Goal: Contribute content: Contribute content

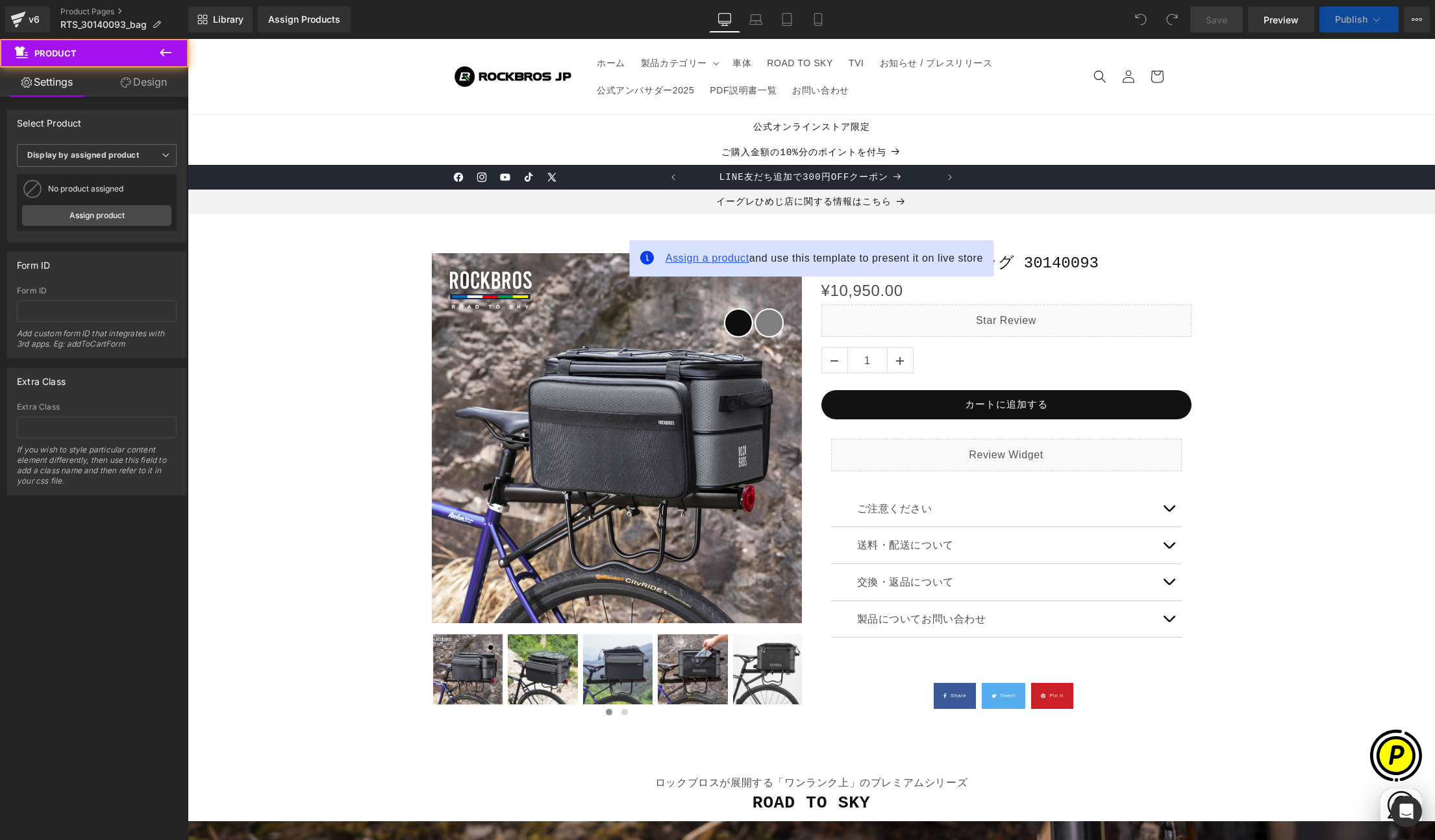
click at [697, 263] on span "Assign a product" at bounding box center [708, 258] width 84 height 11
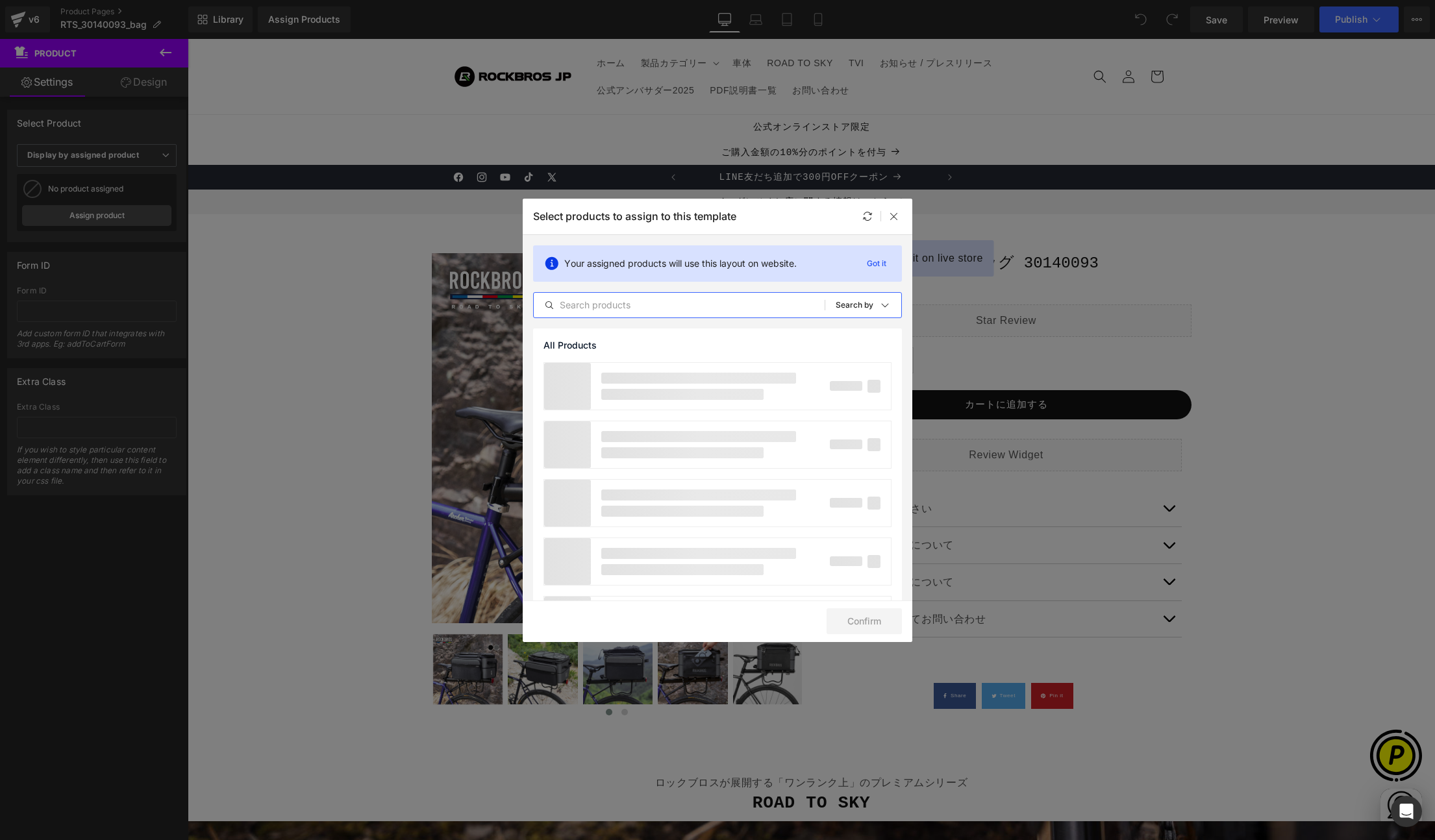
click at [0, 0] on input "text" at bounding box center [0, 0] width 0 height 0
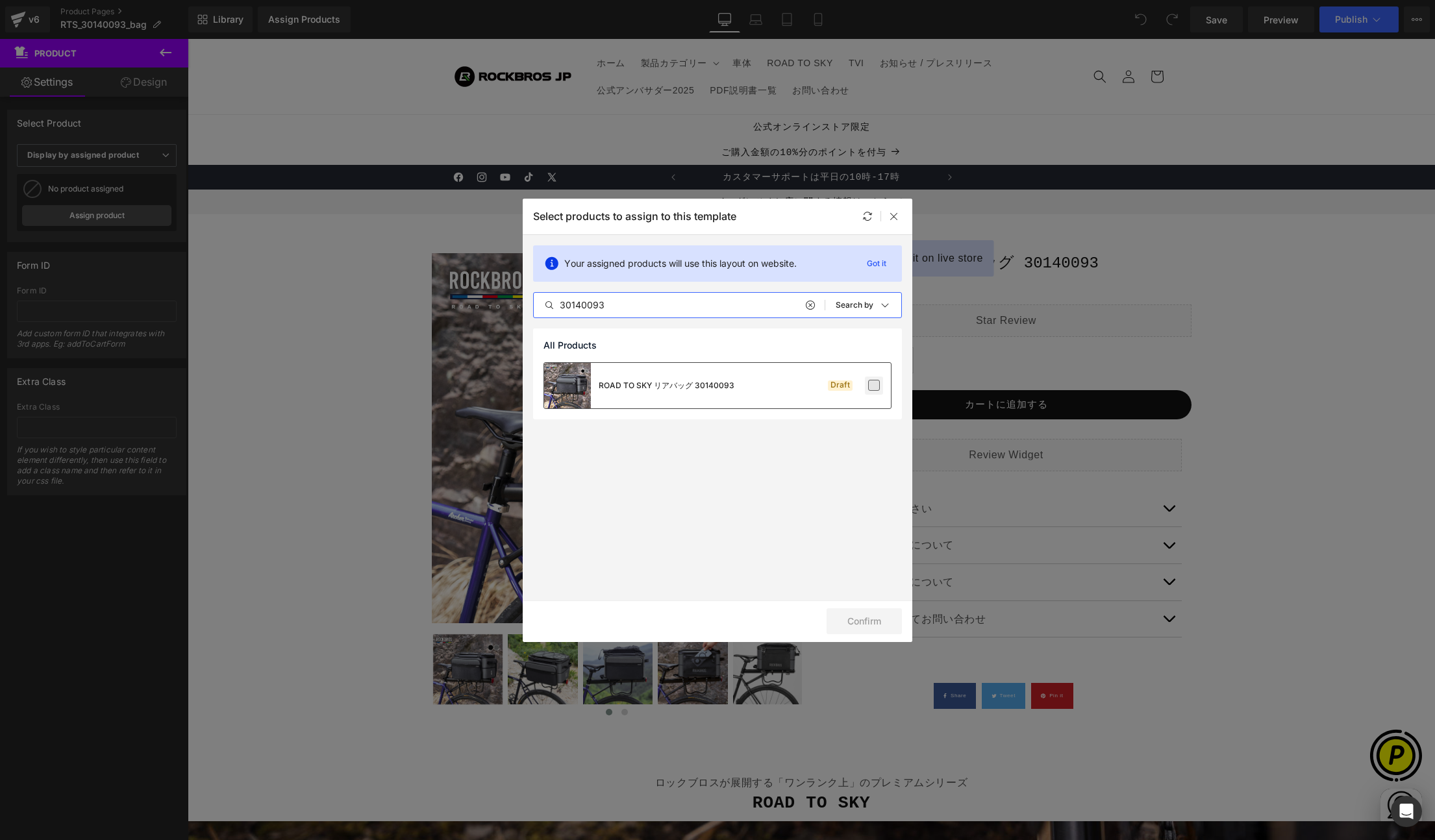
type input "30140093"
click at [873, 387] on label at bounding box center [874, 385] width 12 height 12
click at [0, 0] on input "checkbox" at bounding box center [0, 0] width 0 height 0
click at [0, 0] on button "Confirm" at bounding box center [0, 0] width 0 height 0
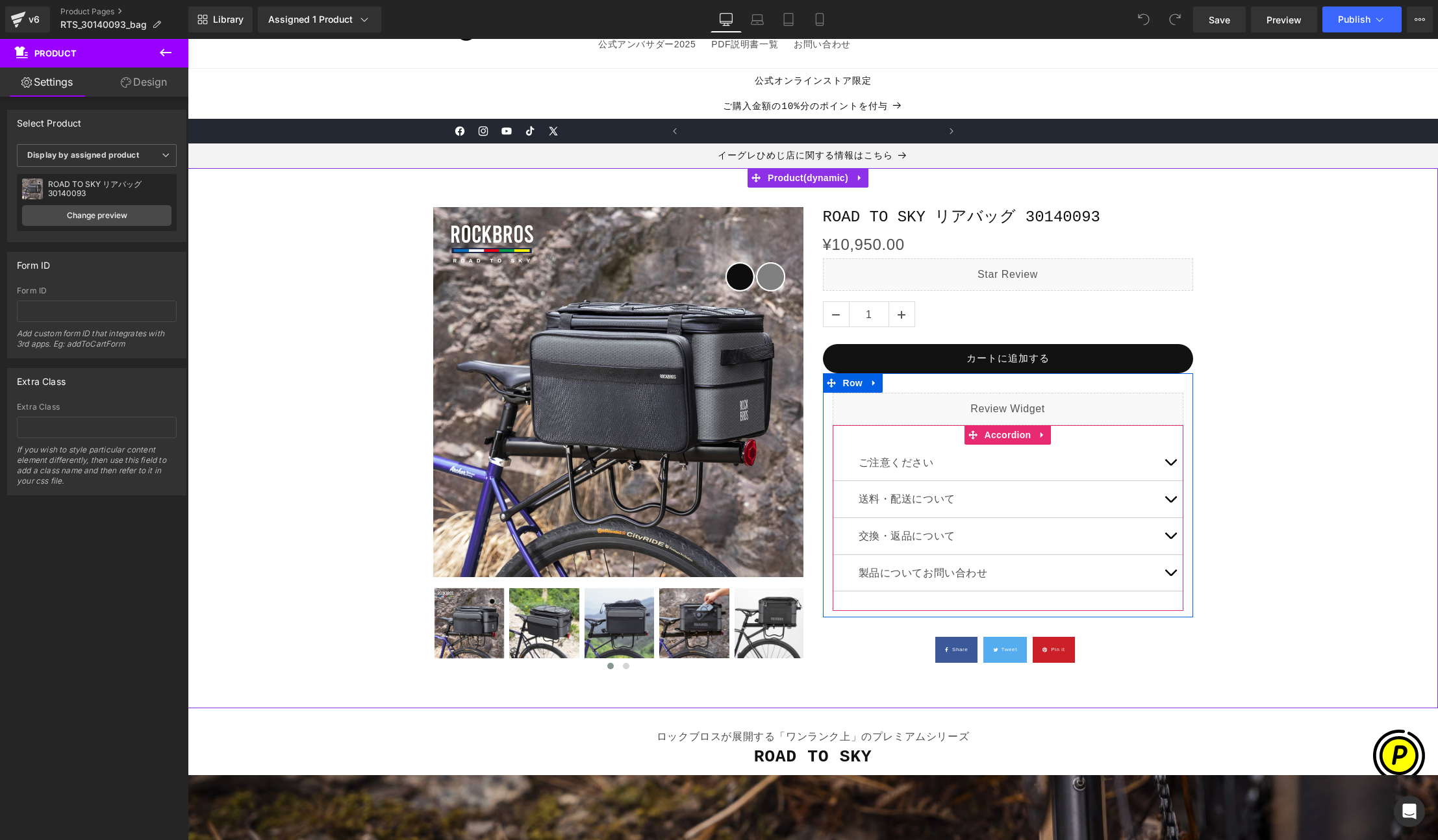
scroll to position [0, 0]
click at [1170, 465] on span "button" at bounding box center [1170, 465] width 0 height 0
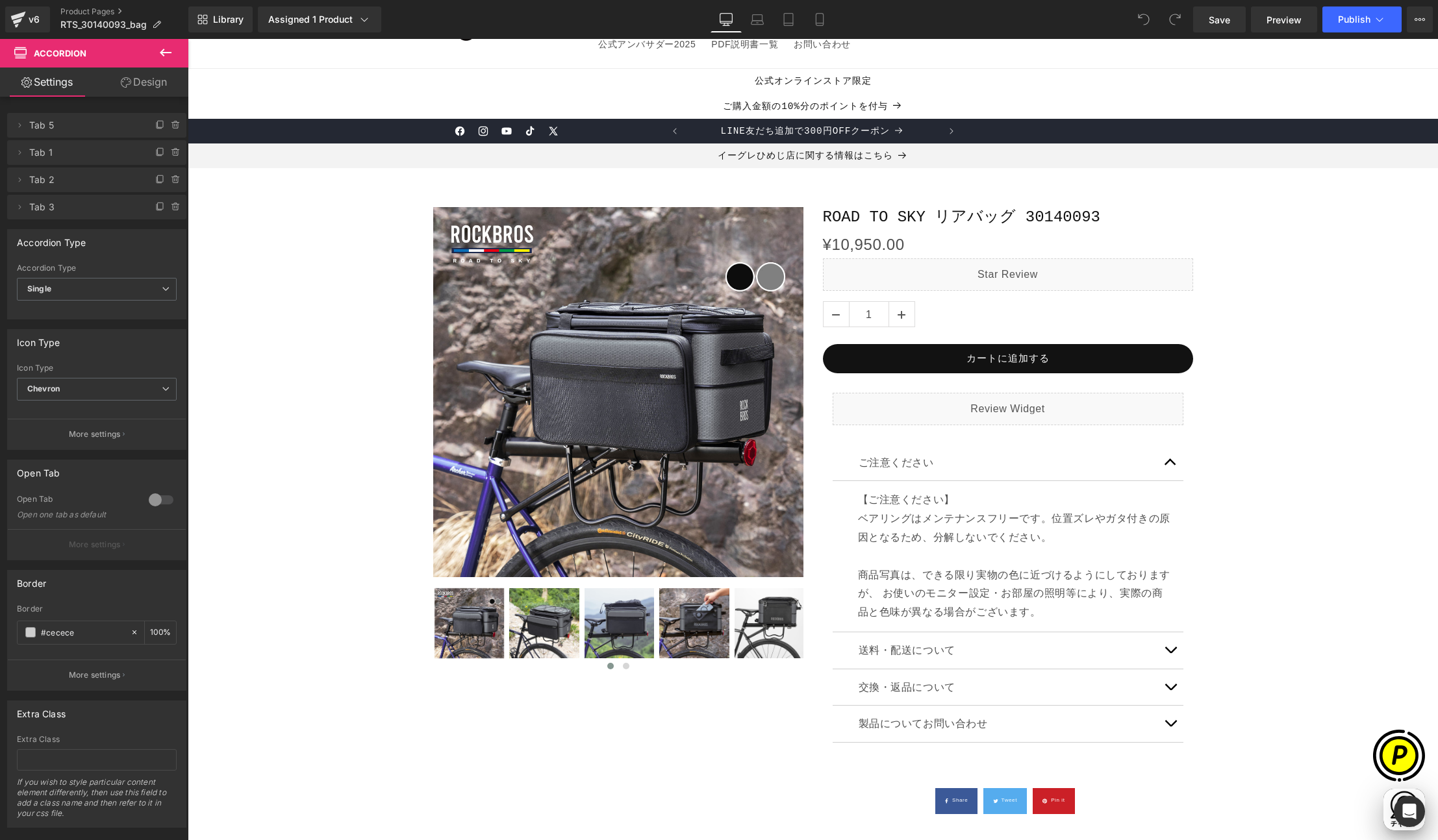
scroll to position [0, 507]
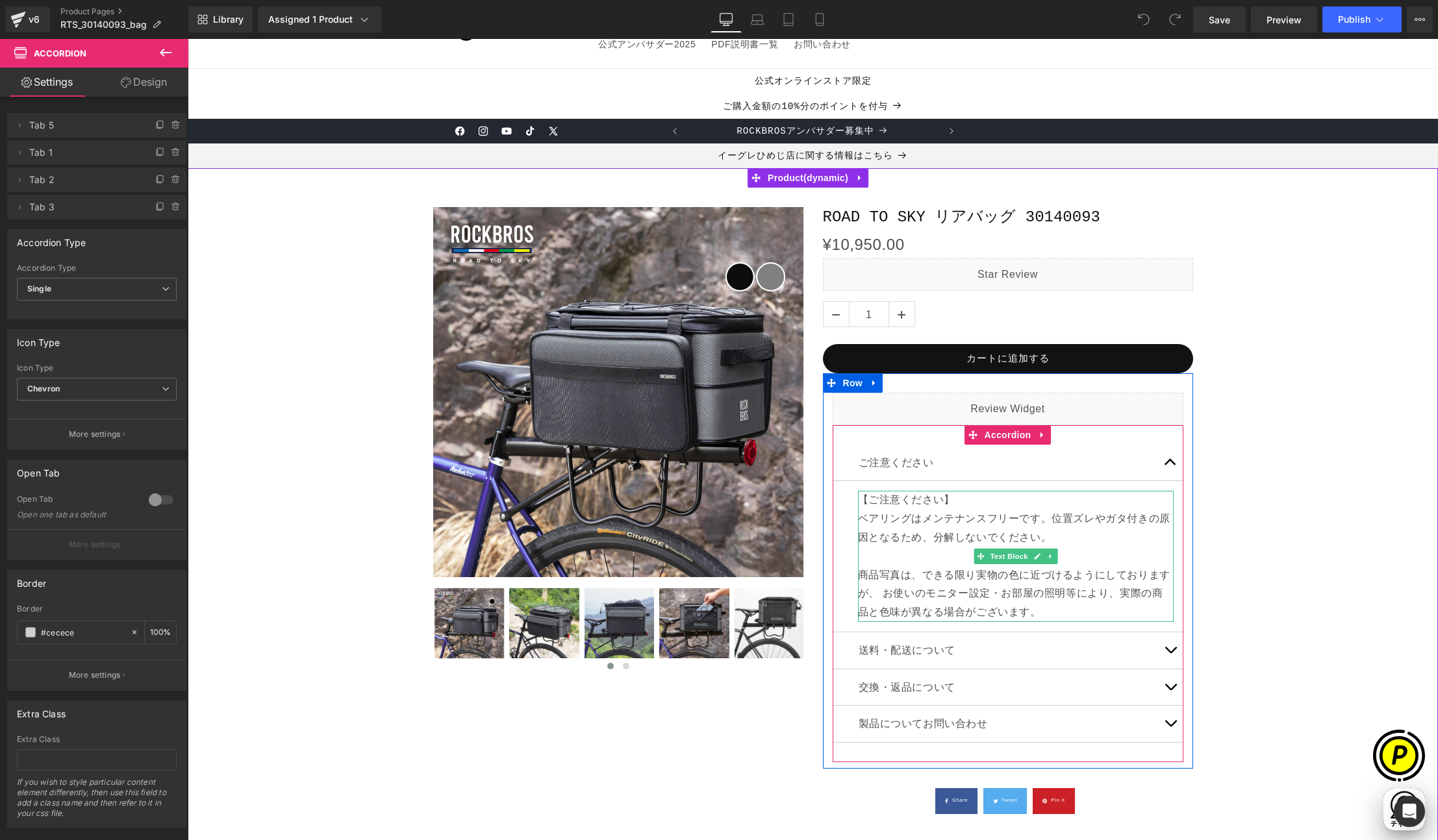
click at [891, 520] on p "【ご注意ください】 ベアリングはメンテナンスフリーです。位置ズレやガタ付きの原因となるため、分解しないでください。 商品写真は、できる限り実物の色に近づけるよ…" at bounding box center [1016, 556] width 316 height 131
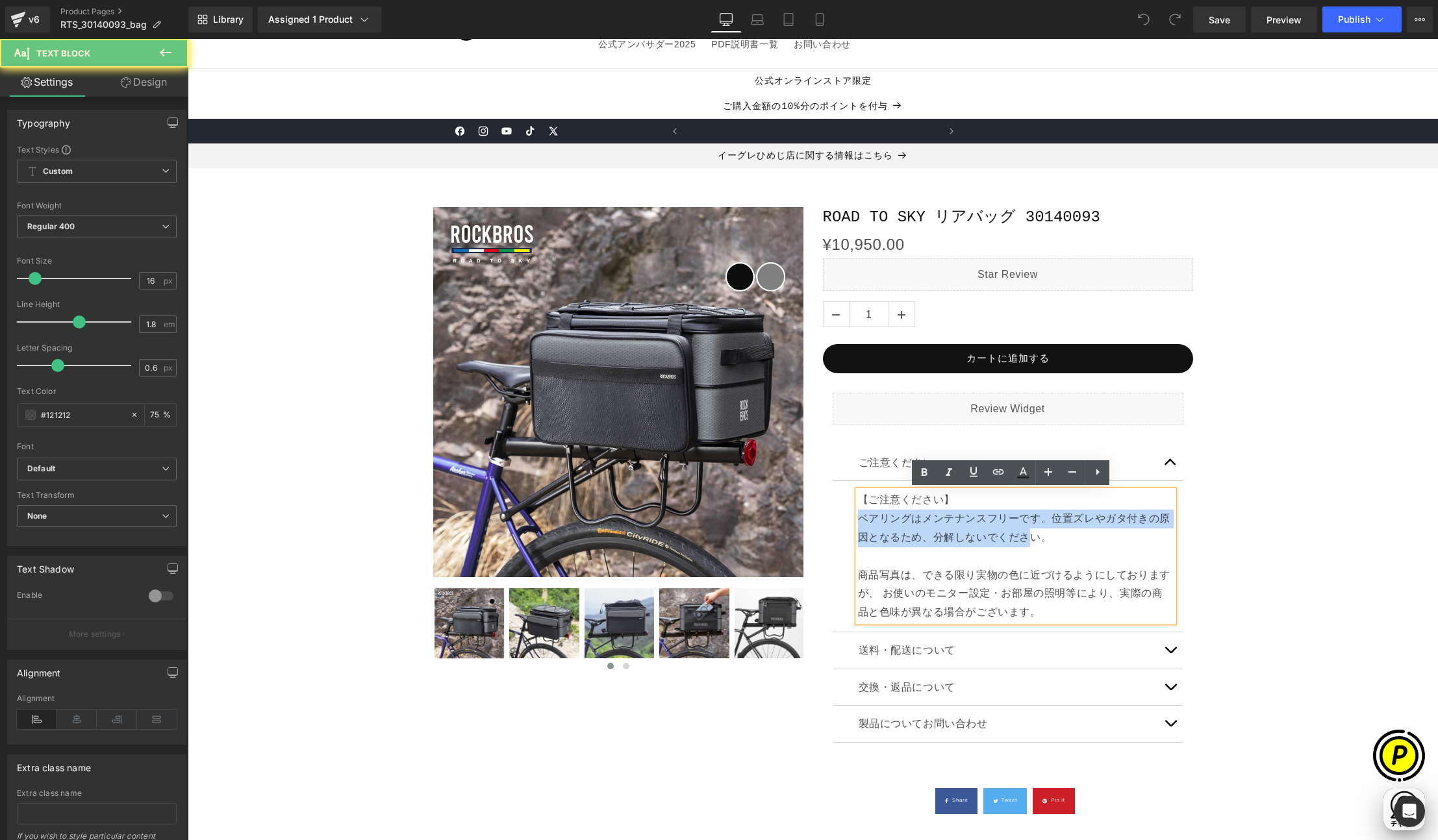
scroll to position [0, 0]
drag, startPoint x: 864, startPoint y: 517, endPoint x: 1054, endPoint y: 539, distance: 191.3
click at [1054, 539] on p "【ご注意ください】 ベアリングはメンテナンスフリーです。位置ズレやガタ付きの原因となるため、分解しないでください。 商品写真は、できる限り実物の色に近づけるよ…" at bounding box center [1016, 556] width 316 height 131
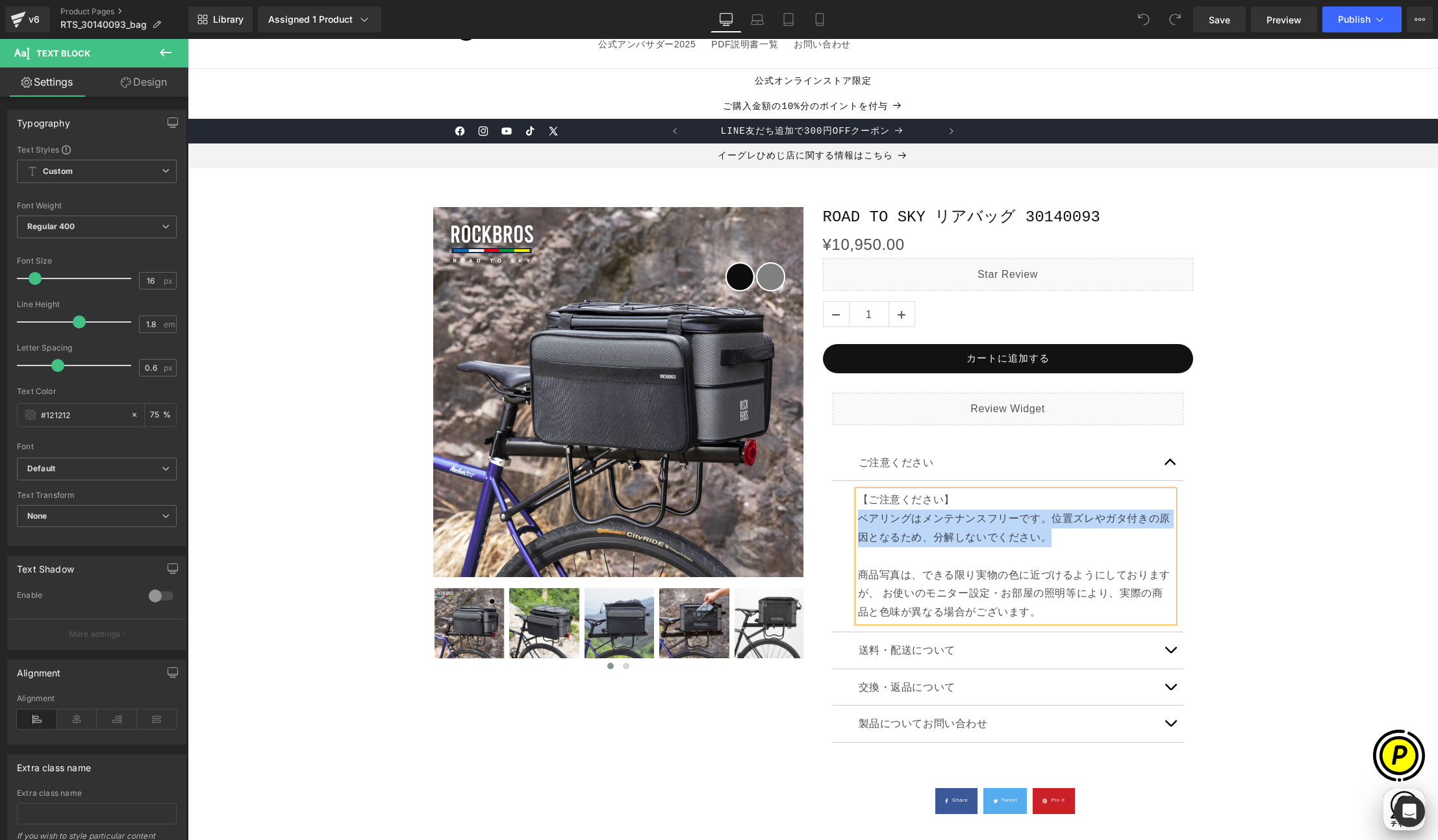
paste div
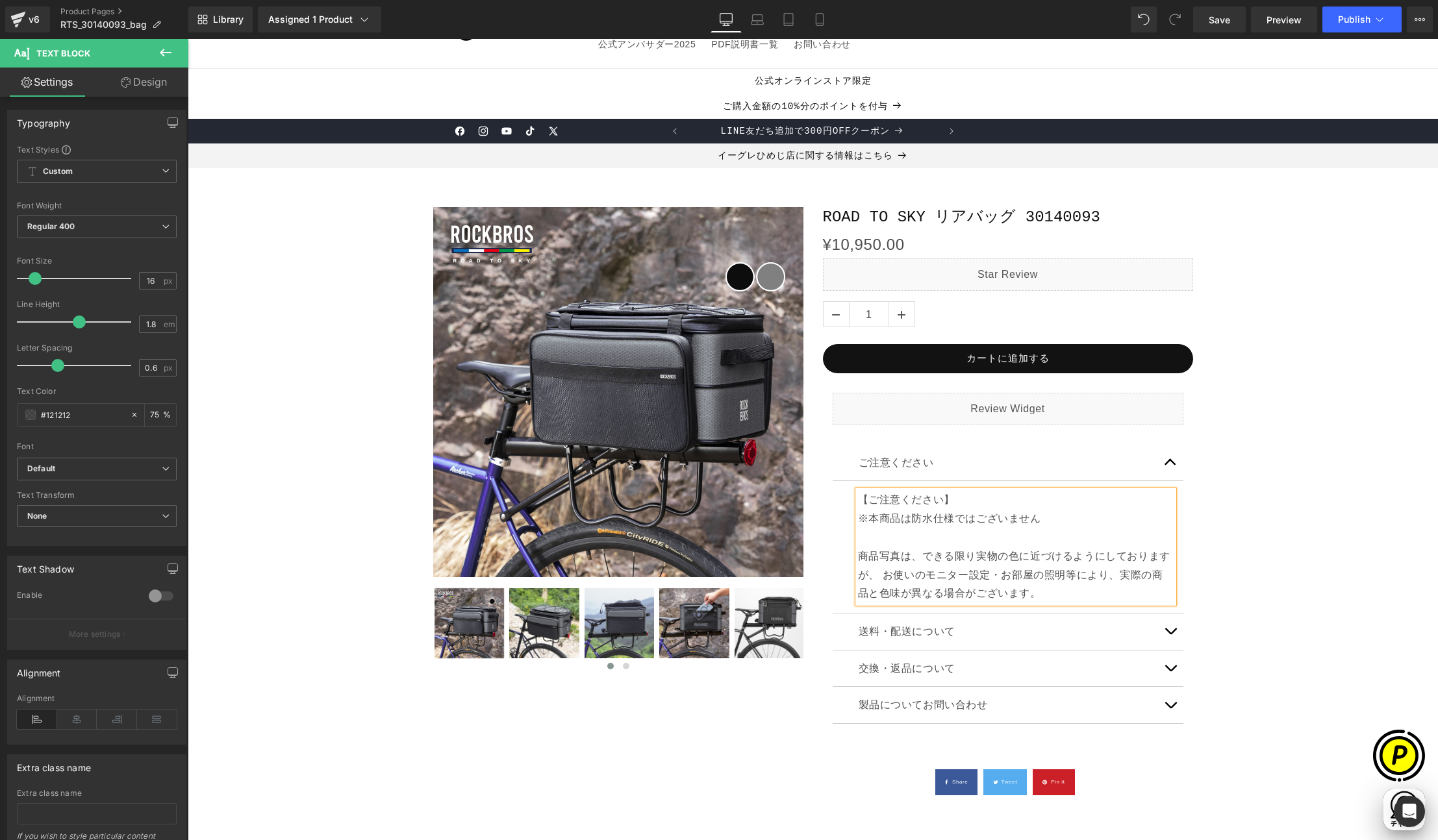
click at [858, 518] on p "【ご注意ください】 ※本商品は防水仕様ではございません 商品写真は、できる限り実物の色に近づけるようにしておりますが、 お使いのモニター設定・お部屋の照明等に…" at bounding box center [1016, 547] width 316 height 113
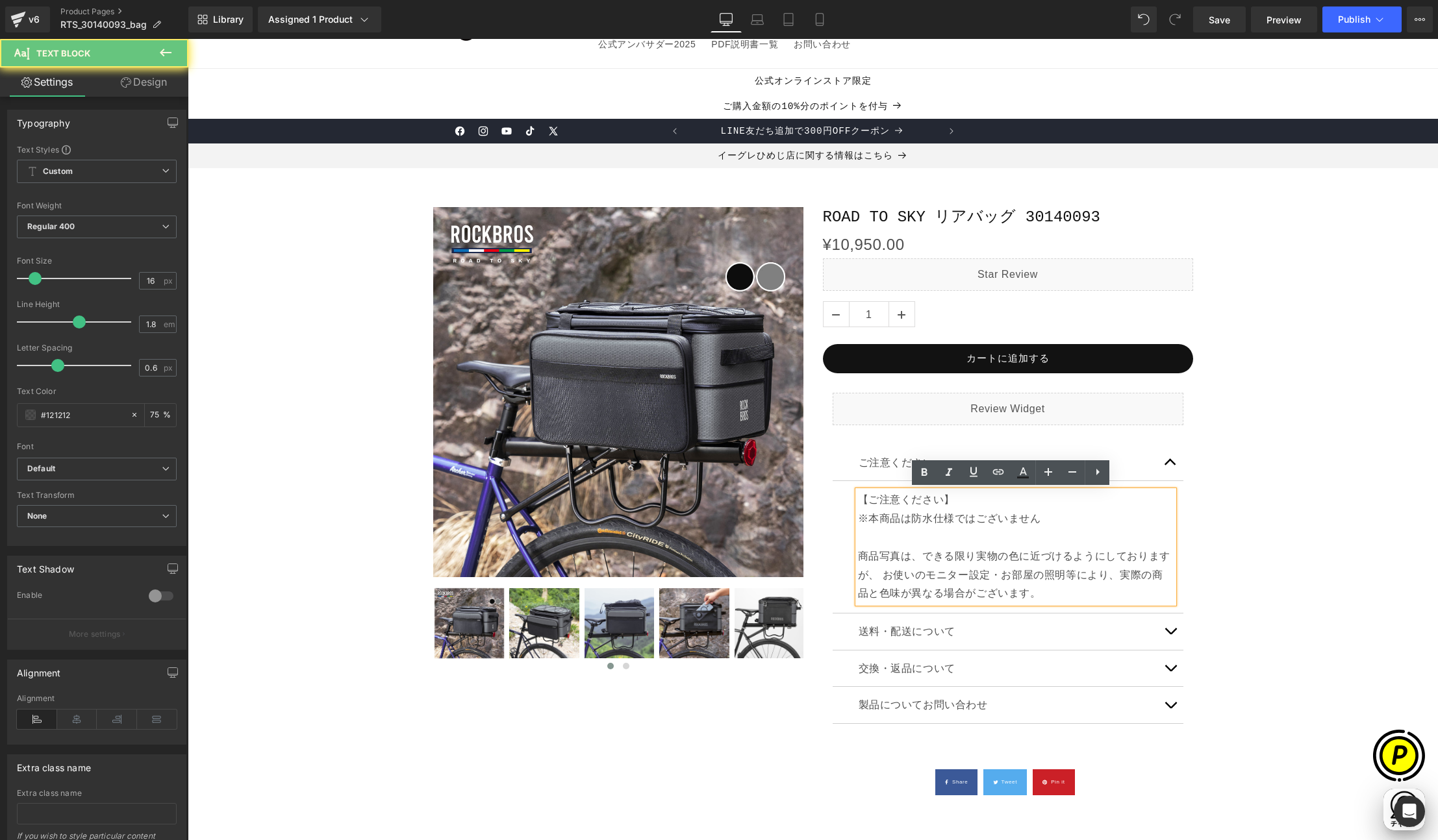
click at [861, 519] on p "【ご注意ください】 ※本商品は防水仕様ではございません 商品写真は、できる限り実物の色に近づけるようにしておりますが、 お使いのモニター設定・お部屋の照明等に…" at bounding box center [1016, 547] width 316 height 113
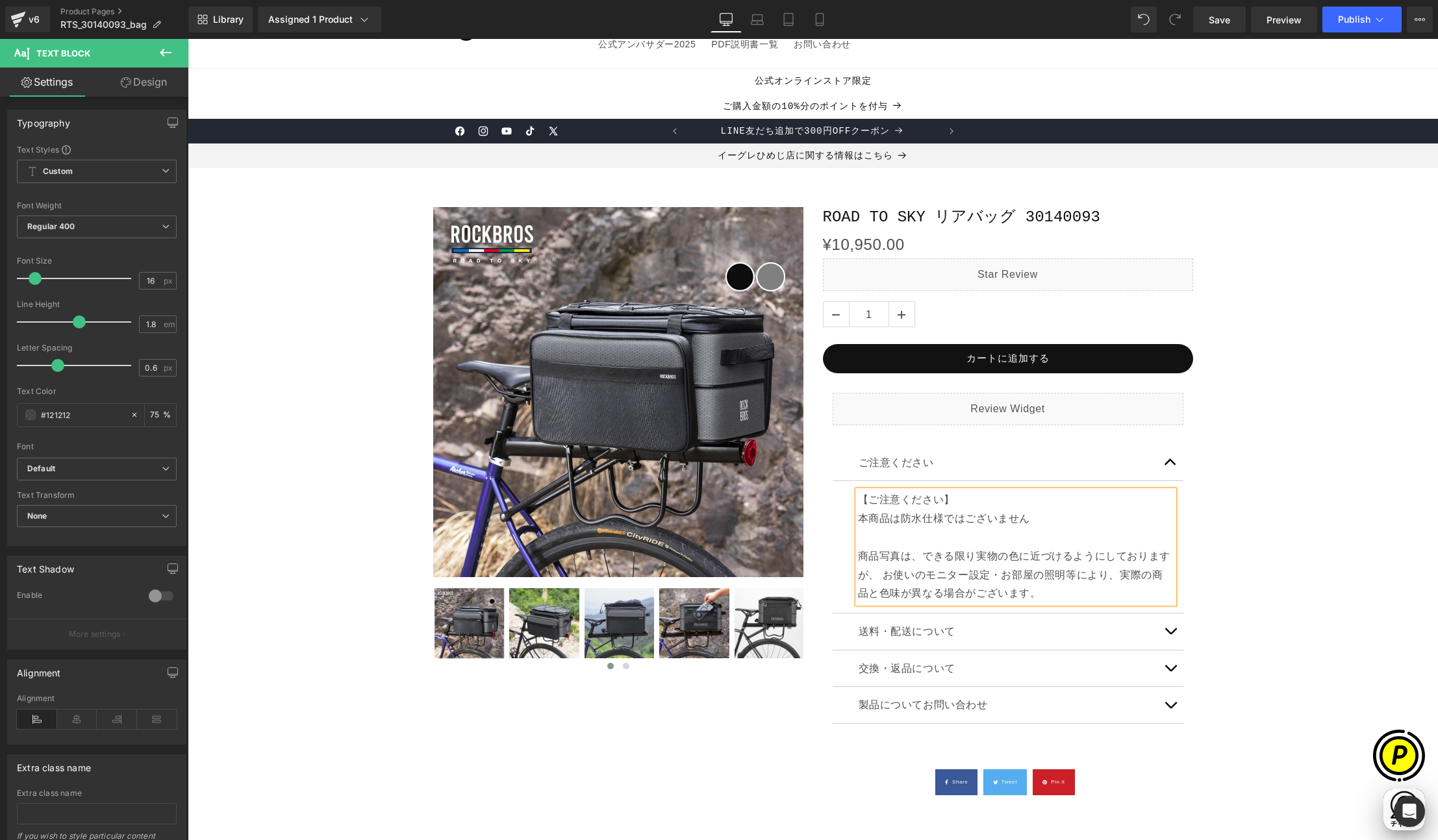
click at [1050, 520] on p "【ご注意ください】 本商品は防水仕様ではございません 商品写真は、できる限り実物の色に近づけるようにしておりますが、 お使いのモニター設定・お部屋の照明等によ…" at bounding box center [1016, 547] width 316 height 113
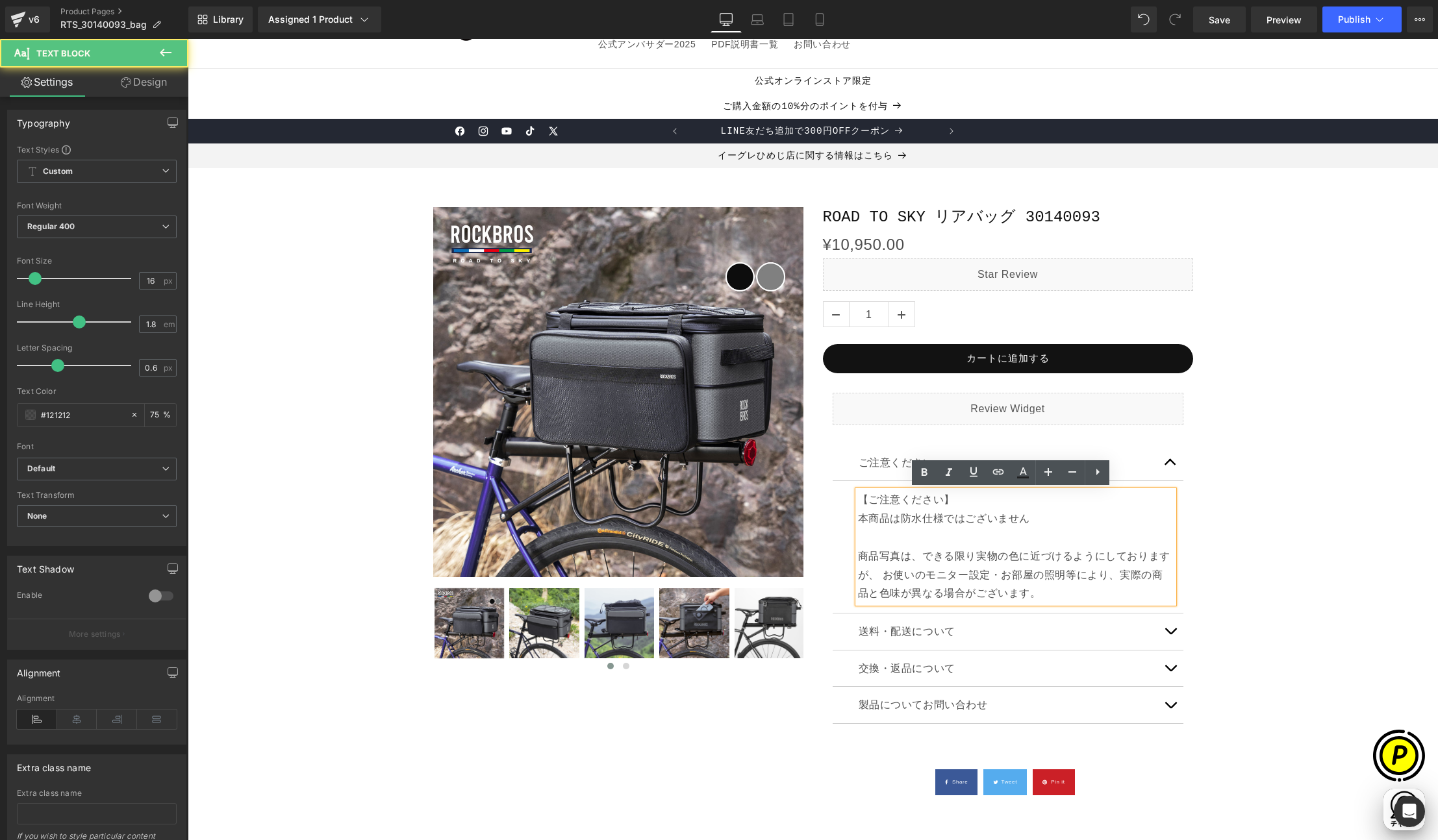
click at [1276, 552] on div "Sale Off (P) Image ‹" at bounding box center [813, 504] width 1237 height 633
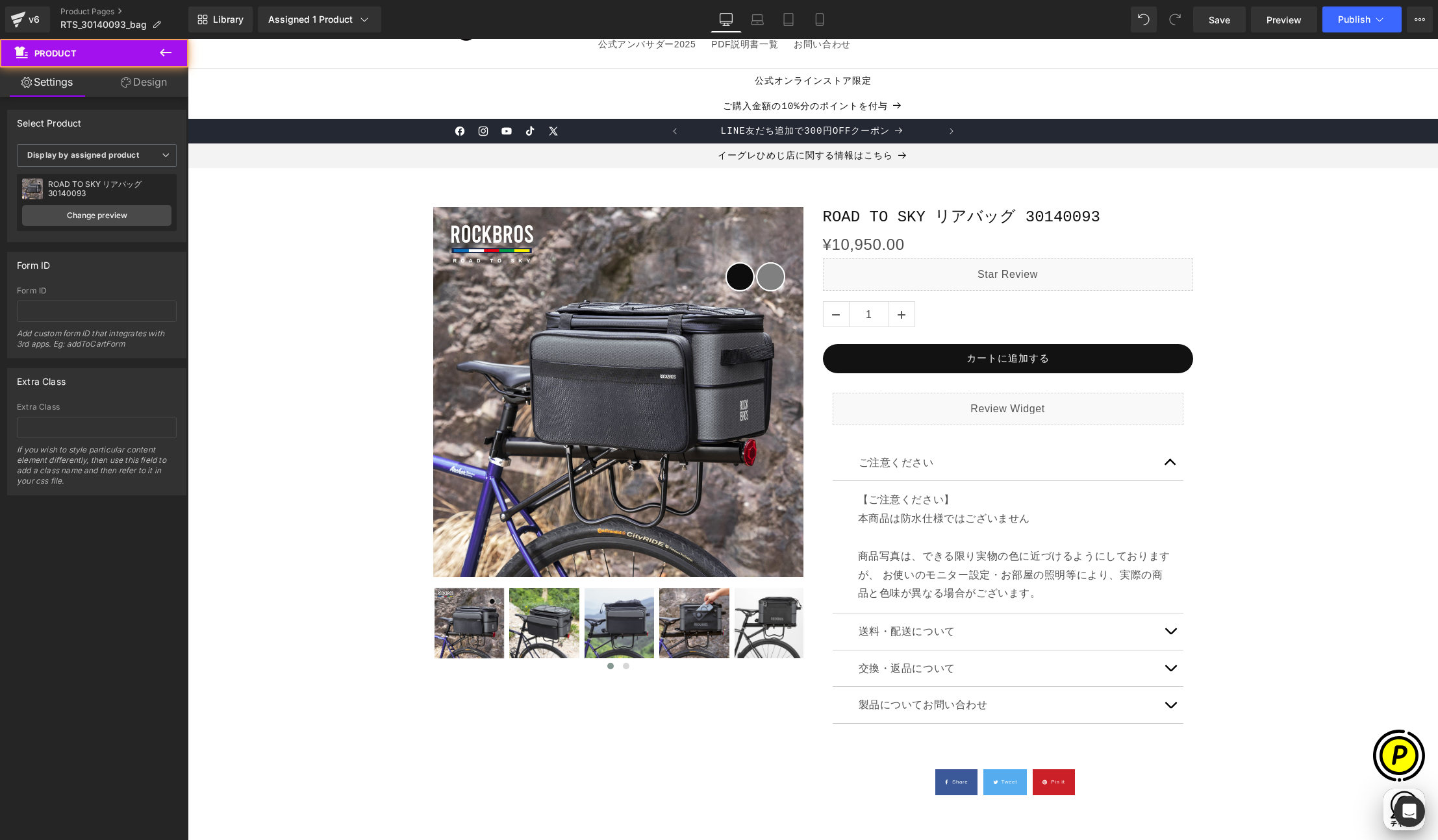
click at [1266, 547] on div "Sale Off (P) Image ‹" at bounding box center [813, 504] width 1237 height 633
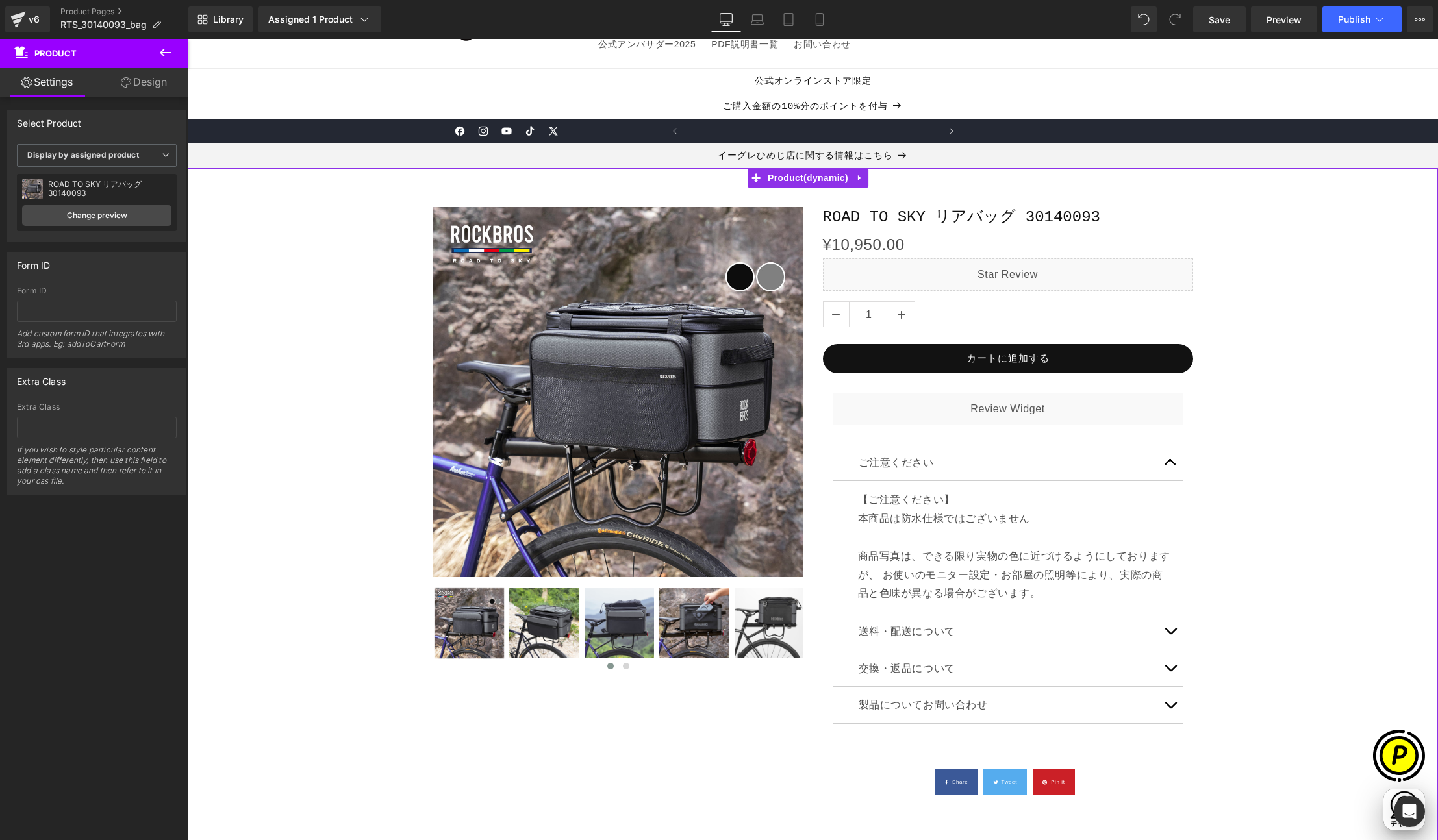
scroll to position [0, 253]
click at [1268, 539] on div "Sale Off (P) Image ‹" at bounding box center [813, 504] width 1237 height 633
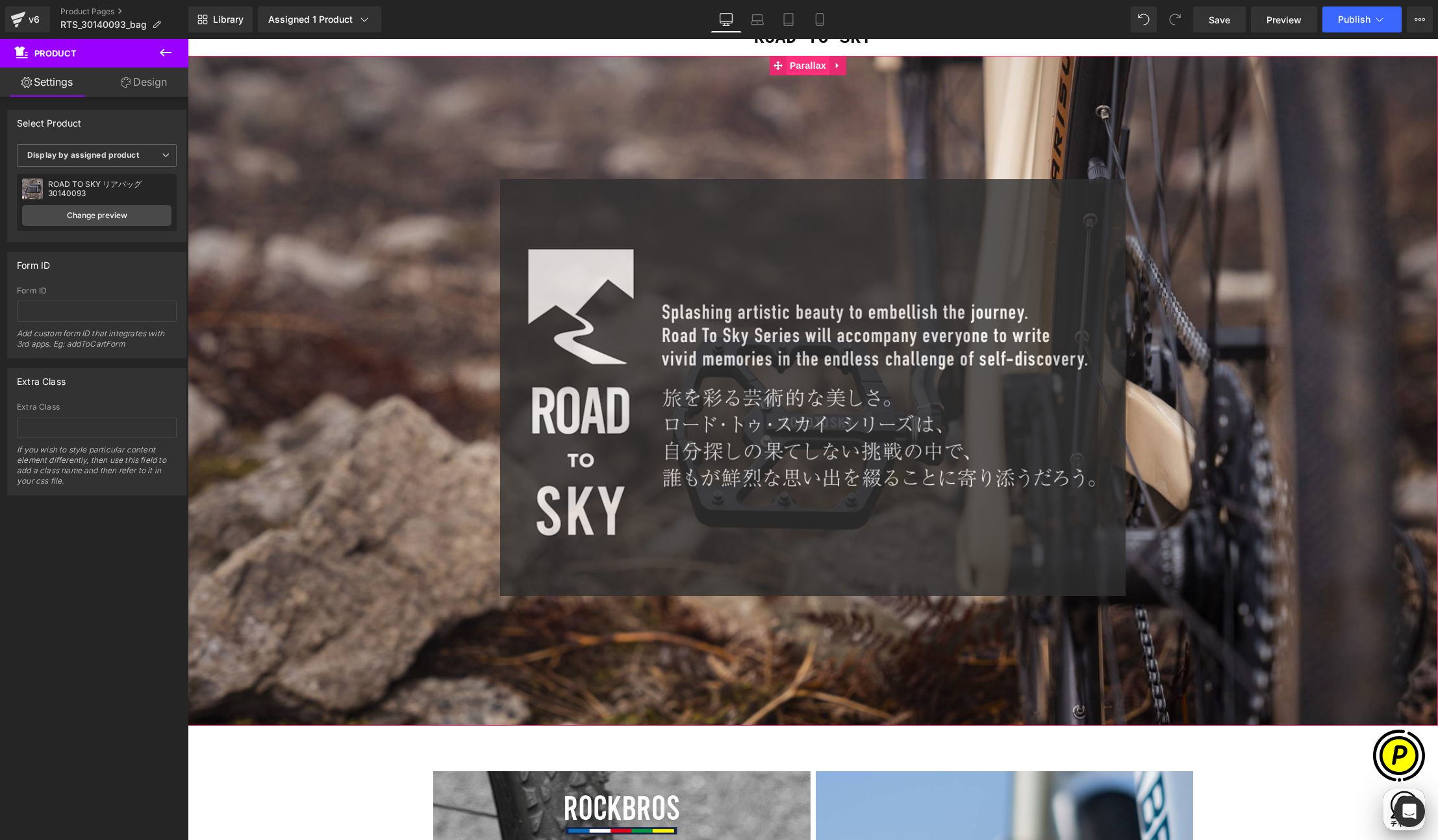
scroll to position [0, 507]
click at [815, 67] on span "Parallax" at bounding box center [808, 65] width 43 height 19
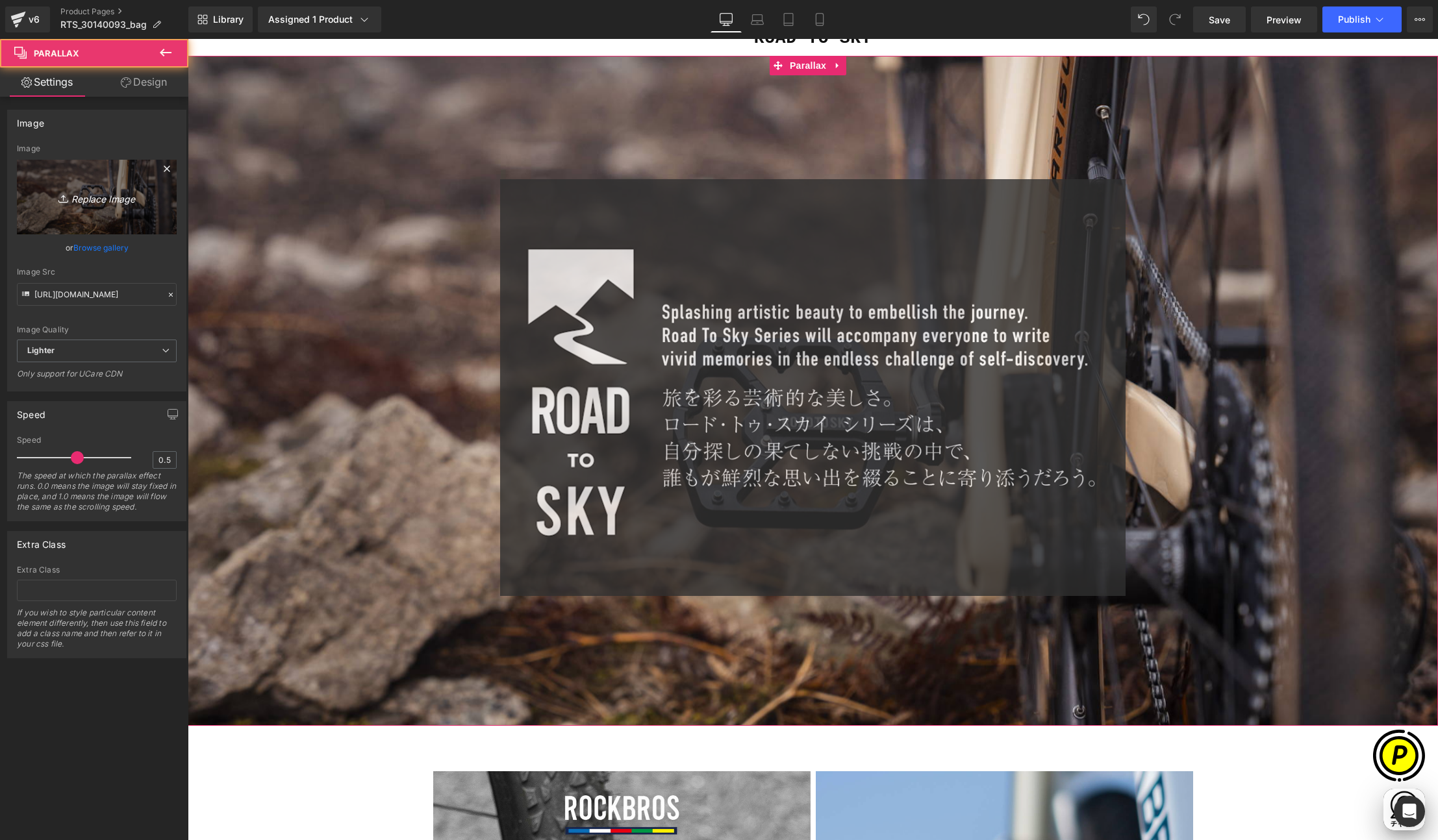
click at [105, 195] on icon "Replace Image" at bounding box center [96, 197] width 104 height 16
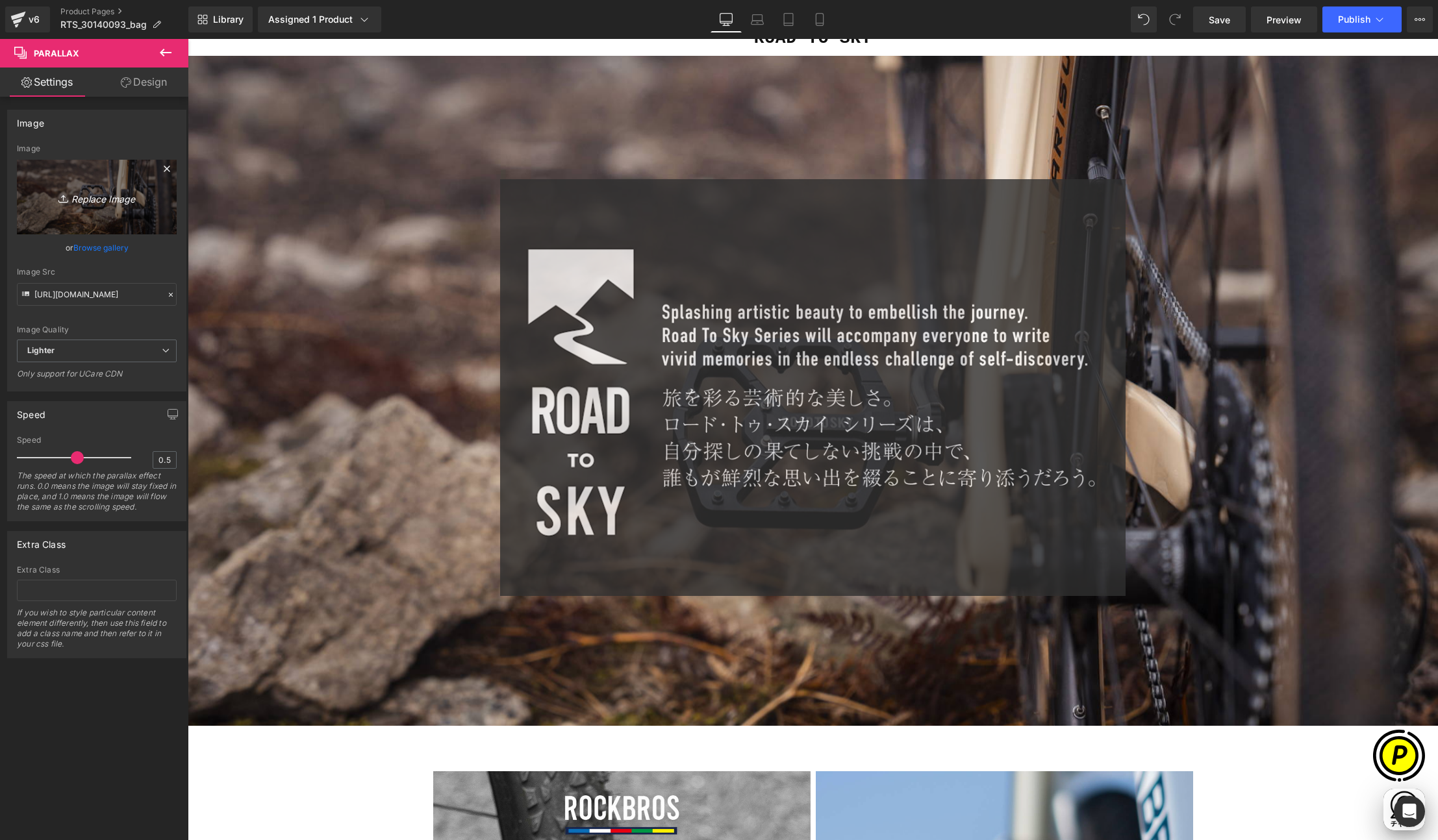
scroll to position [0, 0]
type input "C:\fakepath\RTS_30140093-LP_0.jpg"
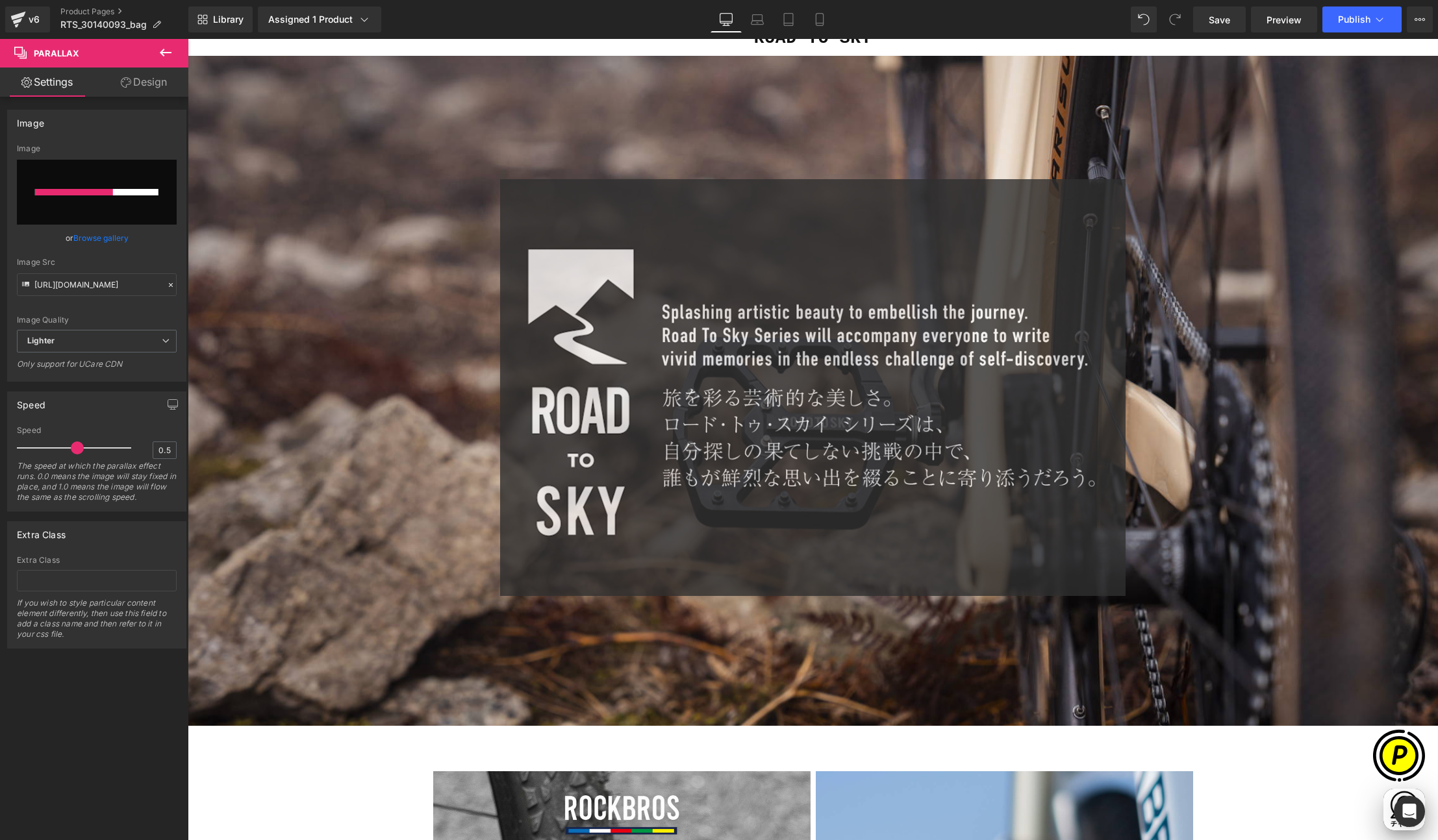
scroll to position [0, 253]
type input "https://ucarecdn.com/fe5d919c-10eb-491d-a7b2-b96284e14ff6/-/format/auto/-/previ…"
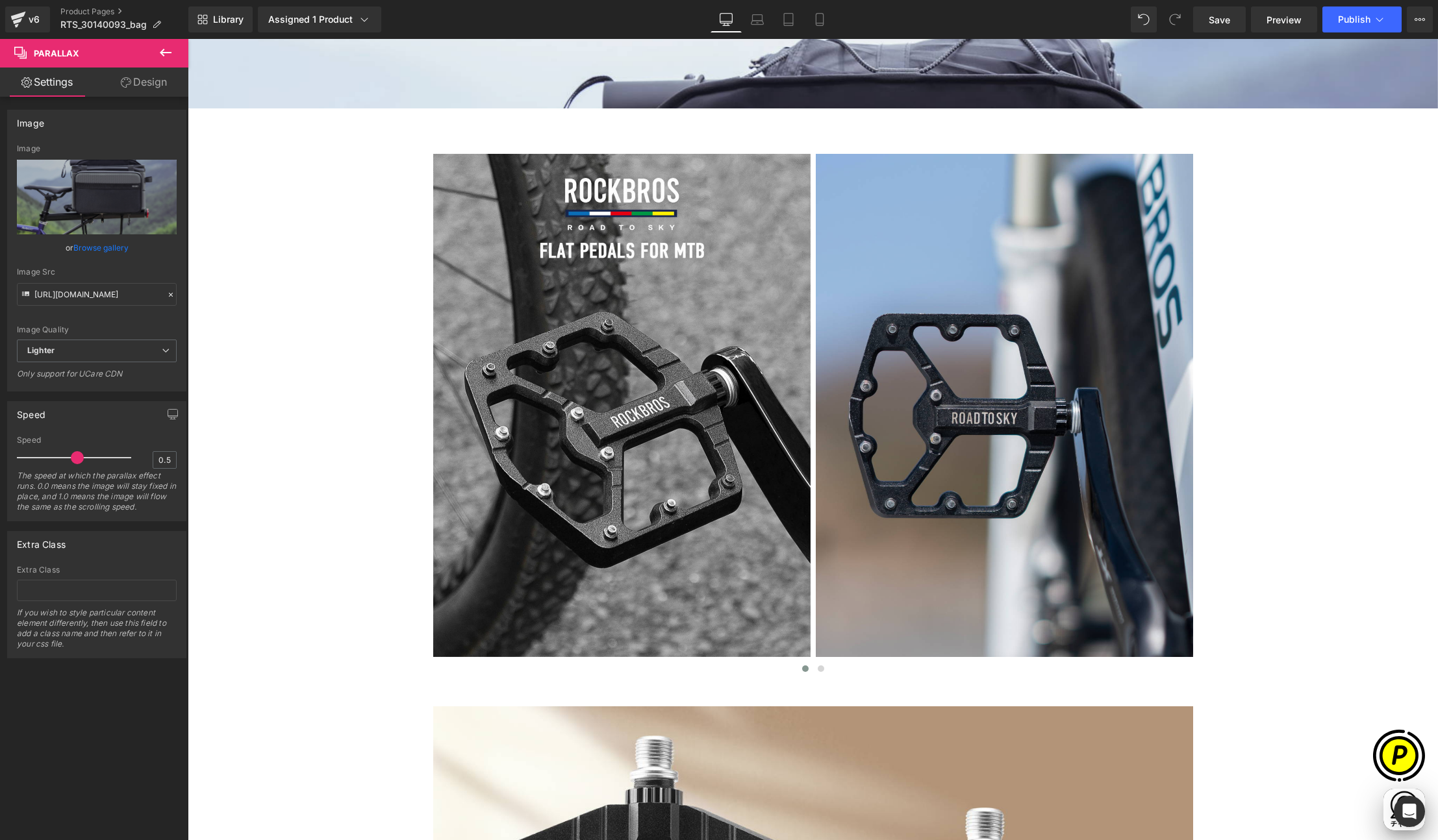
scroll to position [1539, 0]
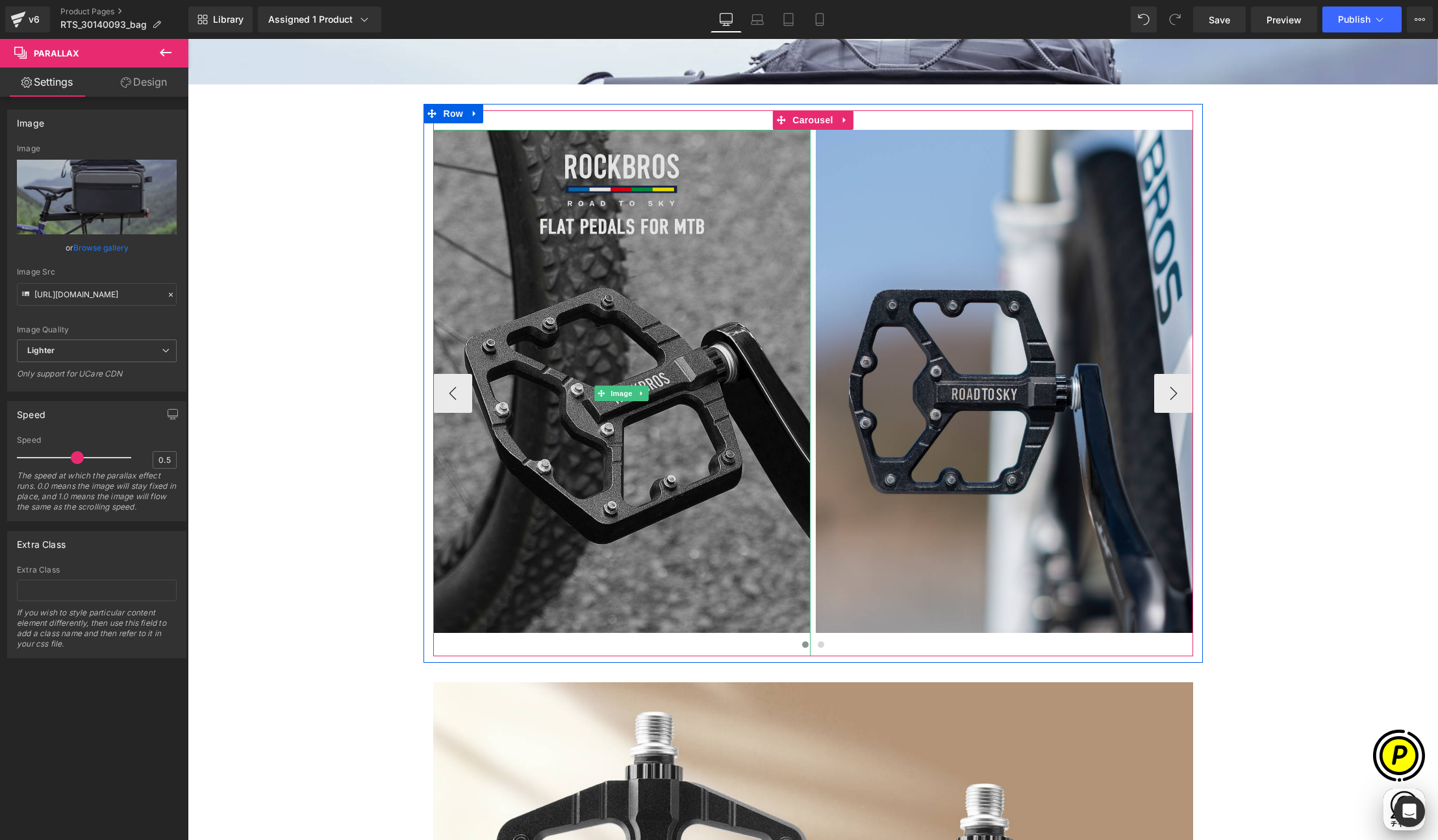
click at [669, 269] on img at bounding box center [622, 393] width 378 height 526
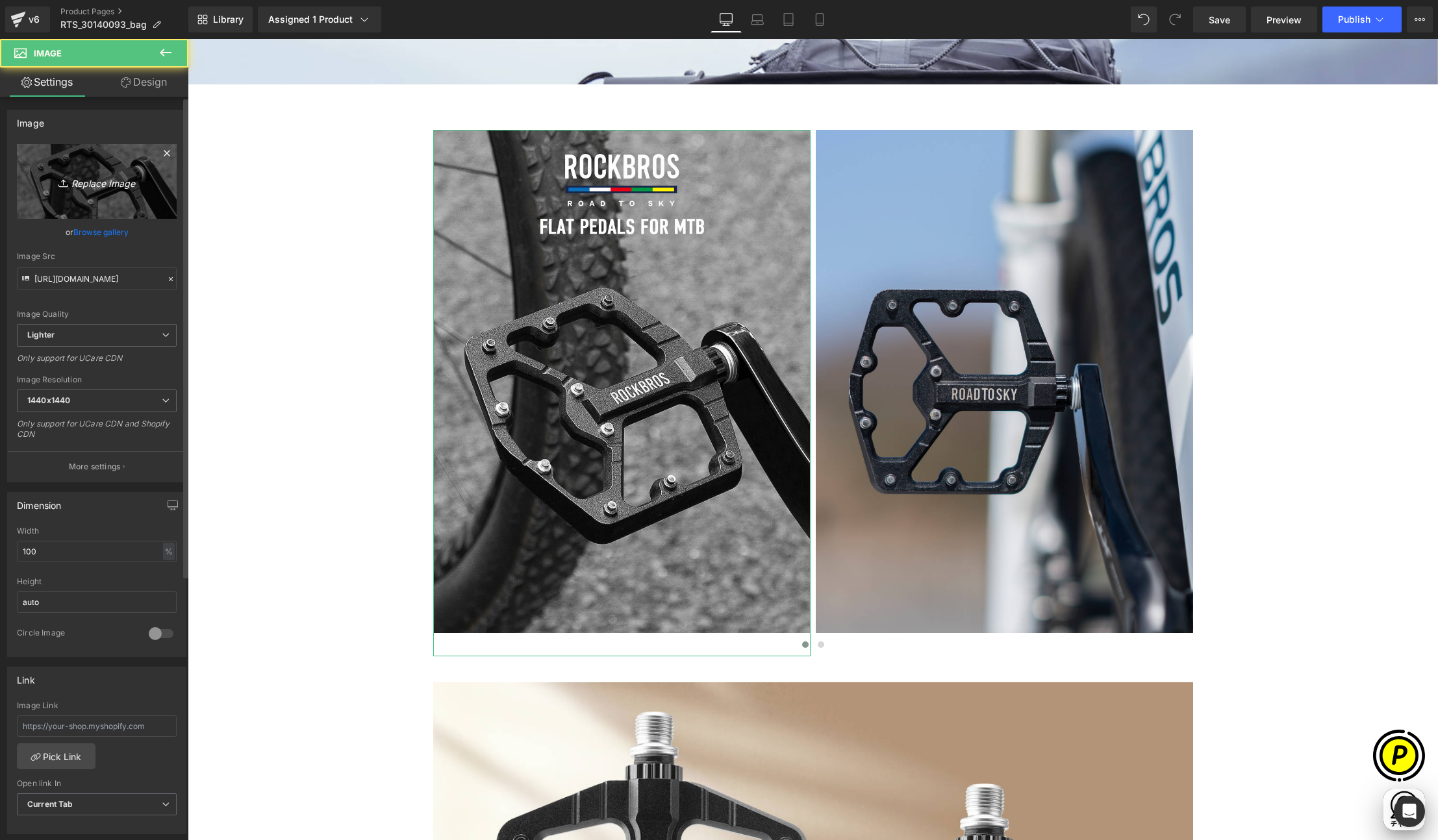
click at [91, 191] on link "Replace Image" at bounding box center [97, 181] width 160 height 75
type input "C:\fakepath\RTS_30140093-LP_01-1.jpg"
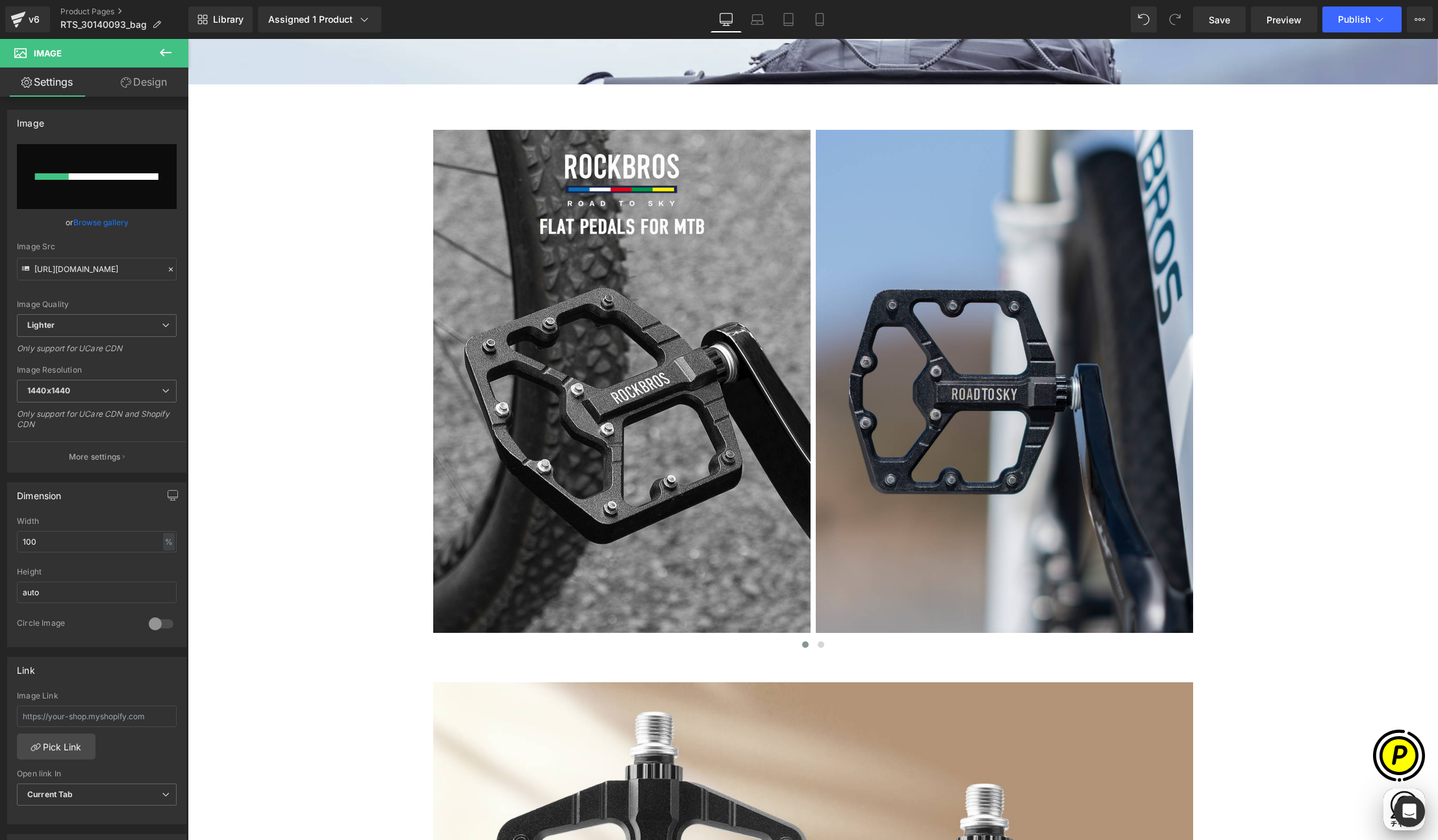
scroll to position [0, 0]
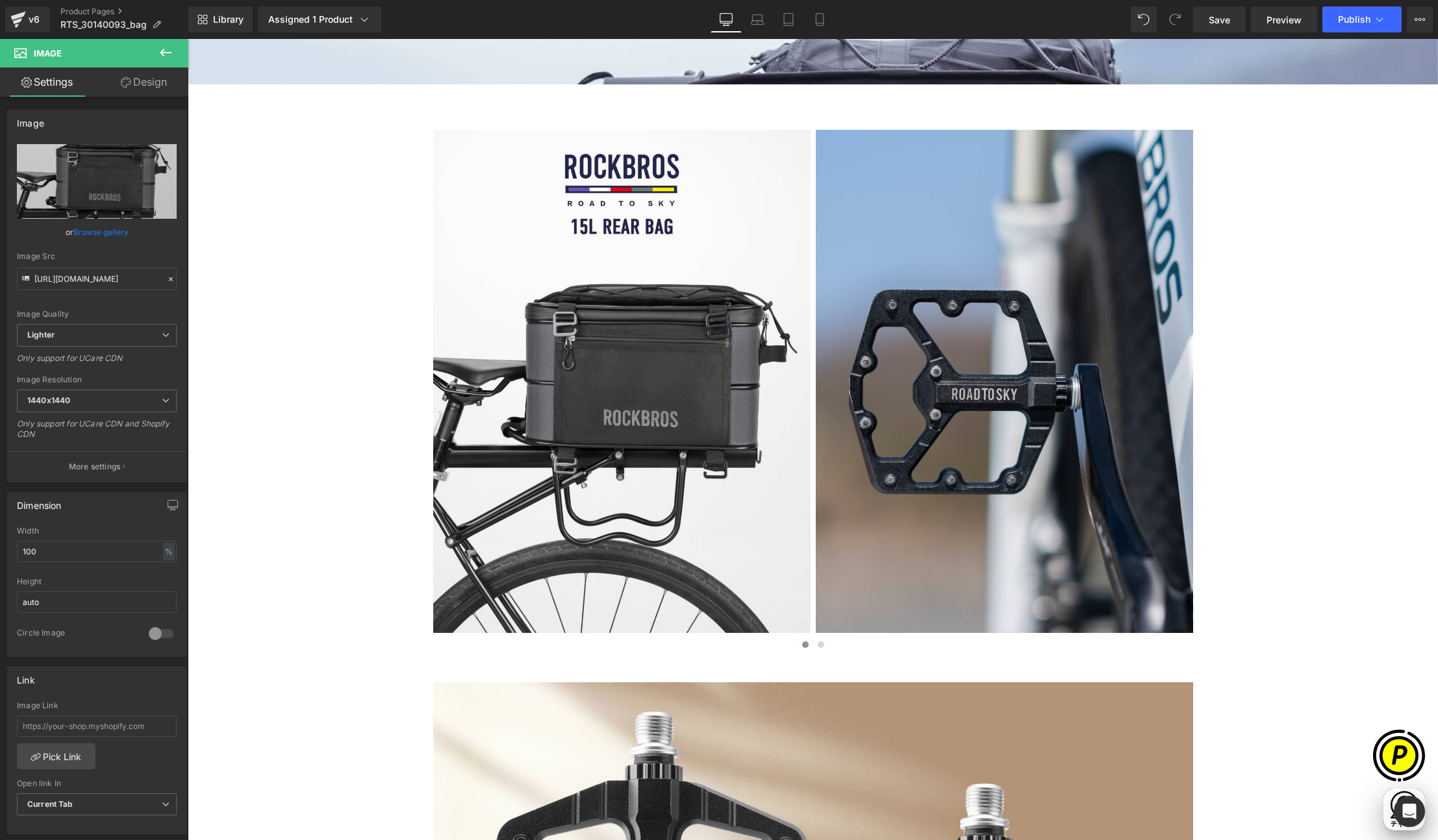
type input "https://ucarecdn.com/7e58b7cb-715e-4d6a-bf23-56bc8aca62f8/-/format/auto/-/previ…"
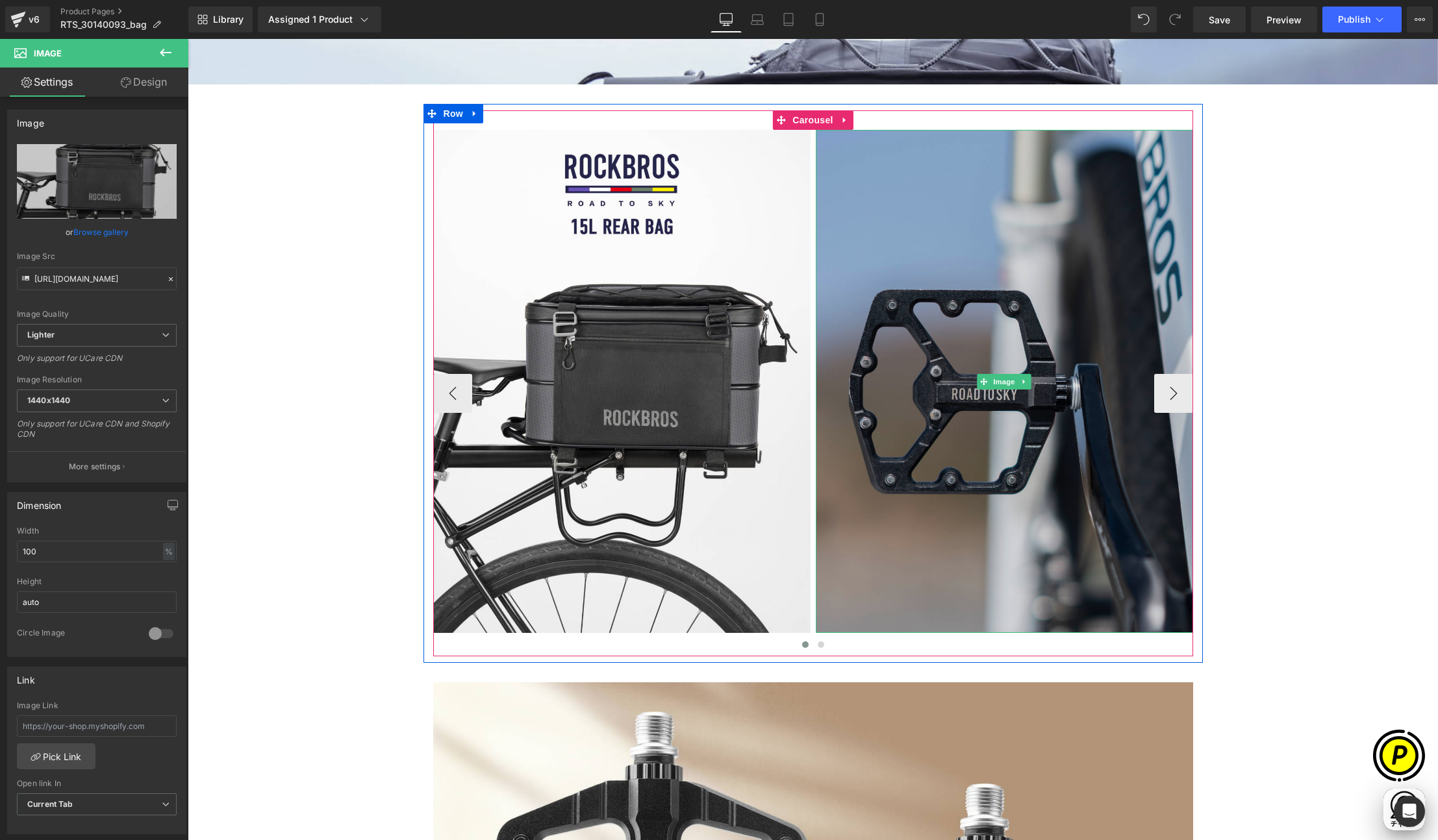
scroll to position [0, 253]
click at [933, 316] on img at bounding box center [1004, 381] width 378 height 503
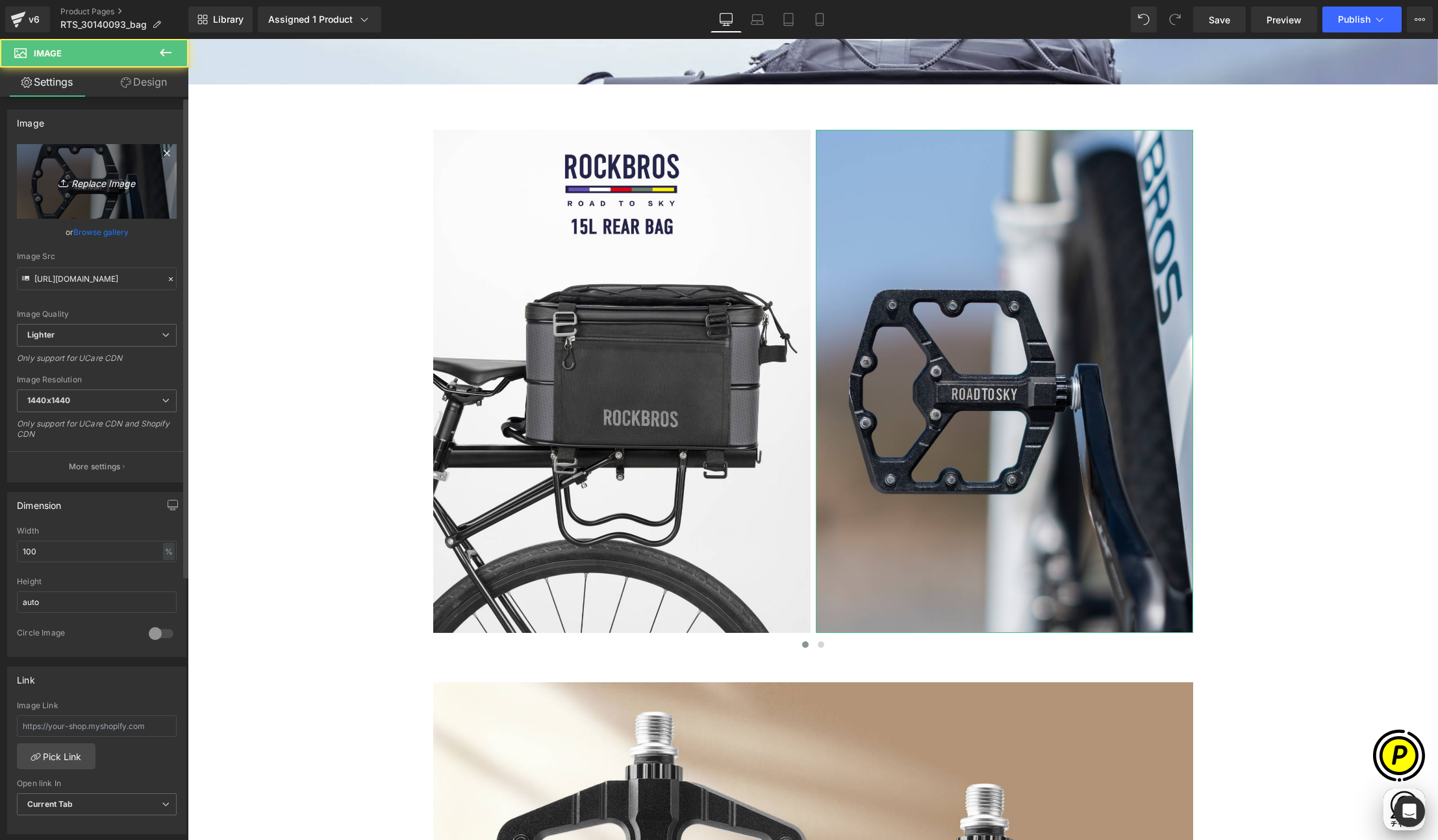
click at [96, 177] on icon "Replace Image" at bounding box center [96, 182] width 104 height 16
type input "C:\fakepath\RTS_30140093-LP_01-2.jpg"
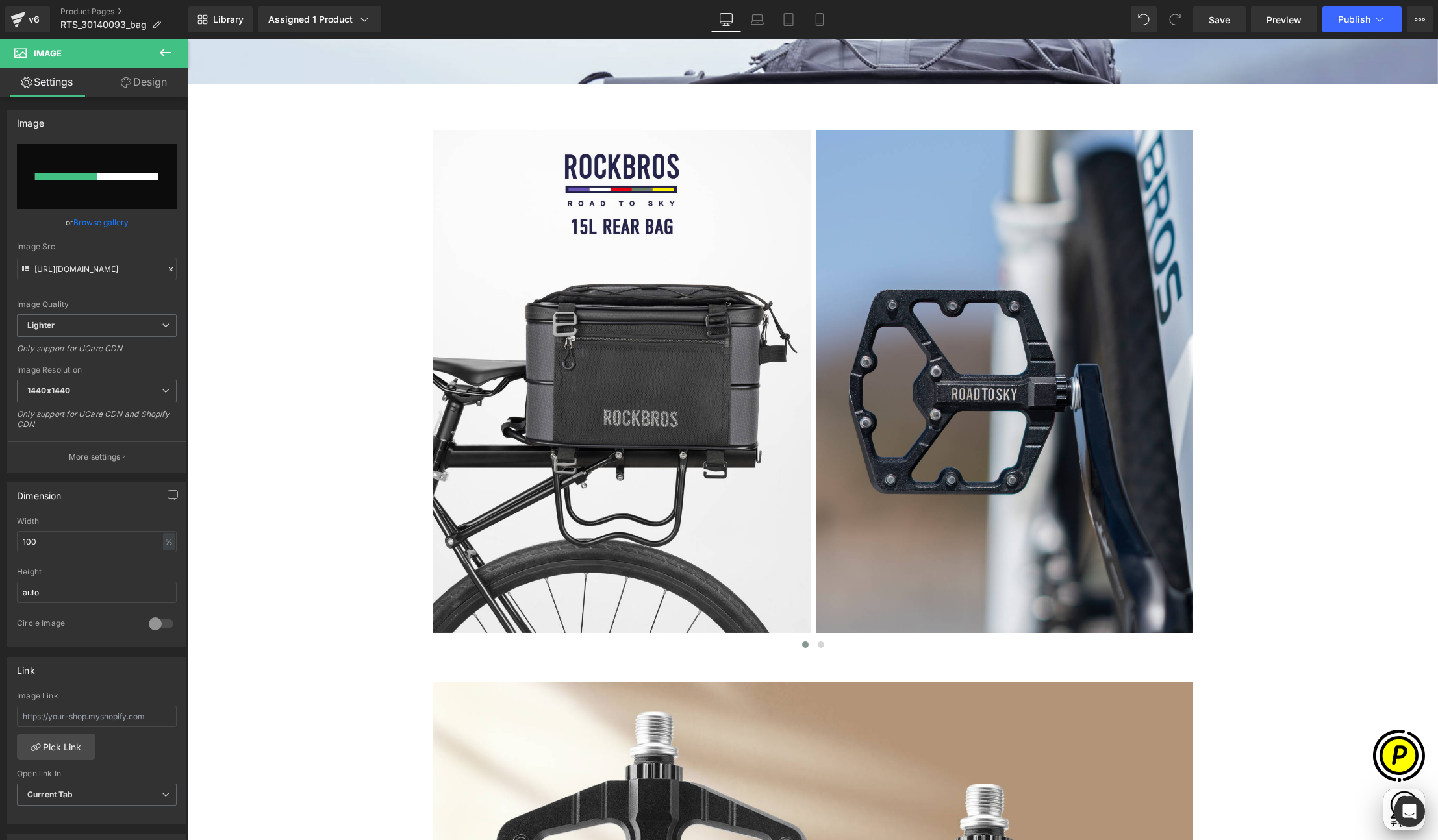
scroll to position [0, 507]
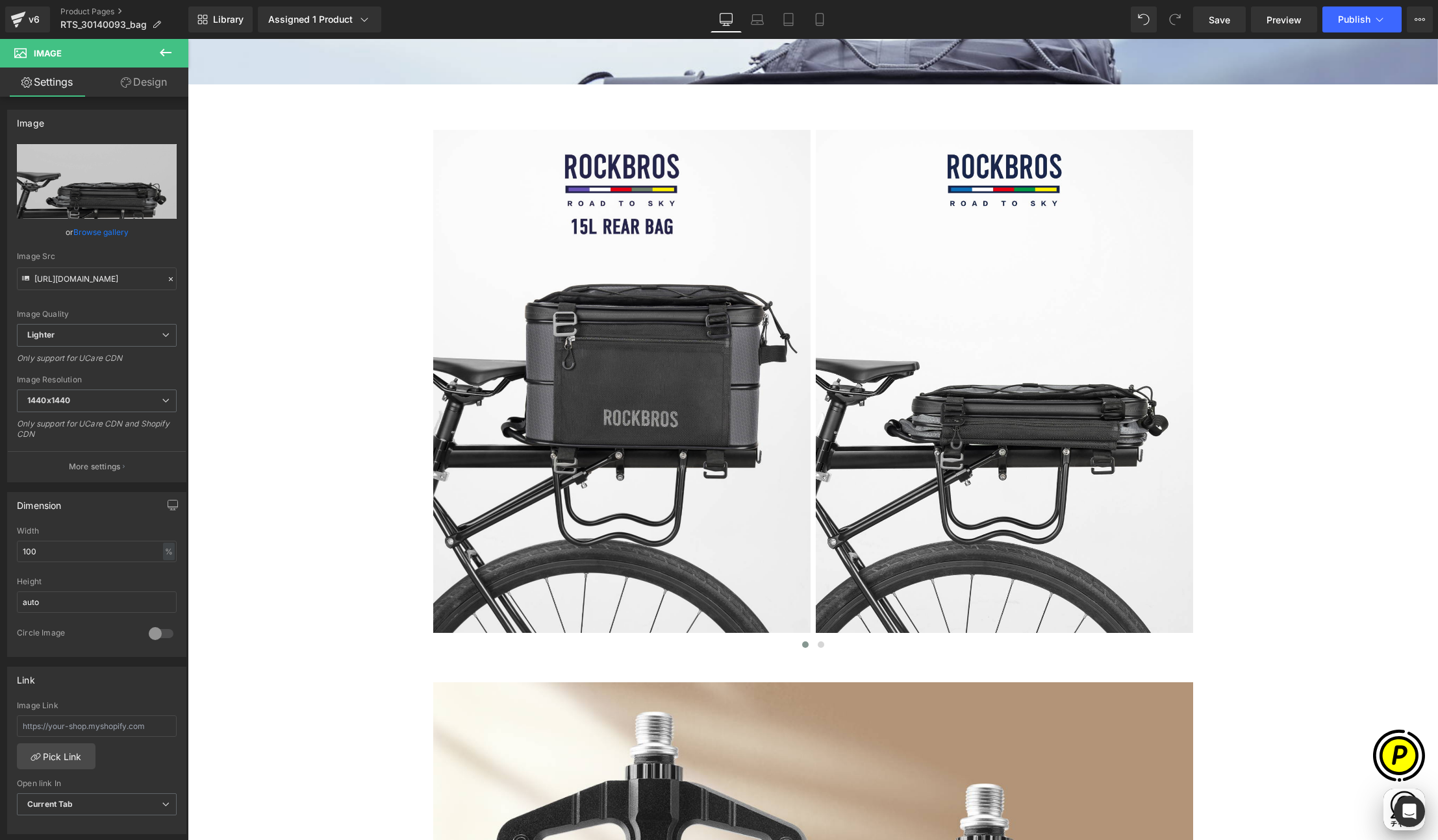
type input "https://ucarecdn.com/1ed278e1-de87-4c8d-b37a-c8414554c895/-/format/auto/-/previ…"
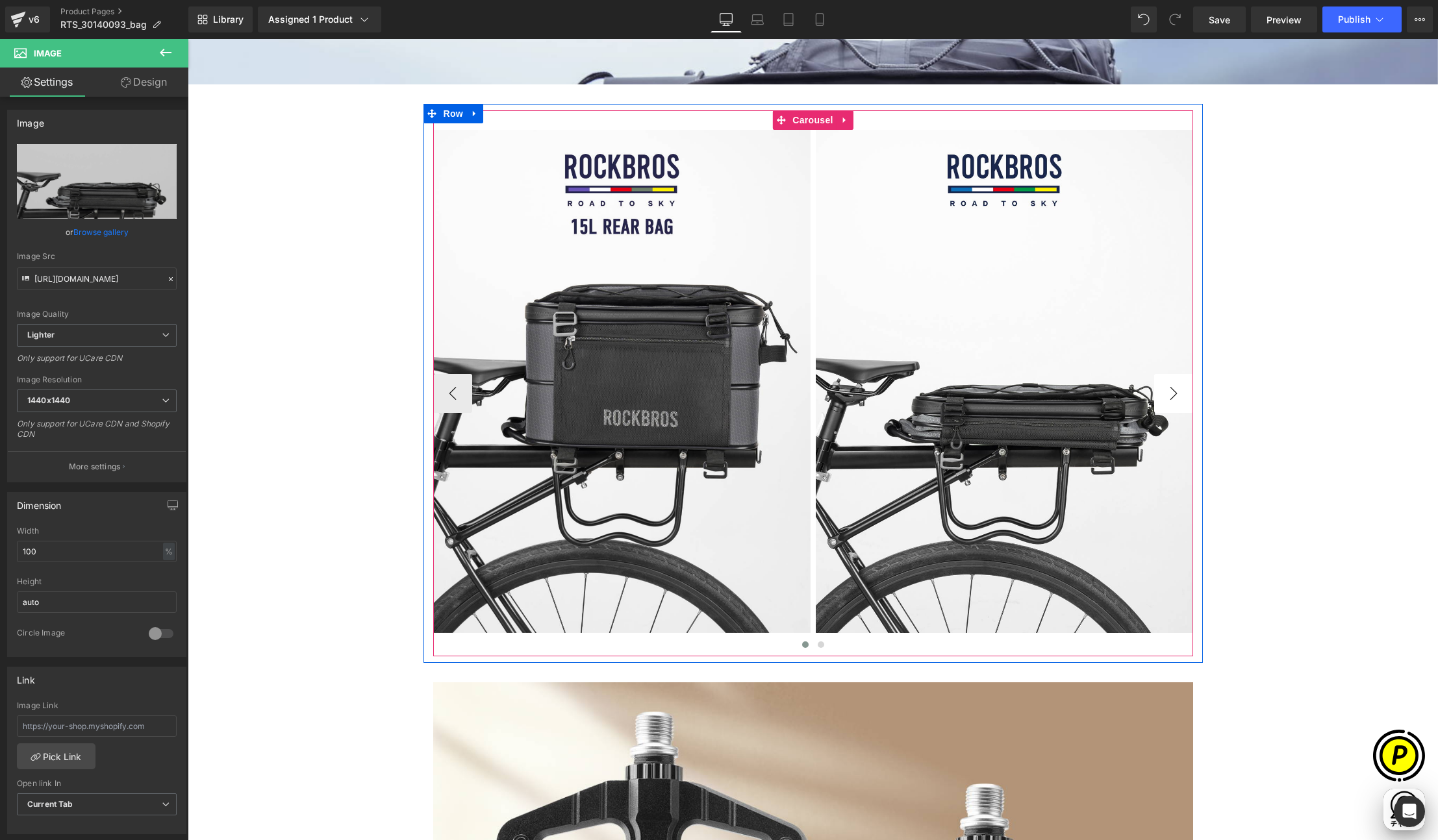
click at [1169, 395] on button "›" at bounding box center [1173, 393] width 39 height 39
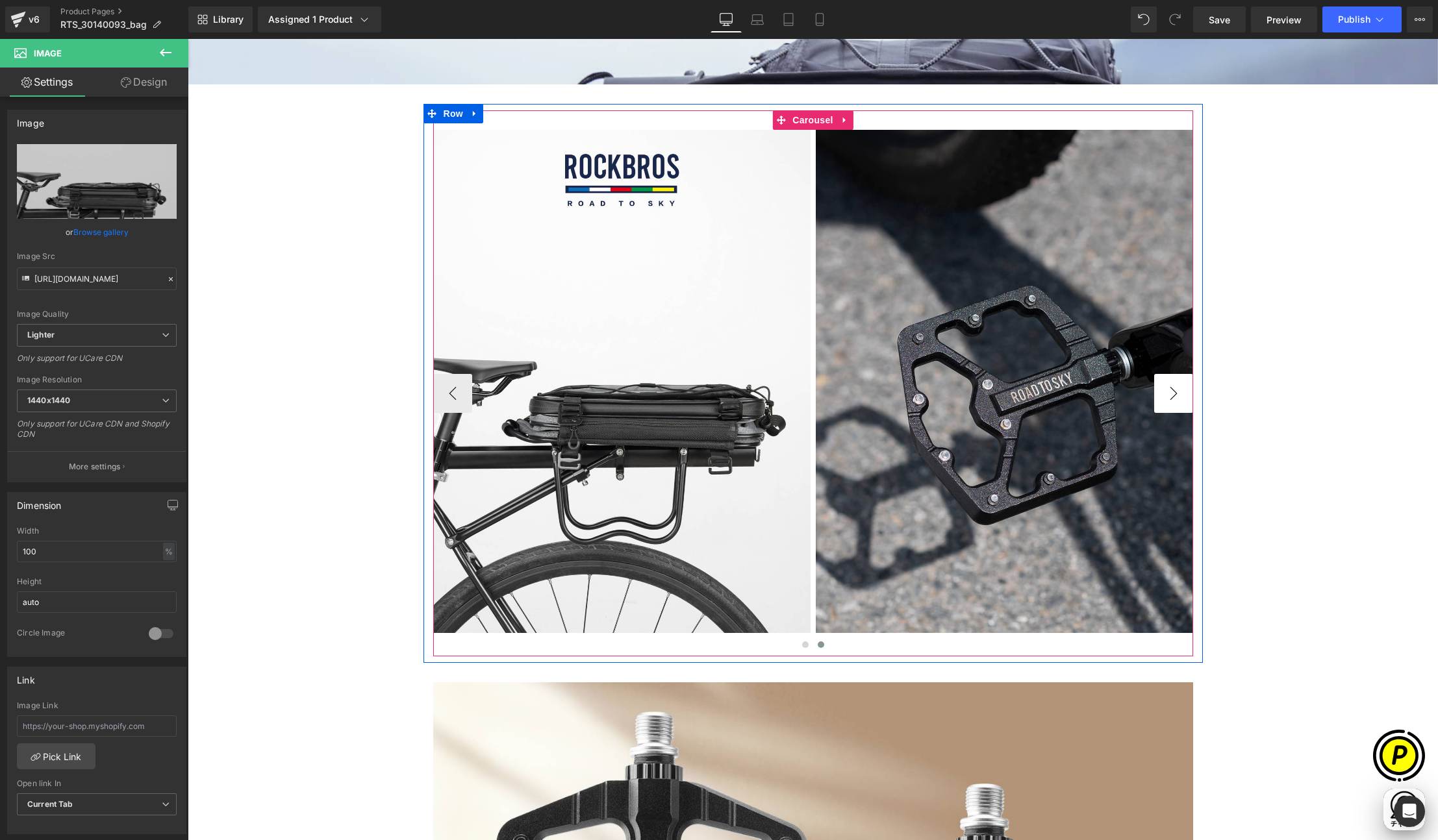
click at [1169, 395] on button "›" at bounding box center [1173, 393] width 39 height 39
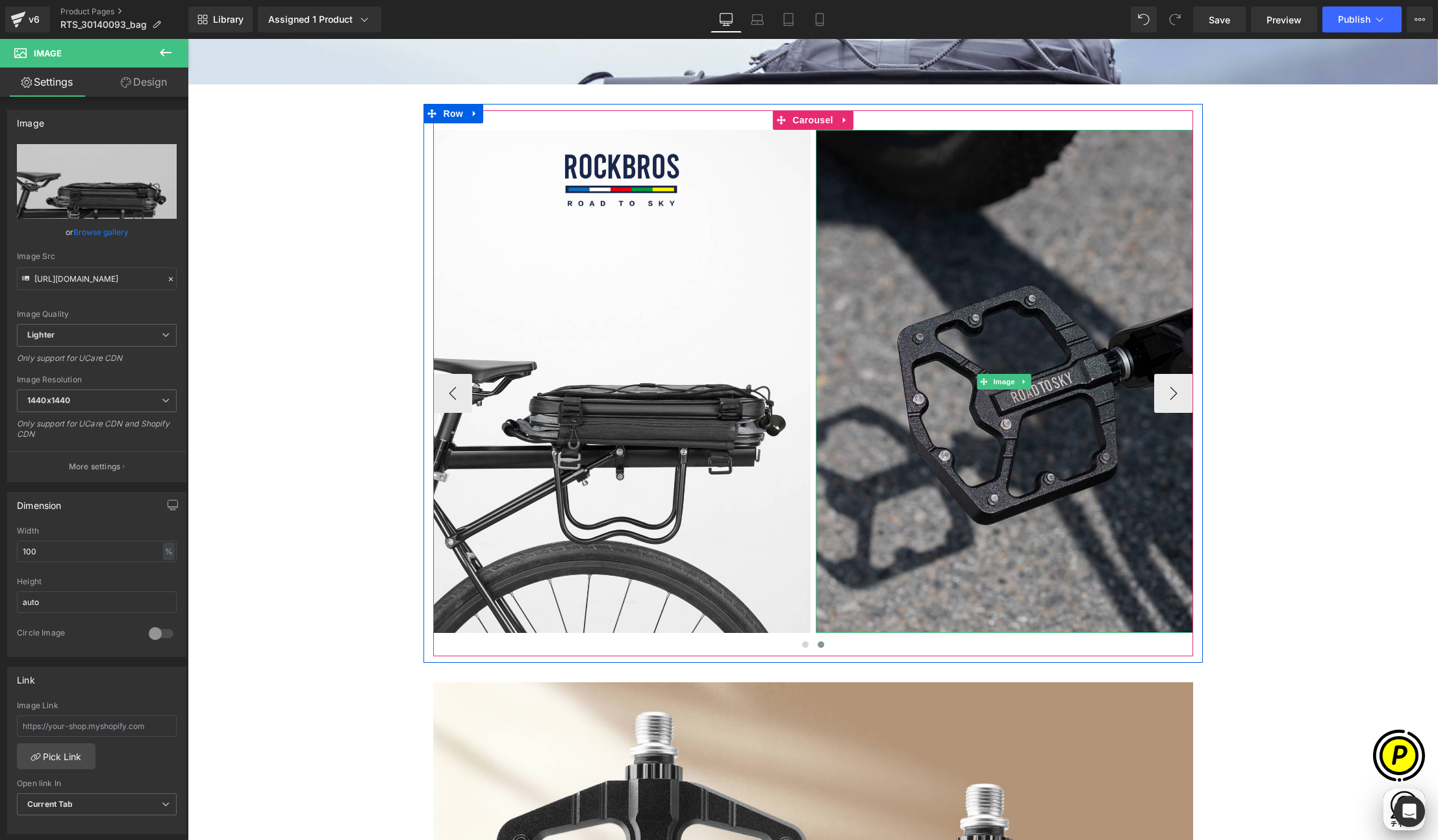
click at [970, 303] on img at bounding box center [1004, 381] width 378 height 503
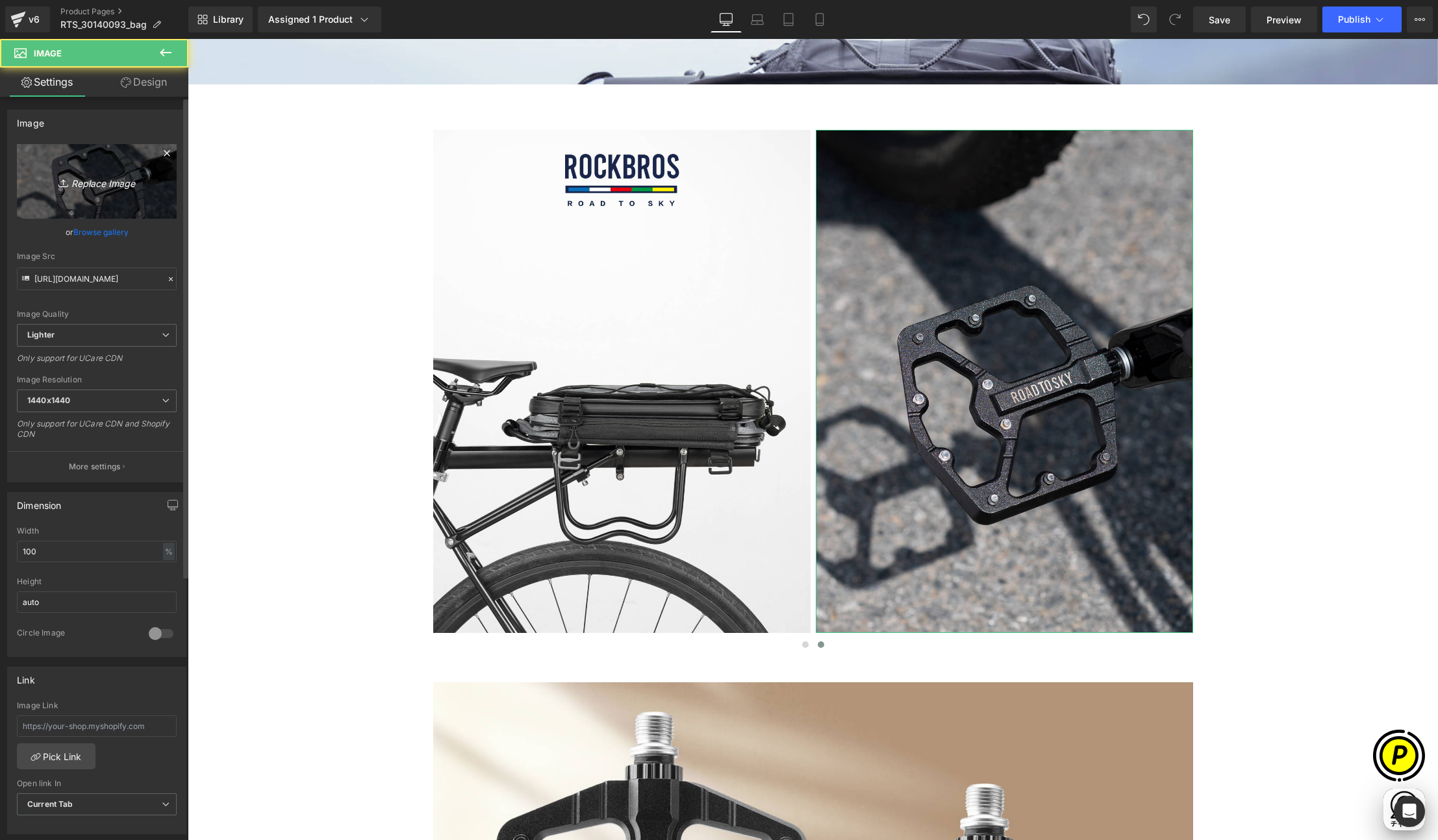
click at [96, 184] on icon "Replace Image" at bounding box center [96, 182] width 104 height 16
type input "C:\fakepath\RTS_30140093-LP_01-3.jpg"
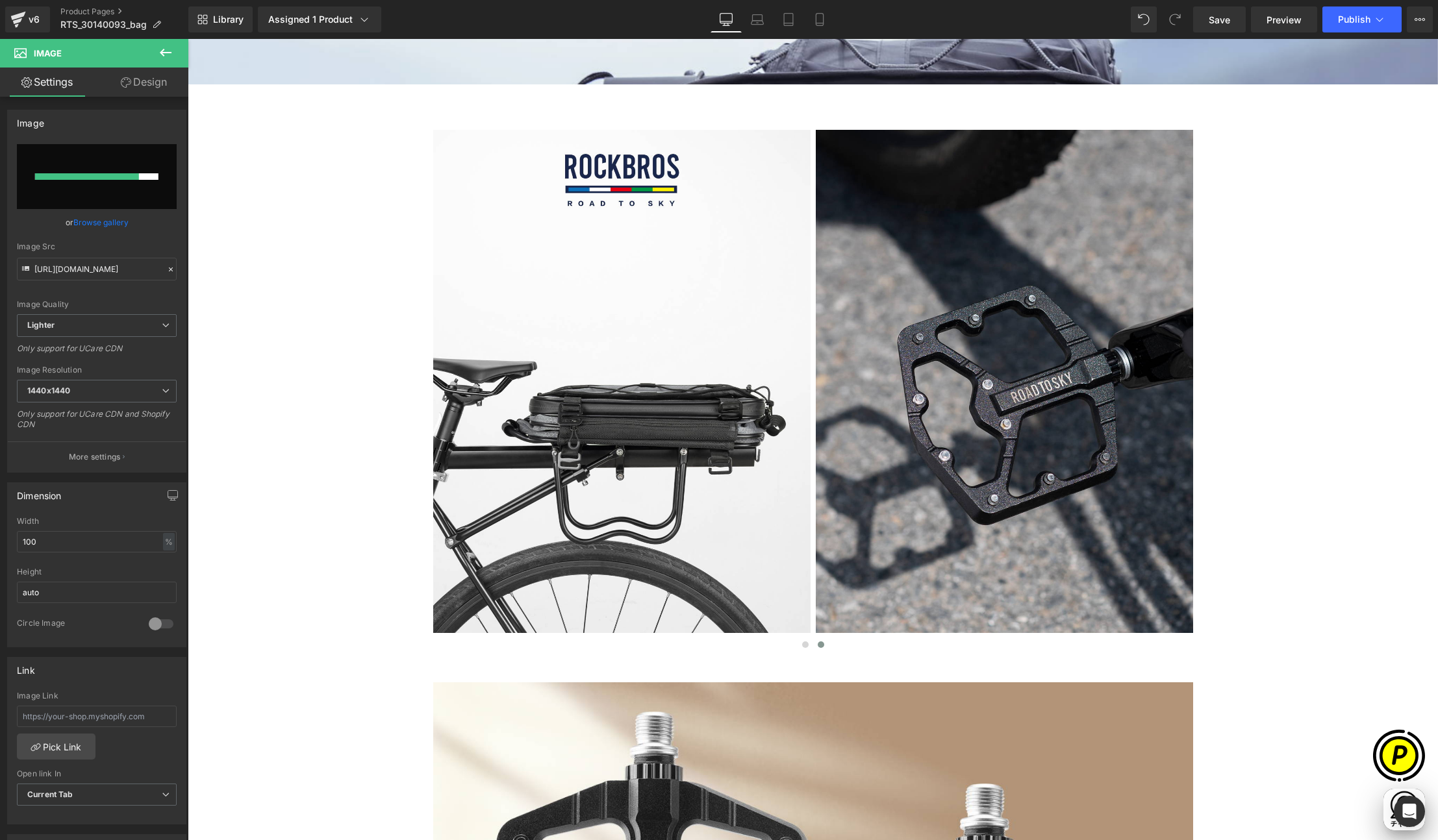
scroll to position [0, 253]
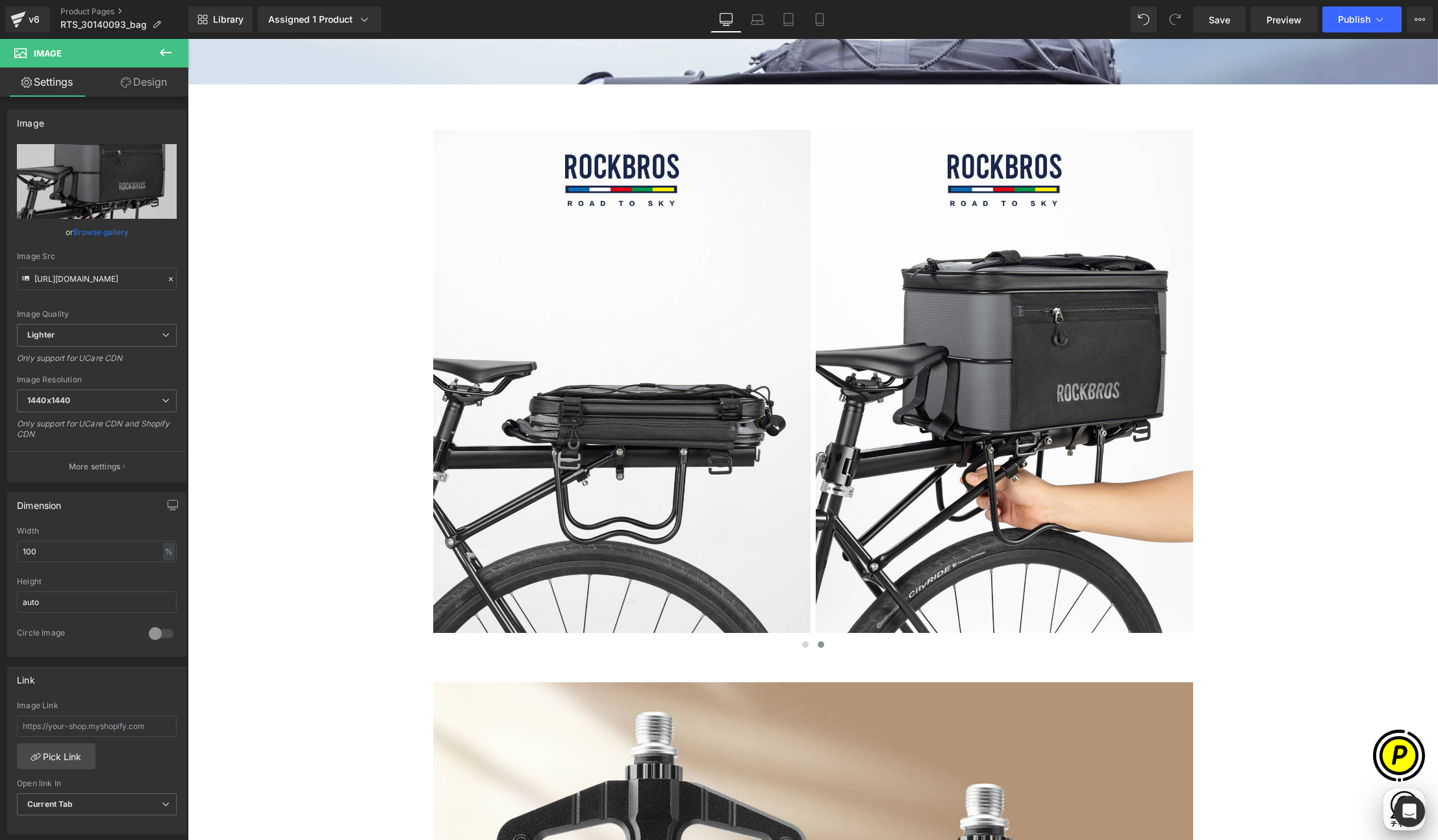
type input "https://ucarecdn.com/dea3dd04-15fa-41f2-9b13-0ec803dd89ec/-/format/auto/-/previ…"
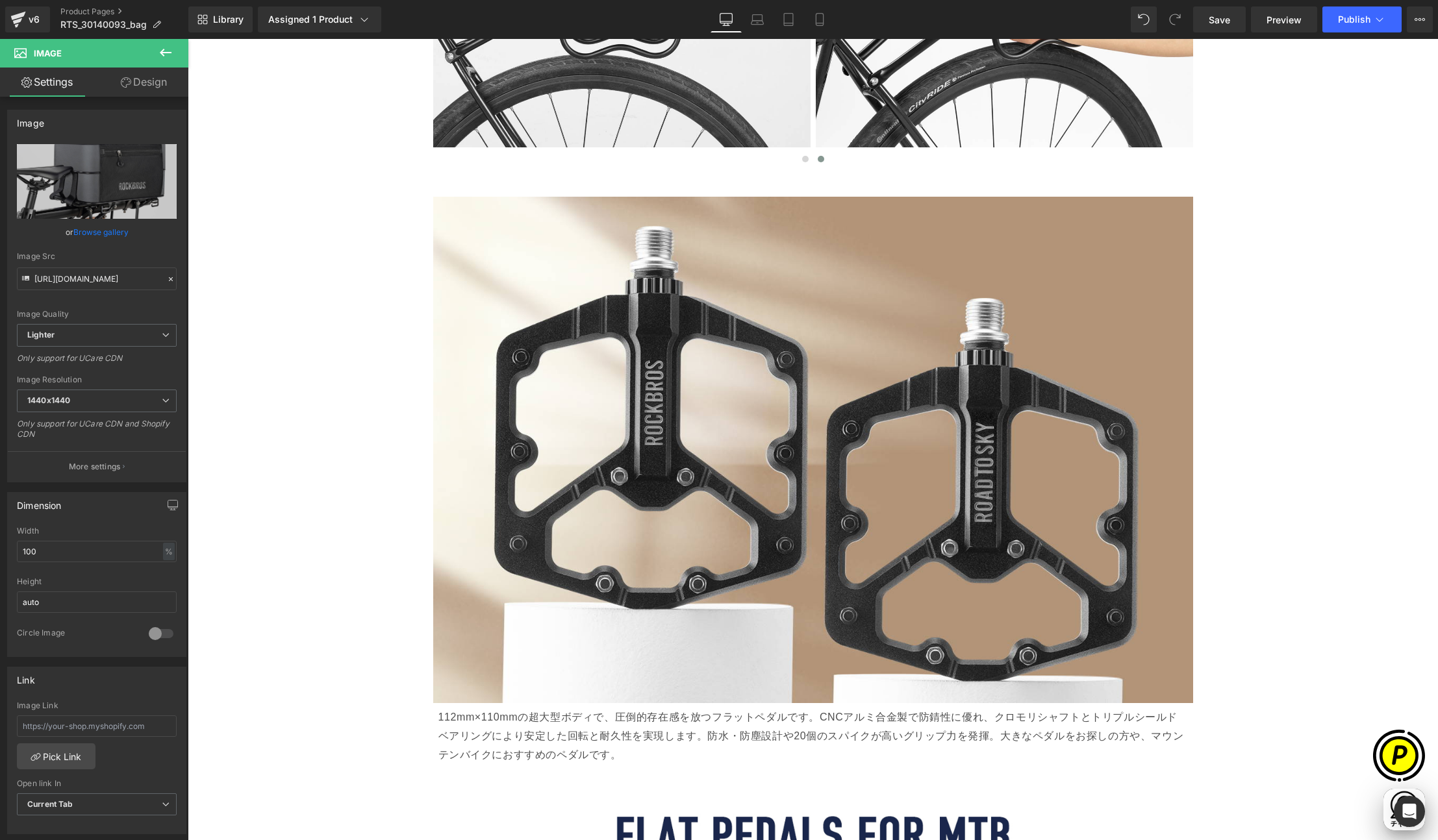
scroll to position [2025, 0]
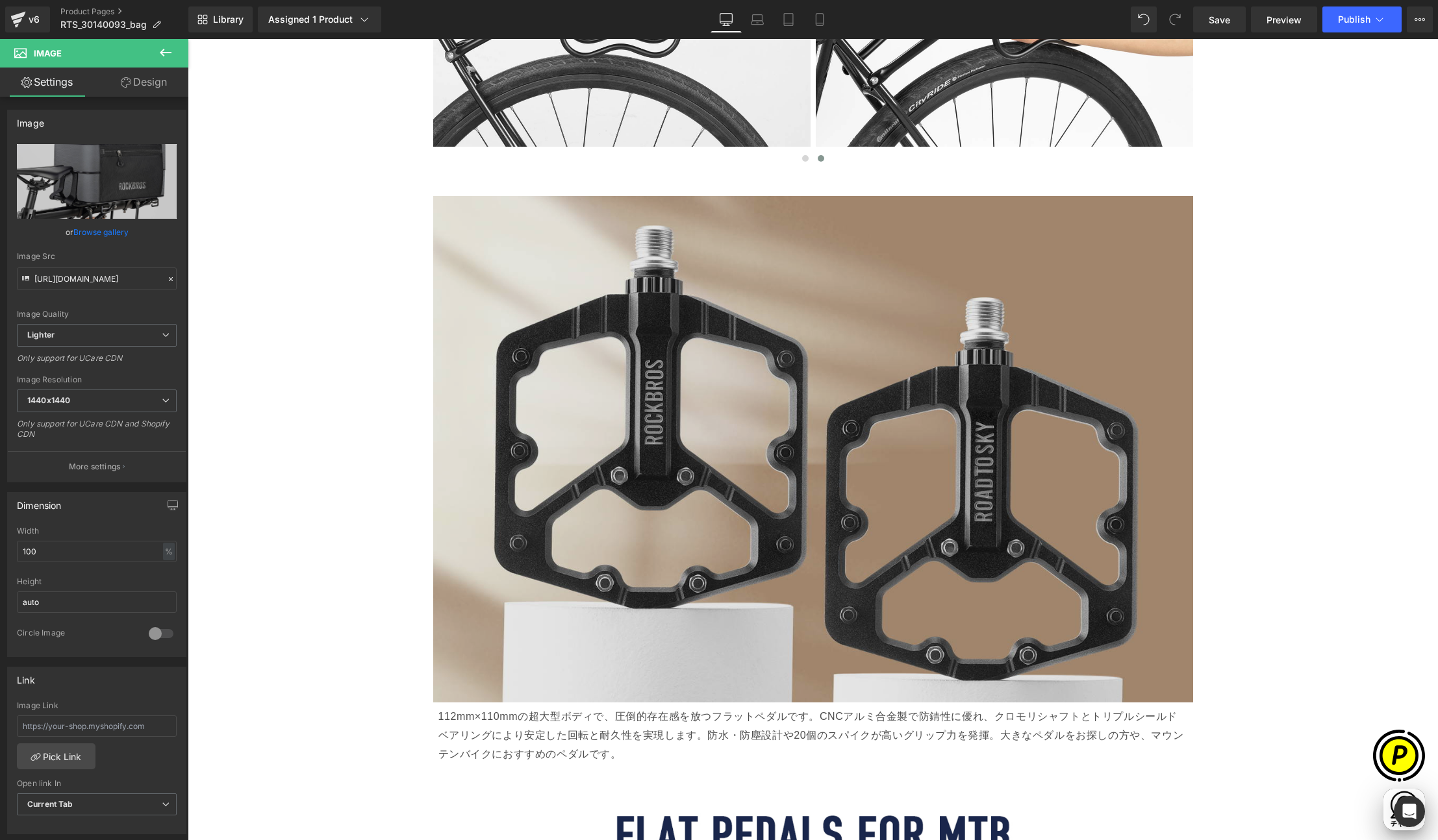
click at [870, 393] on img at bounding box center [813, 450] width 760 height 506
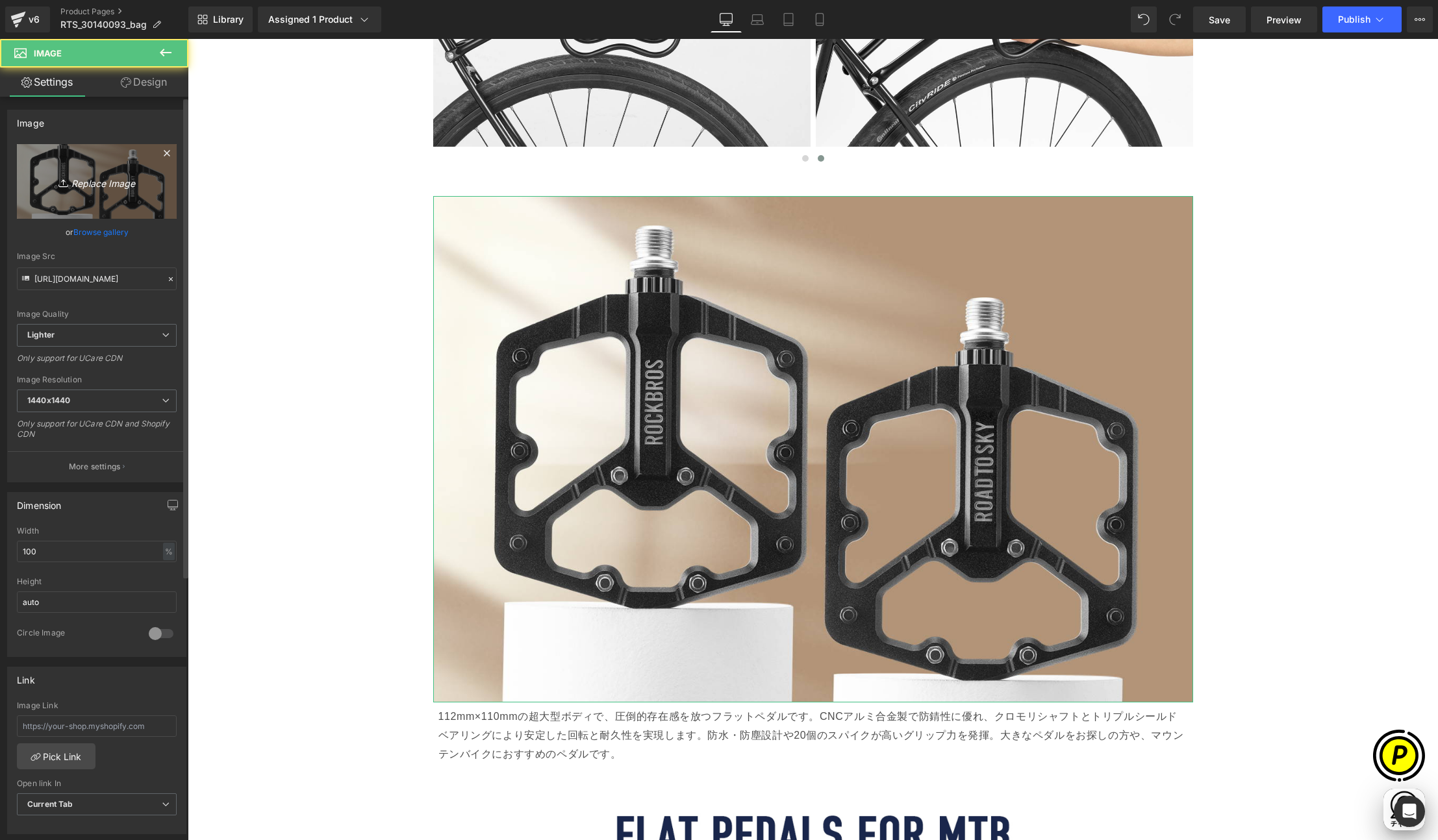
click at [115, 197] on link "Replace Image" at bounding box center [97, 181] width 160 height 75
type input "C:\fakepath\RTS_30140093-LP_02.jpg"
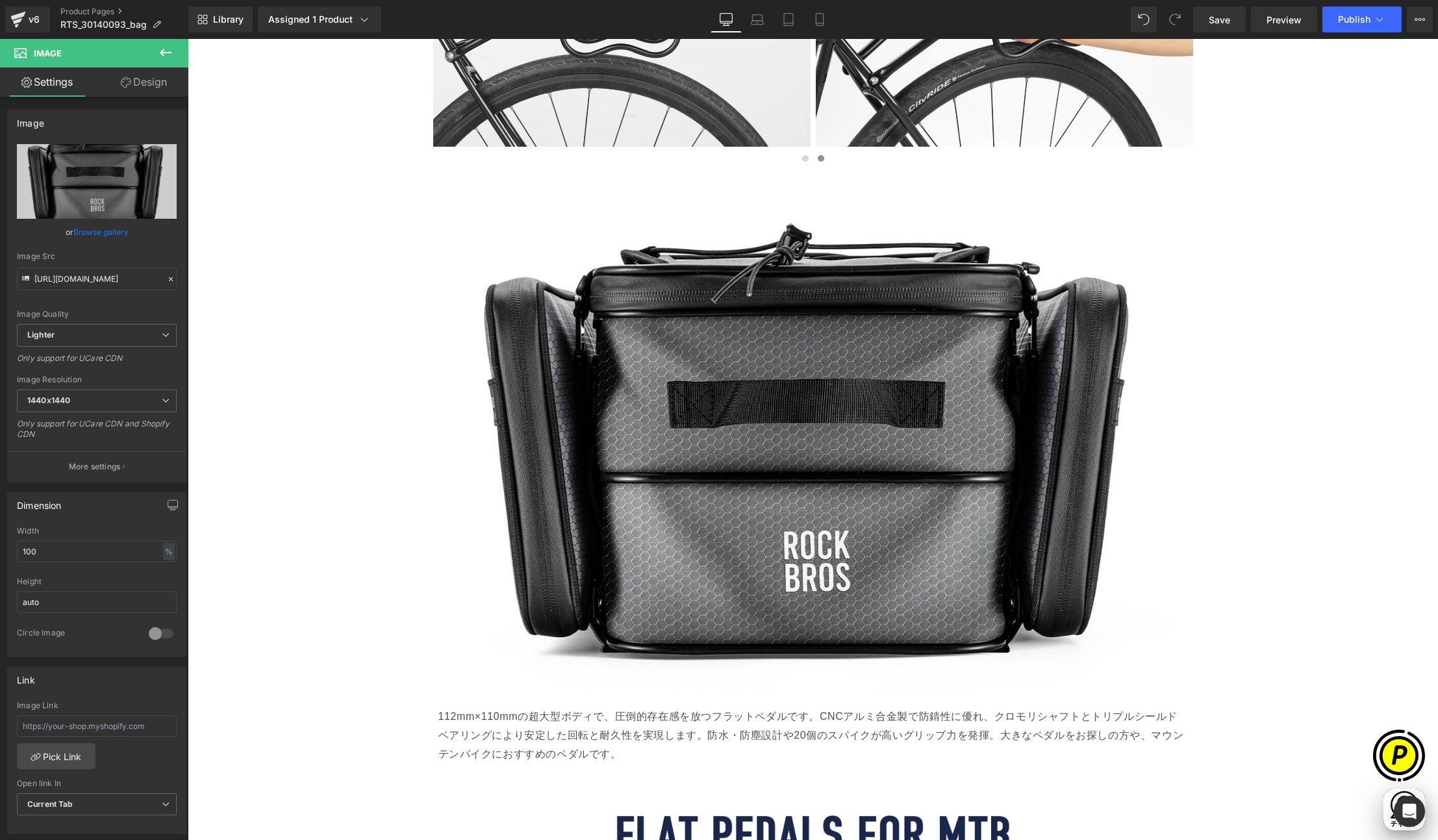
scroll to position [0, 0]
type input "https://ucarecdn.com/0cf684b2-b3cd-463e-8c74-d04ab9ddf5ae/-/format/auto/-/previ…"
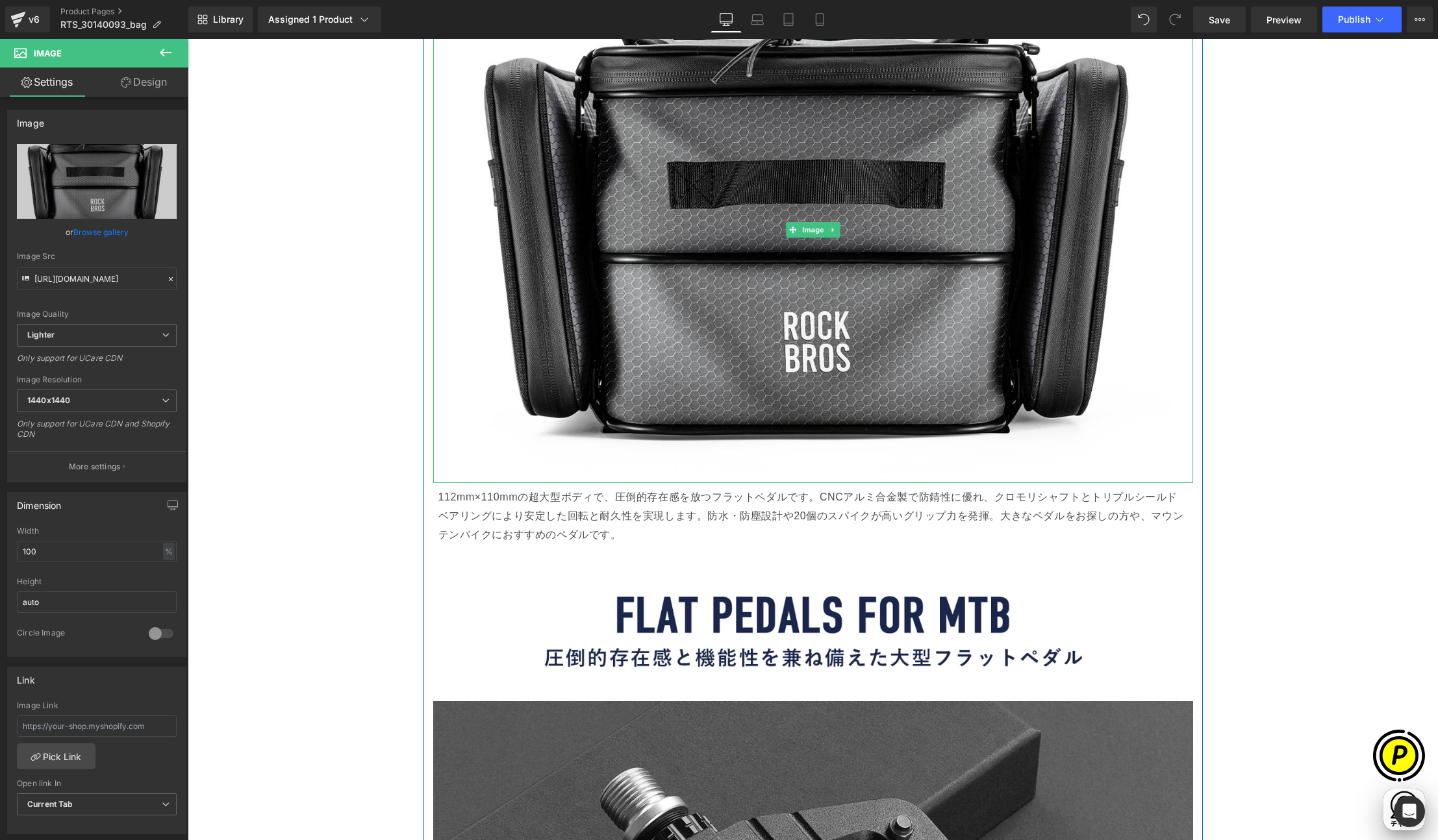
scroll to position [2246, 0]
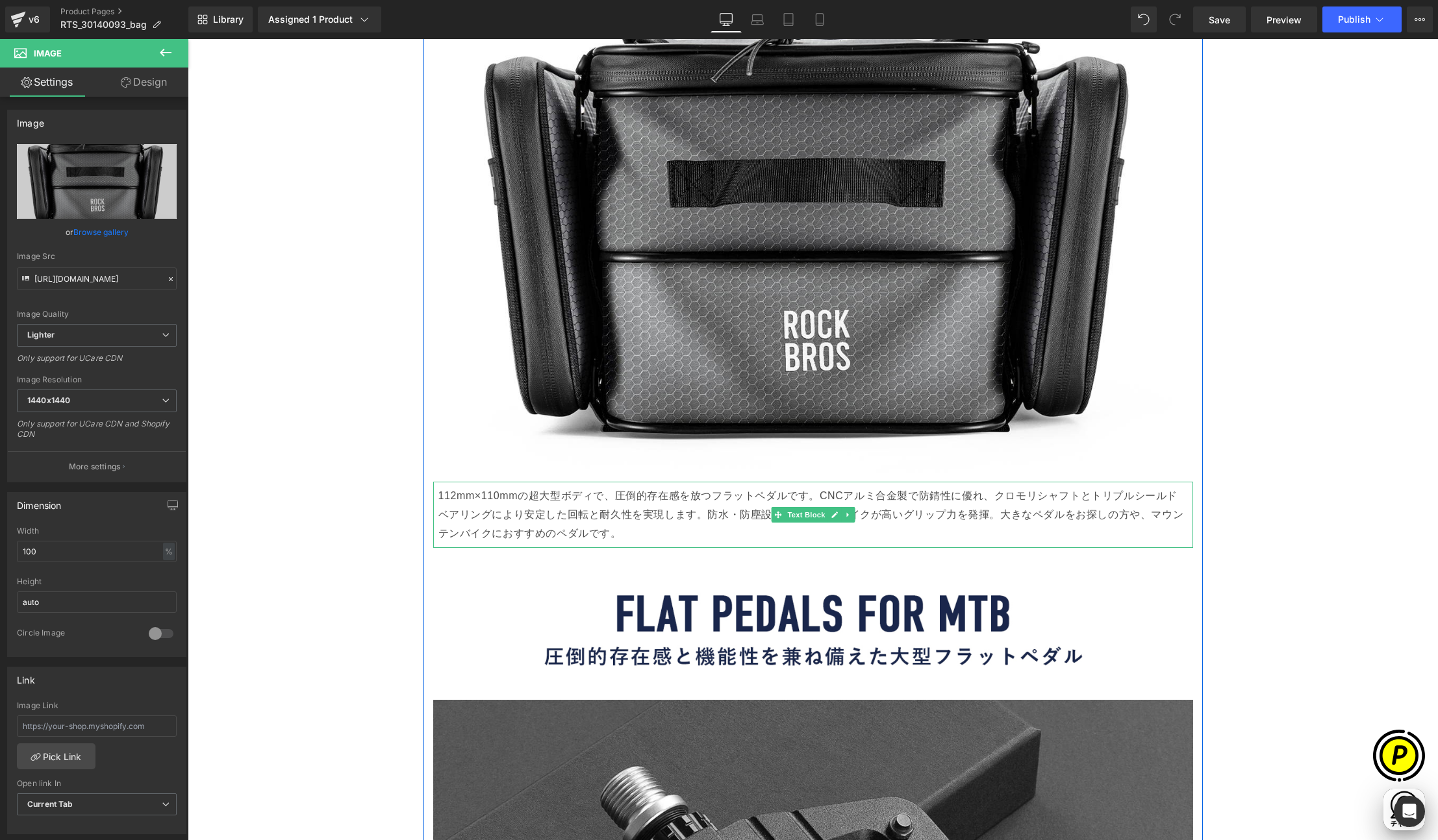
click at [487, 517] on p "112mm×110mmの超大型ボディで、圧倒的存在感を放つフラットペダルです。CNCアルミ合金製で防錆性に優れ、クロモリシャフトとトリプルシールドベアリングに…" at bounding box center [813, 515] width 750 height 56
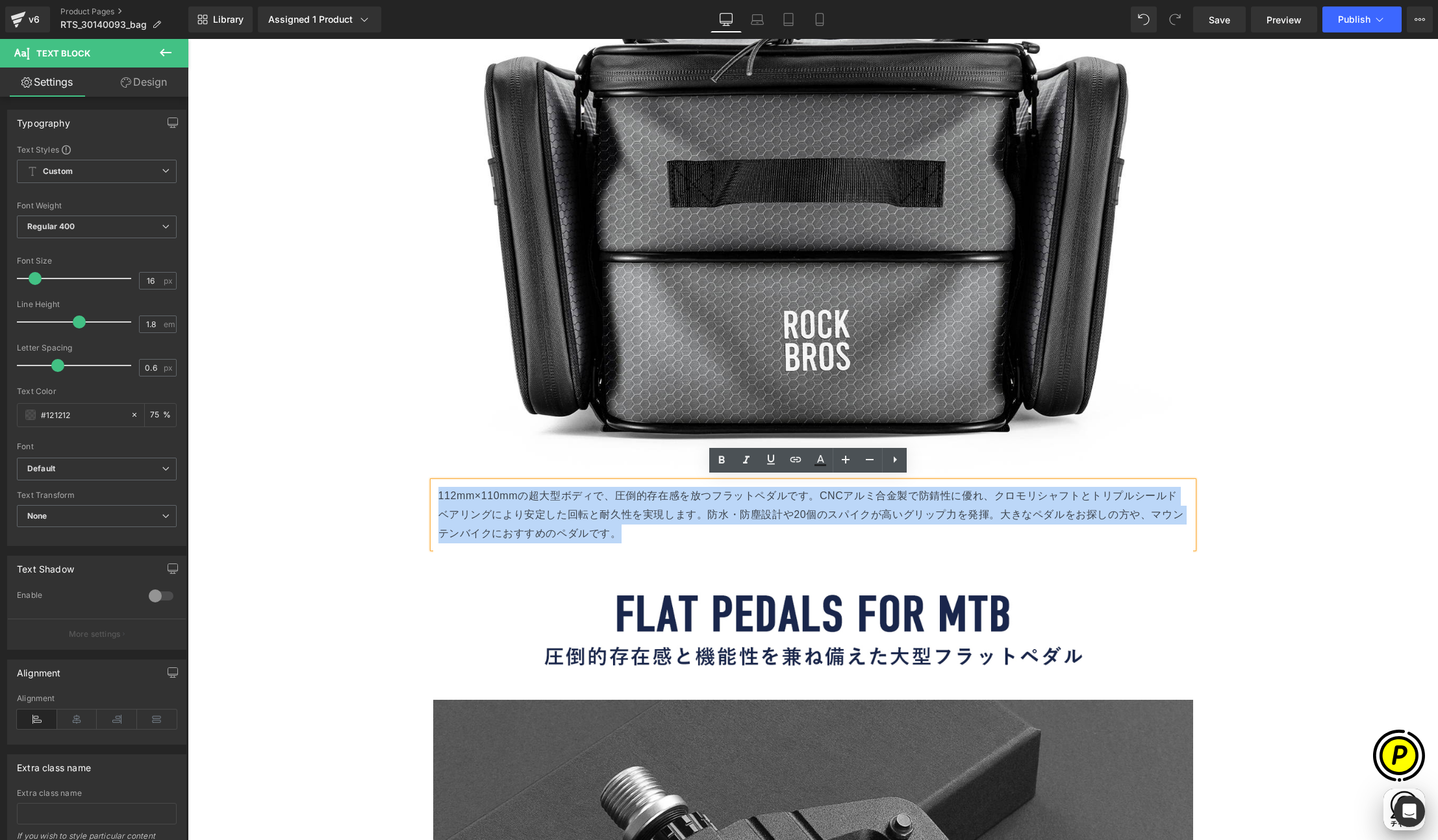
scroll to position [0, 507]
drag, startPoint x: 613, startPoint y: 530, endPoint x: 433, endPoint y: 493, distance: 183.8
click at [439, 493] on p "112mm×110mmの超大型ボディで、圧倒的存在感を放つフラットペダルです。CNCアルミ合金製で防錆性に優れ、クロモリシャフトとトリプルシールドベアリングに…" at bounding box center [813, 515] width 750 height 56
paste div
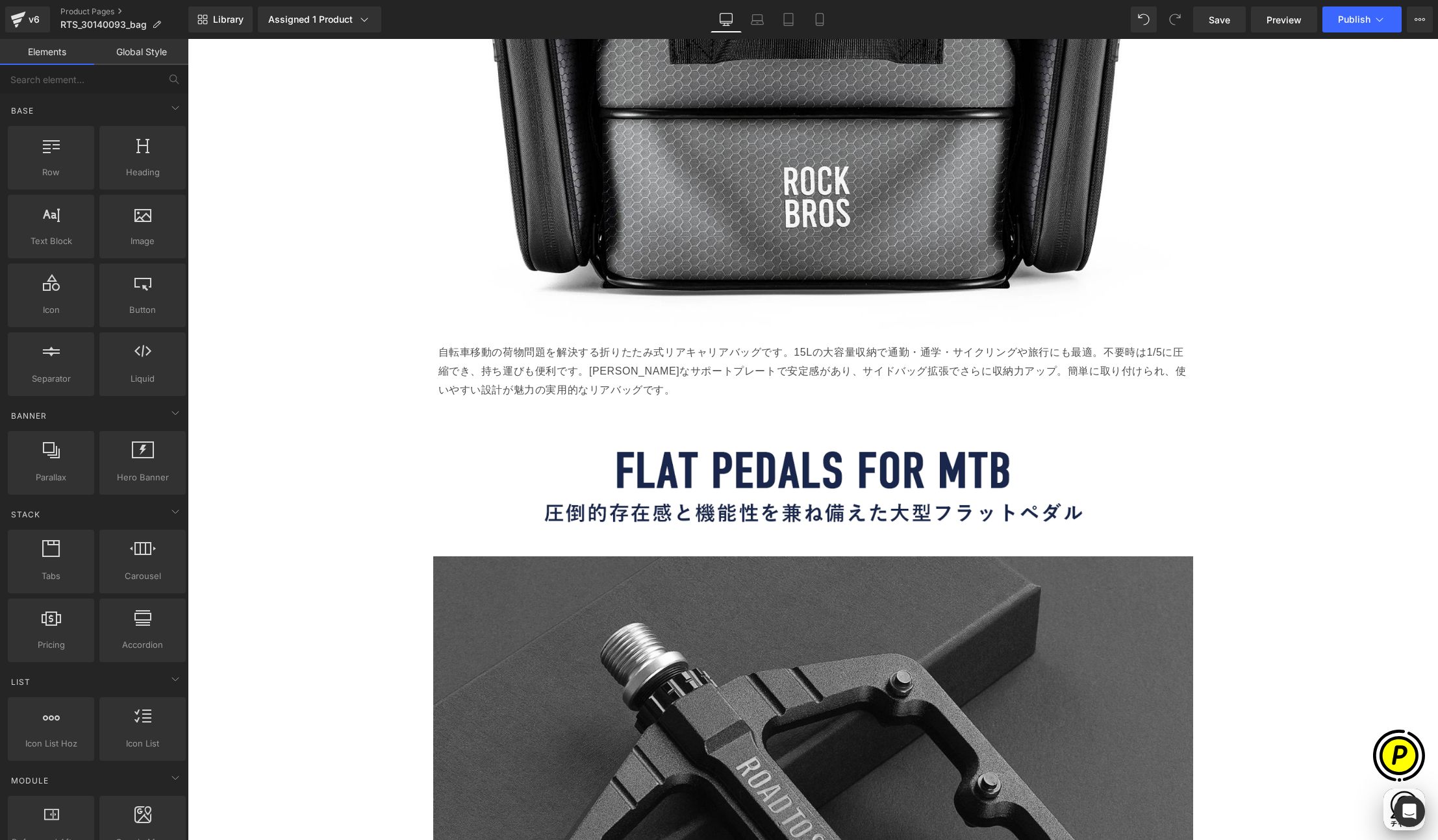
scroll to position [2413, 0]
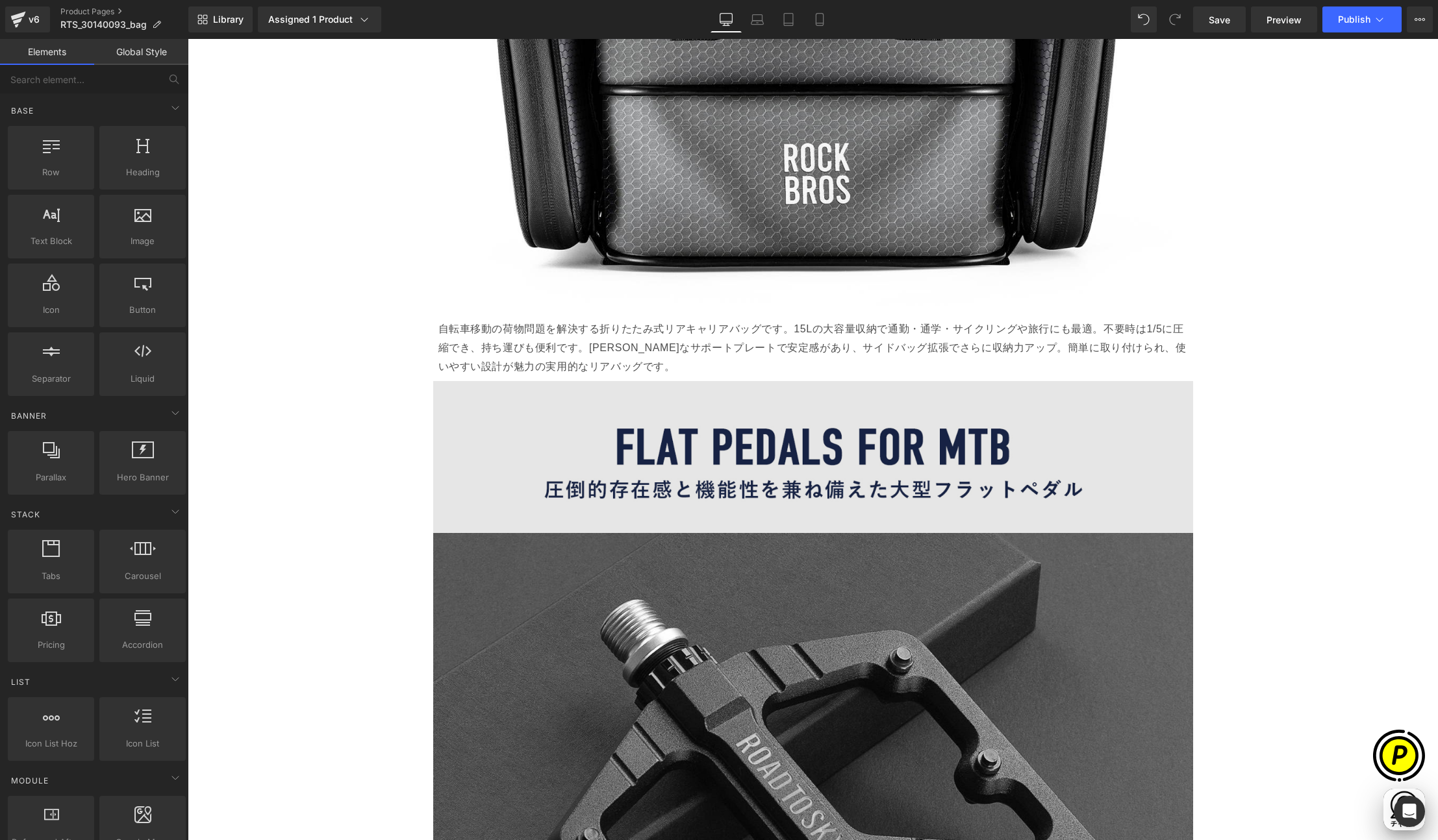
click at [798, 472] on img at bounding box center [813, 456] width 760 height 152
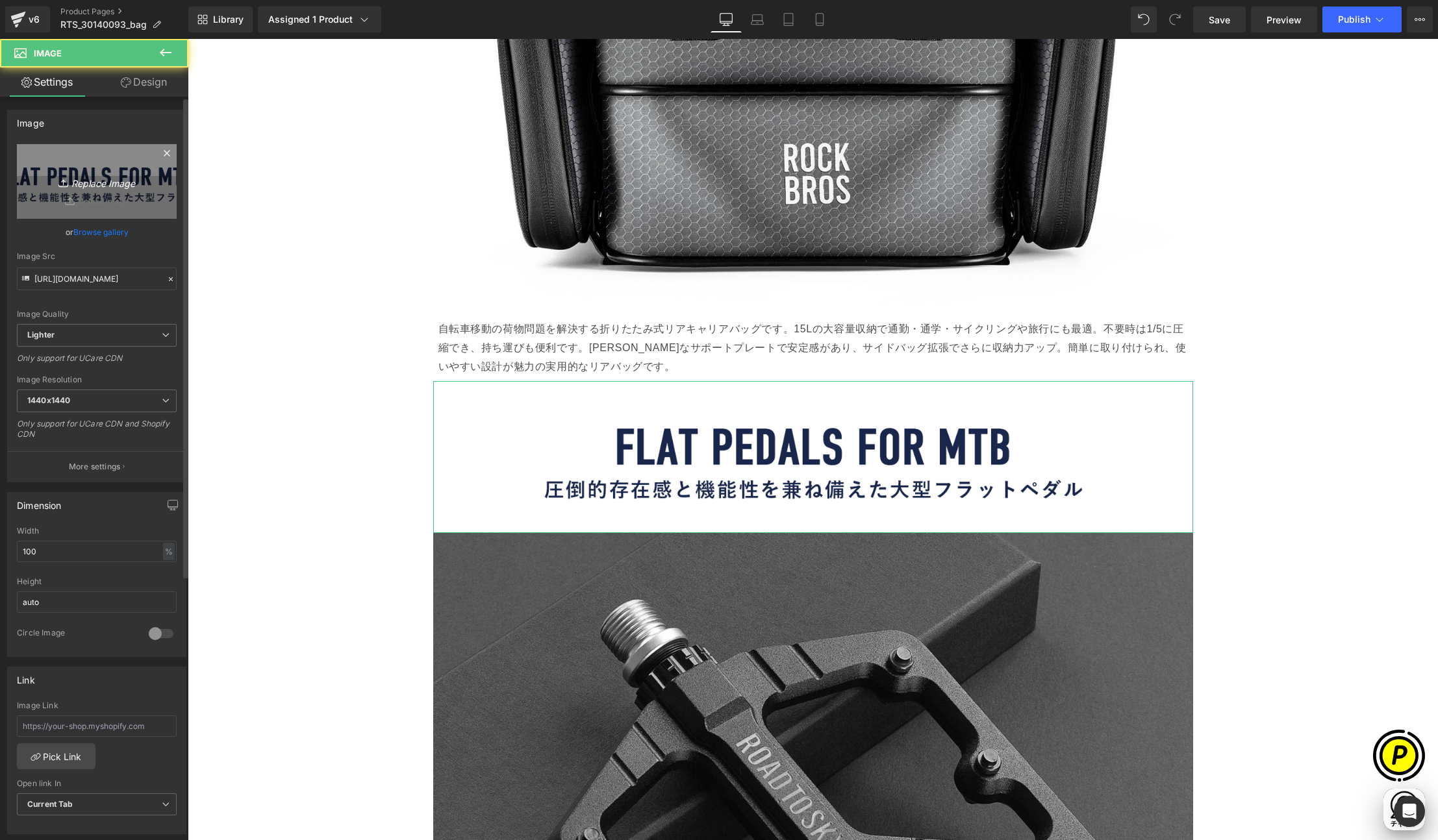
click at [116, 215] on link "Replace Image" at bounding box center [97, 181] width 160 height 75
type input "C:\fakepath\RTS_30140093-LP_03.jpg"
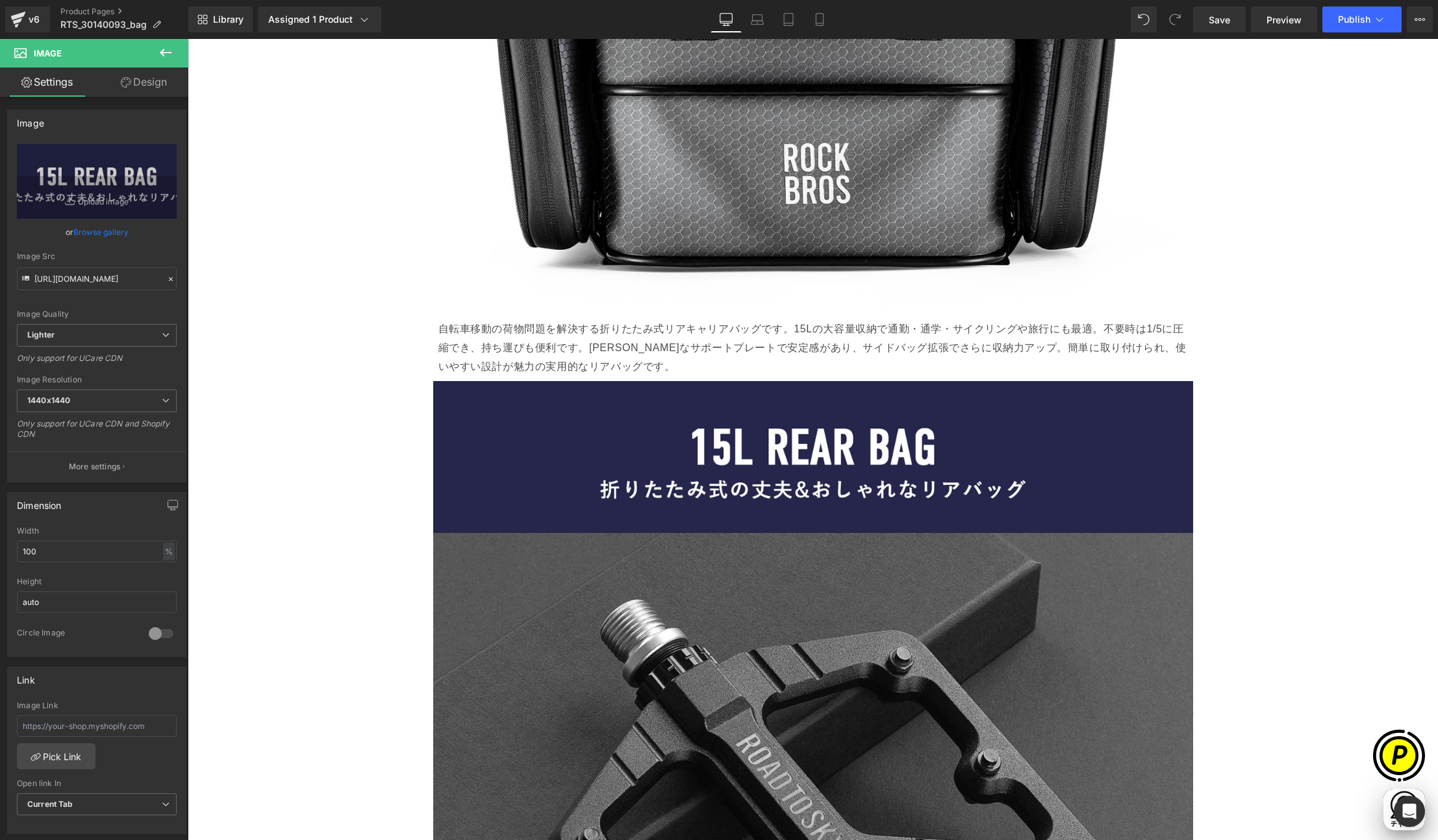
type input "https://ucarecdn.com/92a6d0e1-7688-44cd-9cdf-96e660d2ec8a/-/format/auto/-/previ…"
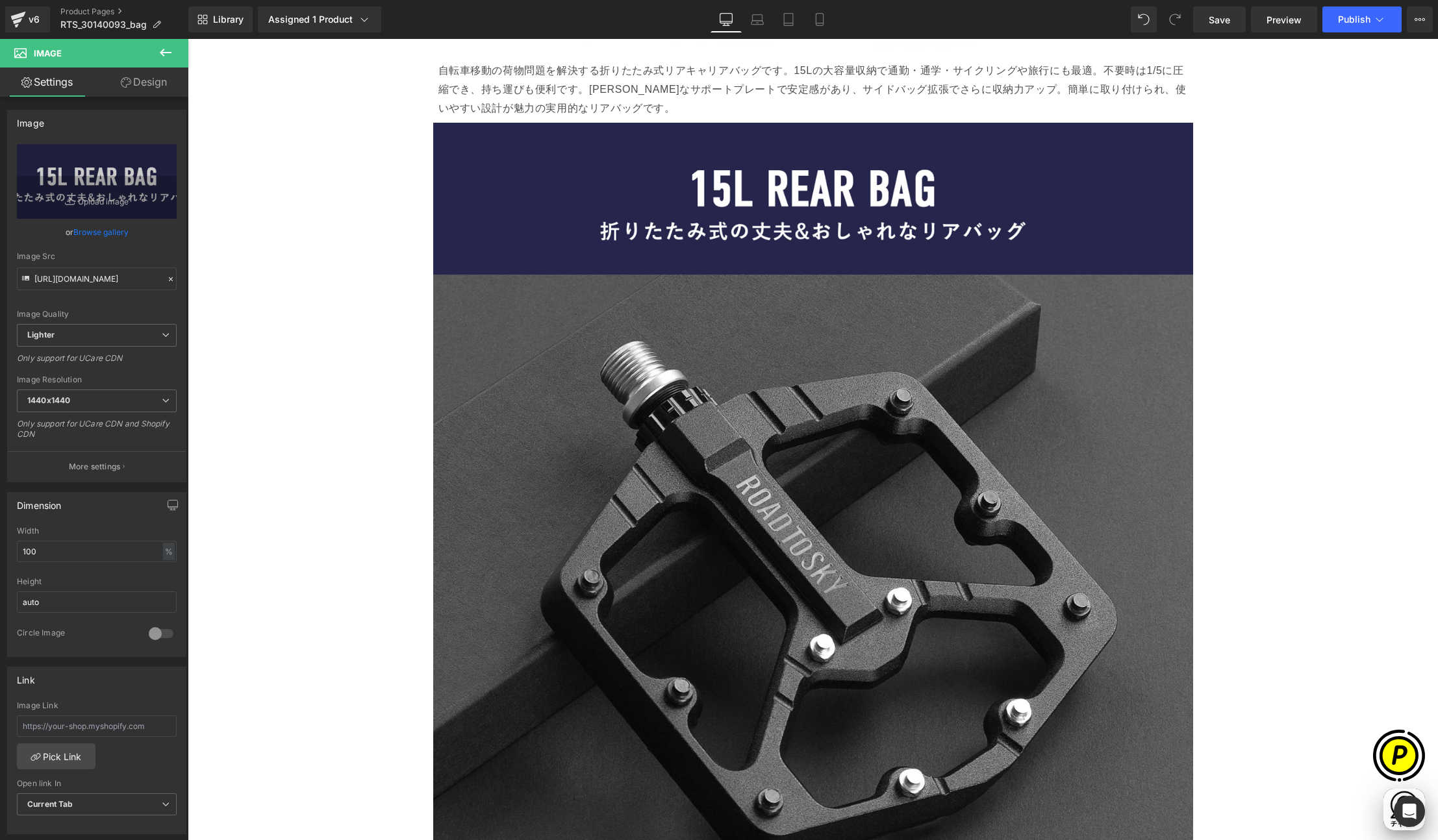
scroll to position [2918, 0]
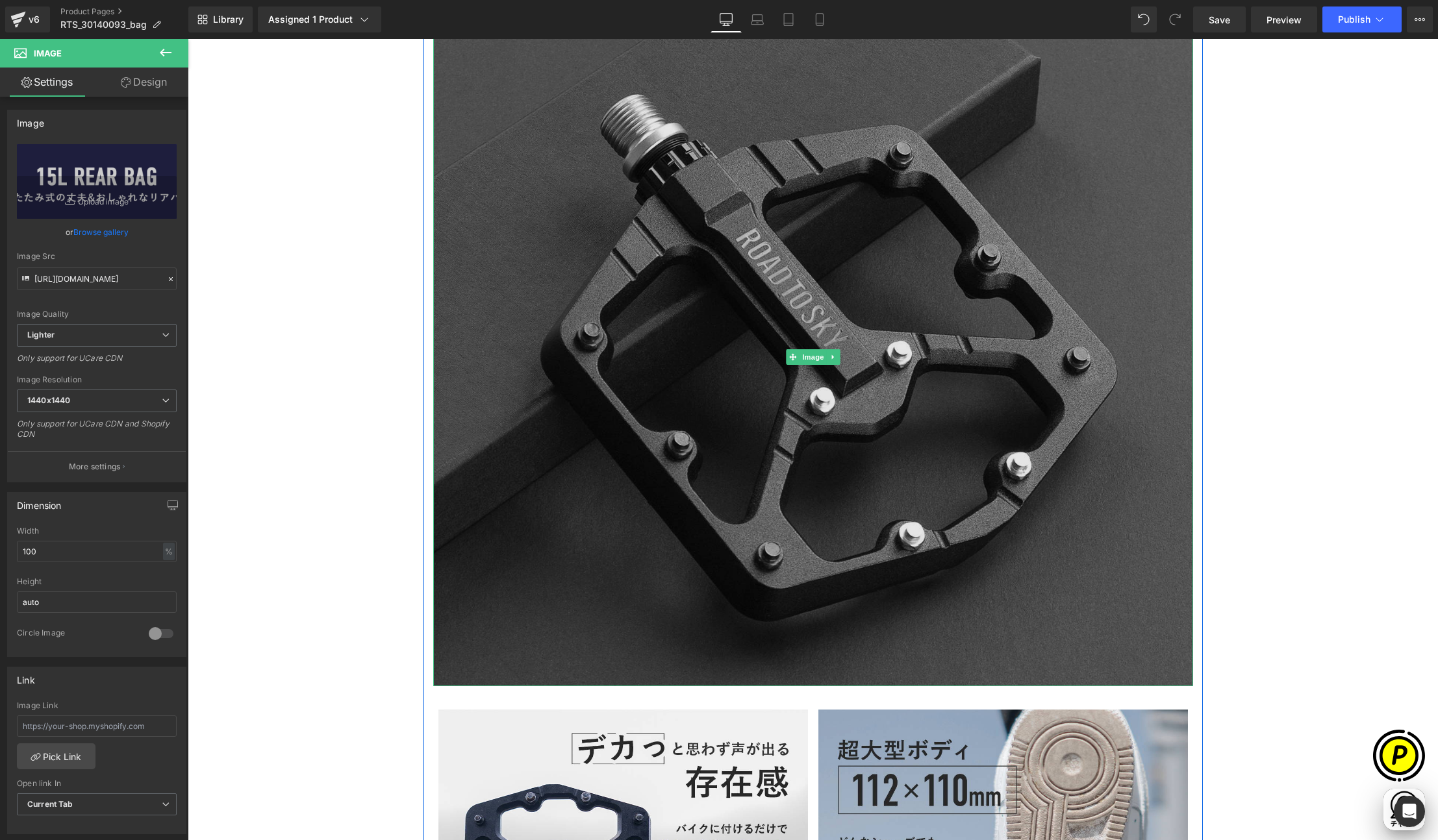
click at [756, 336] on img at bounding box center [813, 357] width 760 height 658
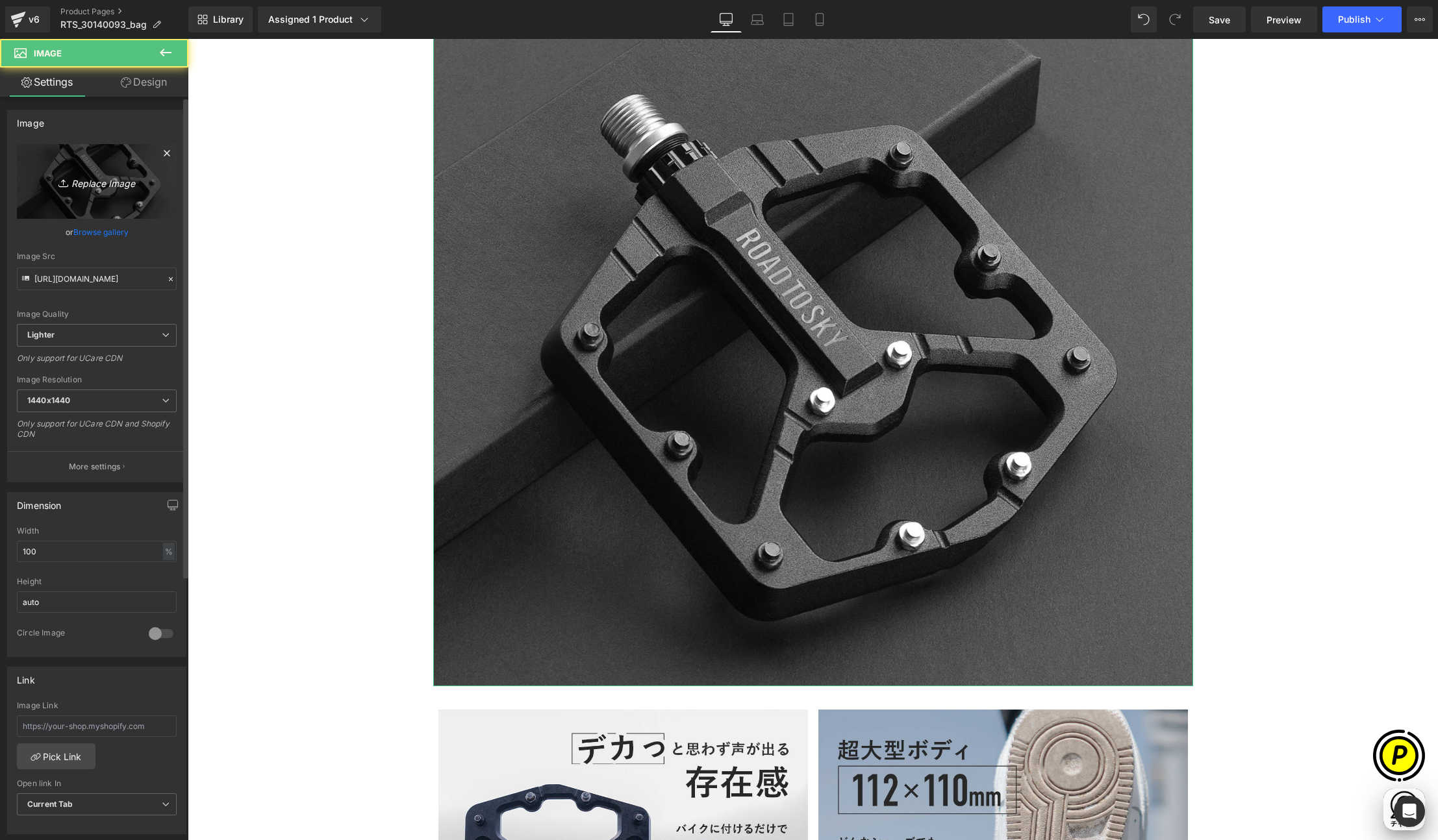
click at [49, 189] on link "Replace Image" at bounding box center [97, 181] width 160 height 75
type input "C:\fakepath\RTS_30140093-LP_04.jpg"
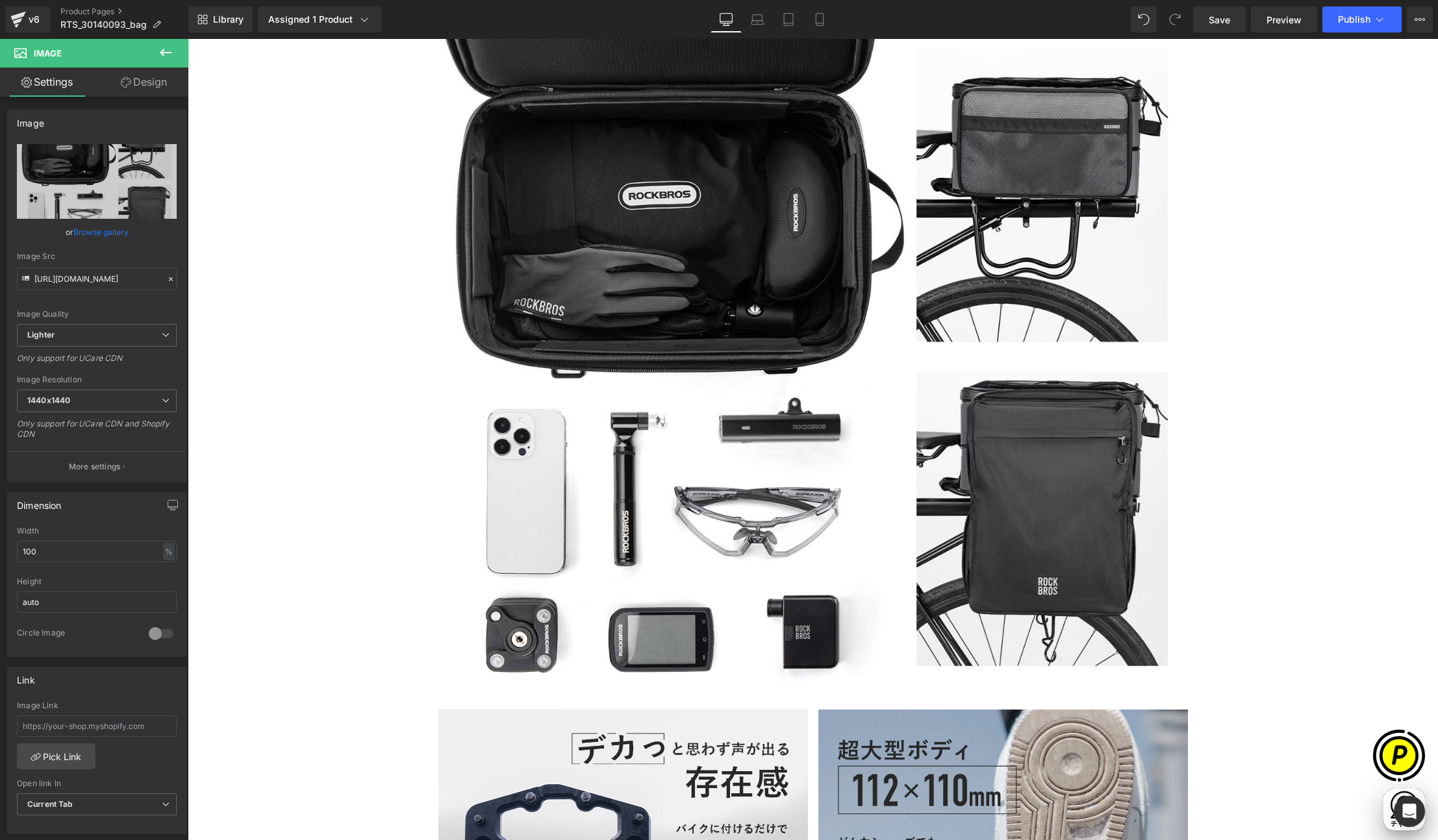
scroll to position [0, 253]
type input "https://ucarecdn.com/5c030bed-8c7f-42f9-b30f-9cf96441ff18/-/format/auto/-/previ…"
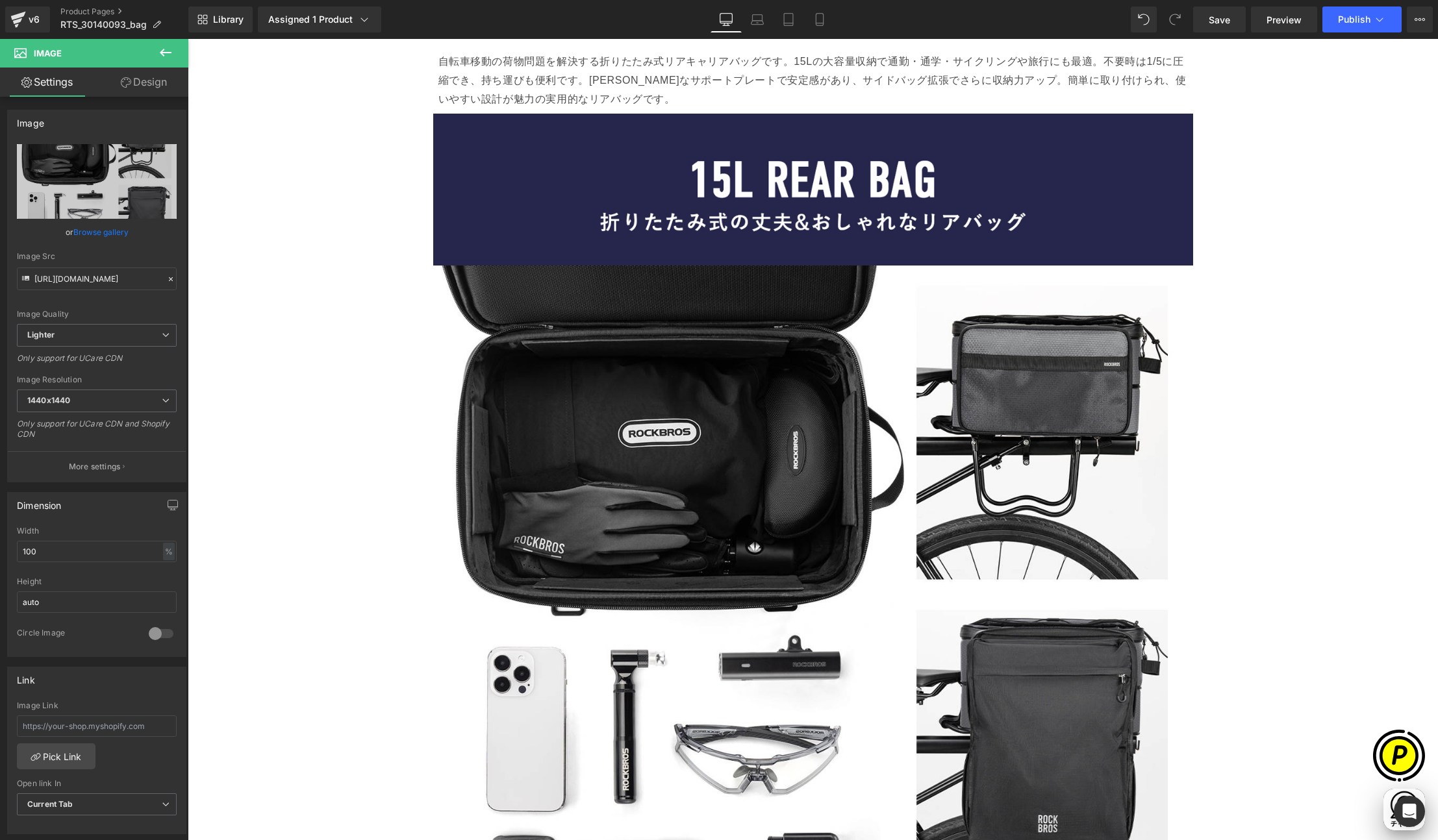
scroll to position [2630, 0]
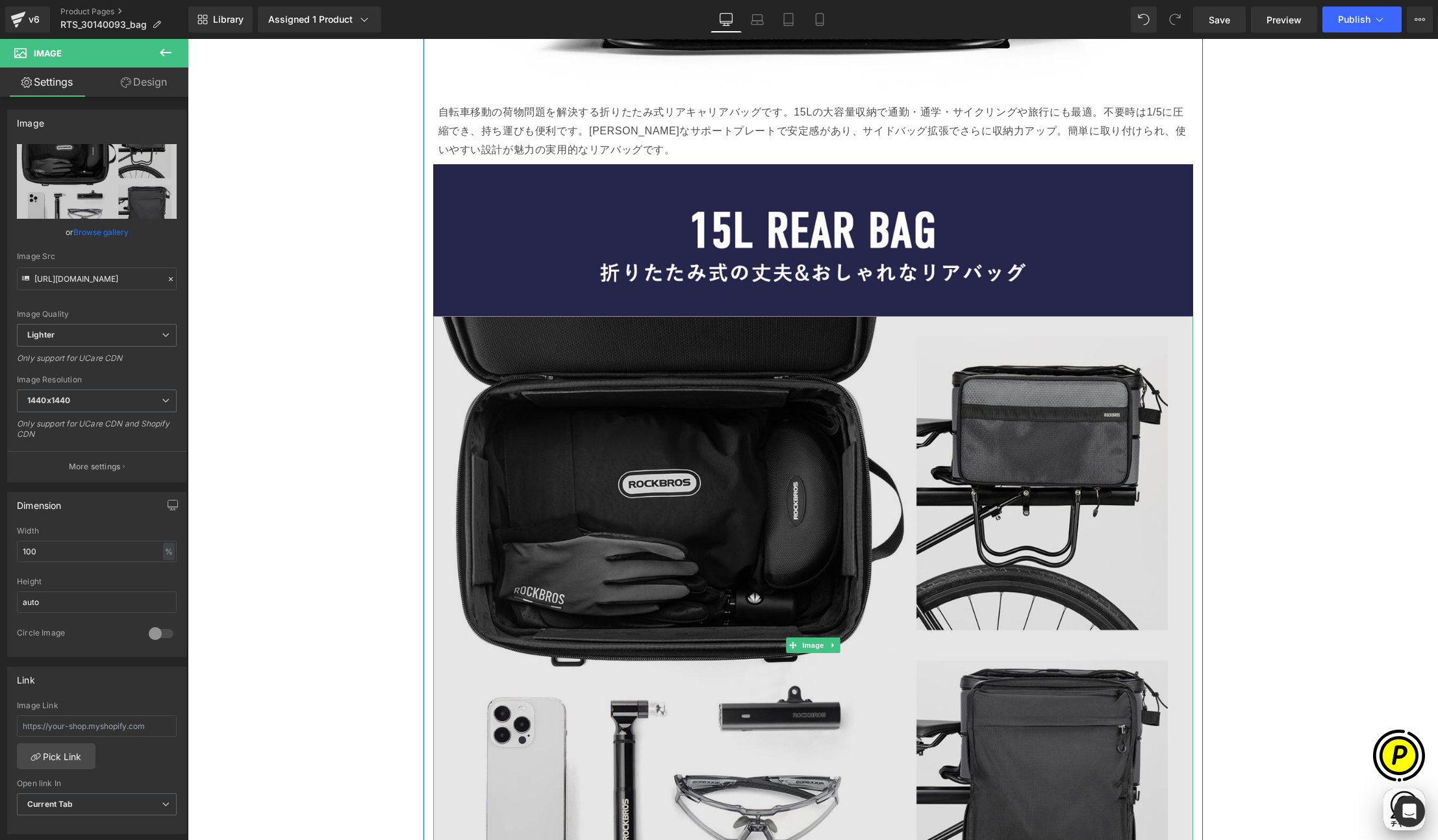
click at [791, 425] on img at bounding box center [813, 645] width 760 height 658
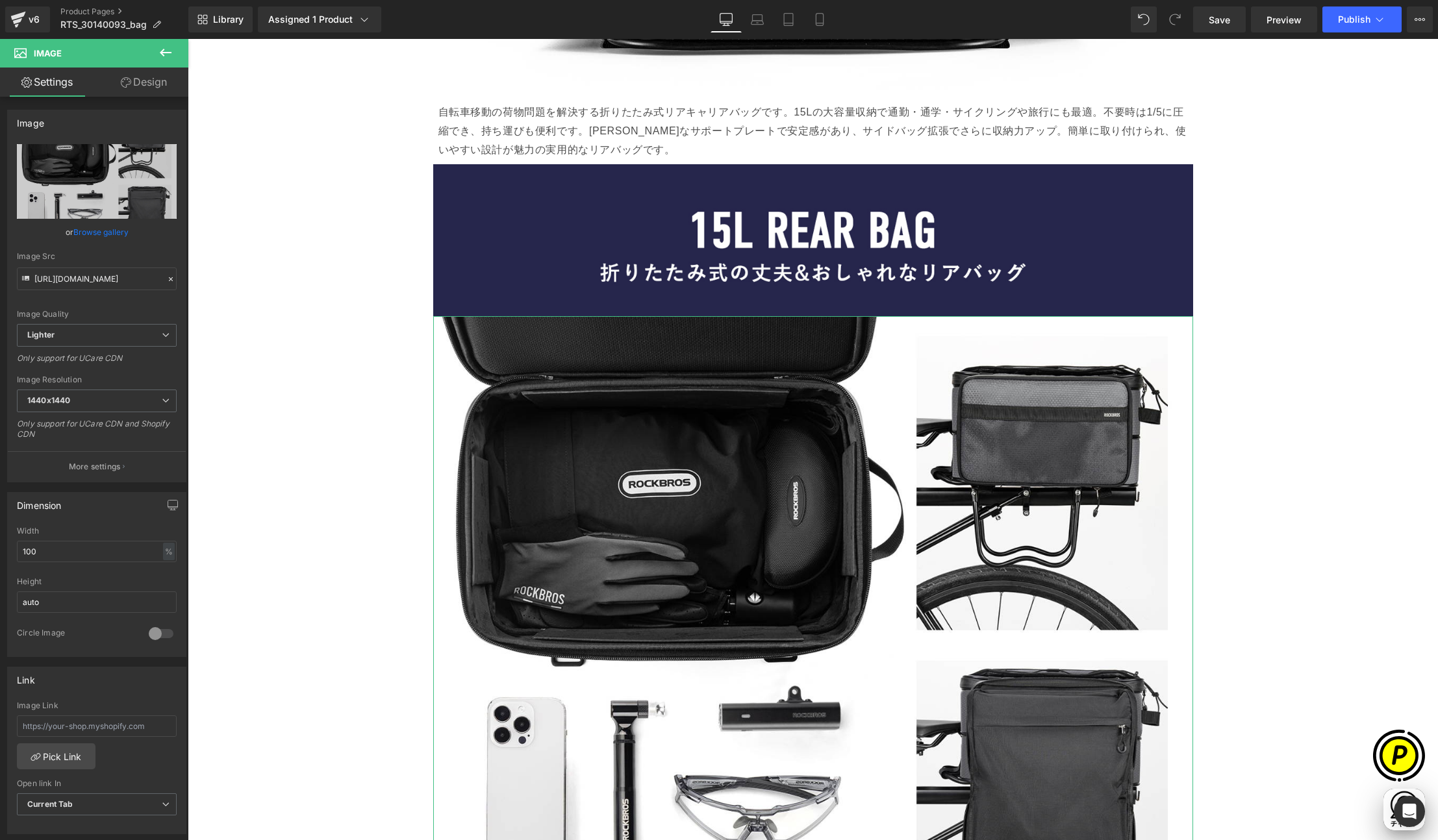
click at [137, 78] on link "Design" at bounding box center [143, 82] width 94 height 30
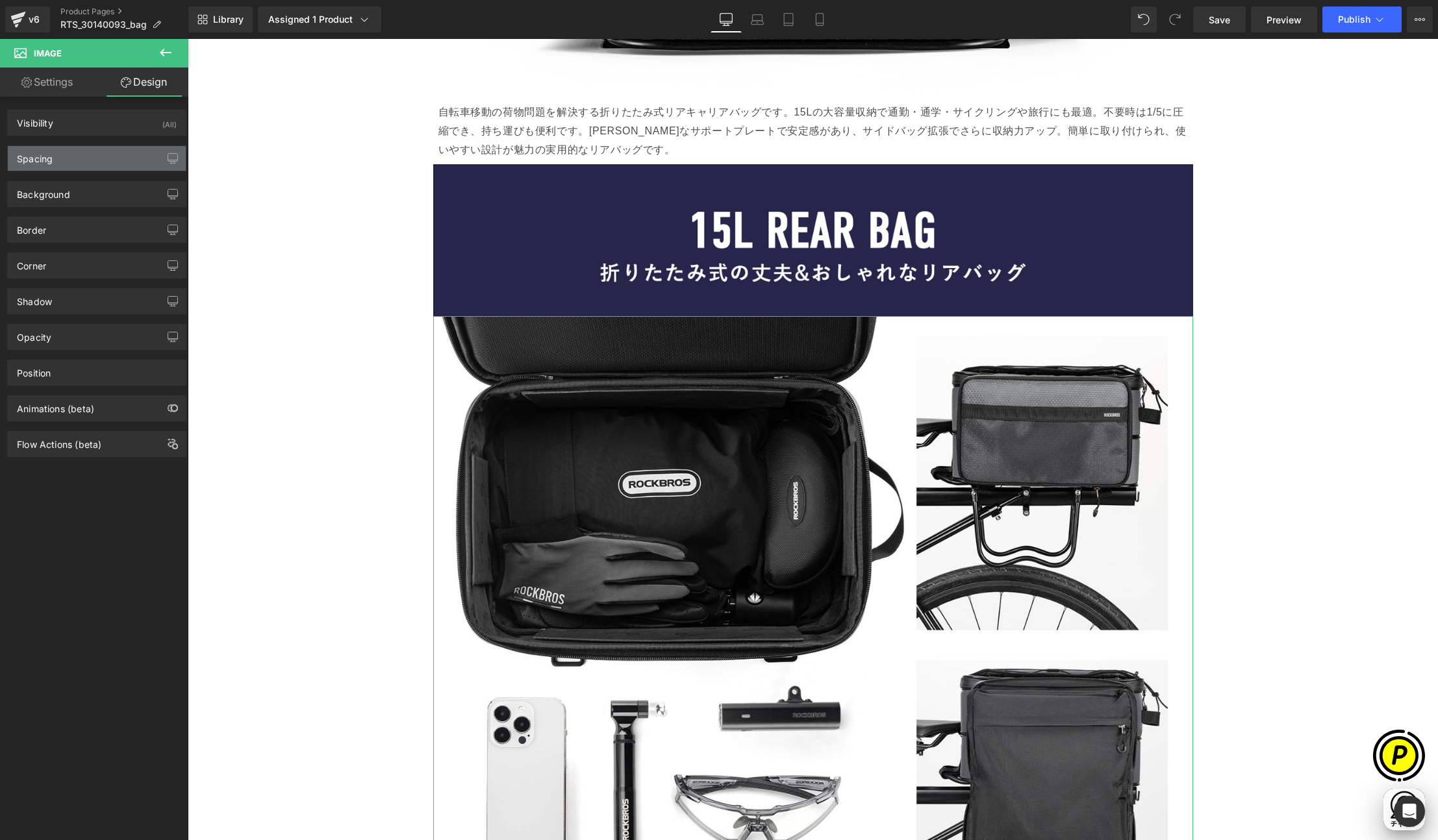
type input "0"
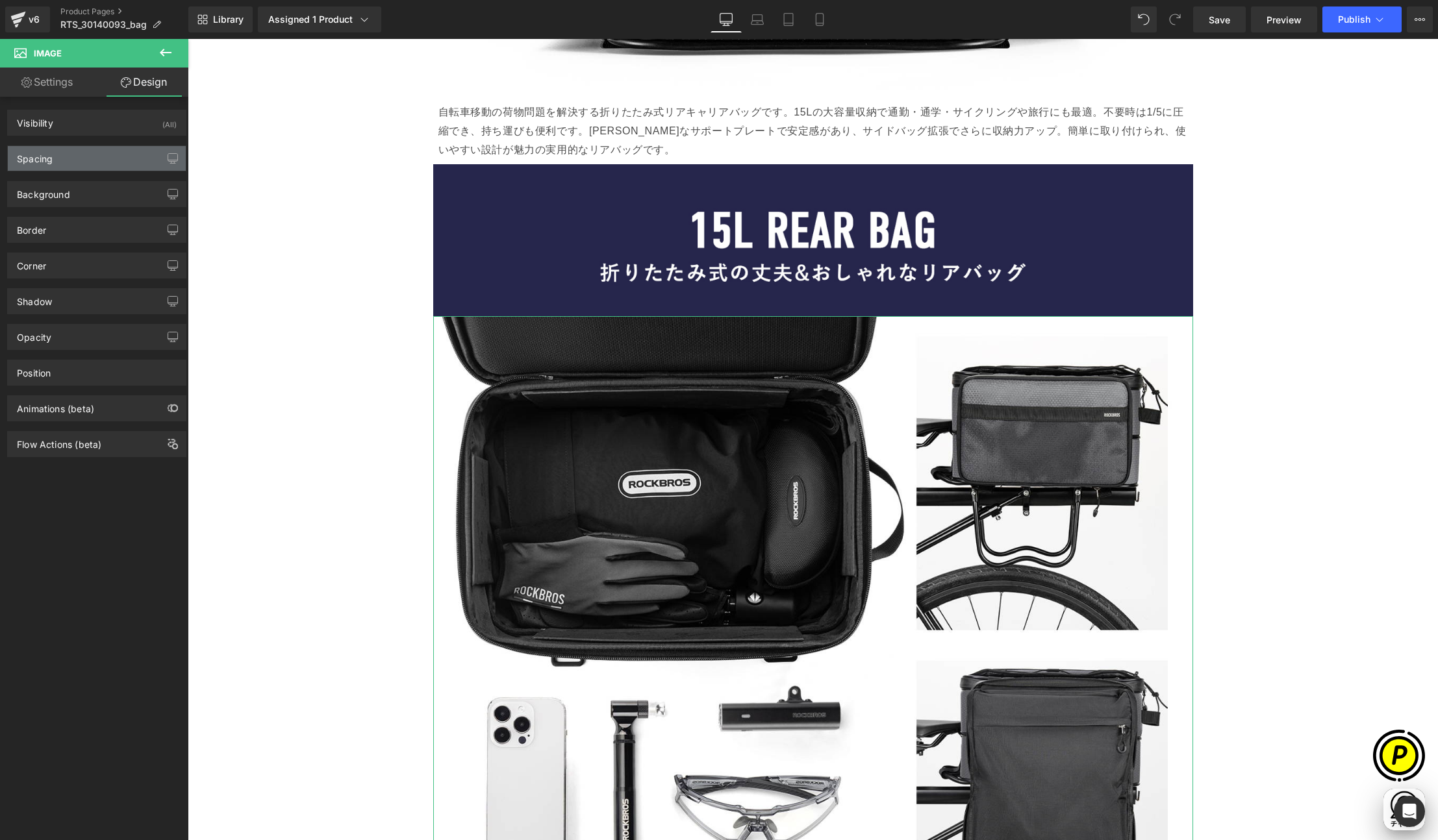
type input "0"
click at [80, 156] on div "Spacing" at bounding box center [96, 159] width 178 height 25
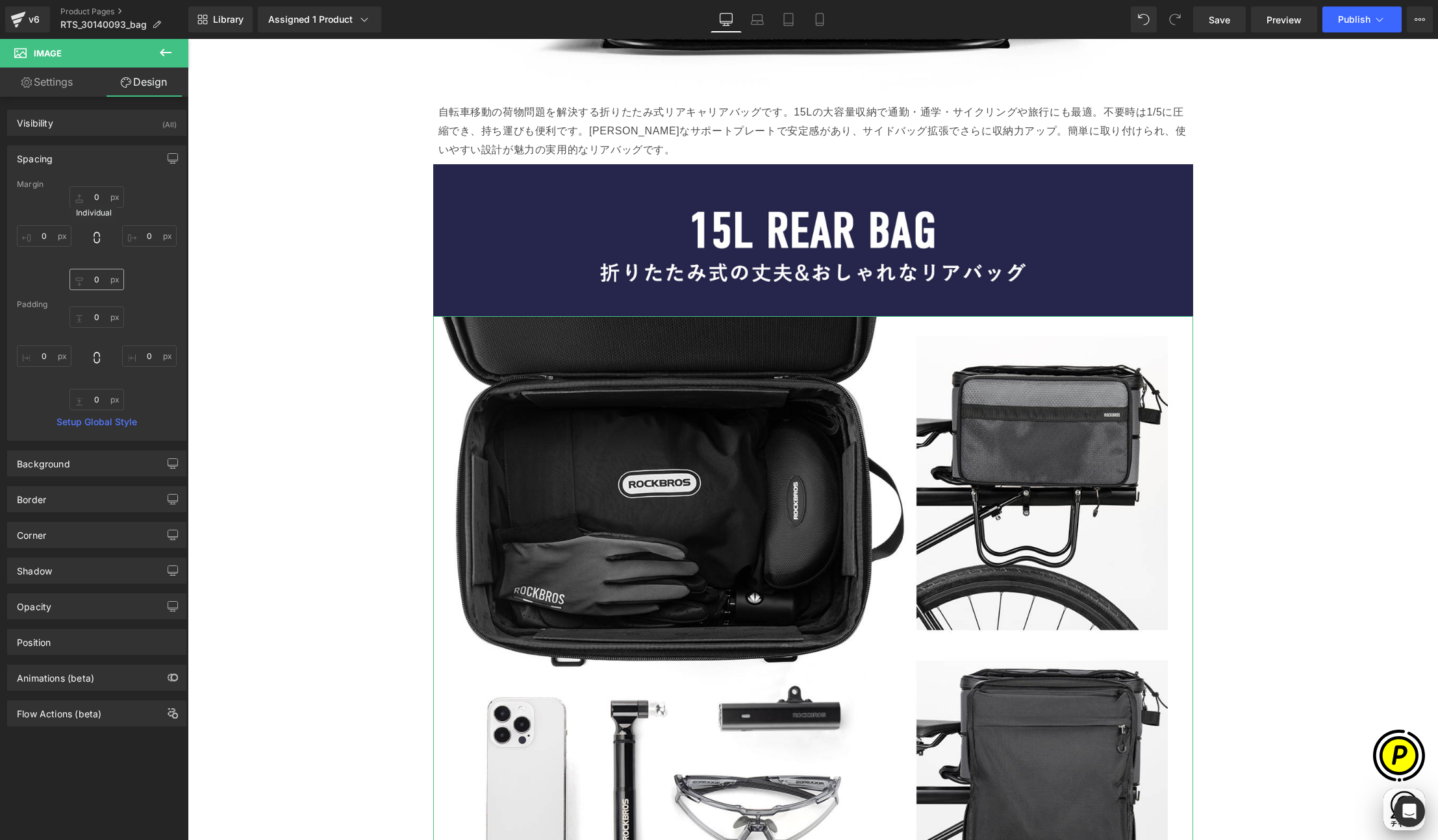
scroll to position [0, 507]
click at [95, 192] on input "0" at bounding box center [96, 197] width 54 height 21
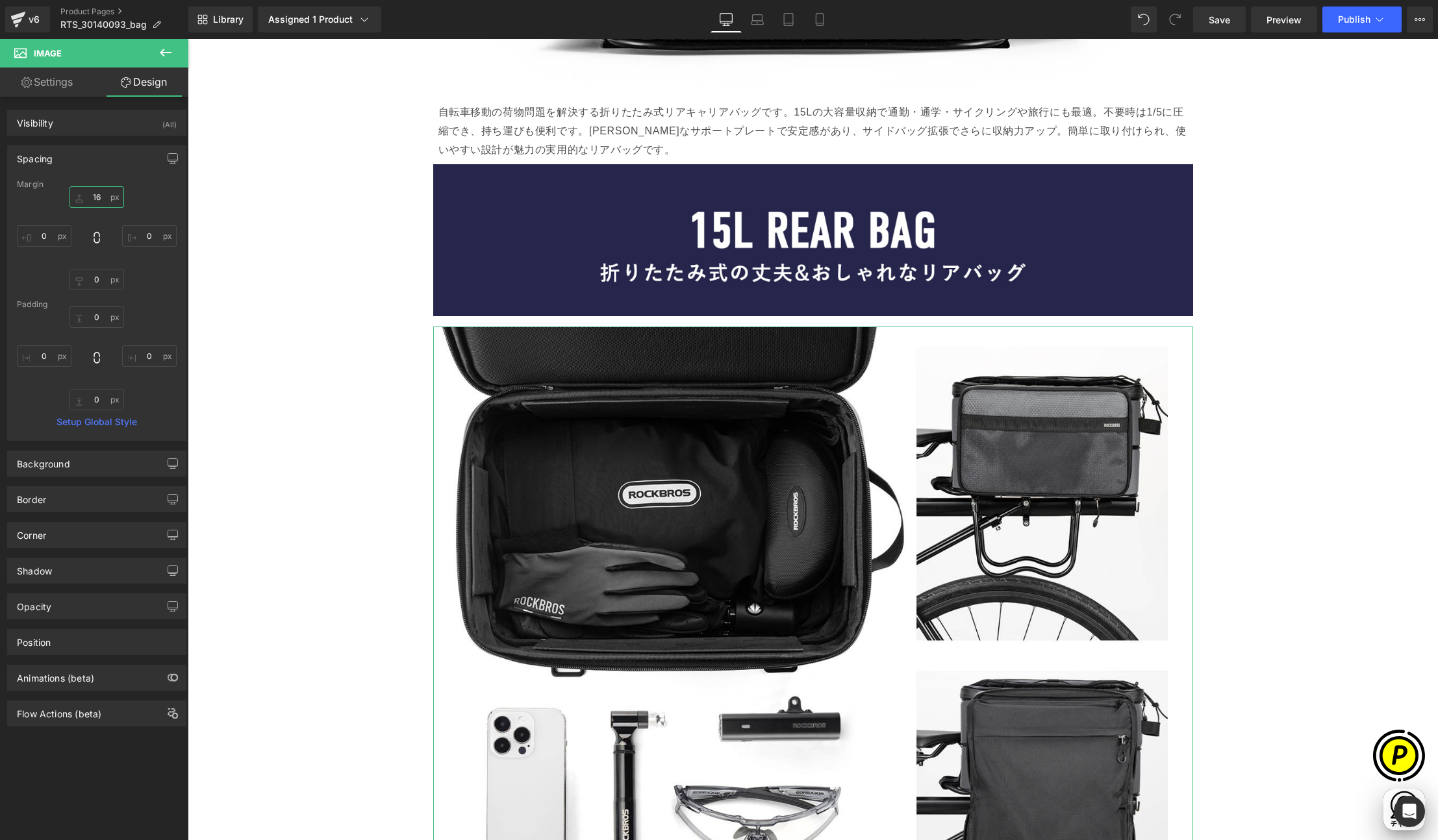
type input "1"
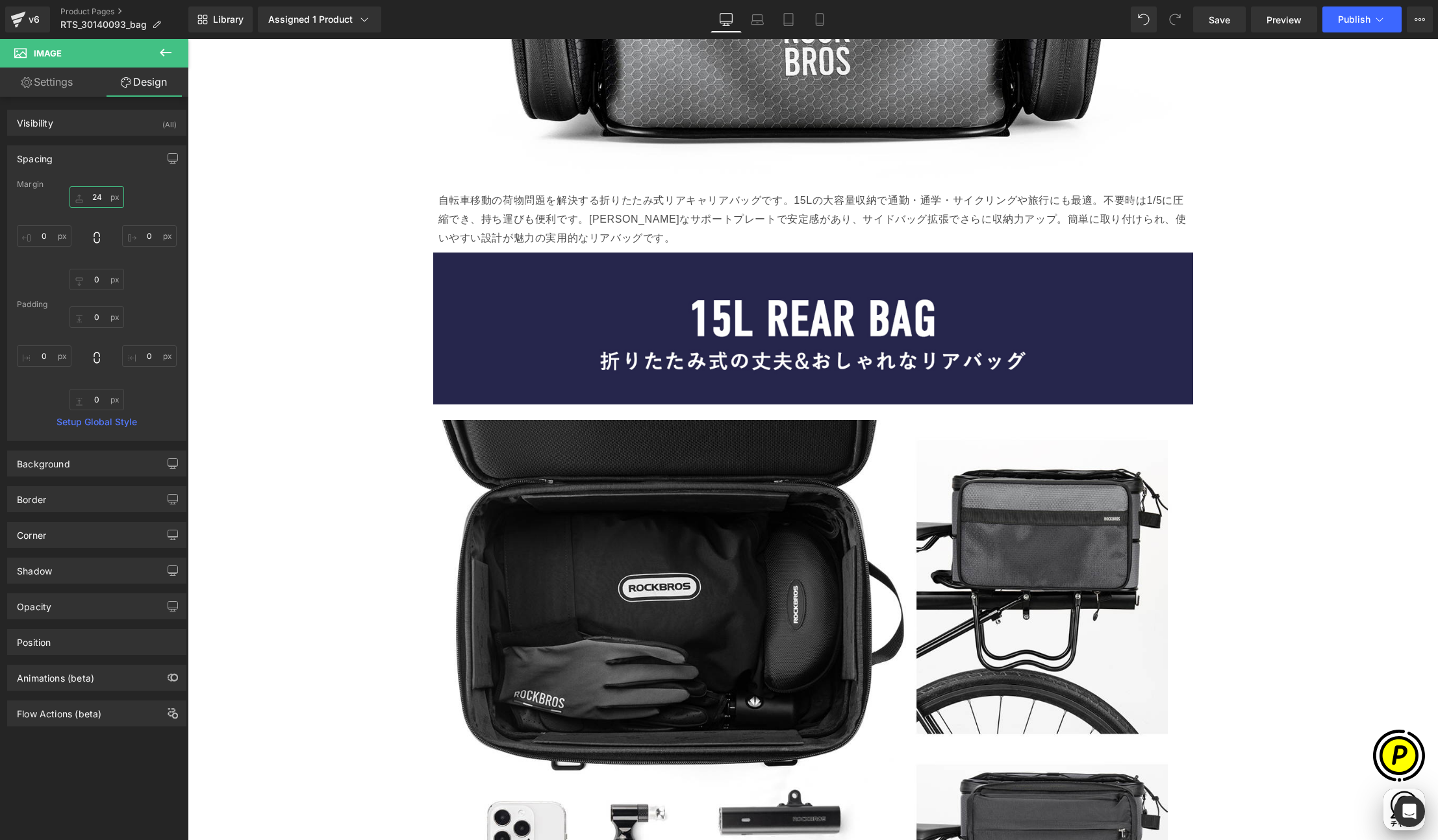
scroll to position [2541, 0]
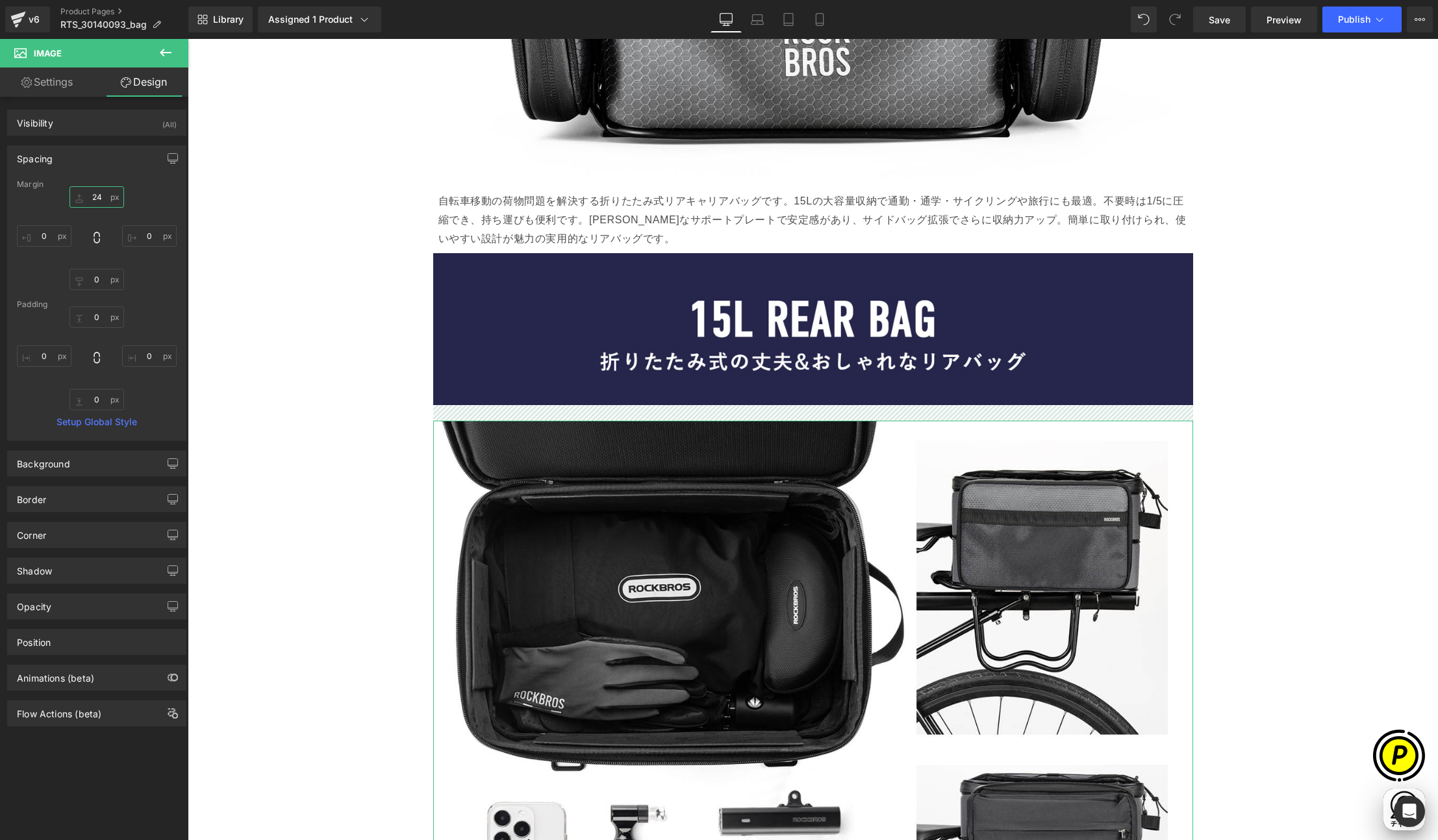
drag, startPoint x: 101, startPoint y: 196, endPoint x: 72, endPoint y: 192, distance: 29.3
click at [72, 192] on input "24" at bounding box center [96, 197] width 54 height 21
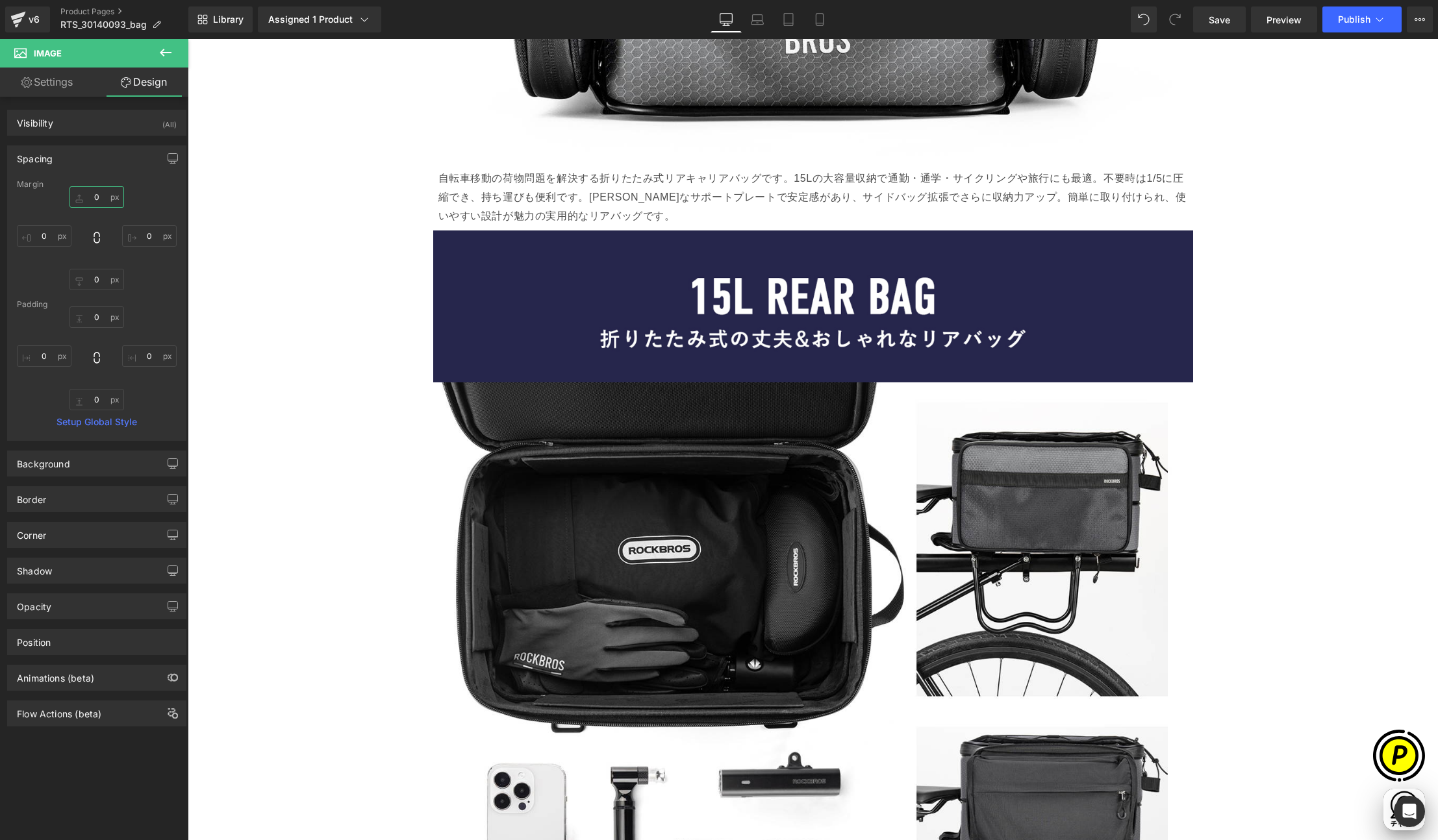
scroll to position [2587, 0]
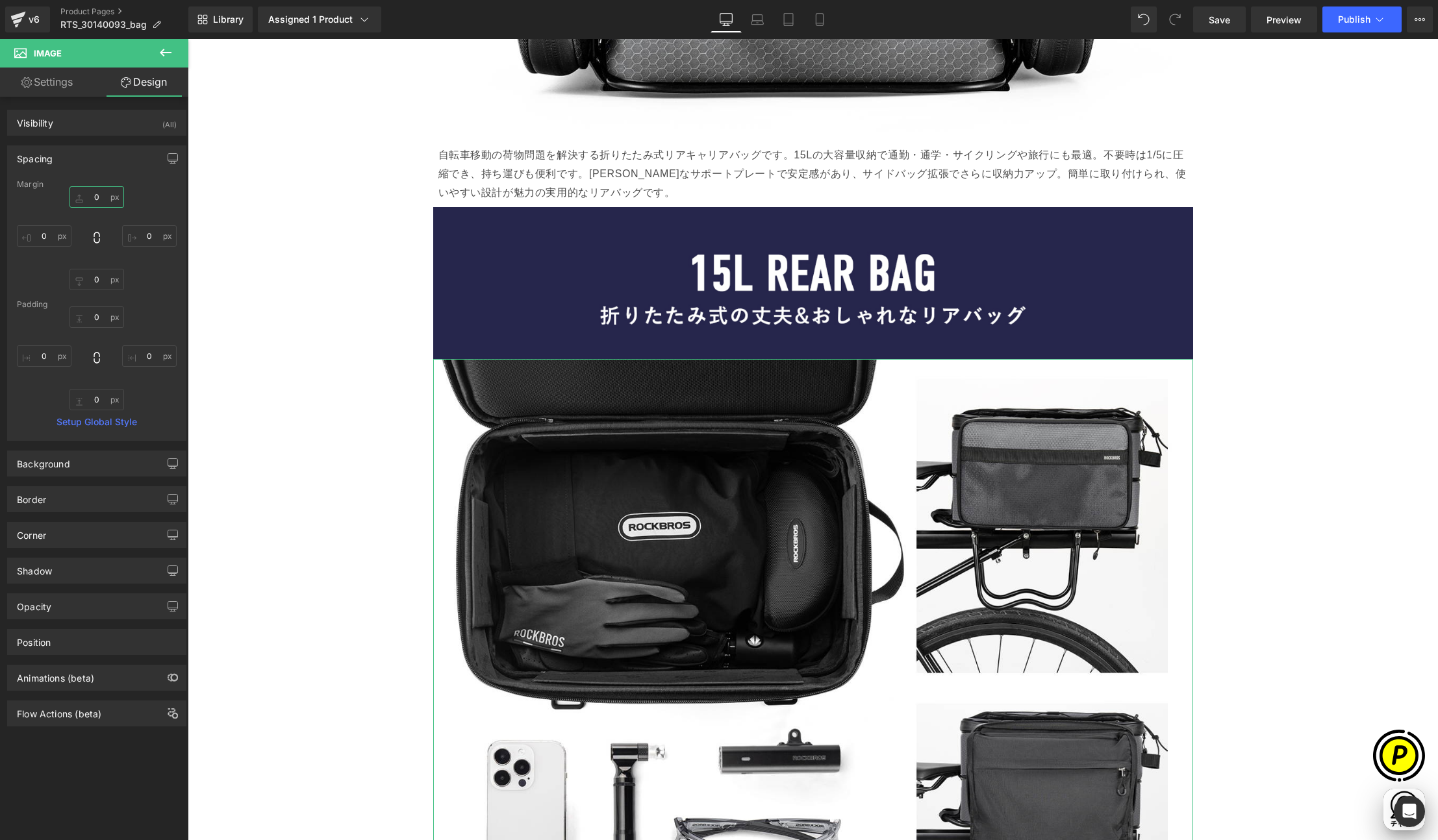
click at [91, 198] on input "0" at bounding box center [96, 197] width 54 height 21
type input "16"
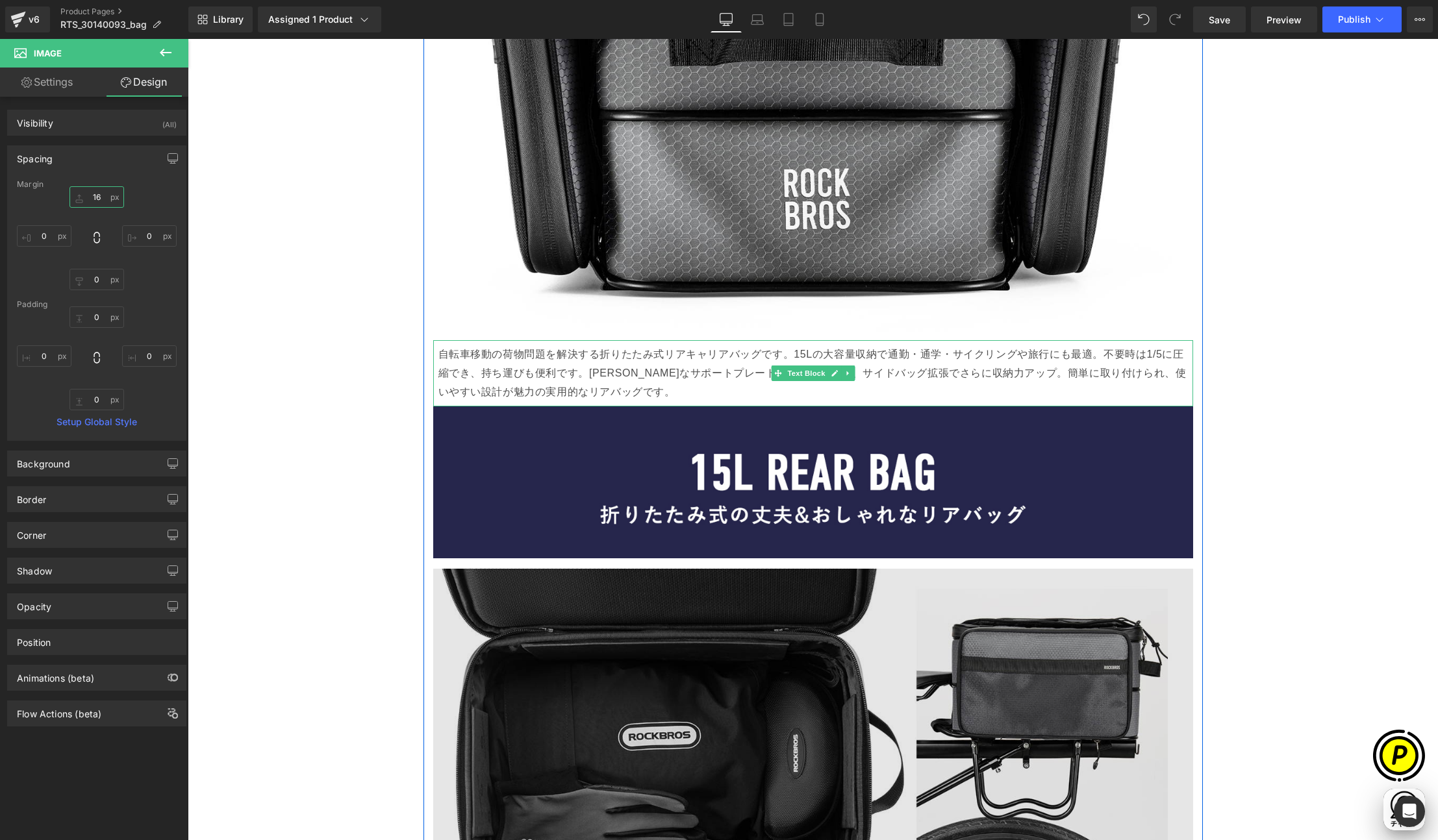
scroll to position [2475, 0]
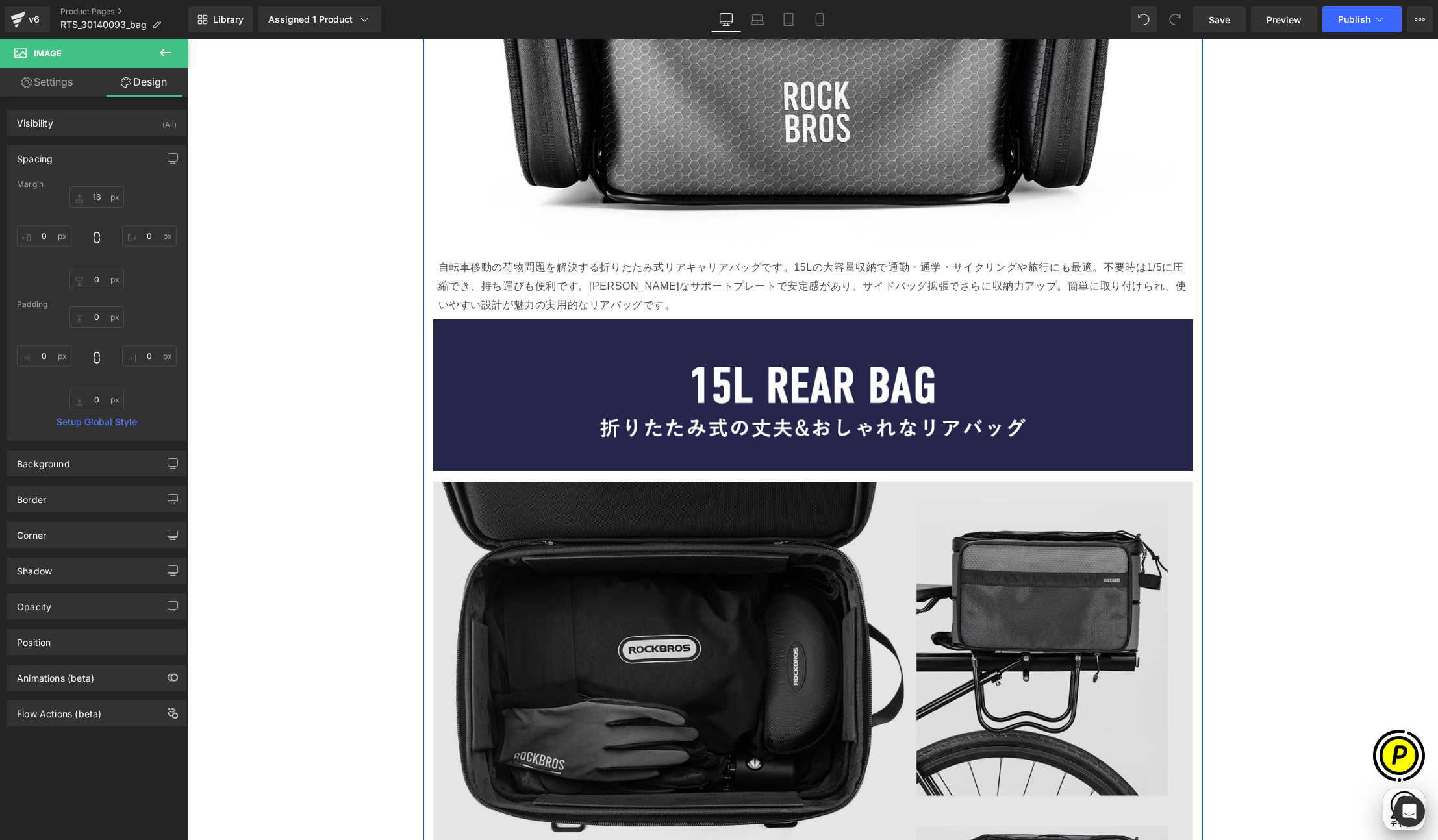
click at [722, 601] on img at bounding box center [813, 810] width 760 height 658
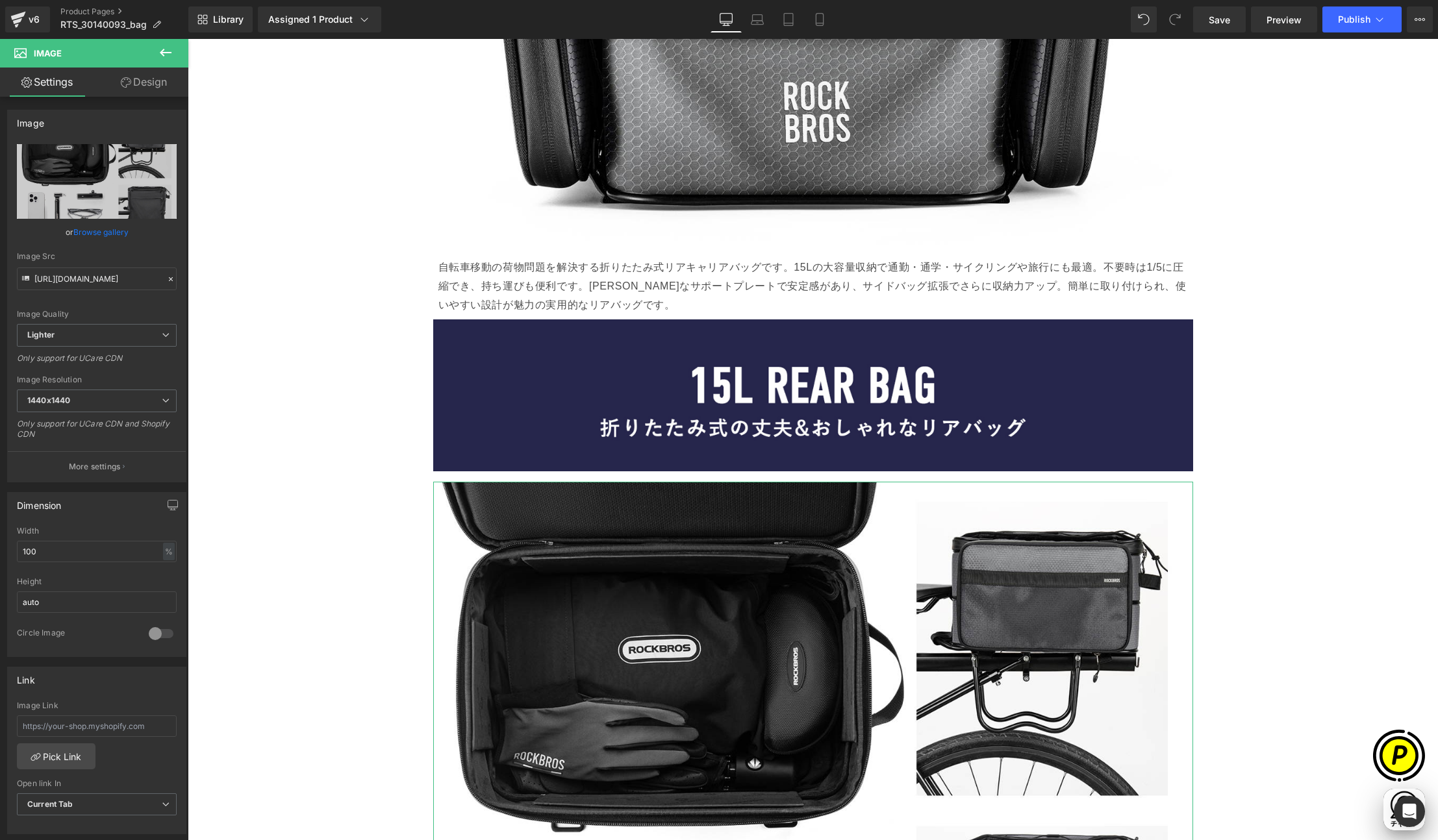
click at [133, 80] on link "Design" at bounding box center [143, 82] width 94 height 30
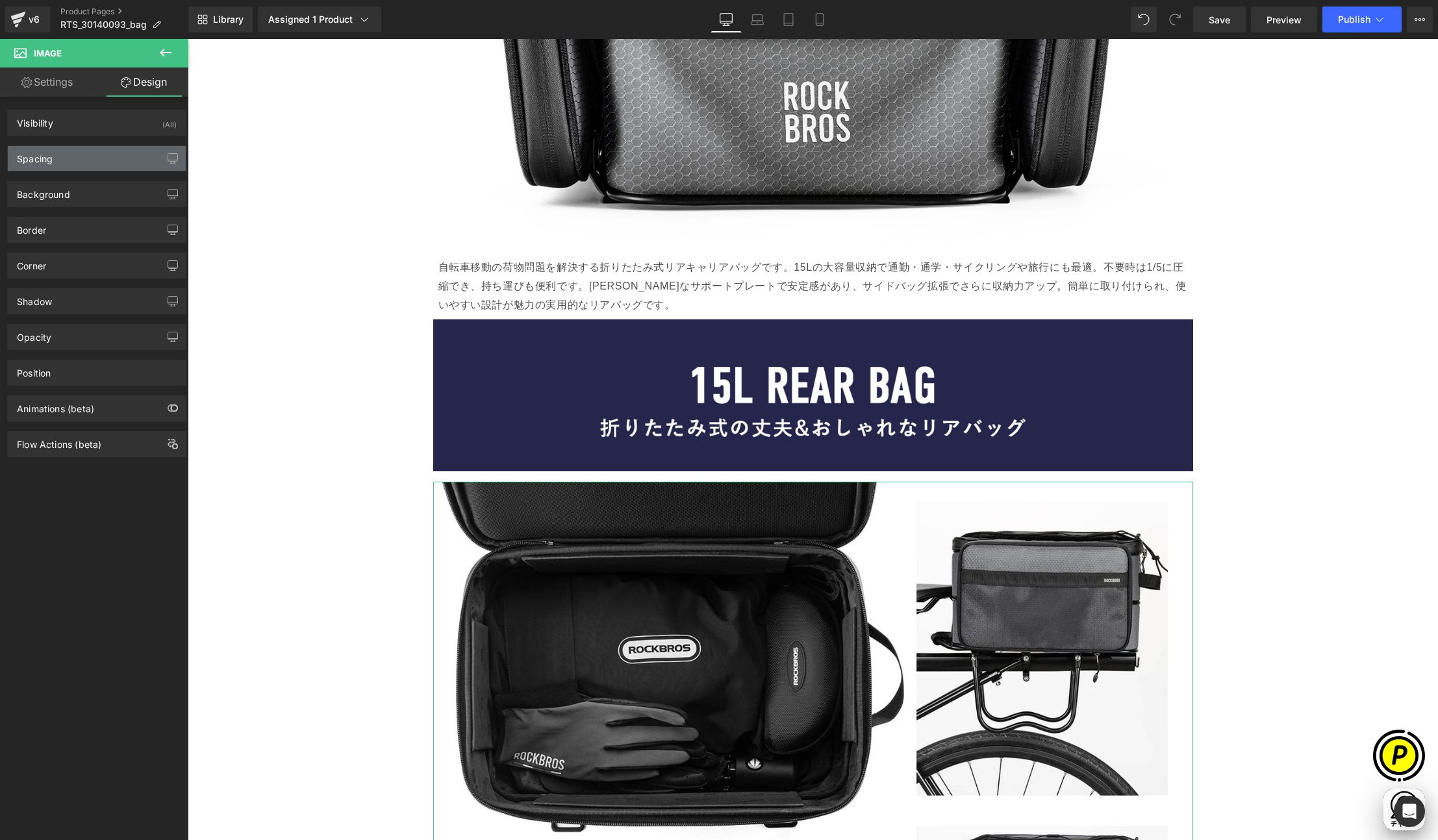
click at [65, 149] on div "Spacing" at bounding box center [96, 159] width 178 height 25
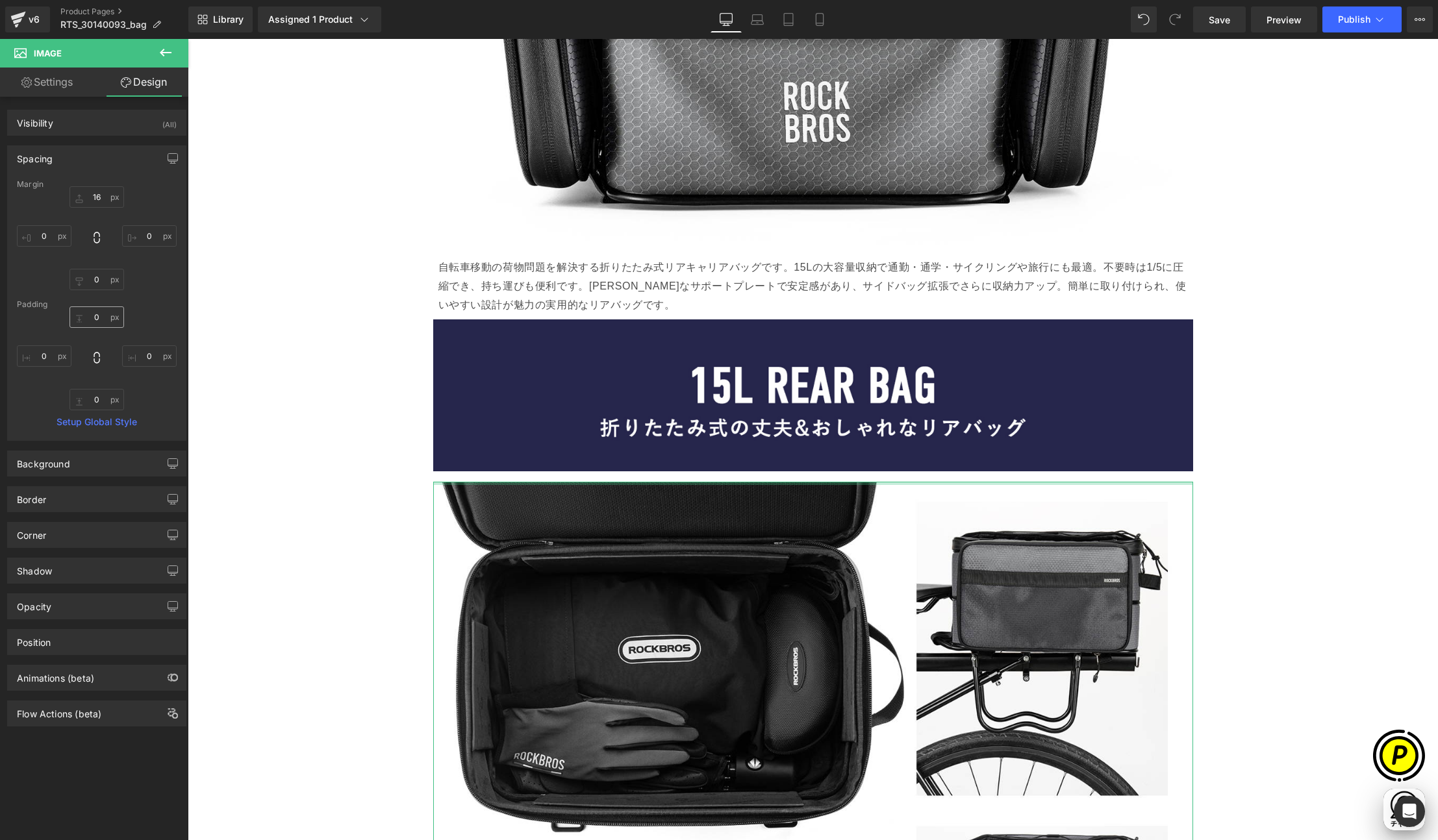
scroll to position [0, 253]
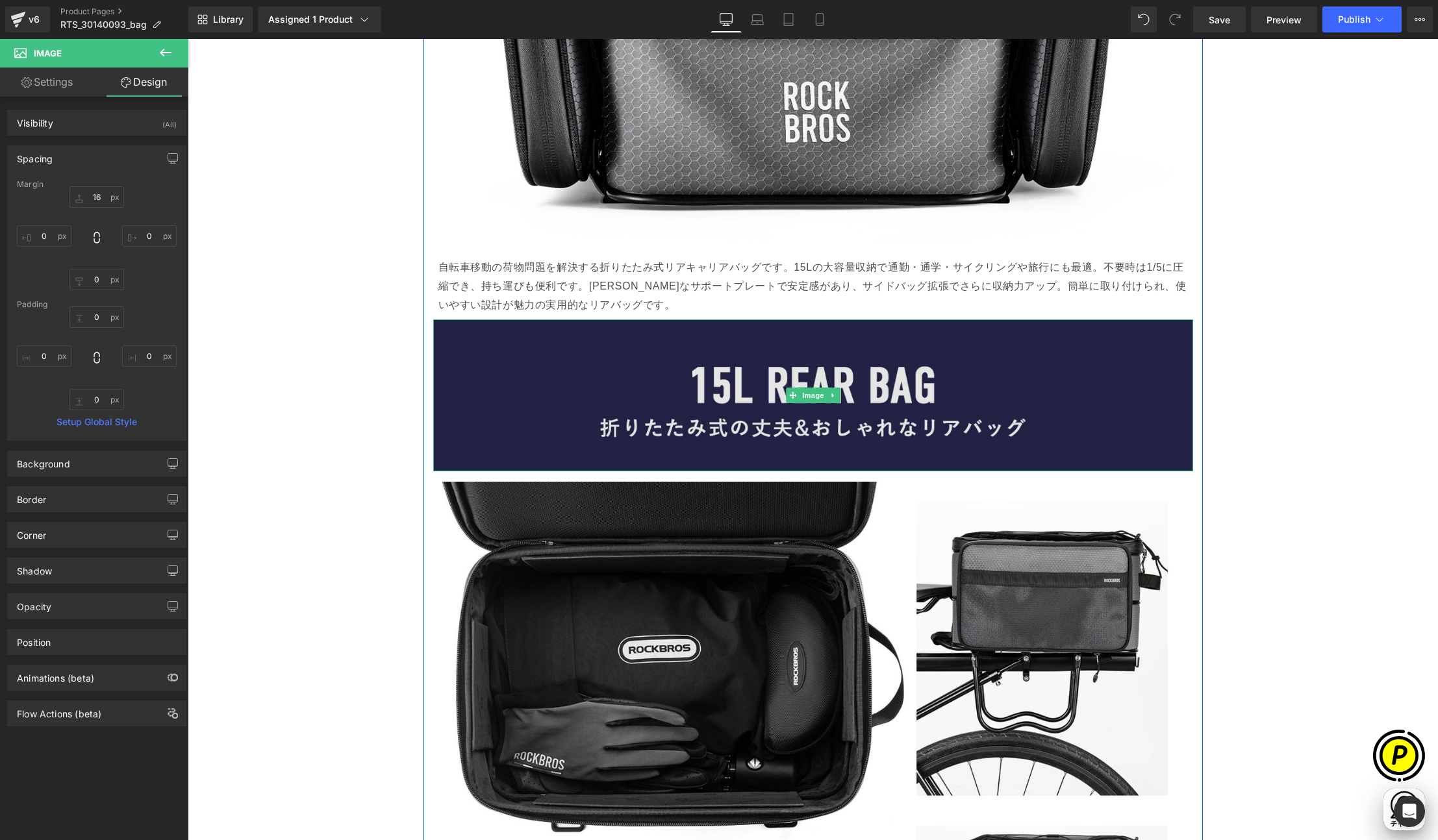
click at [677, 393] on img at bounding box center [813, 395] width 760 height 152
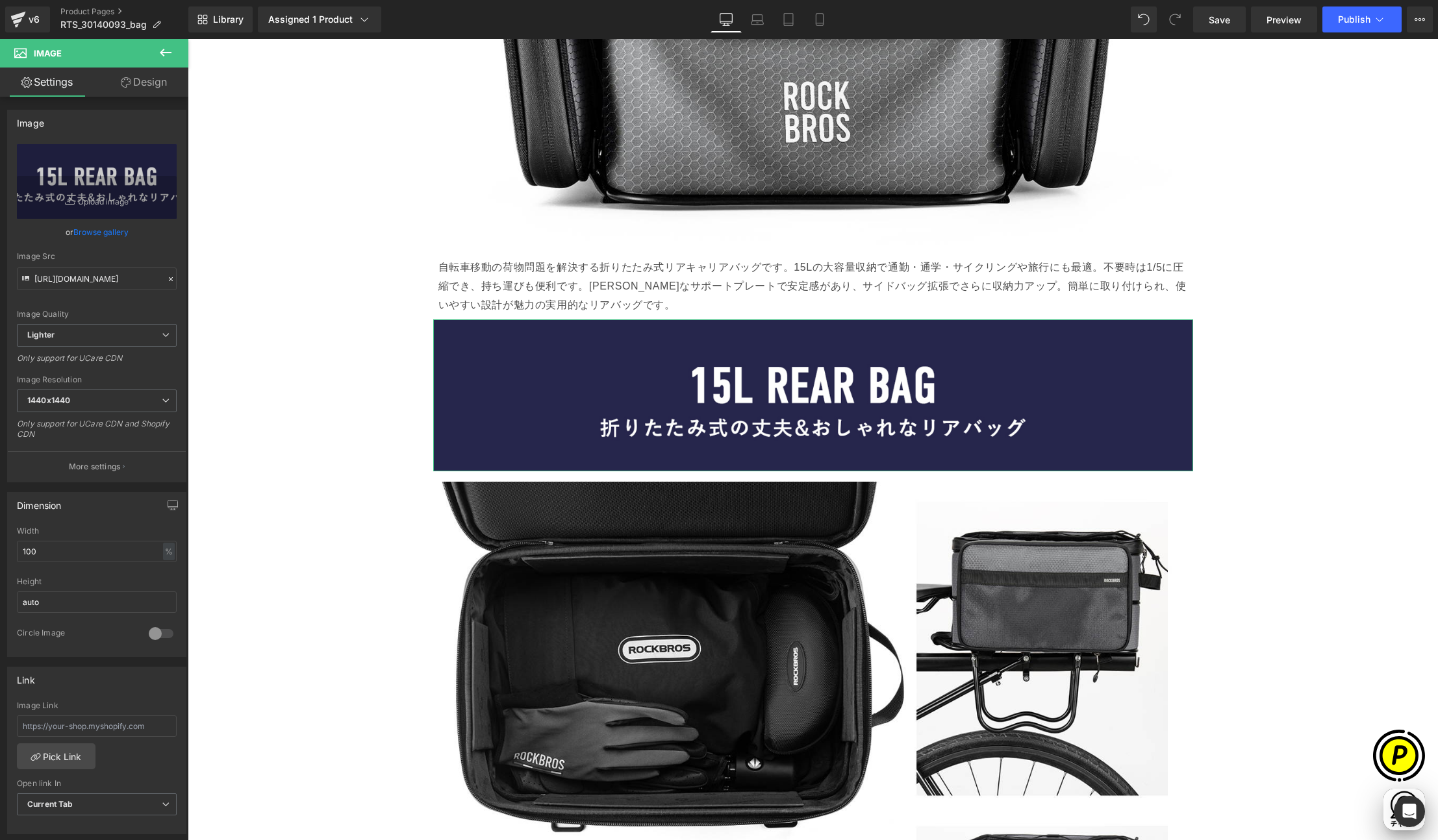
click at [156, 82] on link "Design" at bounding box center [143, 82] width 94 height 30
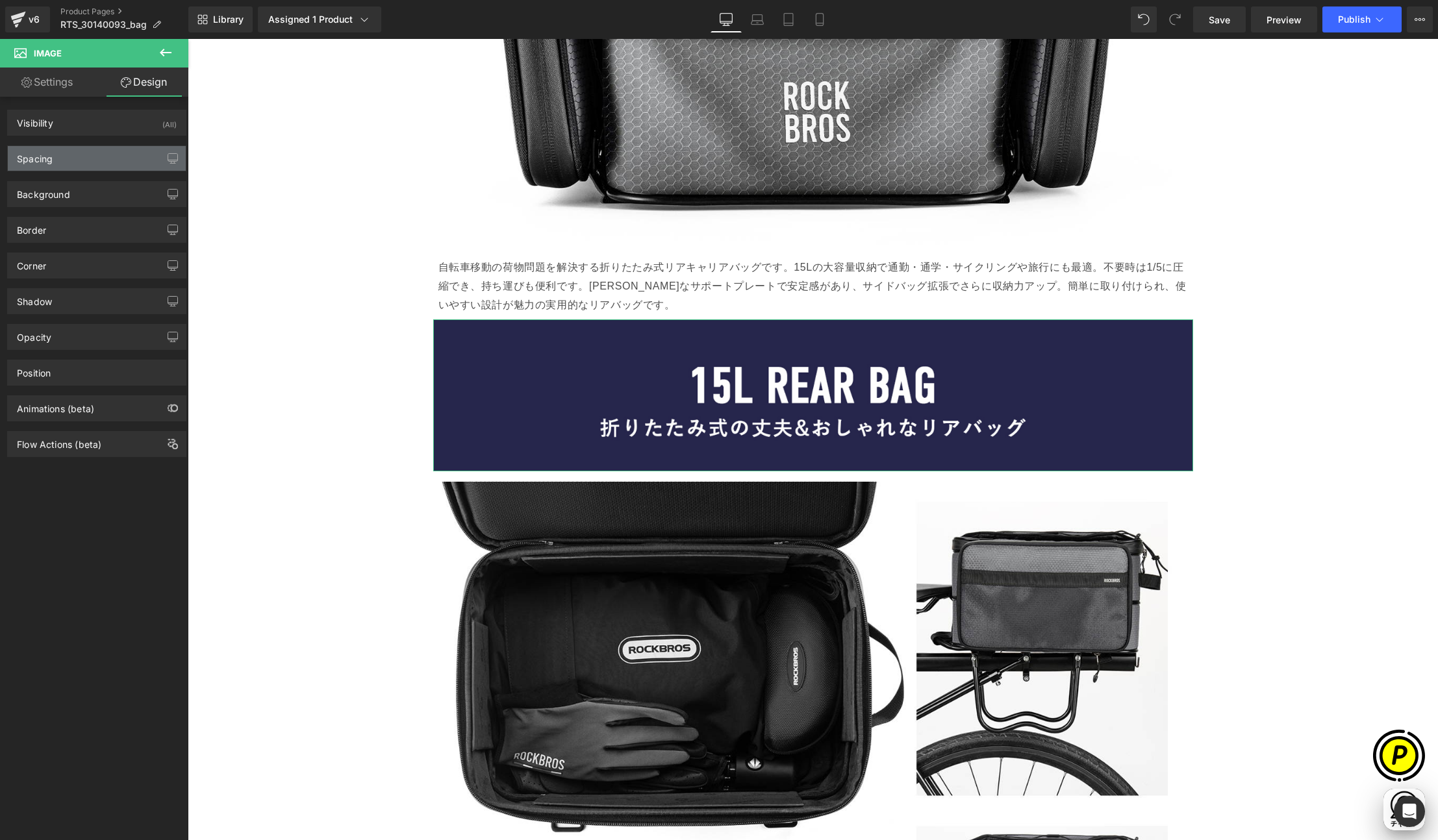
click at [58, 152] on div "Spacing" at bounding box center [96, 159] width 178 height 25
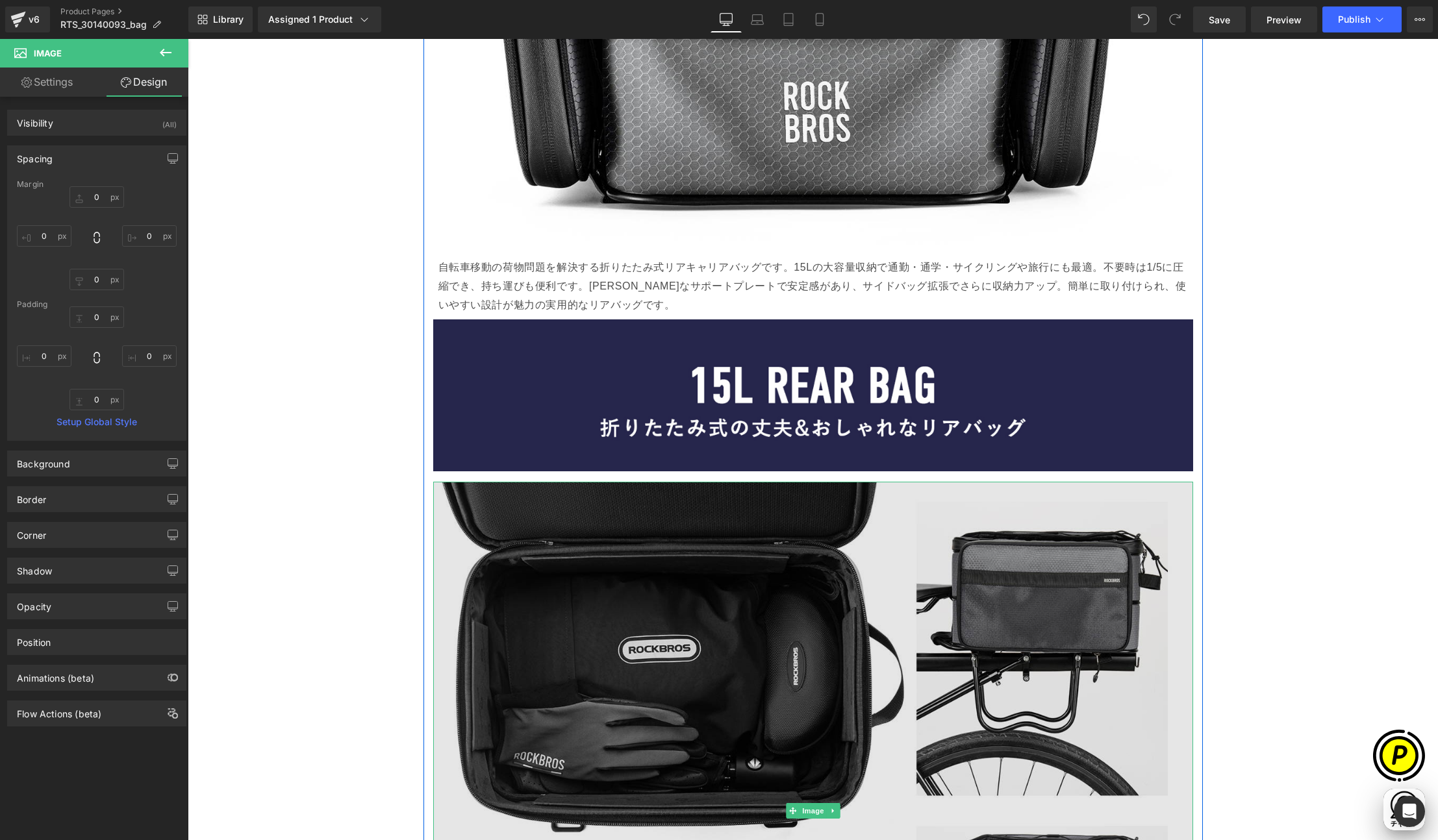
click at [805, 576] on img at bounding box center [813, 810] width 760 height 658
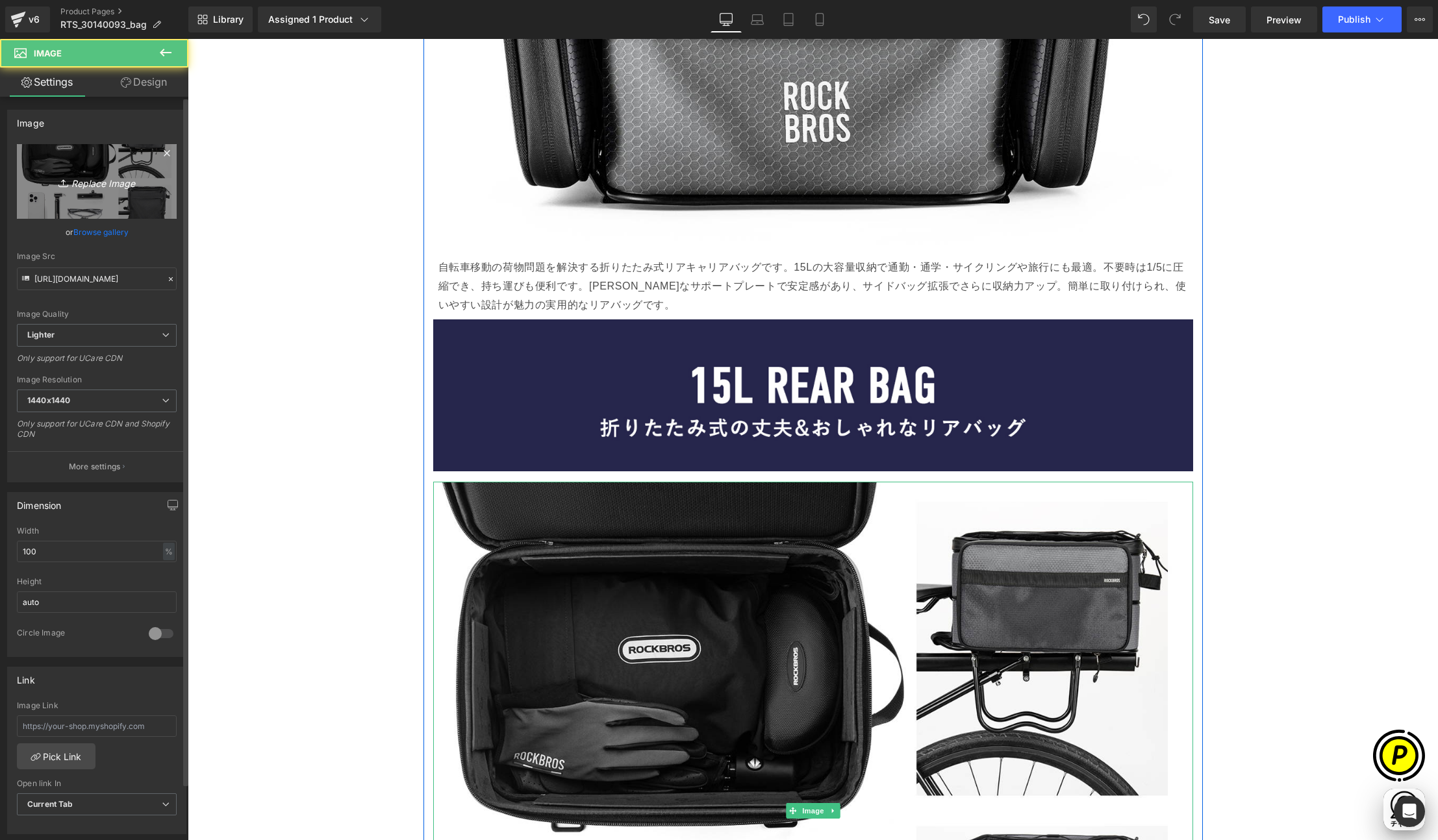
scroll to position [0, 507]
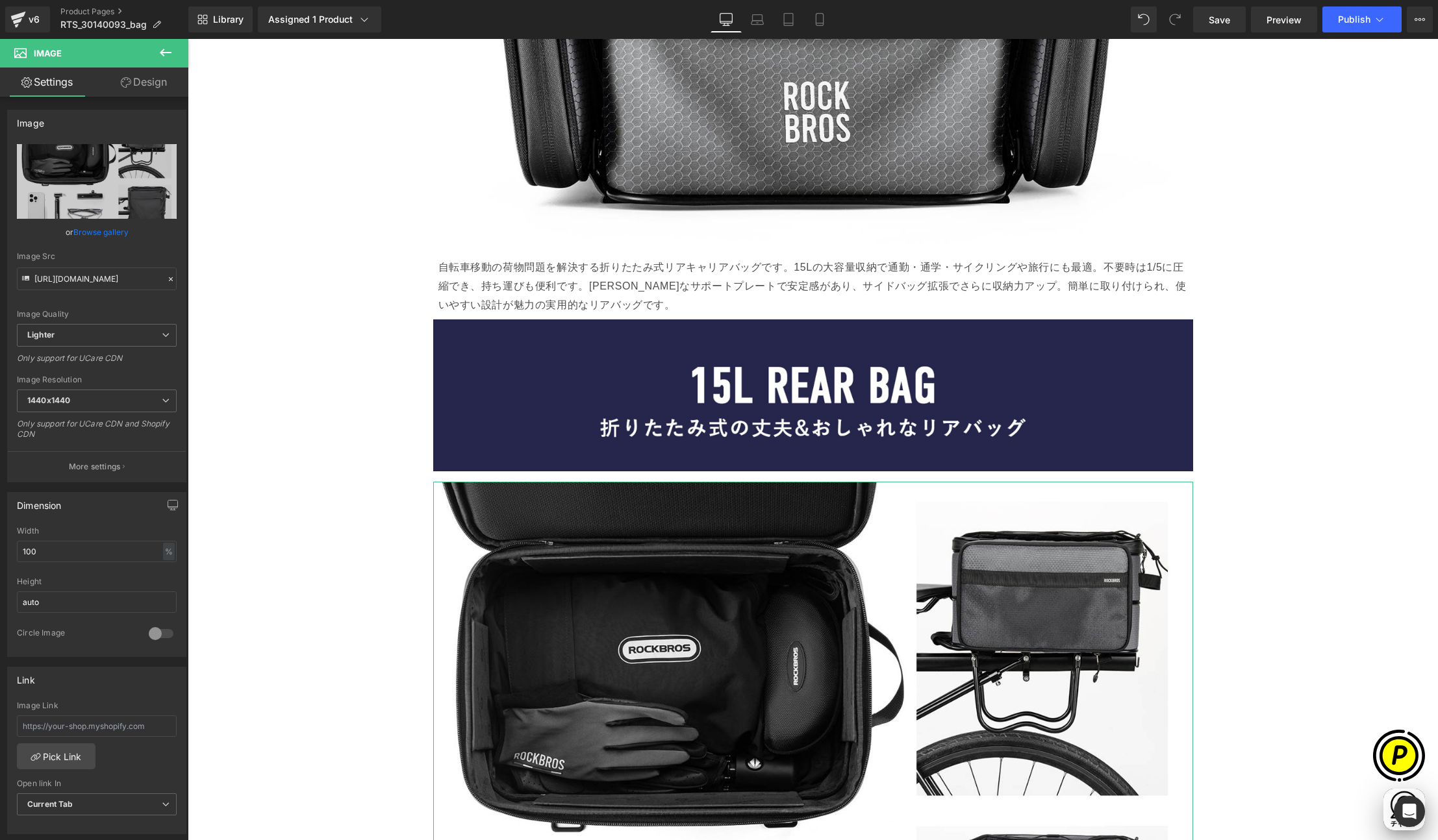
click at [148, 91] on link "Design" at bounding box center [143, 82] width 94 height 30
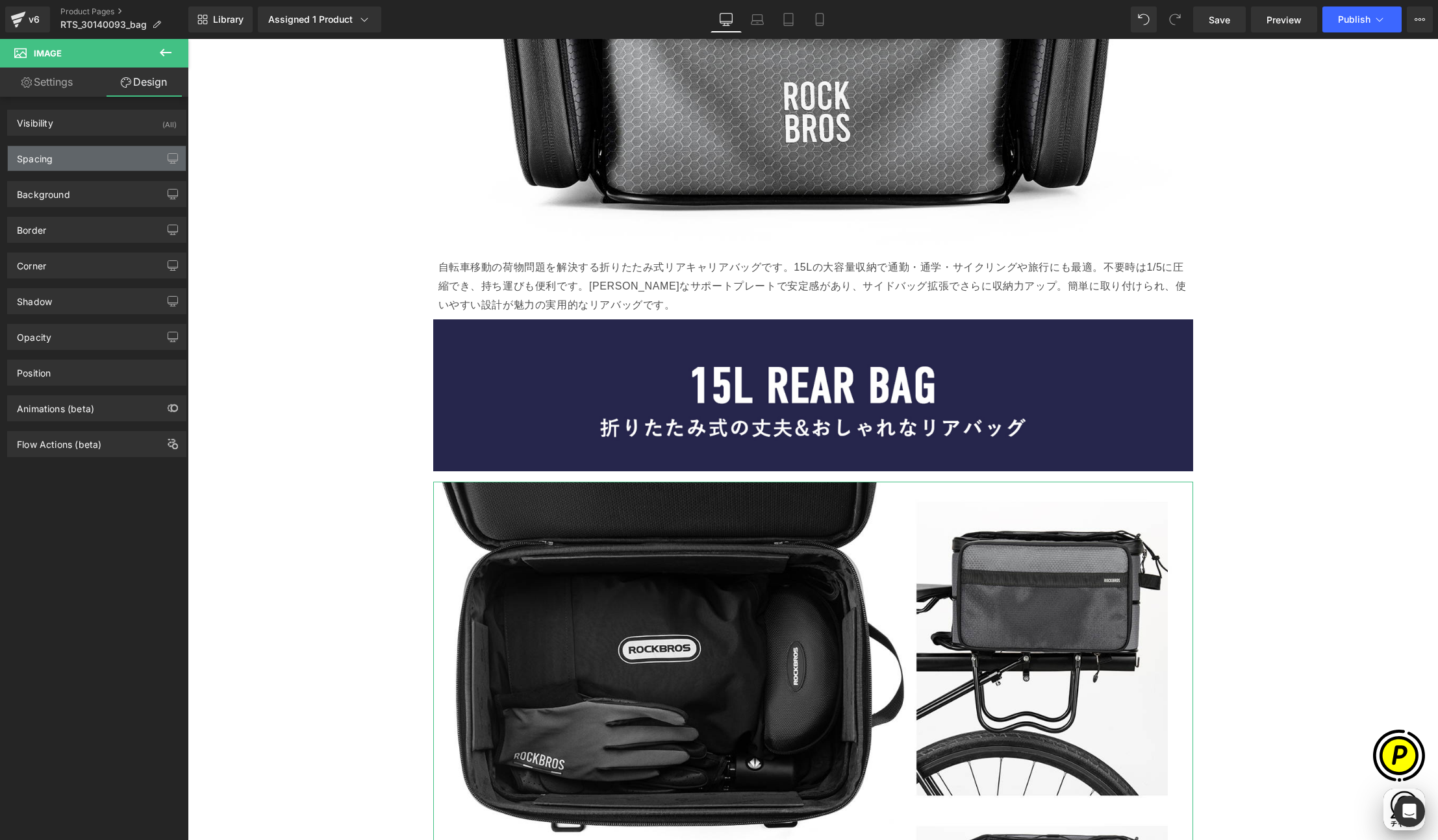
click at [61, 161] on div "Spacing" at bounding box center [96, 159] width 178 height 25
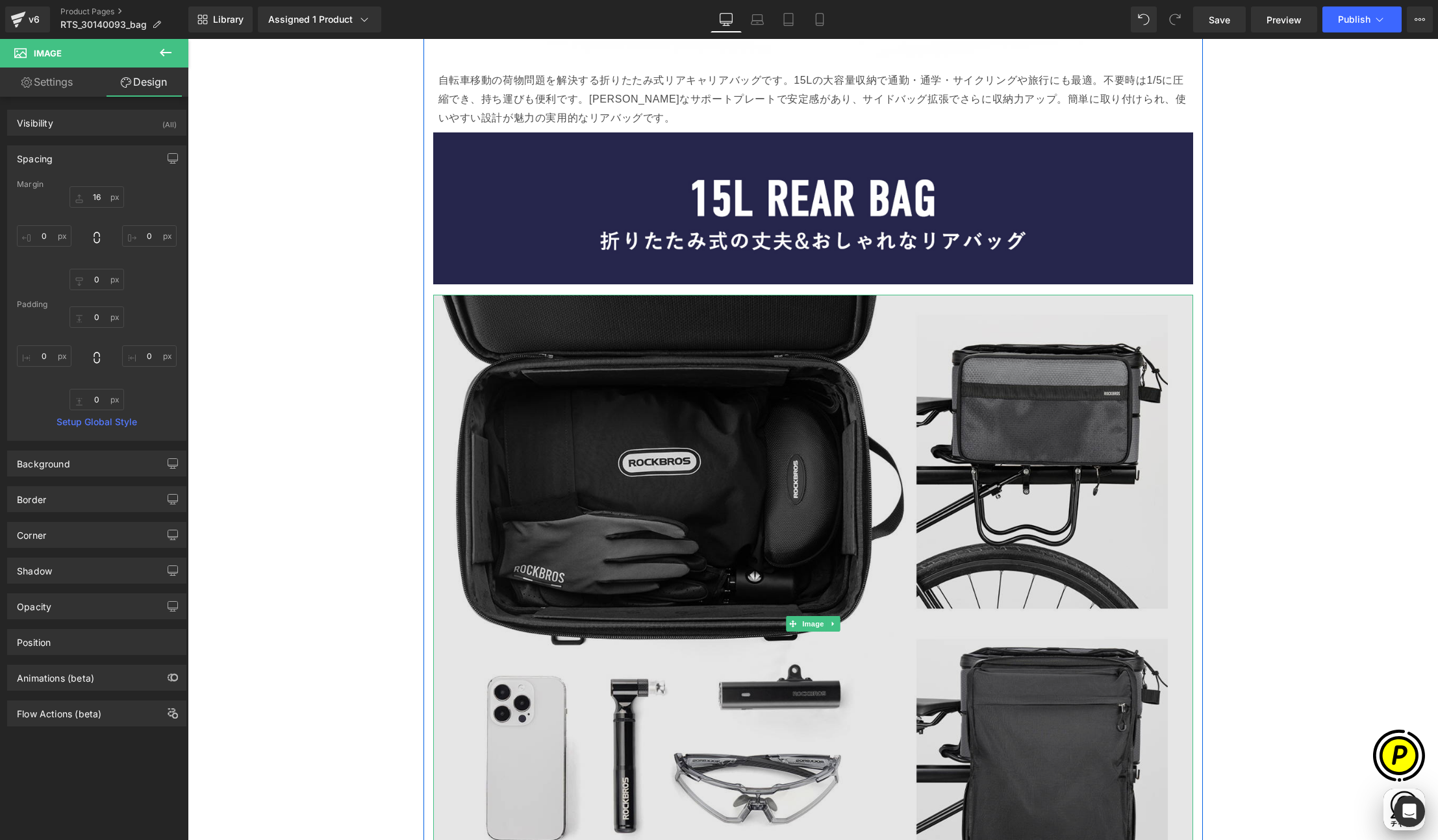
scroll to position [0, 0]
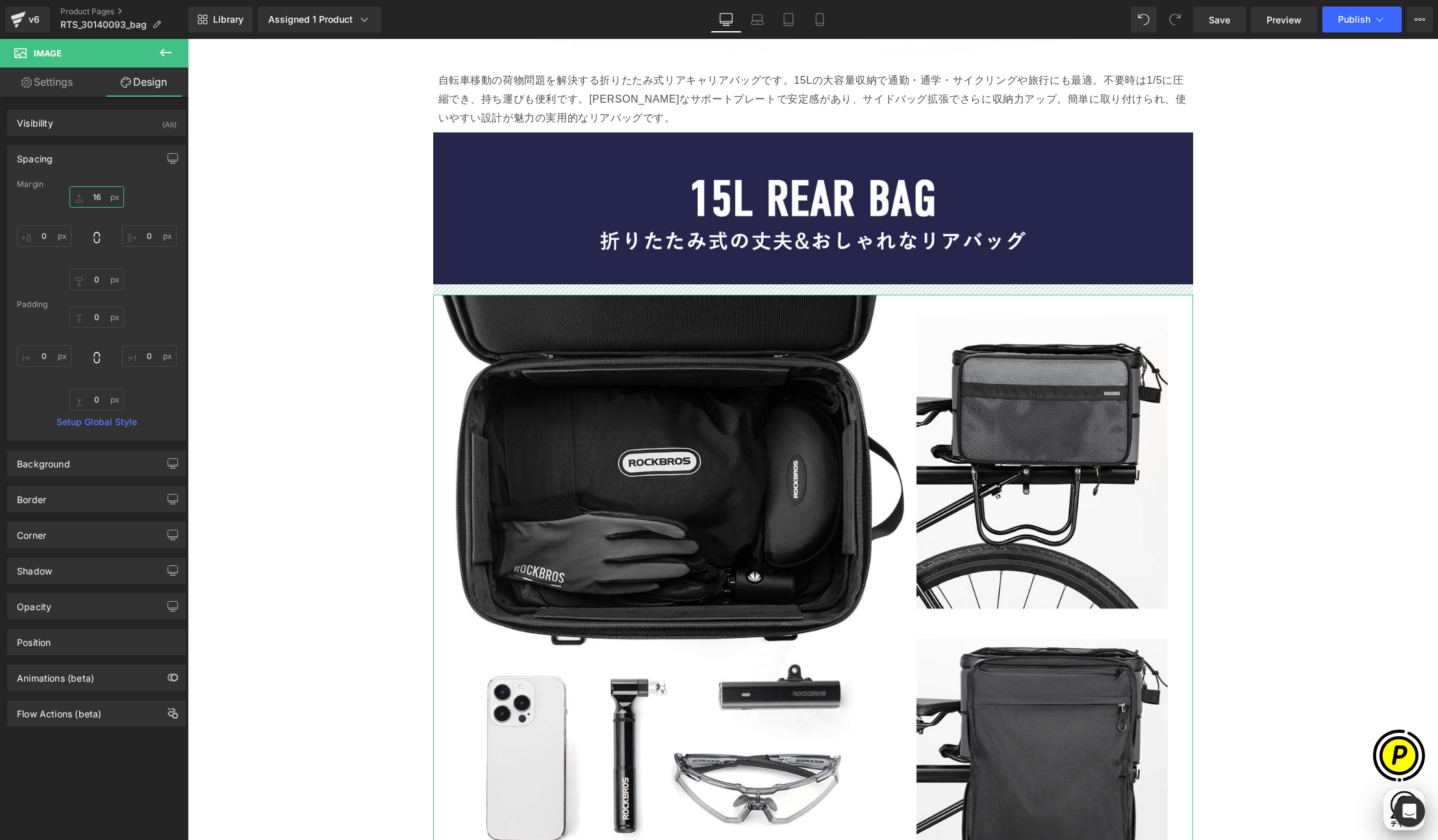
click at [97, 198] on input "16" at bounding box center [96, 197] width 54 height 21
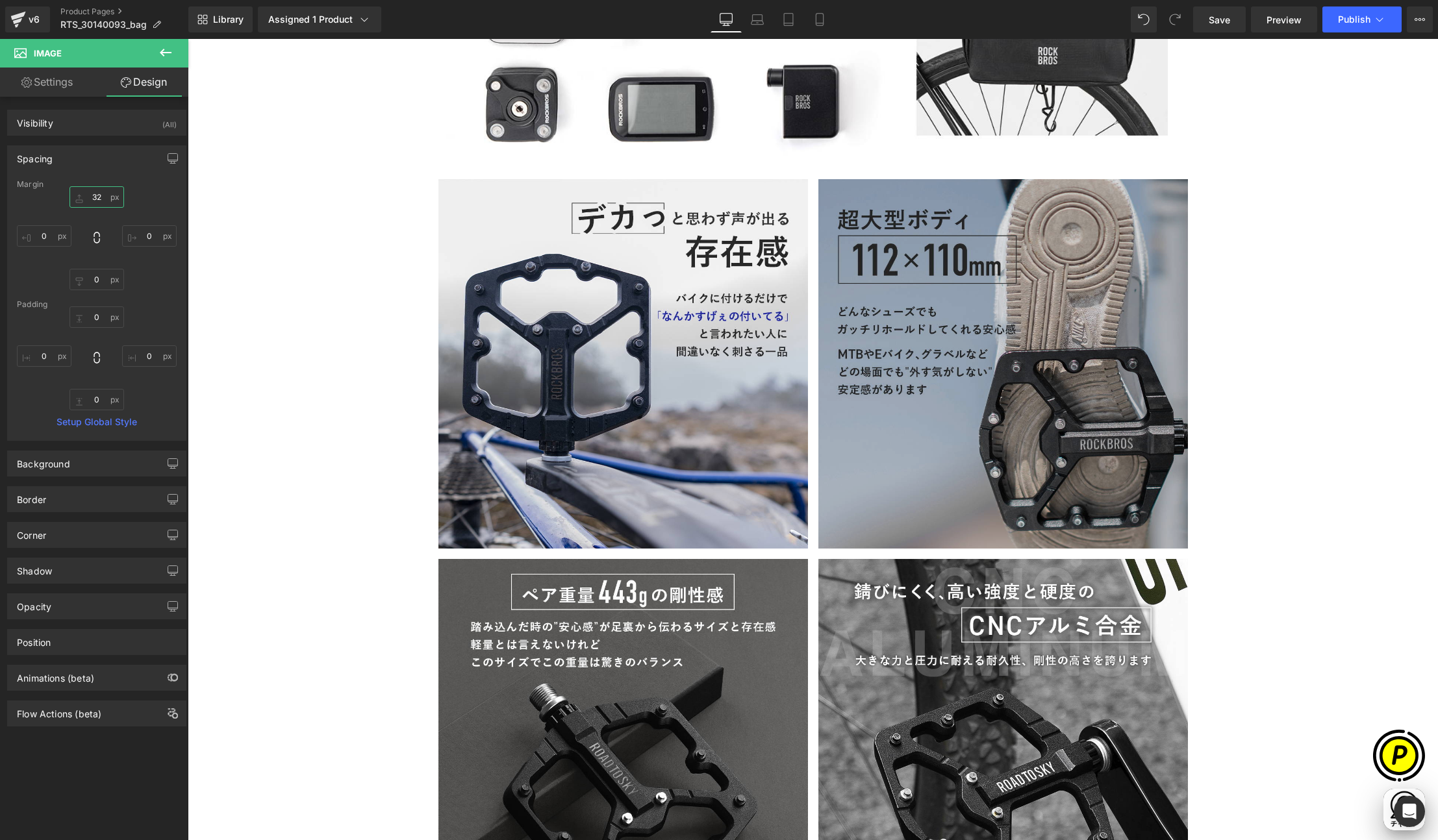
scroll to position [3480, 0]
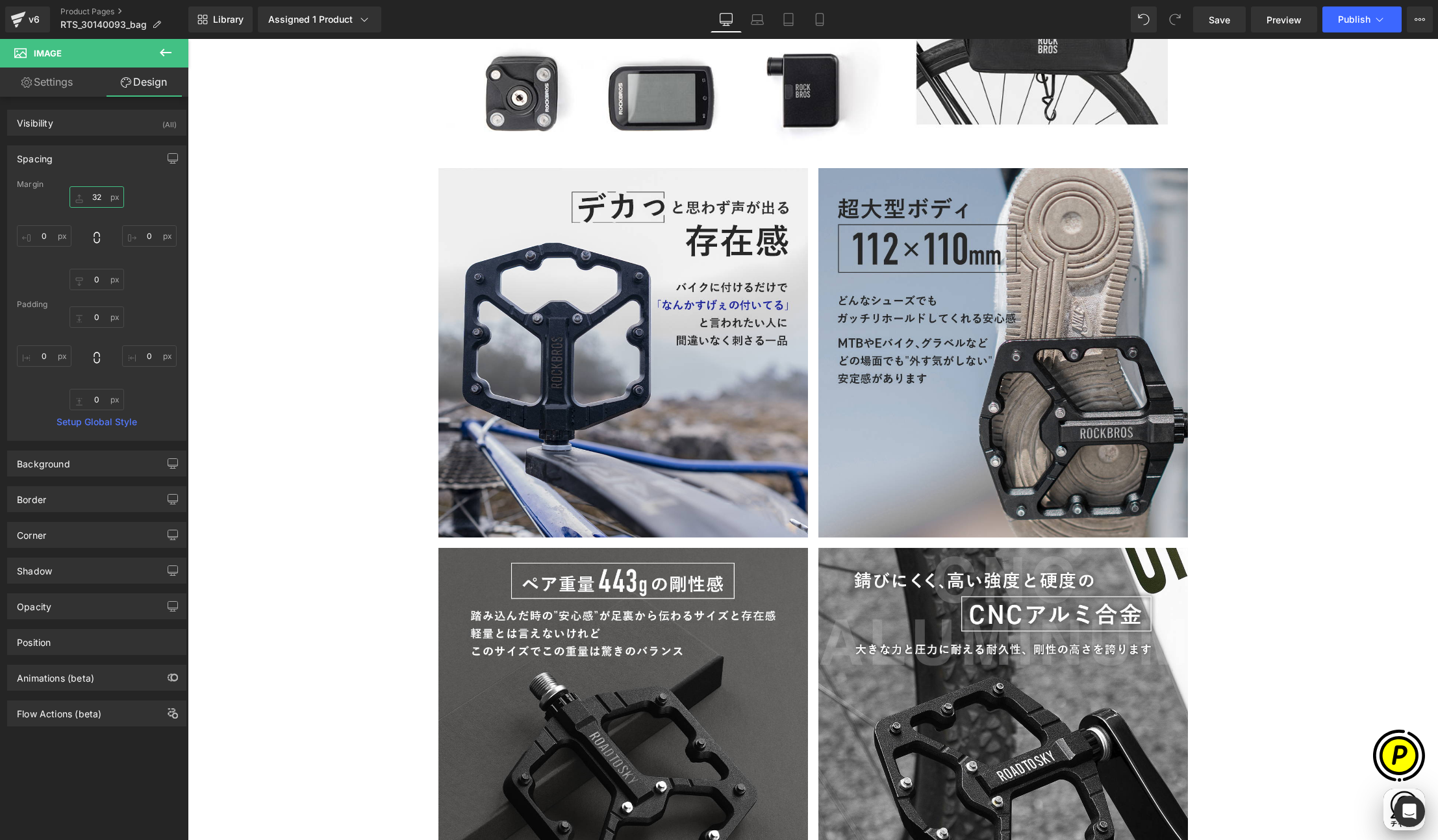
type input "32"
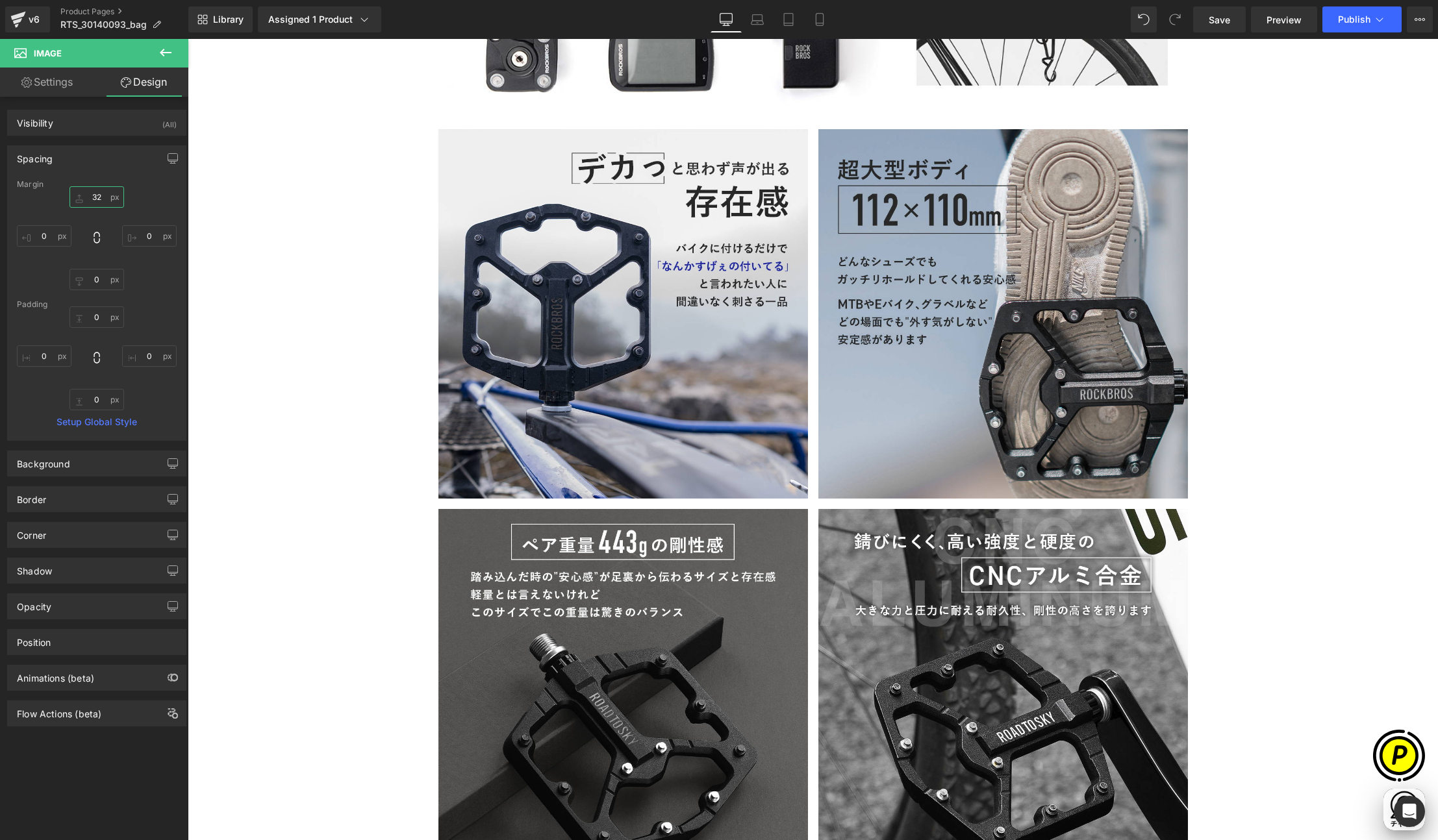
scroll to position [3492, 0]
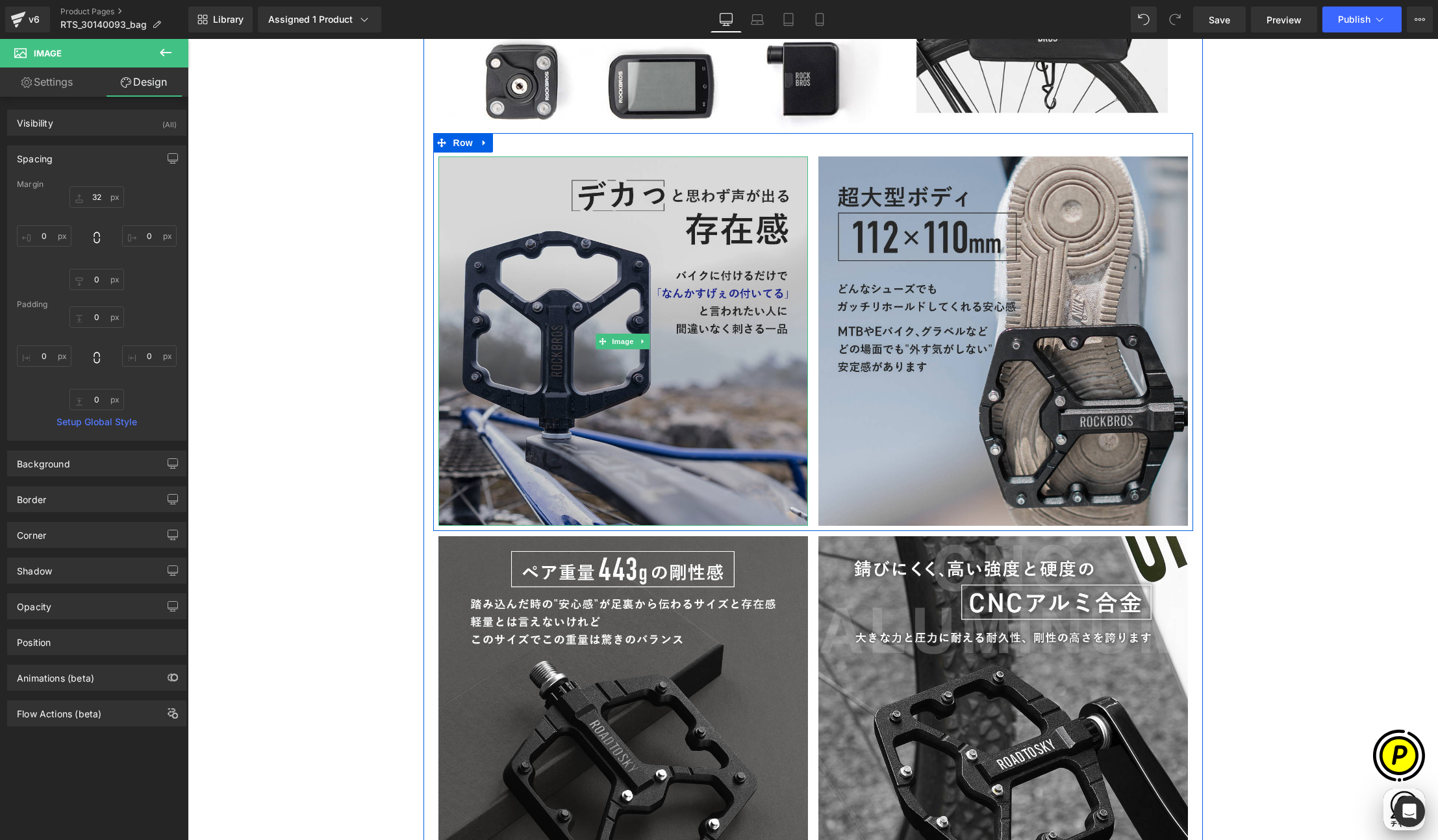
click at [646, 251] on img at bounding box center [623, 341] width 369 height 369
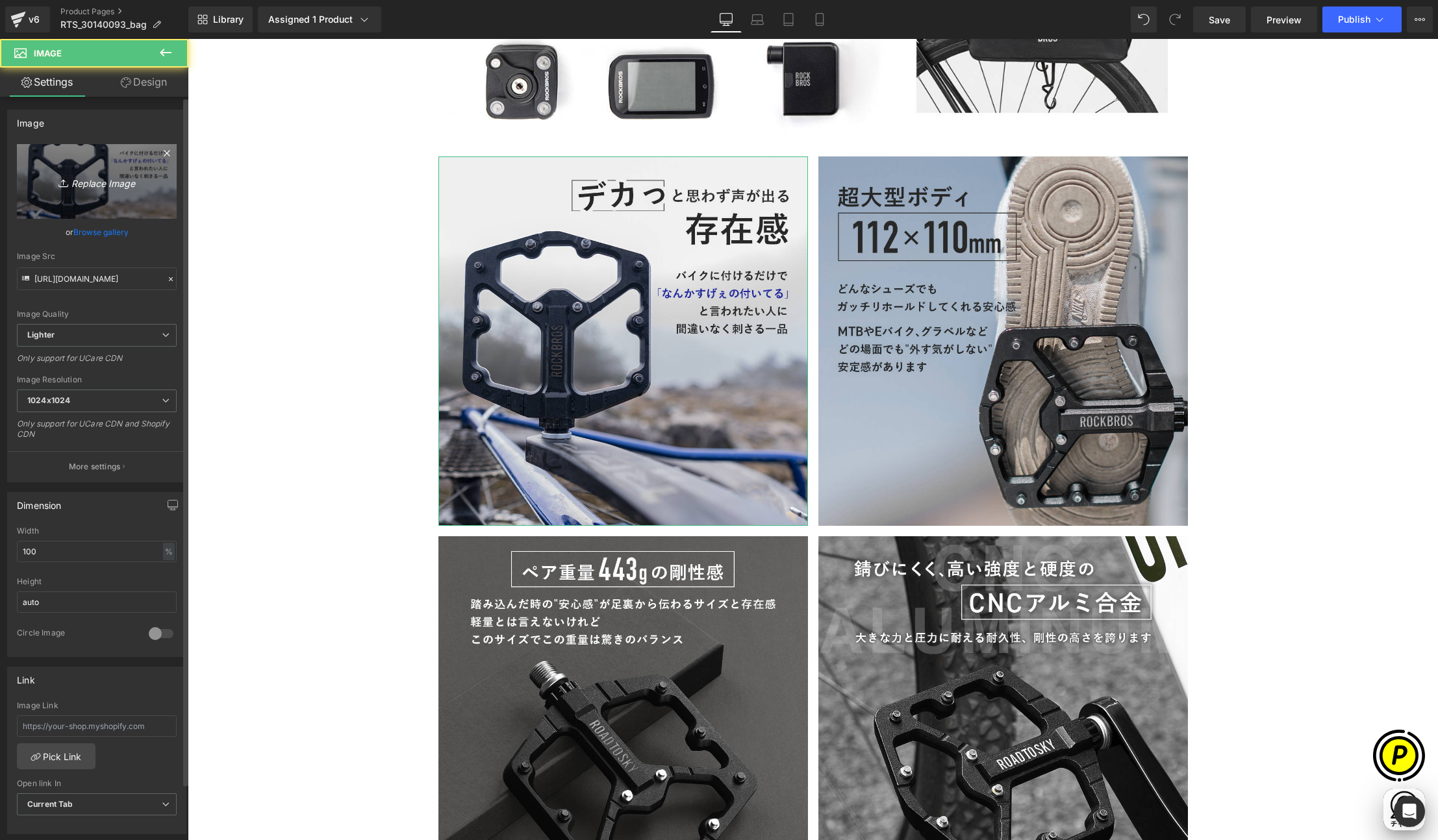
click at [102, 187] on icon "Replace Image" at bounding box center [96, 182] width 104 height 16
type input "C:\fakepath\30140093_2.jpg"
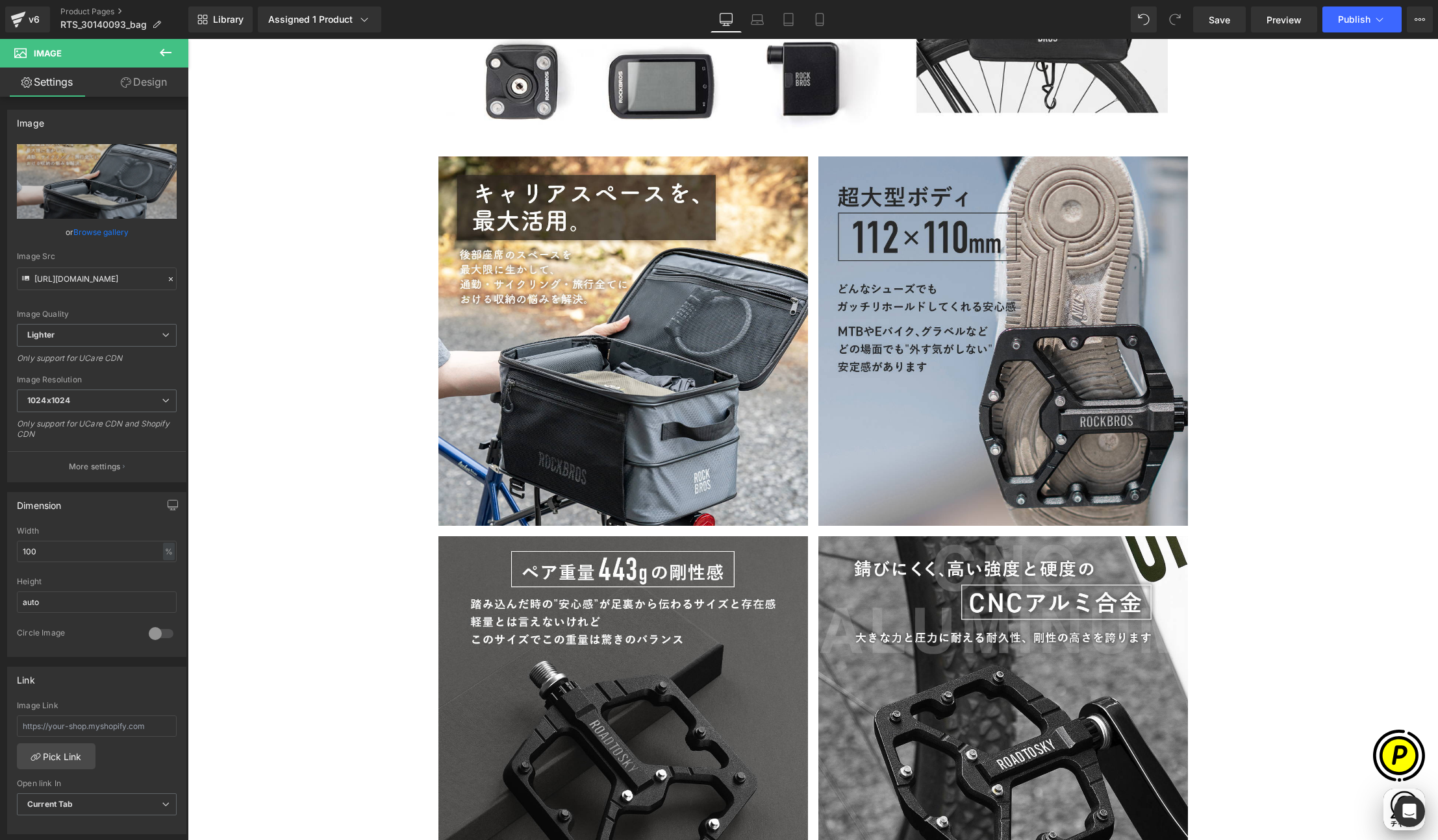
scroll to position [0, 253]
type input "https://ucarecdn.com/8dcfffb8-4375-46e2-8370-a6a8d346b55f/-/format/auto/-/previ…"
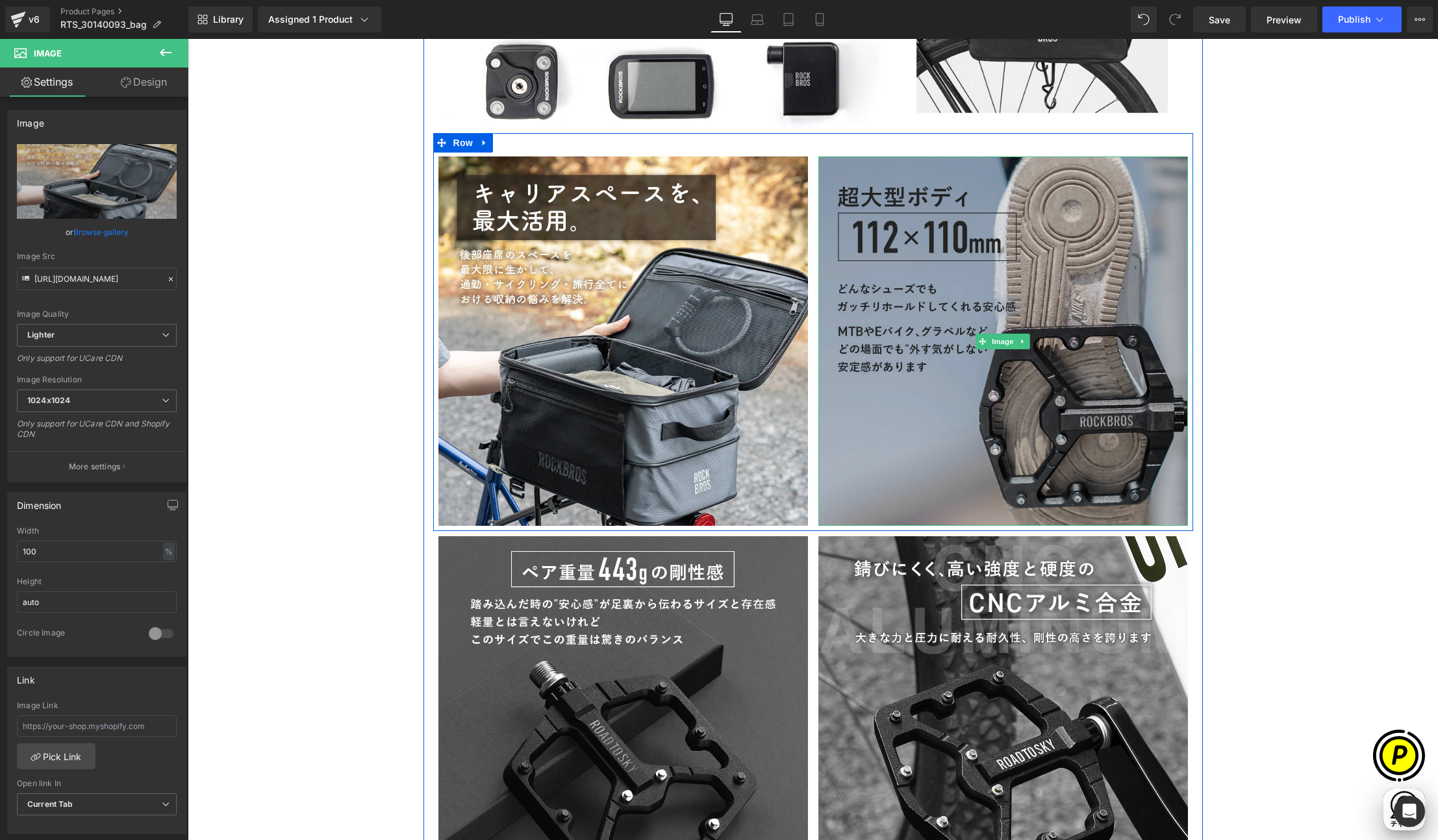
click at [919, 253] on img at bounding box center [1003, 341] width 369 height 369
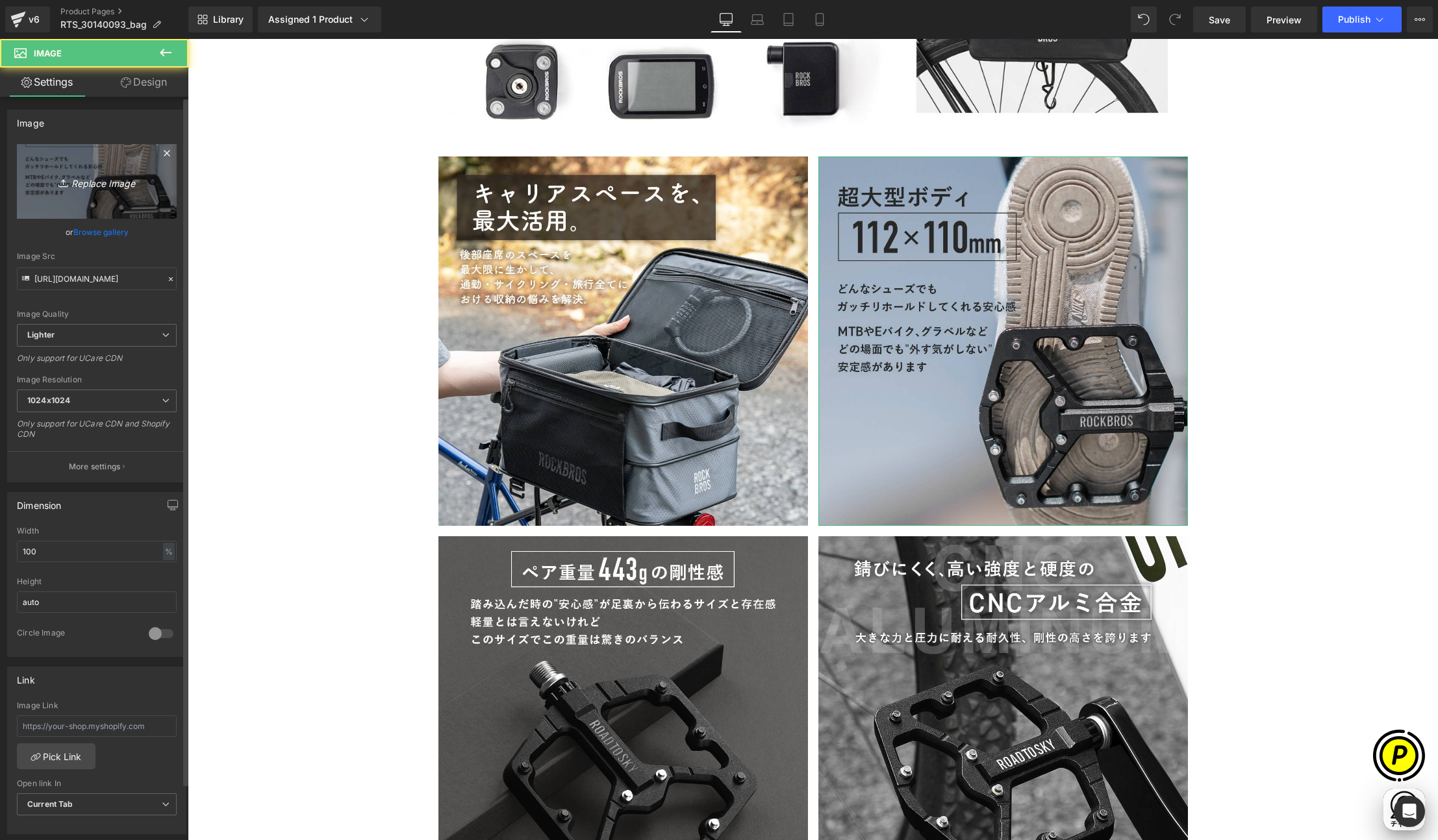
click at [130, 188] on icon "Replace Image" at bounding box center [96, 182] width 104 height 16
type input "C:\fakepath\30140093_3.jpg"
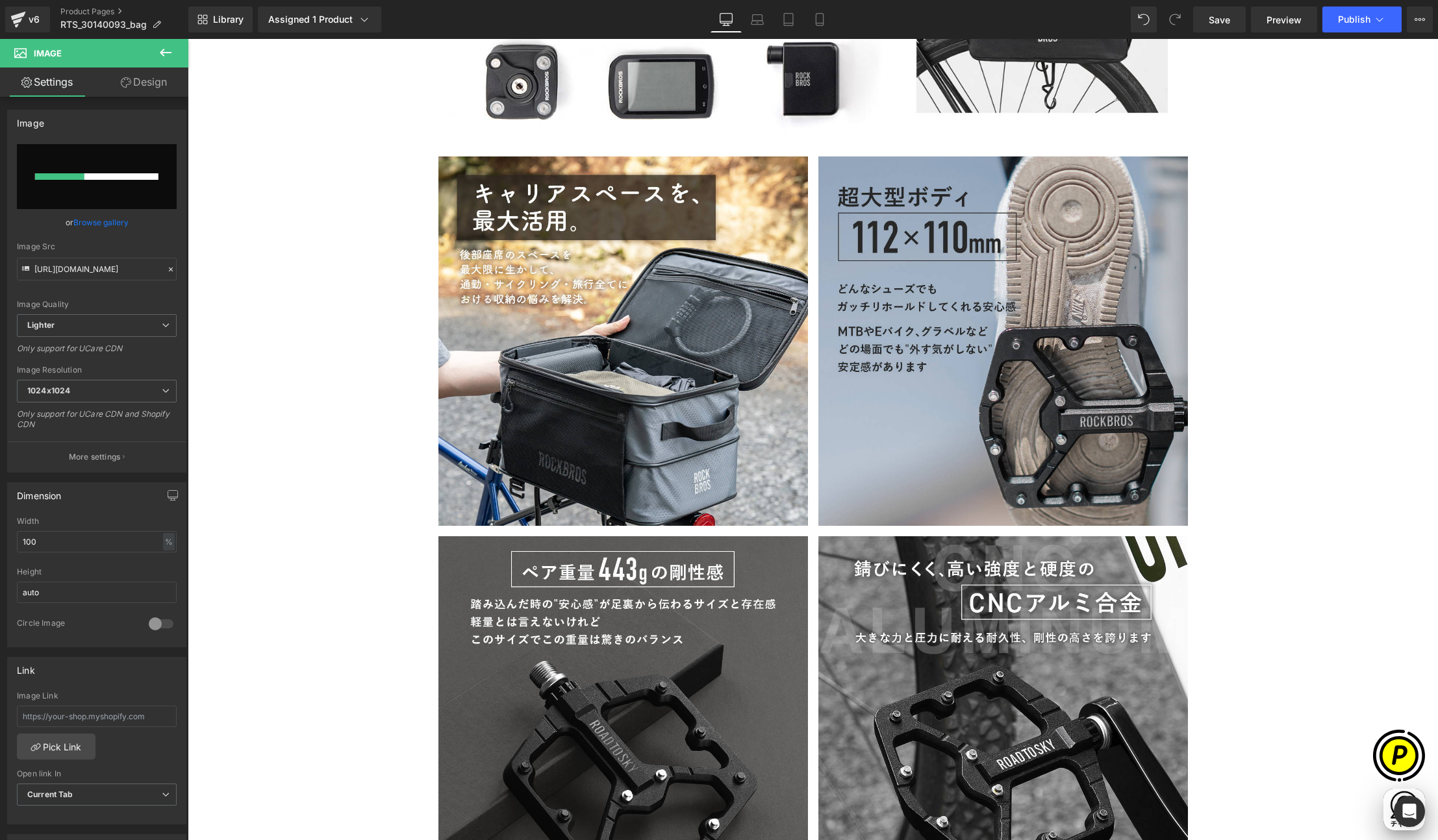
scroll to position [0, 507]
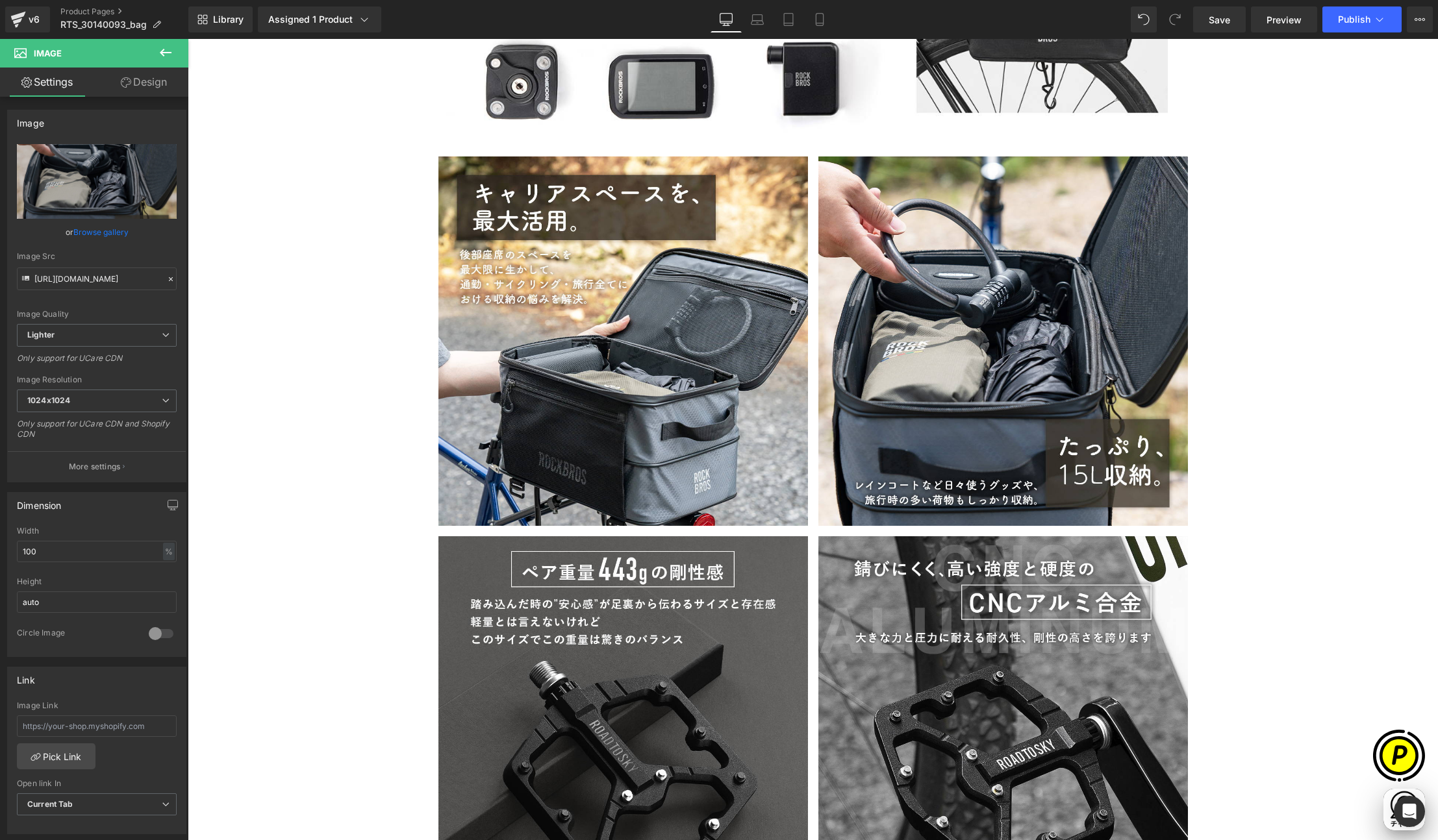
type input "https://ucarecdn.com/75b40c82-3d29-4d3c-aed9-4eb35d497d99/-/format/auto/-/previ…"
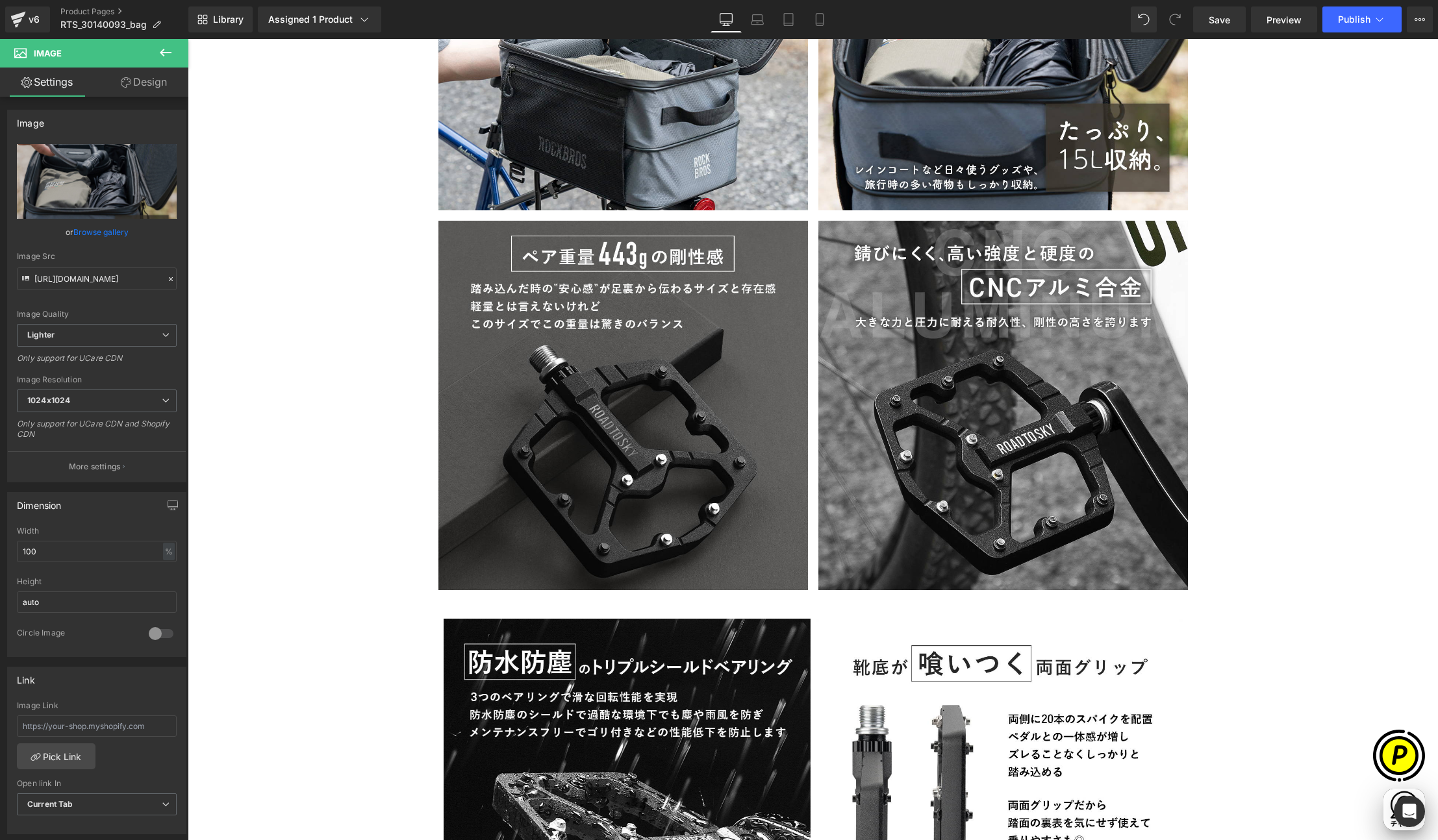
scroll to position [3812, 0]
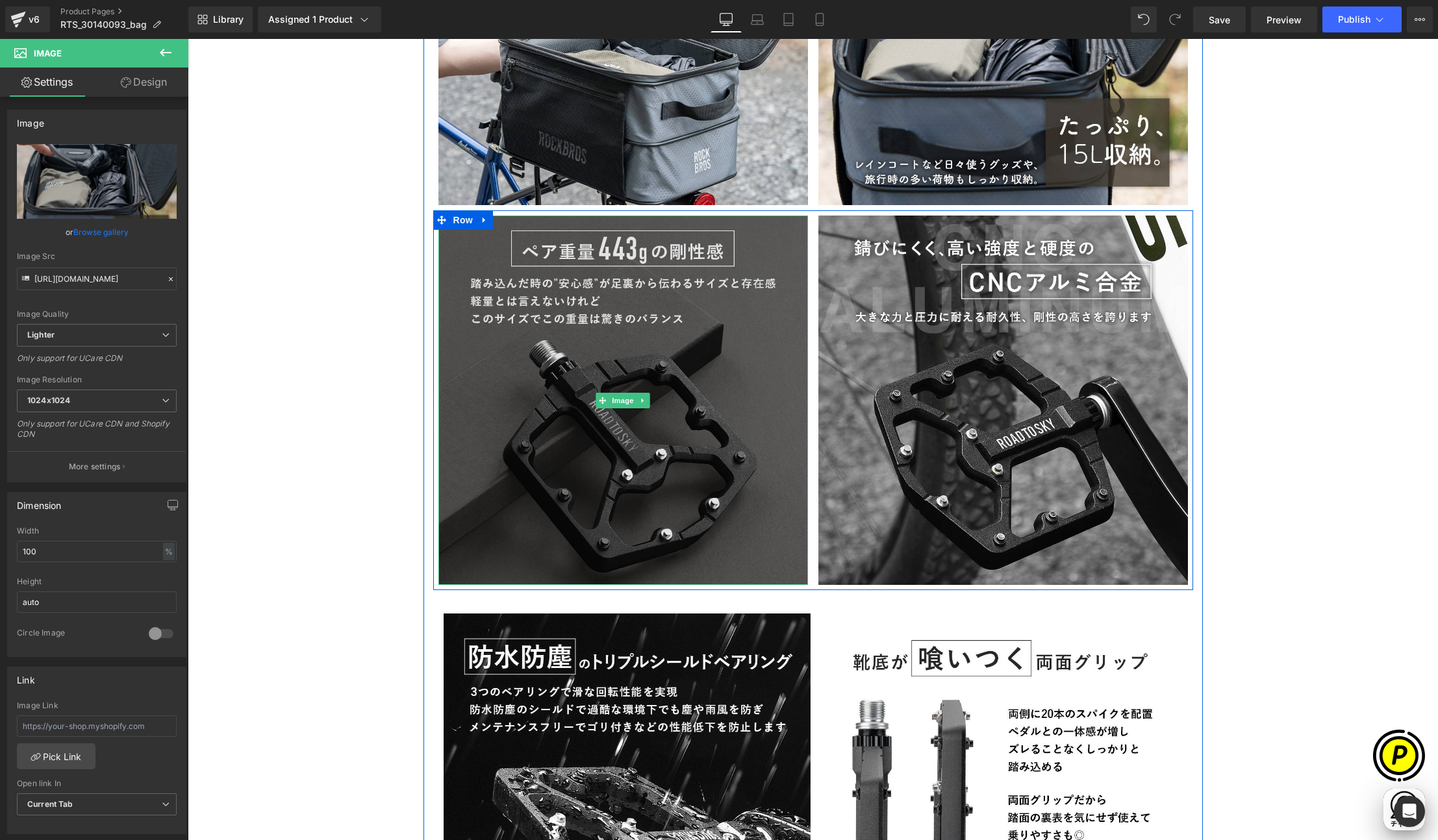
click at [647, 381] on img at bounding box center [623, 400] width 369 height 369
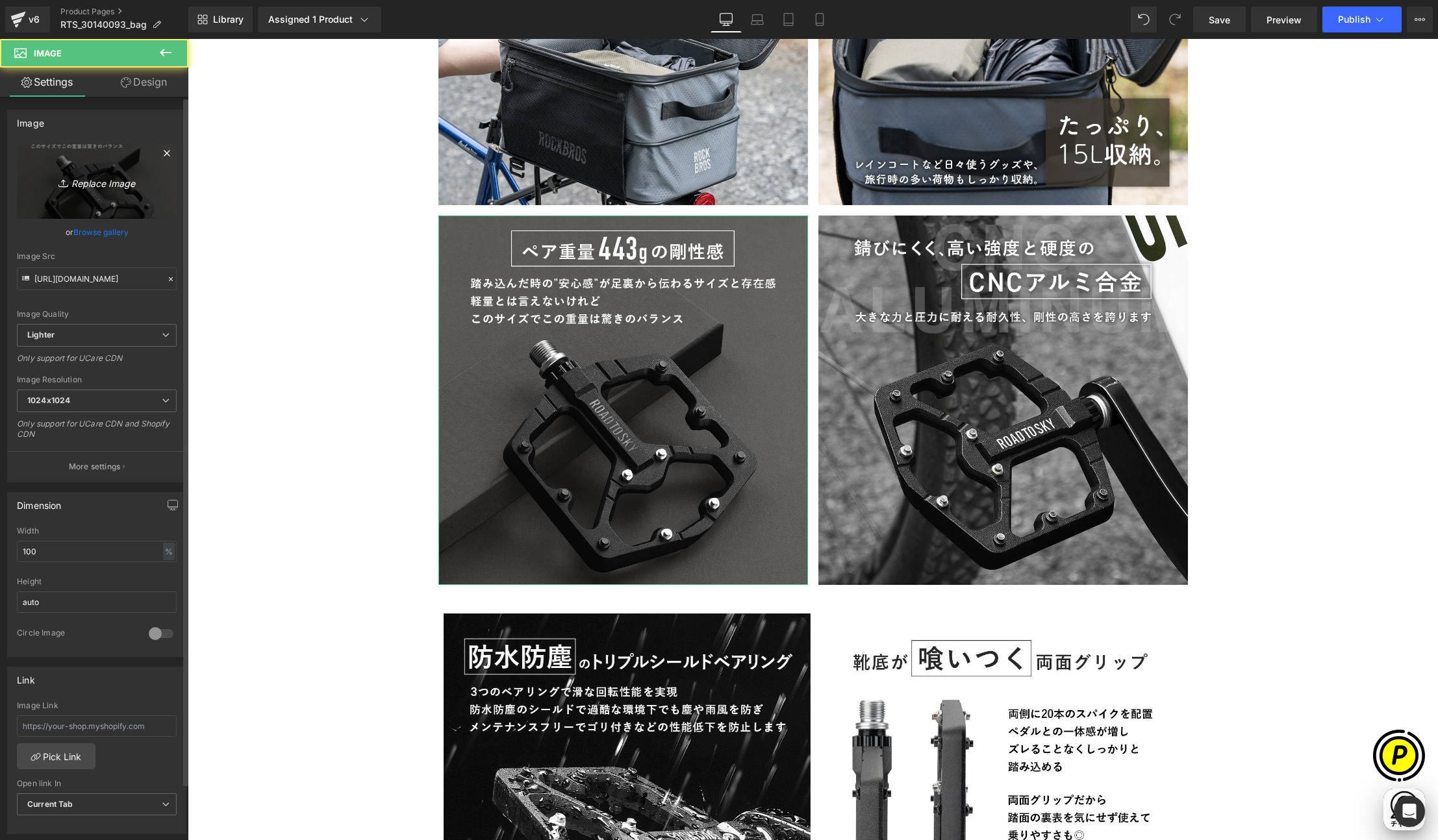
scroll to position [0, 0]
click at [95, 184] on icon "Replace Image" at bounding box center [96, 182] width 104 height 16
type input "C:\fakepath\30140093_4.jpg"
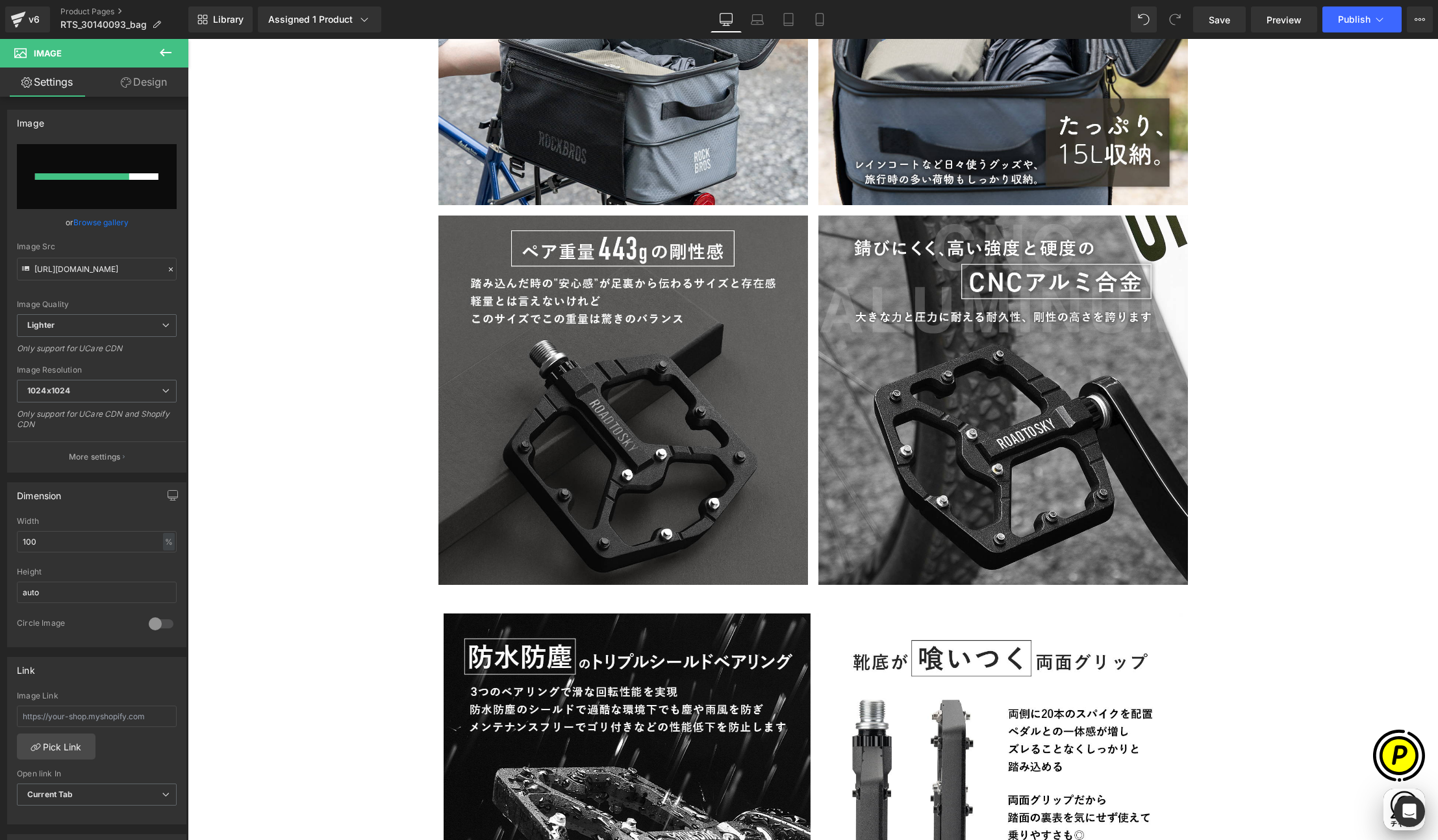
scroll to position [0, 253]
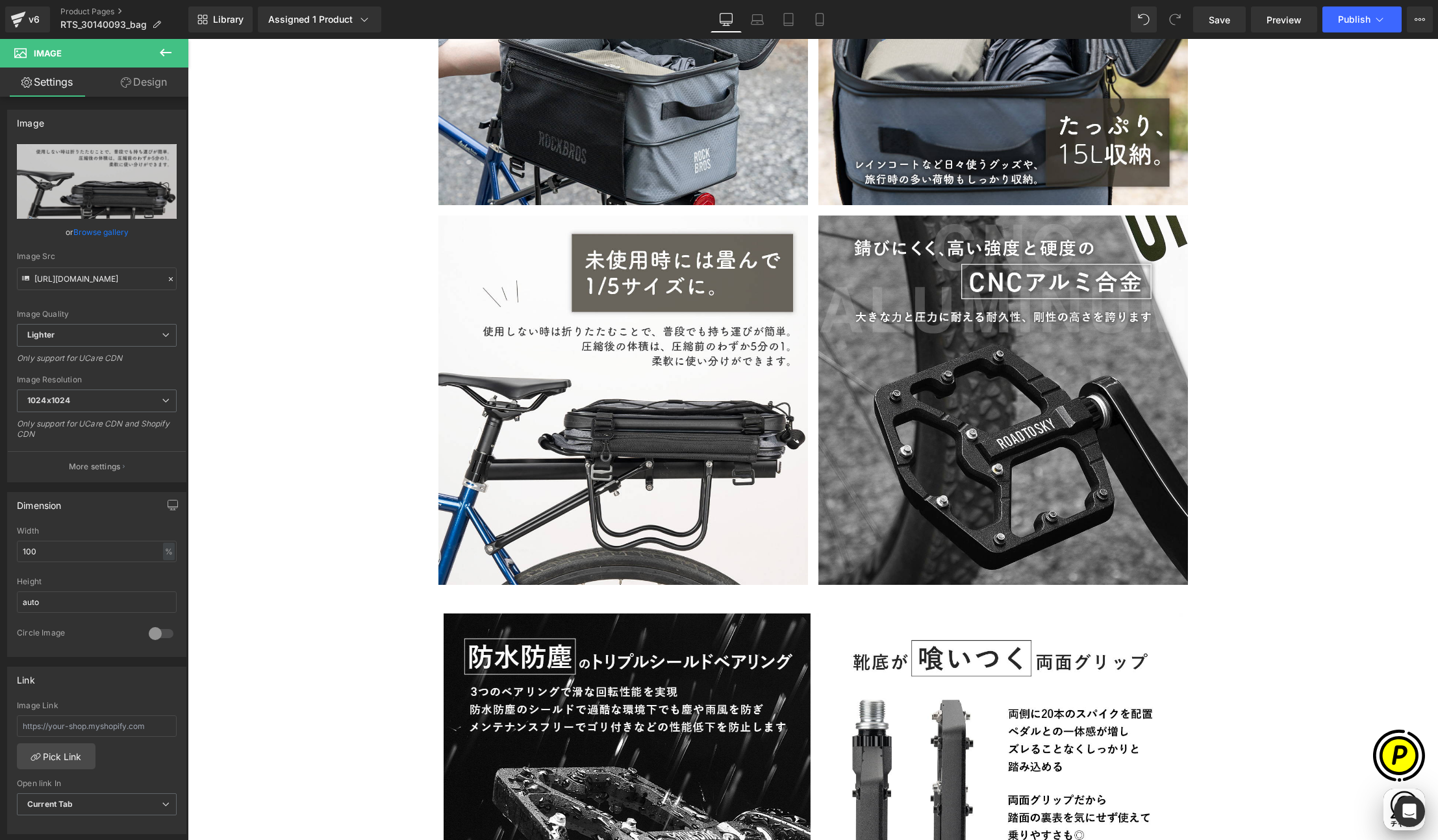
type input "https://ucarecdn.com/ef0fddf1-90b3-47ab-8bda-cbccc26bb1b0/-/format/auto/-/previ…"
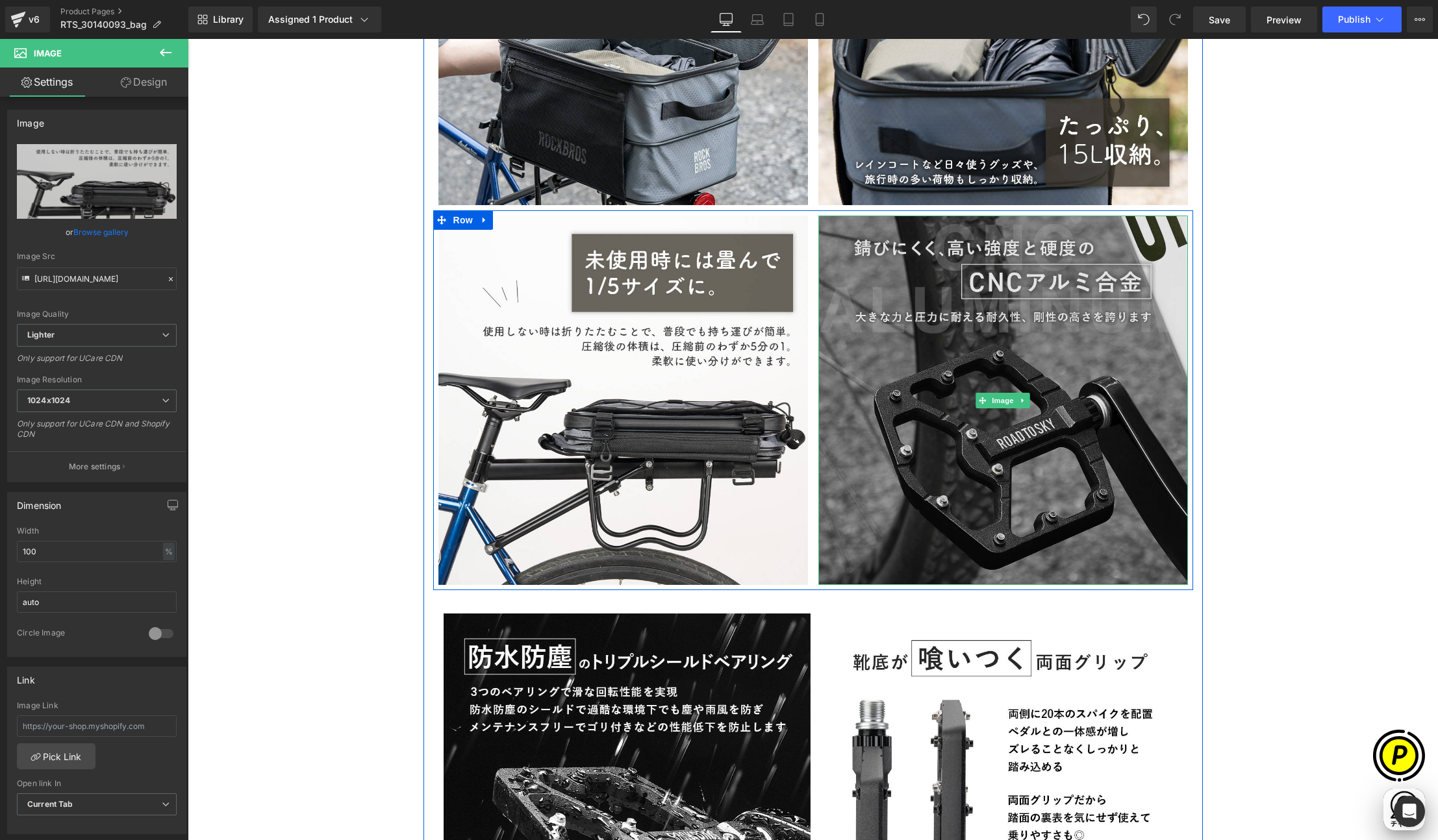
click at [969, 349] on img at bounding box center [1003, 400] width 369 height 369
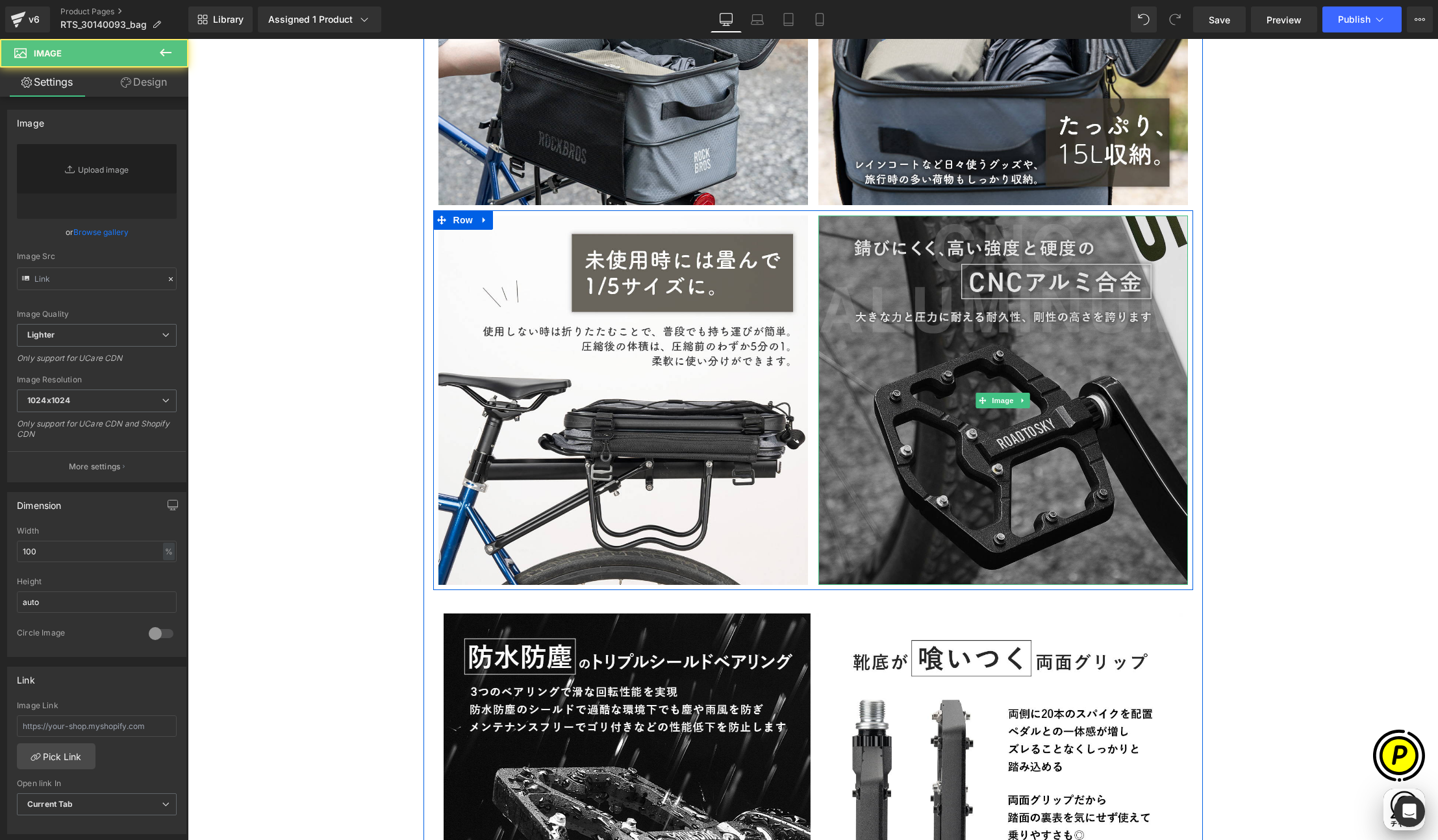
type input "https://ucarecdn.com/c4b46a60-db35-449e-9d8f-916175b0f4cc/-/format/auto/-/previ…"
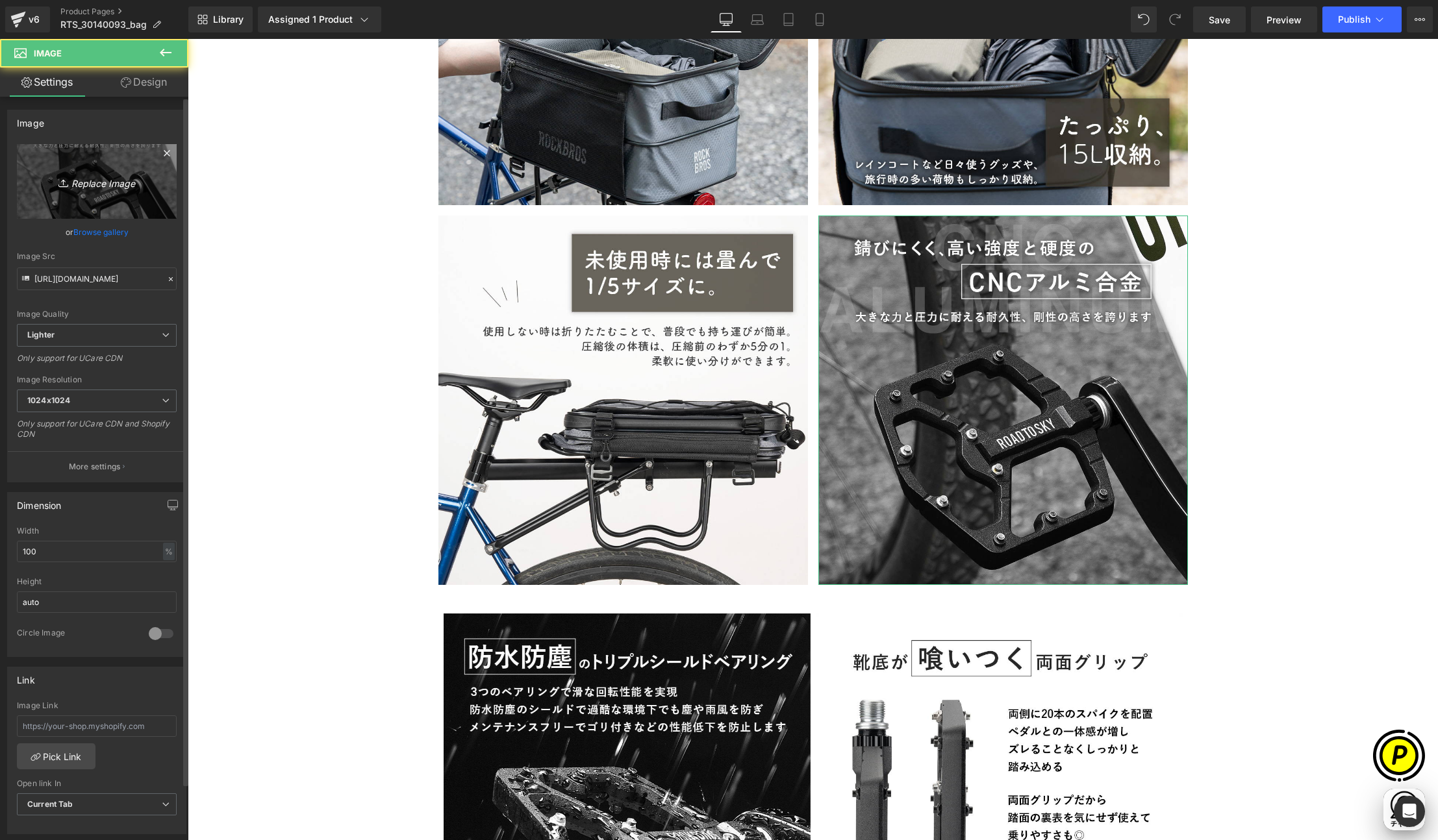
click at [132, 189] on icon "Replace Image" at bounding box center [96, 182] width 104 height 16
type input "C:\fakepath\30140093_5.jpg"
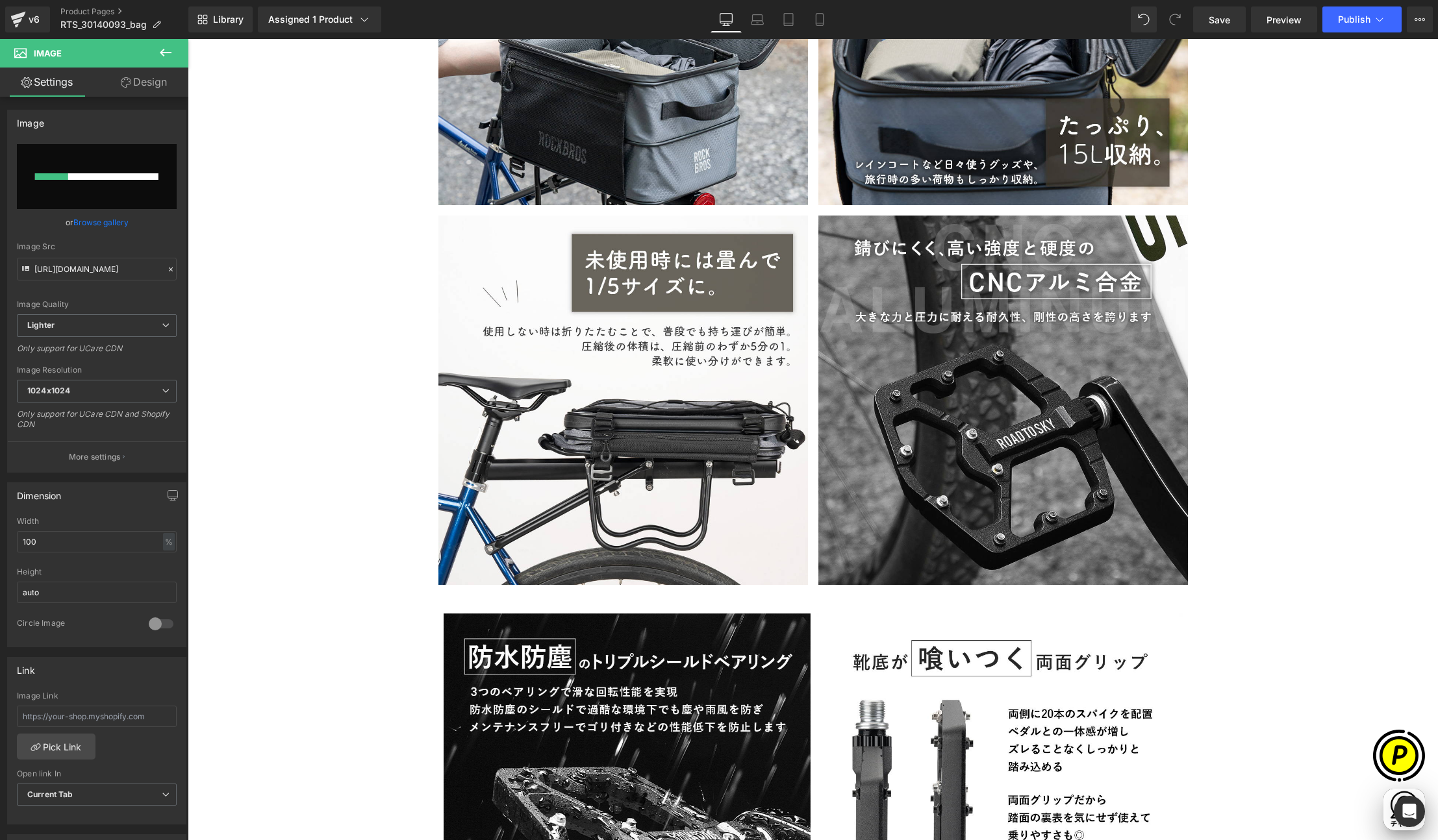
scroll to position [0, 507]
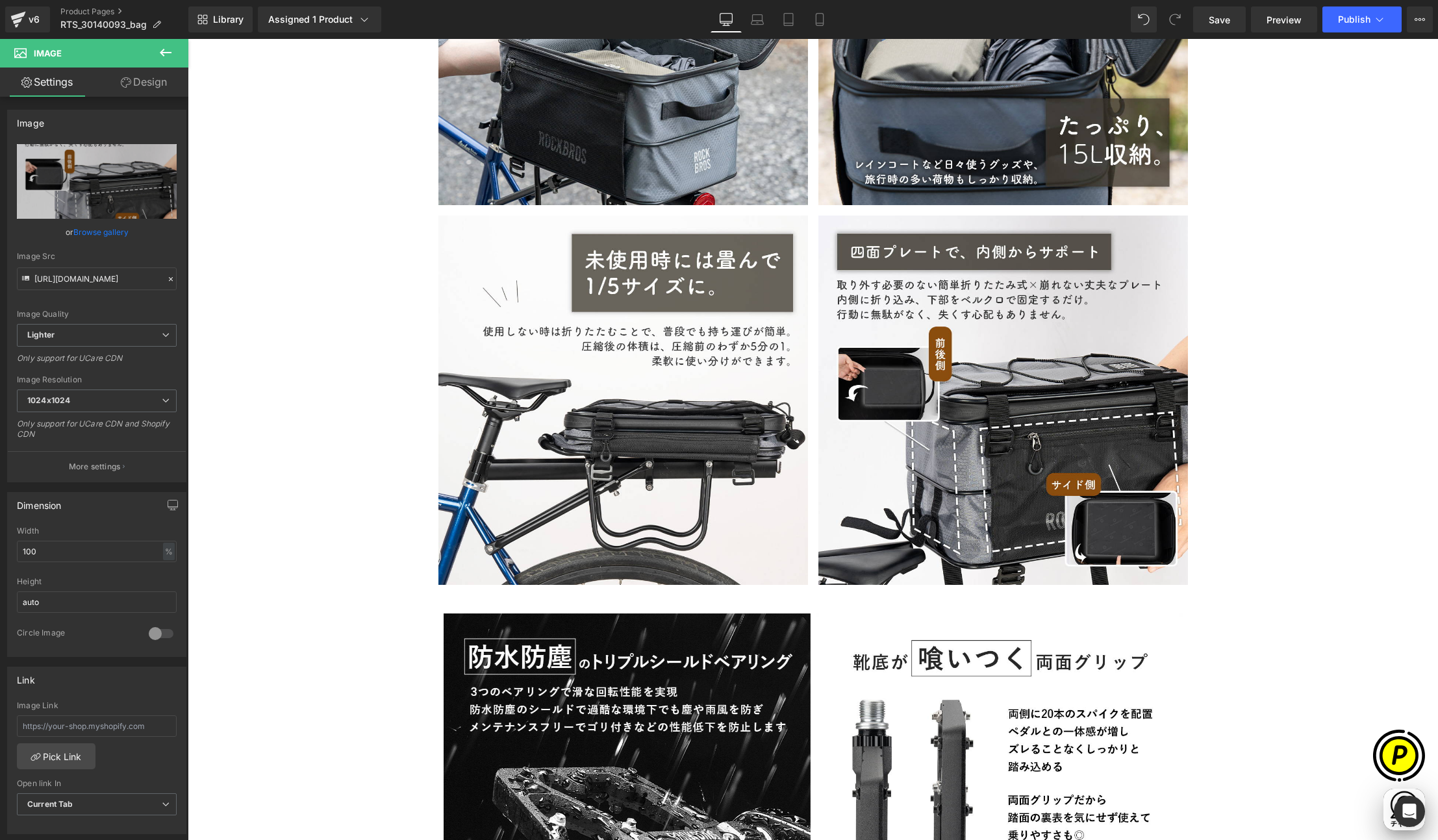
type input "https://ucarecdn.com/a13e2da3-98b7-4c17-af45-bd671720281c/-/format/auto/-/previ…"
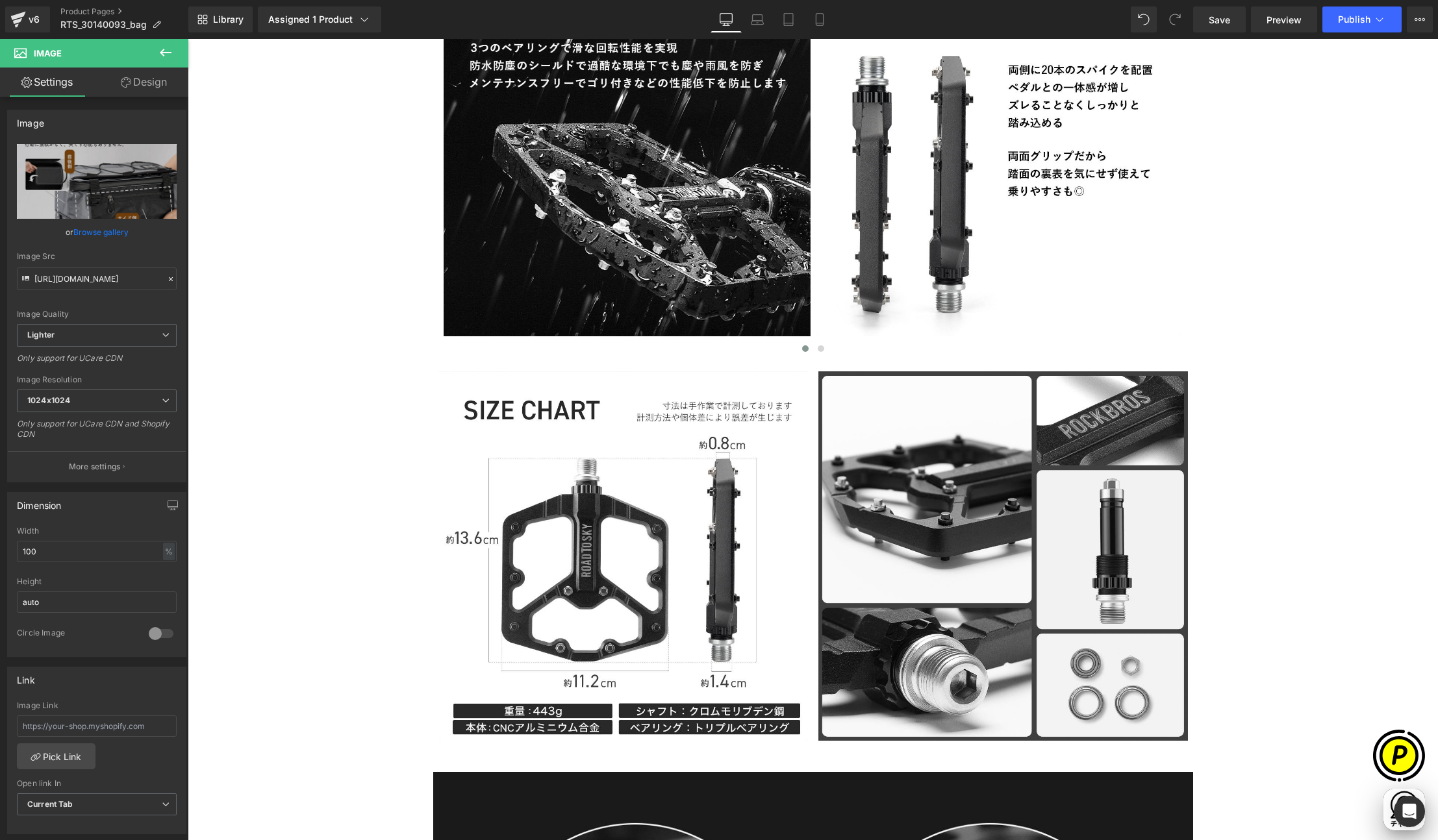
scroll to position [4560, 0]
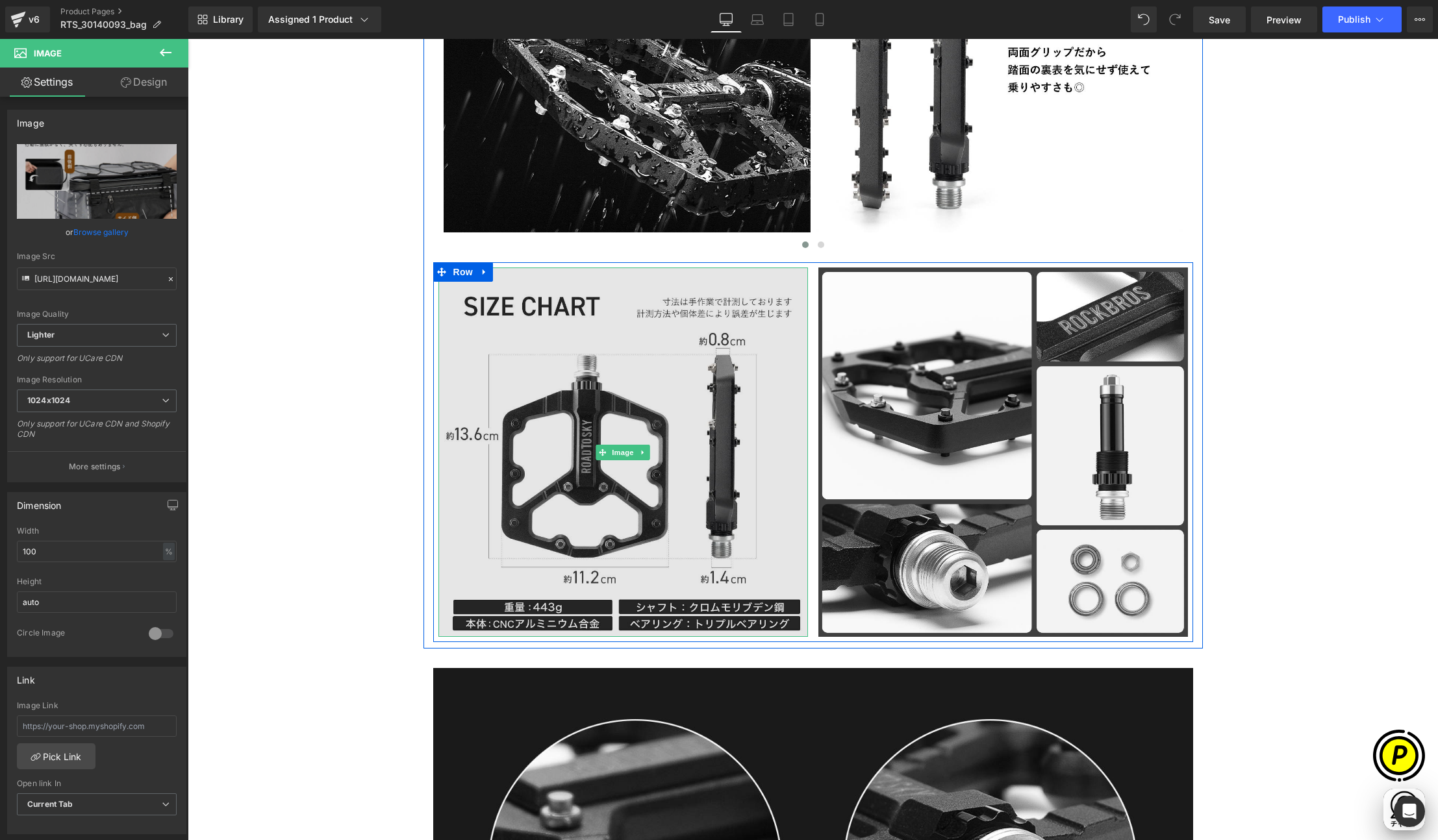
click at [681, 417] on img at bounding box center [623, 452] width 369 height 369
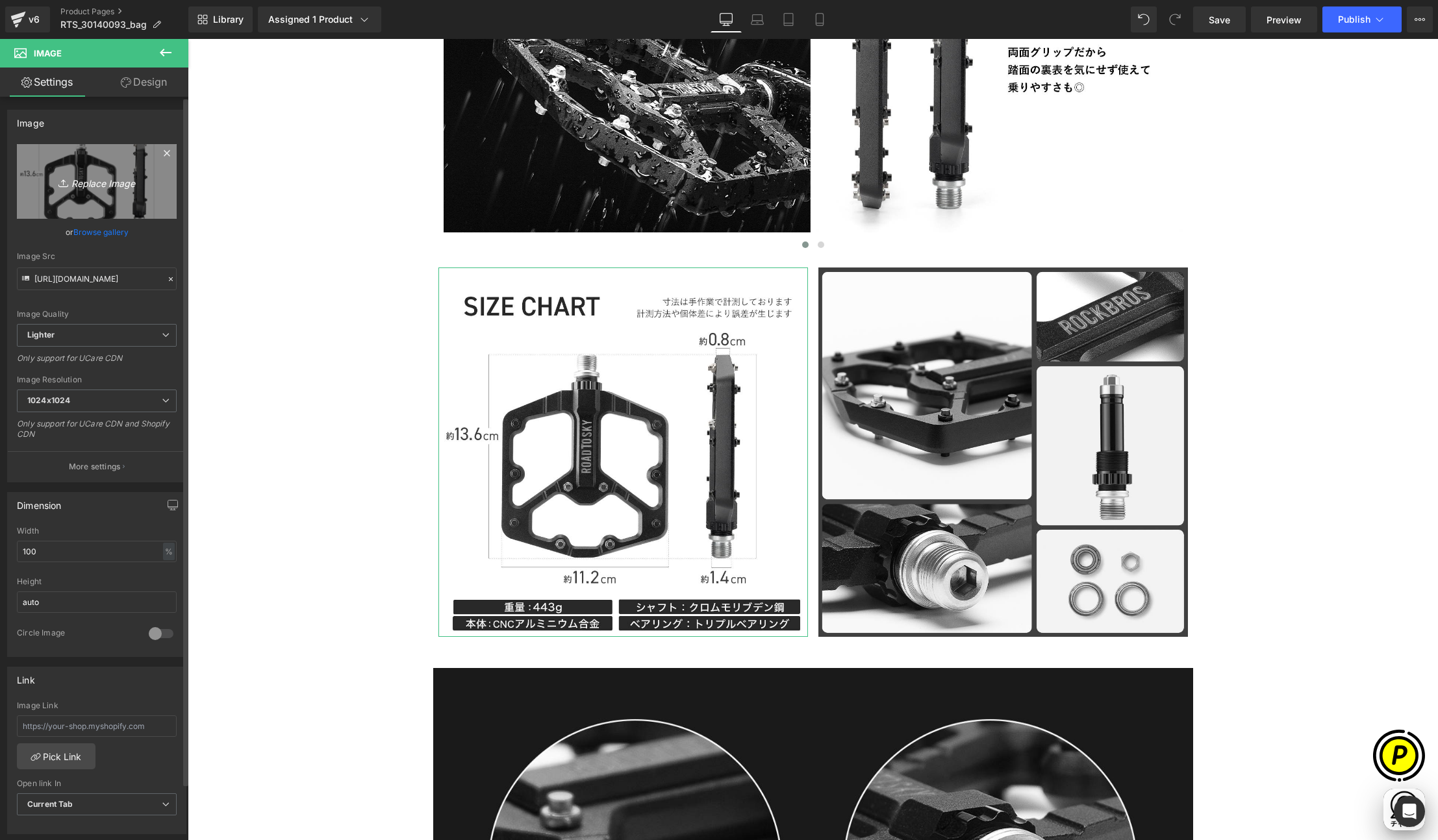
scroll to position [0, 253]
click at [97, 185] on icon "Replace Image" at bounding box center [96, 182] width 104 height 16
type input "C:\fakepath\30140093_10.jpg"
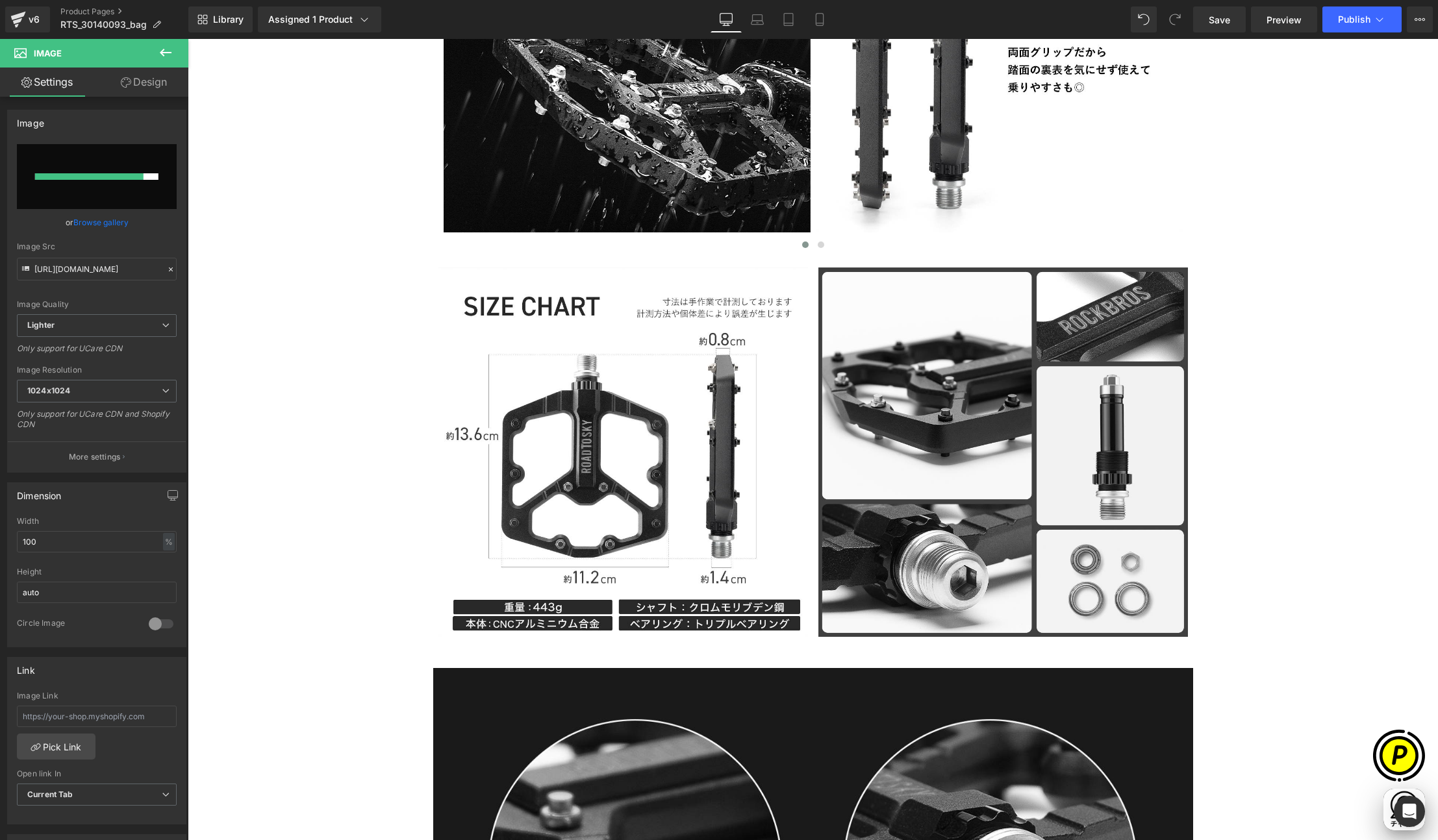
scroll to position [0, 0]
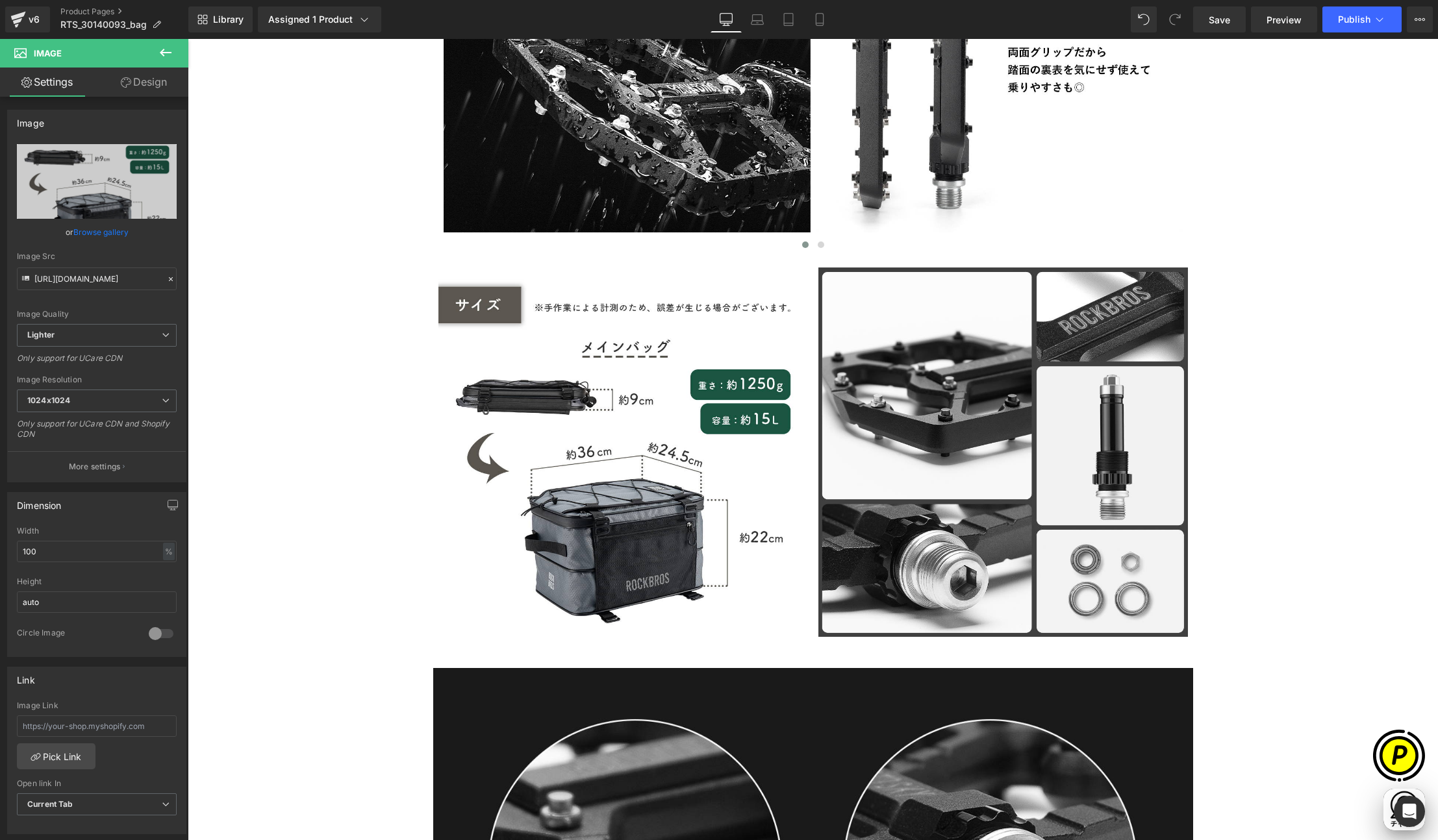
type input "https://ucarecdn.com/b08c18d9-e643-405e-8a80-31e8f96cb881/-/format/auto/-/previ…"
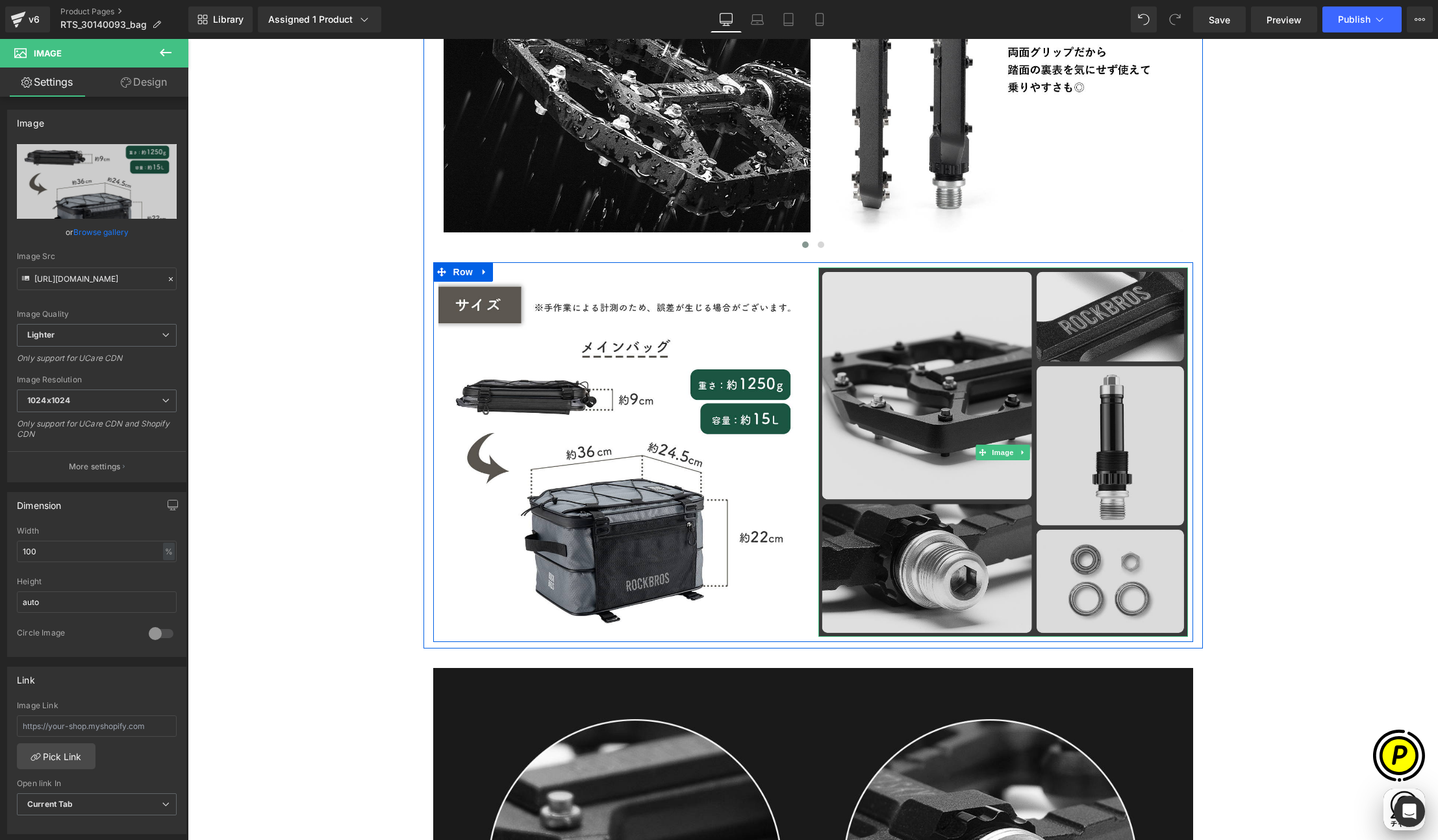
click at [958, 399] on img at bounding box center [1003, 452] width 369 height 369
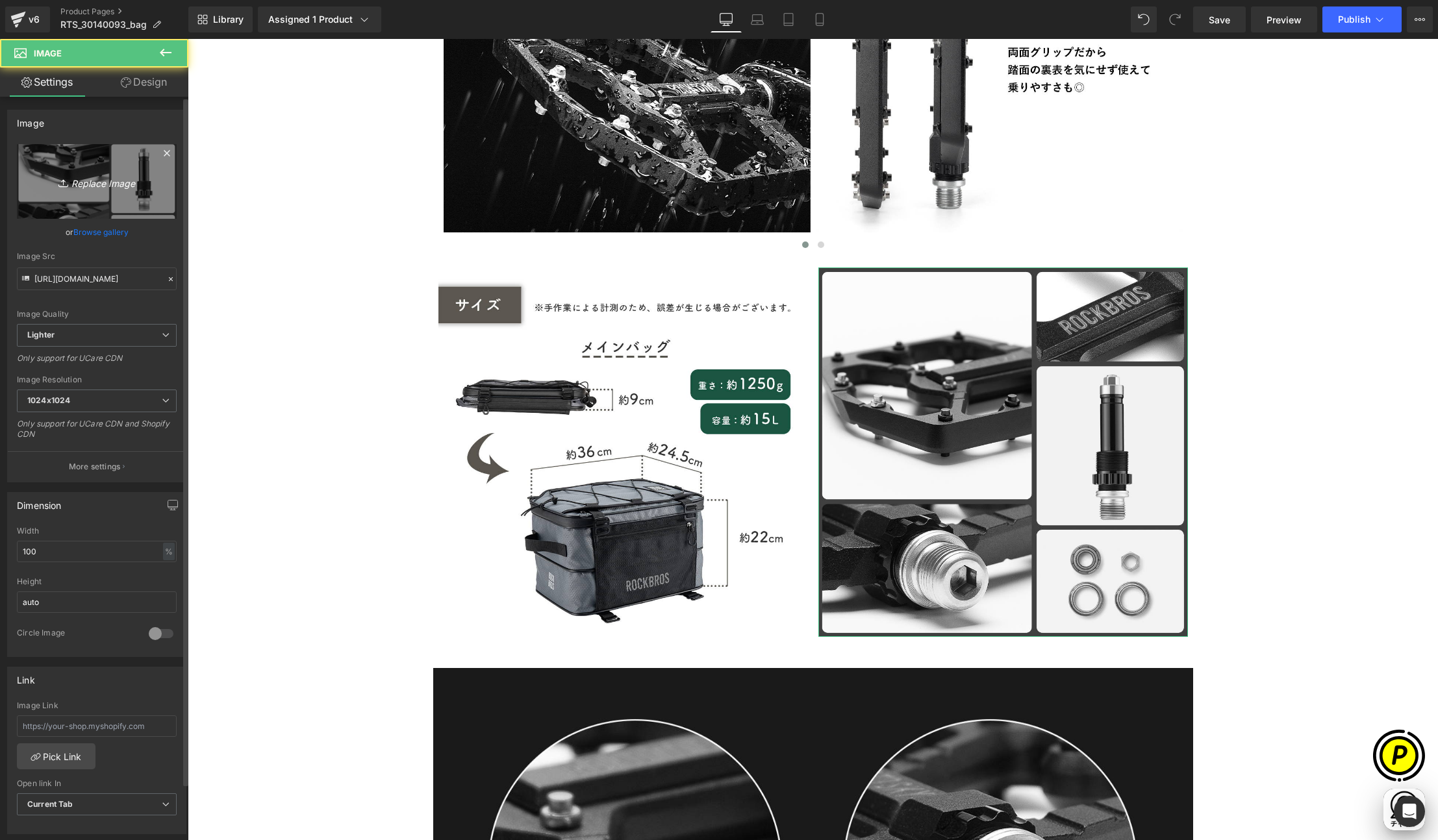
click at [110, 183] on icon "Replace Image" at bounding box center [96, 182] width 104 height 16
type input "C:\fakepath\30140093_11.jpg"
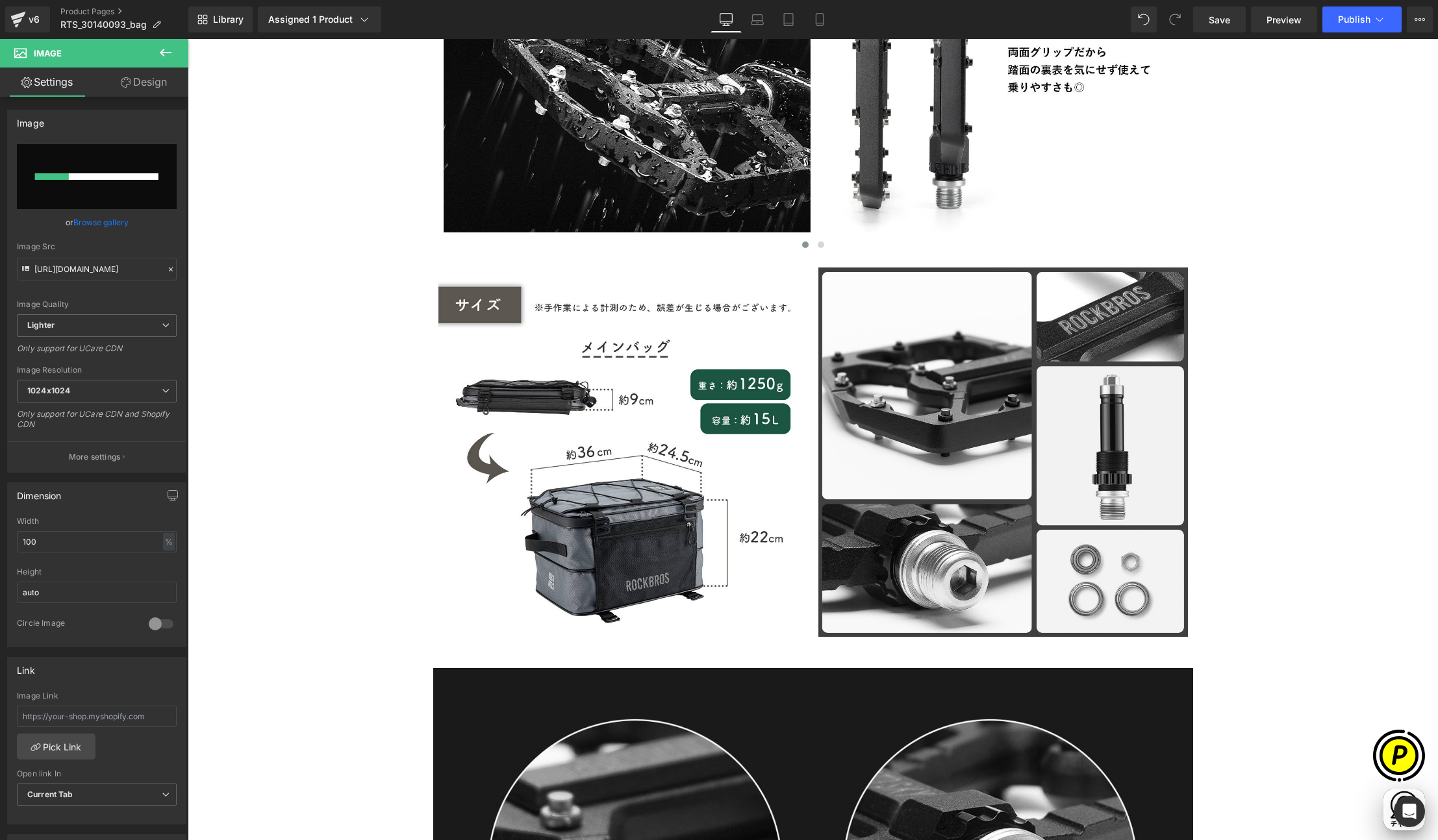
scroll to position [0, 253]
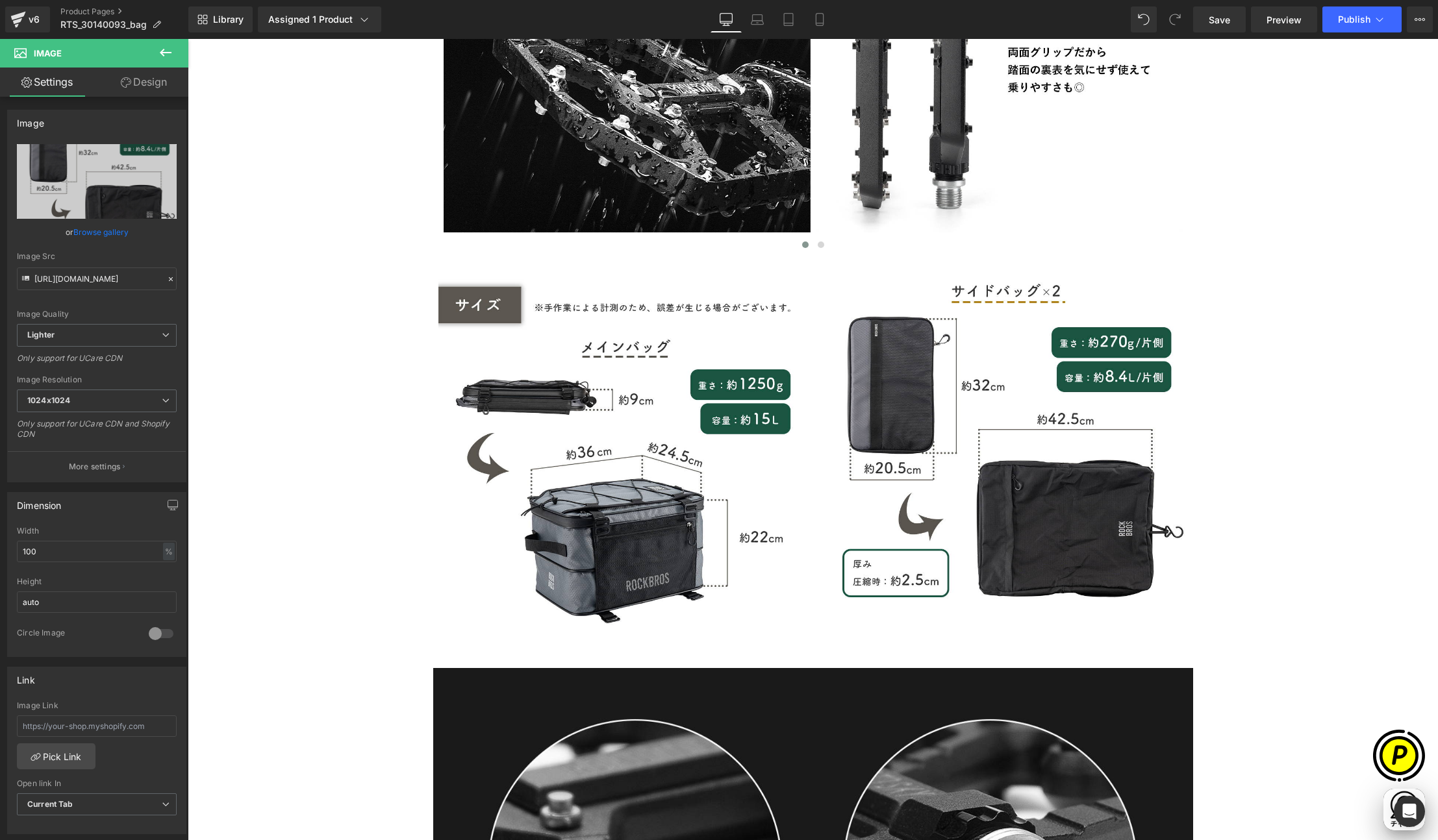
type input "https://ucarecdn.com/8cd98ee7-de87-45c4-ae21-8c3bd80ebe78/-/format/auto/-/previ…"
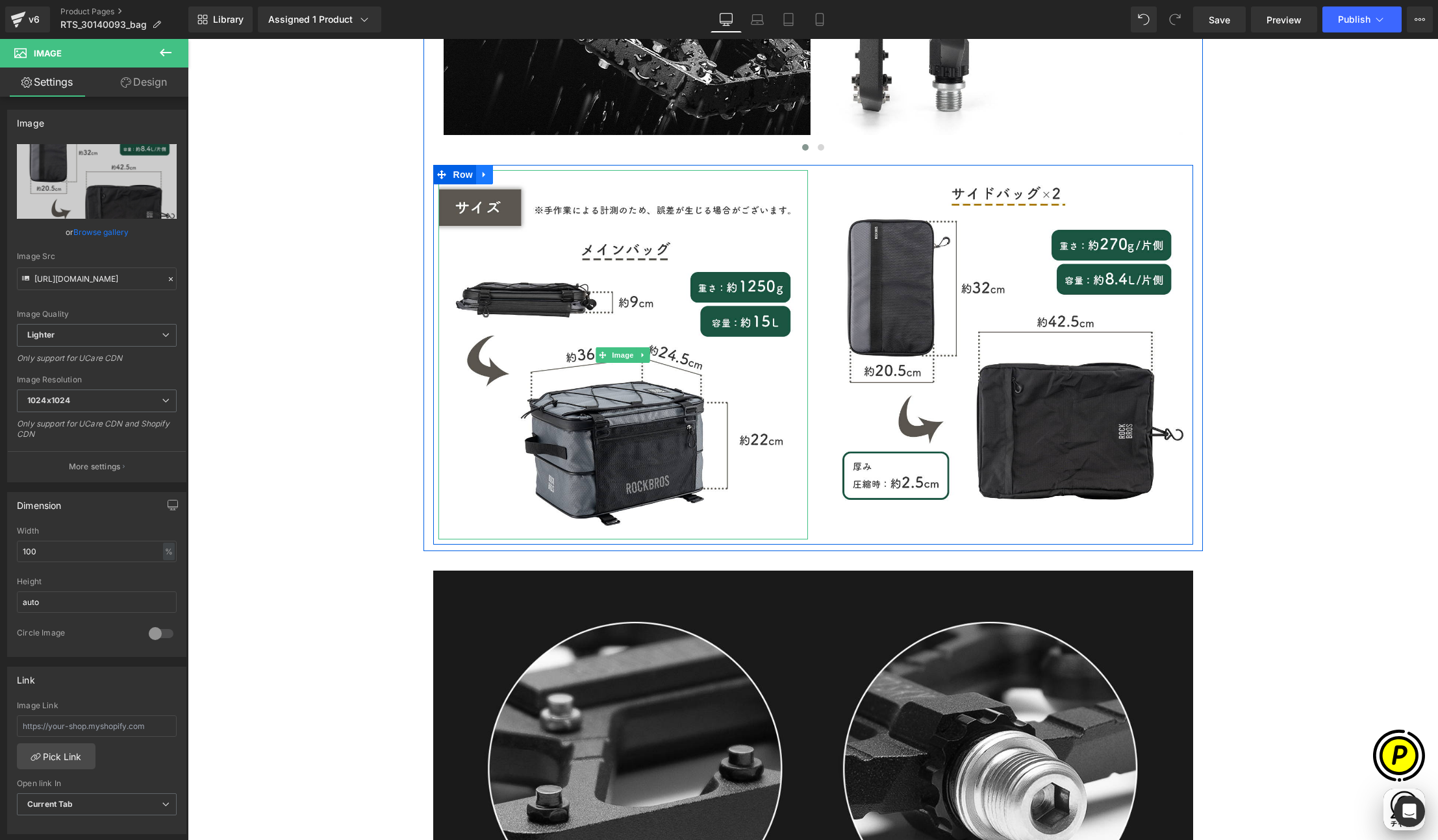
scroll to position [0, 507]
click at [483, 174] on icon at bounding box center [484, 175] width 9 height 10
click at [500, 173] on icon at bounding box center [501, 174] width 9 height 9
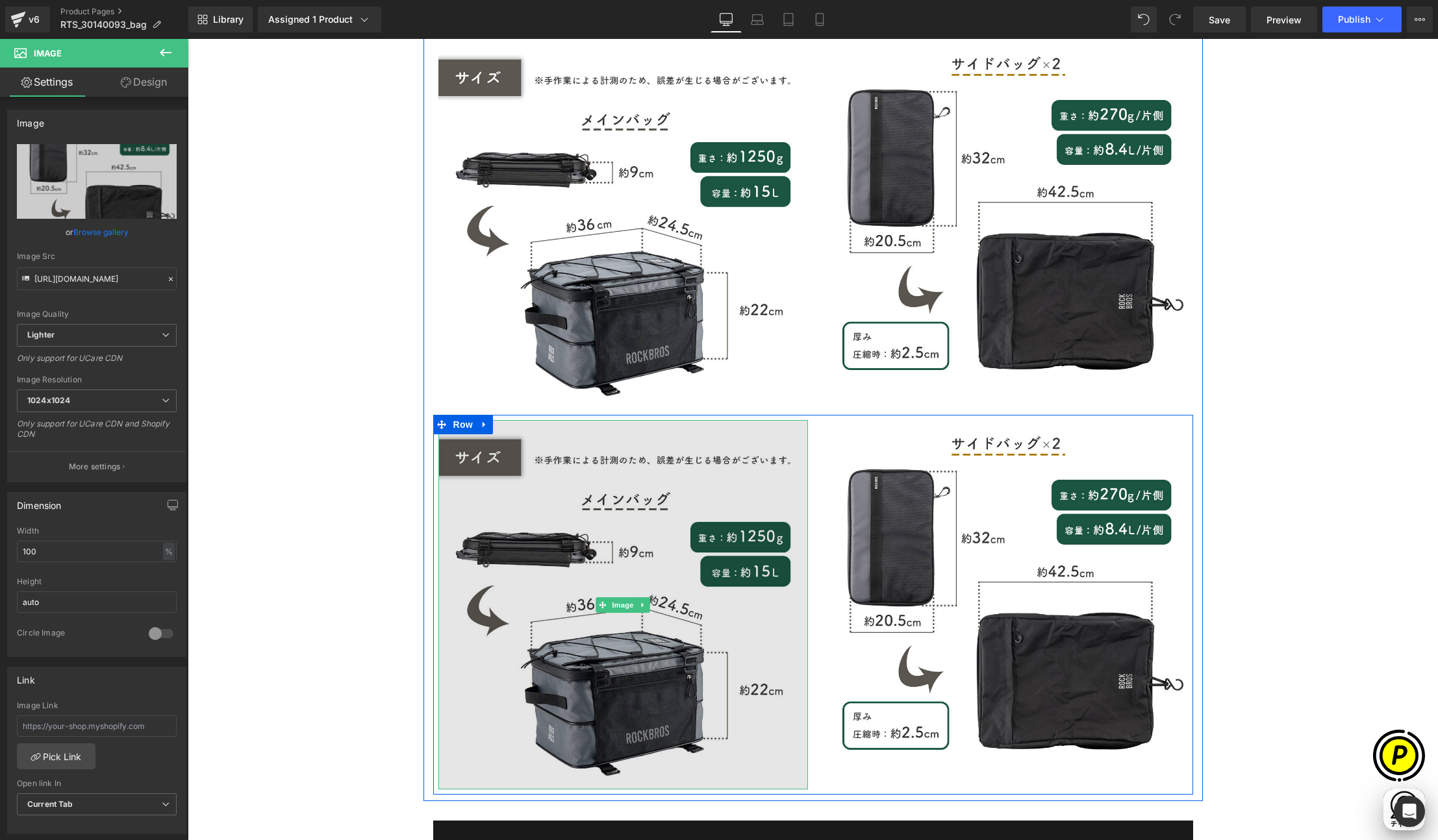
scroll to position [4886, 0]
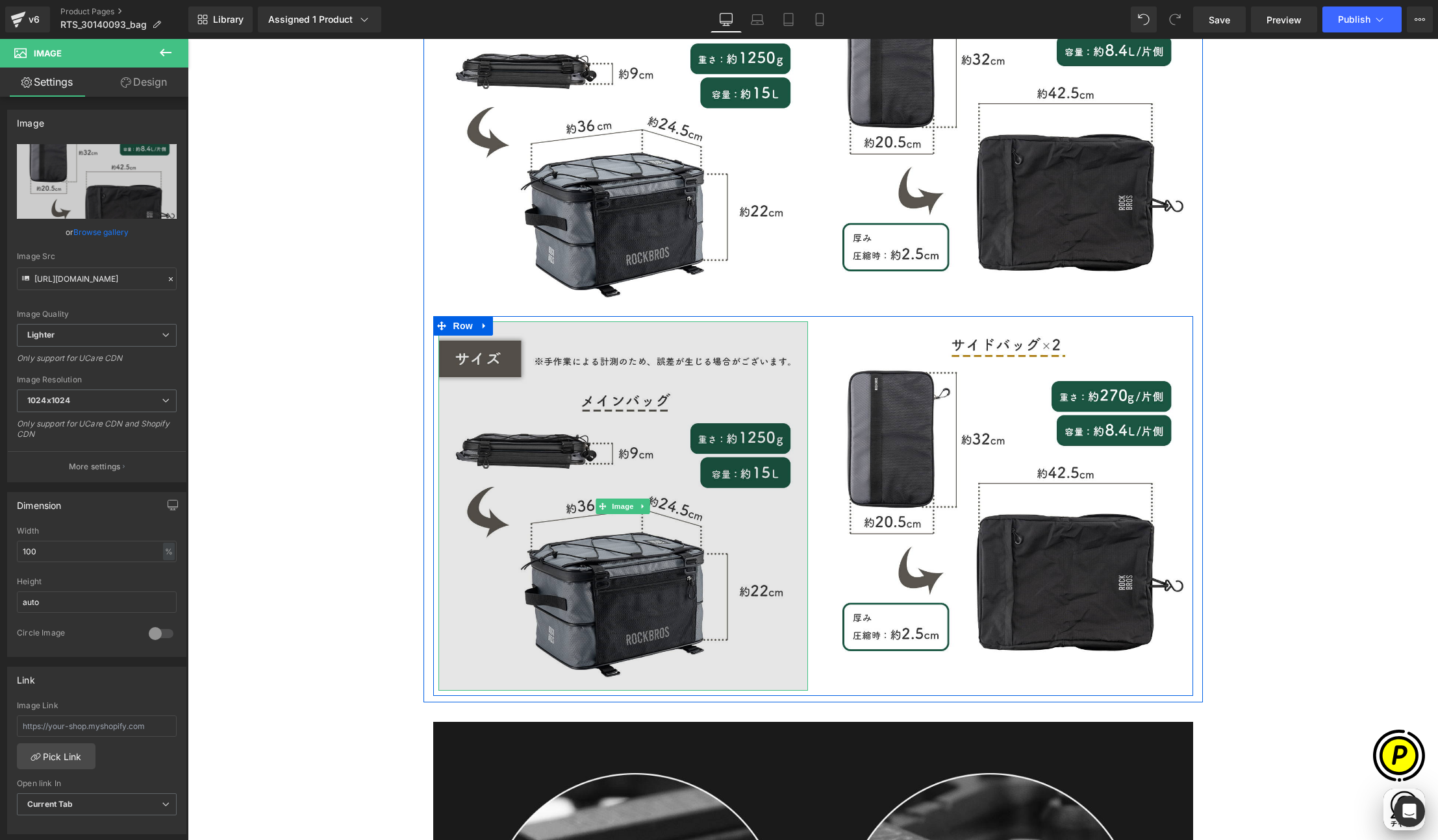
click at [594, 480] on img at bounding box center [623, 506] width 369 height 369
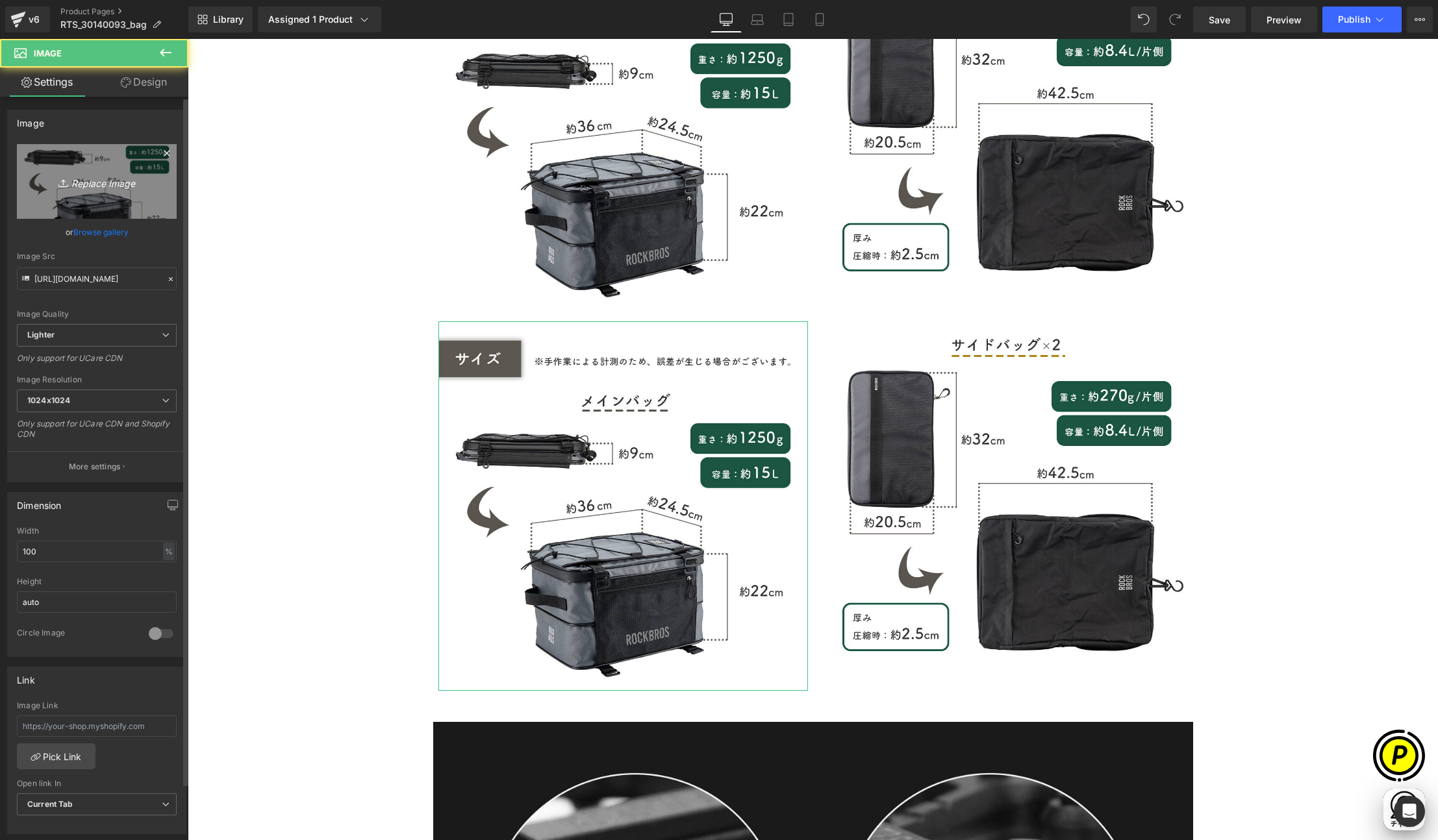
click at [73, 182] on icon "Replace Image" at bounding box center [96, 182] width 104 height 16
type input "C:\fakepath\30140093_8.jpg"
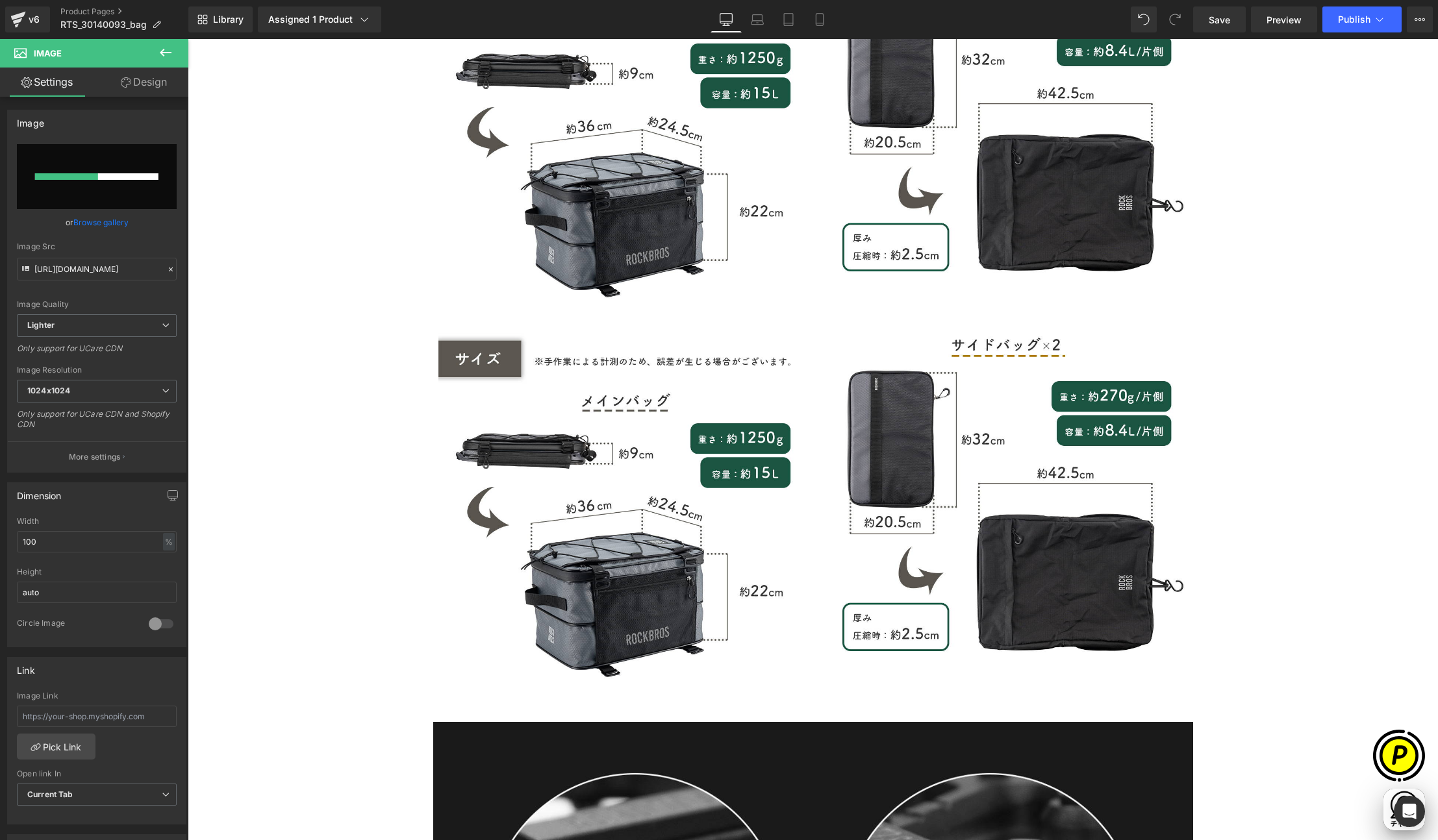
scroll to position [0, 253]
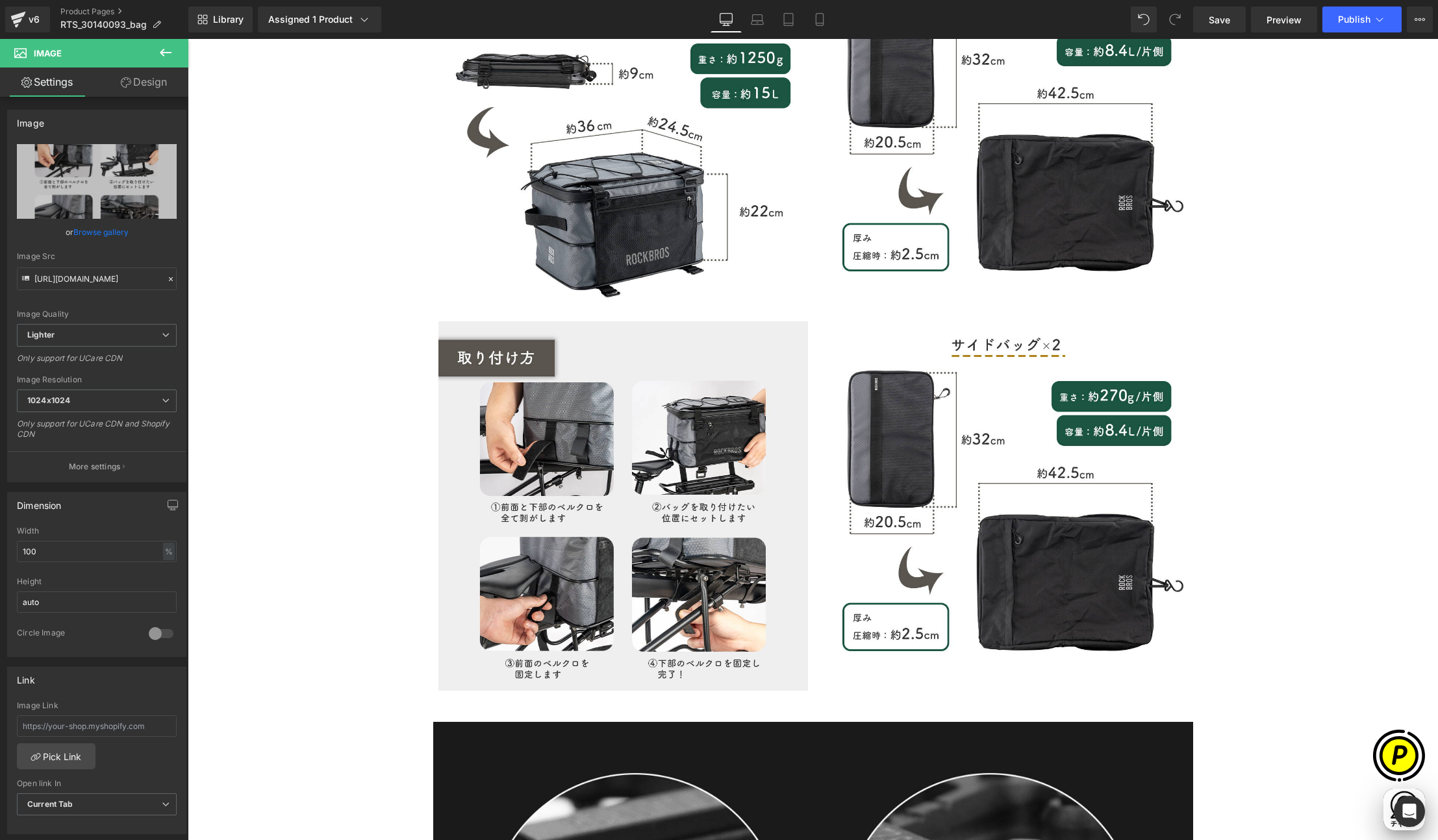
type input "https://ucarecdn.com/dc4ef0dc-c1e0-49b4-a6e0-e07aef3f9e3f/-/format/auto/-/previ…"
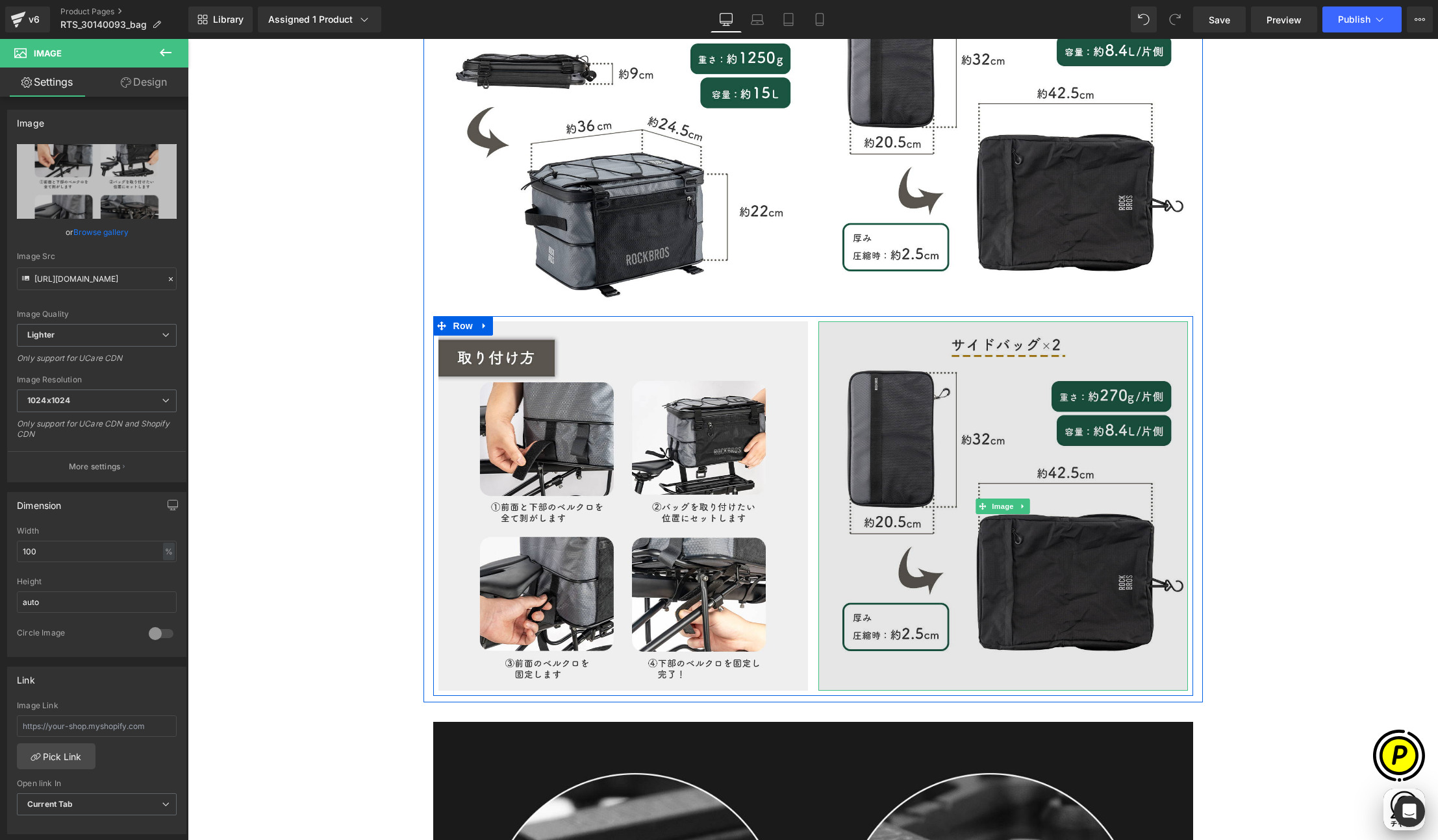
scroll to position [0, 507]
click at [906, 439] on img at bounding box center [1003, 506] width 369 height 369
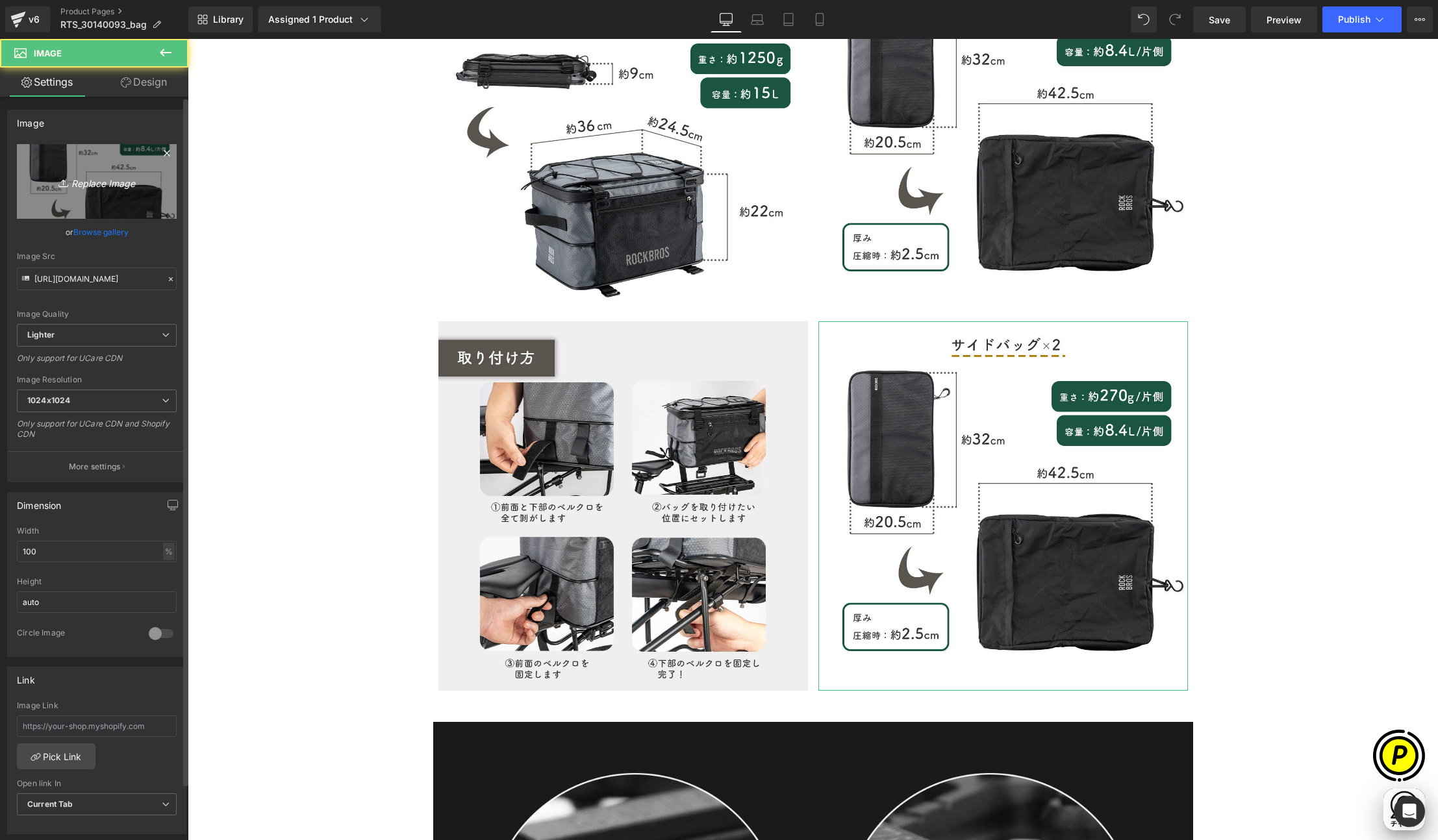
click at [102, 165] on link "Replace Image" at bounding box center [97, 181] width 160 height 75
type input "C:\fakepath\30140093_9.jpg"
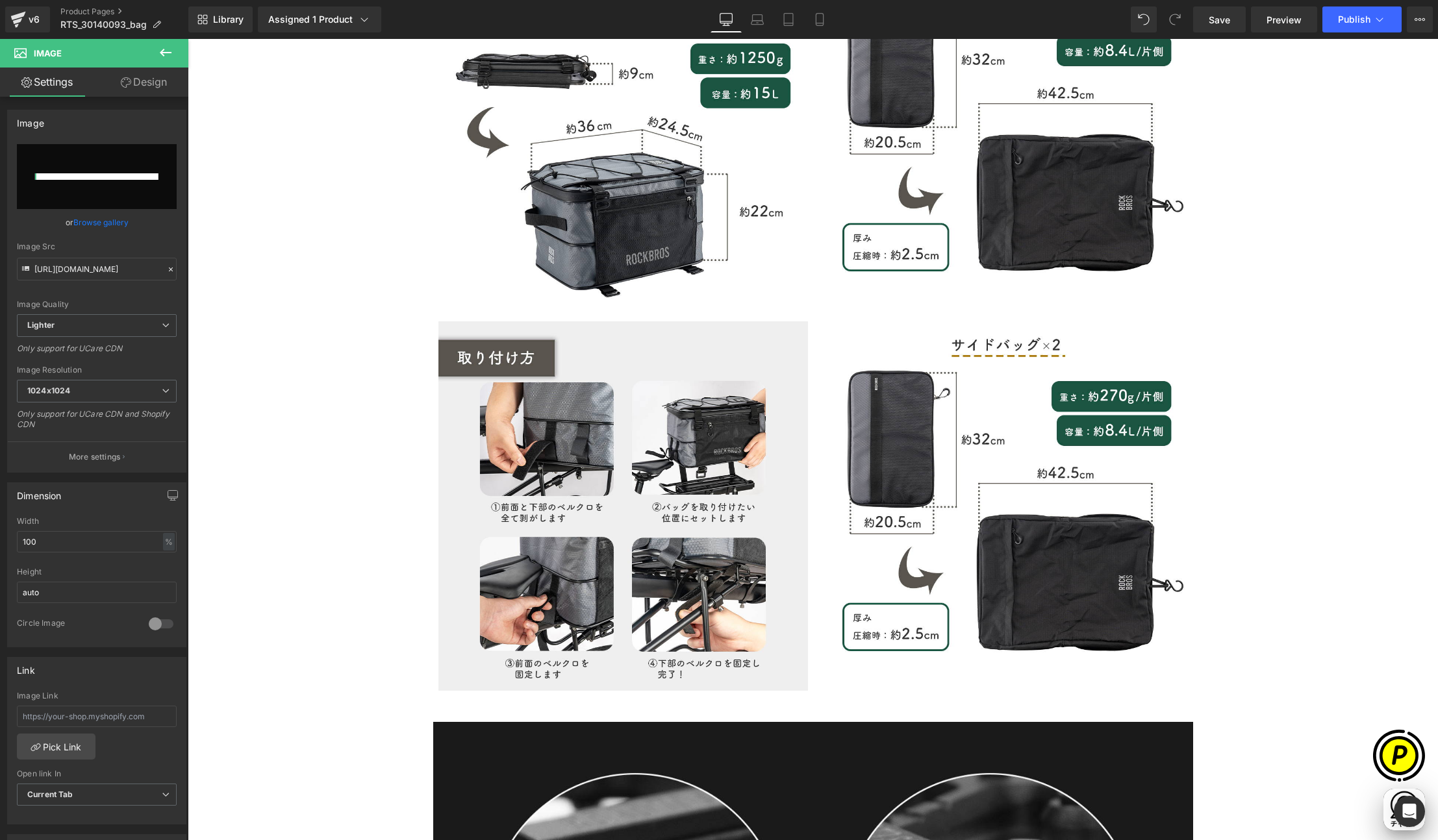
scroll to position [0, 0]
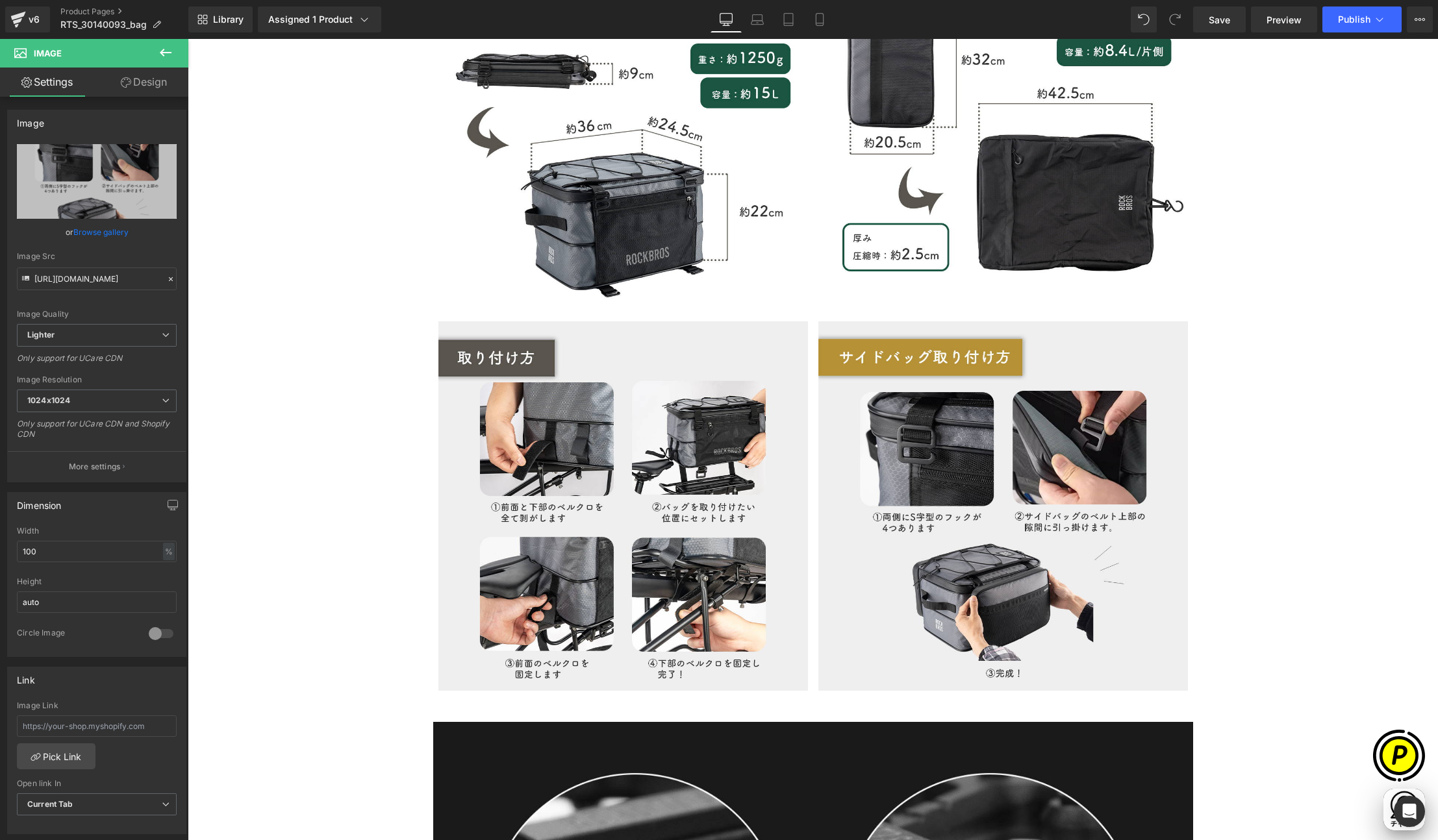
type input "https://ucarecdn.com/0ab8861e-8e1b-449f-be7c-e2b61285db6a/-/format/auto/-/previ…"
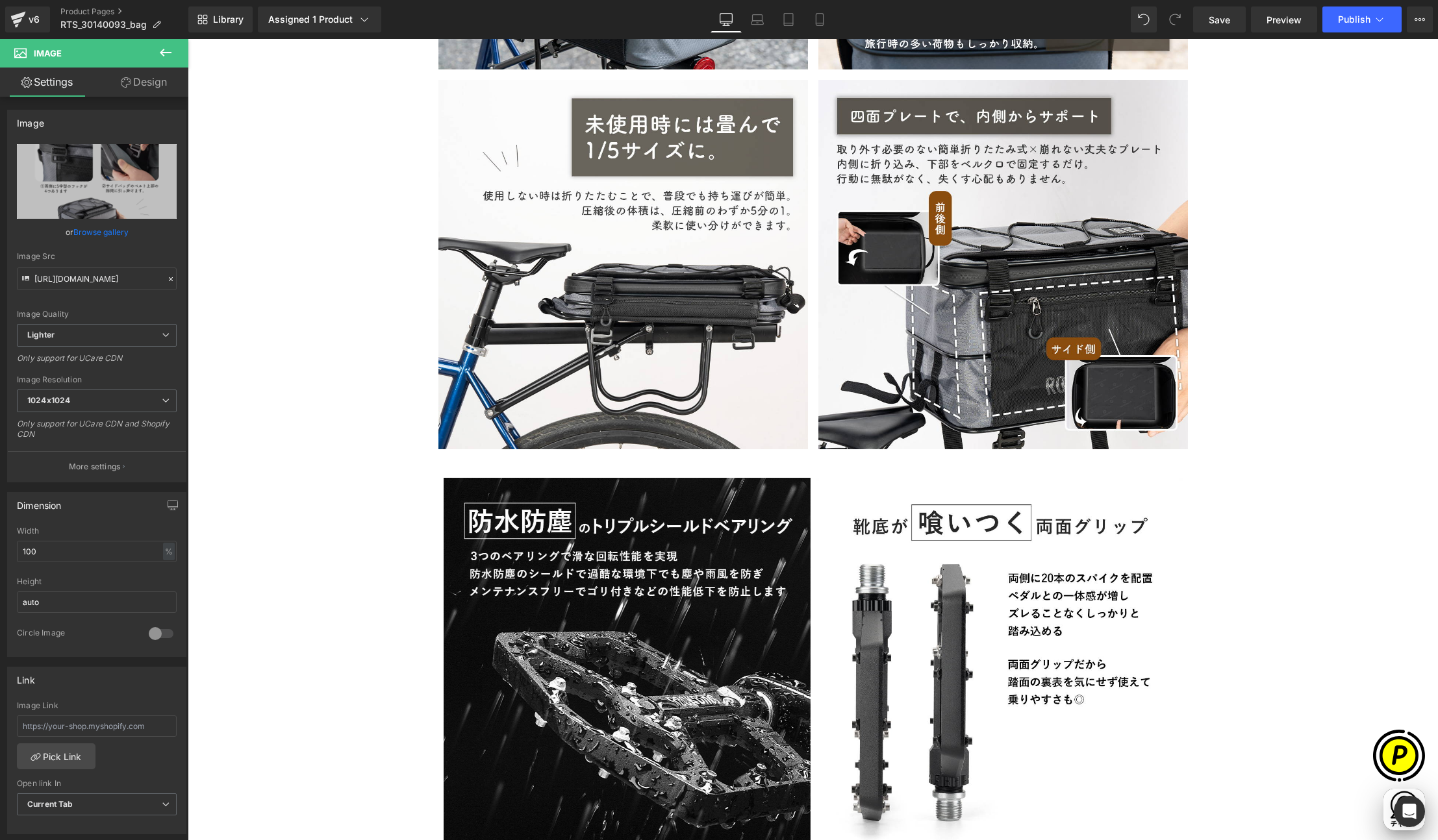
scroll to position [0, 507]
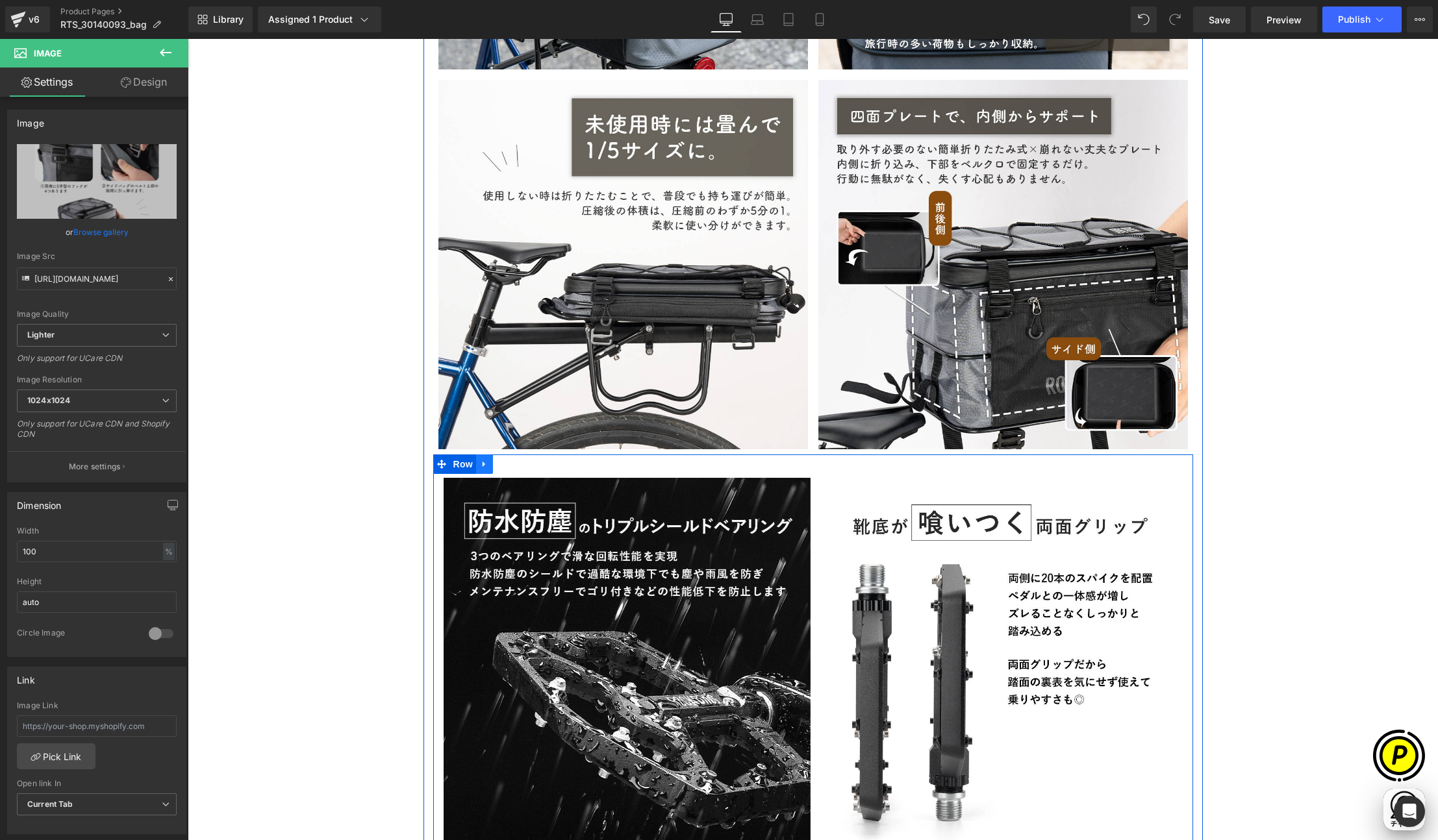
click at [480, 460] on icon at bounding box center [484, 465] width 9 height 10
click at [513, 460] on icon at bounding box center [518, 464] width 9 height 9
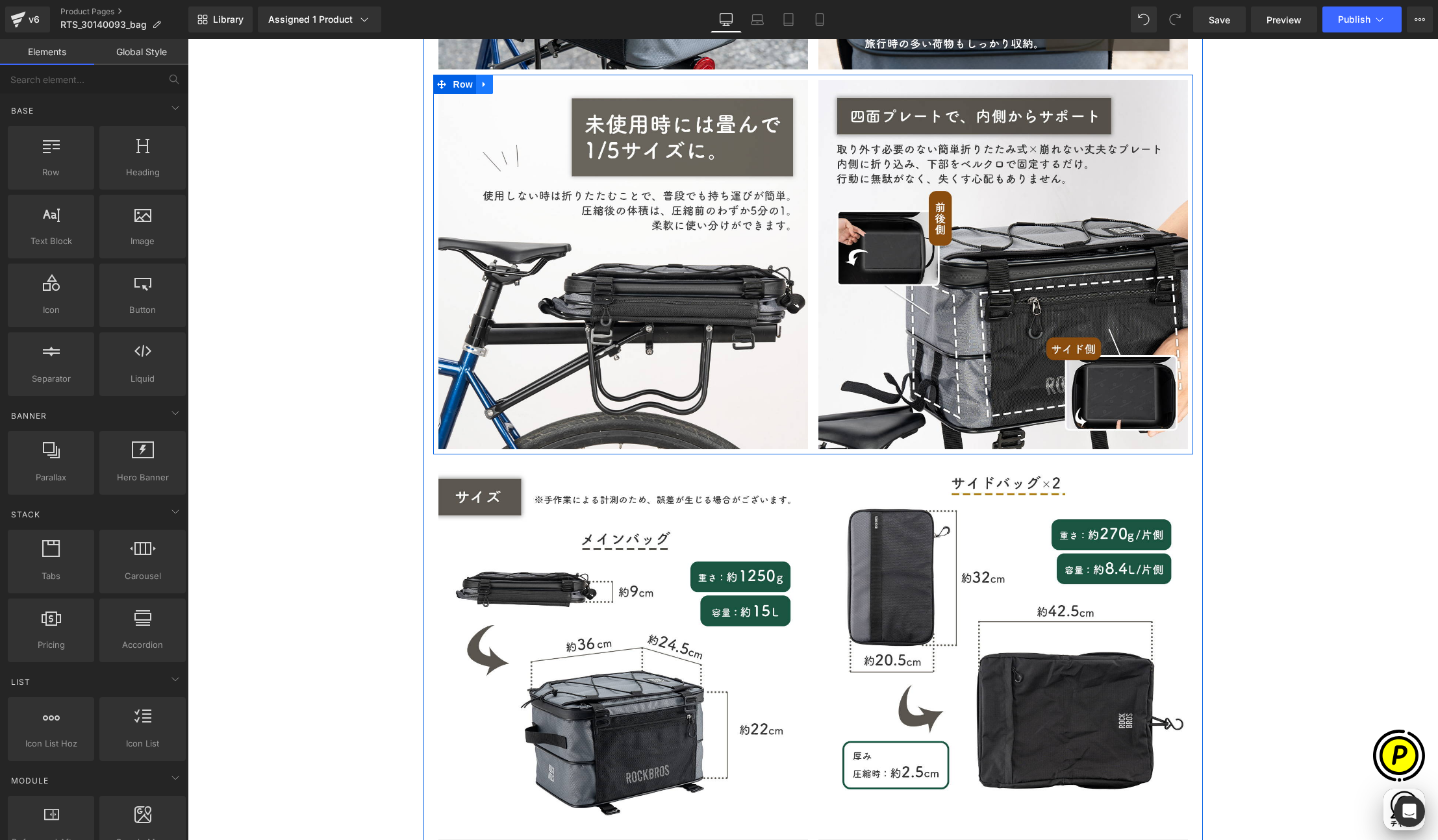
click at [482, 80] on icon at bounding box center [484, 84] width 9 height 10
click at [497, 80] on icon at bounding box center [501, 84] width 9 height 9
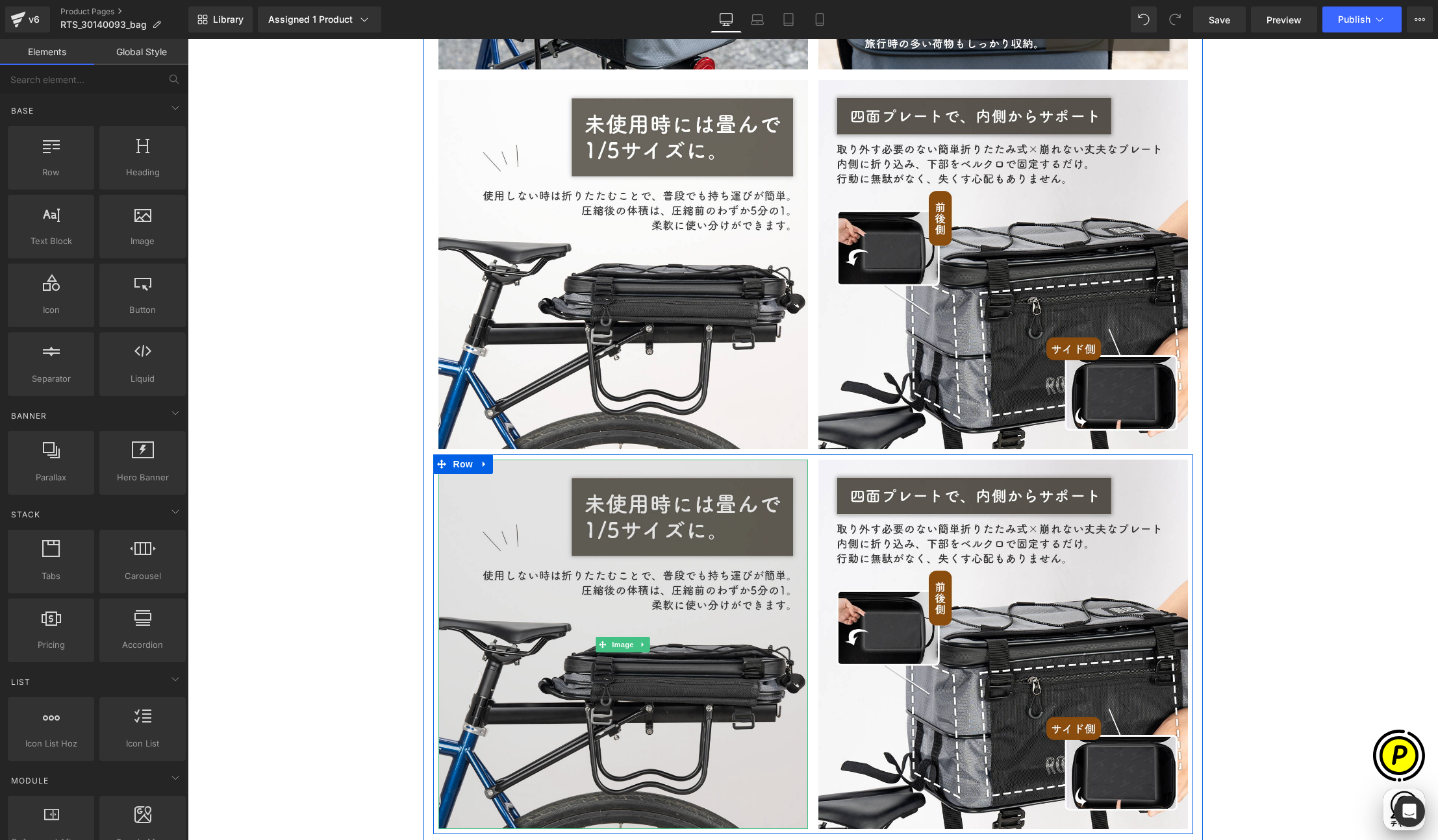
click at [592, 551] on img at bounding box center [623, 644] width 369 height 369
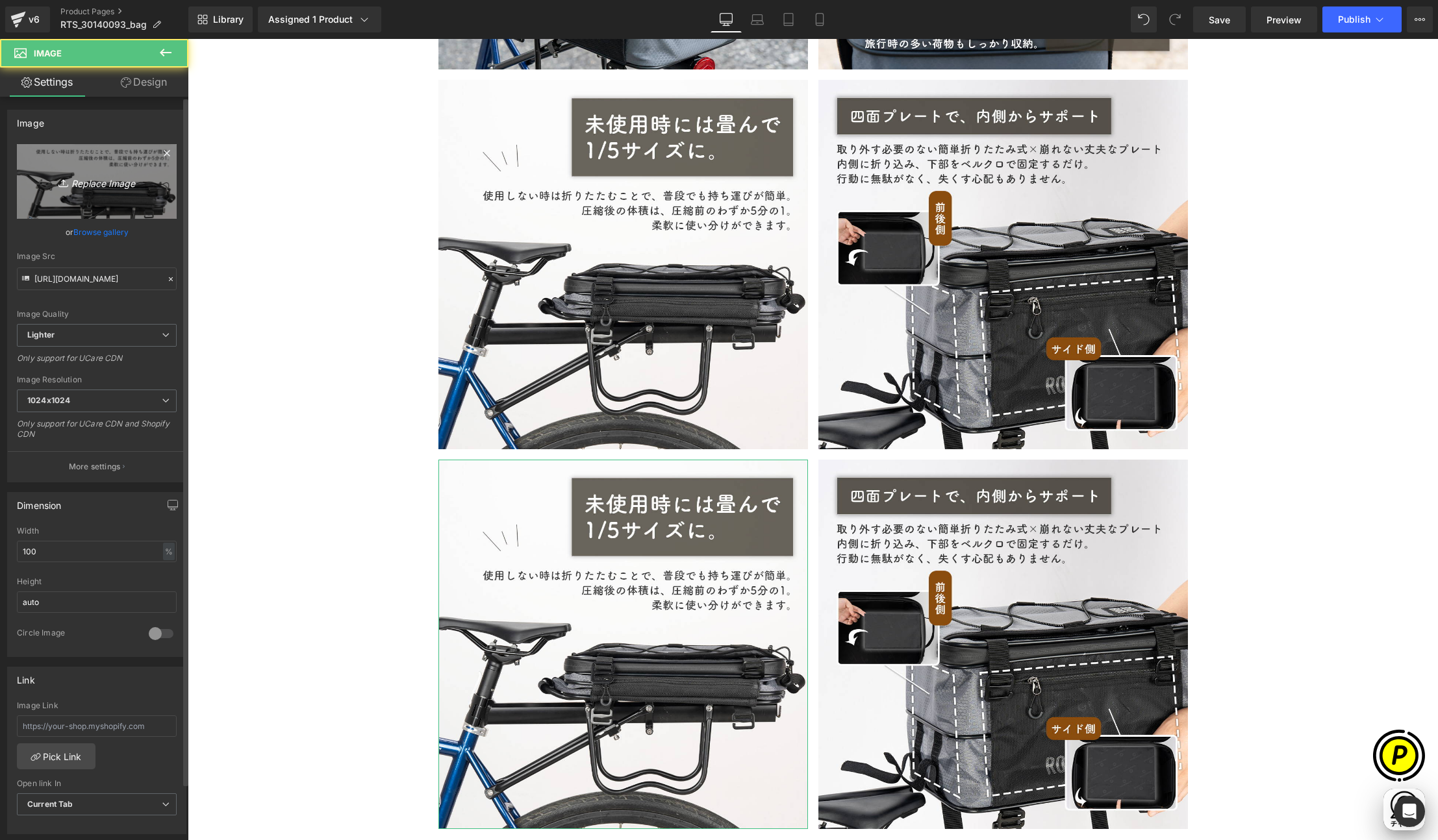
click at [107, 198] on link "Replace Image" at bounding box center [97, 181] width 160 height 75
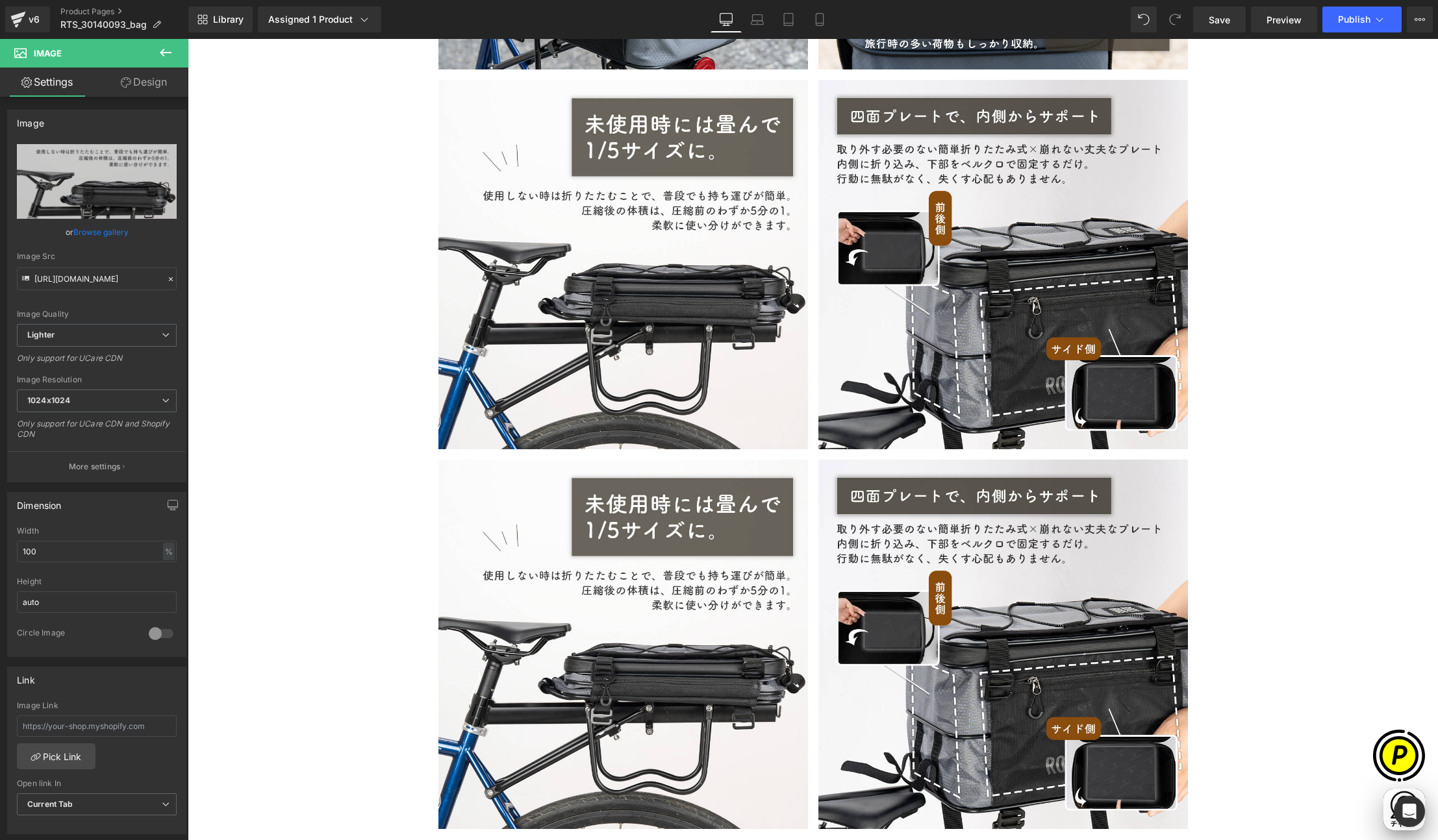
type input "C:\fakepath\30140093_6.jpg"
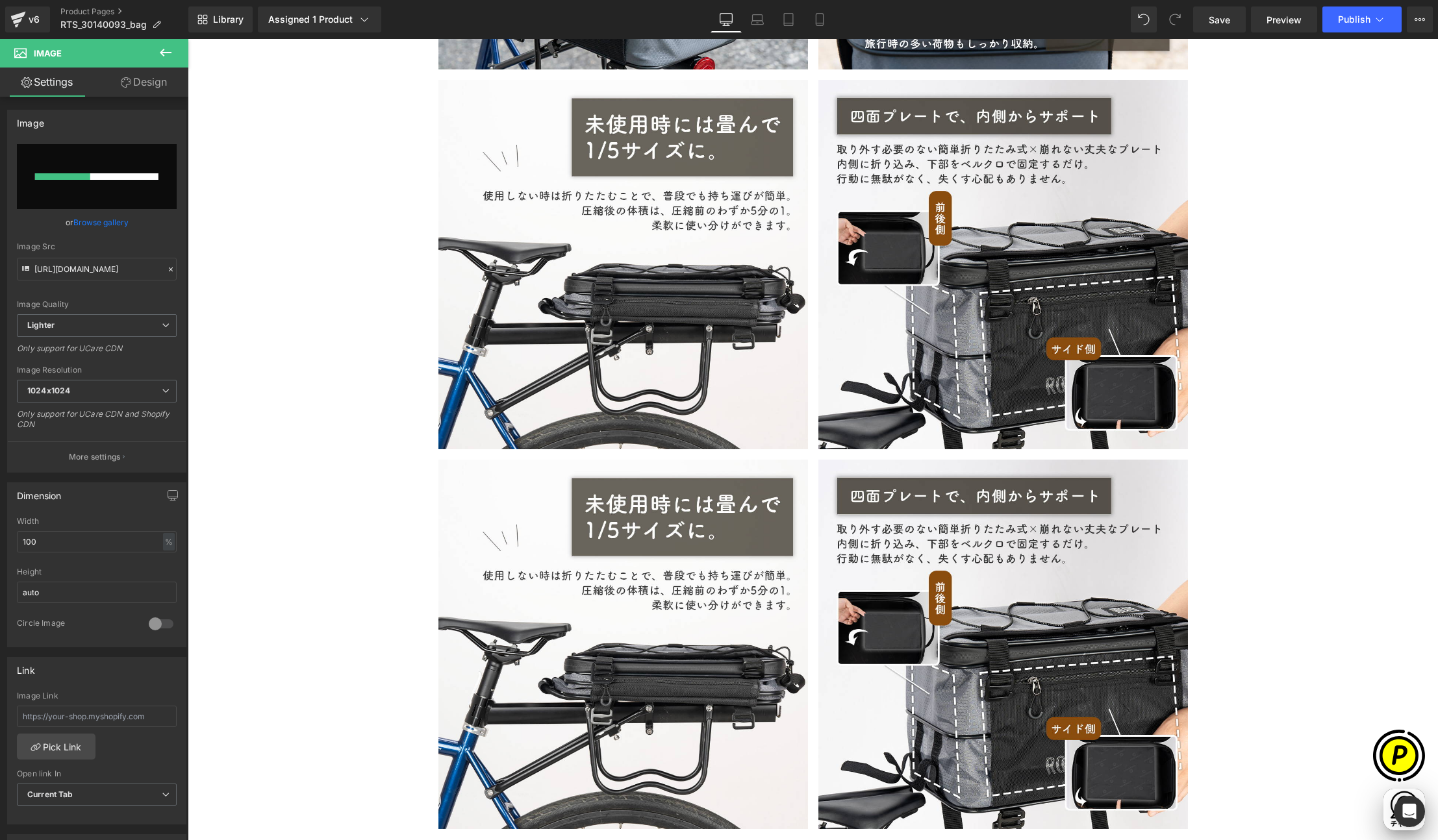
scroll to position [0, 507]
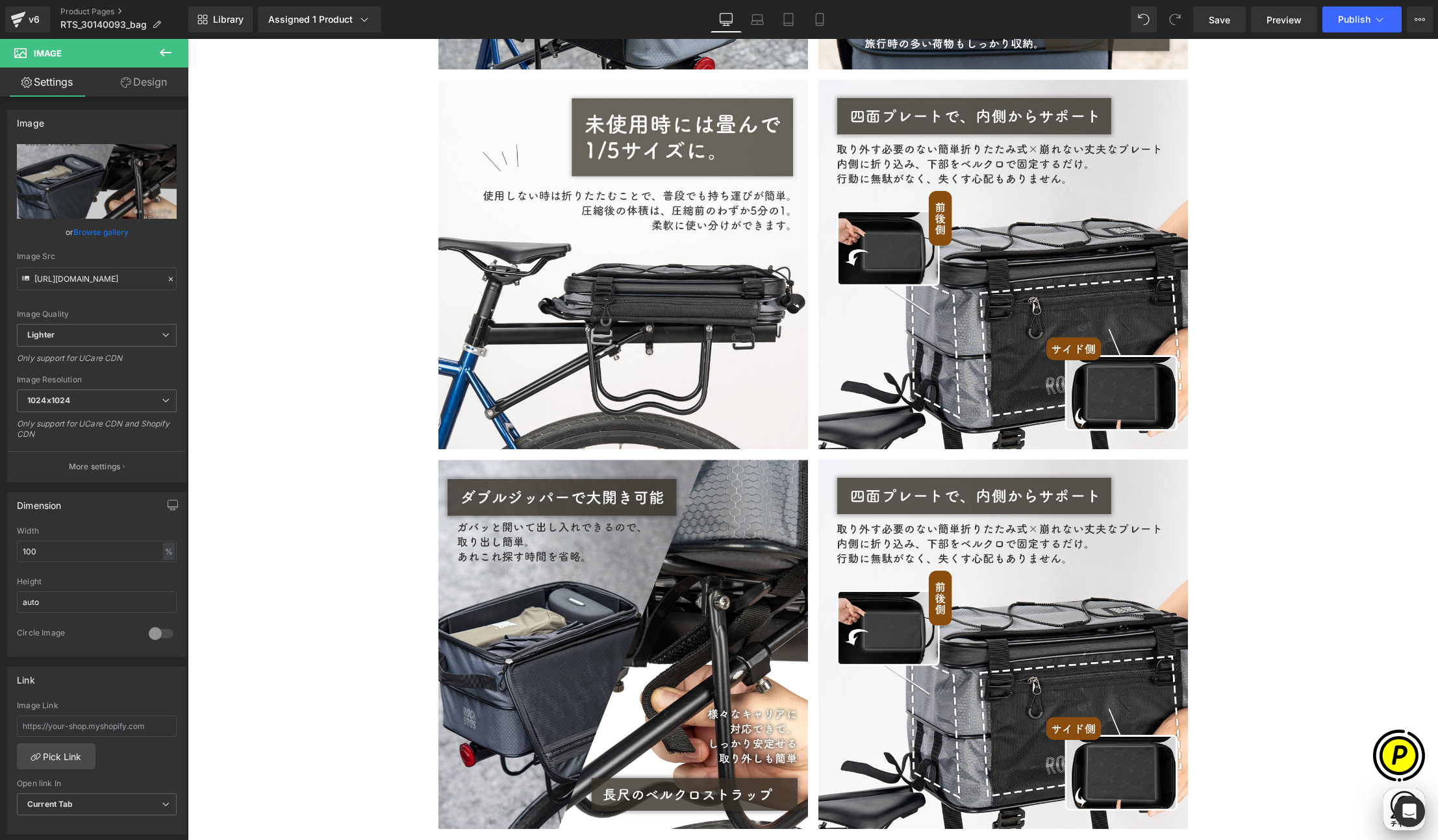
type input "https://ucarecdn.com/43cacc11-37bc-4d9f-ac27-cd41cecf4695/-/format/auto/-/previ…"
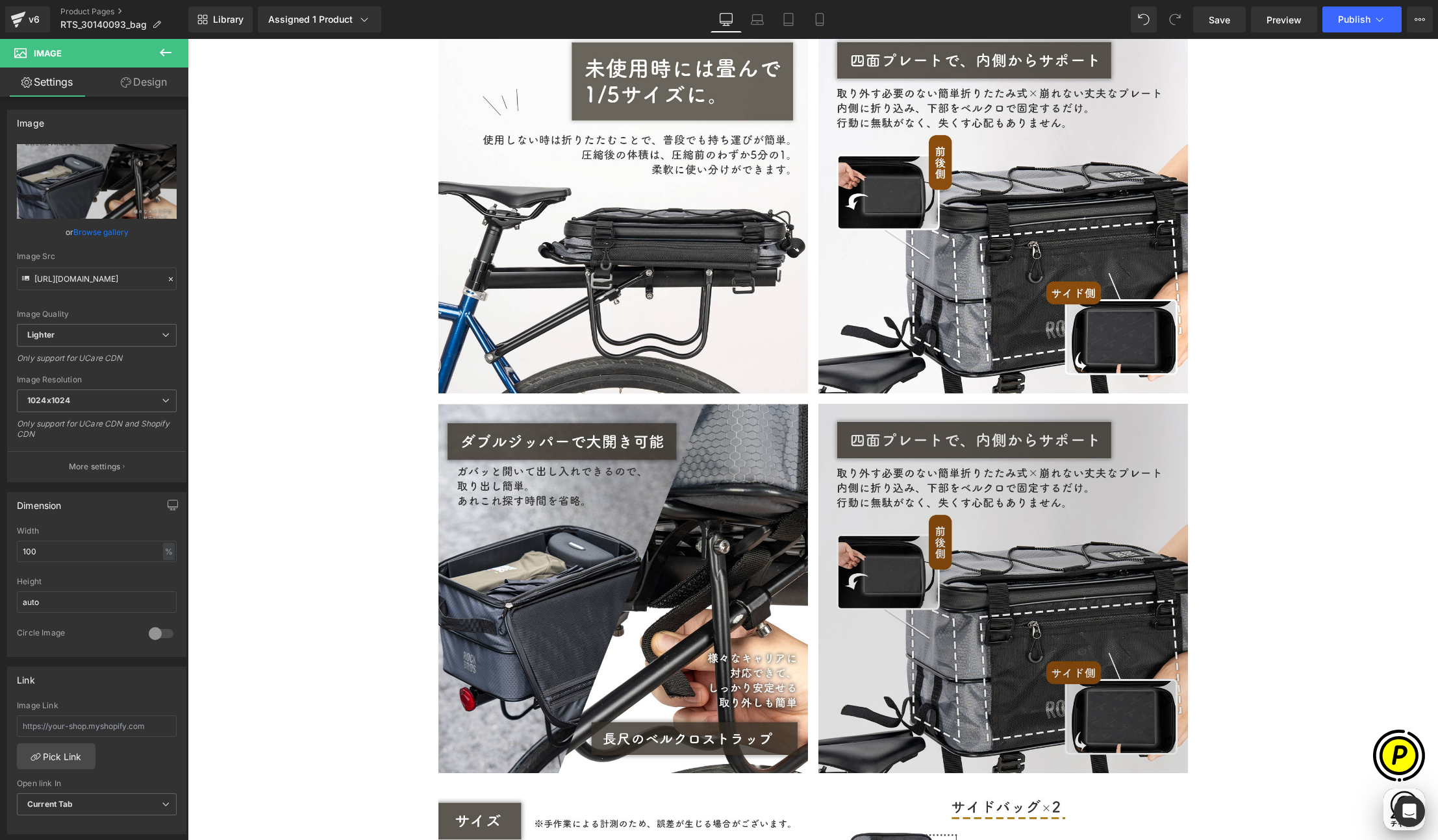
scroll to position [4029, 0]
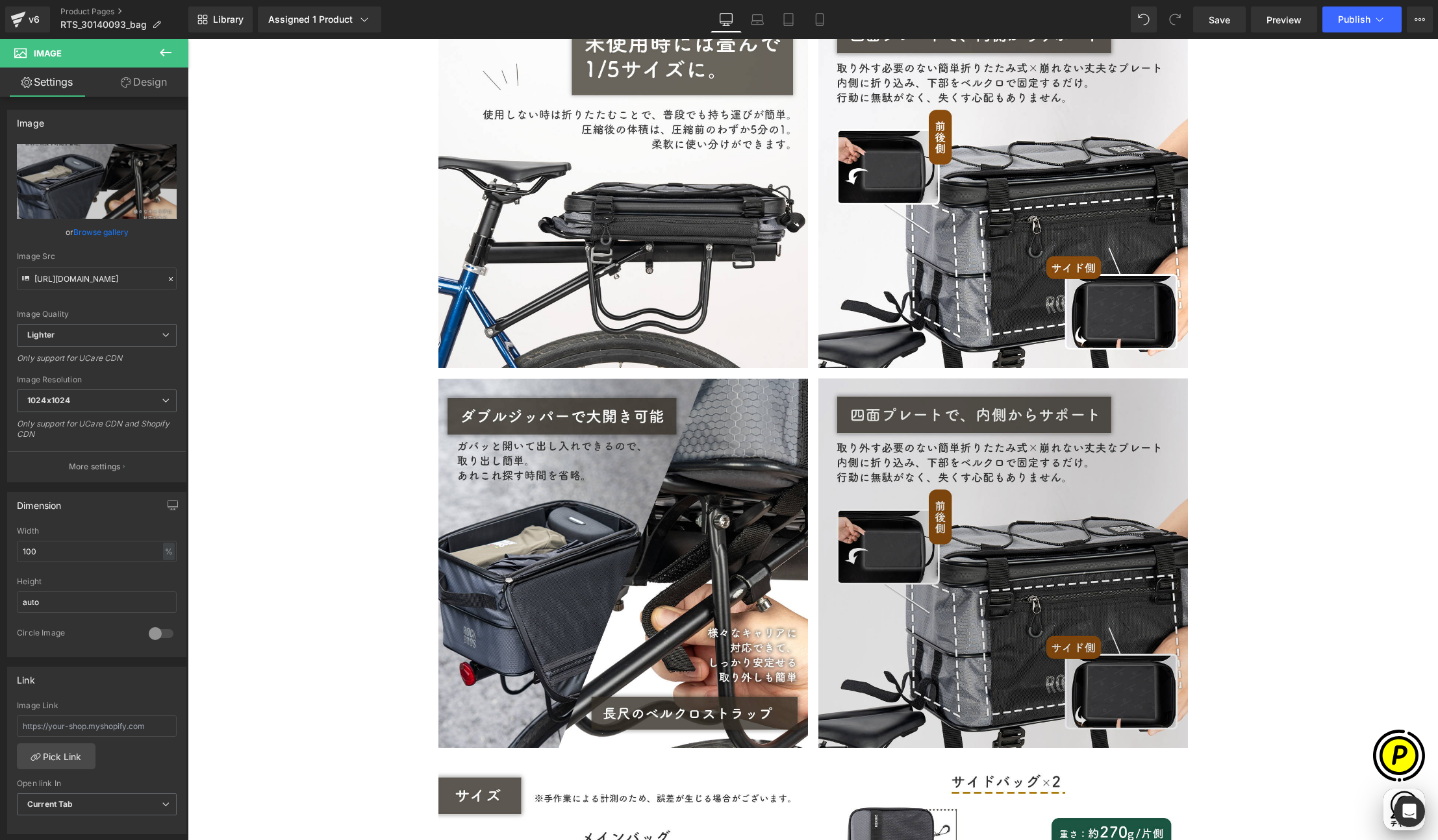
click at [1008, 482] on img at bounding box center [1003, 563] width 369 height 369
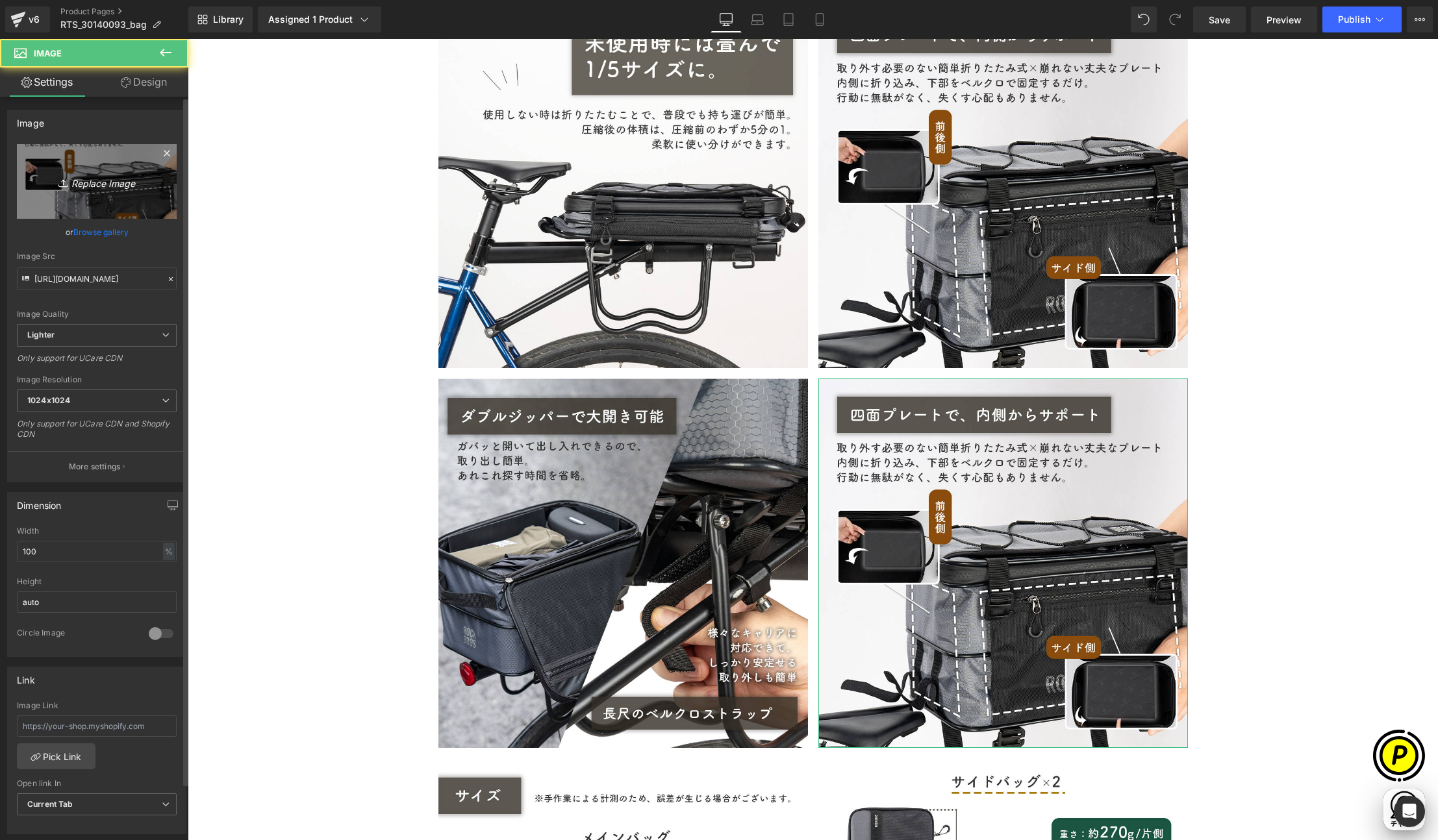
click at [135, 175] on icon "Replace Image" at bounding box center [96, 182] width 104 height 16
type input "C:\fakepath\30140093_7.jpg"
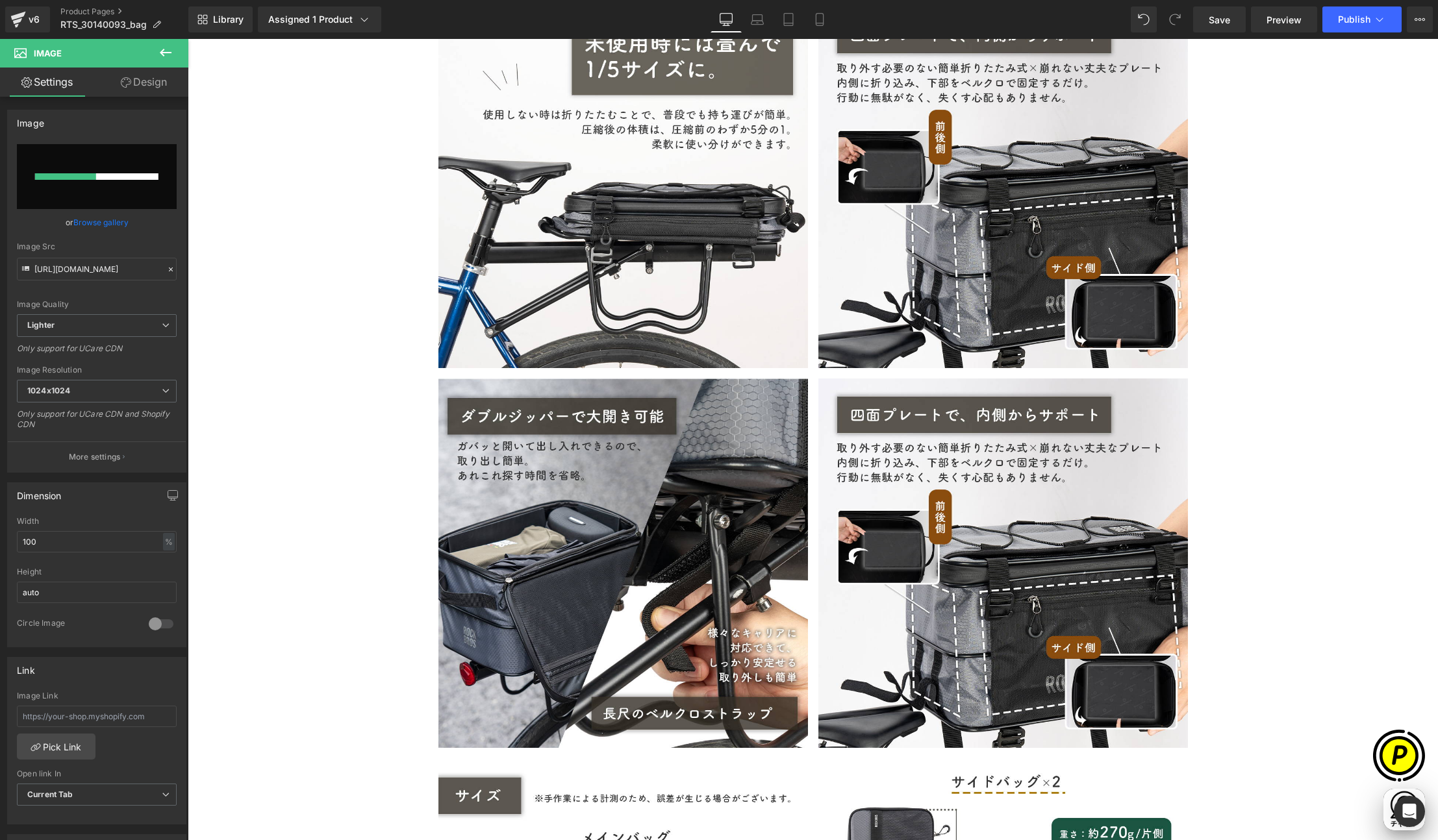
scroll to position [0, 253]
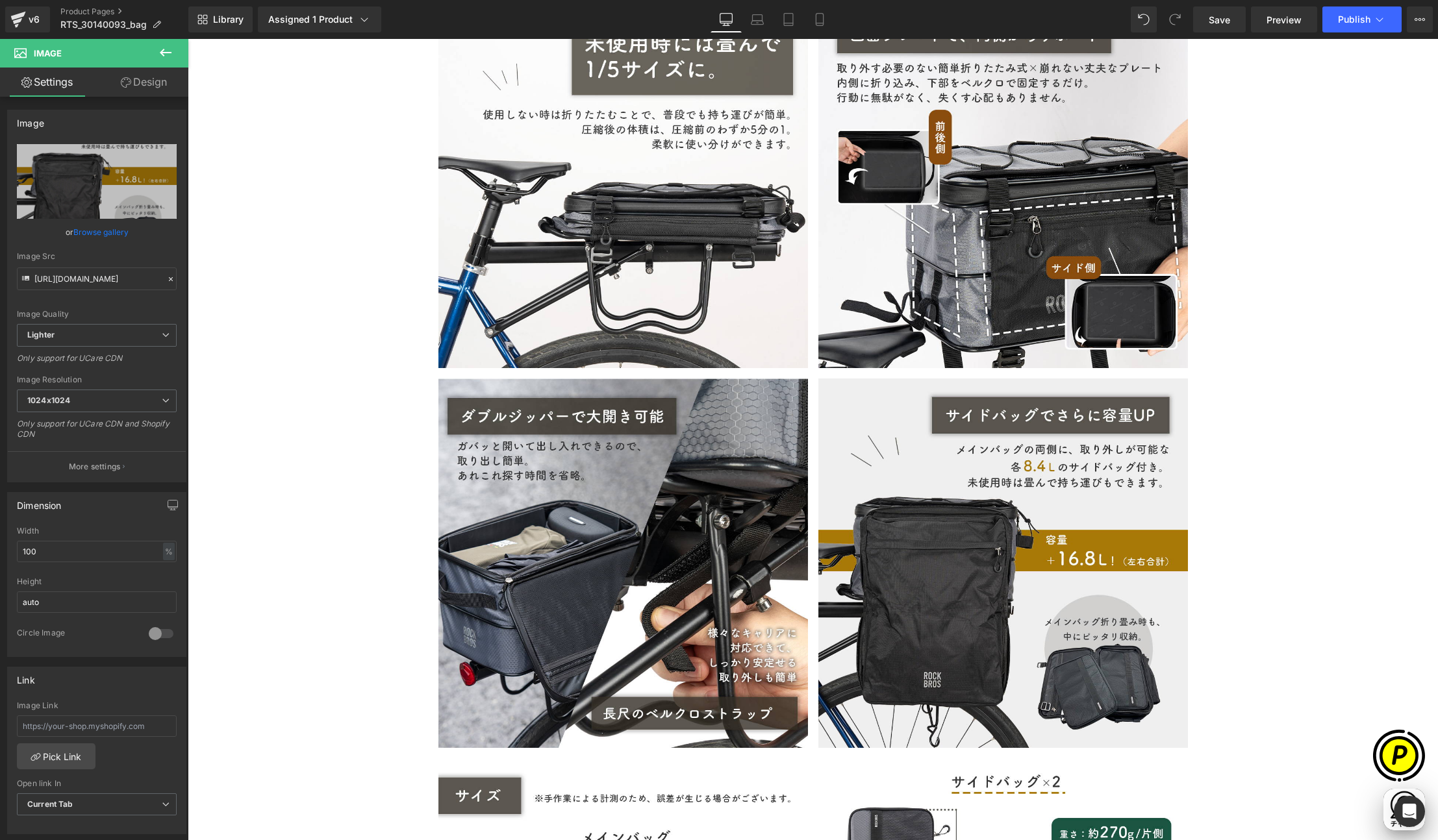
type input "https://ucarecdn.com/30b76ff7-8c26-48d0-a988-173eabd15cf6/-/format/auto/-/previ…"
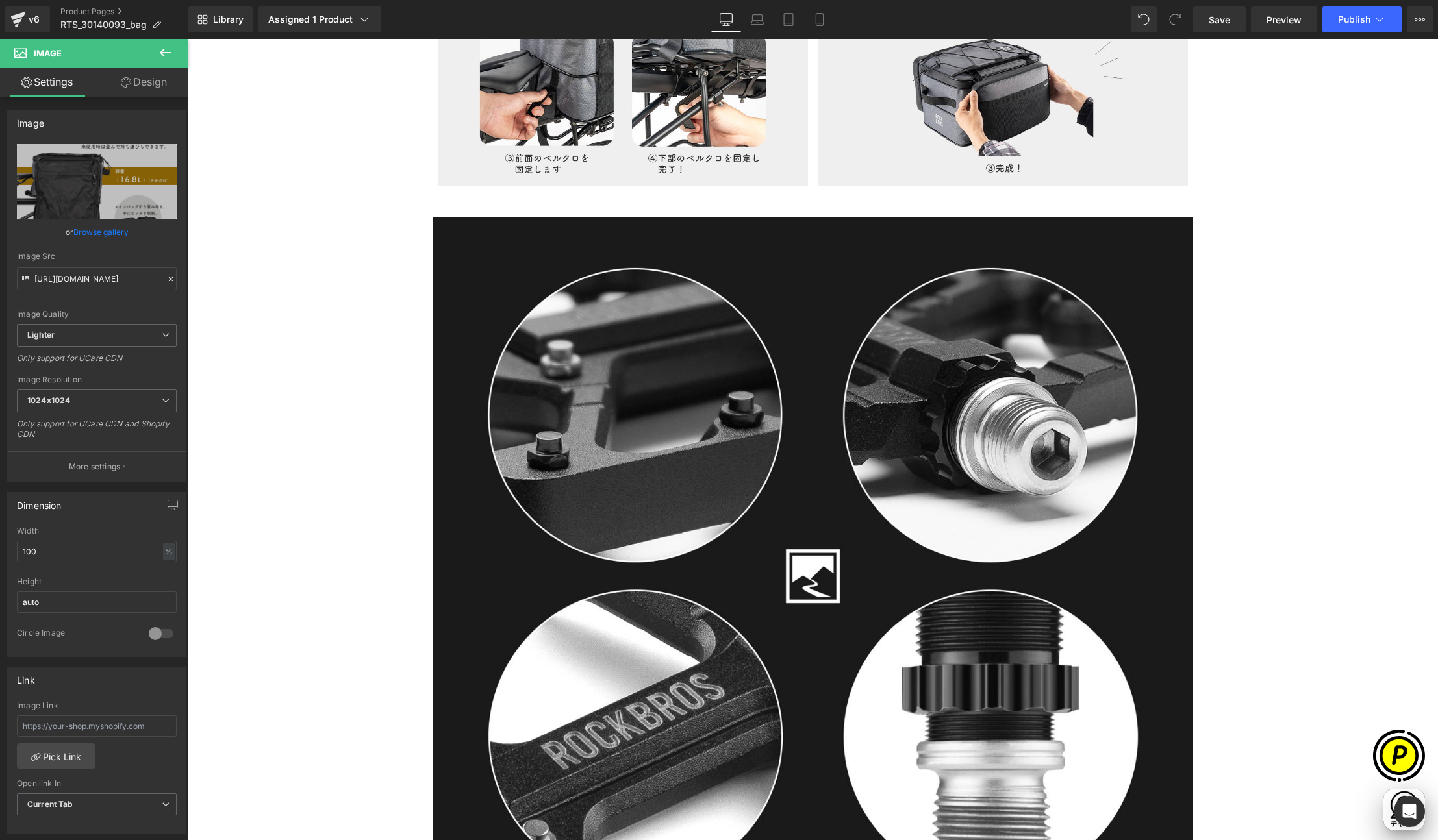
scroll to position [5354, 0]
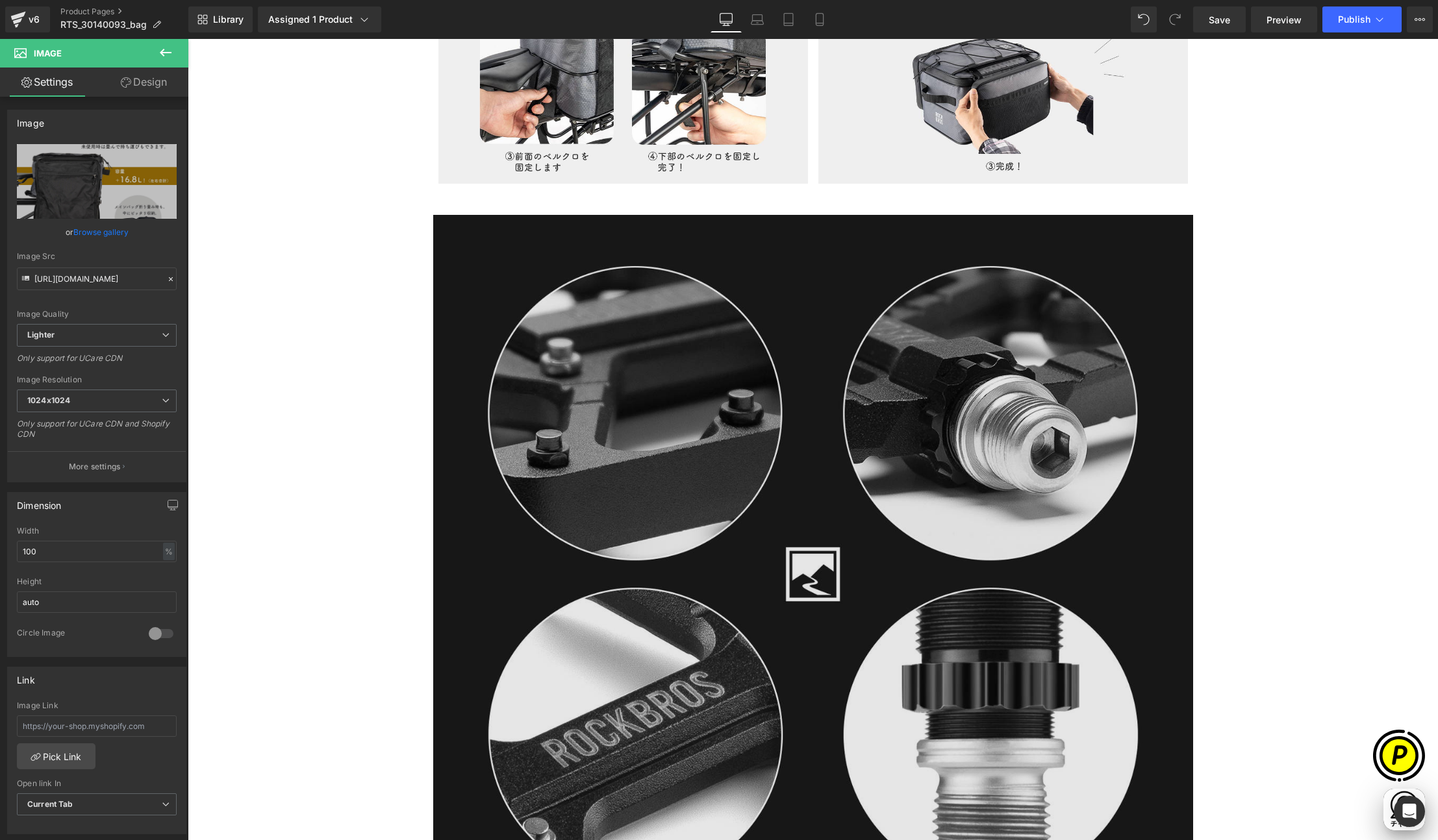
click at [810, 307] on img at bounding box center [813, 574] width 760 height 719
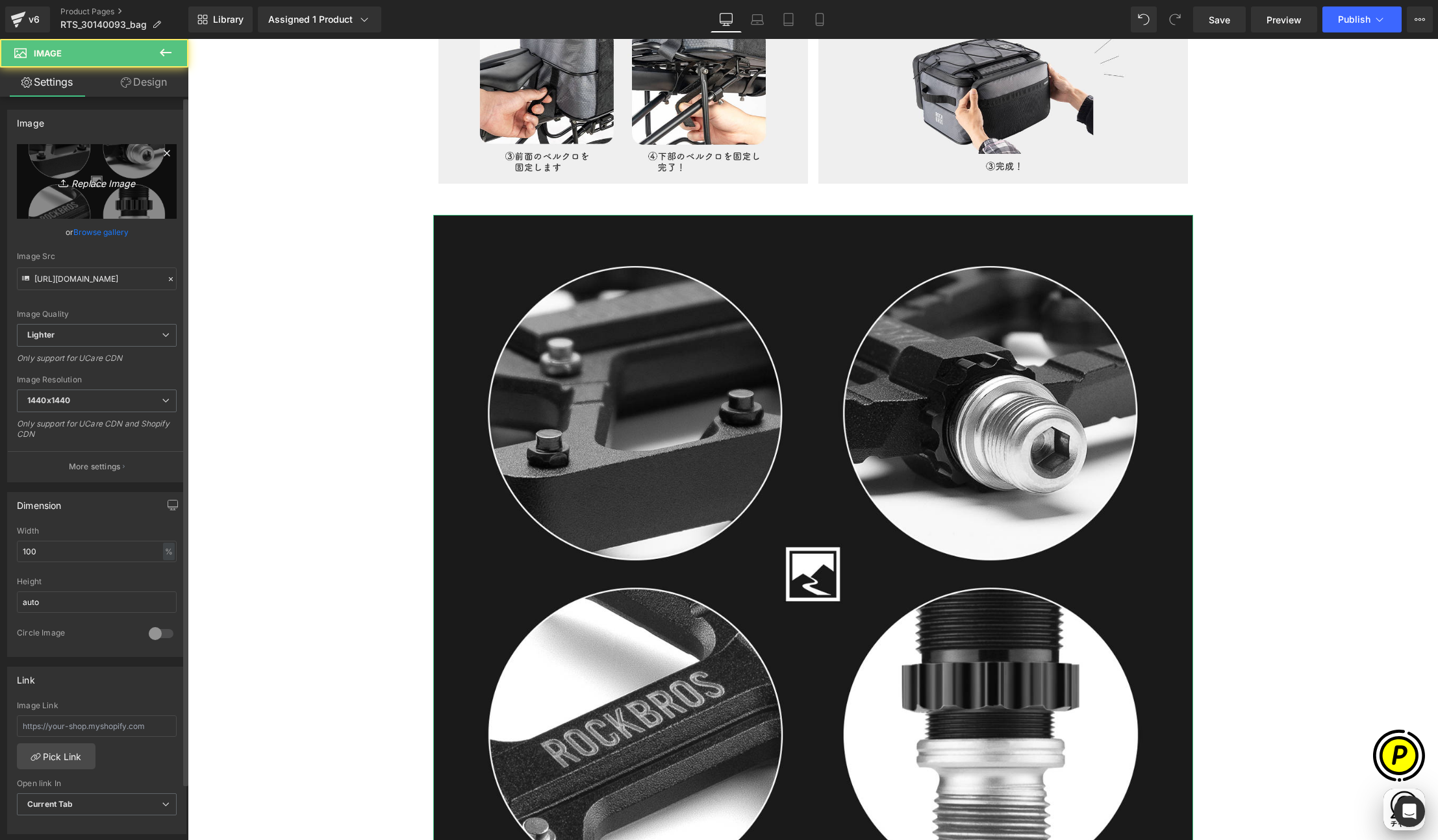
click at [110, 174] on icon "Replace Image" at bounding box center [96, 182] width 104 height 16
type input "C:\fakepath\RTS_30140093-LP_07.jpg"
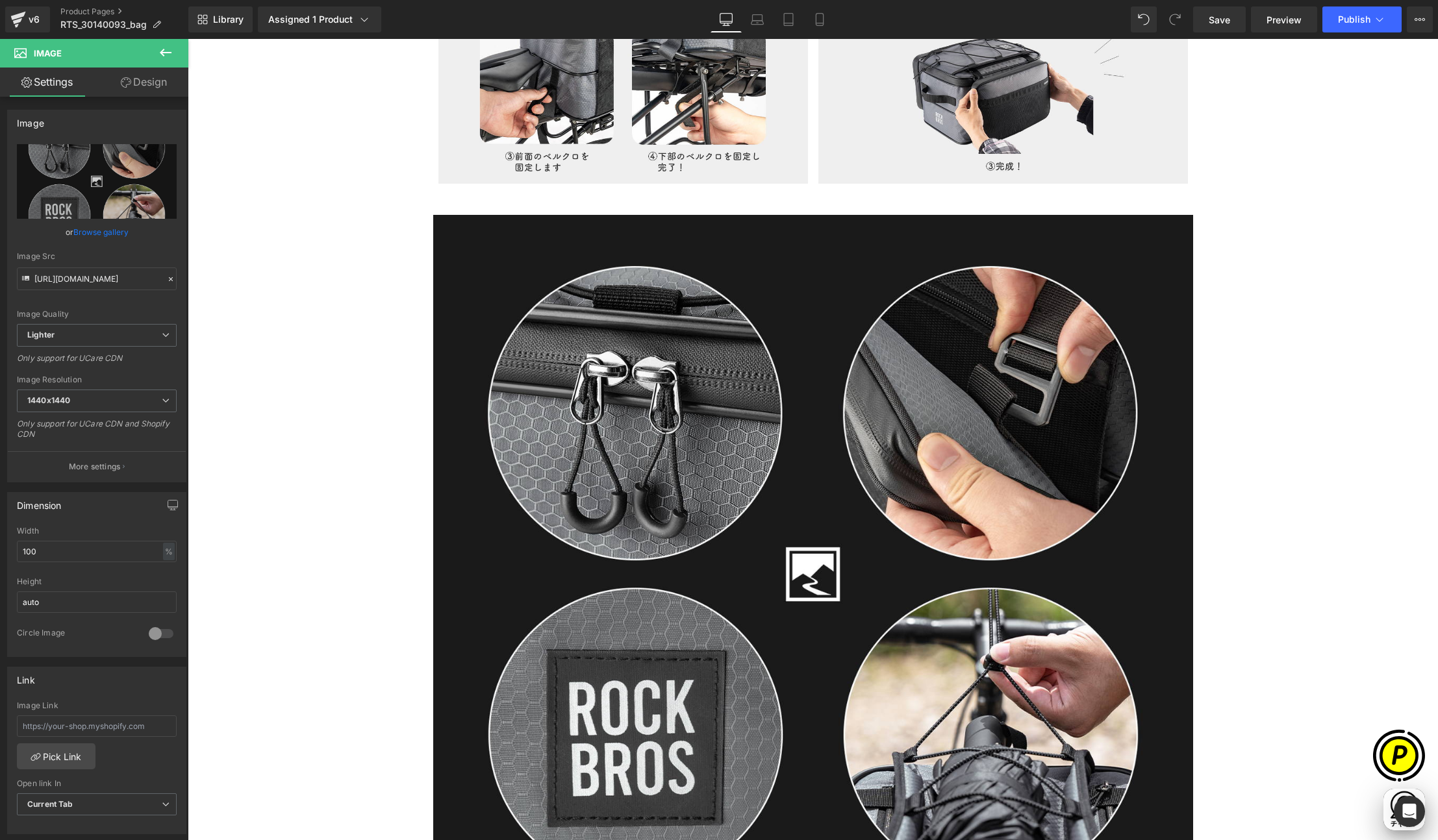
scroll to position [0, 507]
type input "https://ucarecdn.com/d9de9f16-3c36-44af-848b-76e0ebf3f1ee/-/format/auto/-/previ…"
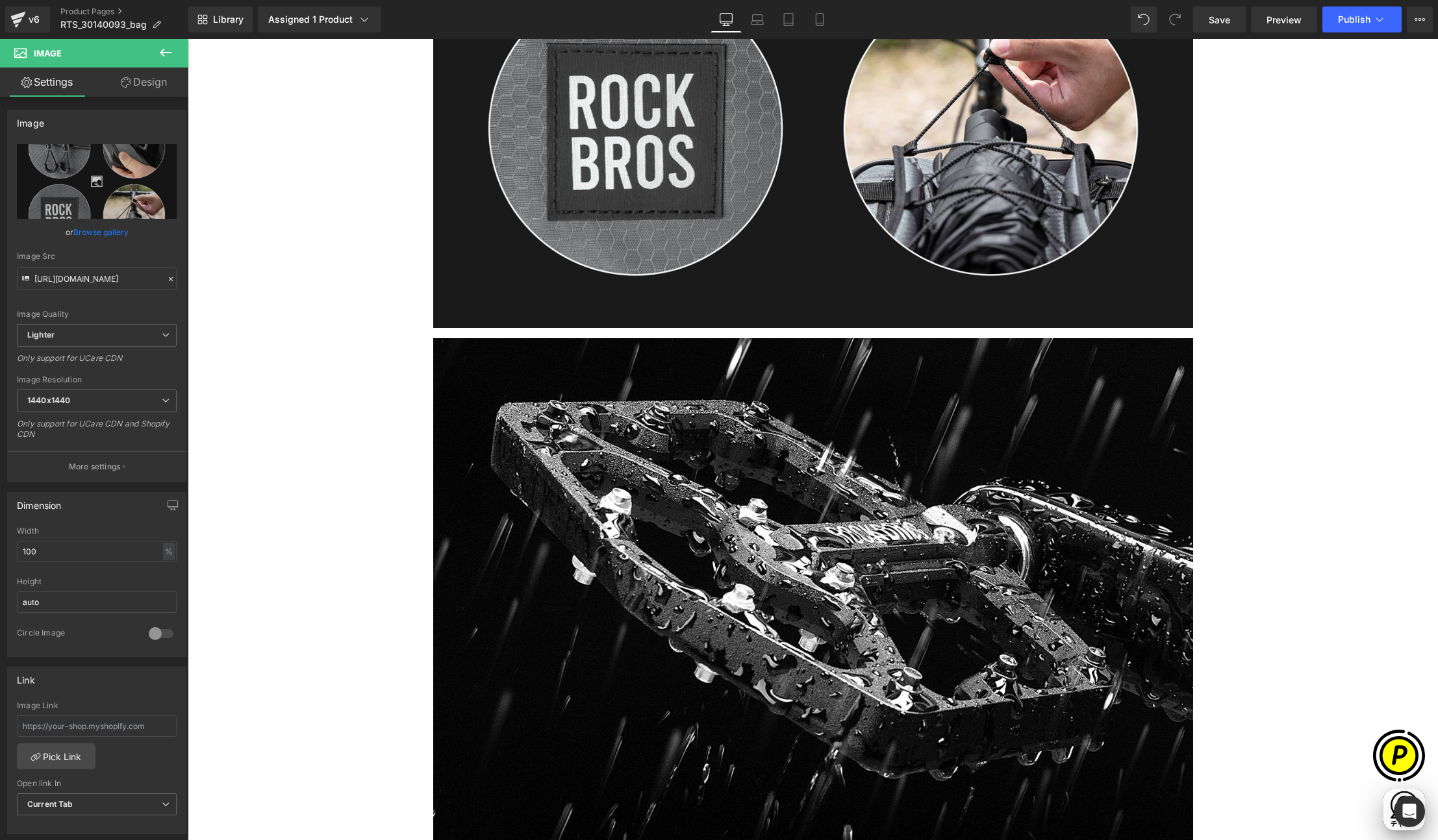
scroll to position [6047, 0]
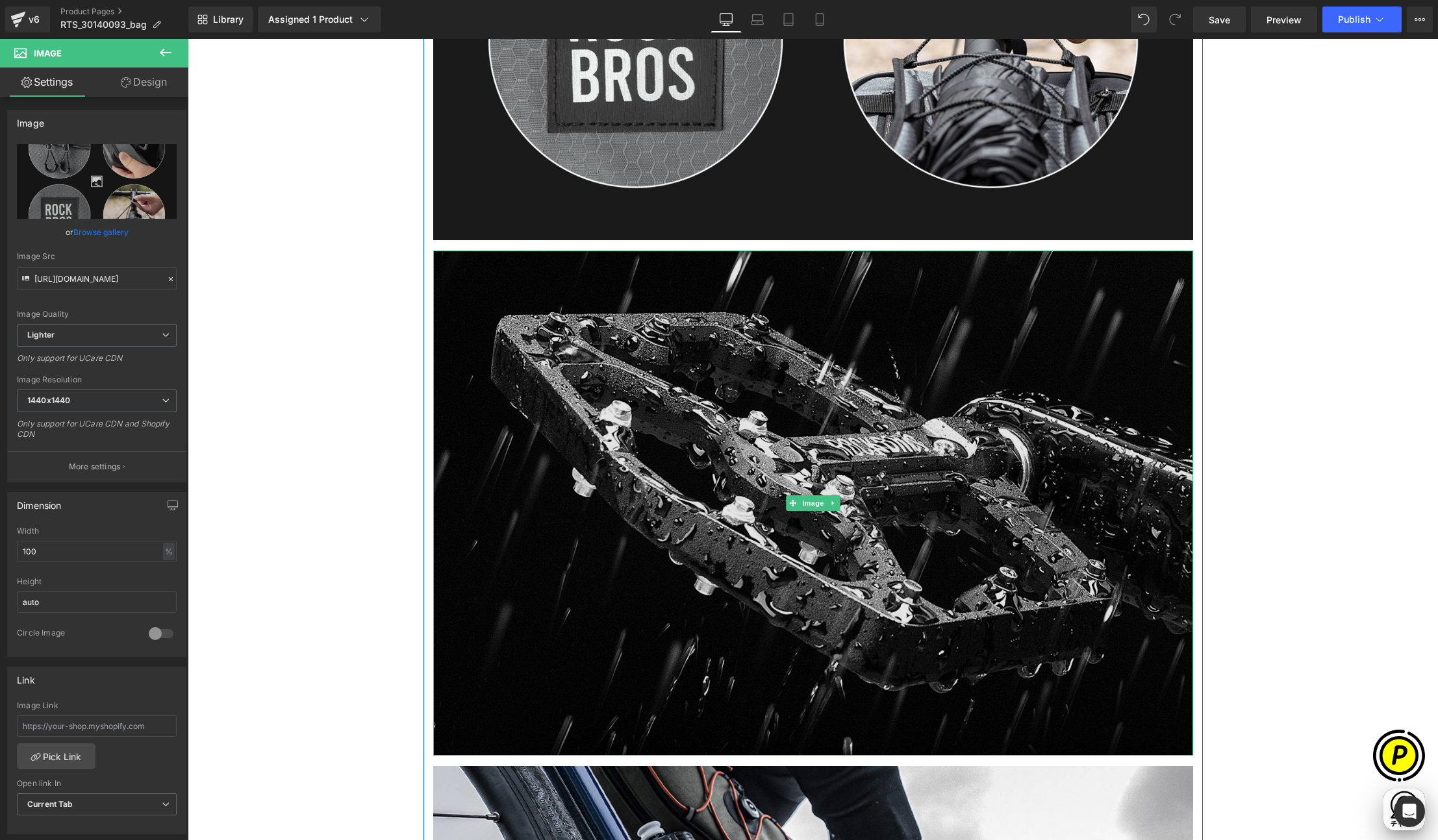
click at [826, 415] on img at bounding box center [813, 503] width 760 height 505
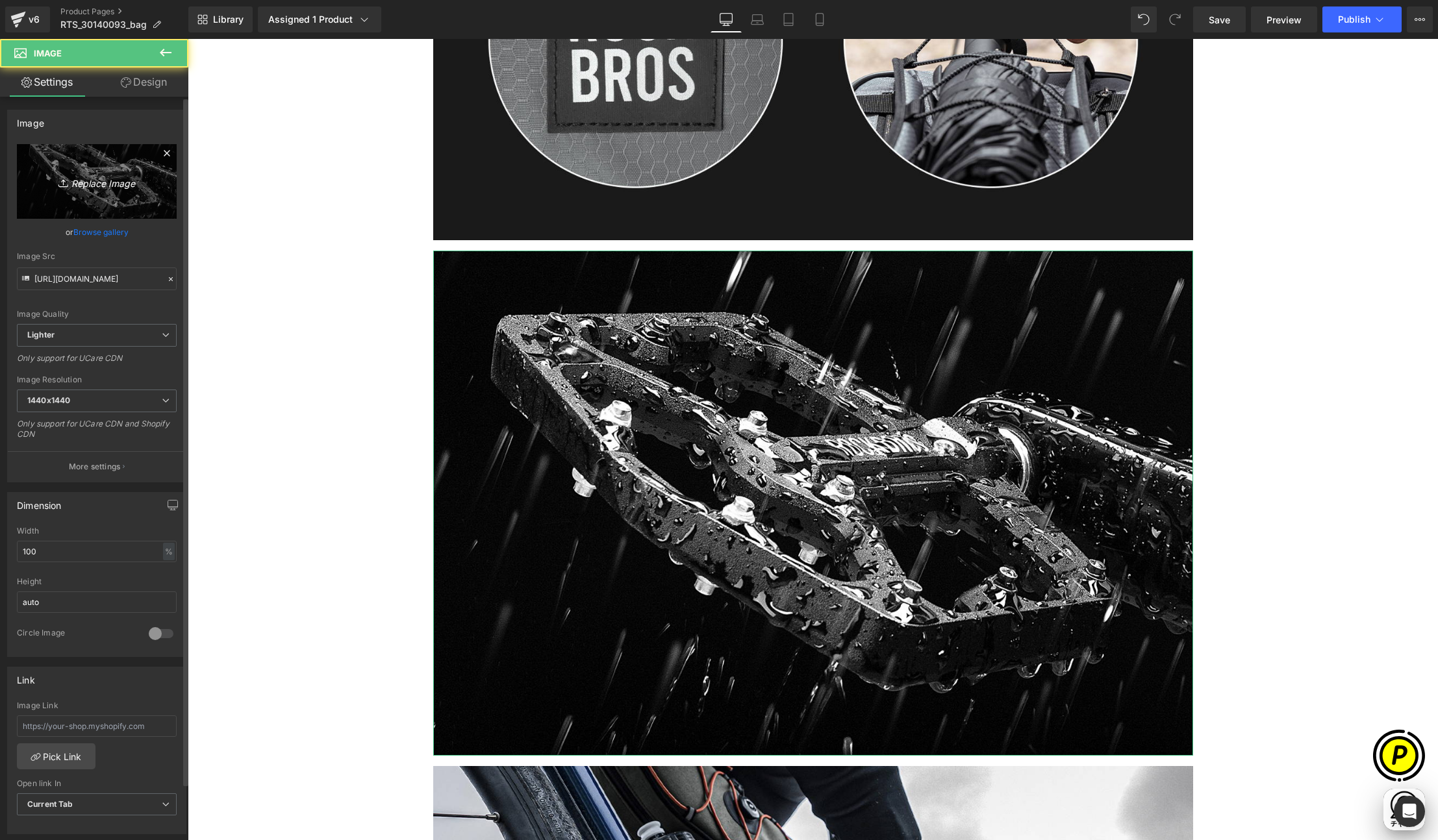
click at [121, 178] on icon "Replace Image" at bounding box center [96, 182] width 104 height 16
type input "C:\fakepath\RTS_30140093-LP_09.jpg"
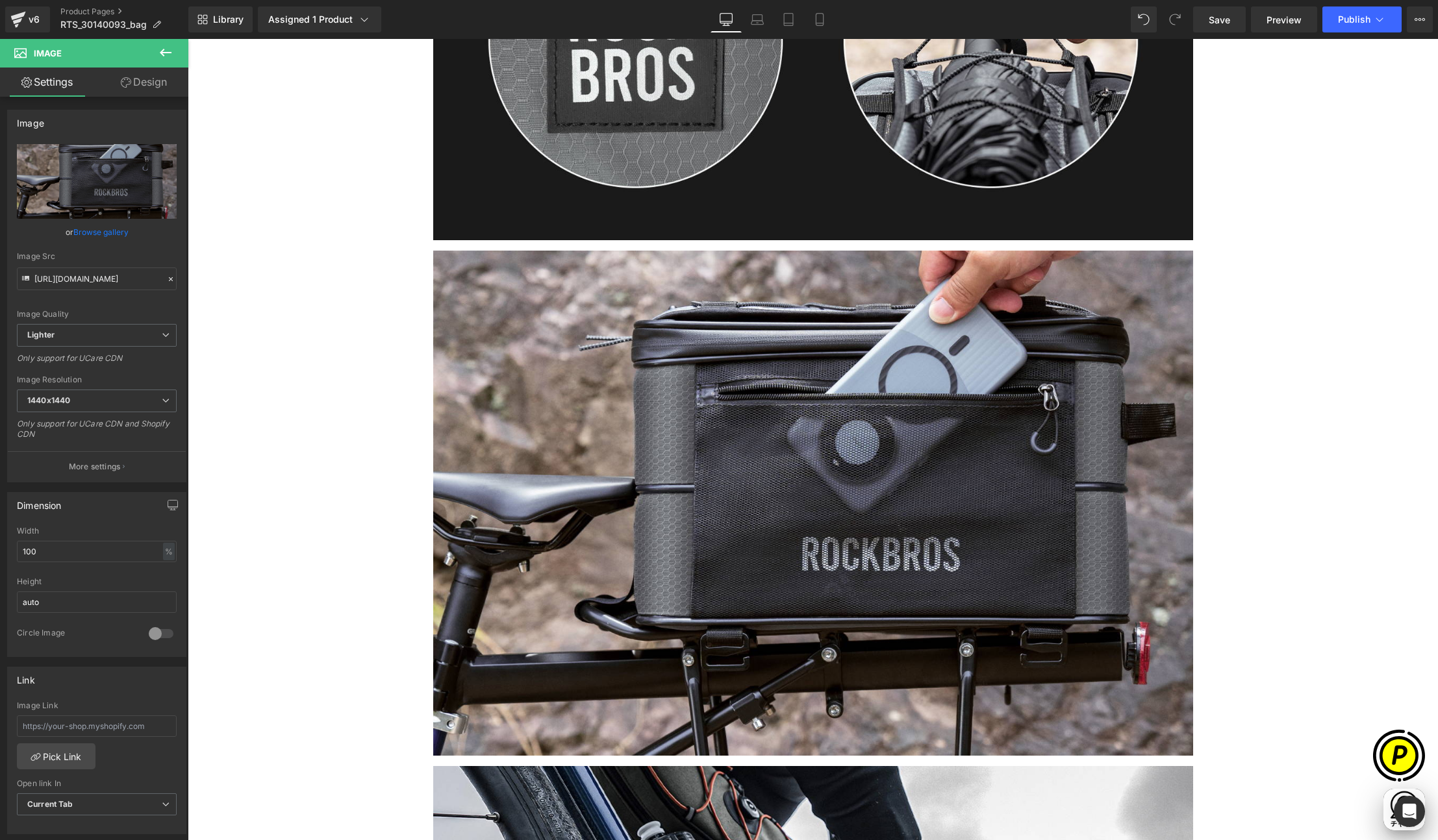
scroll to position [0, 253]
type input "https://ucarecdn.com/62335621-a4ba-4079-ba58-38f92efd13c2/-/format/auto/-/previ…"
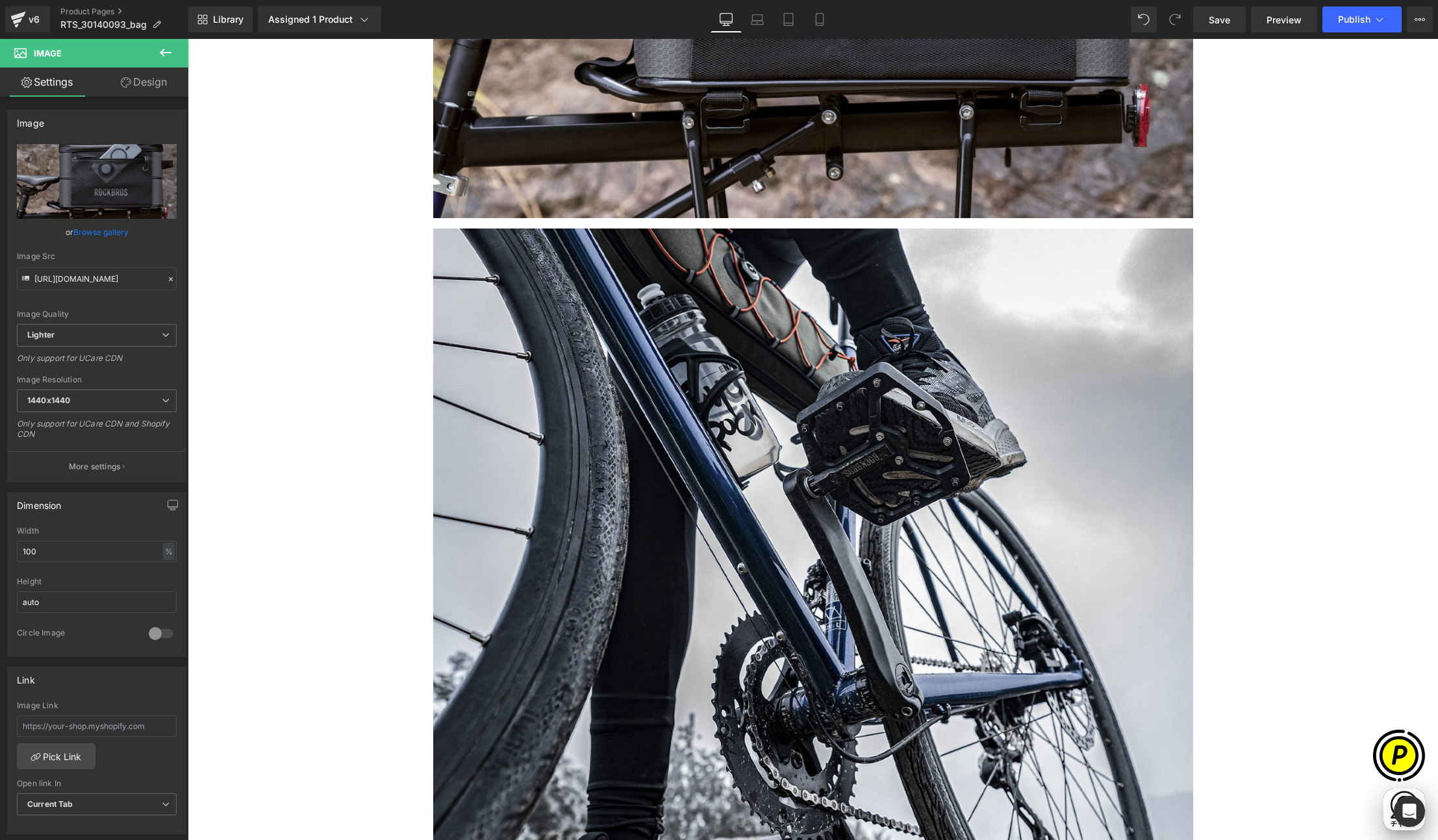
scroll to position [6827, 0]
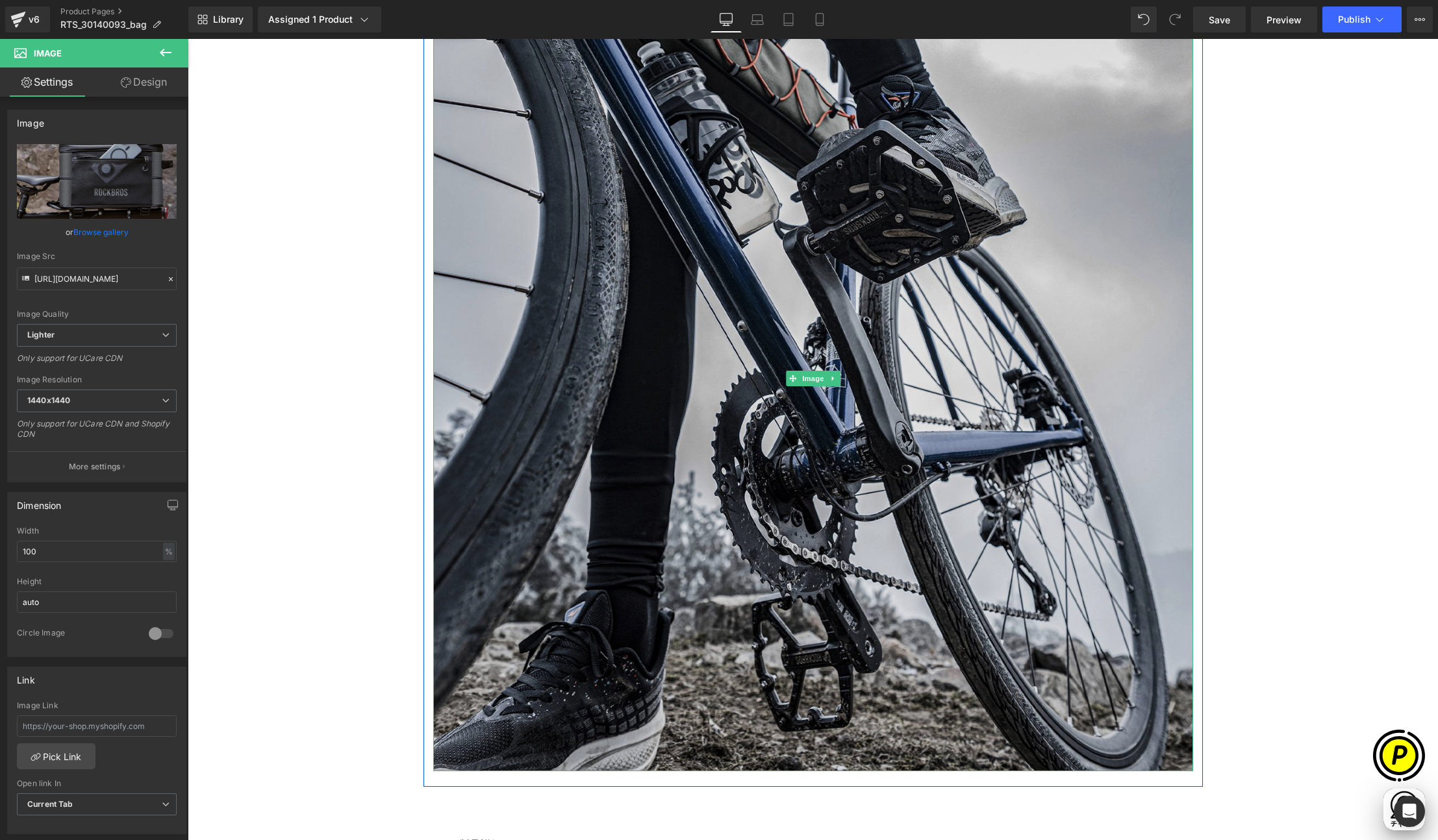
click at [841, 381] on img at bounding box center [813, 379] width 760 height 785
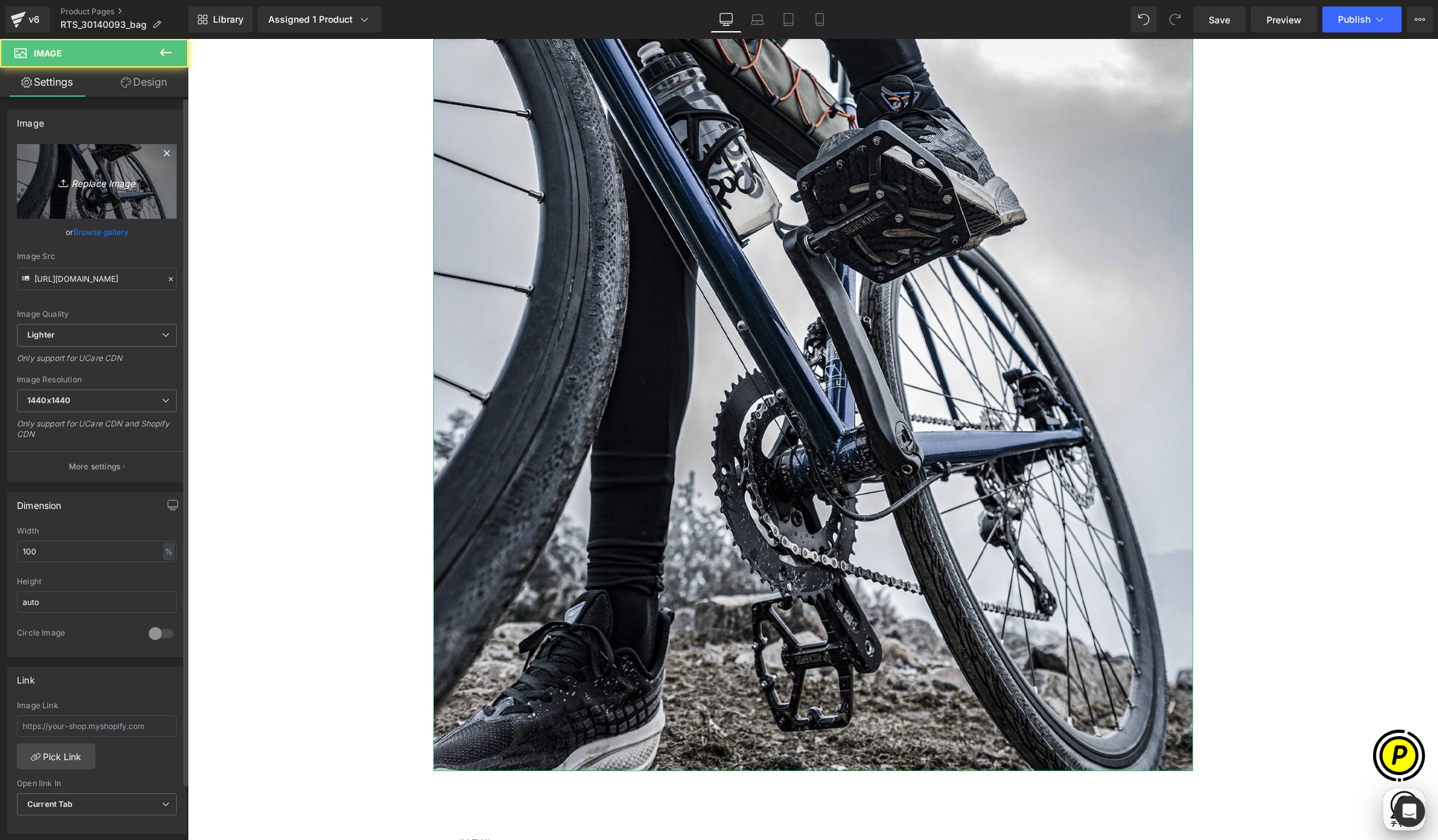
click at [125, 183] on icon "Replace Image" at bounding box center [96, 182] width 104 height 16
type input "C:\fakepath\RTS_30140093-LP_10.jpg"
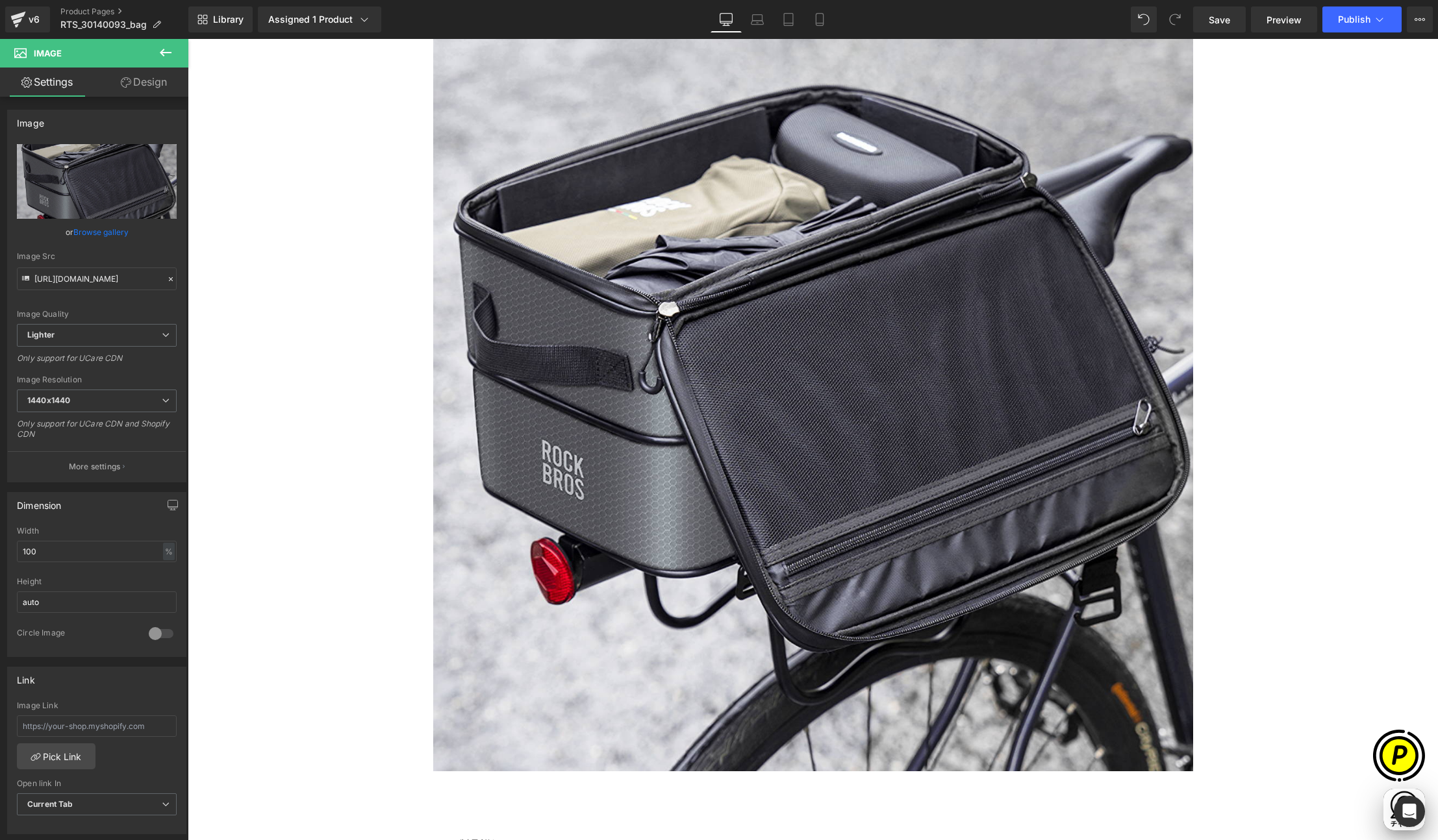
scroll to position [0, 0]
type input "https://ucarecdn.com/3fa7fb78-f69f-4891-80e4-46460391d7f8/-/format/auto/-/previ…"
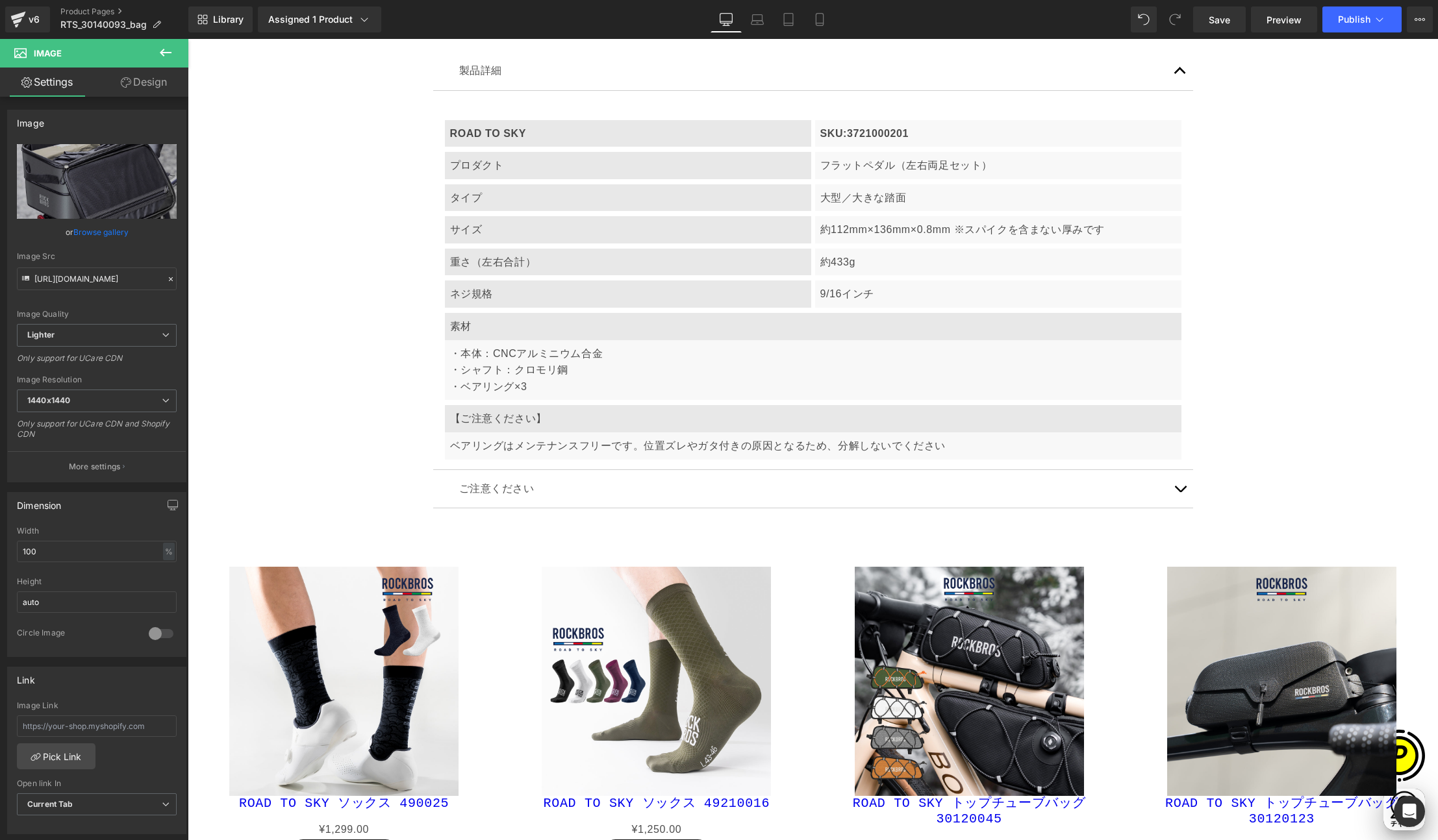
scroll to position [7598, 0]
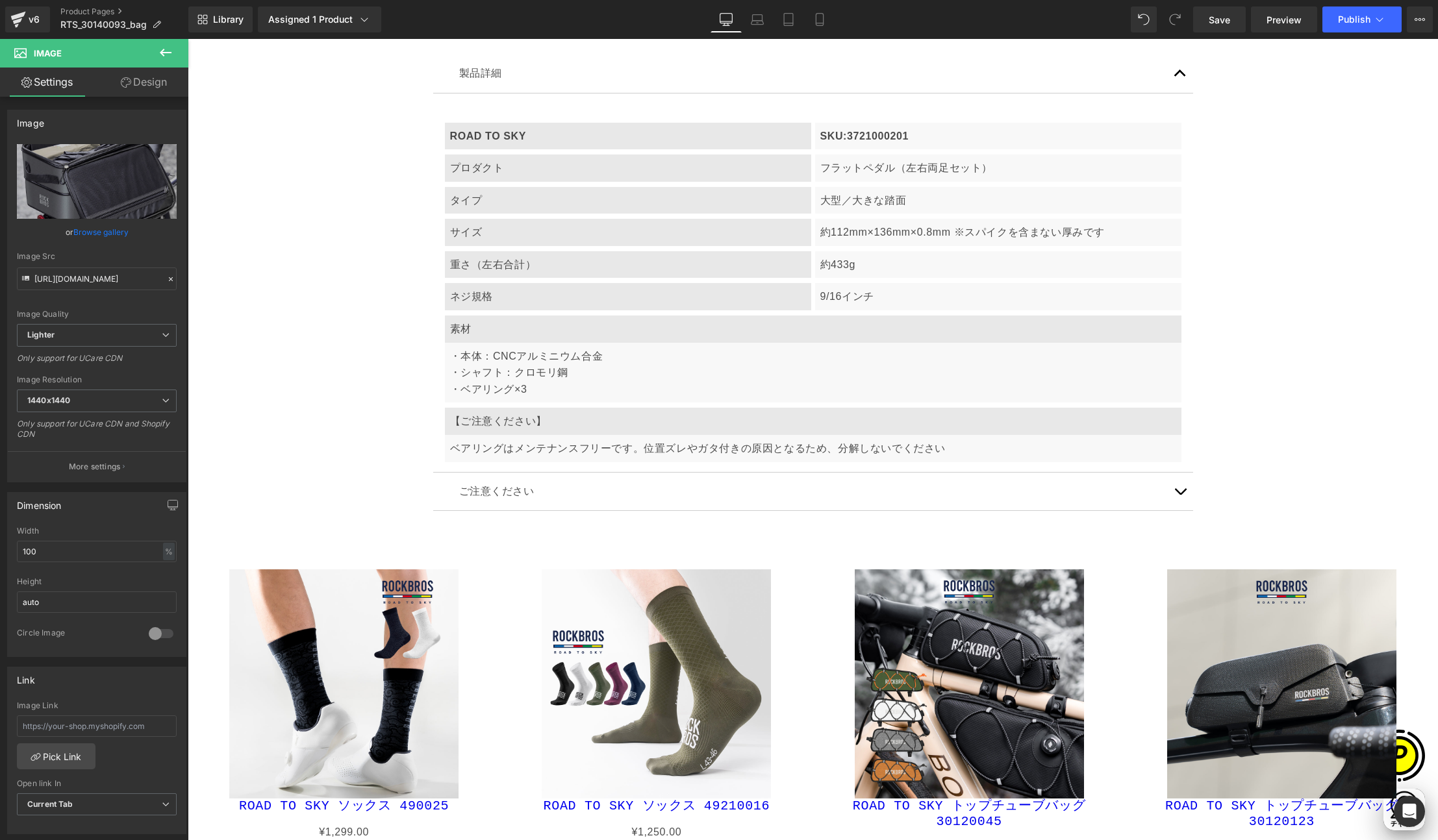
click at [1172, 482] on button "button" at bounding box center [1180, 492] width 26 height 38
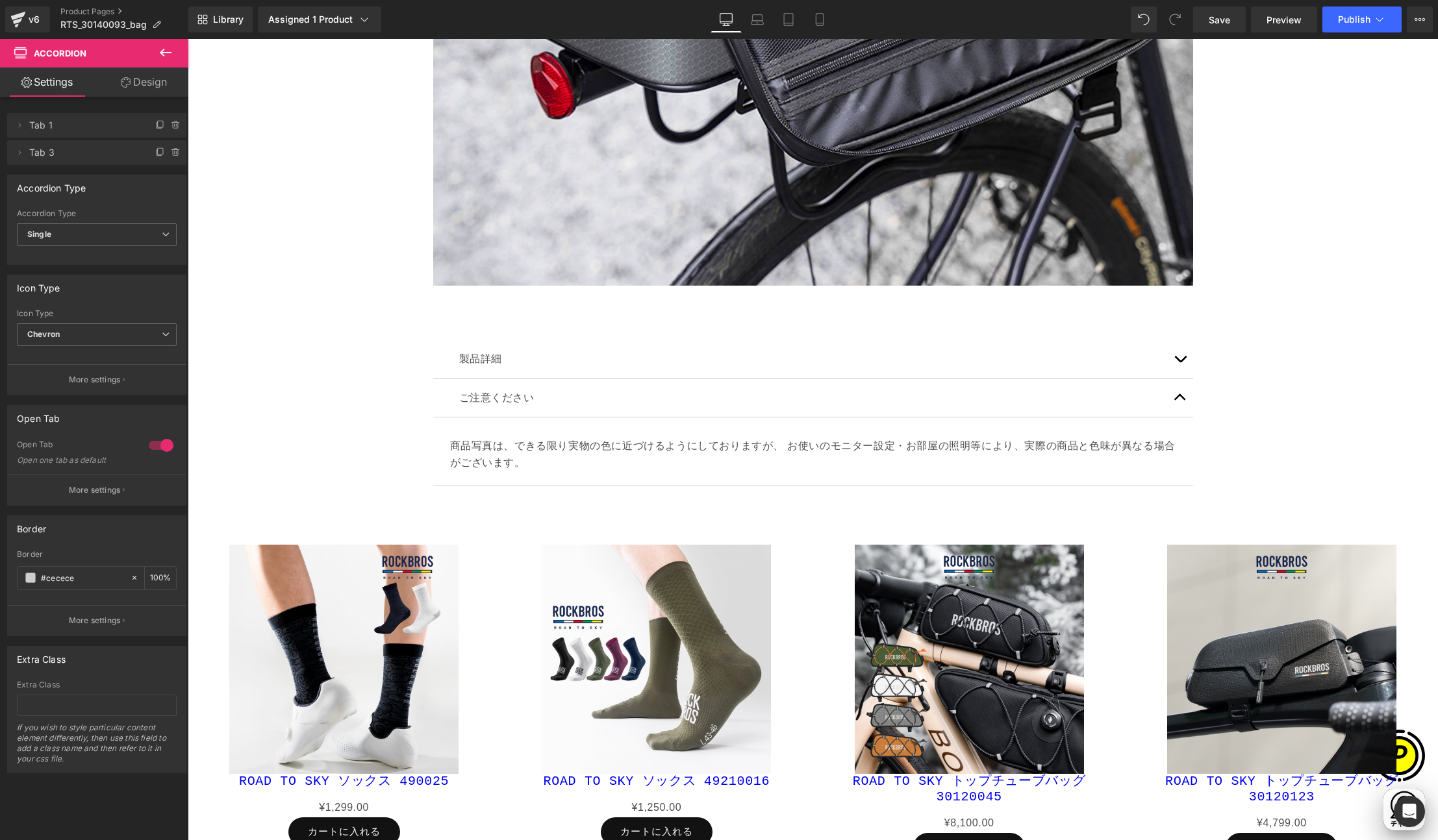
scroll to position [7305, 0]
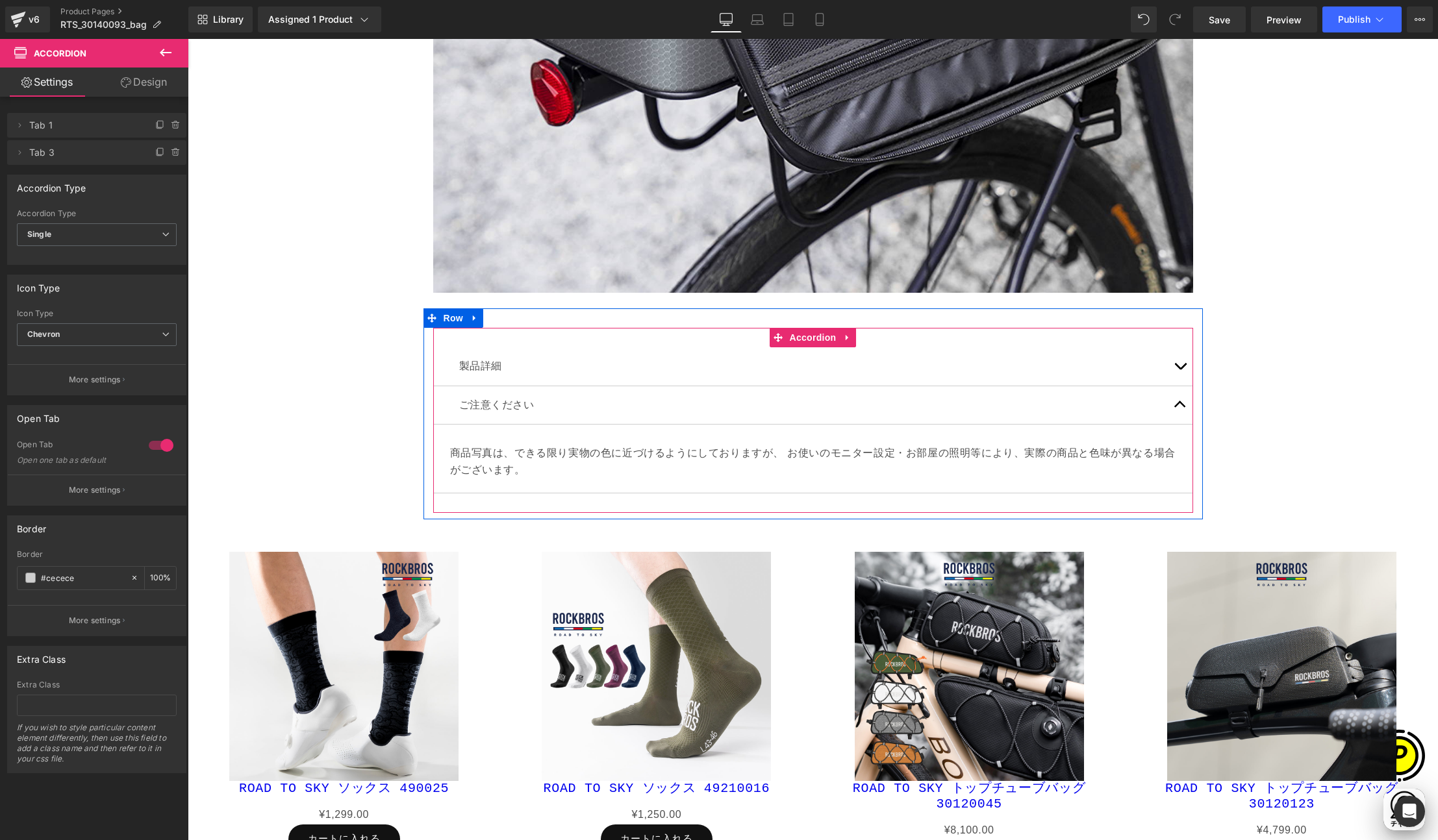
click at [1172, 351] on button "button" at bounding box center [1180, 366] width 26 height 38
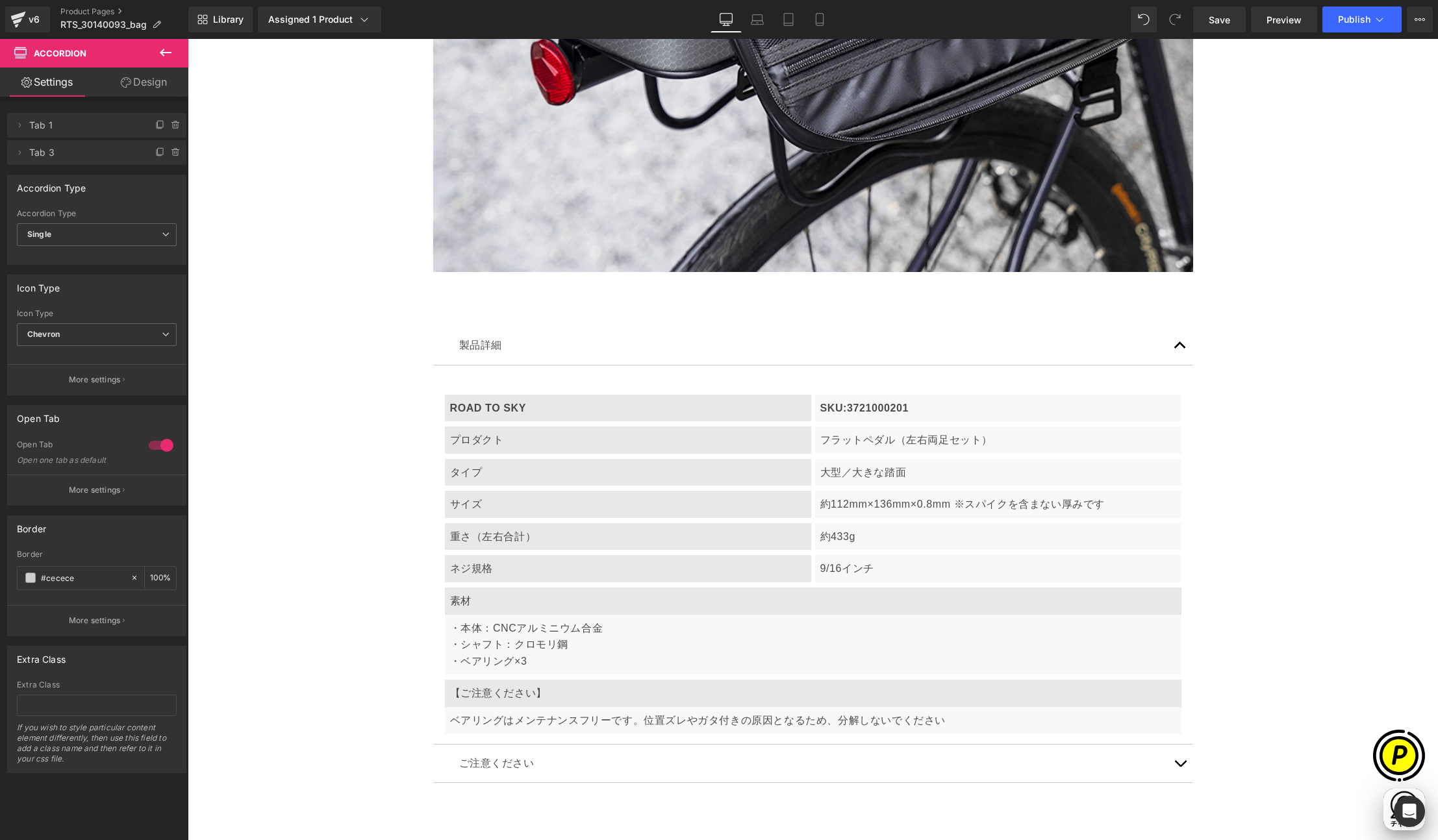
scroll to position [7348, 0]
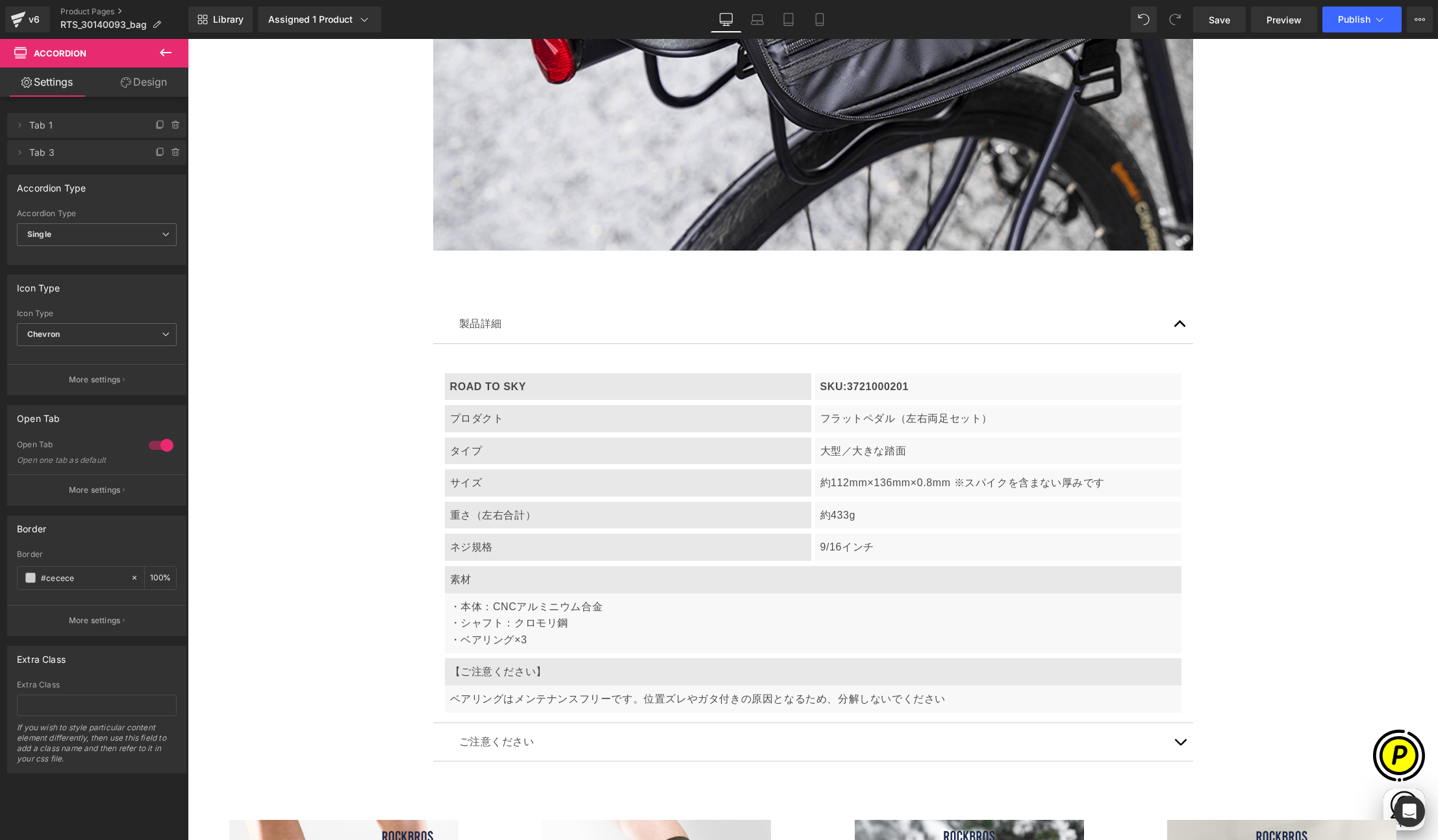
drag, startPoint x: 471, startPoint y: 608, endPoint x: 457, endPoint y: 607, distance: 14.0
click at [471, 607] on p "・本体：CNCアルミニウム合金" at bounding box center [813, 607] width 726 height 17
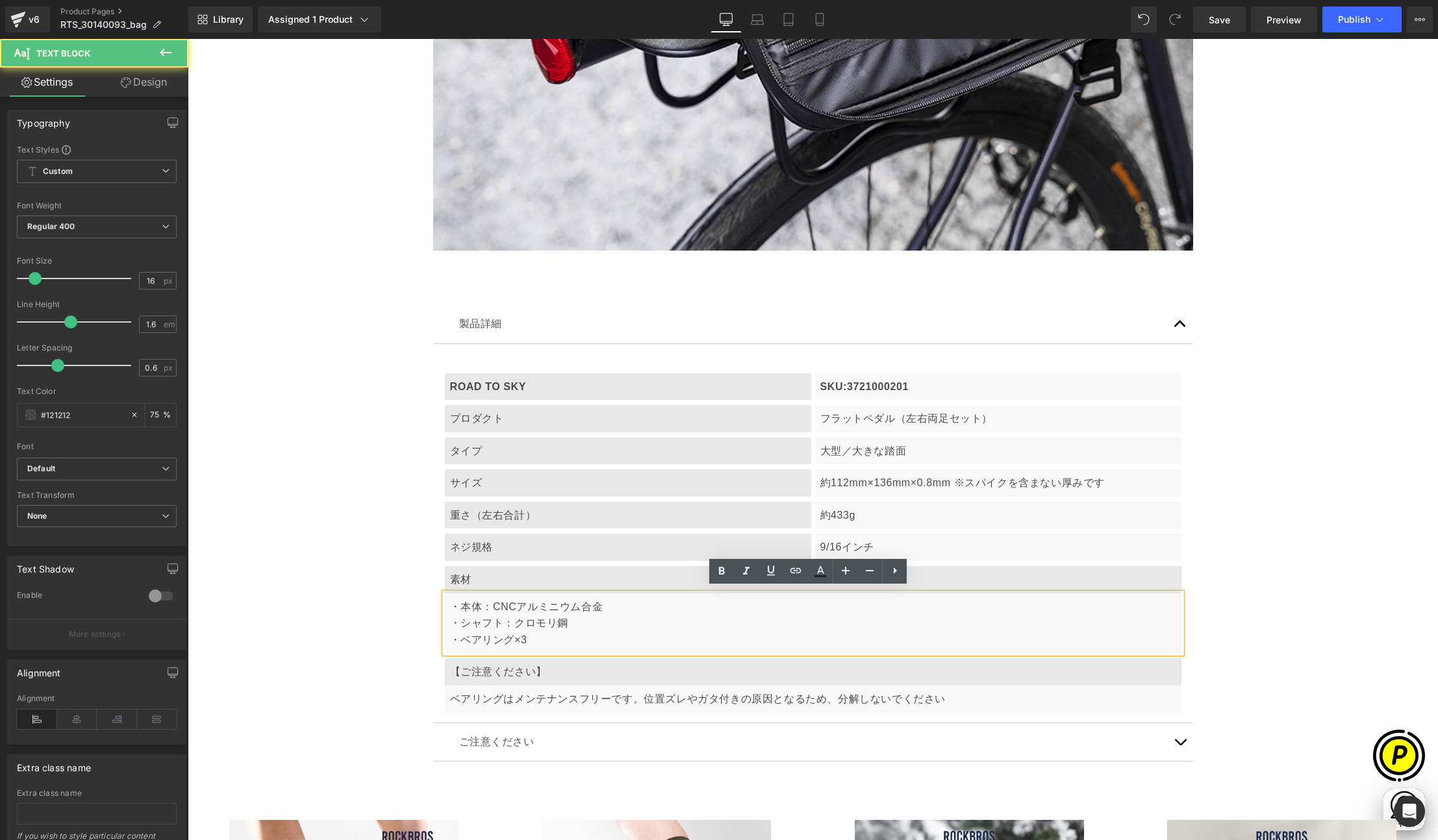
scroll to position [0, 507]
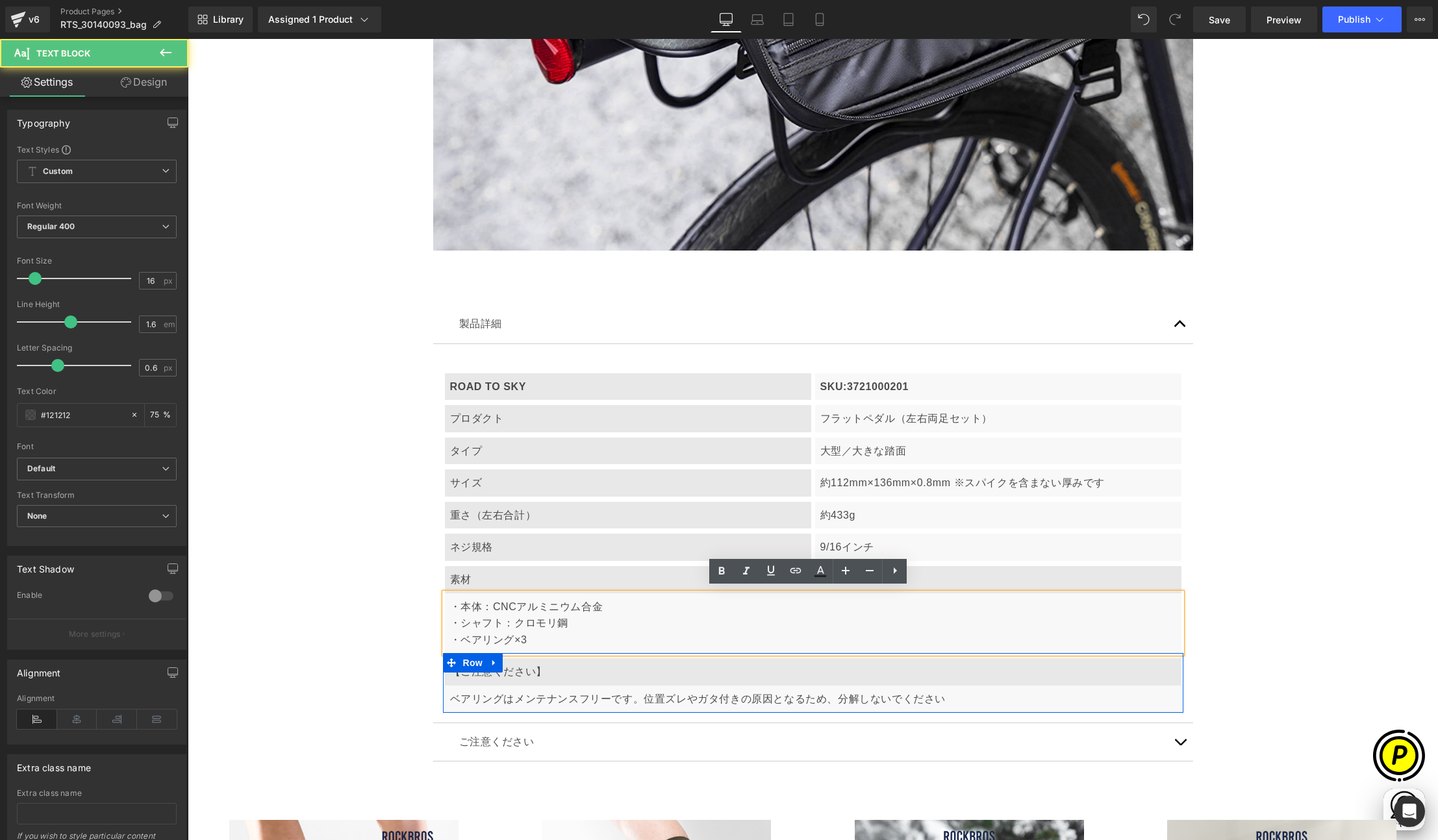
click at [475, 695] on p "ベアリングはメンテナンスフリーです。位置ズレやガタ付きの原因となるため、分解しないでください" at bounding box center [813, 699] width 726 height 17
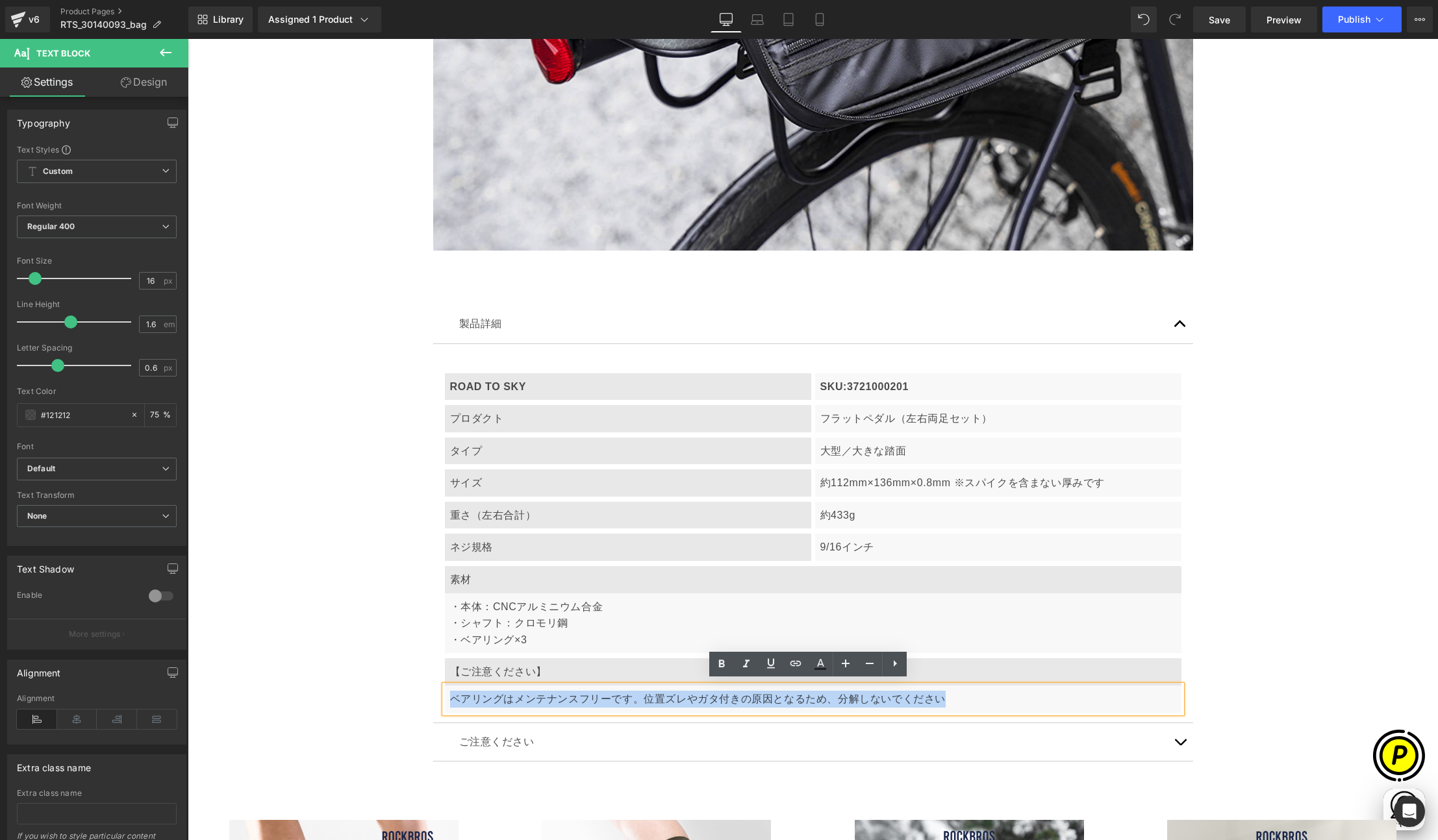
drag, startPoint x: 443, startPoint y: 693, endPoint x: 946, endPoint y: 692, distance: 503.0
click at [946, 692] on div "ベアリングはメンテナンスフリーです。位置ズレやガタ付きの原因となるため、分解しないでください" at bounding box center [813, 699] width 737 height 27
paste div
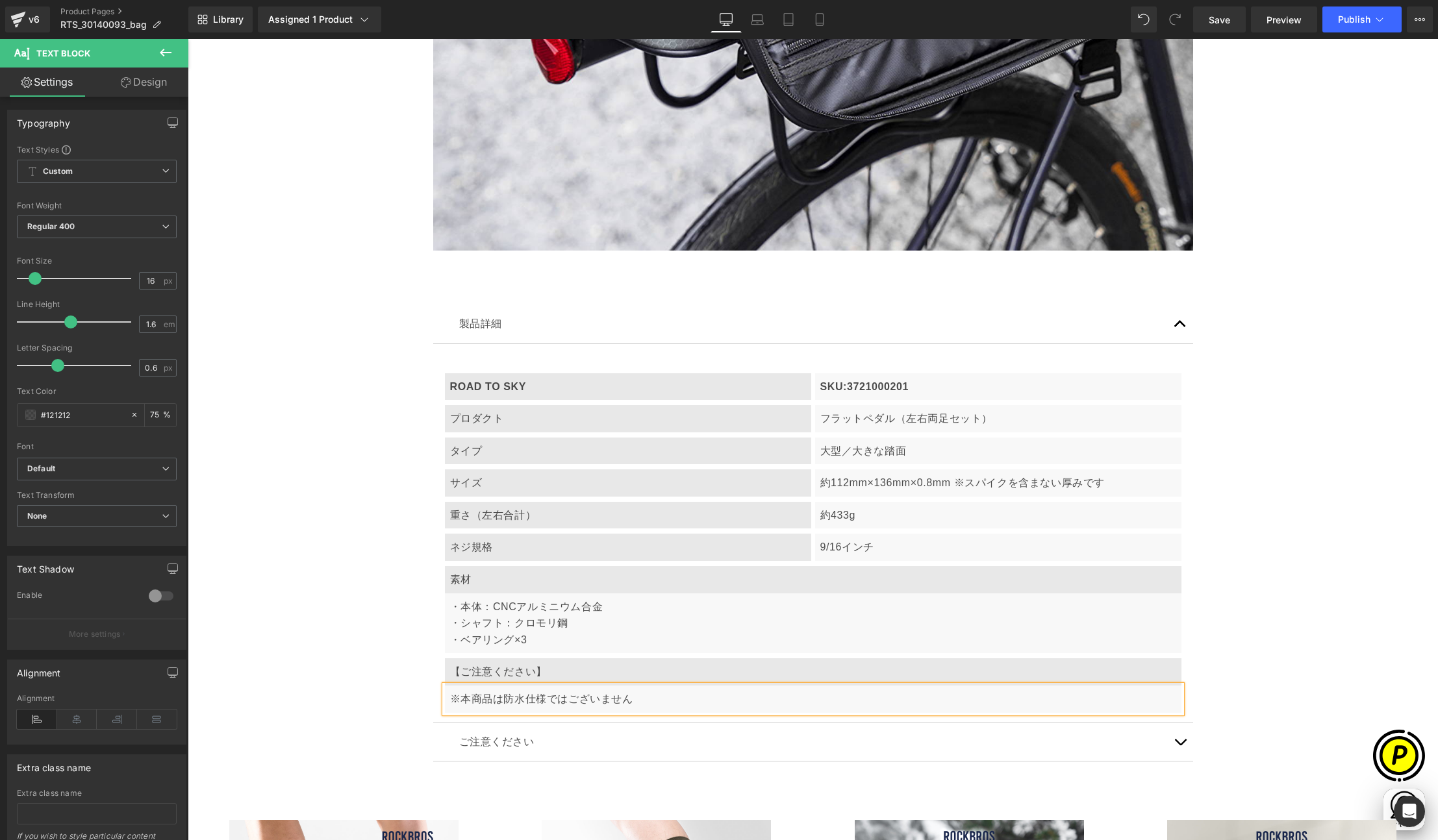
click at [450, 695] on p "※本商品は防水仕様ではございません" at bounding box center [813, 699] width 726 height 17
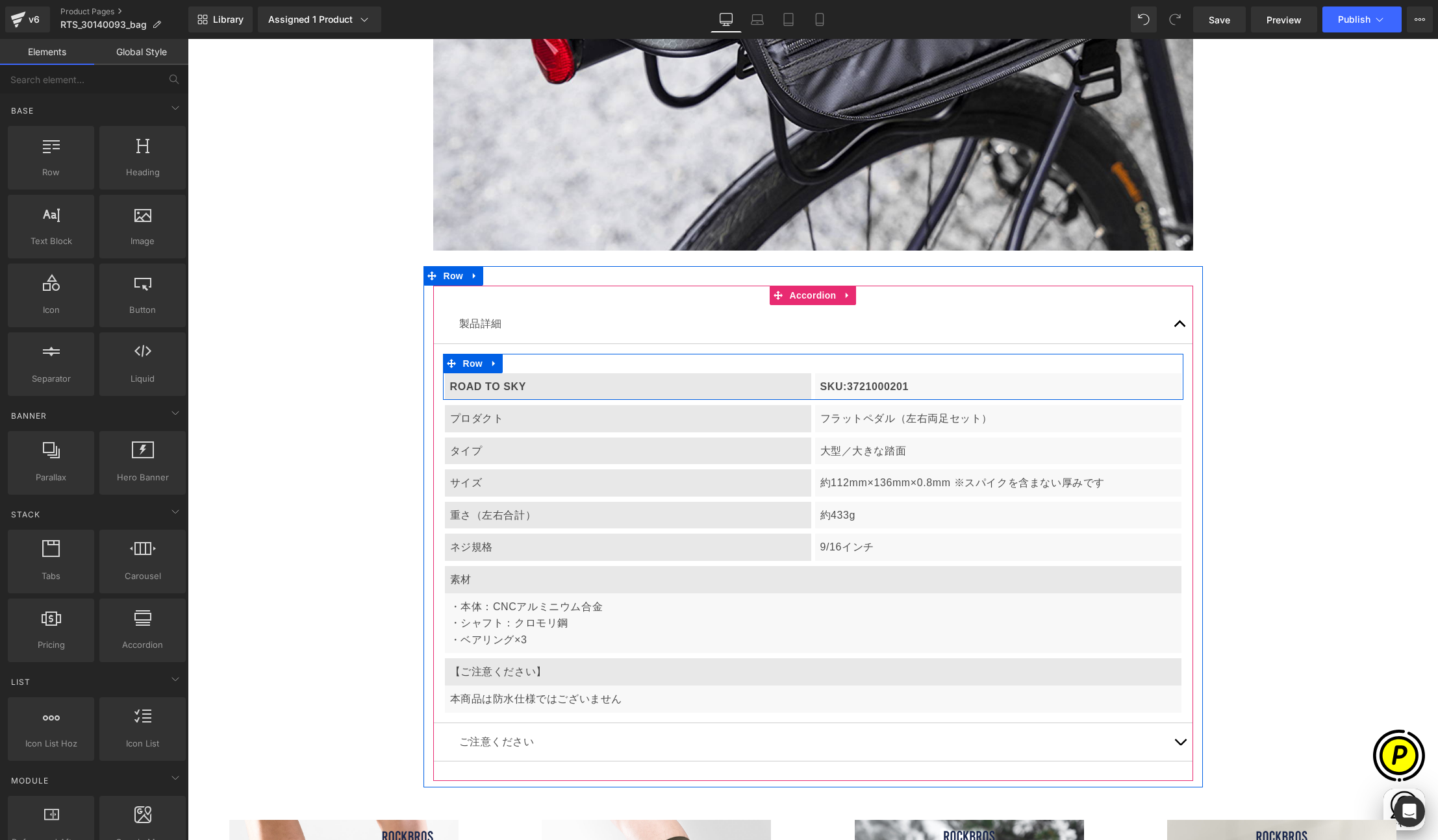
drag, startPoint x: 848, startPoint y: 384, endPoint x: 859, endPoint y: 382, distance: 11.2
click at [848, 384] on p "SKU:3721000201" at bounding box center [998, 387] width 356 height 17
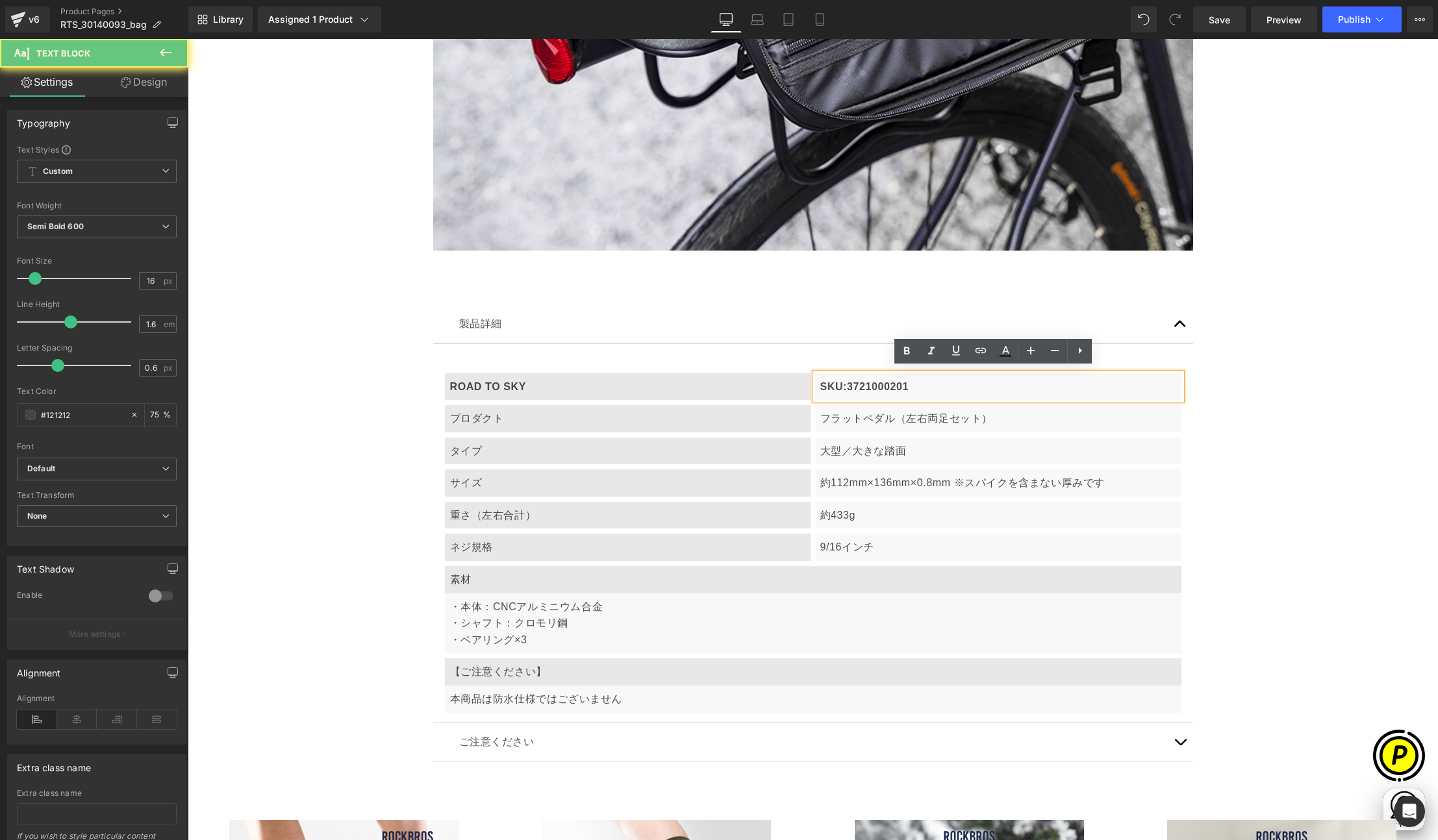
click at [859, 382] on p "SKU:3721000201" at bounding box center [998, 387] width 356 height 17
drag, startPoint x: 842, startPoint y: 380, endPoint x: 934, endPoint y: 385, distance: 92.1
click at [933, 384] on p "SKU:3721000201" at bounding box center [998, 387] width 356 height 17
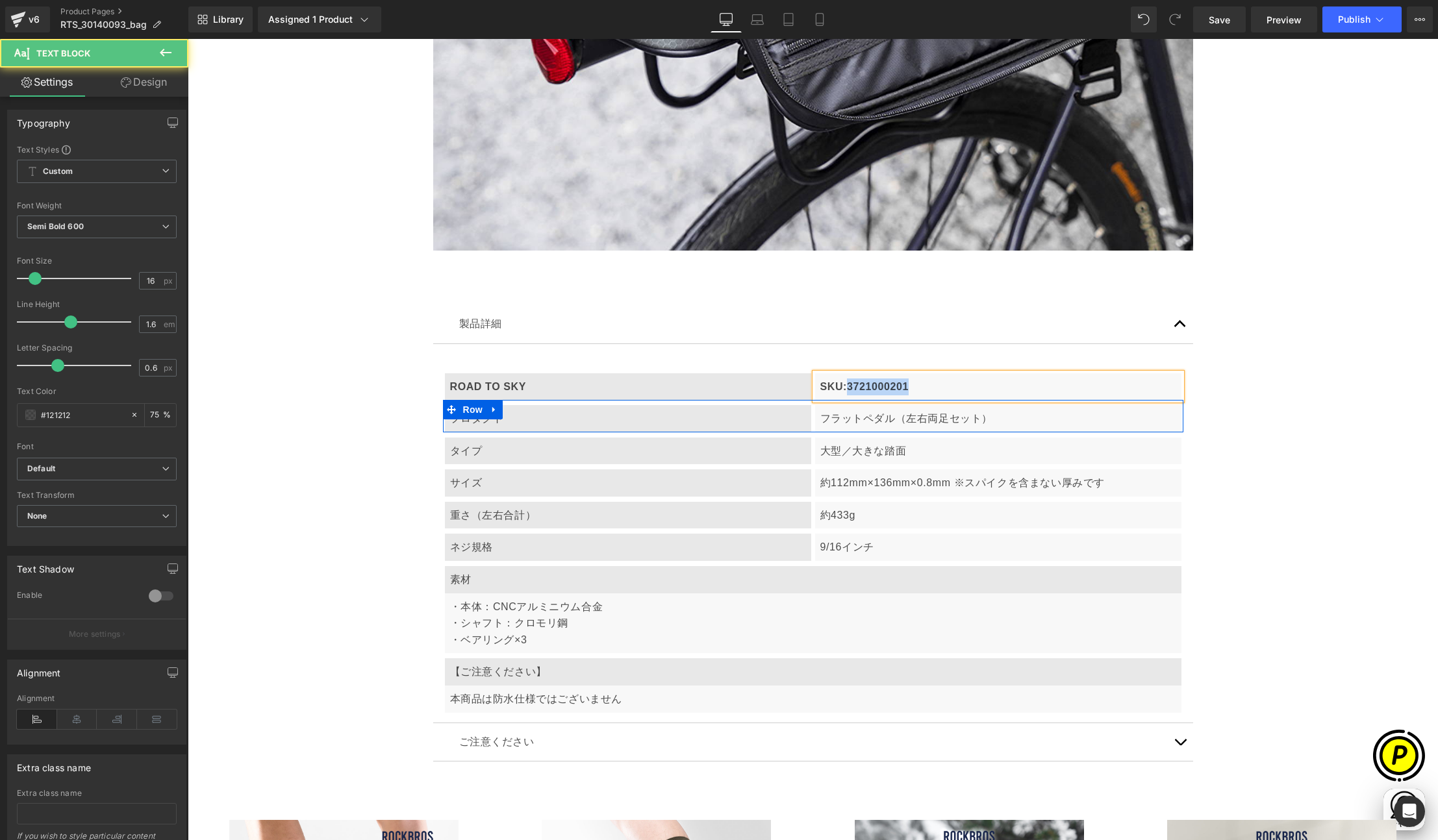
paste div
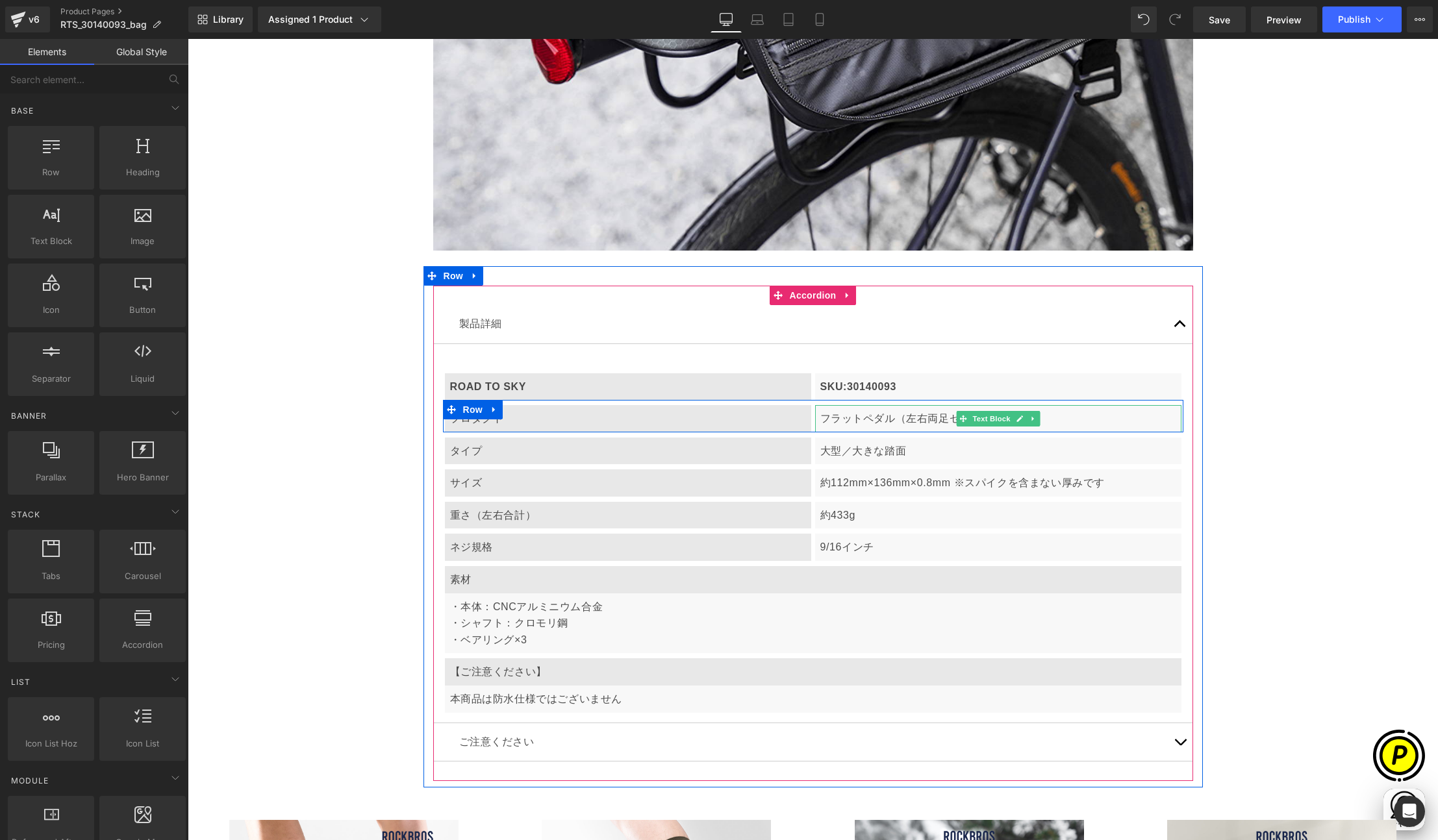
click at [880, 415] on p "フラットペダル（左右両足セット）" at bounding box center [998, 419] width 356 height 17
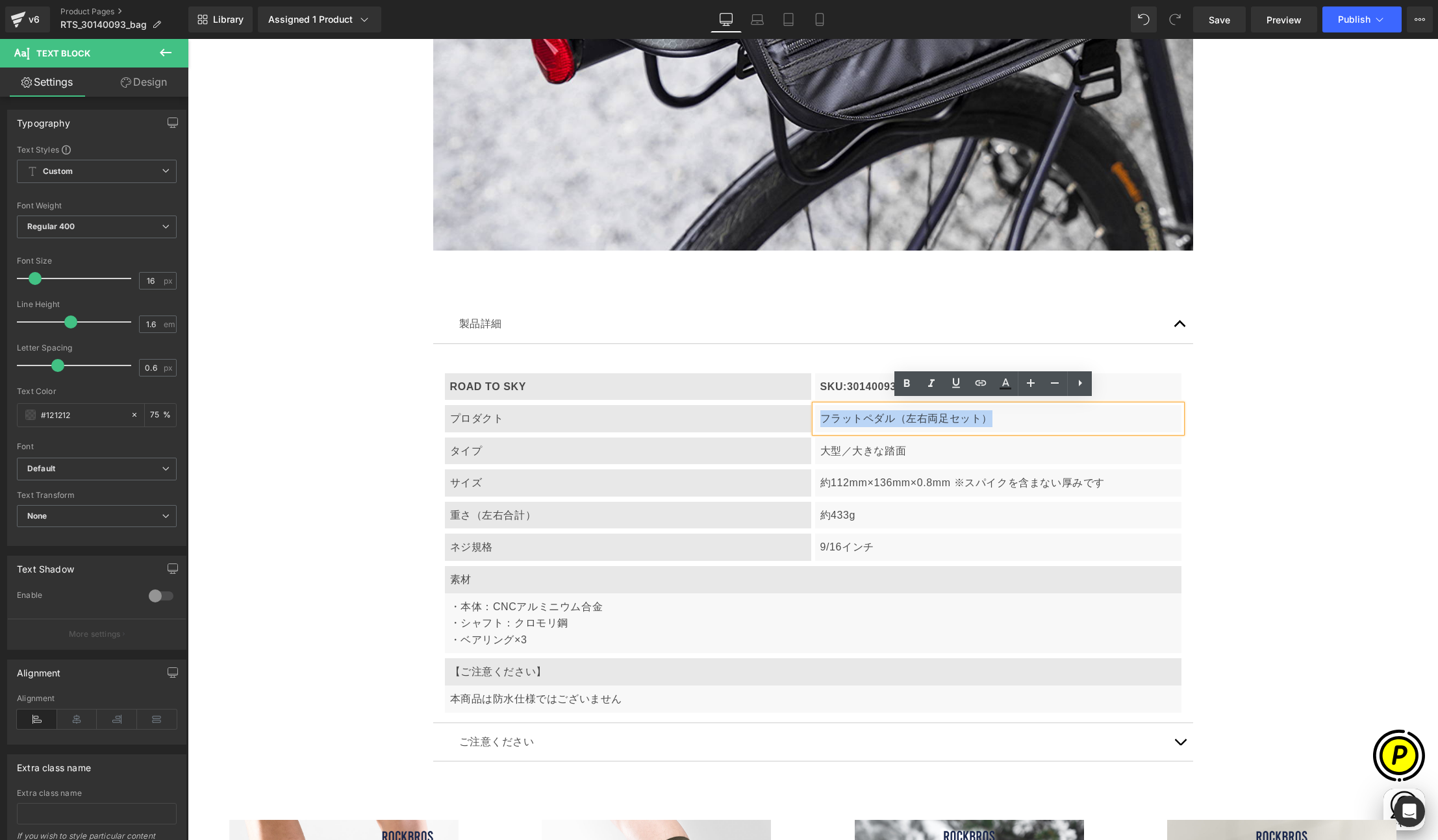
drag, startPoint x: 881, startPoint y: 417, endPoint x: 982, endPoint y: 419, distance: 101.0
click at [982, 419] on div "フラットペダル（左右両足セット）" at bounding box center [998, 419] width 367 height 27
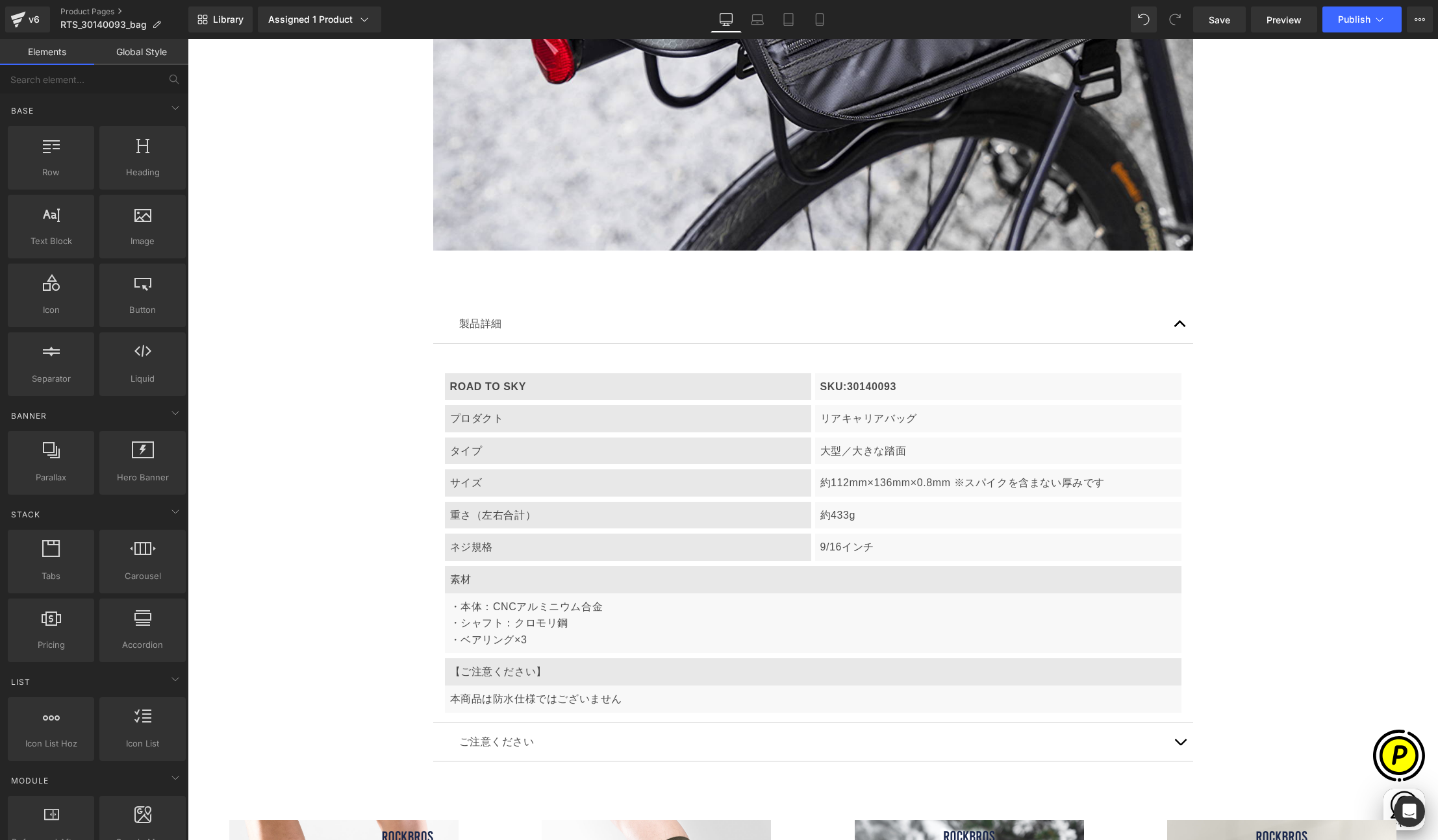
scroll to position [0, 0]
click at [528, 450] on p "タイプ" at bounding box center [628, 451] width 356 height 17
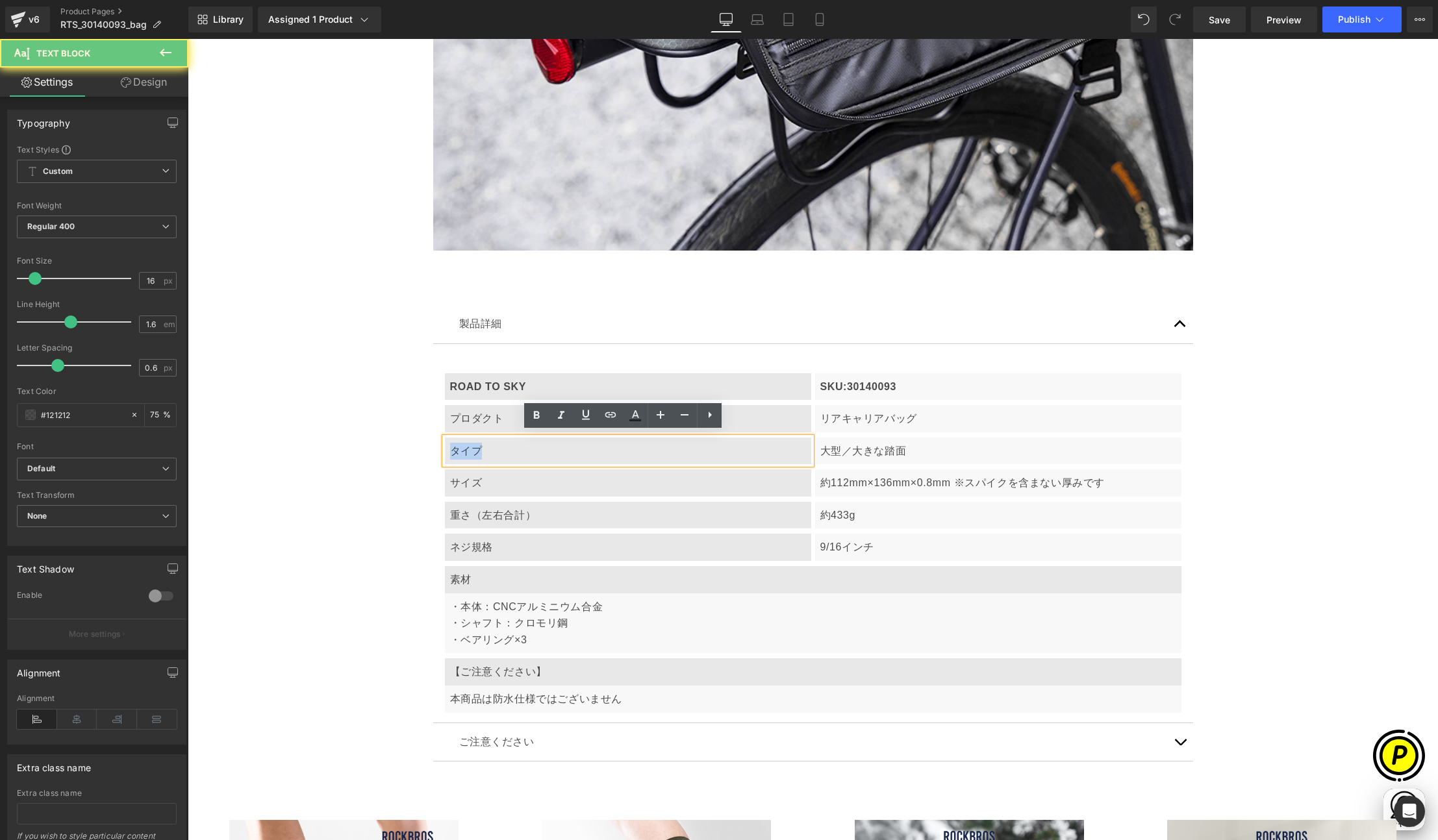
drag, startPoint x: 457, startPoint y: 450, endPoint x: 488, endPoint y: 452, distance: 31.1
click at [488, 452] on p "タイプ" at bounding box center [628, 451] width 356 height 17
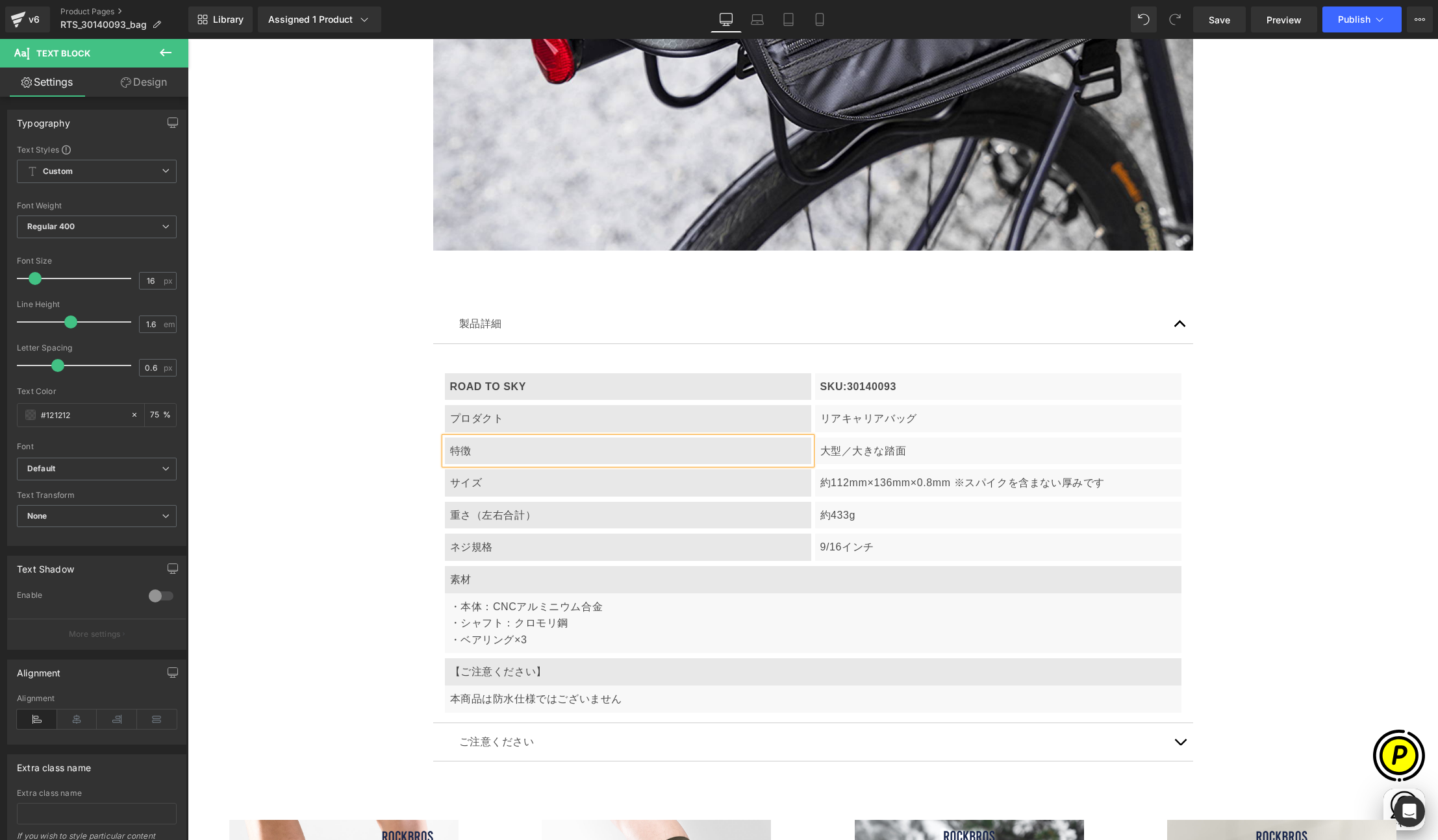
scroll to position [0, 507]
click at [839, 445] on p "大型／大きな踏面" at bounding box center [998, 451] width 356 height 17
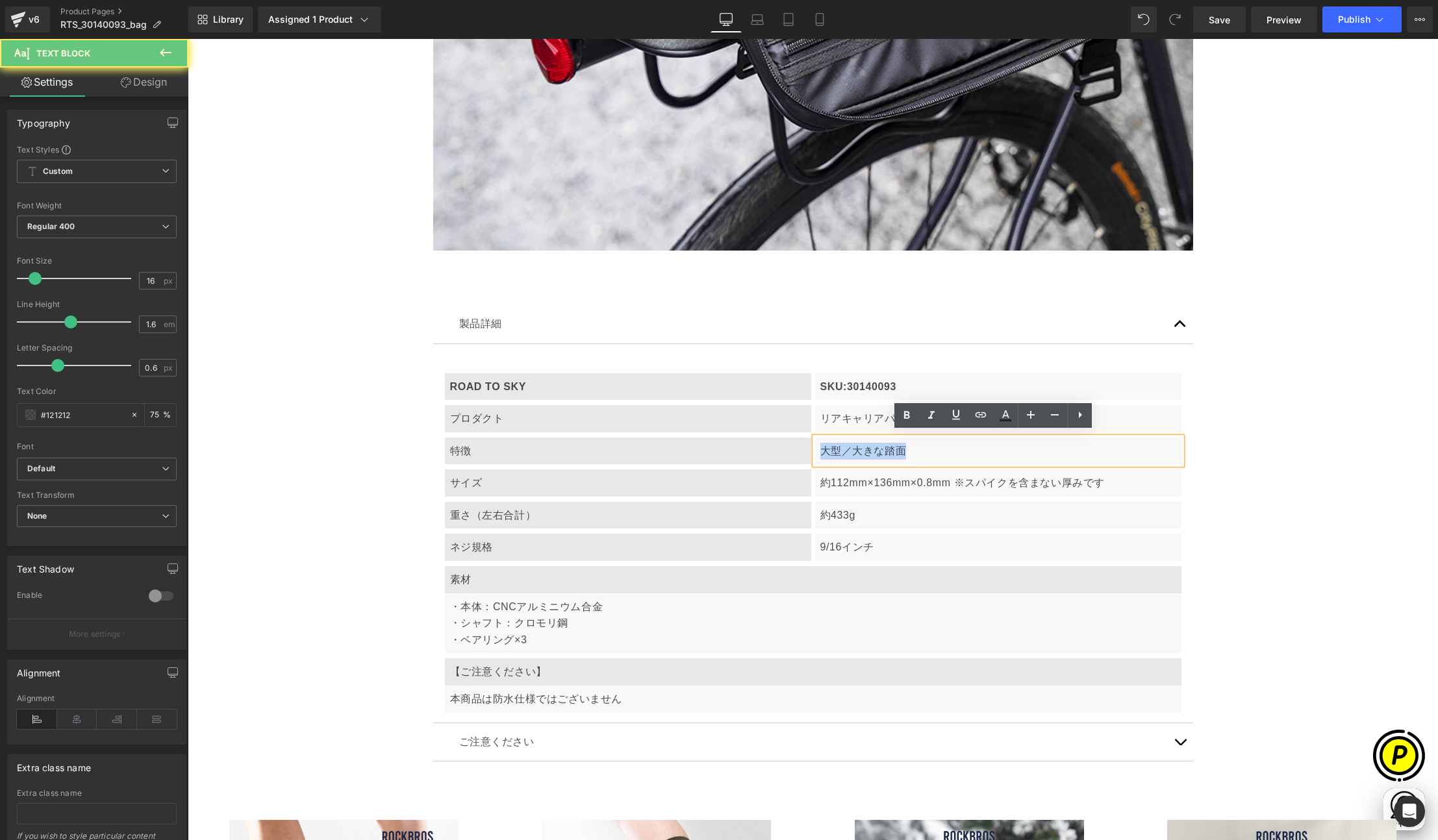
drag, startPoint x: 816, startPoint y: 447, endPoint x: 903, endPoint y: 447, distance: 87.0
click at [903, 447] on p "大型／大きな踏面" at bounding box center [998, 451] width 356 height 17
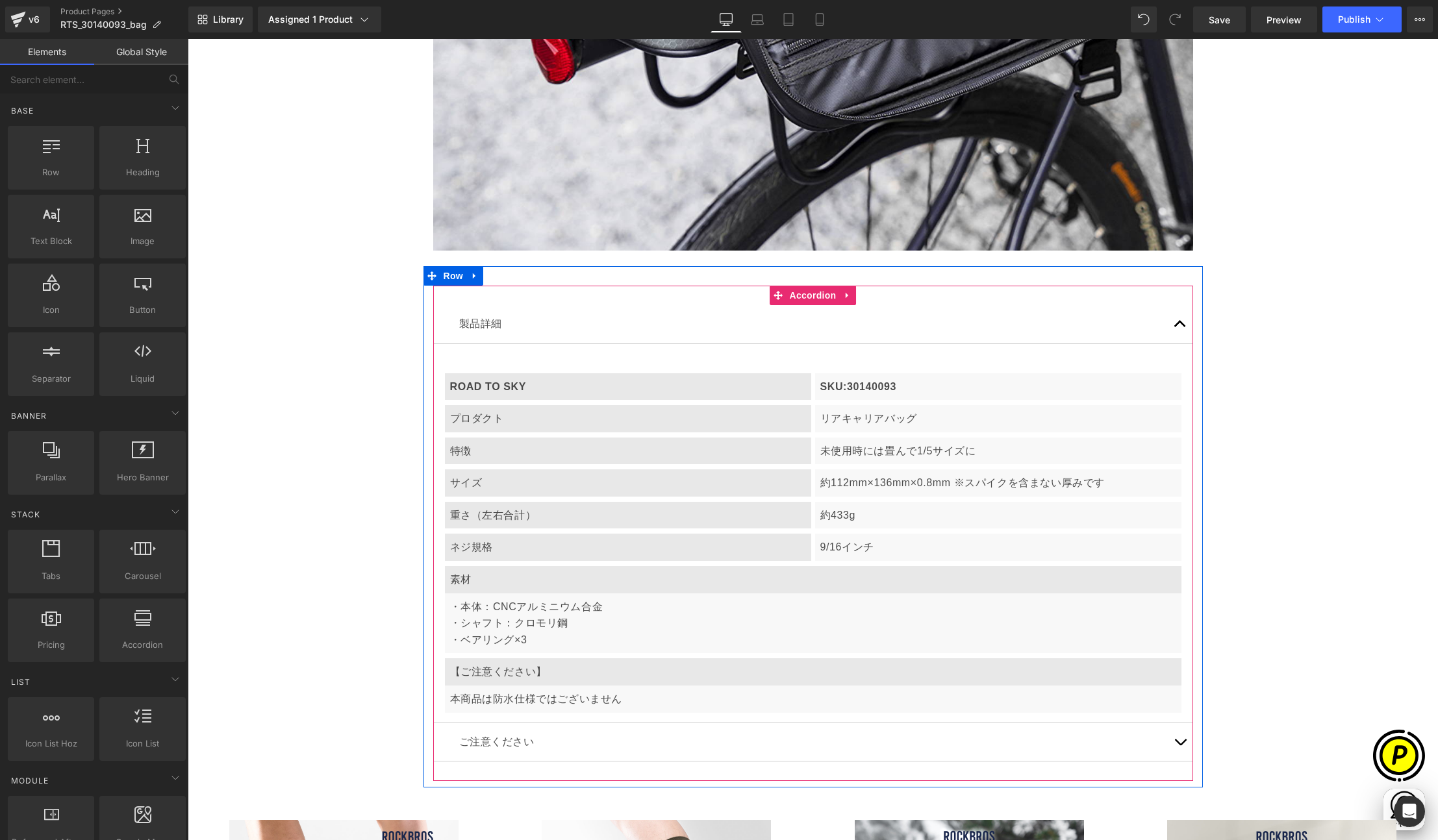
scroll to position [0, 253]
click at [495, 477] on link at bounding box center [490, 474] width 14 height 16
click at [520, 482] on p "サイズ" at bounding box center [628, 483] width 356 height 17
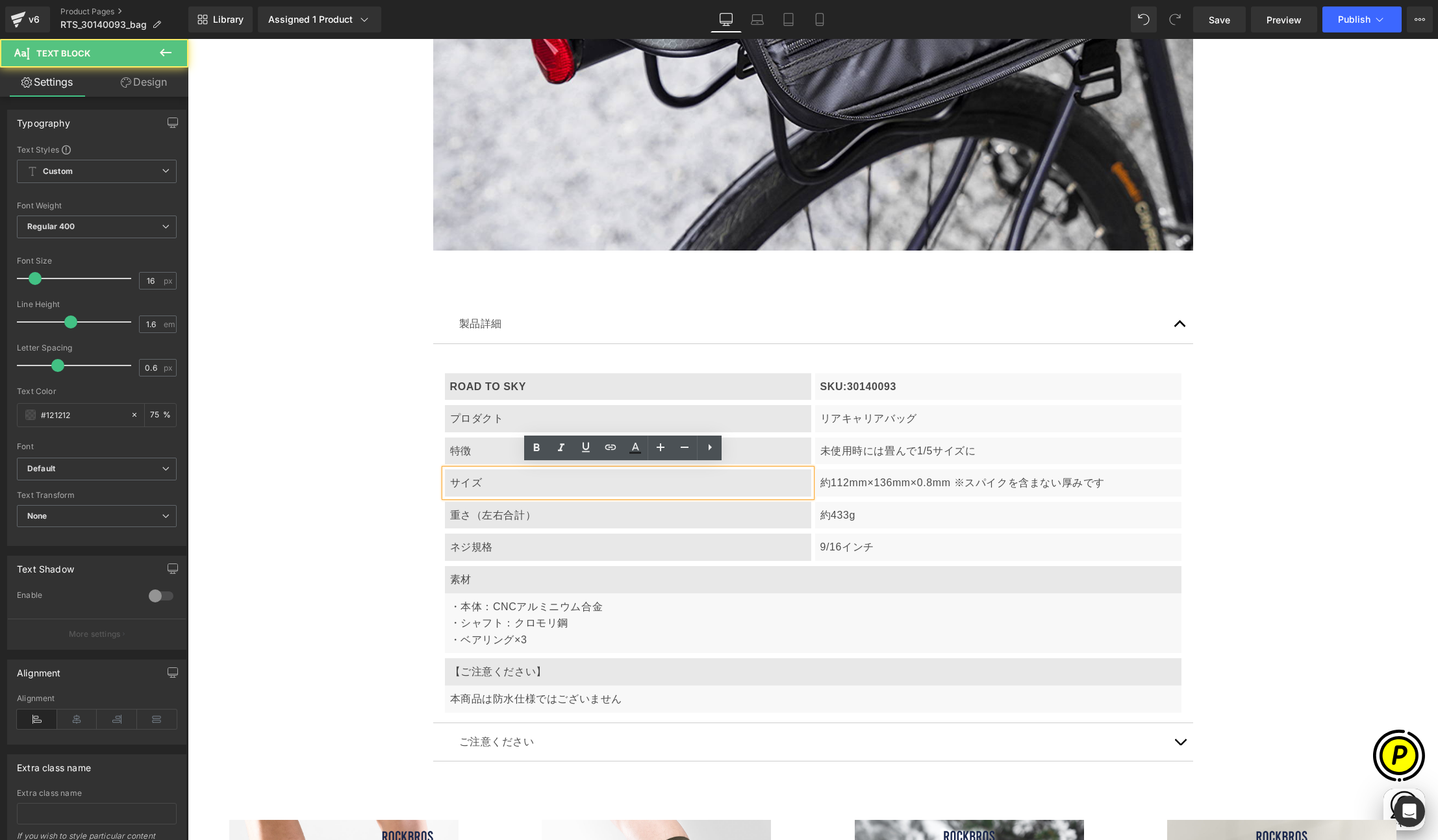
click at [517, 482] on p "サイズ" at bounding box center [628, 483] width 356 height 17
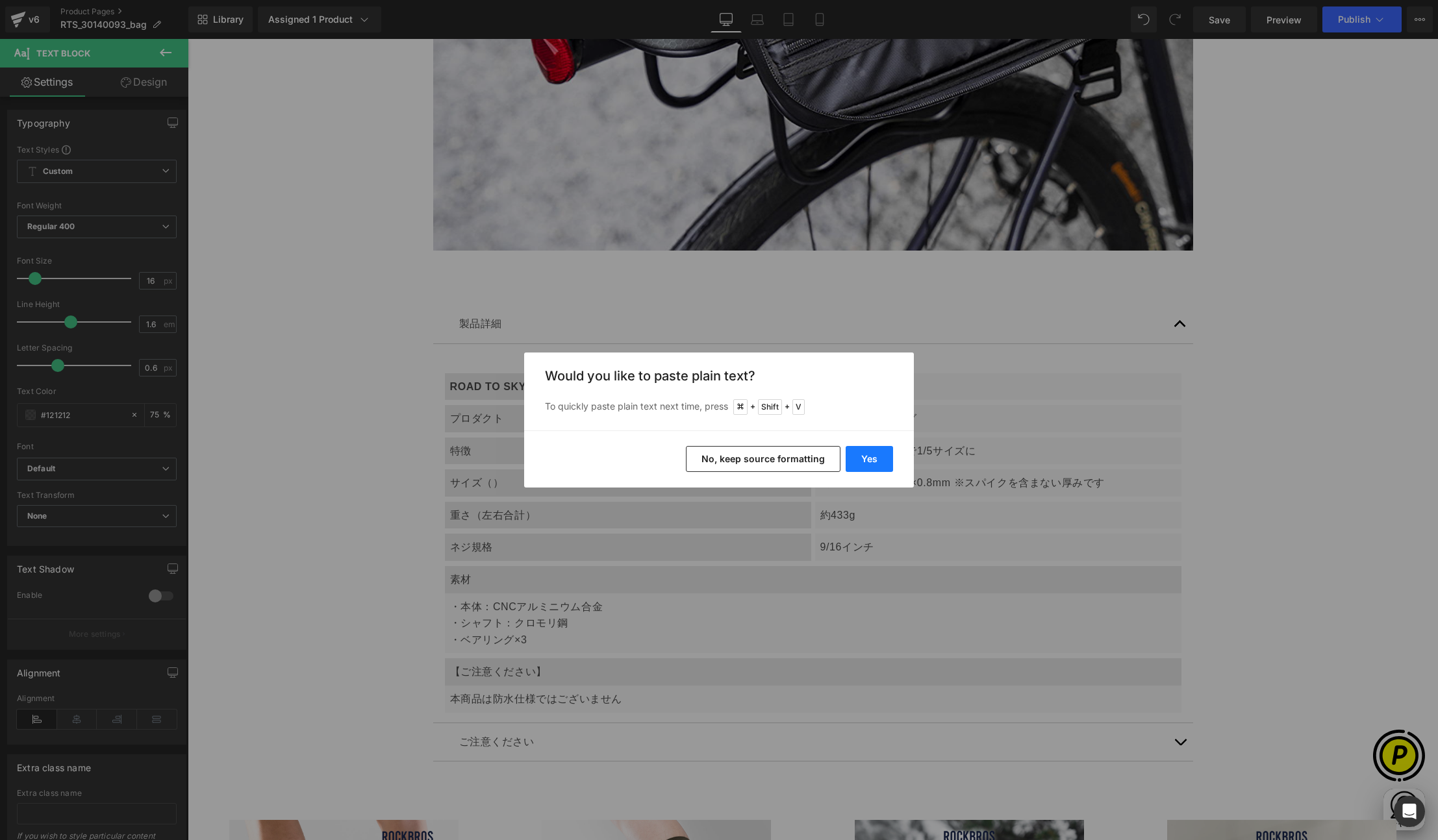
click at [861, 458] on button "Yes" at bounding box center [869, 459] width 47 height 26
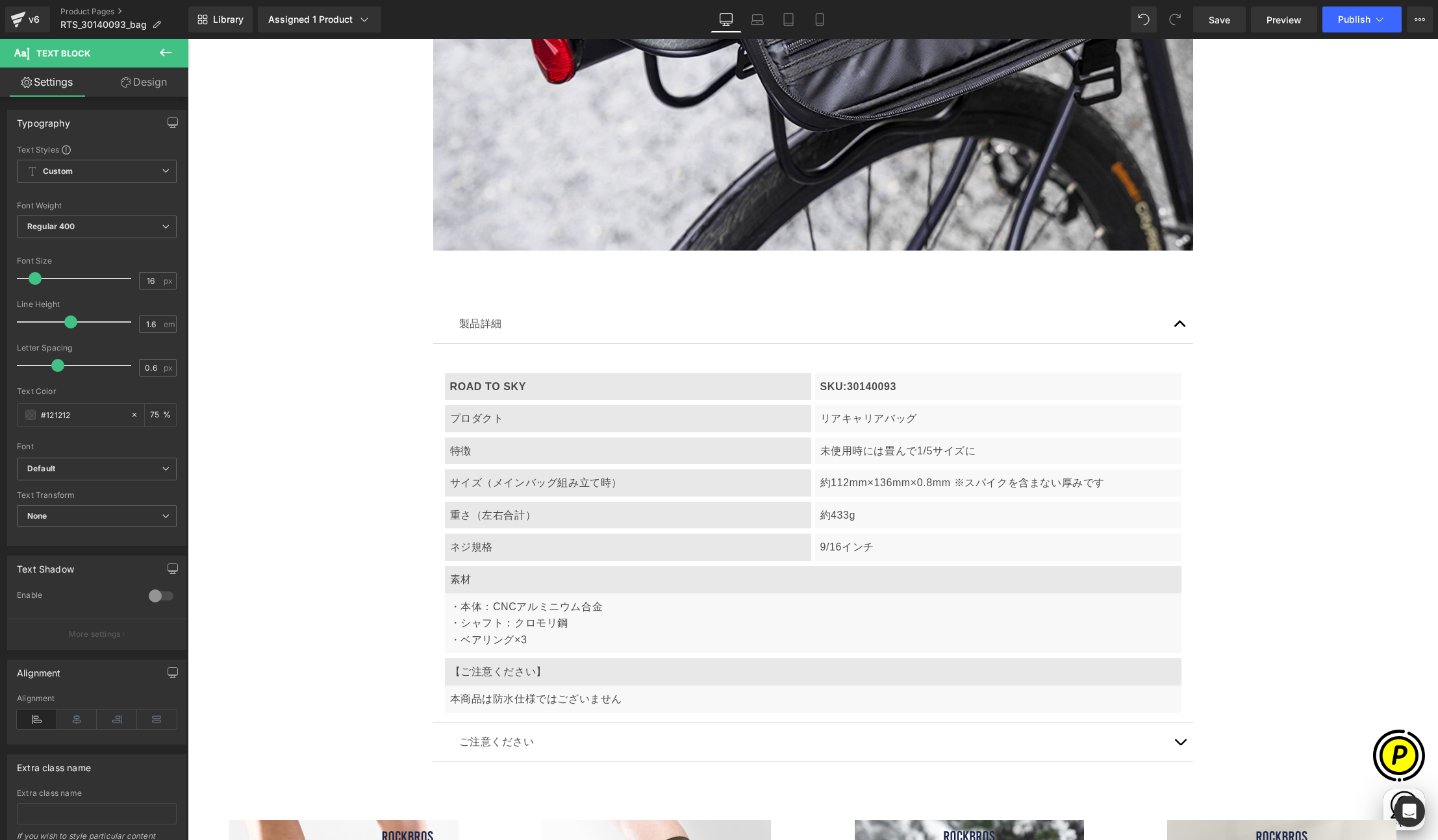
scroll to position [0, 0]
click at [889, 480] on p "約112mm×136mm×0.8mm ※スパイクを含まない厚みです" at bounding box center [998, 483] width 356 height 17
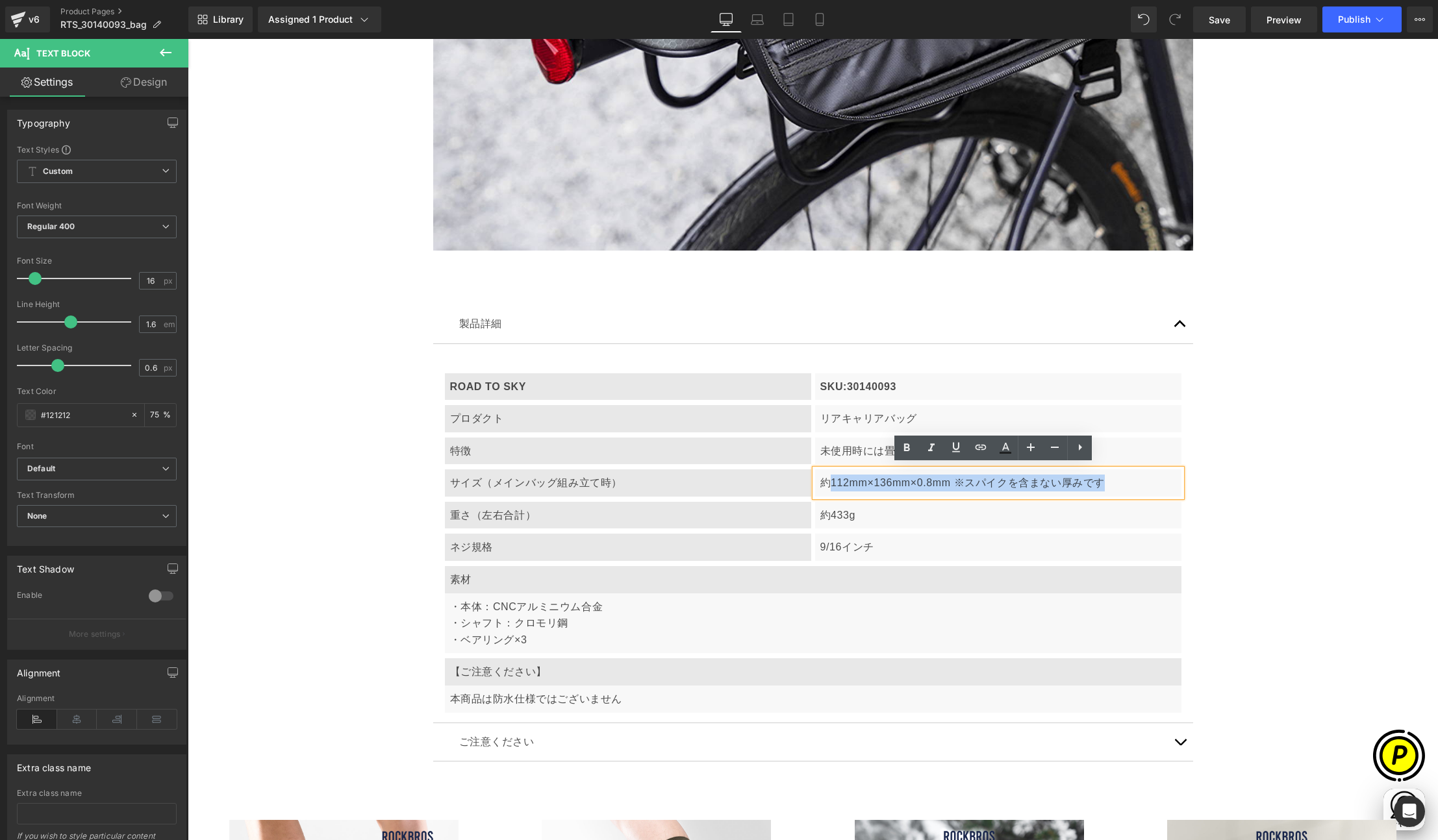
drag, startPoint x: 842, startPoint y: 480, endPoint x: 1109, endPoint y: 480, distance: 267.0
click at [1109, 480] on p "約112mm×136mm×0.8mm ※スパイクを含まない厚みです" at bounding box center [998, 483] width 356 height 17
paste div
click at [825, 478] on p "約幅36cm×奥行24.5cm×高さ22cm" at bounding box center [998, 483] width 356 height 17
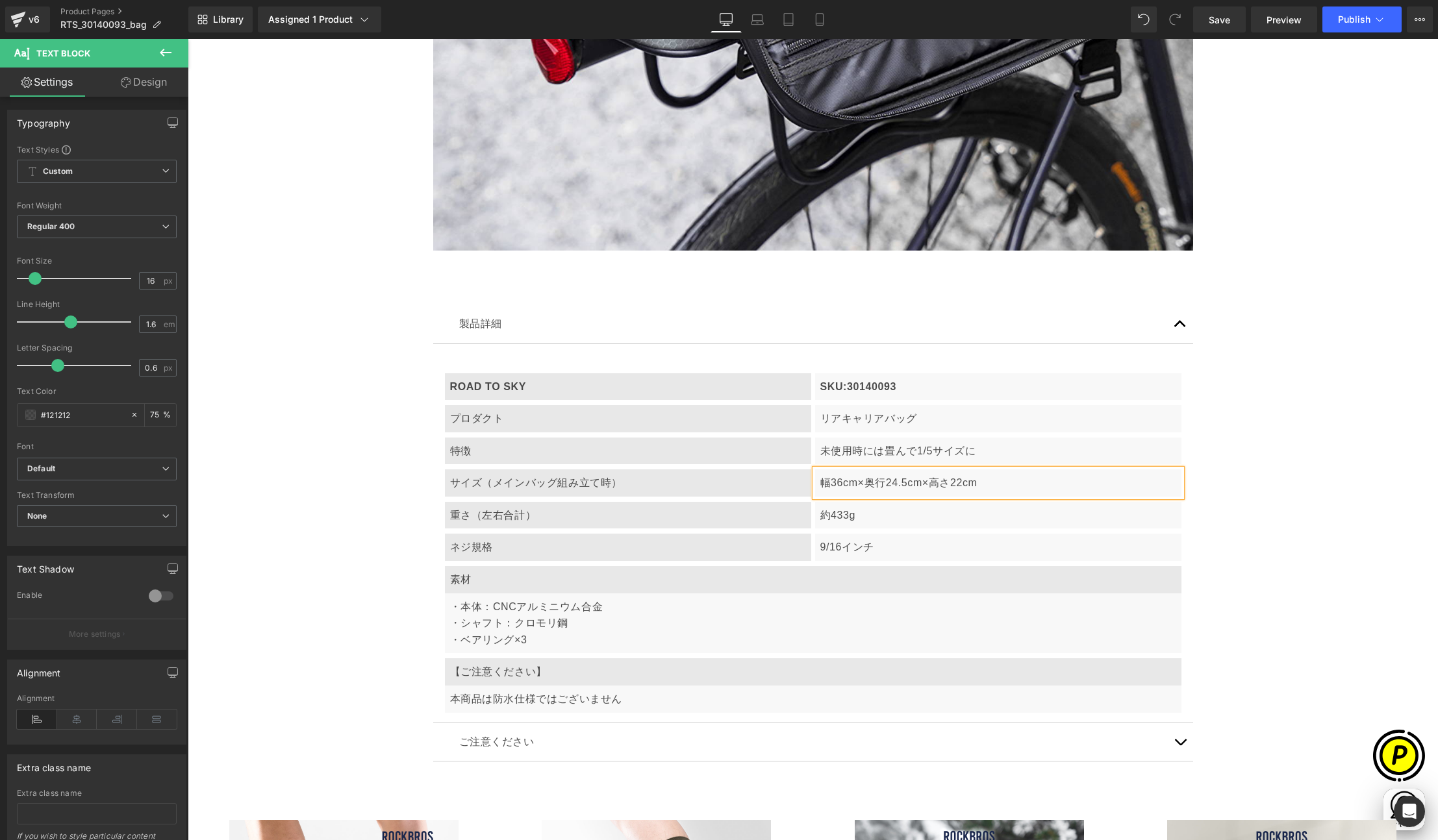
click at [826, 478] on p "幅36cm×奥行24.5cm×高さ22cm" at bounding box center [998, 483] width 356 height 17
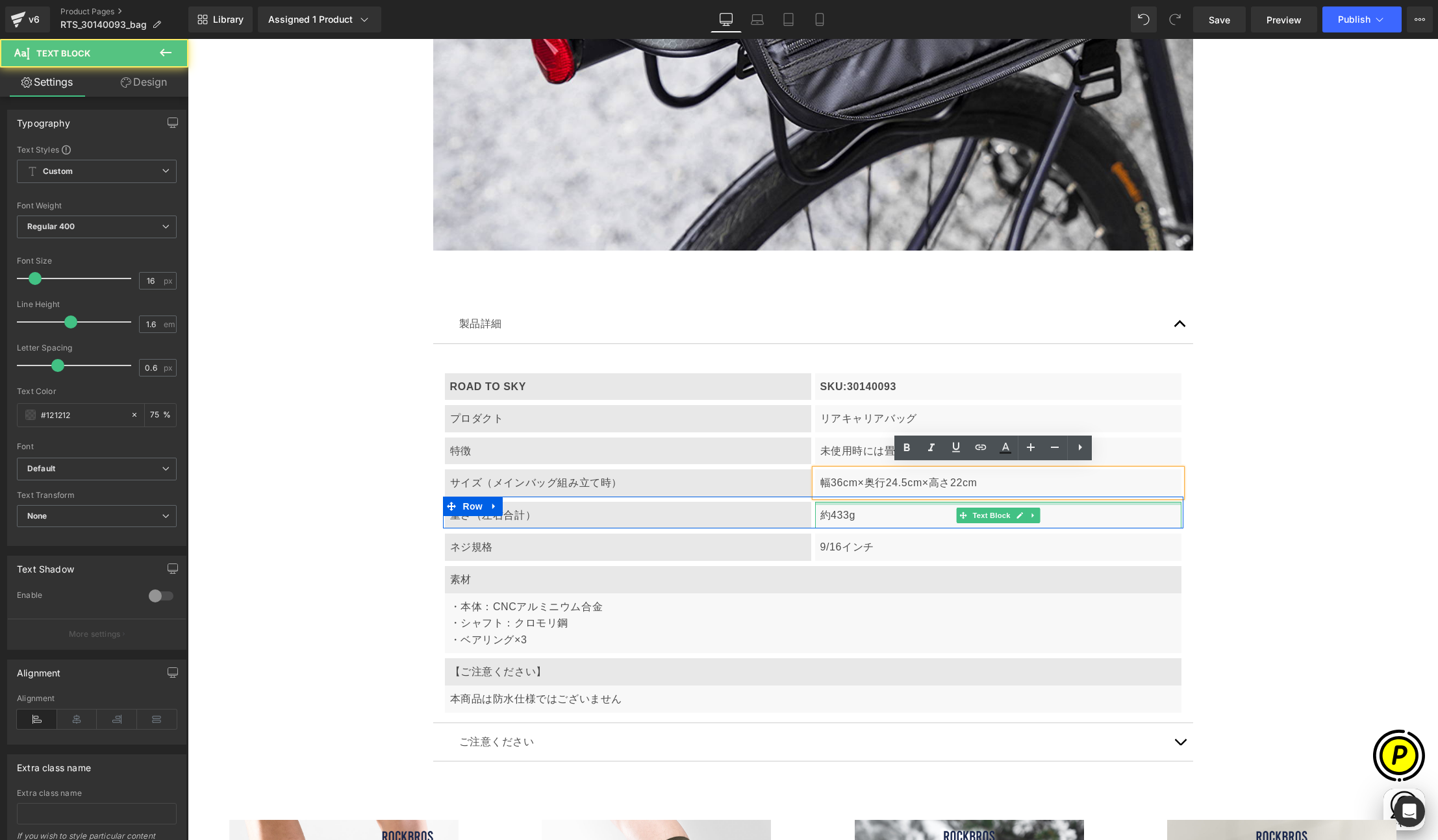
scroll to position [0, 507]
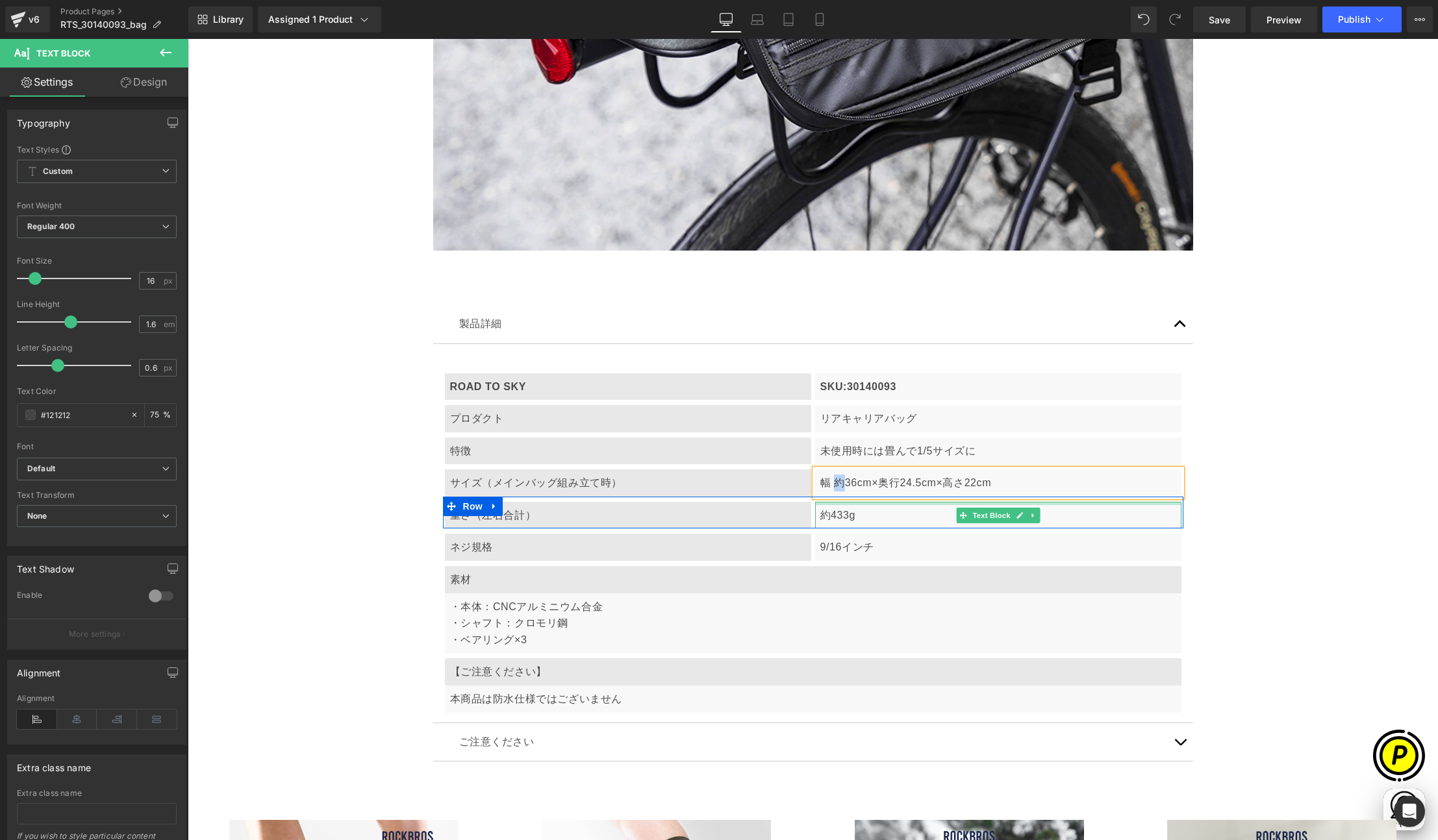
copy p "約"
click at [876, 477] on p "幅 約36cm×奥行24.5cm×高さ22cm" at bounding box center [998, 483] width 356 height 17
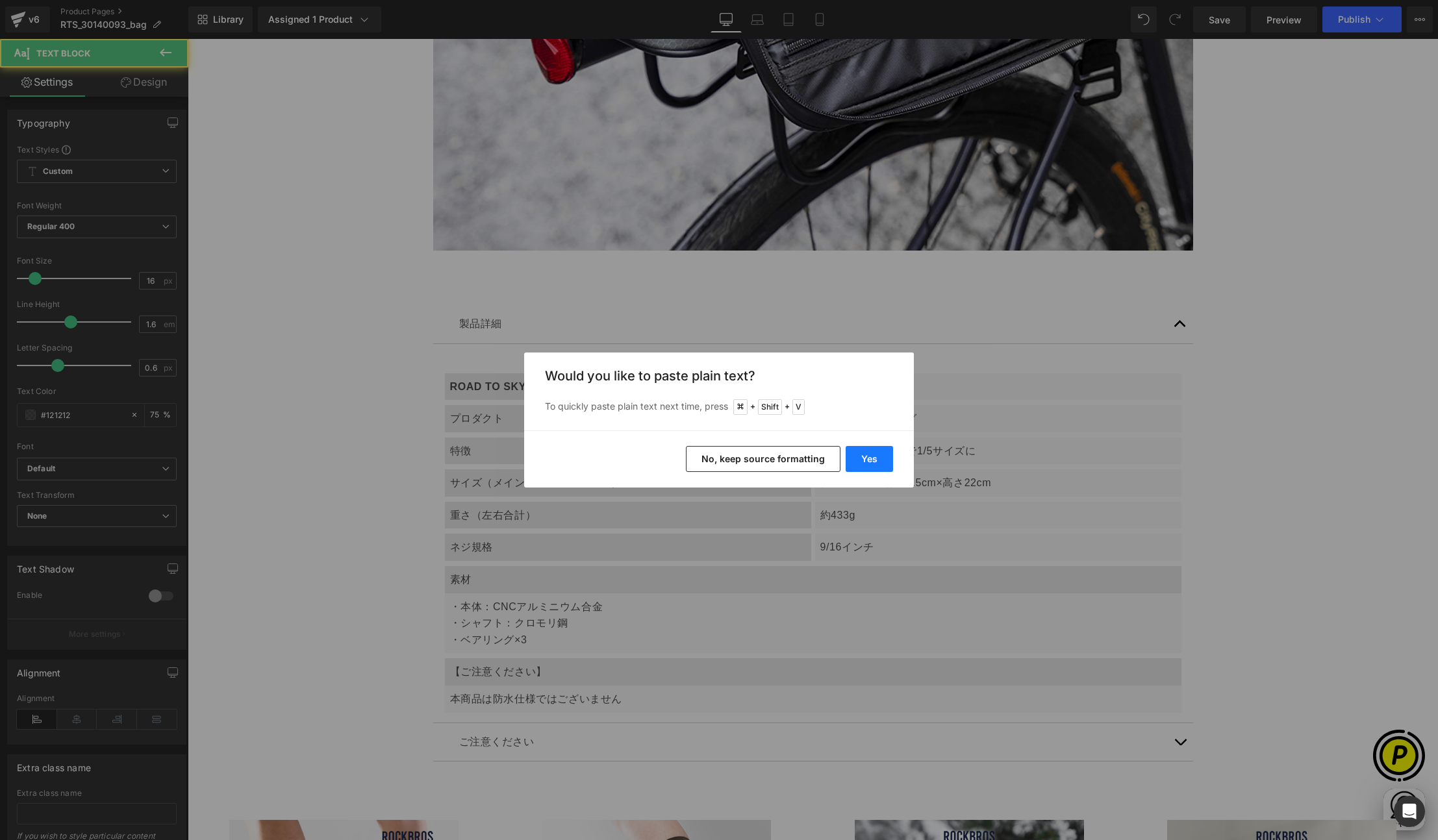
click at [866, 463] on button "Yes" at bounding box center [869, 459] width 47 height 26
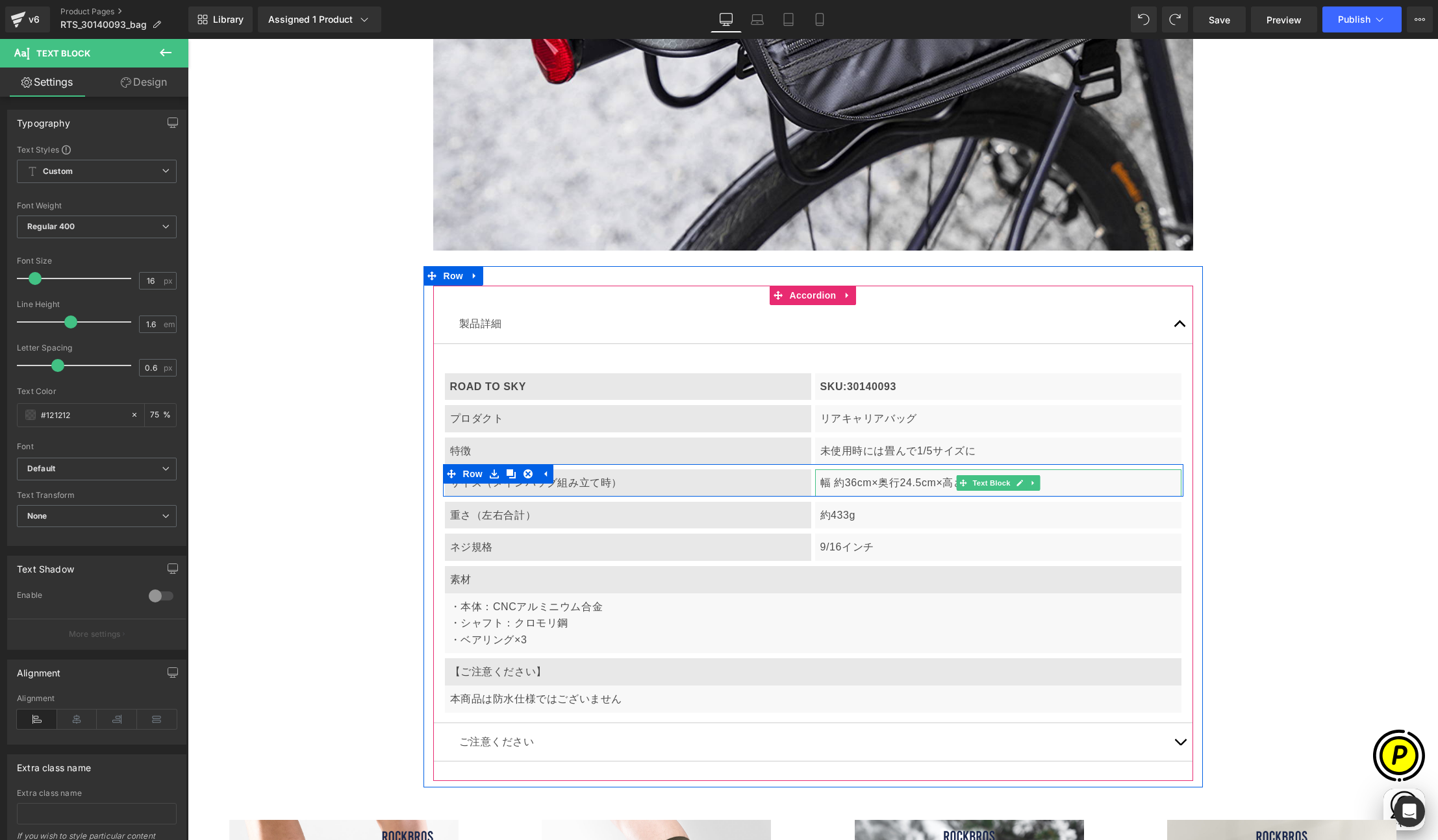
click at [894, 481] on p "幅 約36cm×奥行24.5cm×高さ22cm" at bounding box center [998, 483] width 356 height 17
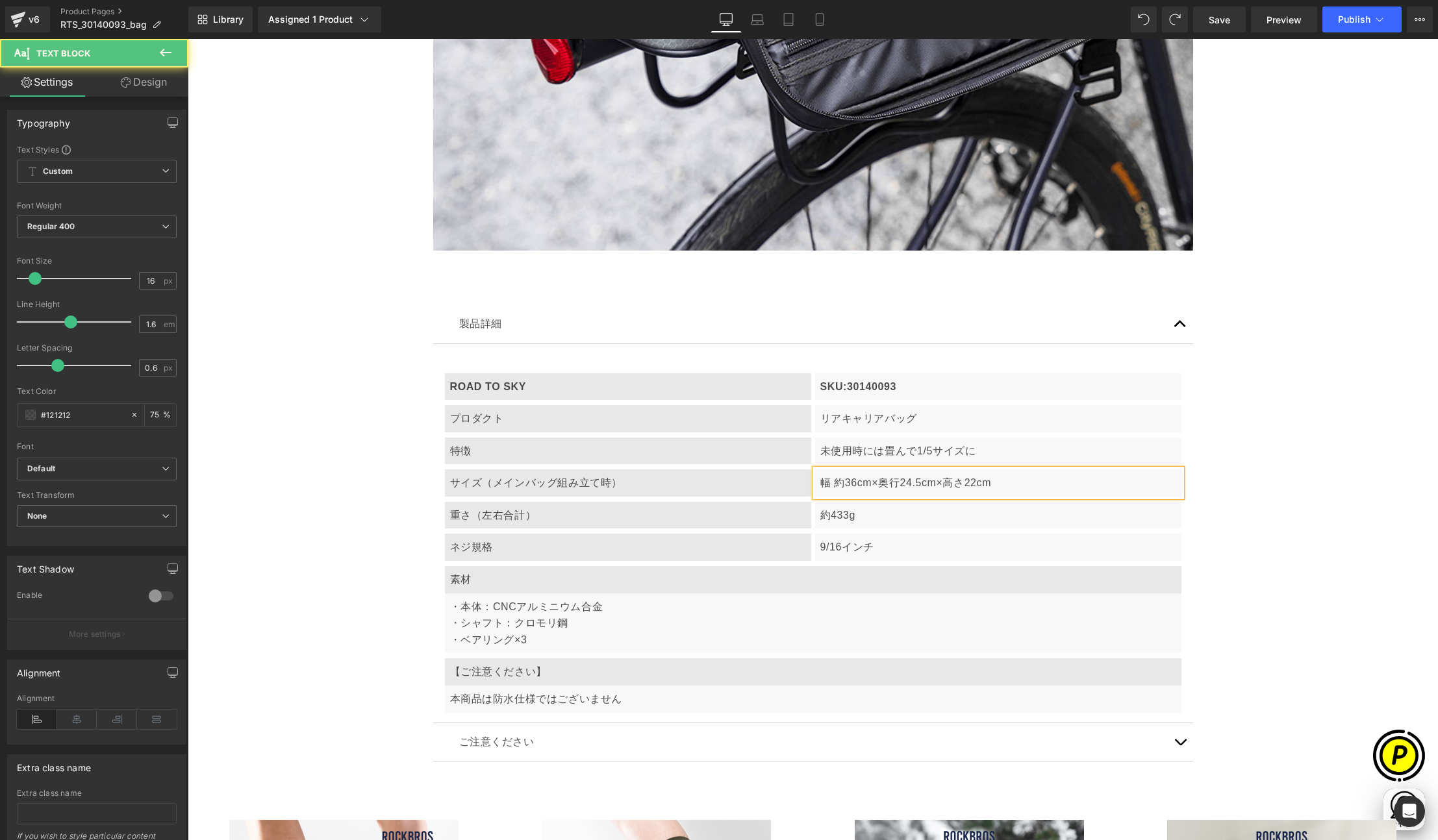
scroll to position [0, 0]
click at [968, 478] on p "幅 約36cm×奥行約24.5cm×高さ22cm" at bounding box center [998, 483] width 356 height 17
click at [869, 477] on p "幅 約36cm×奥行約24.5cm×高さ約22cm" at bounding box center [998, 483] width 356 height 17
click at [877, 478] on p "幅 約36cm ×奥行約24.5cm×高さ約22cm" at bounding box center [998, 483] width 356 height 17
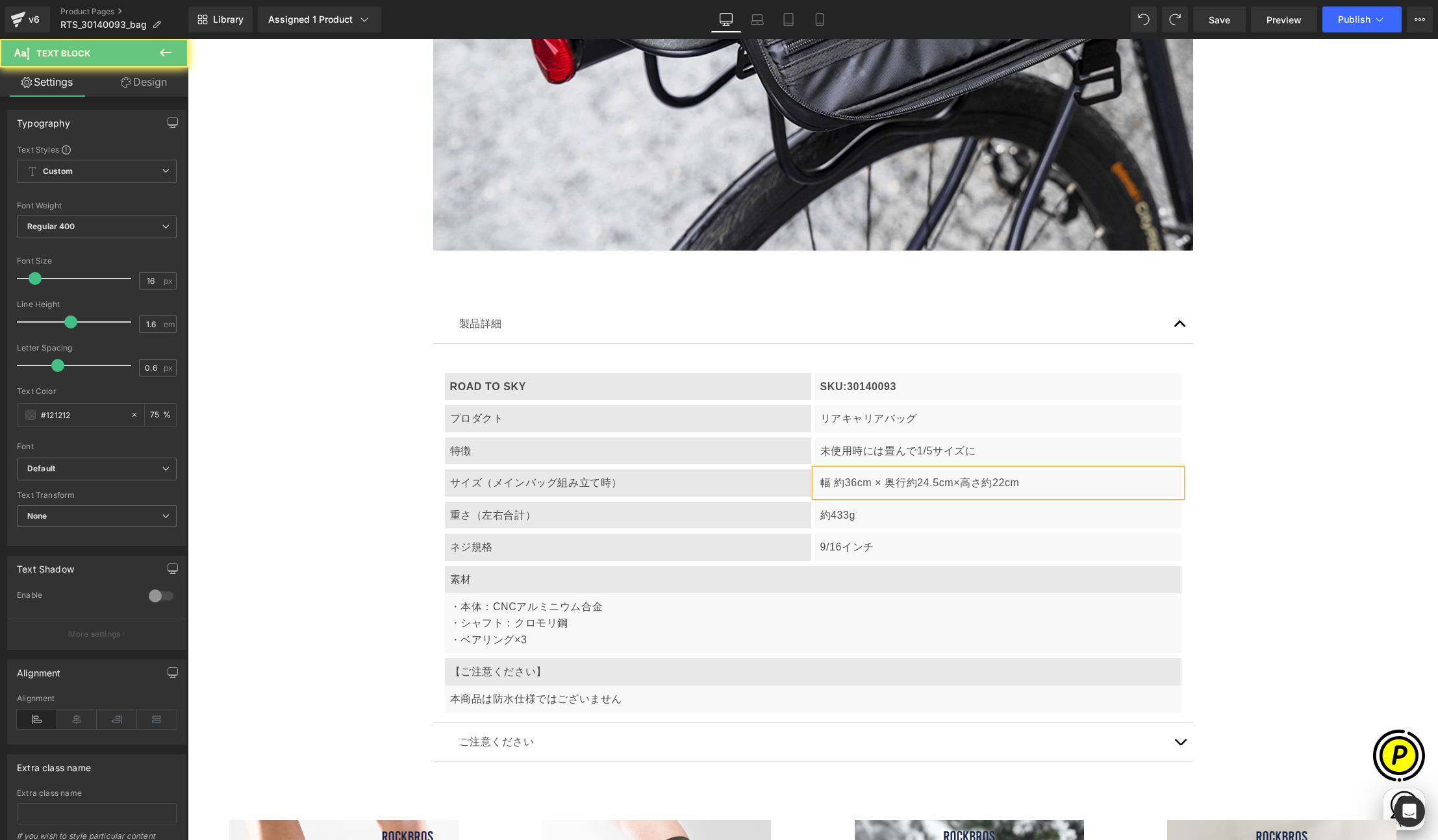
click at [903, 479] on p "幅 約36cm × 奥行約24.5cm×高さ約22cm" at bounding box center [998, 483] width 356 height 17
click at [951, 479] on p "幅 約36cm × 奥行 約24.5cm×高さ約22cm" at bounding box center [998, 483] width 356 height 17
click at [962, 481] on p "幅 約36cm × 奥行 約24.5cm ×高さ約22cm" at bounding box center [998, 483] width 356 height 17
click at [986, 481] on p "幅 約36cm × 奥行 約24.5cm × 高さ約22cm" at bounding box center [998, 483] width 356 height 17
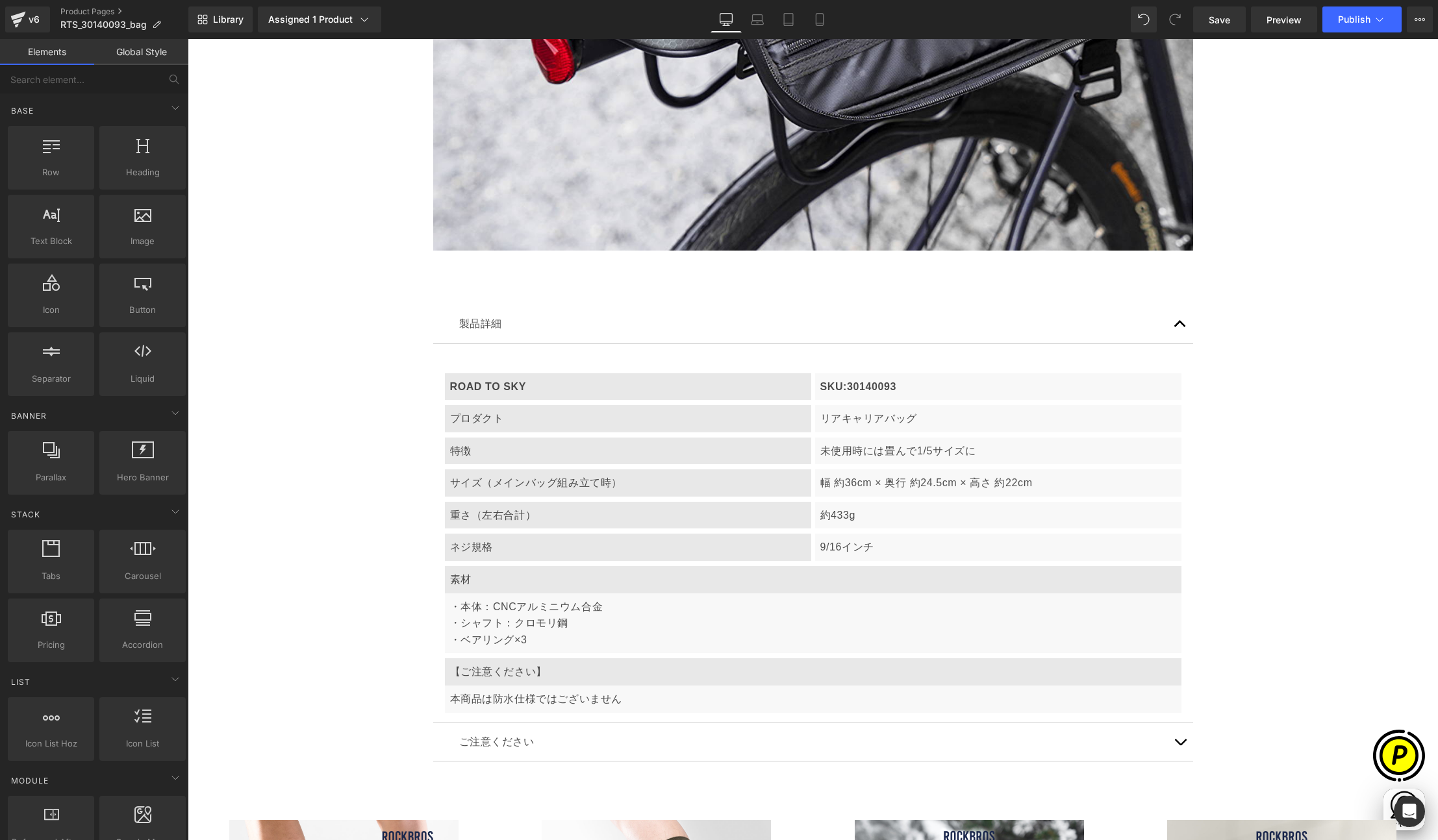
scroll to position [0, 0]
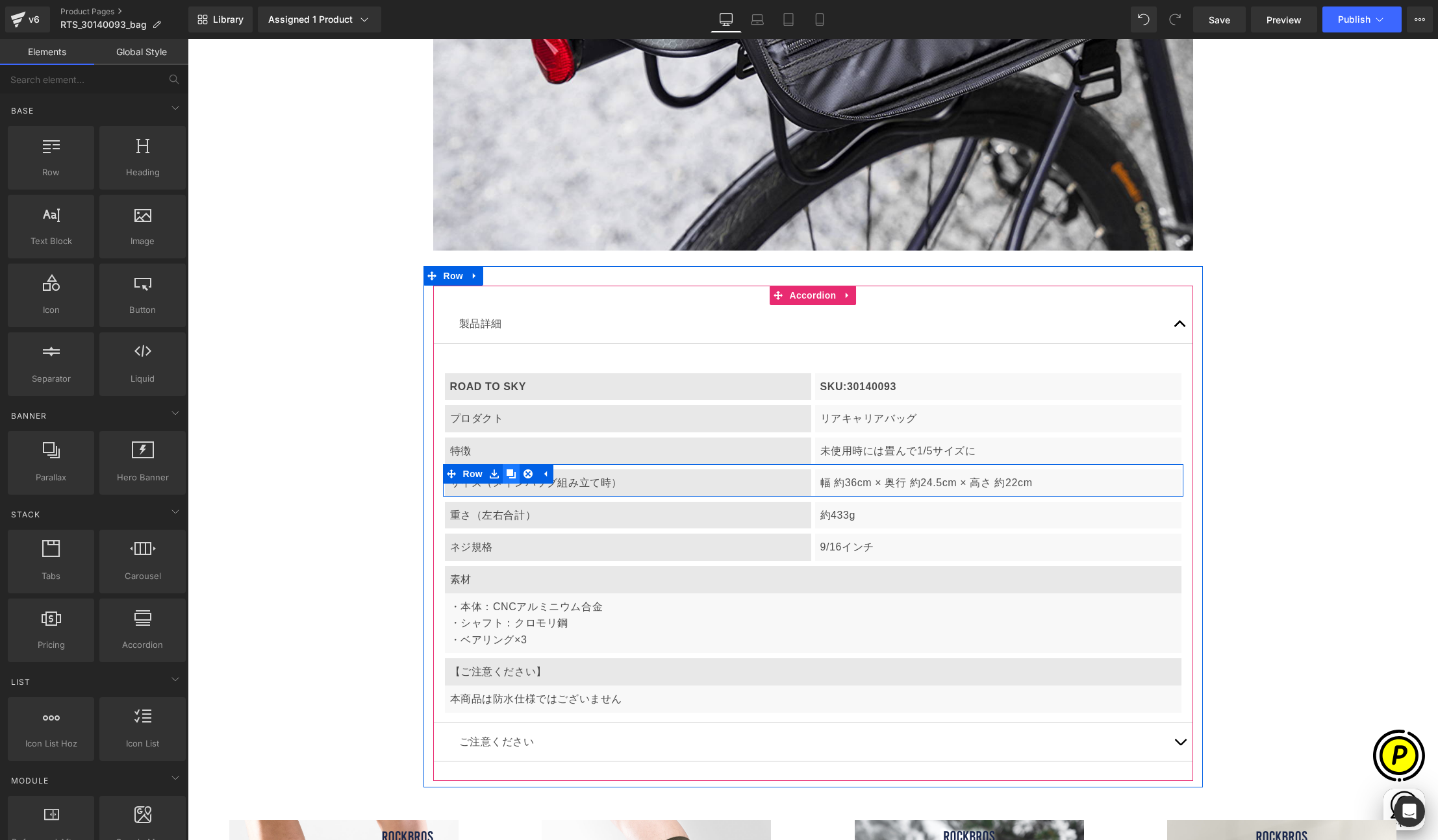
click at [507, 470] on icon at bounding box center [511, 474] width 9 height 9
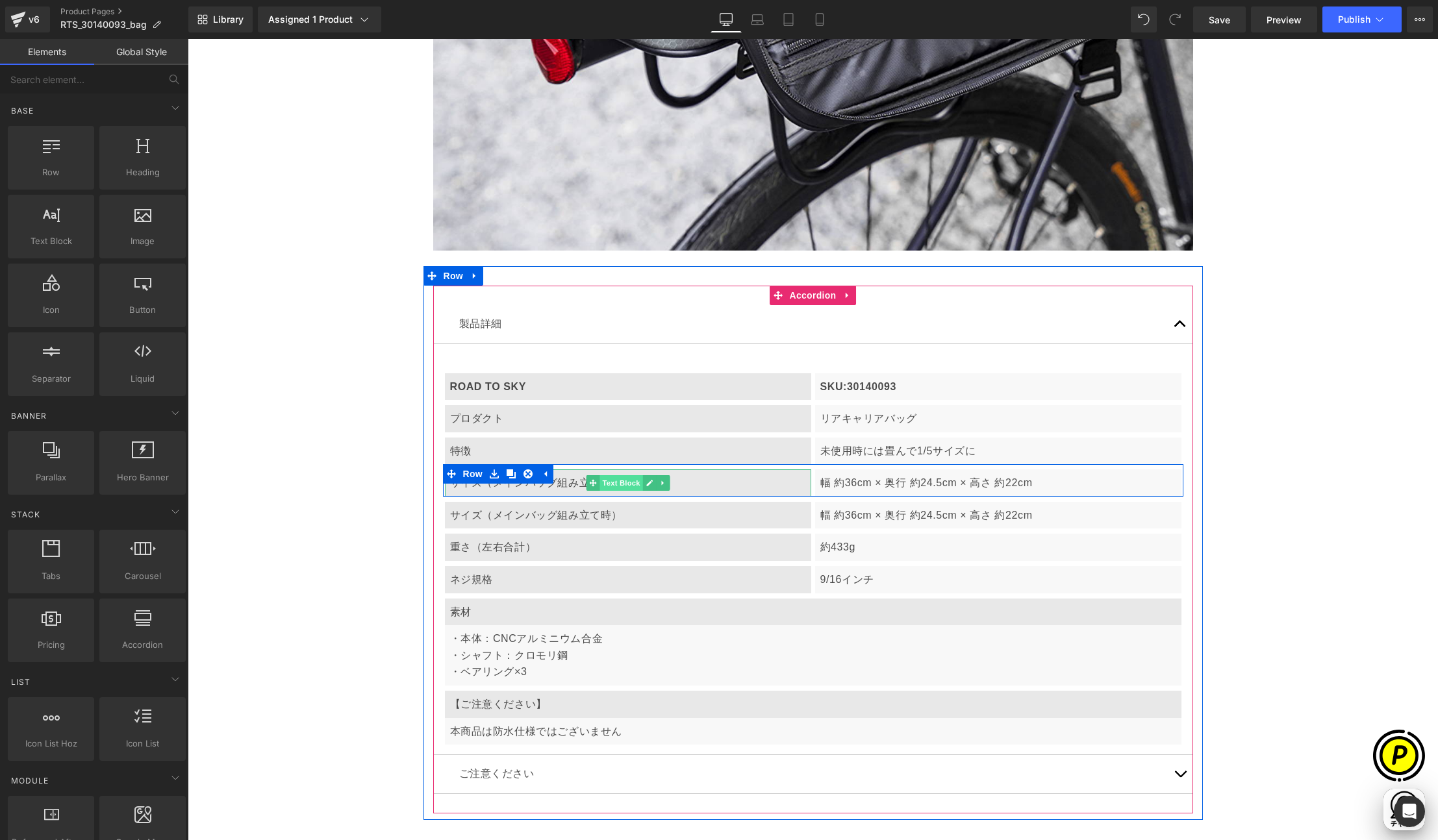
click at [616, 482] on span "Text Block" at bounding box center [621, 483] width 43 height 16
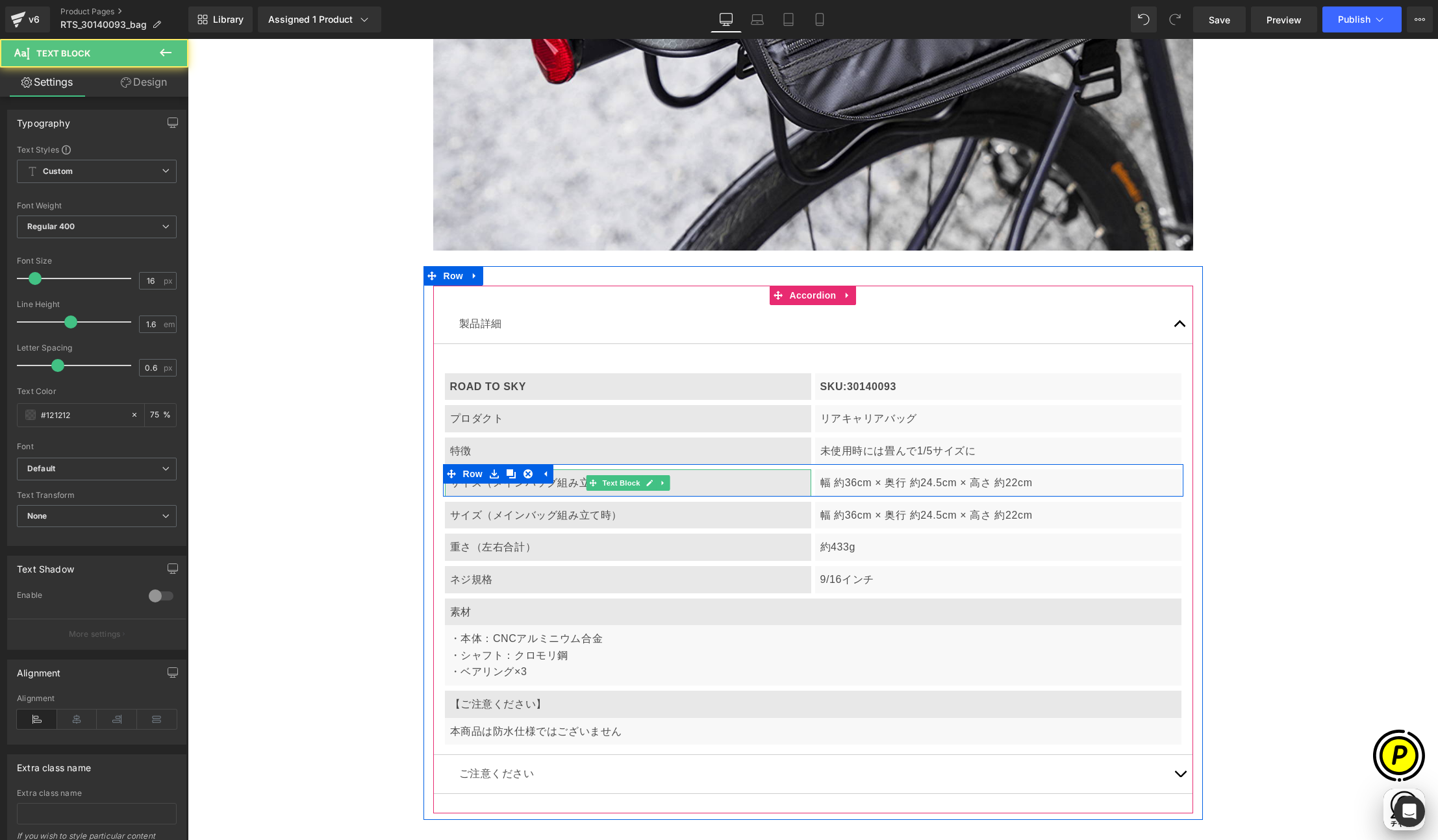
click at [550, 488] on div "サイズ（メインバッグ組み立て時）" at bounding box center [628, 483] width 367 height 27
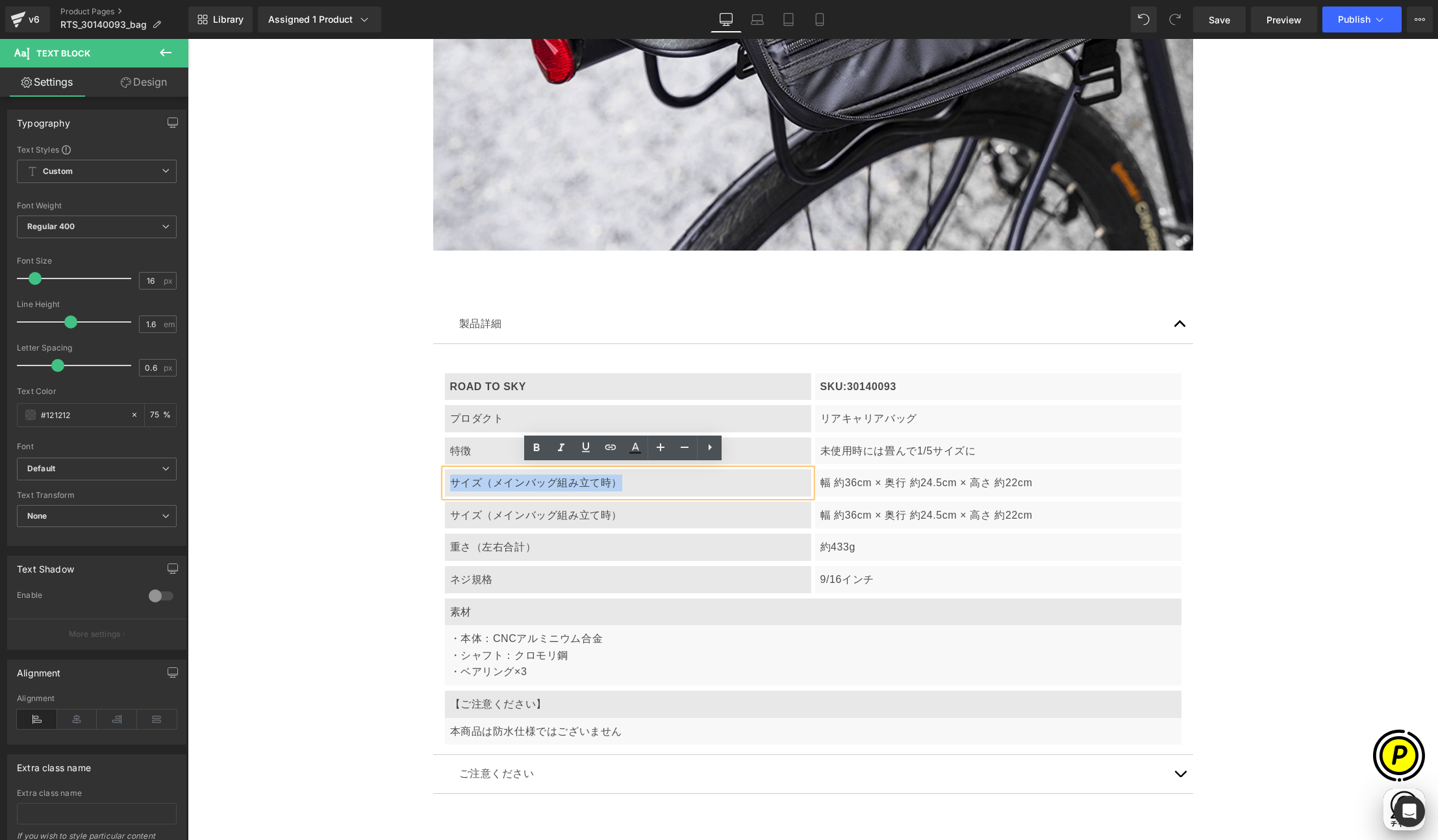
drag, startPoint x: 447, startPoint y: 477, endPoint x: 623, endPoint y: 476, distance: 176.0
click at [623, 476] on p "サイズ（メインバッグ組み立て時）" at bounding box center [628, 483] width 356 height 17
click at [847, 485] on p "幅 約36cm × 奥行 約24.5cm × 高さ 約22cm" at bounding box center [998, 483] width 356 height 17
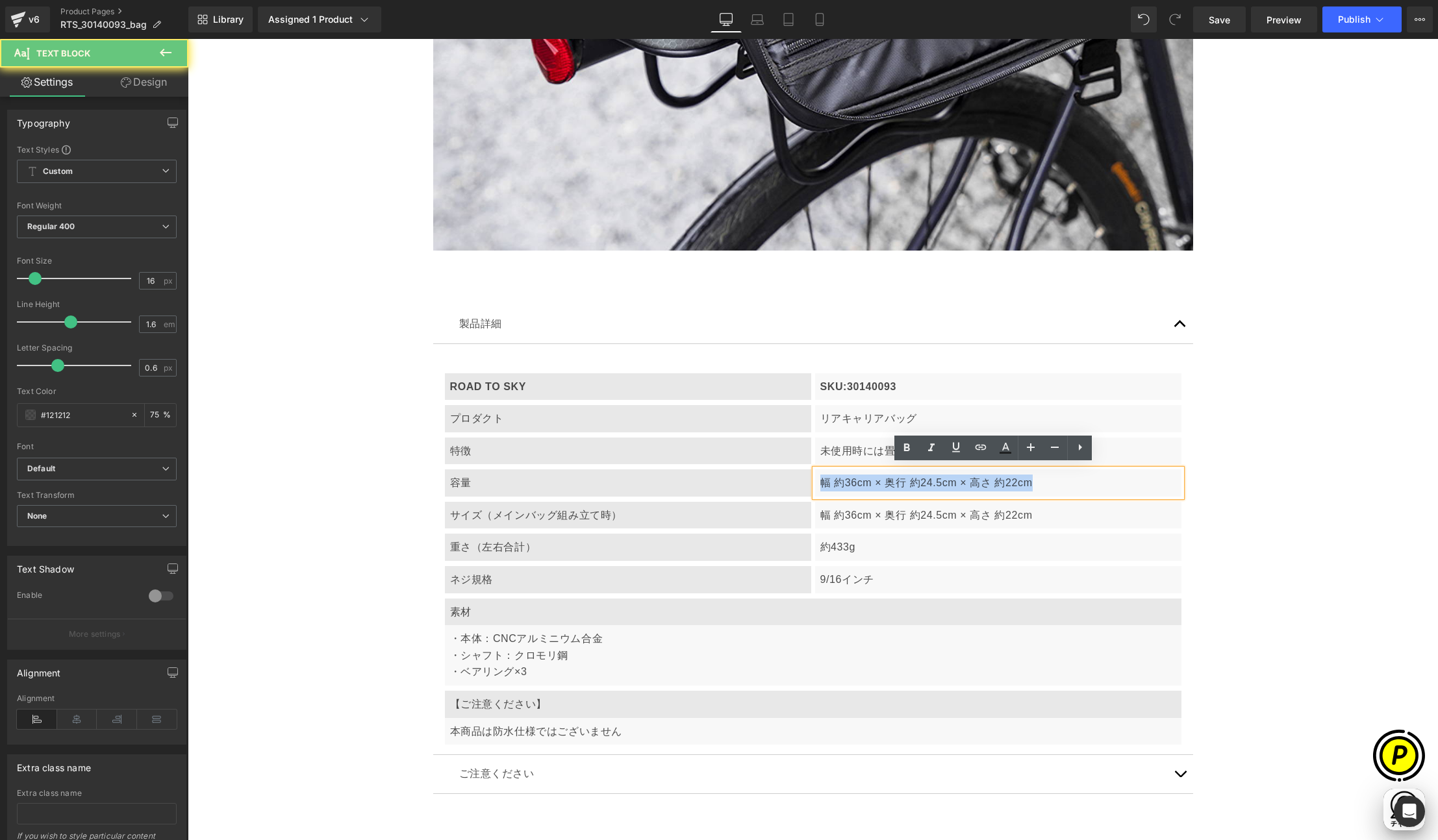
drag, startPoint x: 815, startPoint y: 476, endPoint x: 1046, endPoint y: 490, distance: 231.4
click at [1022, 490] on div "幅 約36cm × 奥行 約24.5cm × 高さ 約22cm" at bounding box center [998, 483] width 367 height 27
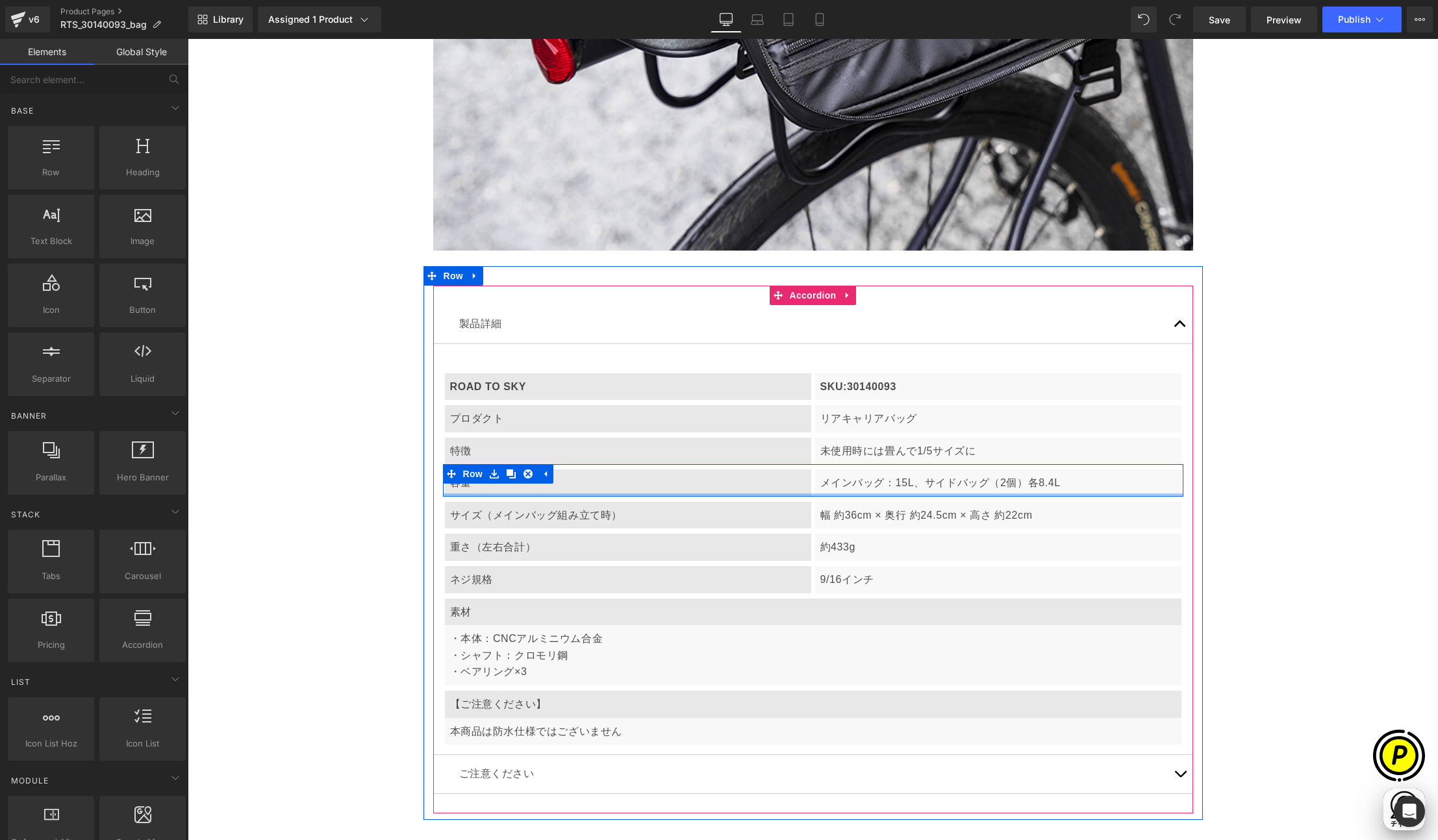
click at [514, 488] on div "容量" at bounding box center [628, 483] width 367 height 27
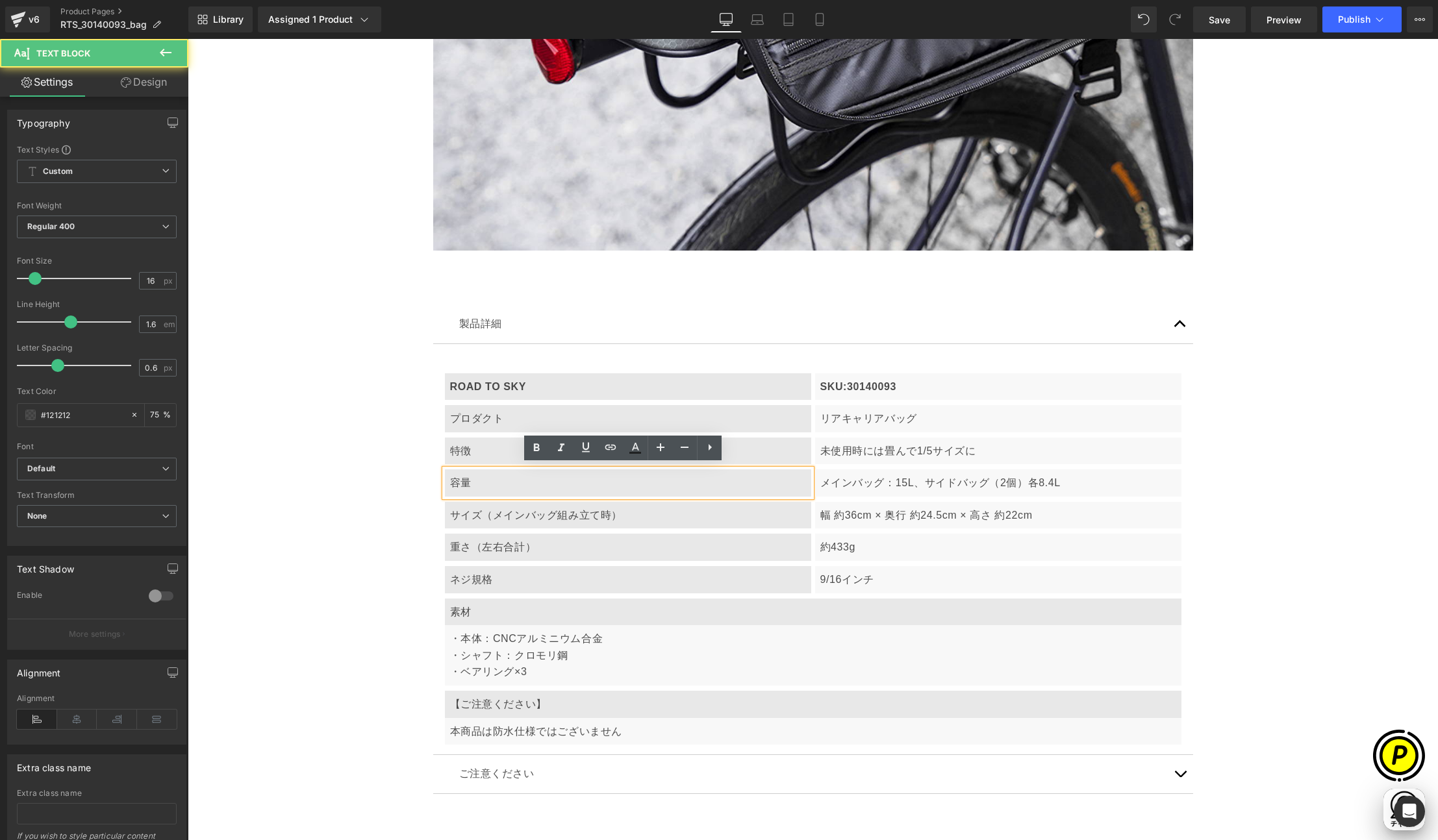
click at [479, 480] on p "容量" at bounding box center [628, 483] width 356 height 17
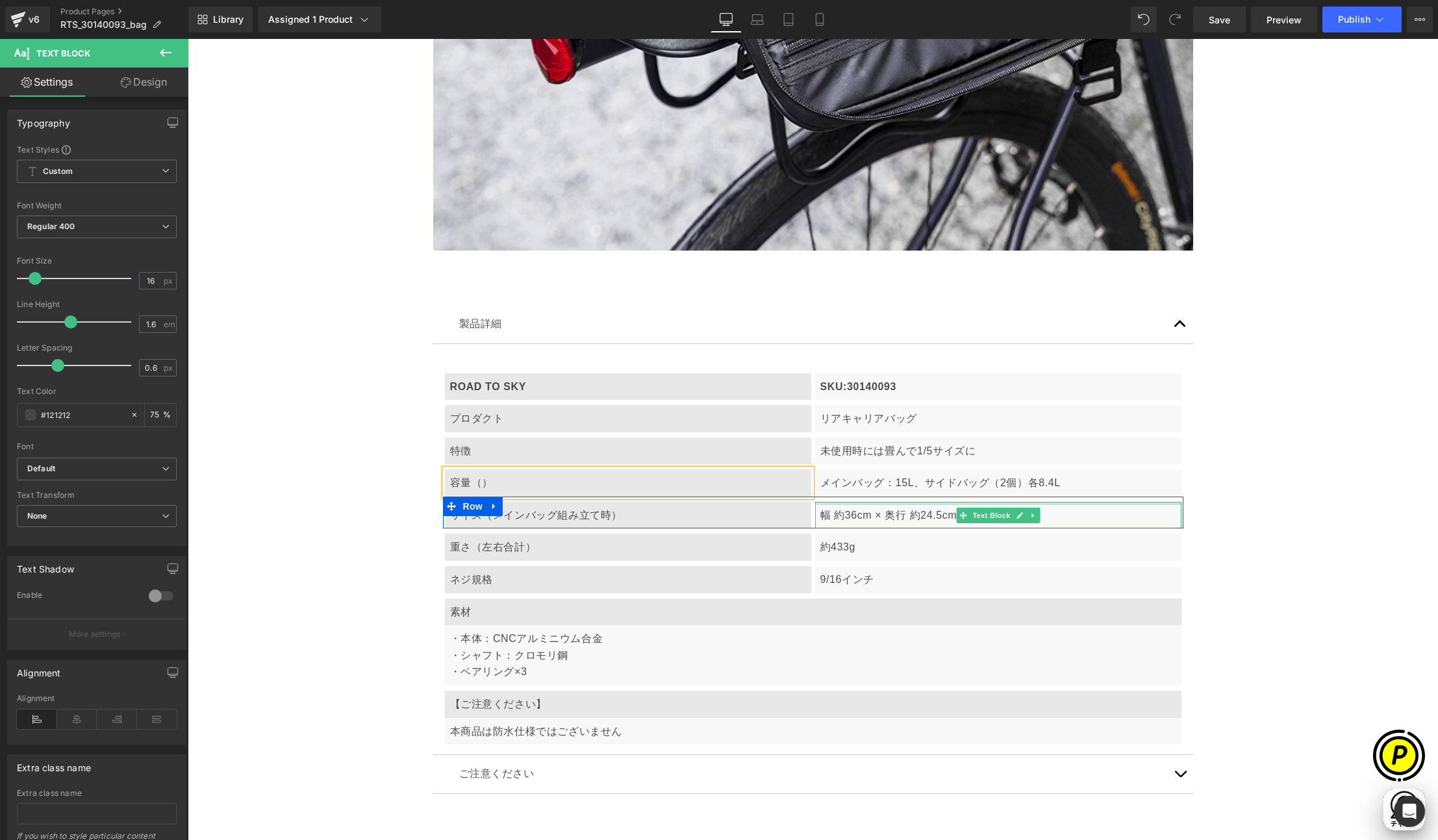
click at [896, 478] on p "メインバッグ：15L、サイドバッグ（2個）各8.4L" at bounding box center [998, 483] width 356 height 17
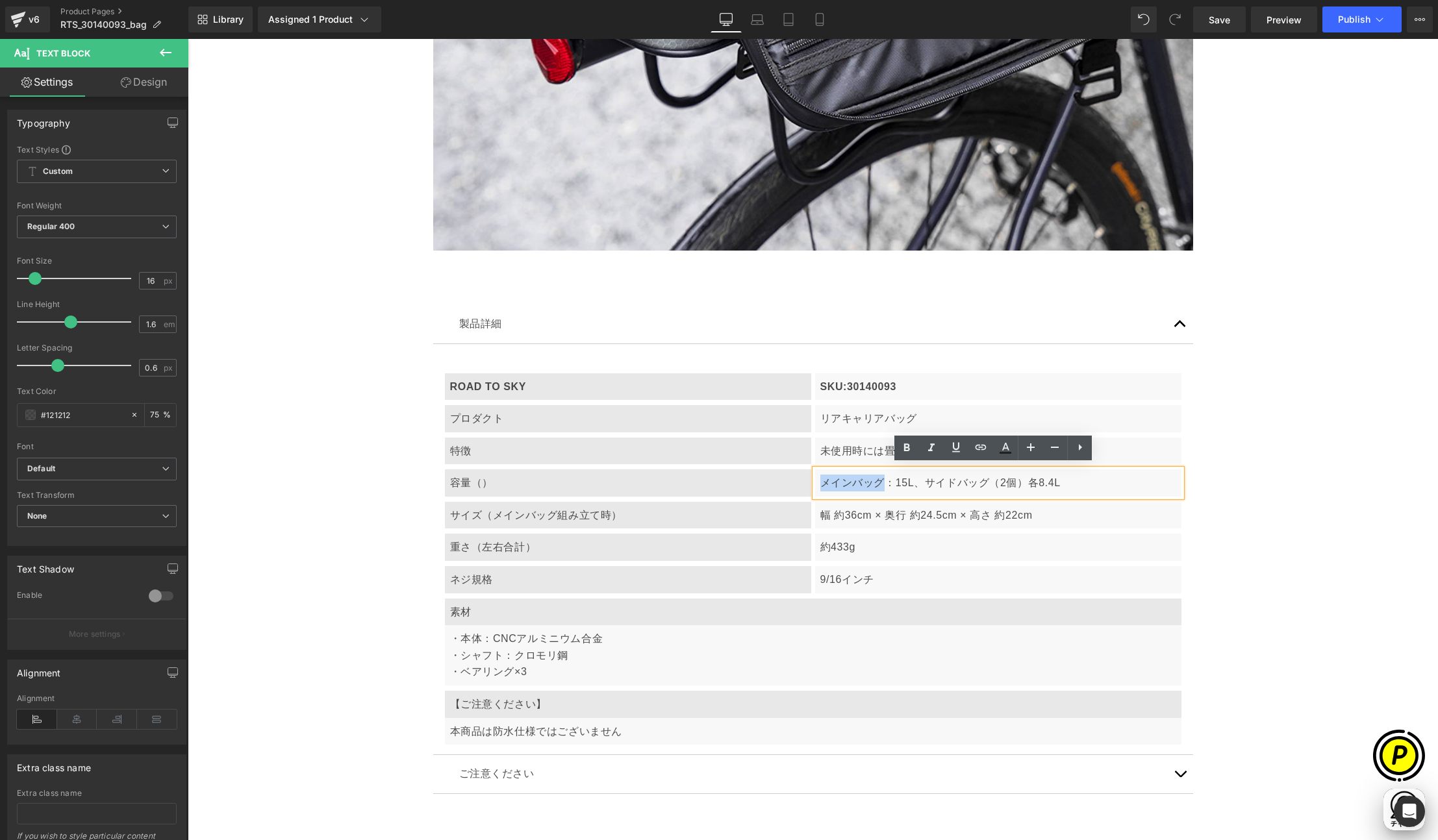
drag, startPoint x: 844, startPoint y: 476, endPoint x: 817, endPoint y: 476, distance: 27.0
click at [820, 476] on p "メインバッグ：15L、サイドバッグ（2個）各8.4L" at bounding box center [998, 483] width 356 height 17
copy p "メインバッグ"
click at [485, 475] on p "容量（）" at bounding box center [628, 483] width 356 height 17
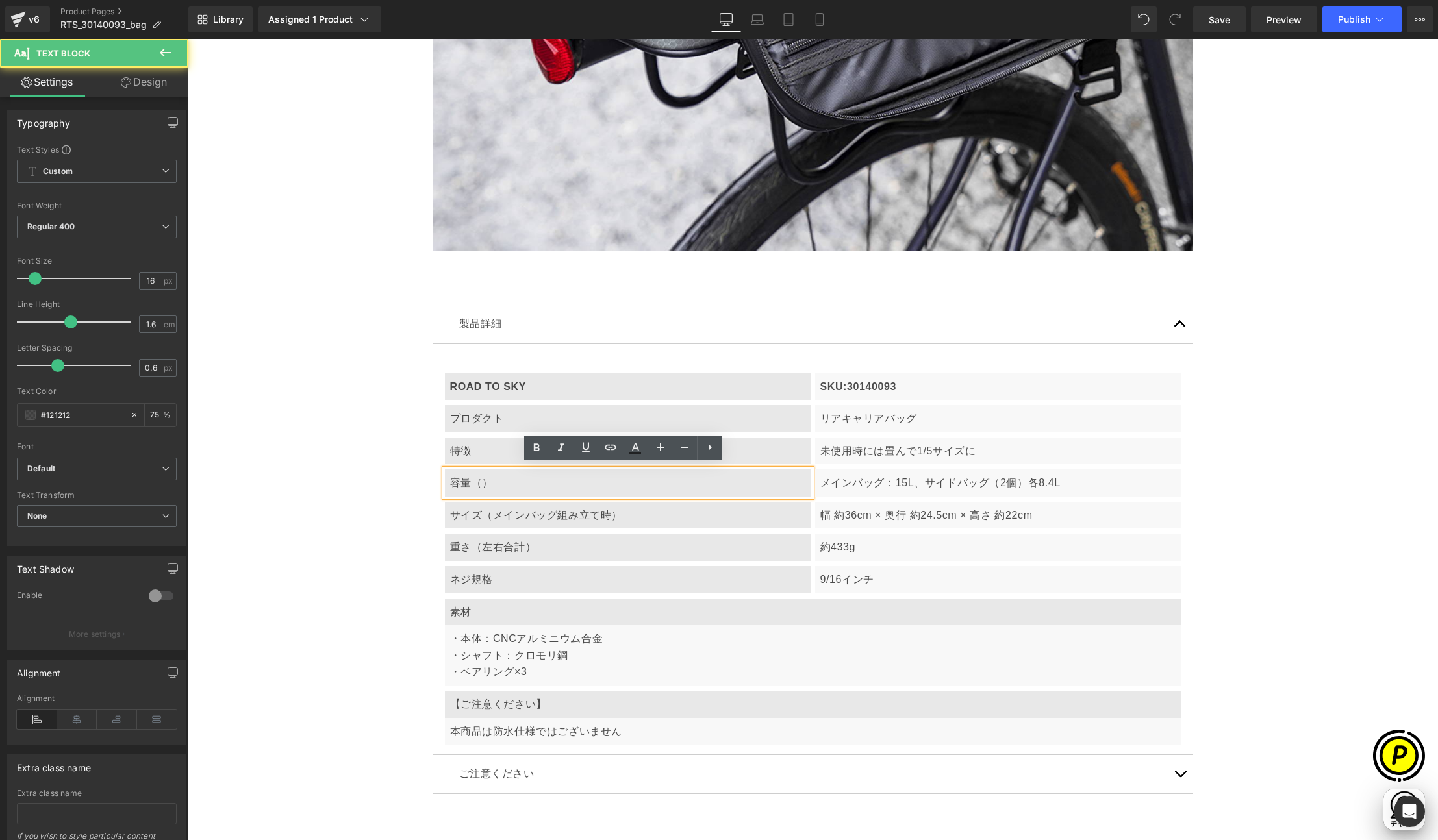
click at [478, 481] on p "容量（）" at bounding box center [628, 483] width 356 height 17
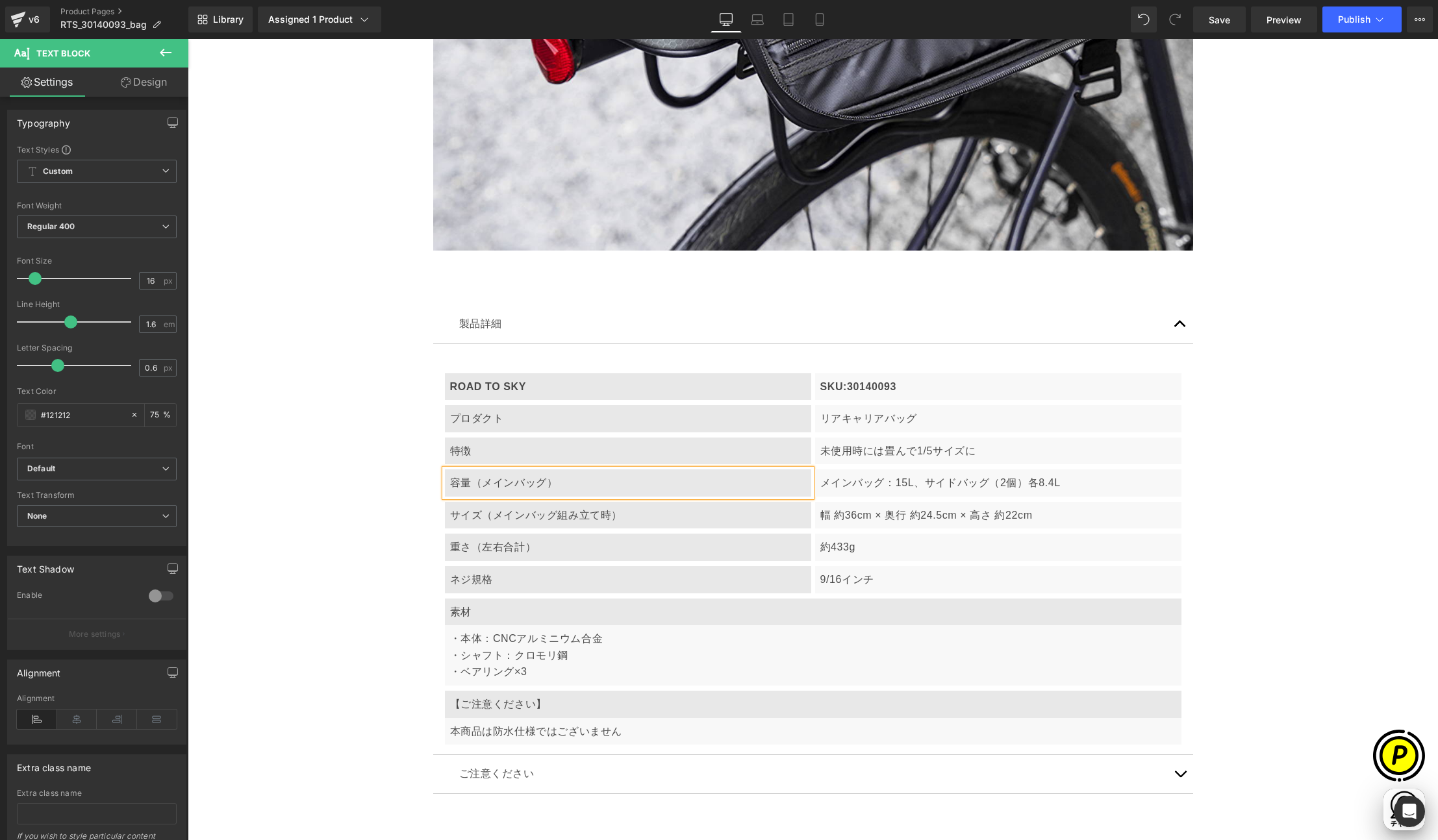
scroll to position [0, 253]
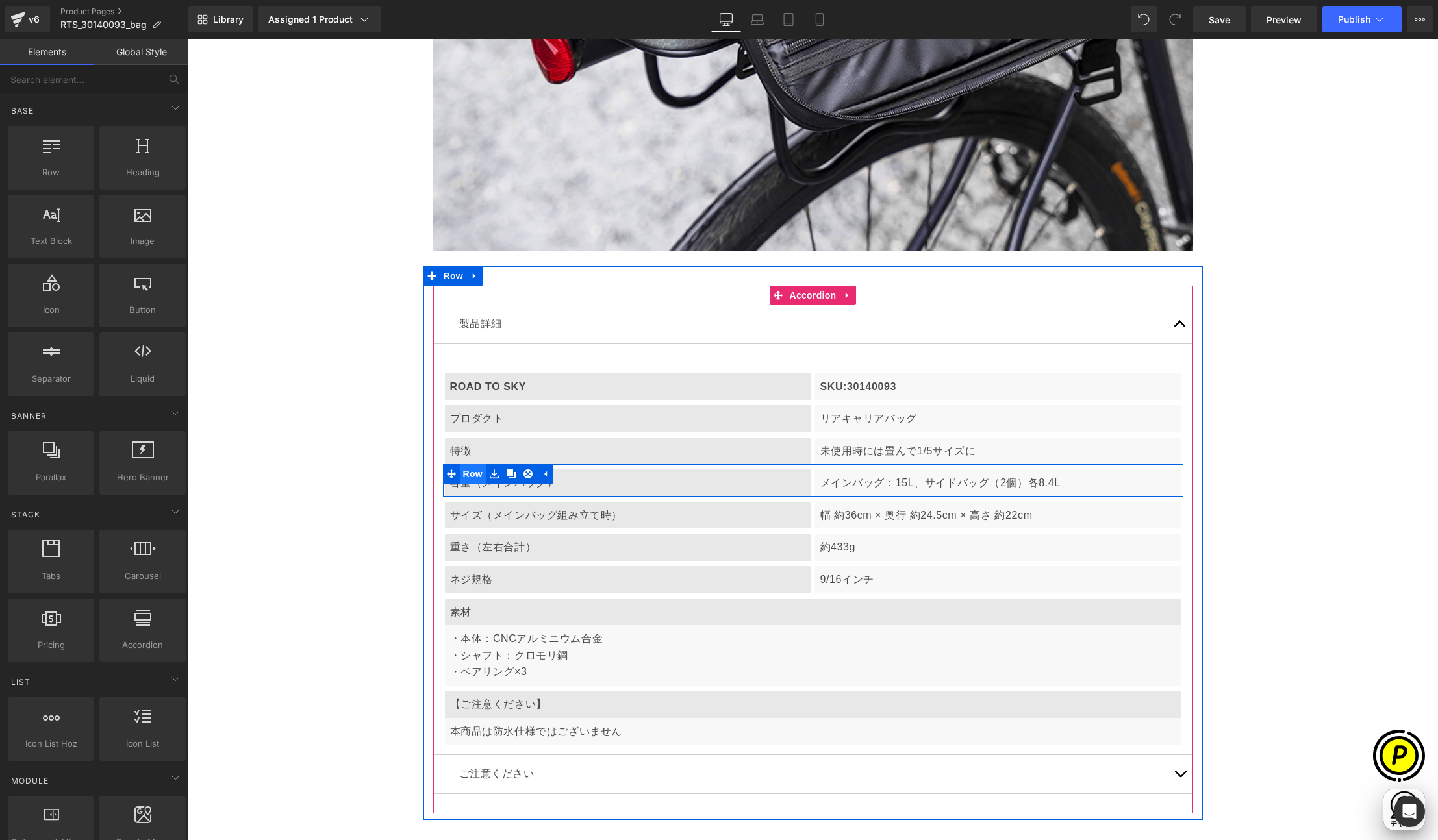
click at [465, 466] on span "Row" at bounding box center [473, 474] width 26 height 19
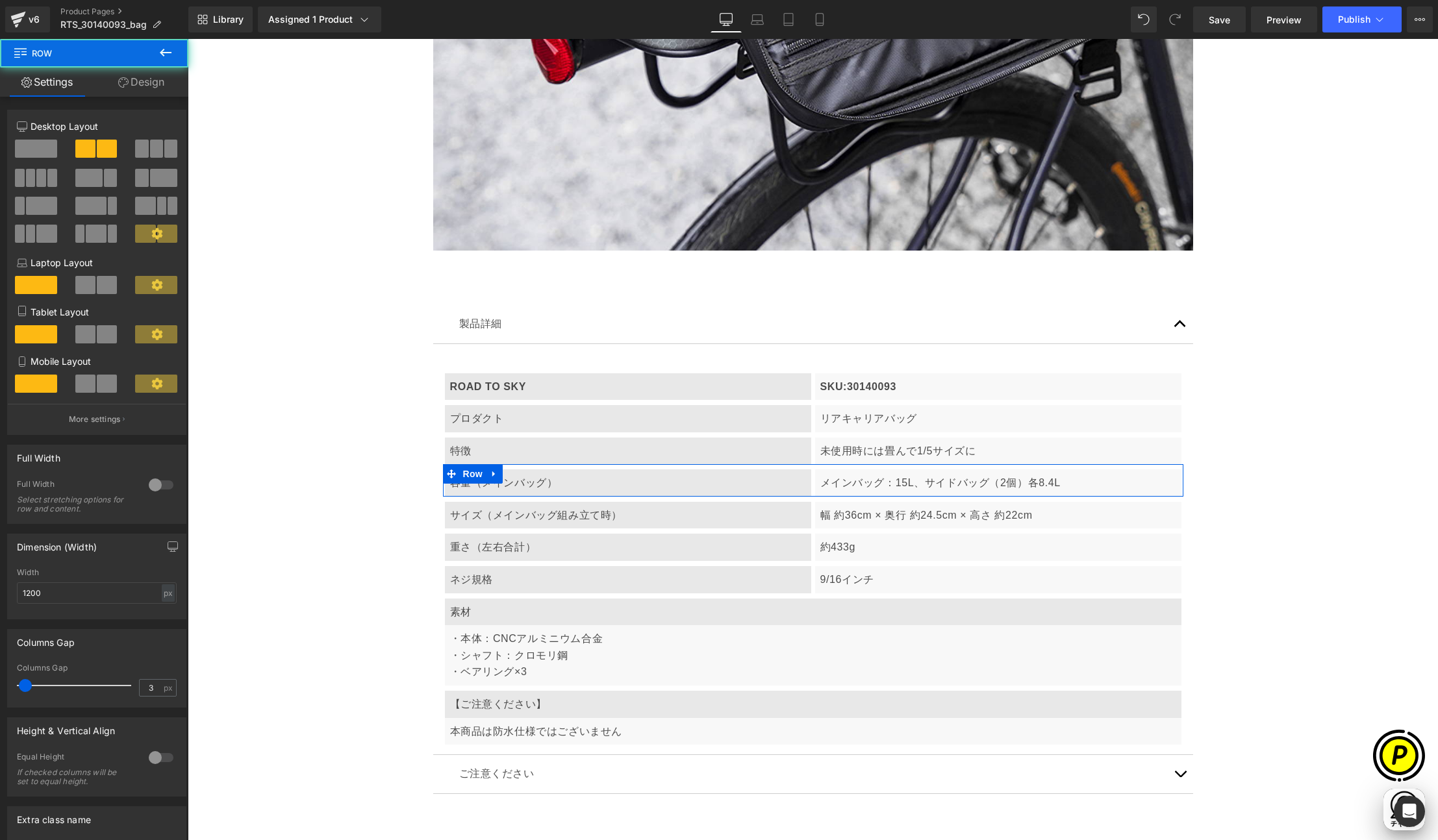
click at [41, 142] on span at bounding box center [36, 148] width 42 height 18
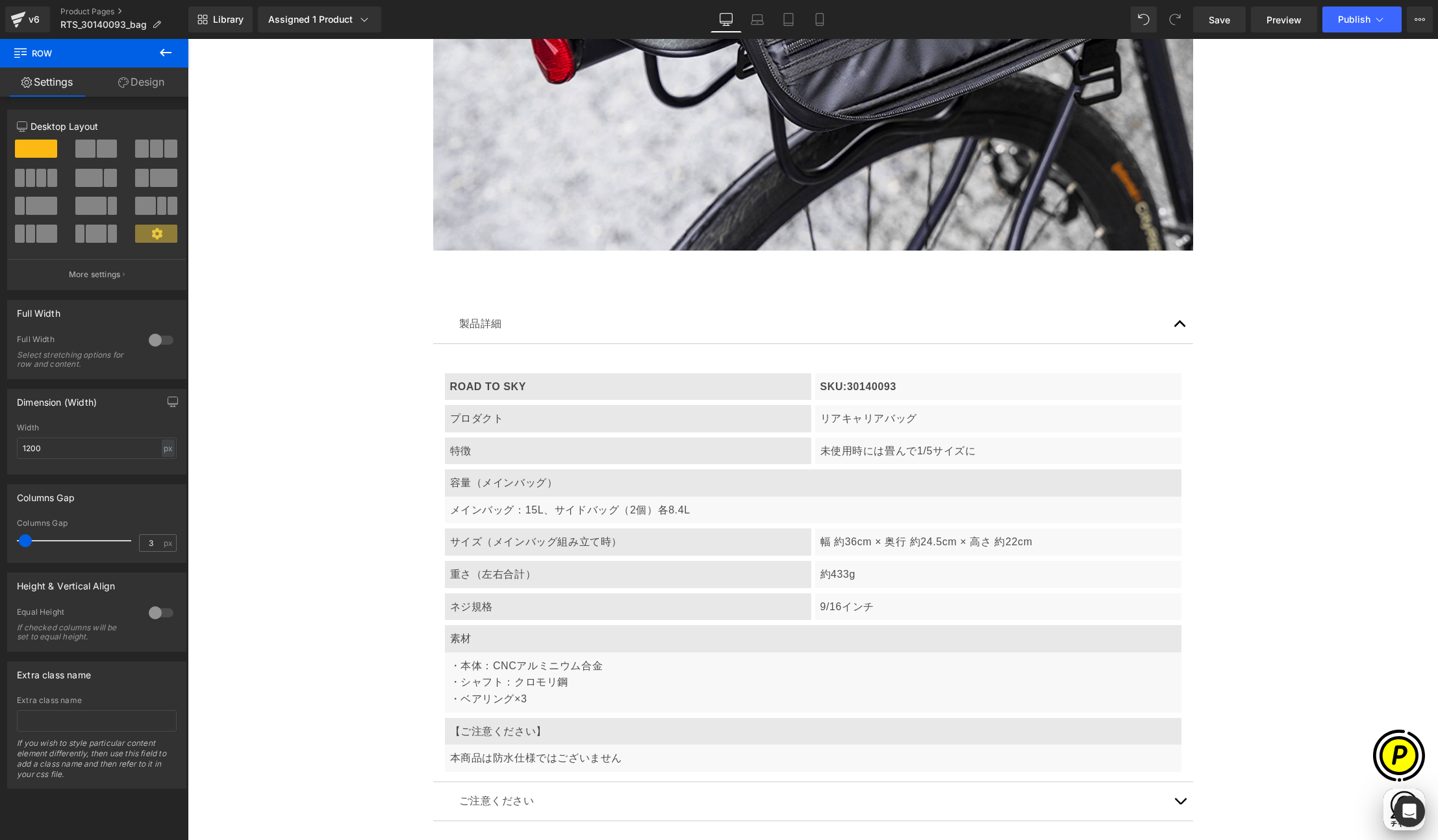
scroll to position [0, 507]
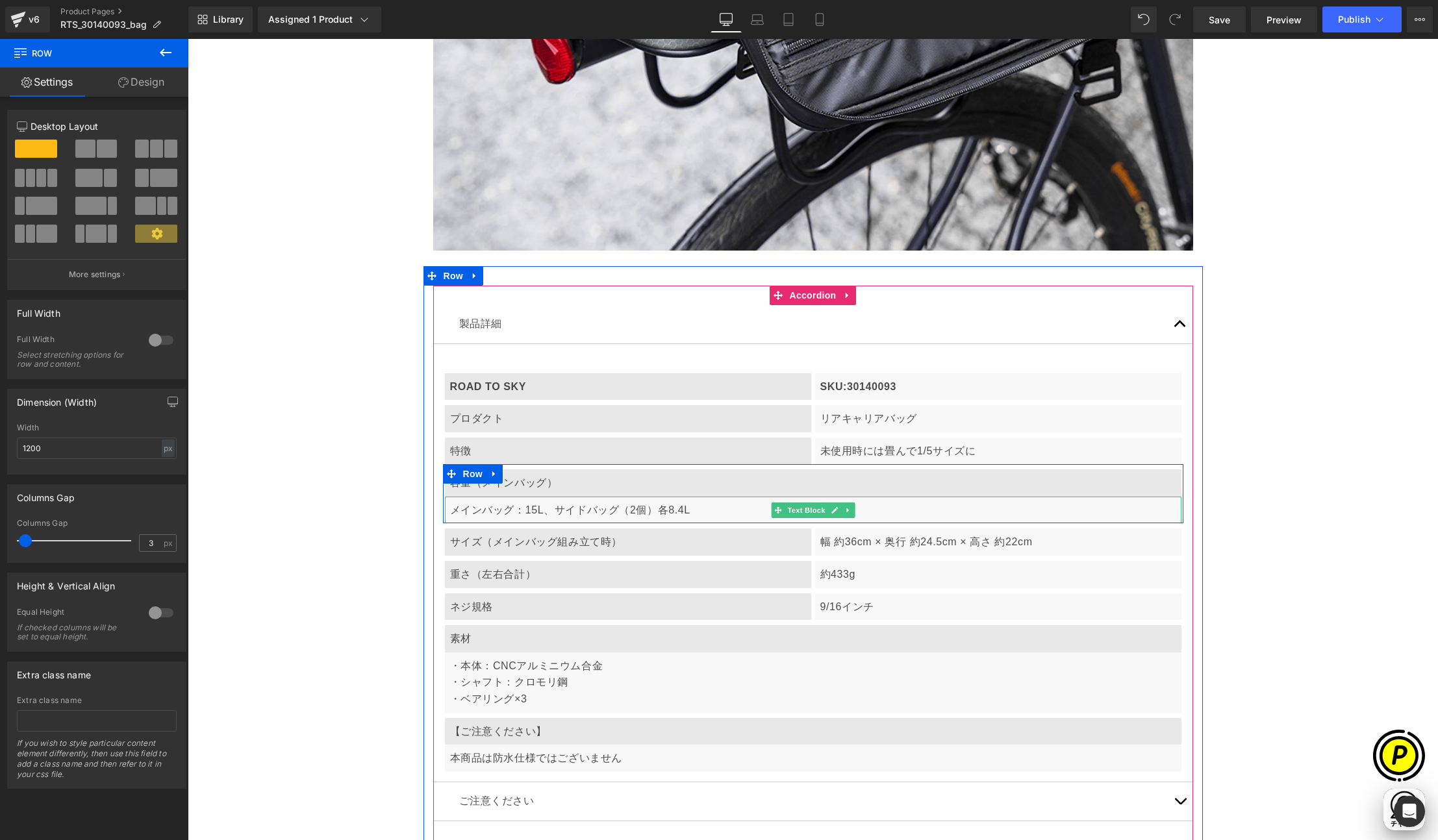
click at [533, 511] on p "メインバッグ：15L、サイドバッグ（2個）各8.4L" at bounding box center [813, 510] width 726 height 17
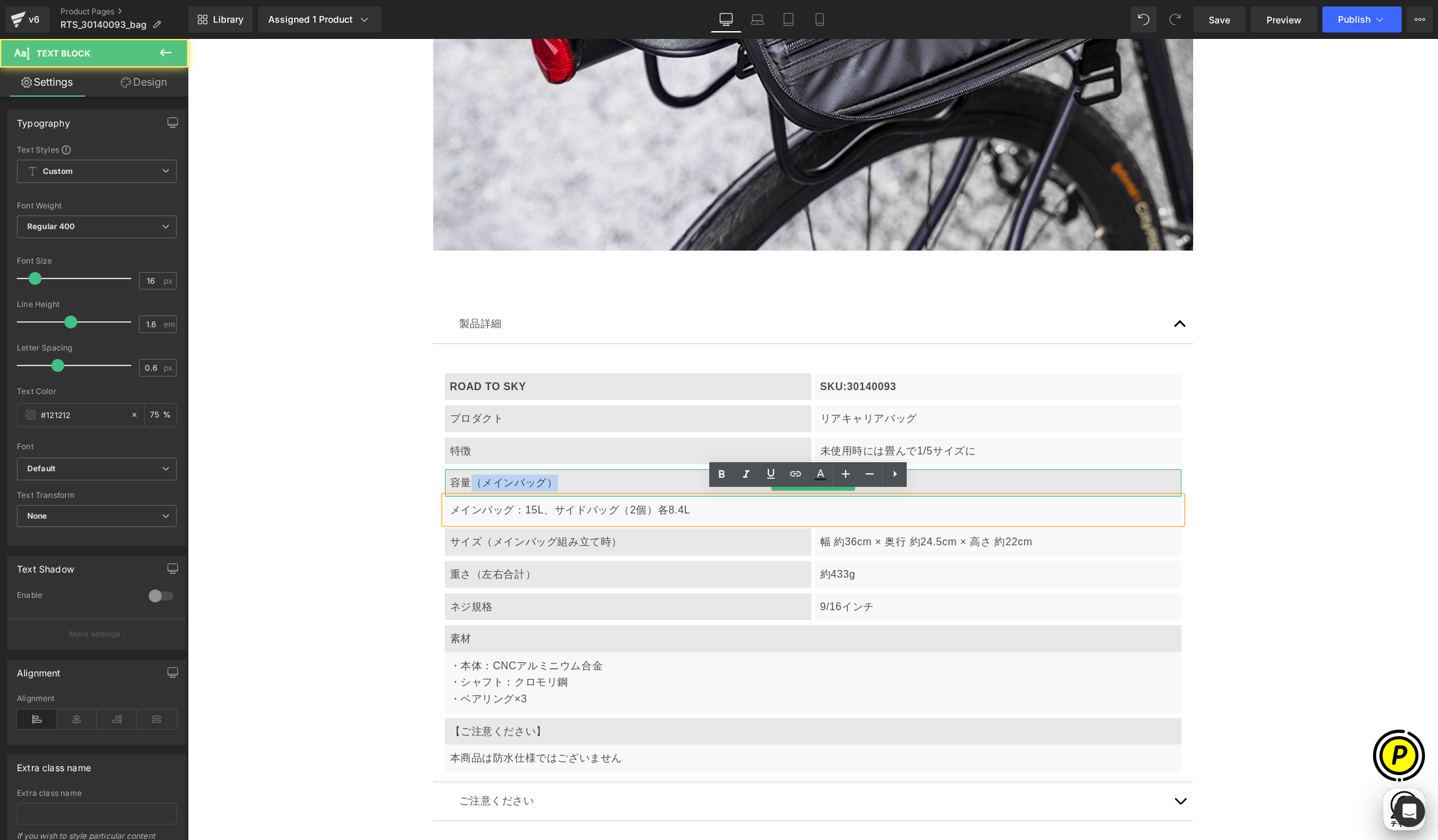
drag, startPoint x: 468, startPoint y: 479, endPoint x: 581, endPoint y: 479, distance: 113.0
click at [581, 479] on p "容量（メインバッグ）" at bounding box center [813, 483] width 726 height 17
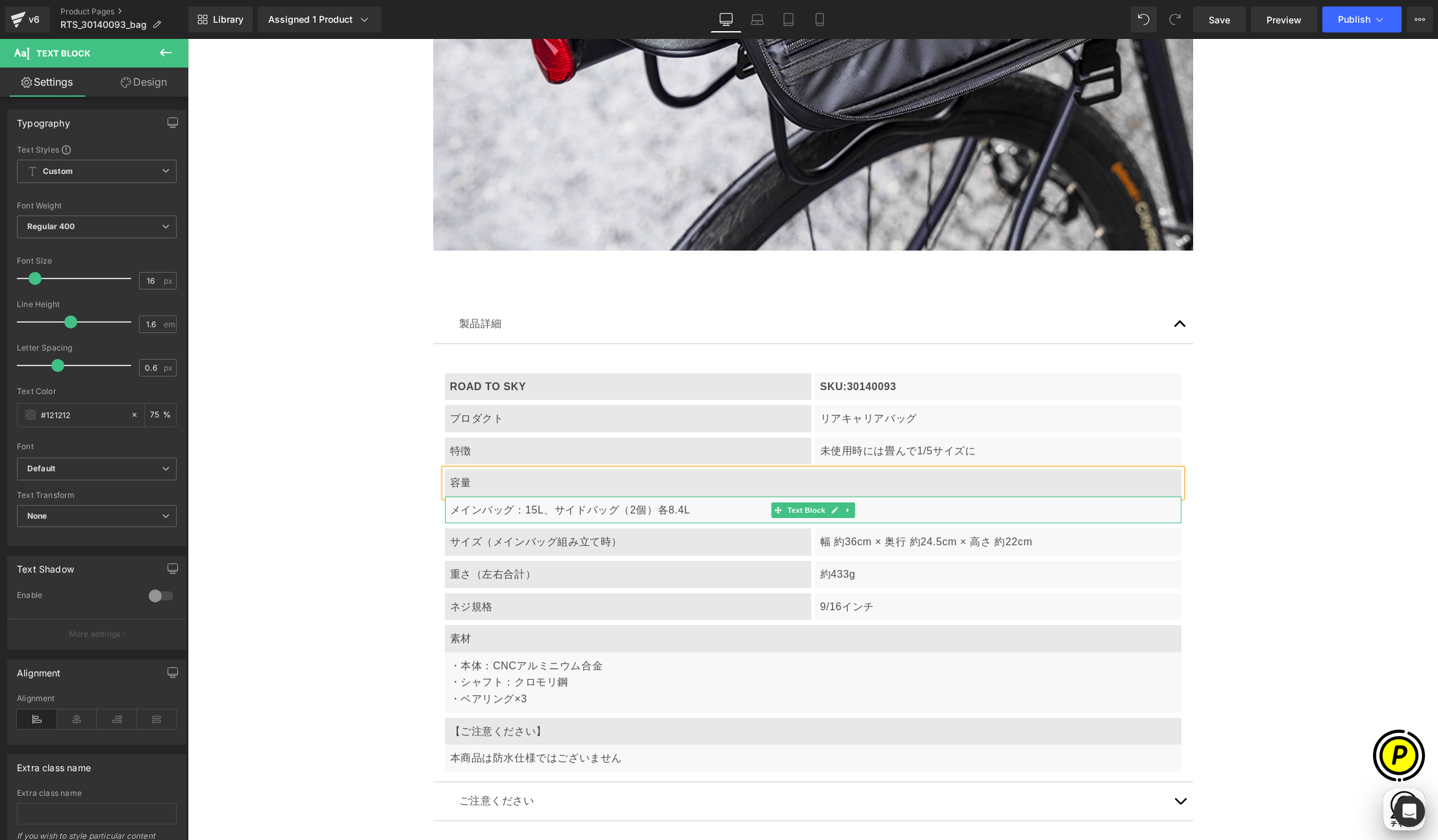
click at [452, 504] on p "メインバッグ：15L、サイドバッグ（2個）各8.4L" at bounding box center [813, 510] width 726 height 17
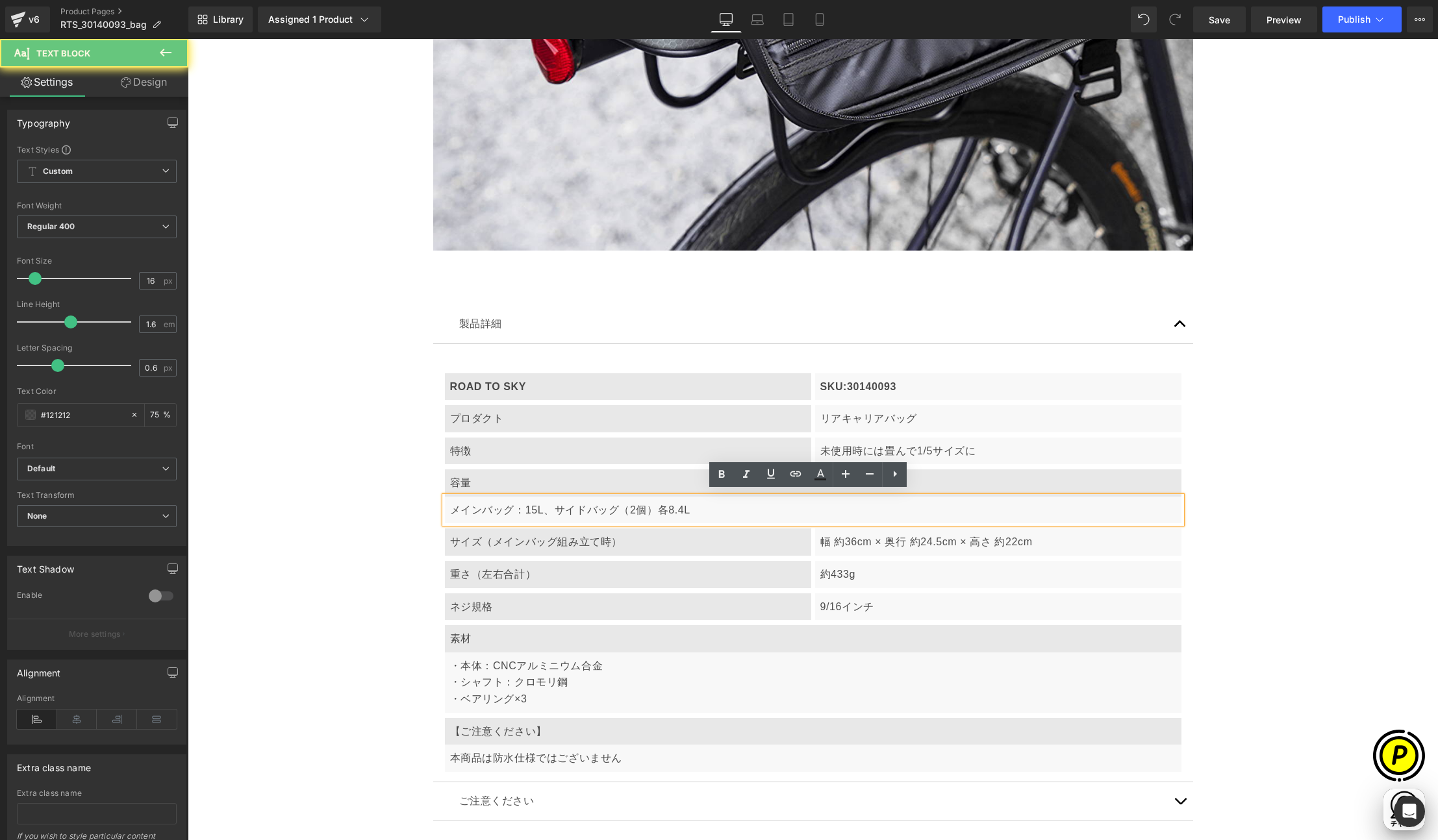
click at [445, 505] on div "メインバッグ：15L、サイドバッグ（2個）各8.4L" at bounding box center [813, 511] width 737 height 27
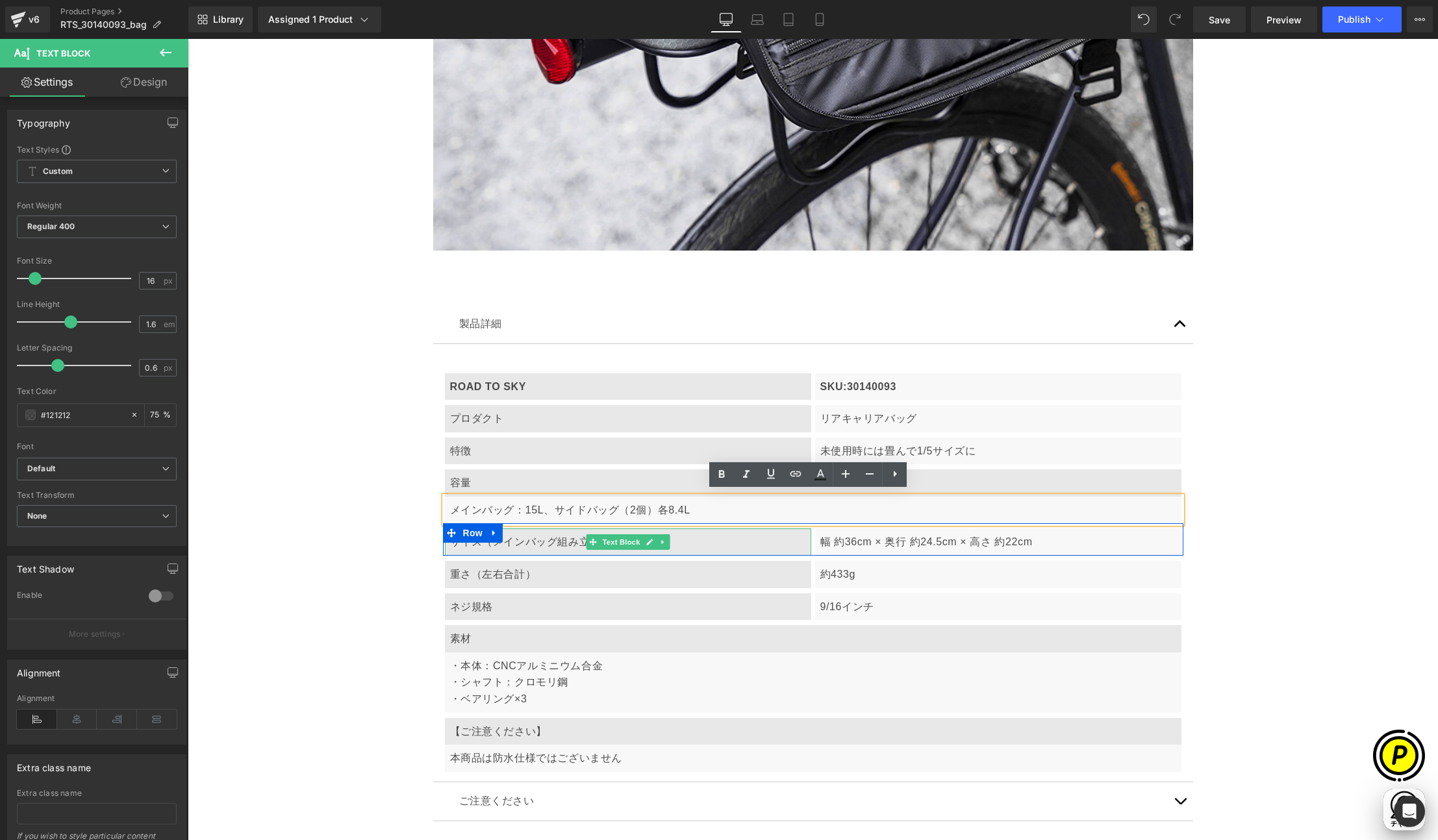
scroll to position [0, 0]
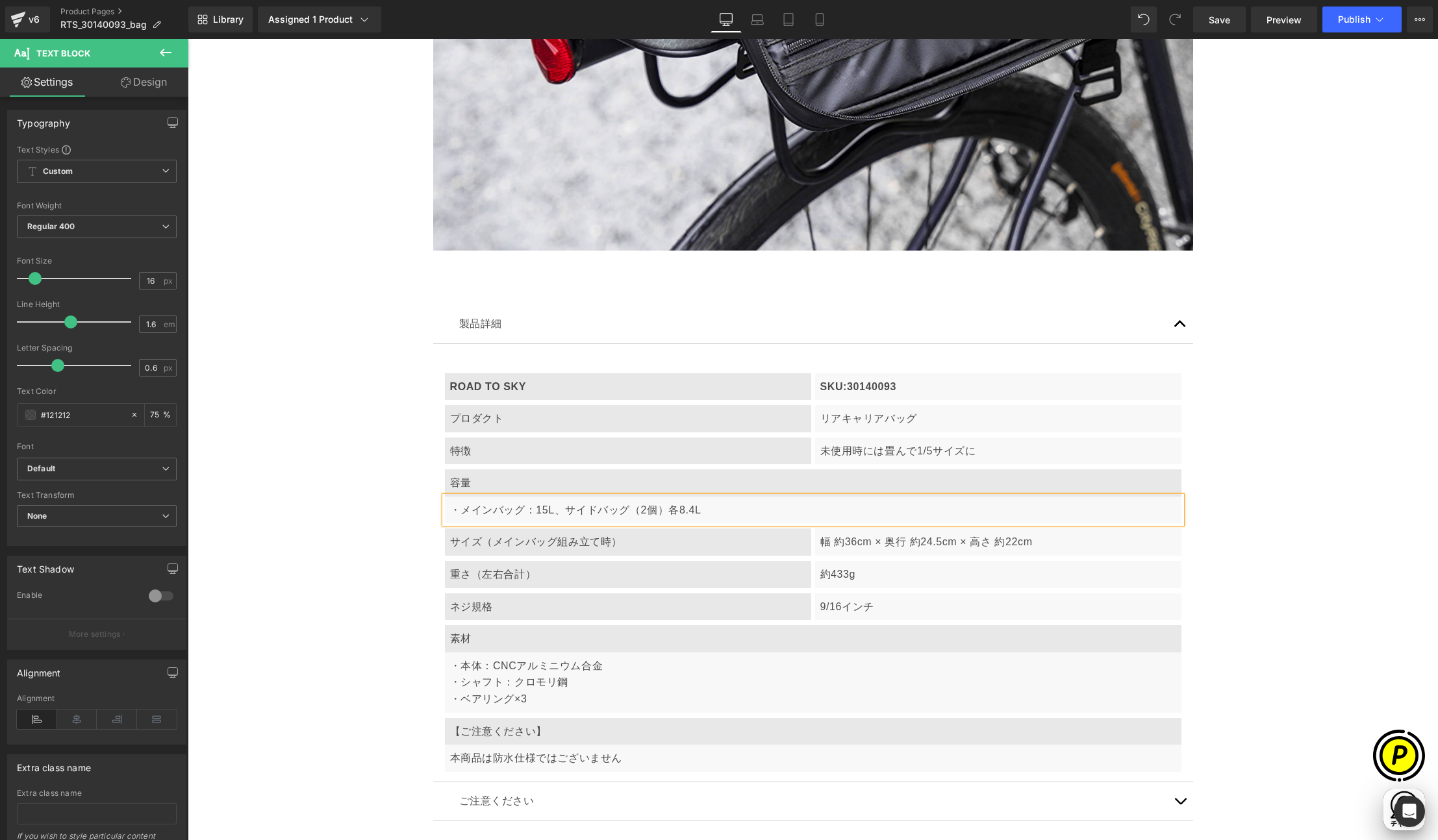
click at [558, 509] on p "・メインバッグ：15L、サイドバッグ（2個）各8.4L" at bounding box center [813, 510] width 726 height 17
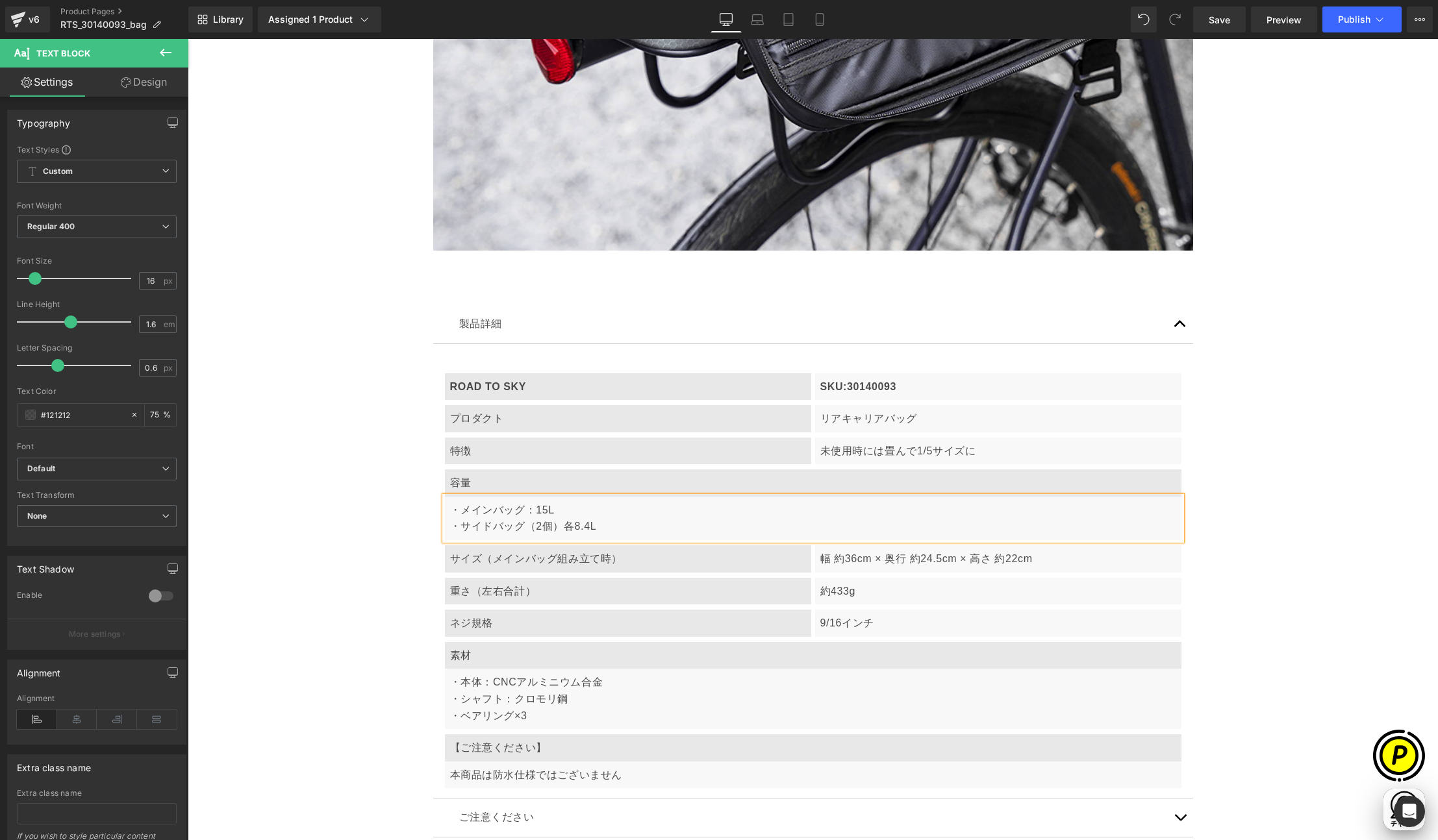
scroll to position [0, 253]
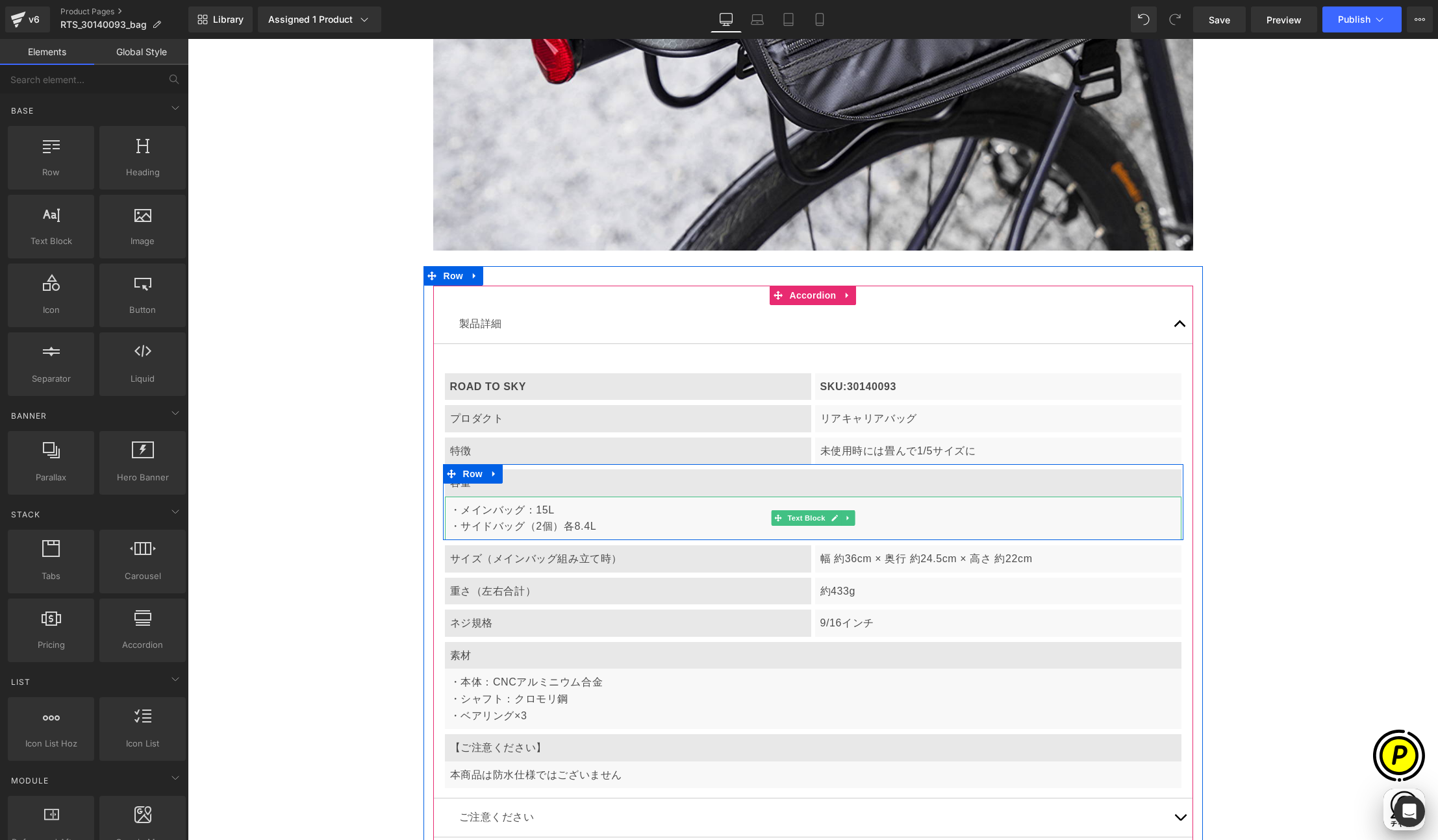
scroll to position [0, 0]
click at [558, 520] on p "・メインバッグ：15L ・サイドバッグ（2個）各8.4L" at bounding box center [813, 518] width 726 height 33
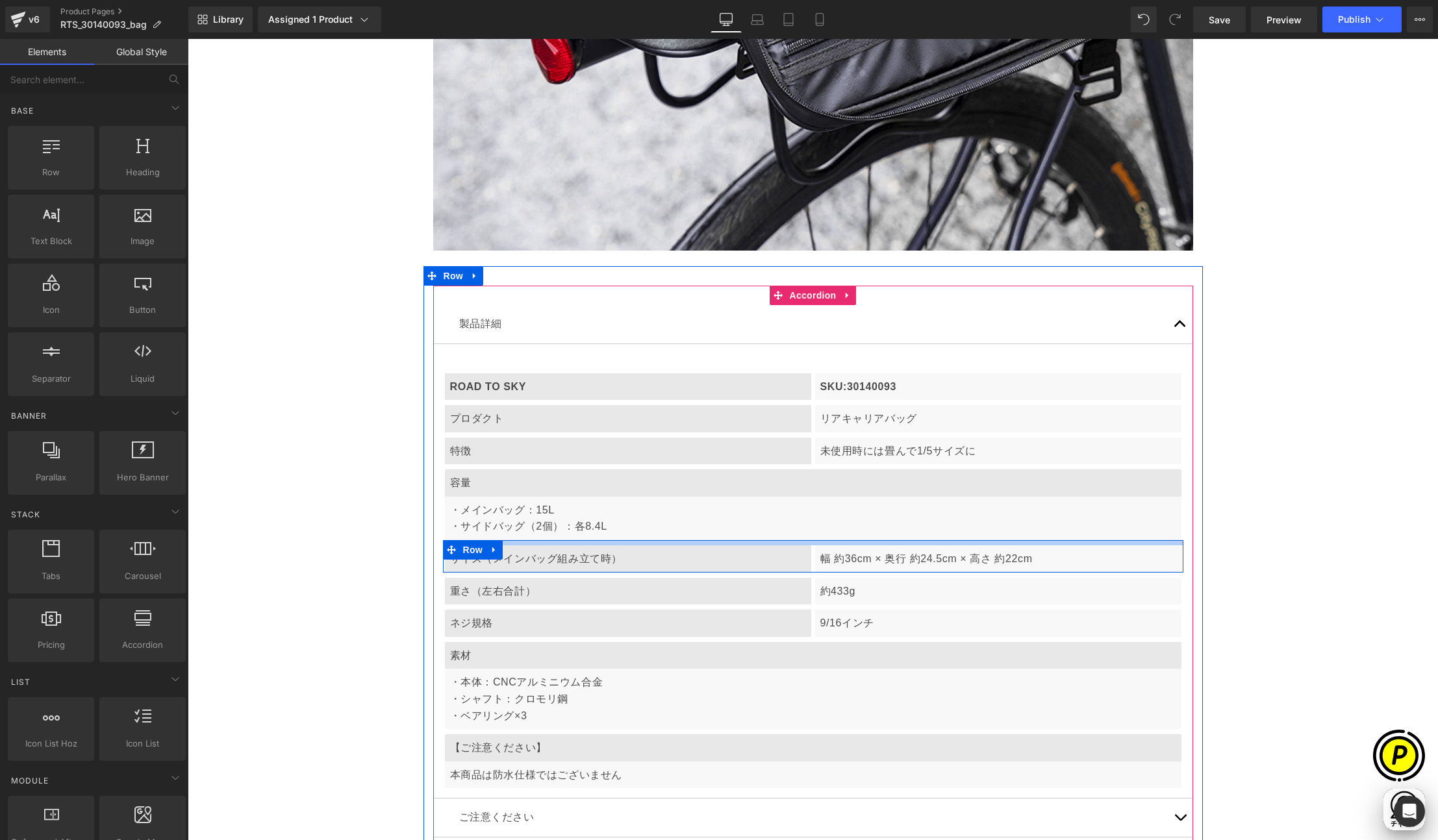
scroll to position [0, 253]
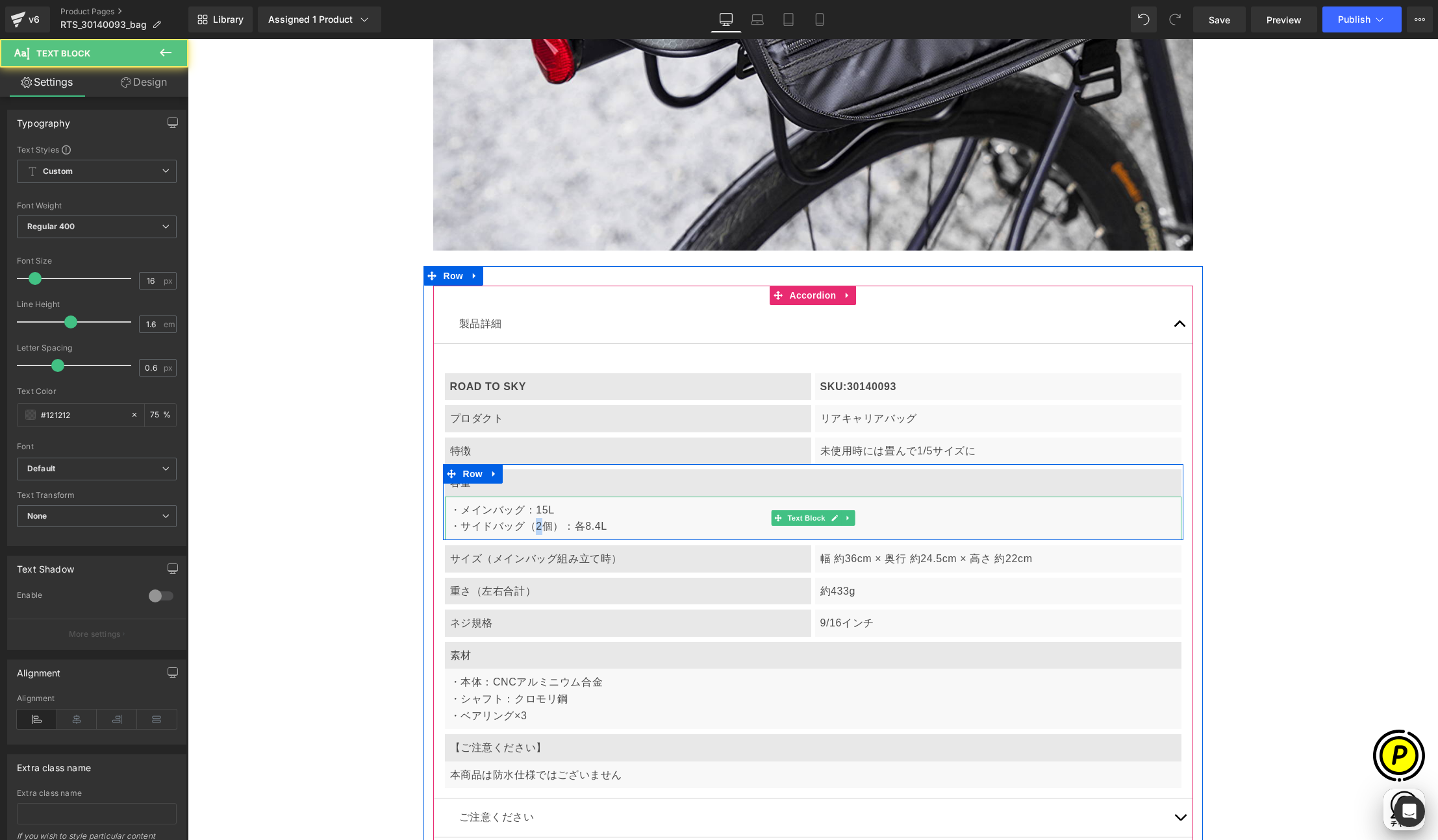
click at [536, 523] on p "・メインバッグ：15L ・サイドバッグ（2個）：各8.4L" at bounding box center [813, 518] width 726 height 33
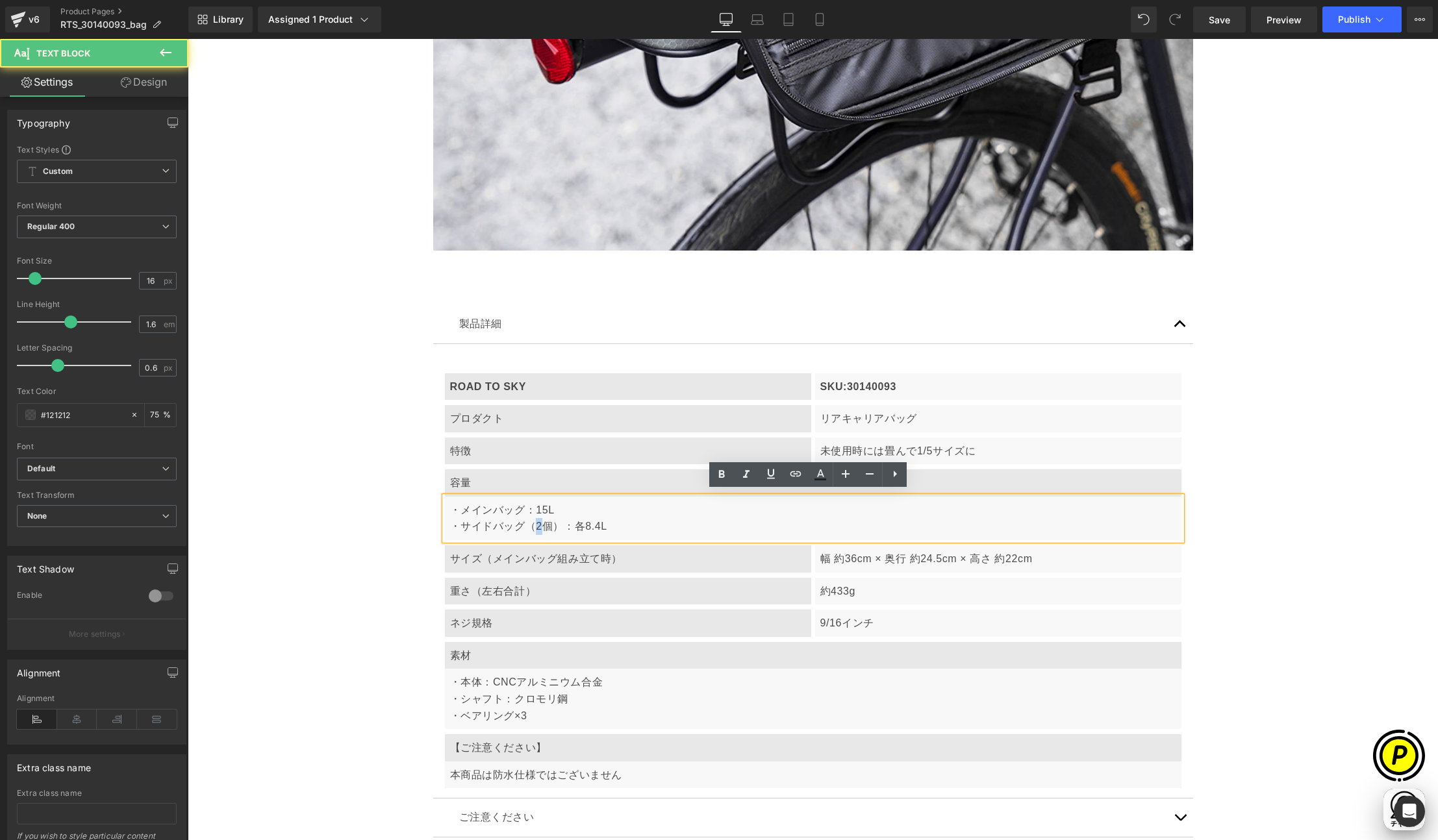
scroll to position [0, 507]
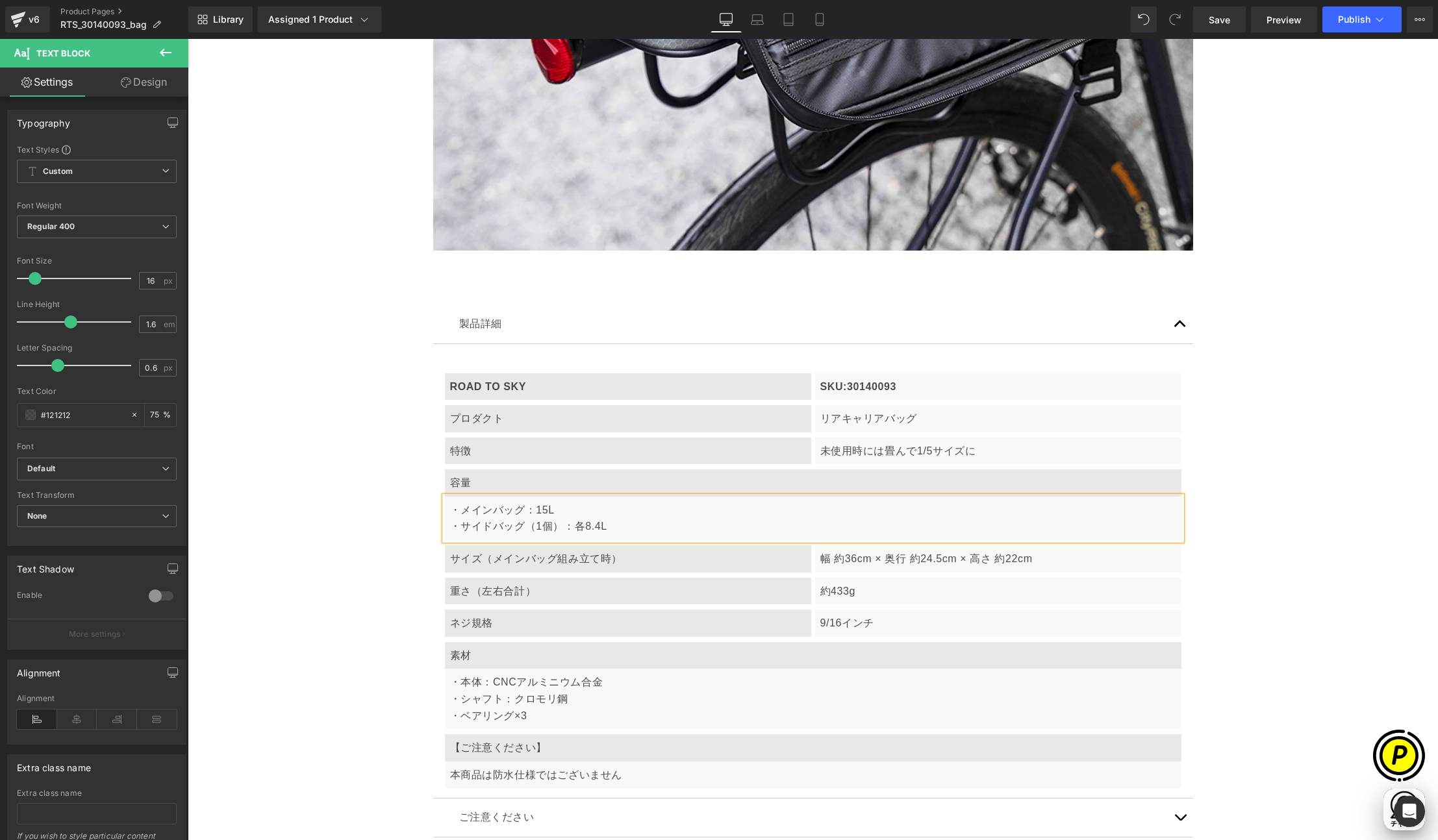
click at [547, 527] on p "・メインバッグ：15L ・サイドバッグ（1個）：各8.4L" at bounding box center [813, 518] width 726 height 33
click at [609, 524] on p "・メインバッグ：15L ・サイドバッグ（1個あたり）：各8.4L" at bounding box center [813, 518] width 726 height 33
click at [652, 526] on p "・メインバッグ：15L ・サイドバッグ（1個あたり）：8.4L" at bounding box center [813, 518] width 726 height 33
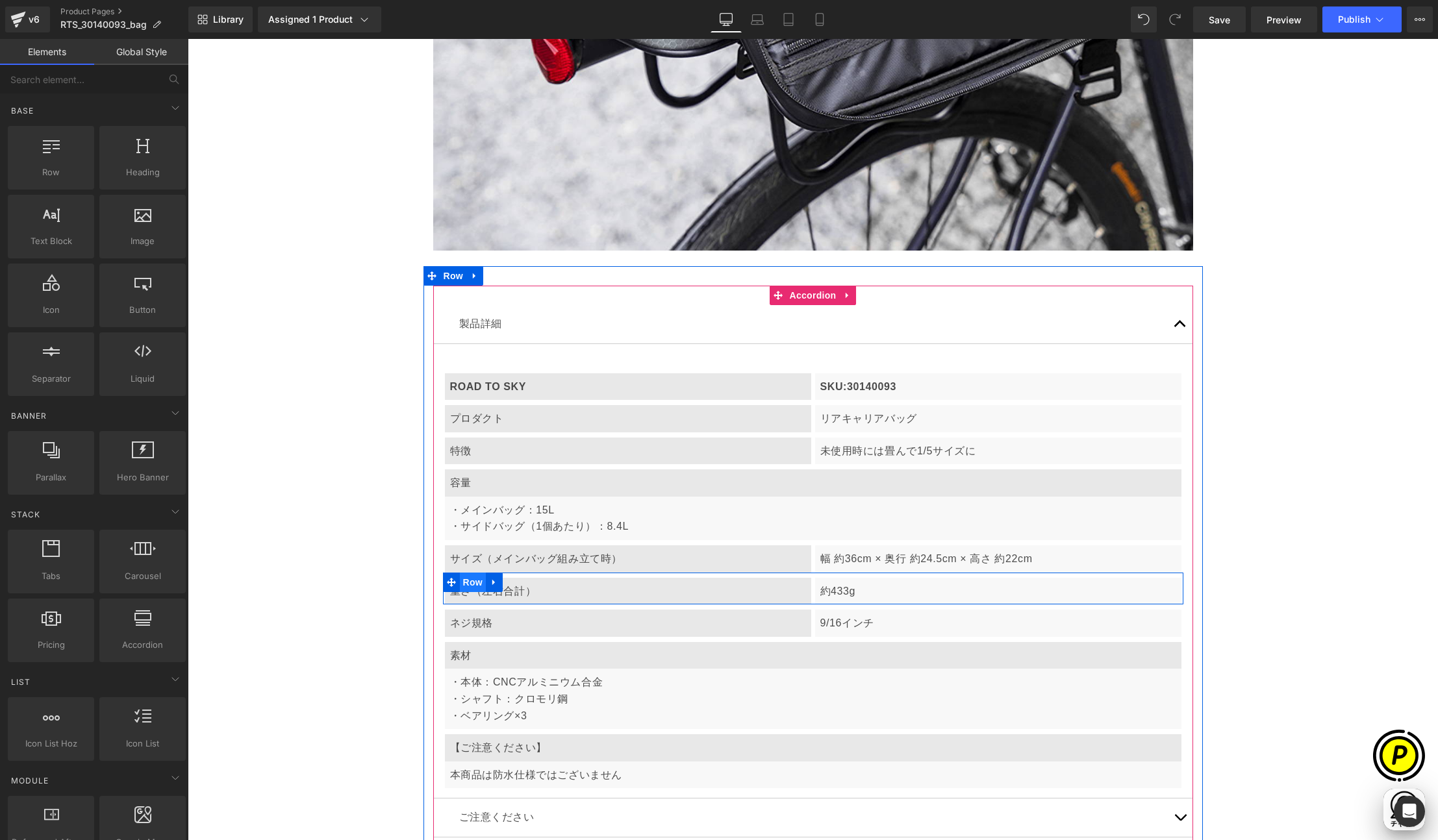
scroll to position [0, 253]
click at [465, 579] on span "Row" at bounding box center [473, 582] width 26 height 19
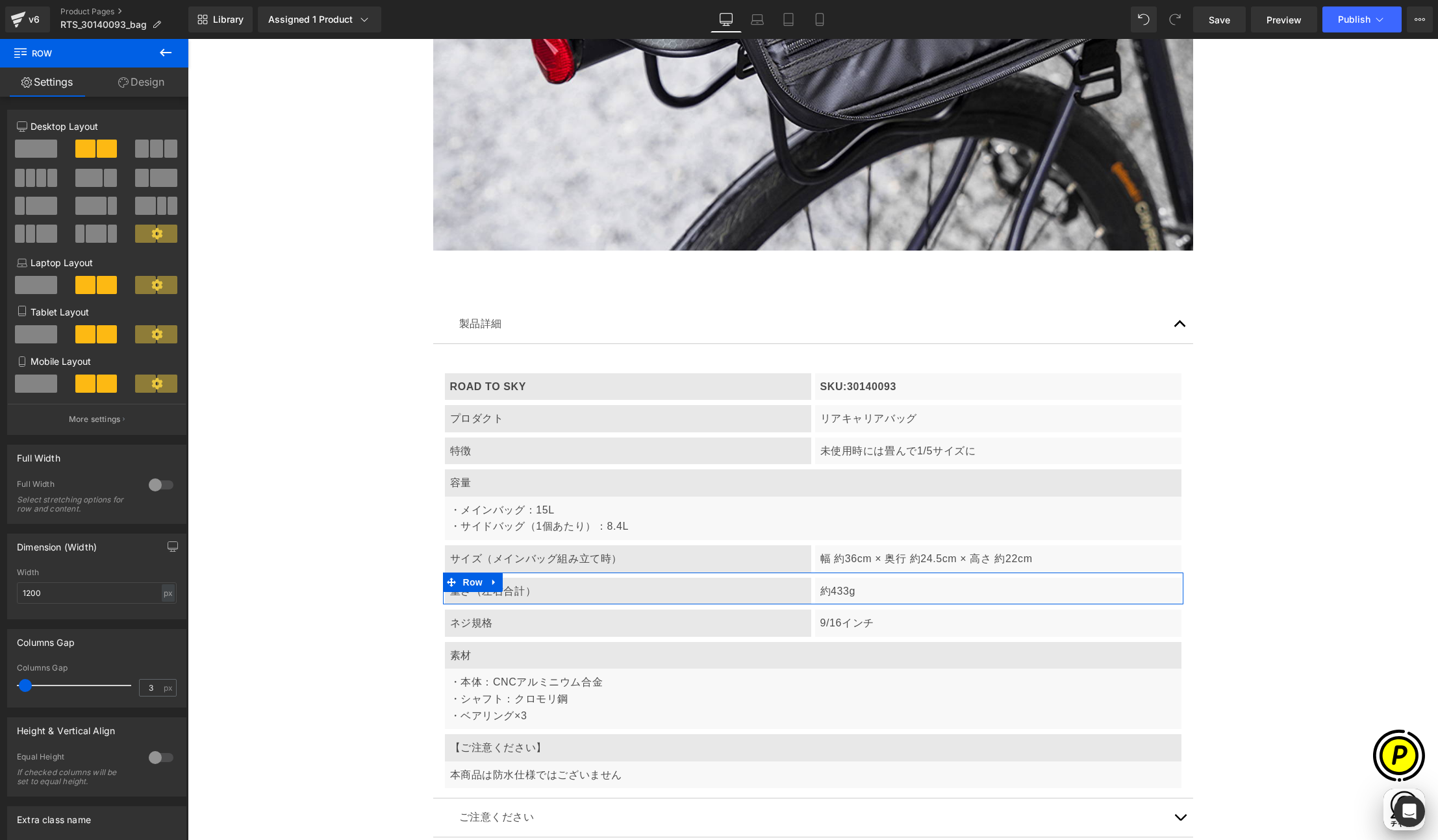
drag, startPoint x: 43, startPoint y: 150, endPoint x: 344, endPoint y: 476, distance: 443.7
click at [43, 150] on span at bounding box center [36, 148] width 42 height 18
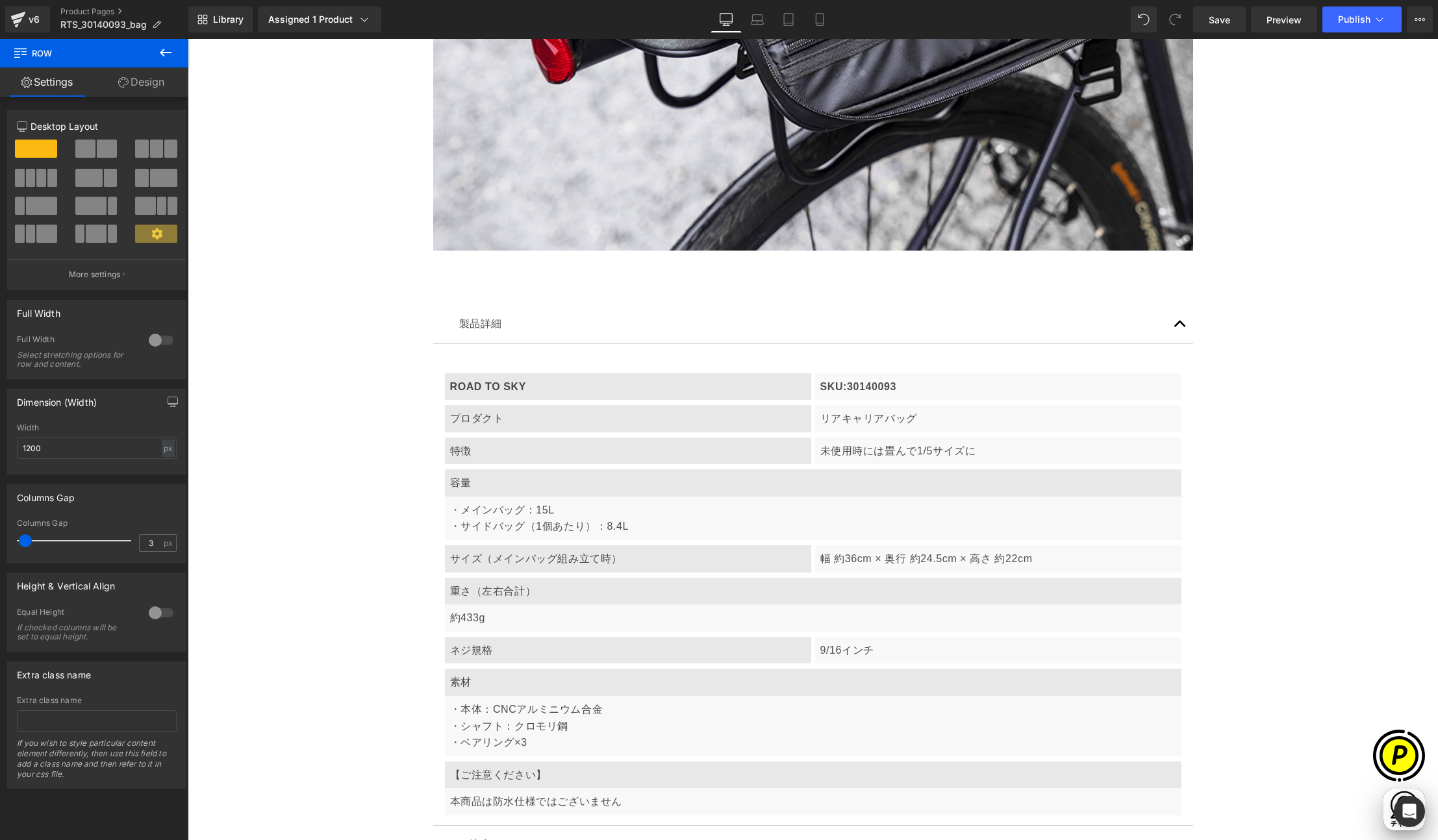
scroll to position [0, 507]
click at [533, 614] on p "約433g" at bounding box center [813, 618] width 726 height 17
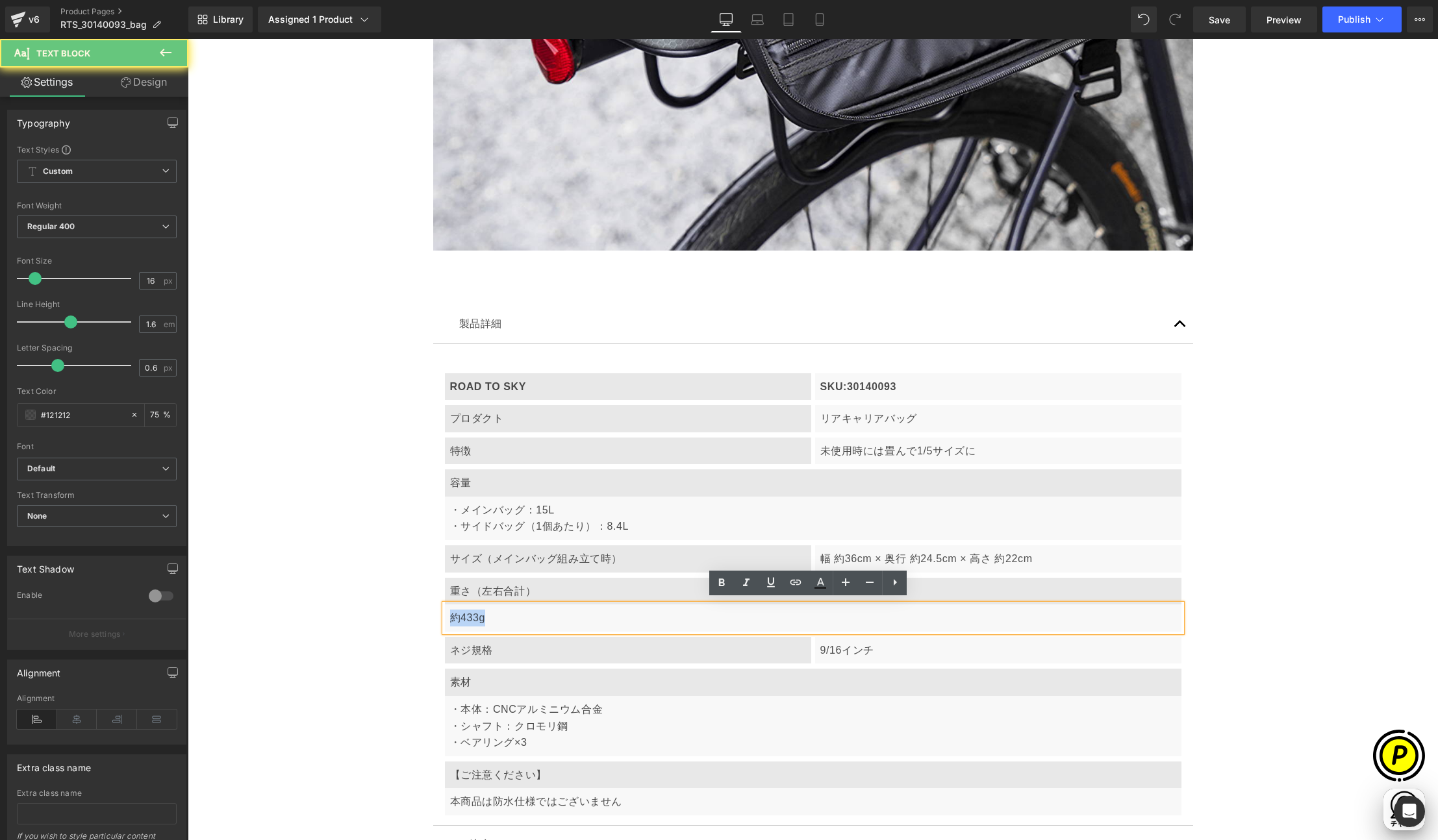
drag, startPoint x: 443, startPoint y: 615, endPoint x: 505, endPoint y: 617, distance: 62.0
click at [505, 617] on div "約433g" at bounding box center [813, 618] width 737 height 27
paste div
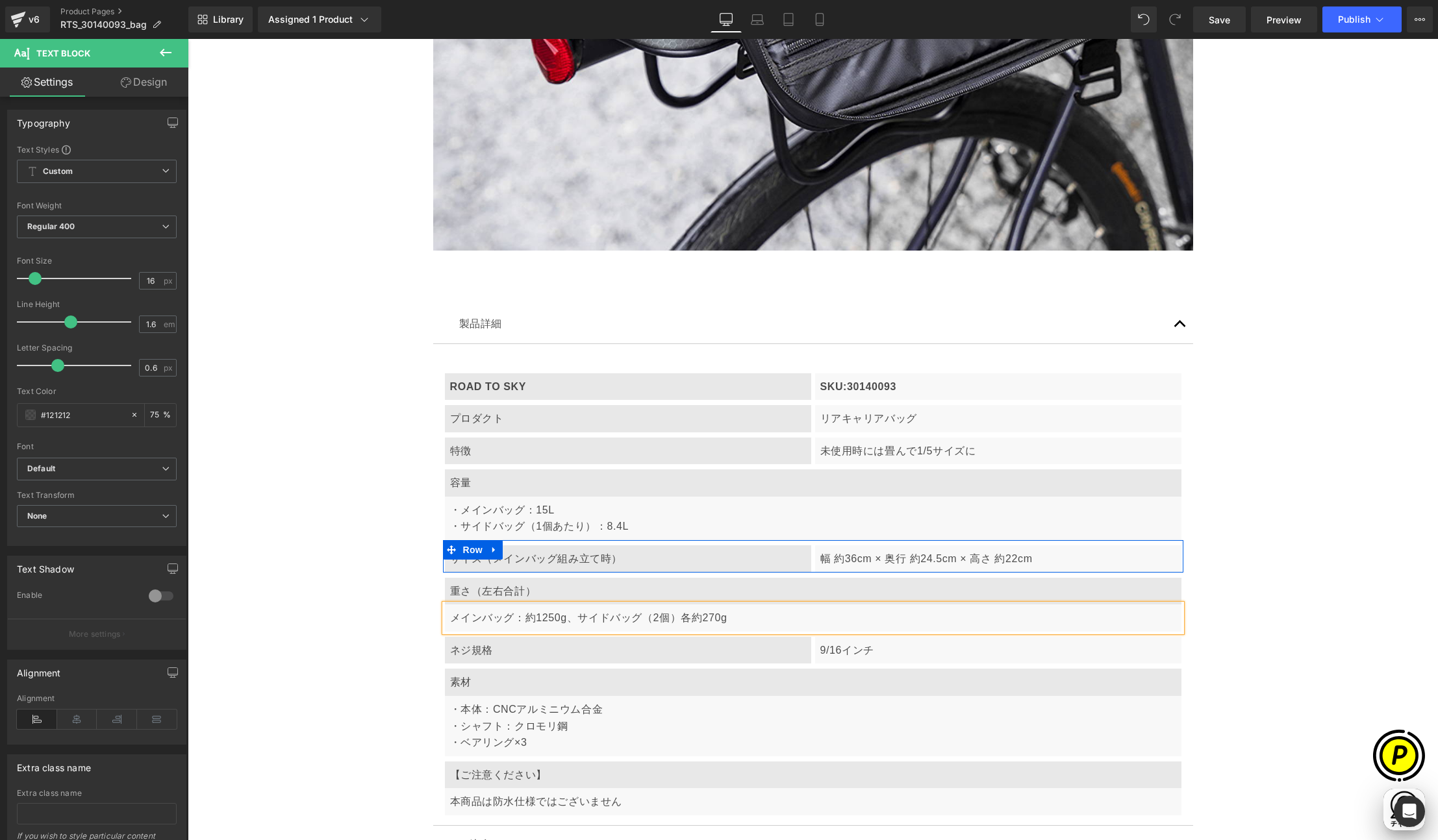
scroll to position [0, 0]
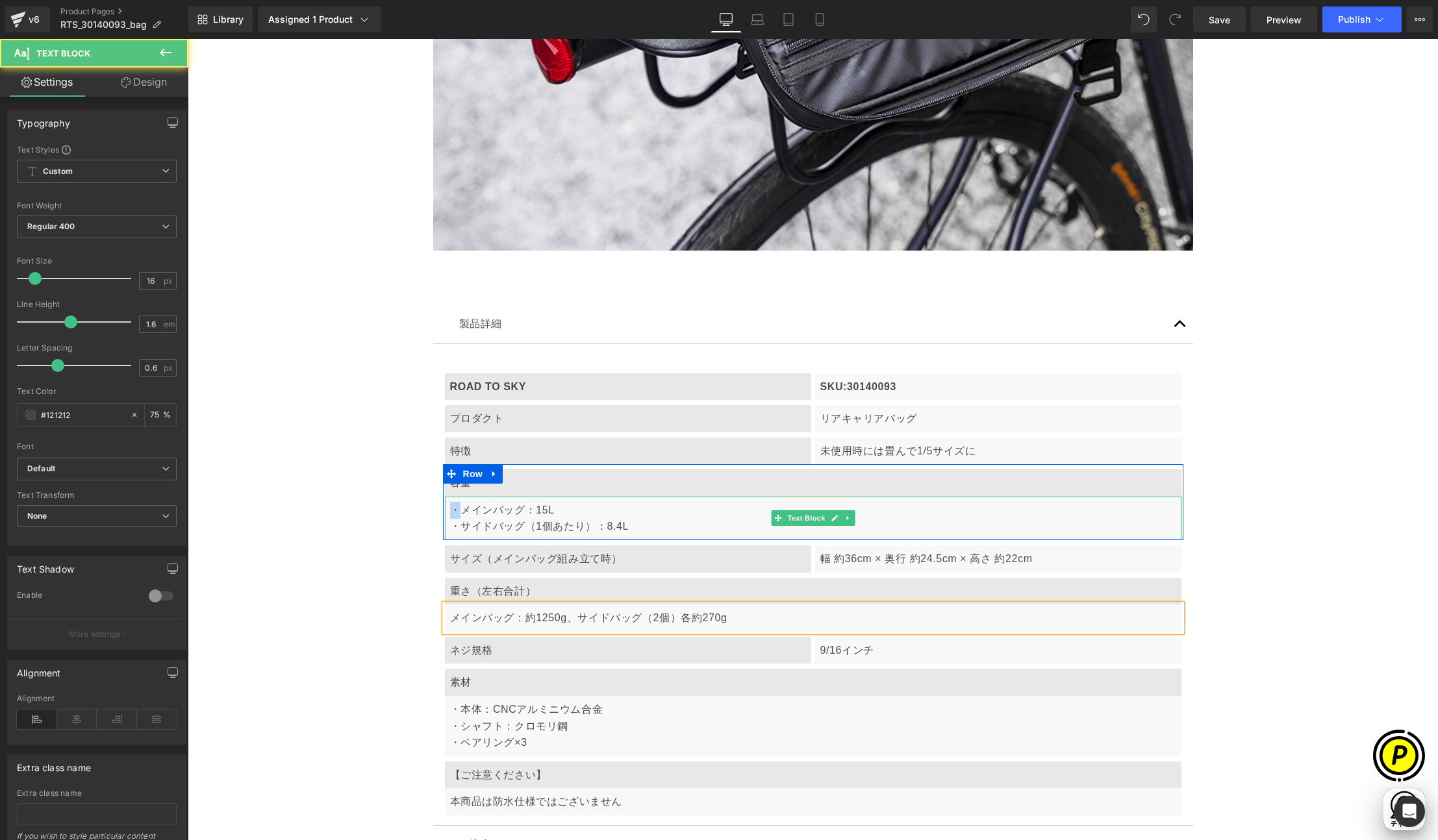
click at [450, 508] on p "・メインバッグ：15L ・サイドバッグ（1個あたり）：8.4L" at bounding box center [813, 518] width 726 height 33
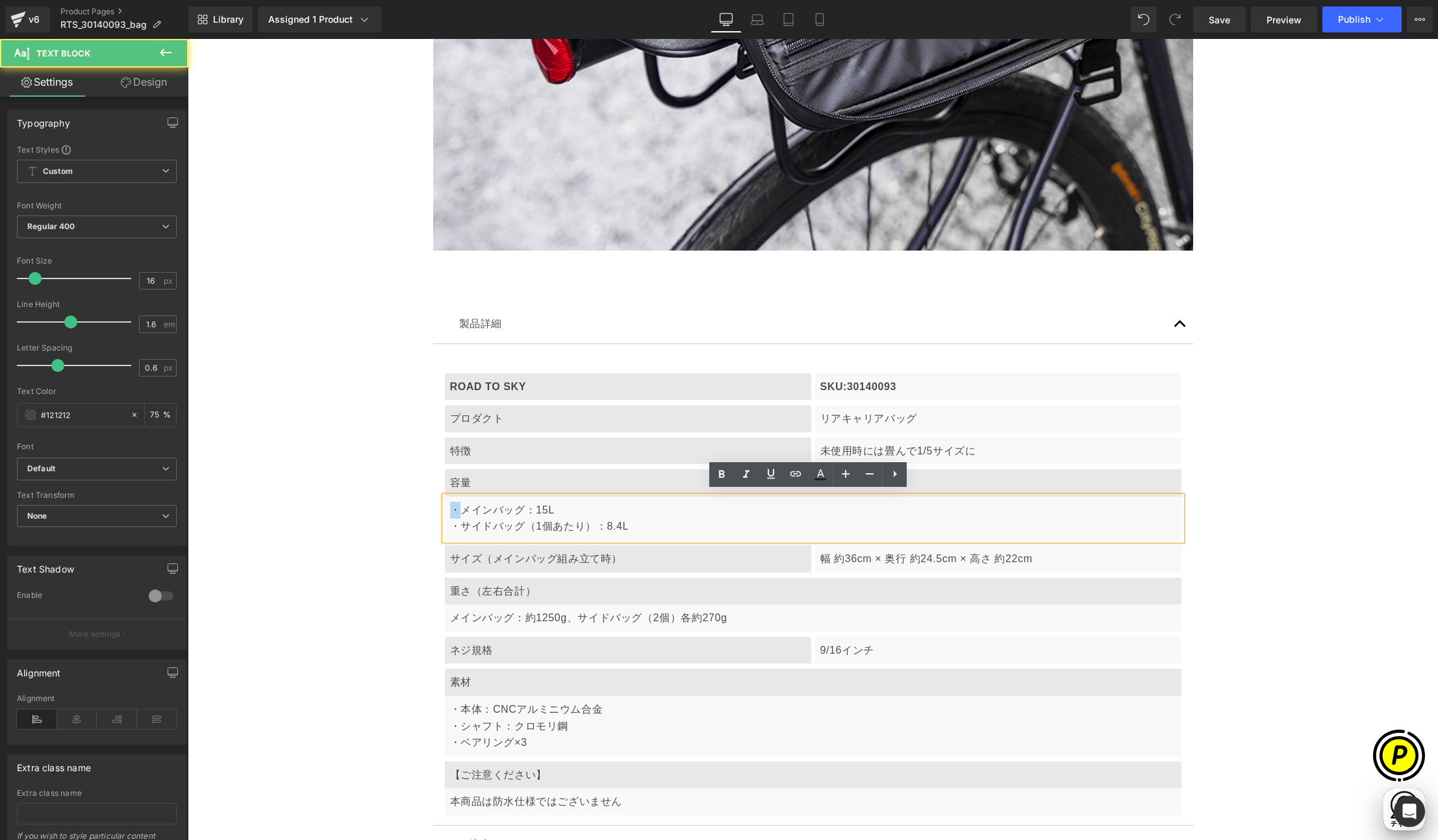
copy p "・"
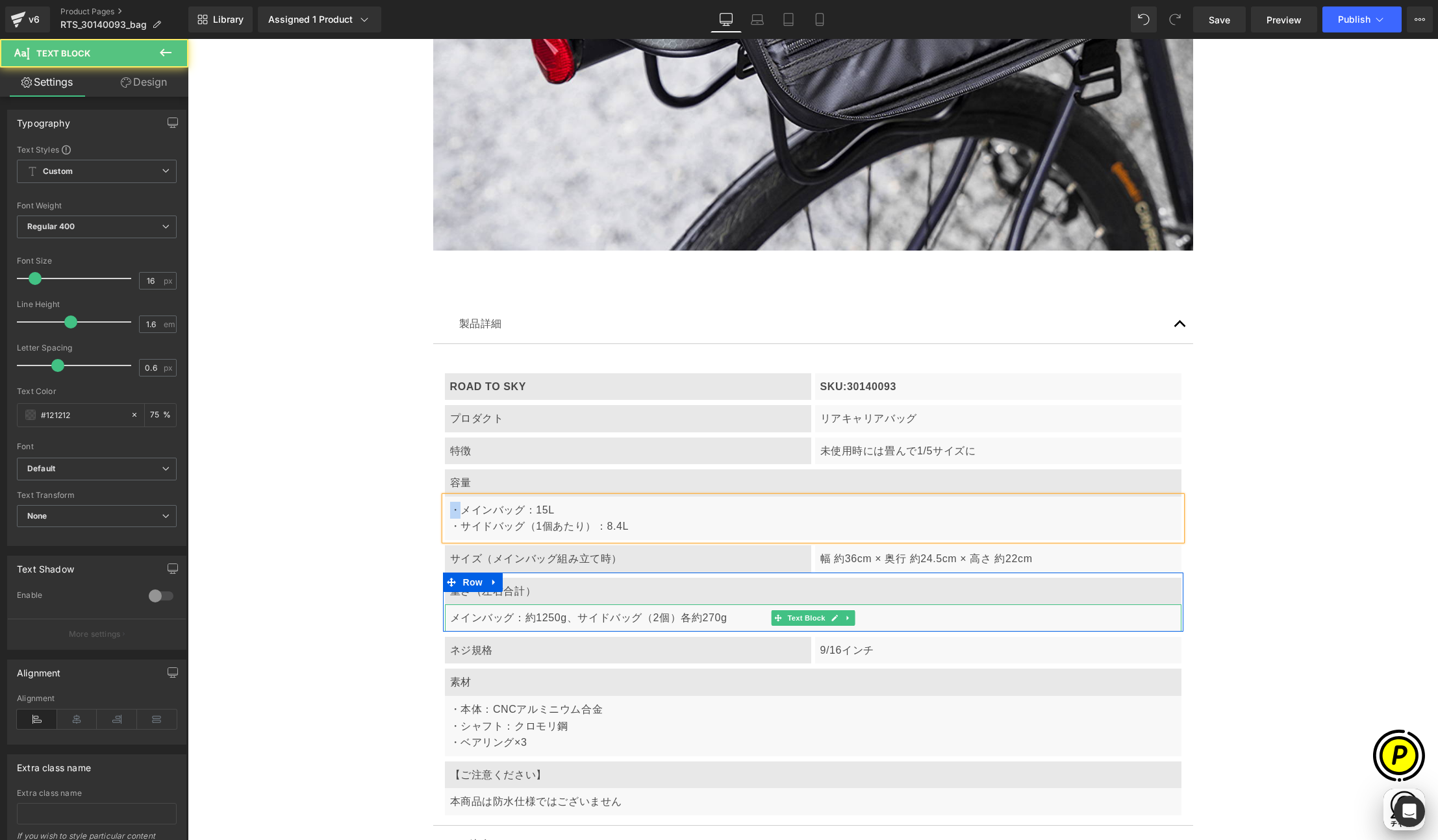
drag, startPoint x: 443, startPoint y: 611, endPoint x: 474, endPoint y: 620, distance: 32.3
click at [445, 611] on div "メインバッグ：約1250g、サイドバッグ（2個）各約270g" at bounding box center [813, 618] width 737 height 27
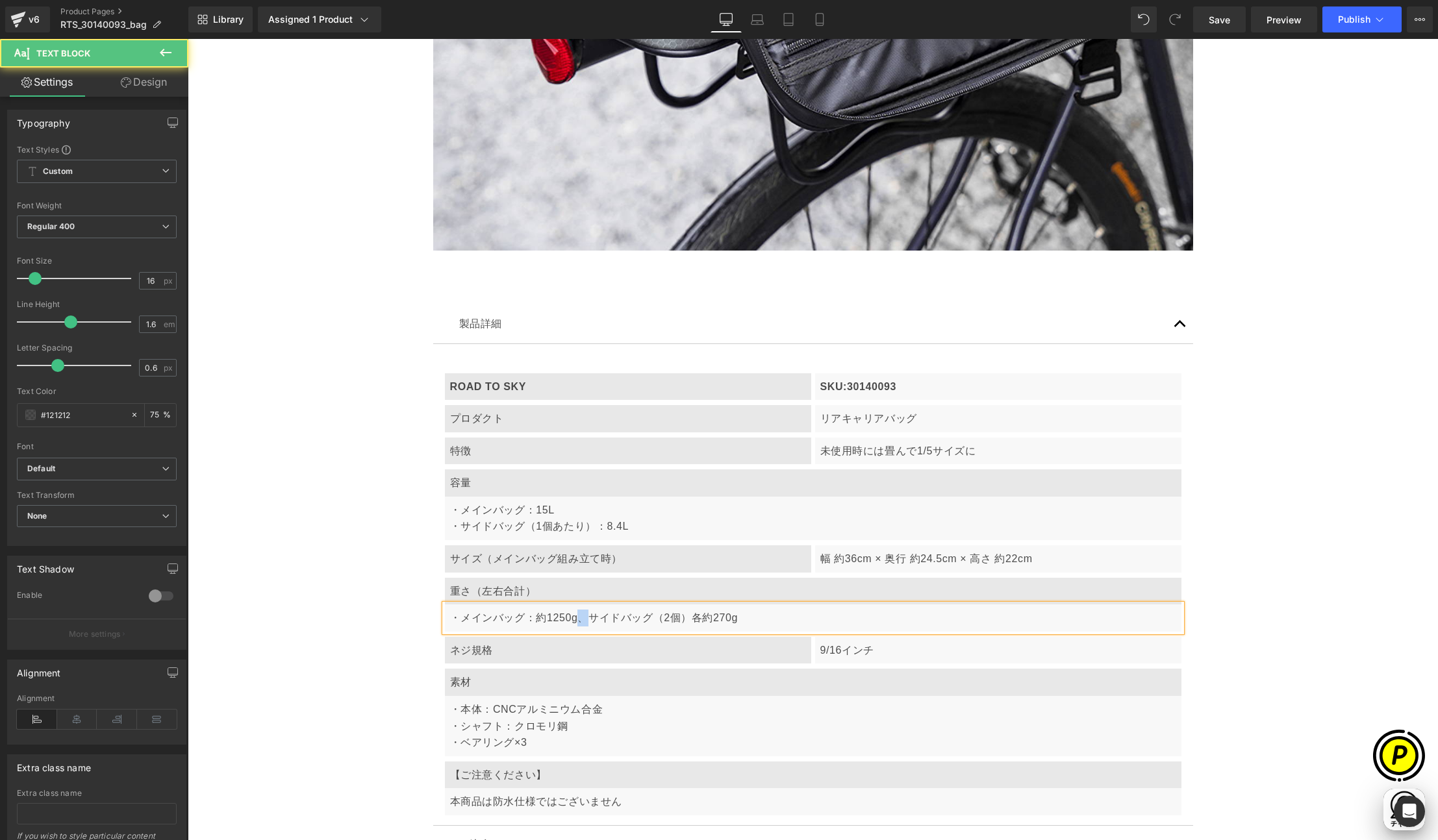
drag, startPoint x: 572, startPoint y: 615, endPoint x: 579, endPoint y: 614, distance: 7.1
click at [579, 614] on p "・メインバッグ：約1250g、サイドバッグ（2個）各約270g" at bounding box center [813, 618] width 726 height 17
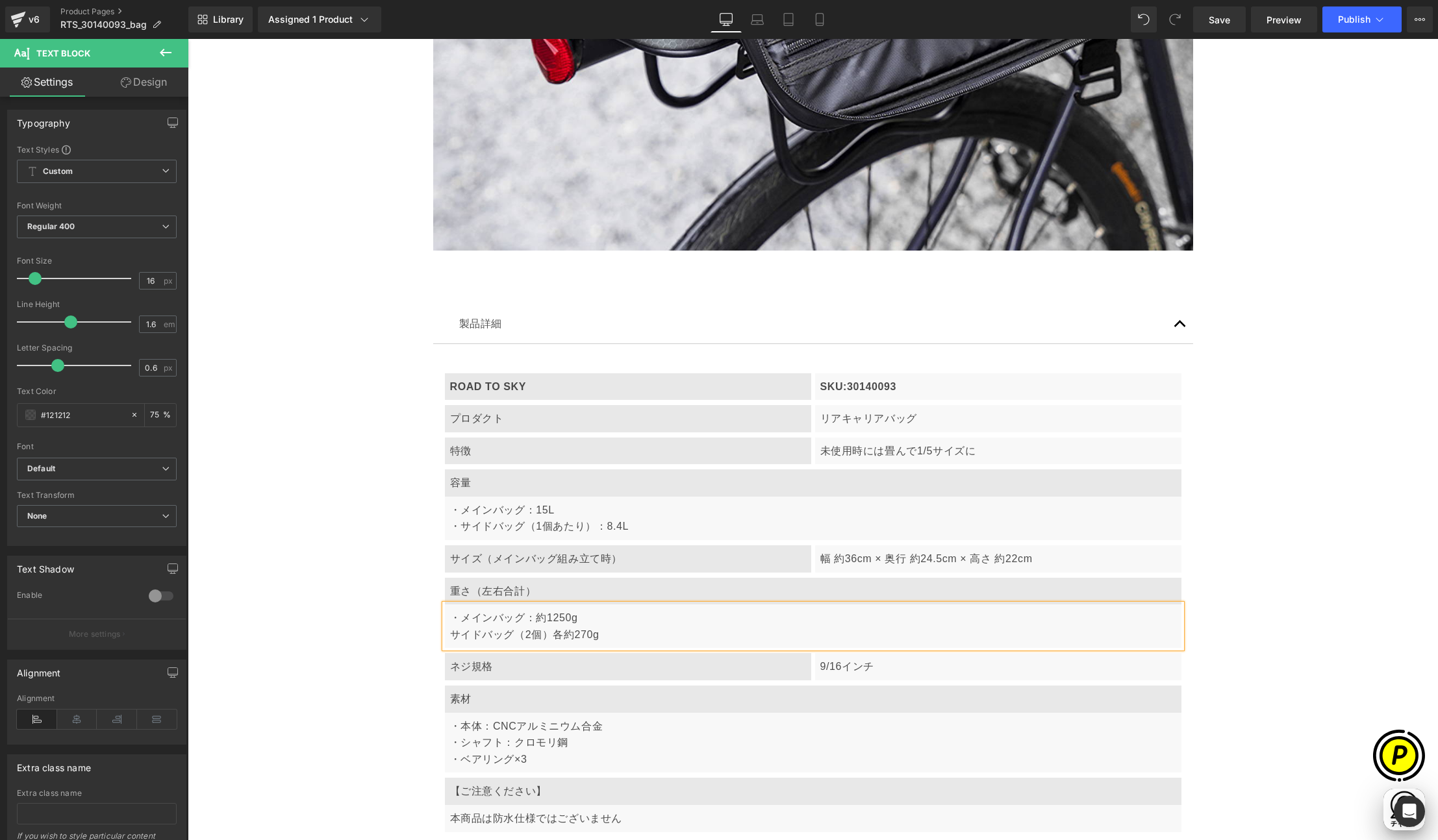
scroll to position [0, 253]
click at [651, 629] on p "・メインバッグ：約1250g ・サイドバッグ（2個）各約270g" at bounding box center [813, 626] width 726 height 33
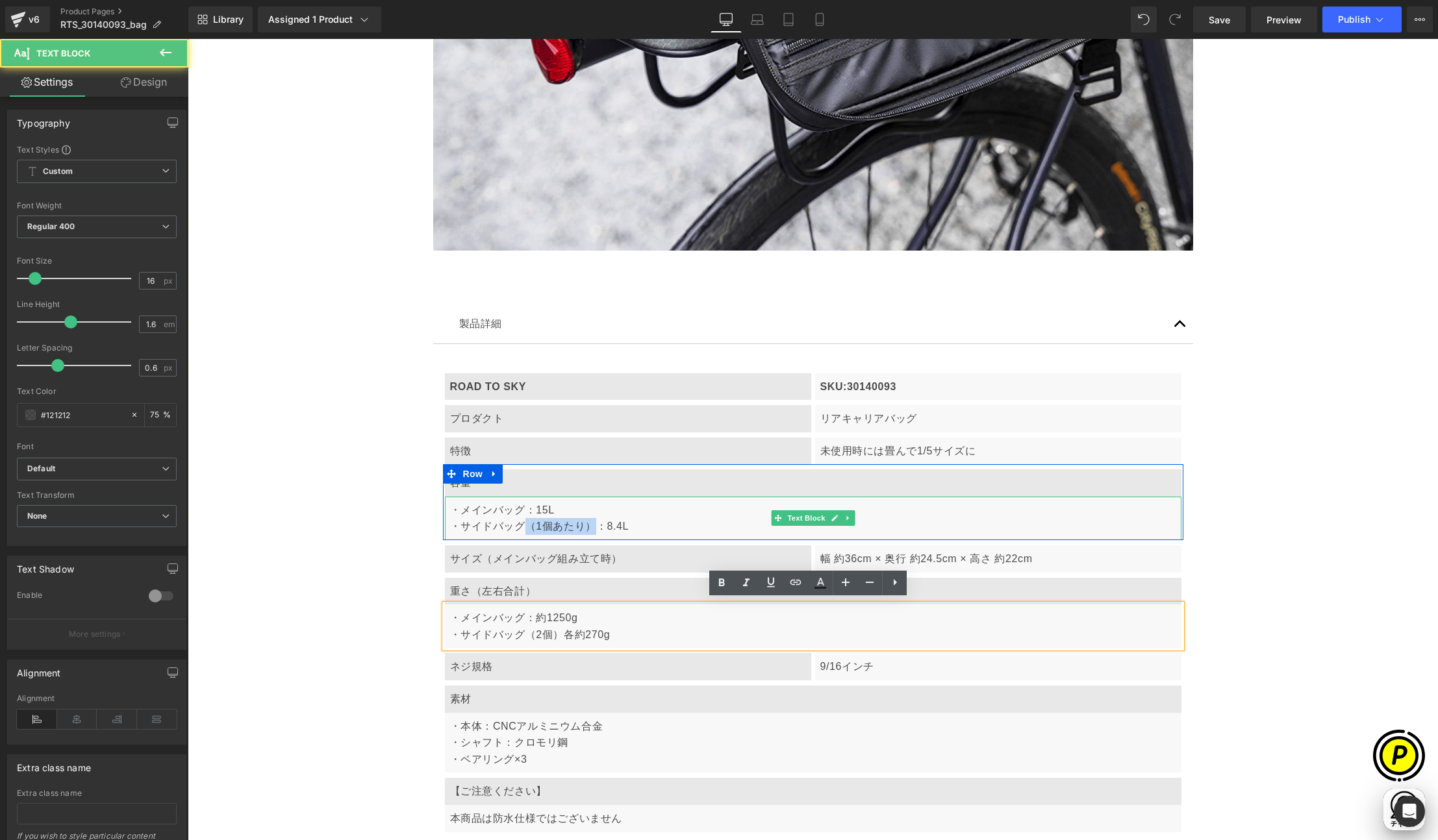
drag, startPoint x: 576, startPoint y: 521, endPoint x: 585, endPoint y: 520, distance: 9.1
click at [585, 520] on p "・メインバッグ：15L ・サイドバッグ（1個あたり）：8.4L" at bounding box center [813, 518] width 726 height 33
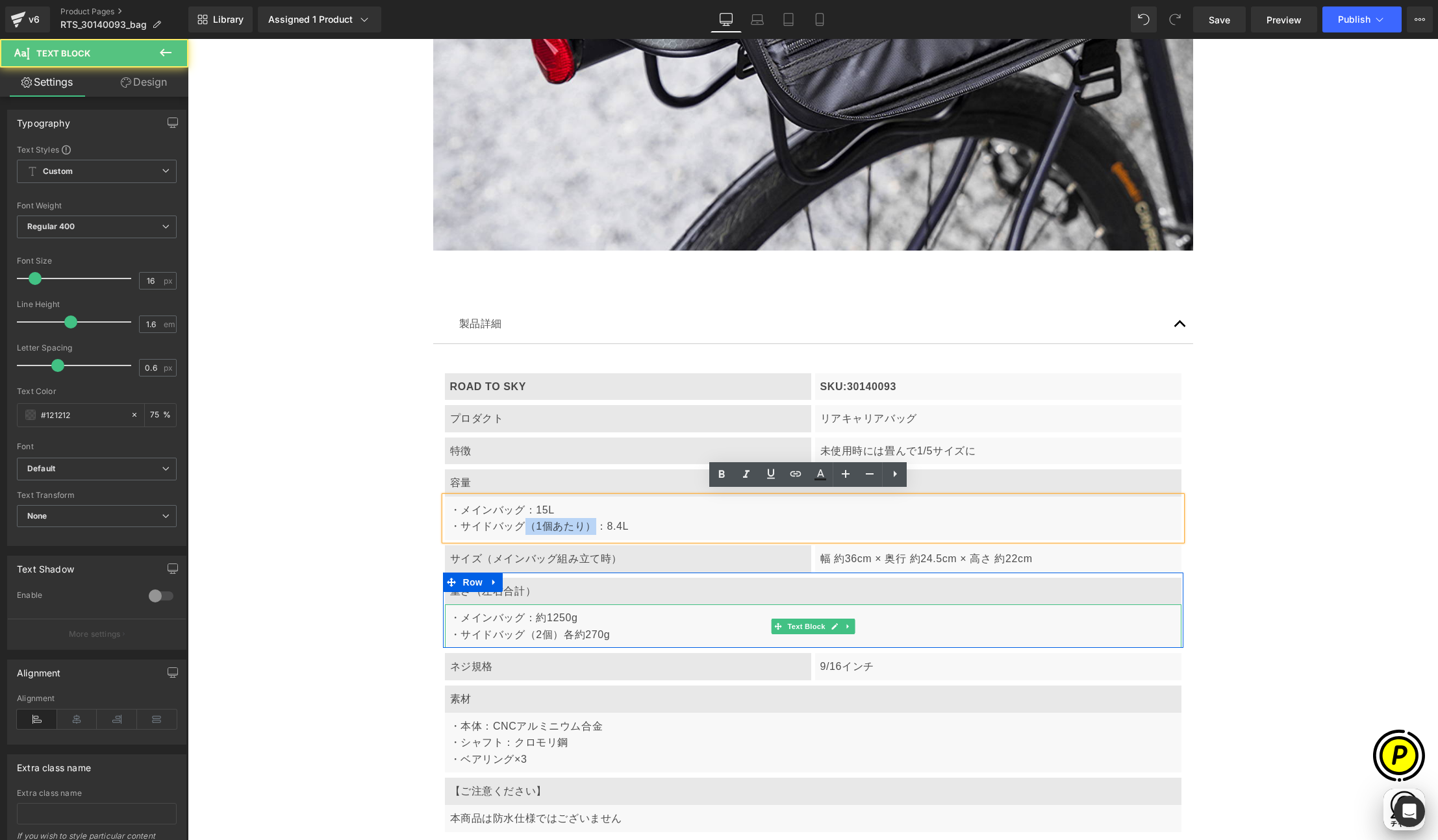
copy p "（1個あたり）"
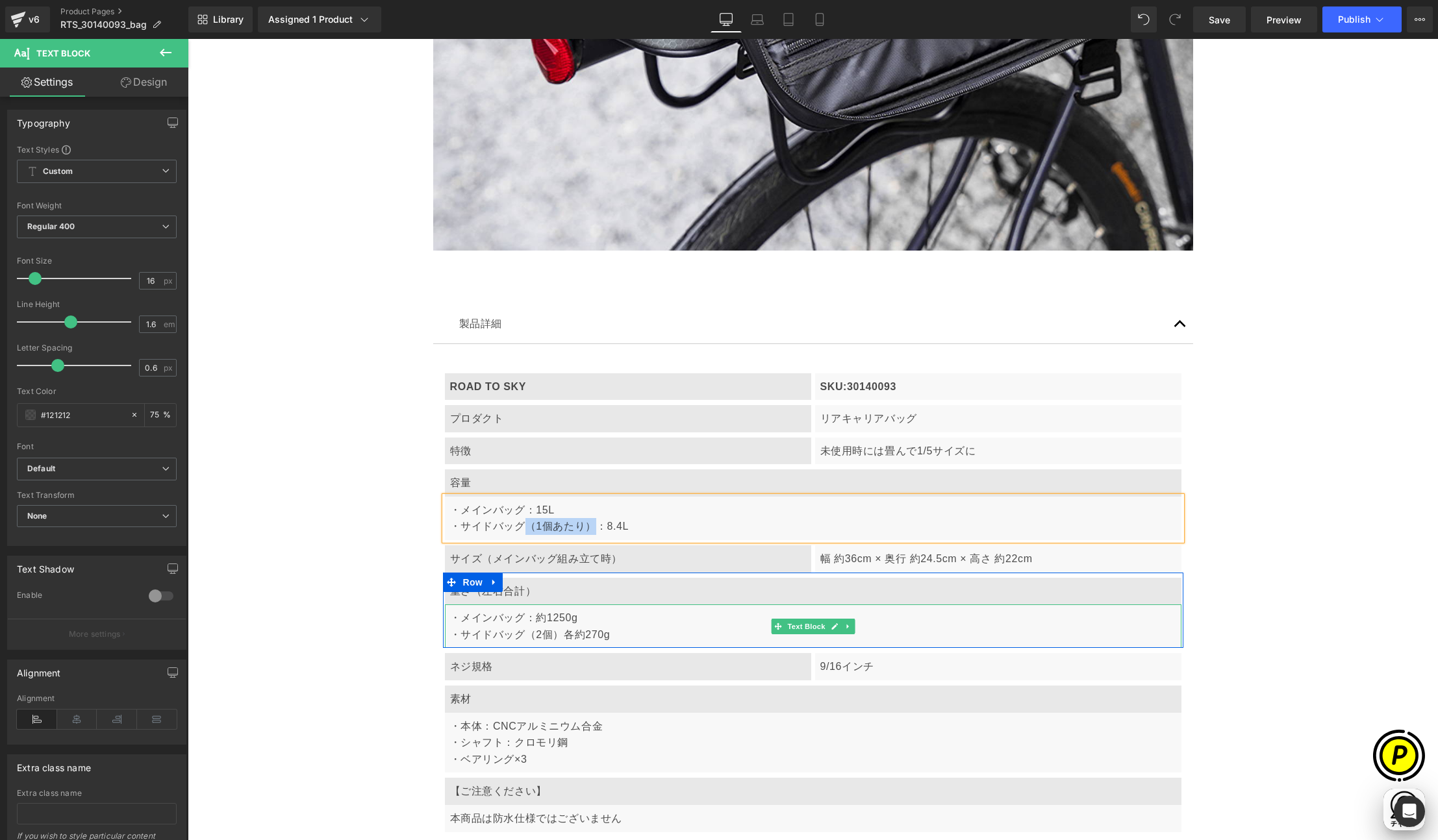
click at [569, 635] on p "・メインバッグ：約1250g ・サイドバッグ（2個）各約270g" at bounding box center [813, 626] width 726 height 33
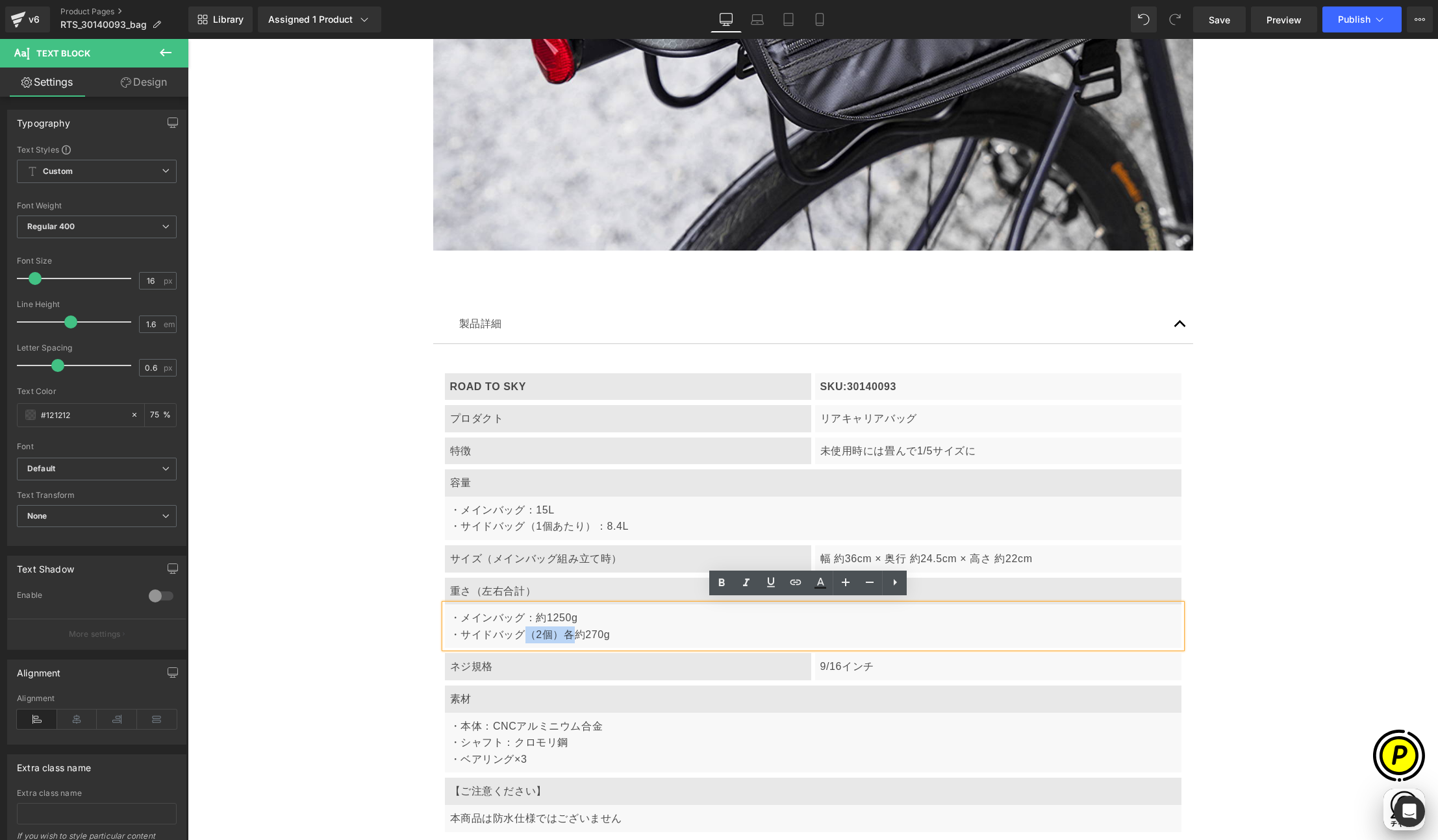
drag, startPoint x: 521, startPoint y: 631, endPoint x: 566, endPoint y: 631, distance: 45.0
click at [566, 631] on p "・メインバッグ：約1250g ・サイドバッグ（2個）各約270g" at bounding box center [813, 626] width 726 height 33
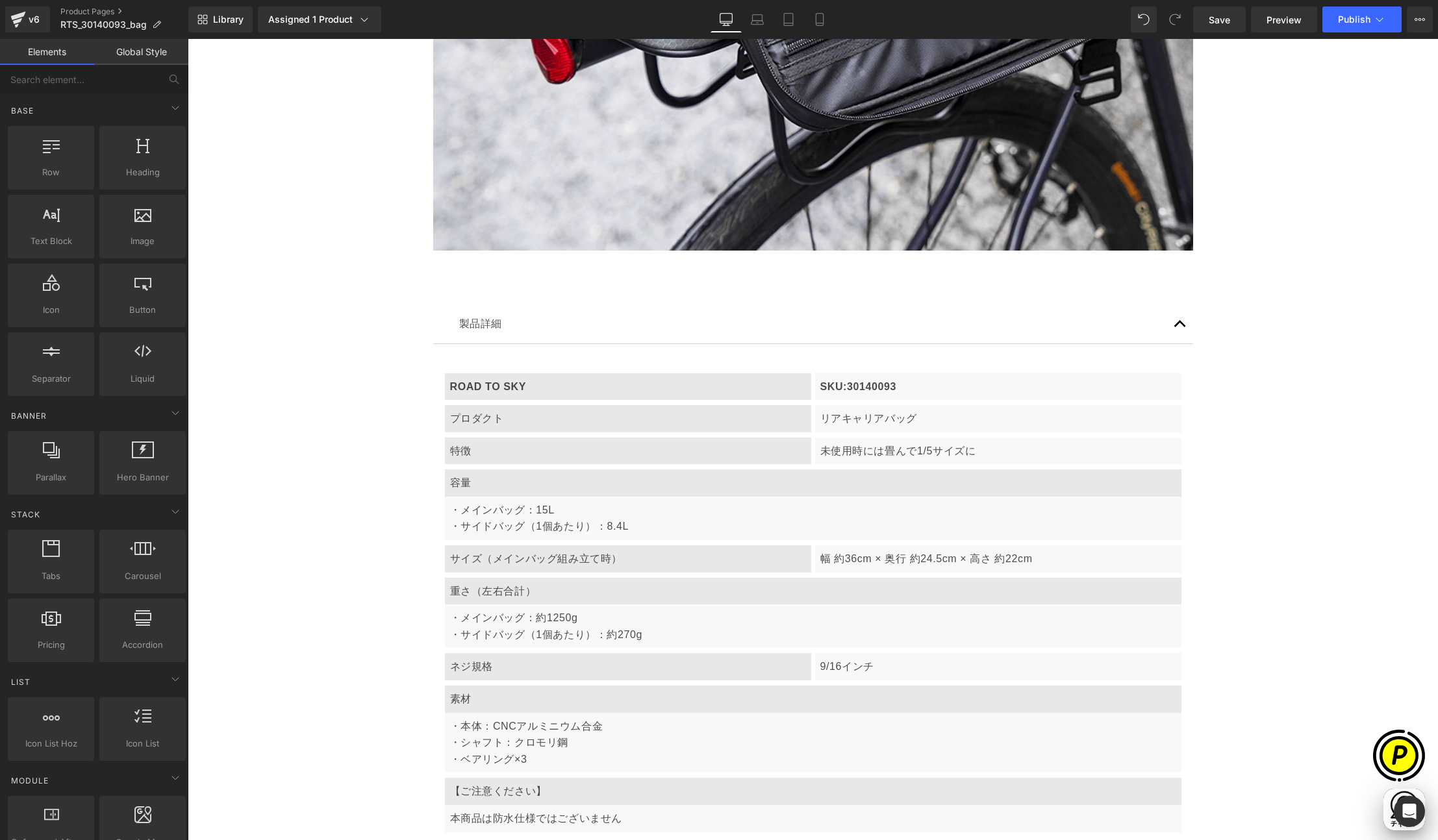
click at [523, 667] on p "ネジ規格" at bounding box center [628, 666] width 356 height 17
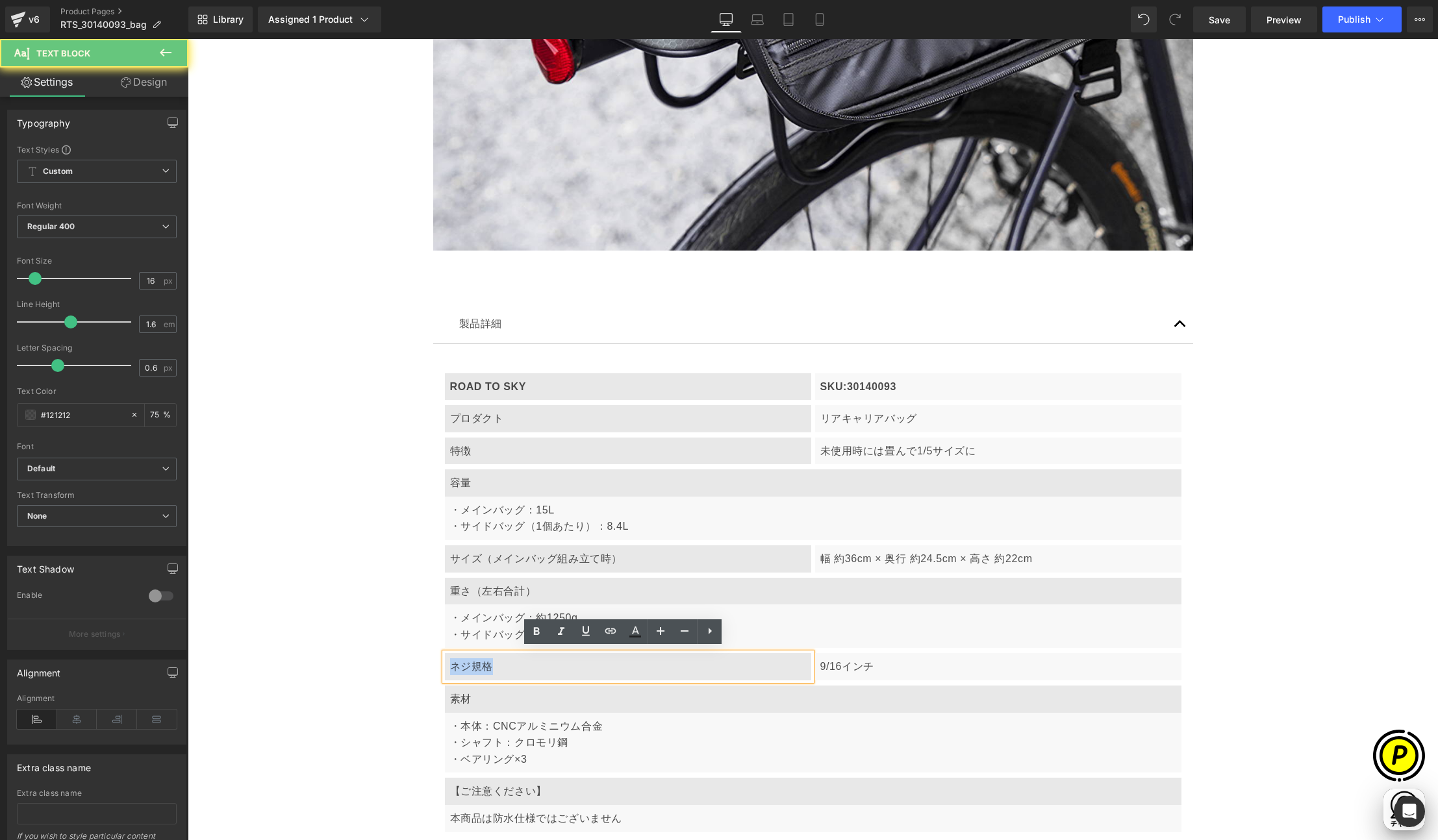
drag, startPoint x: 447, startPoint y: 662, endPoint x: 492, endPoint y: 665, distance: 45.1
click at [492, 665] on p "ネジ規格" at bounding box center [628, 666] width 356 height 17
paste div
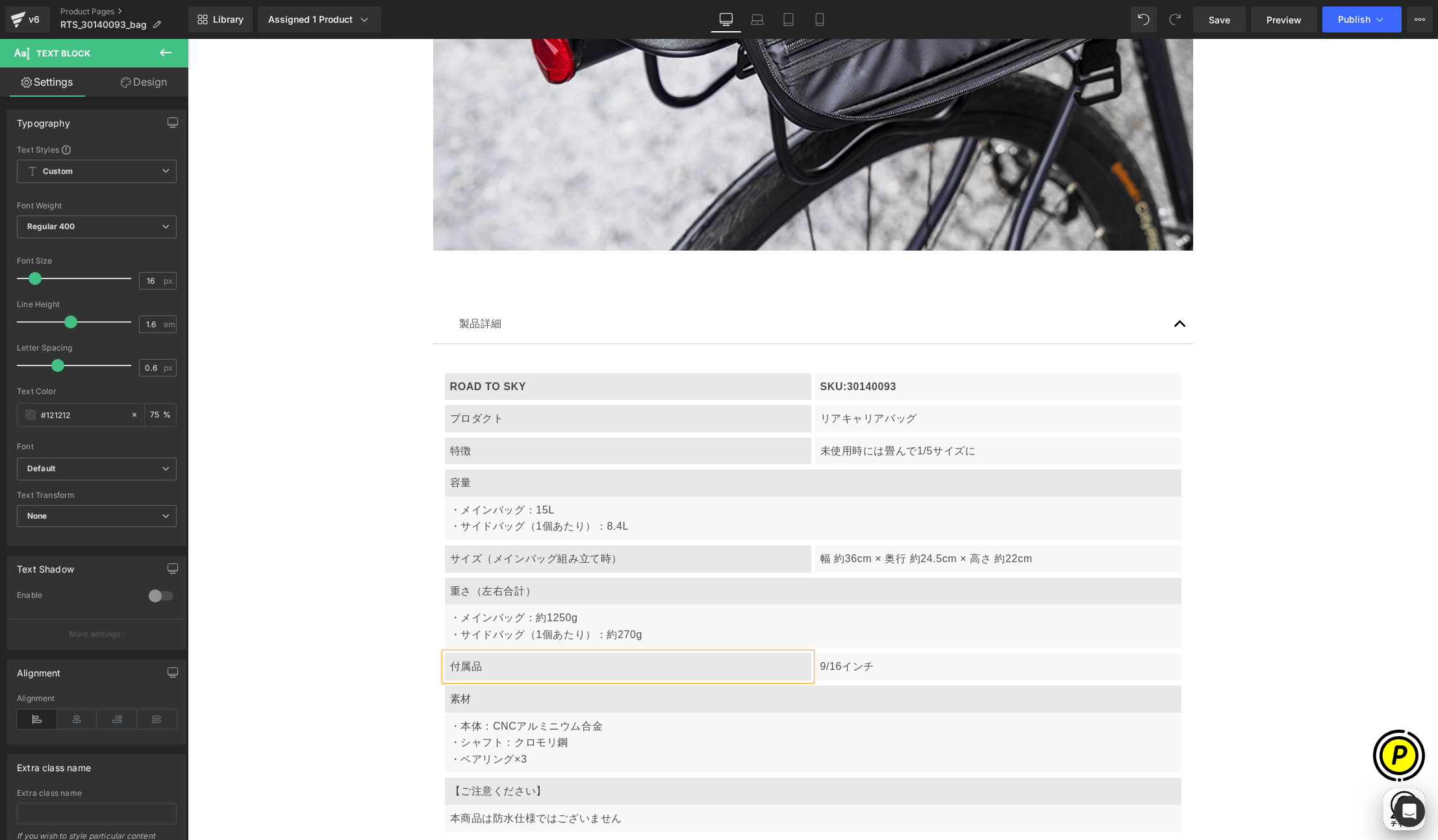
scroll to position [0, 507]
click at [861, 659] on p "9/16インチ" at bounding box center [998, 666] width 356 height 17
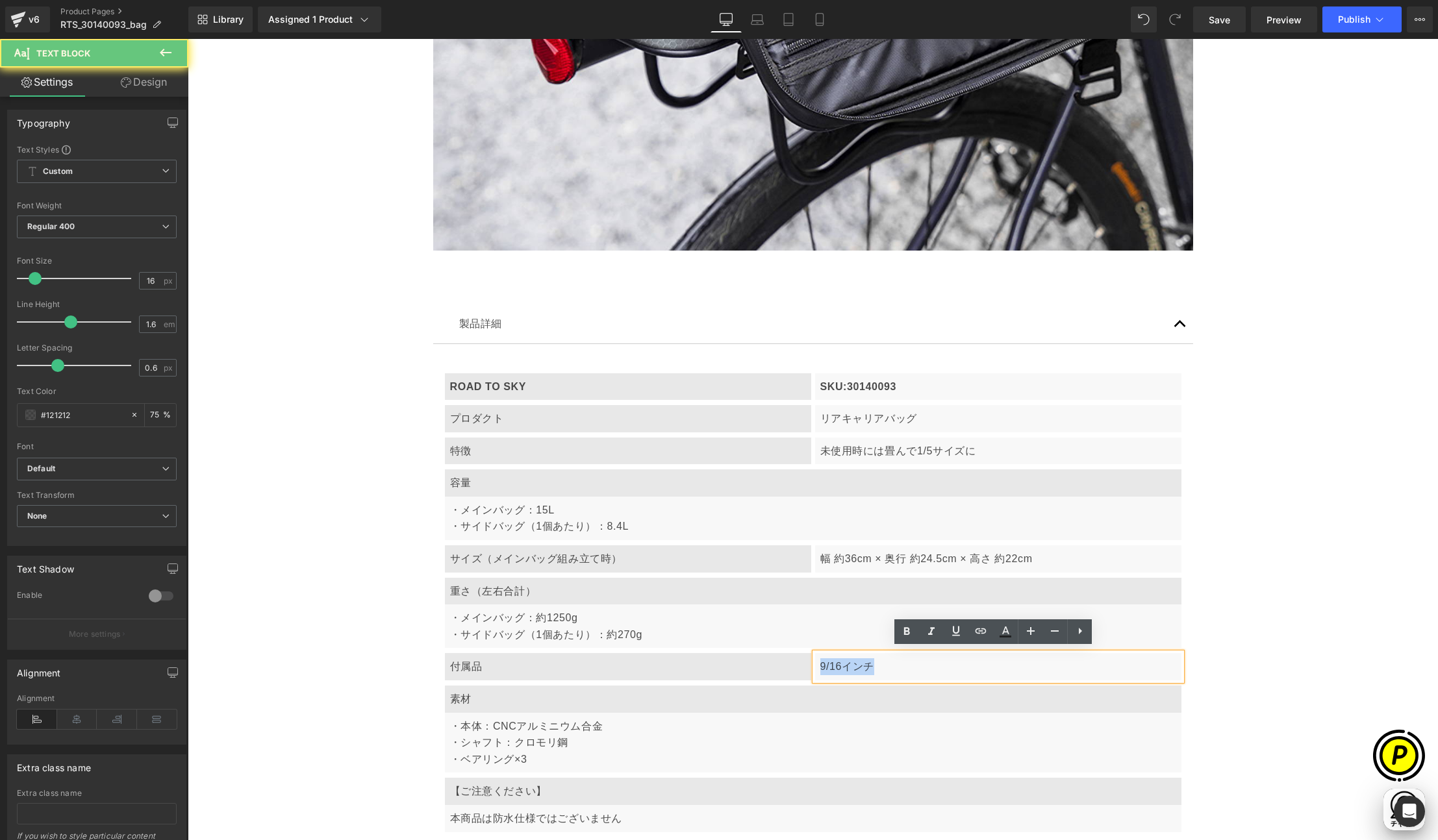
drag, startPoint x: 815, startPoint y: 664, endPoint x: 901, endPoint y: 666, distance: 86.0
click at [901, 666] on p "9/16インチ" at bounding box center [998, 666] width 356 height 17
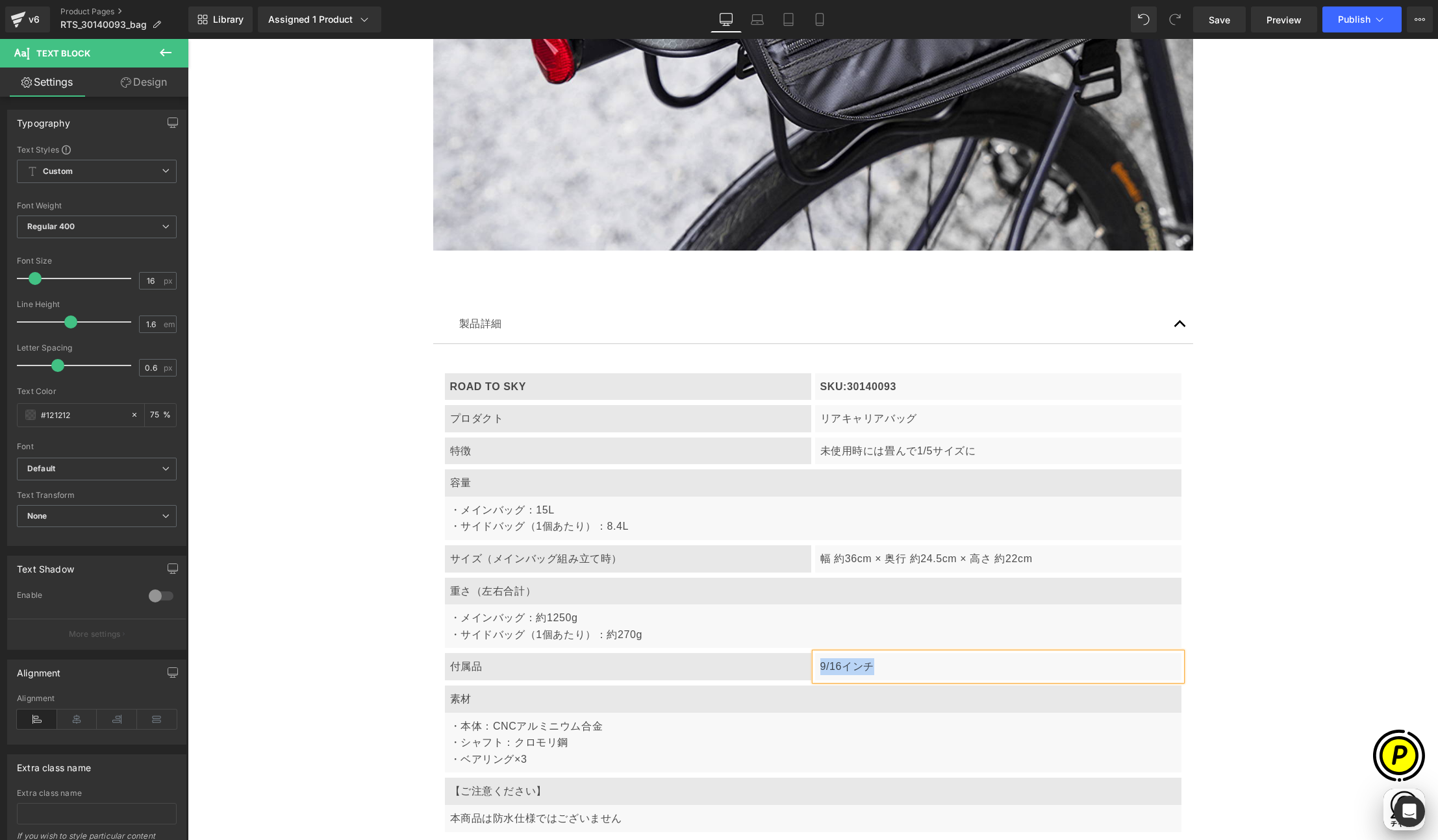
paste div
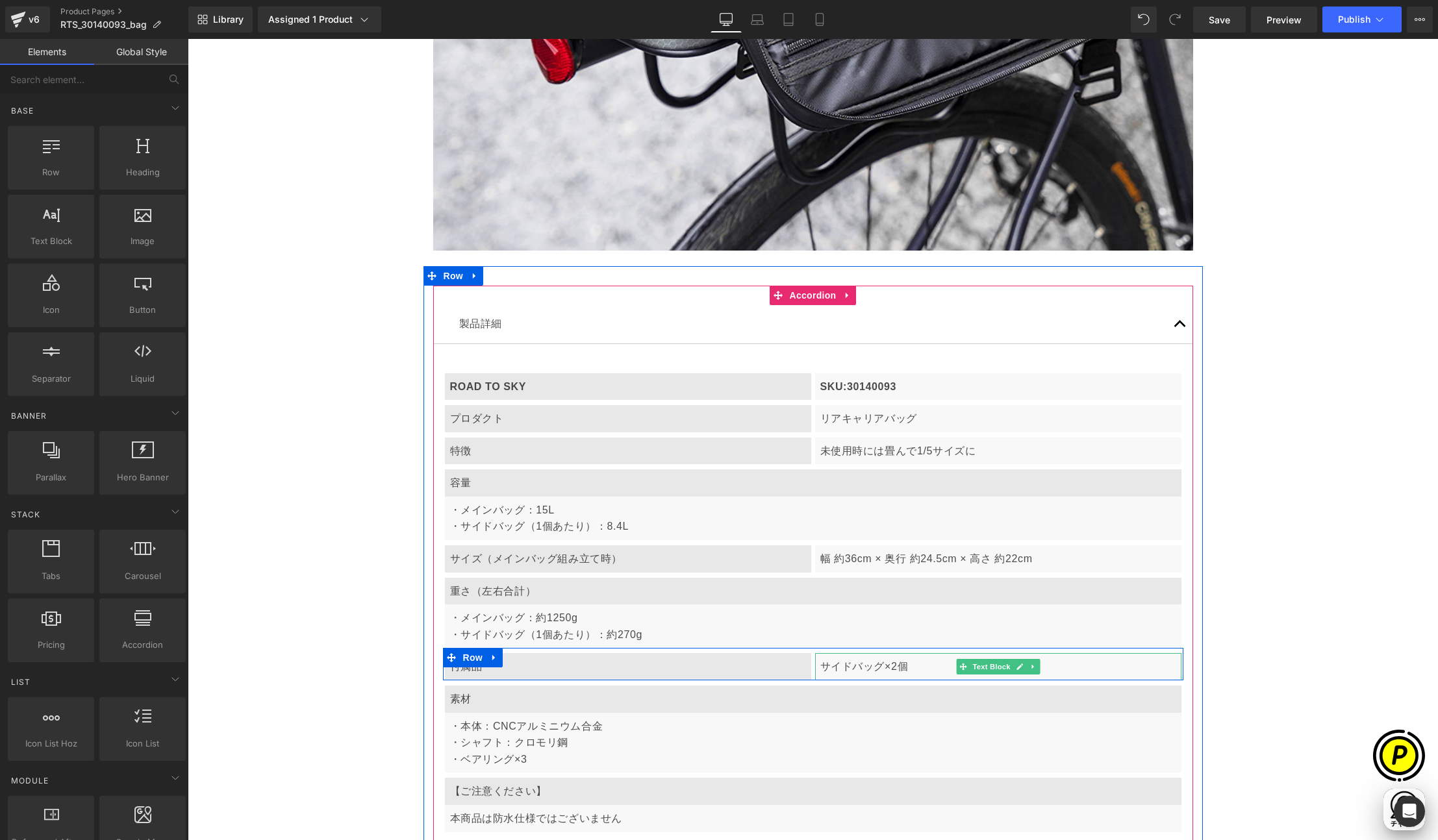
click at [884, 662] on p "サイドバッグ×2個" at bounding box center [998, 666] width 356 height 17
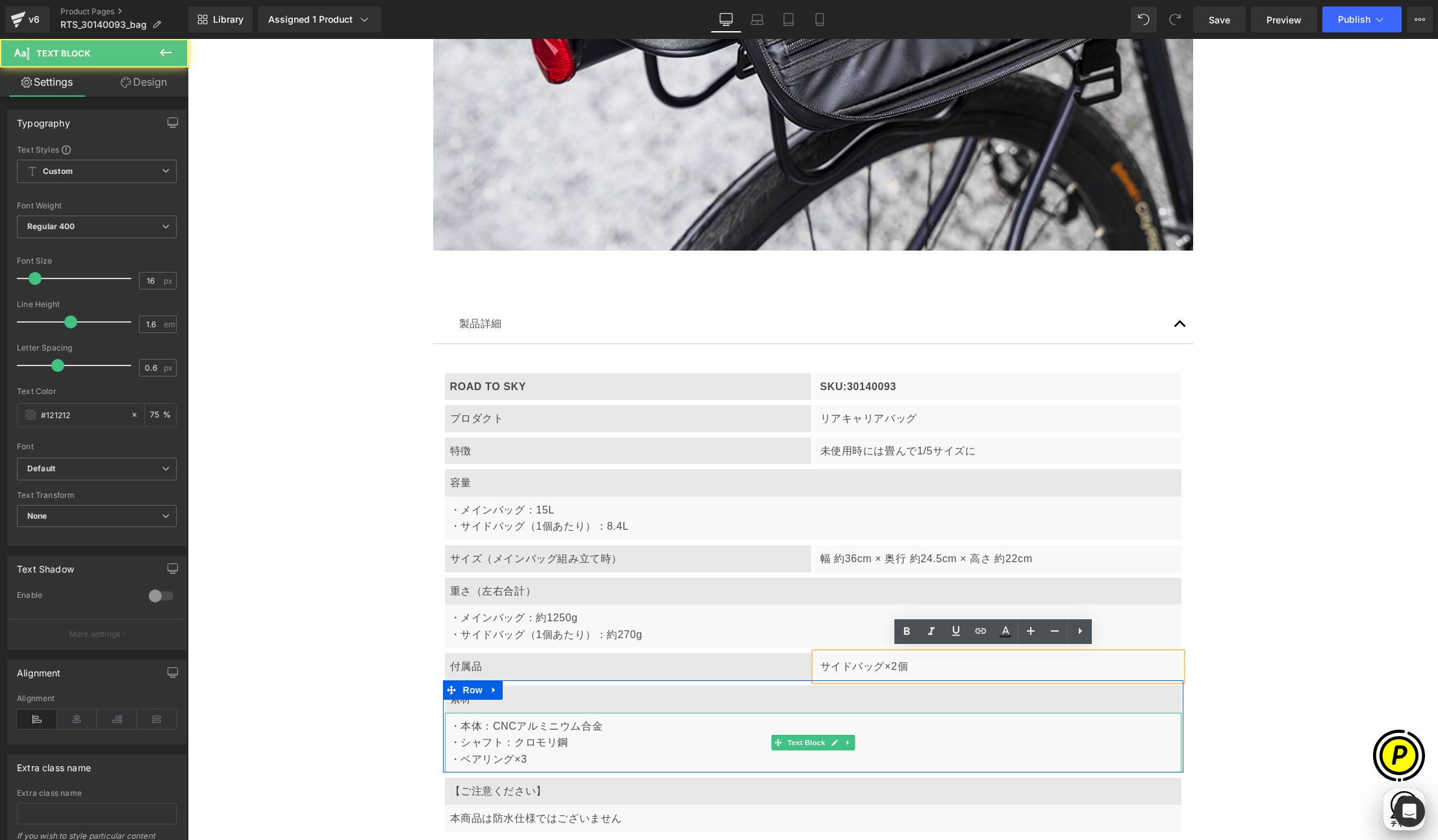
scroll to position [0, 0]
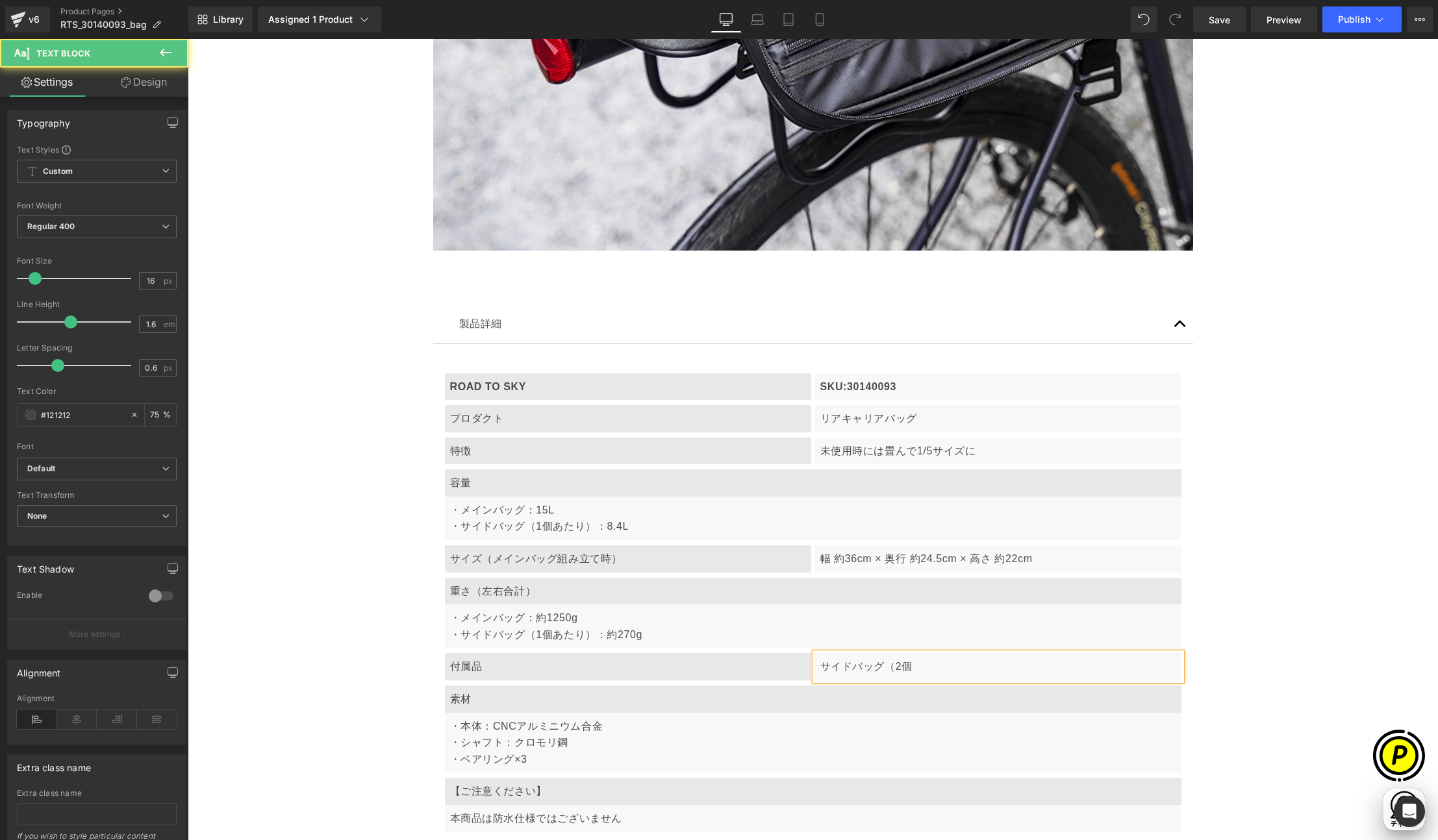
click at [938, 663] on p "サイドバッグ（2個" at bounding box center [998, 666] width 356 height 17
drag, startPoint x: 877, startPoint y: 662, endPoint x: 888, endPoint y: 661, distance: 11.0
click at [888, 661] on p "サイドバッグ（2個" at bounding box center [998, 666] width 356 height 17
click at [936, 668] on p "サイドバッグ　2個" at bounding box center [998, 666] width 356 height 17
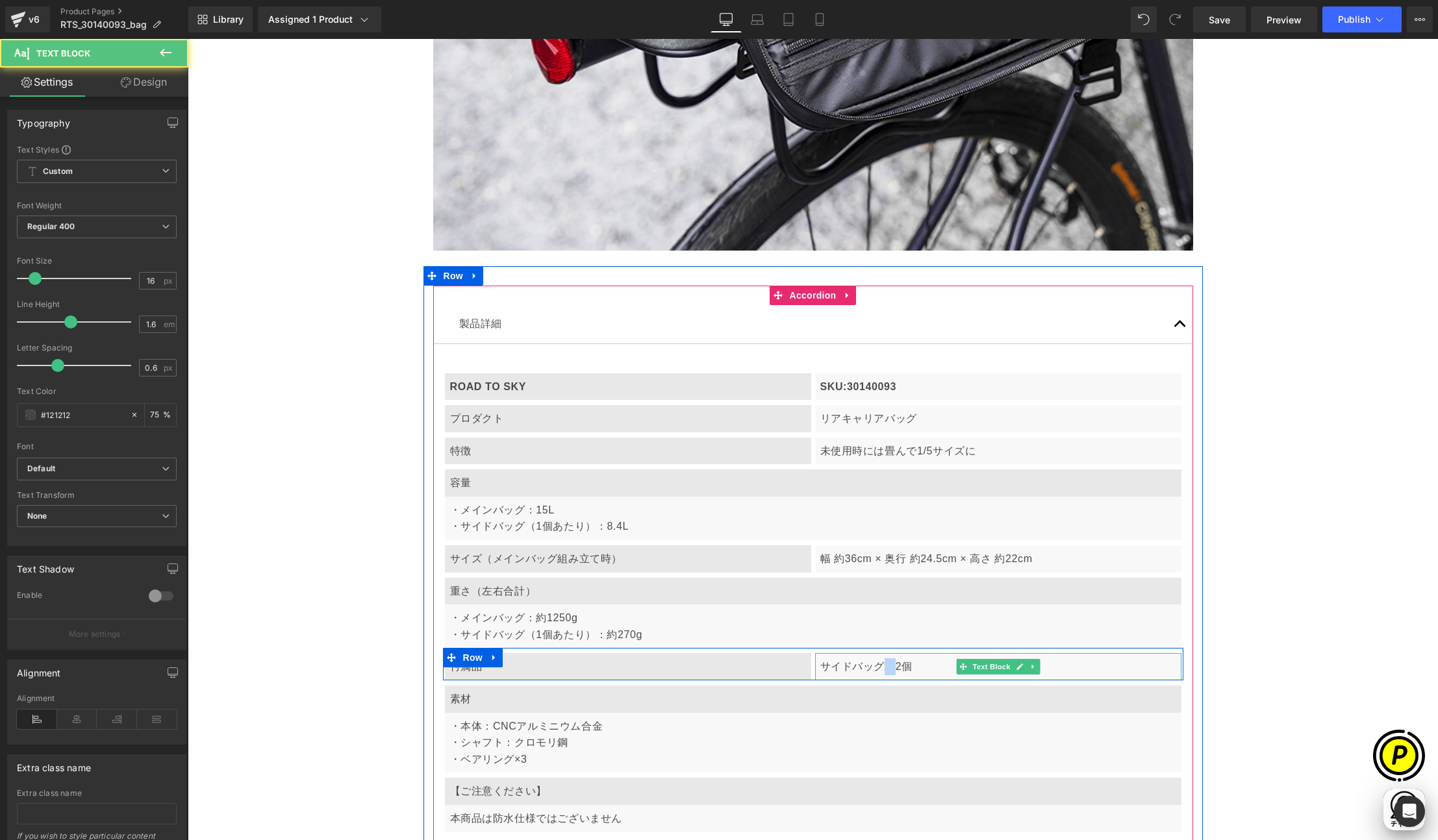
drag, startPoint x: 881, startPoint y: 666, endPoint x: 888, endPoint y: 666, distance: 7.0
click at [888, 666] on p "サイドバッグ　2個" at bounding box center [998, 666] width 356 height 17
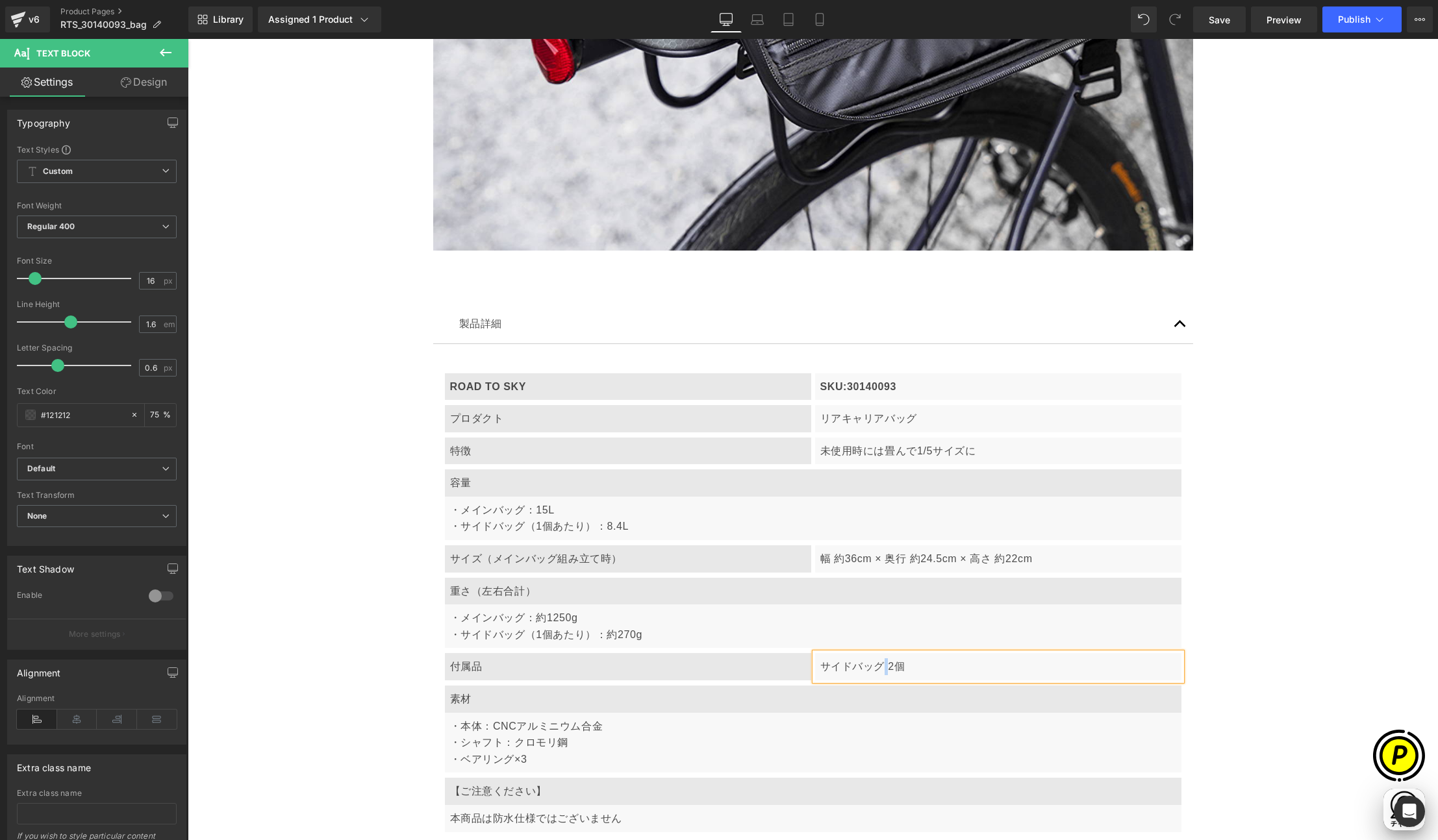
scroll to position [0, 507]
drag, startPoint x: 1293, startPoint y: 670, endPoint x: 1282, endPoint y: 673, distance: 11.4
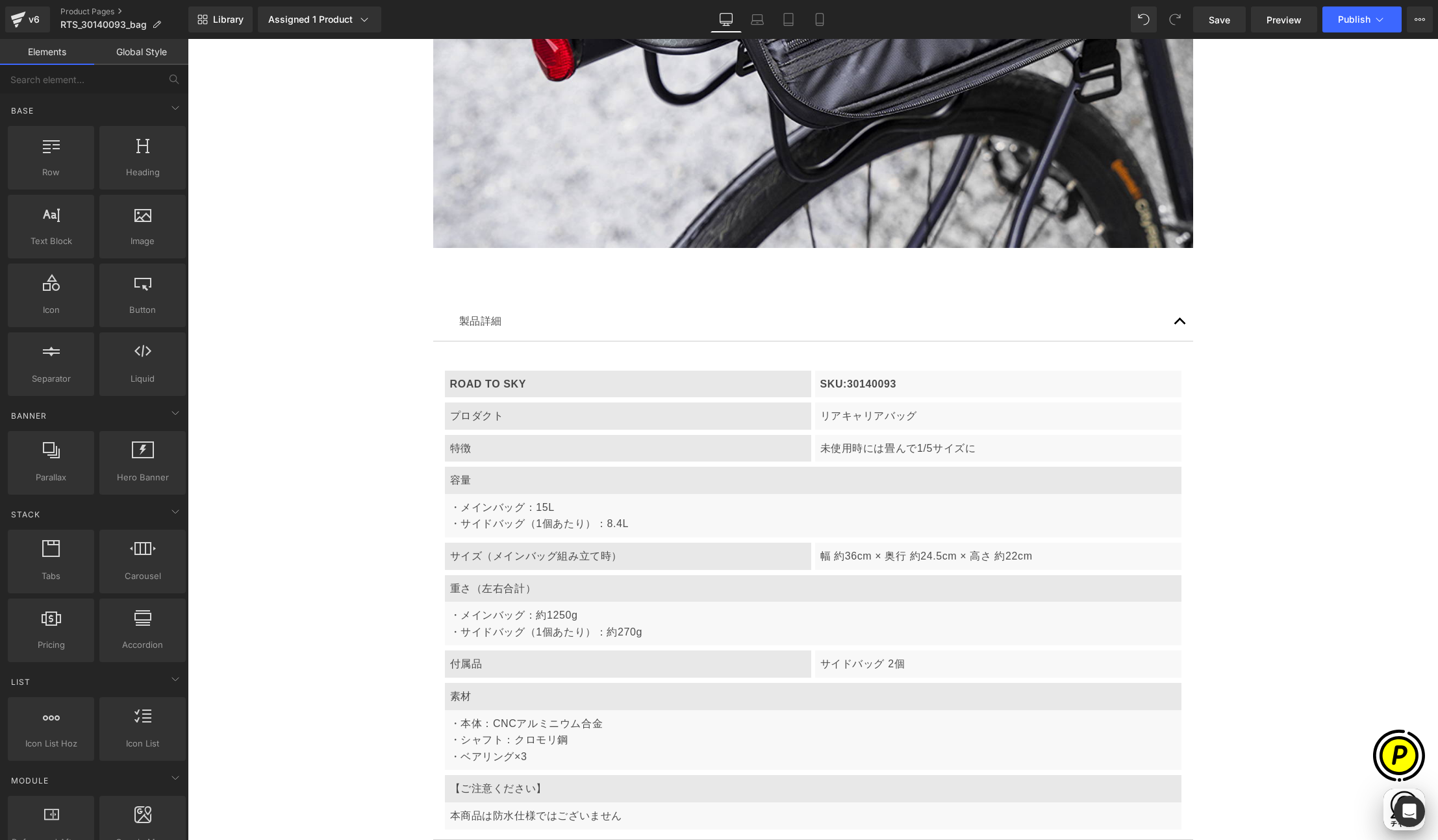
scroll to position [0, 0]
click at [555, 725] on p "・本体：CNCアルミニウム合金" at bounding box center [813, 724] width 726 height 17
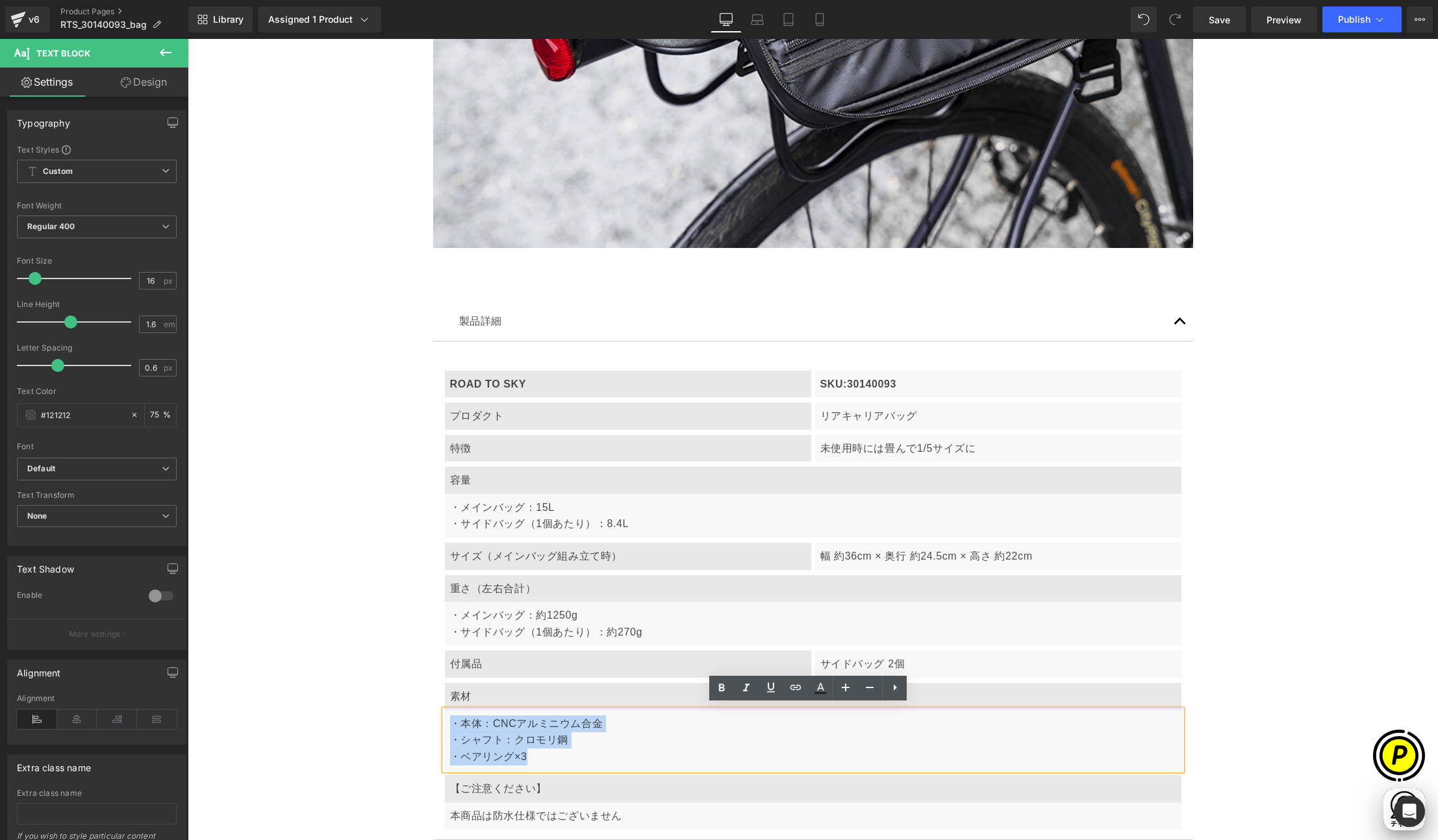
drag, startPoint x: 445, startPoint y: 719, endPoint x: 540, endPoint y: 757, distance: 102.3
click at [540, 757] on div "・本体：CNCアルミニウム合金 ・シャフト：クロモリ鋼 ・ベアリング×3" at bounding box center [813, 740] width 737 height 60
paste div
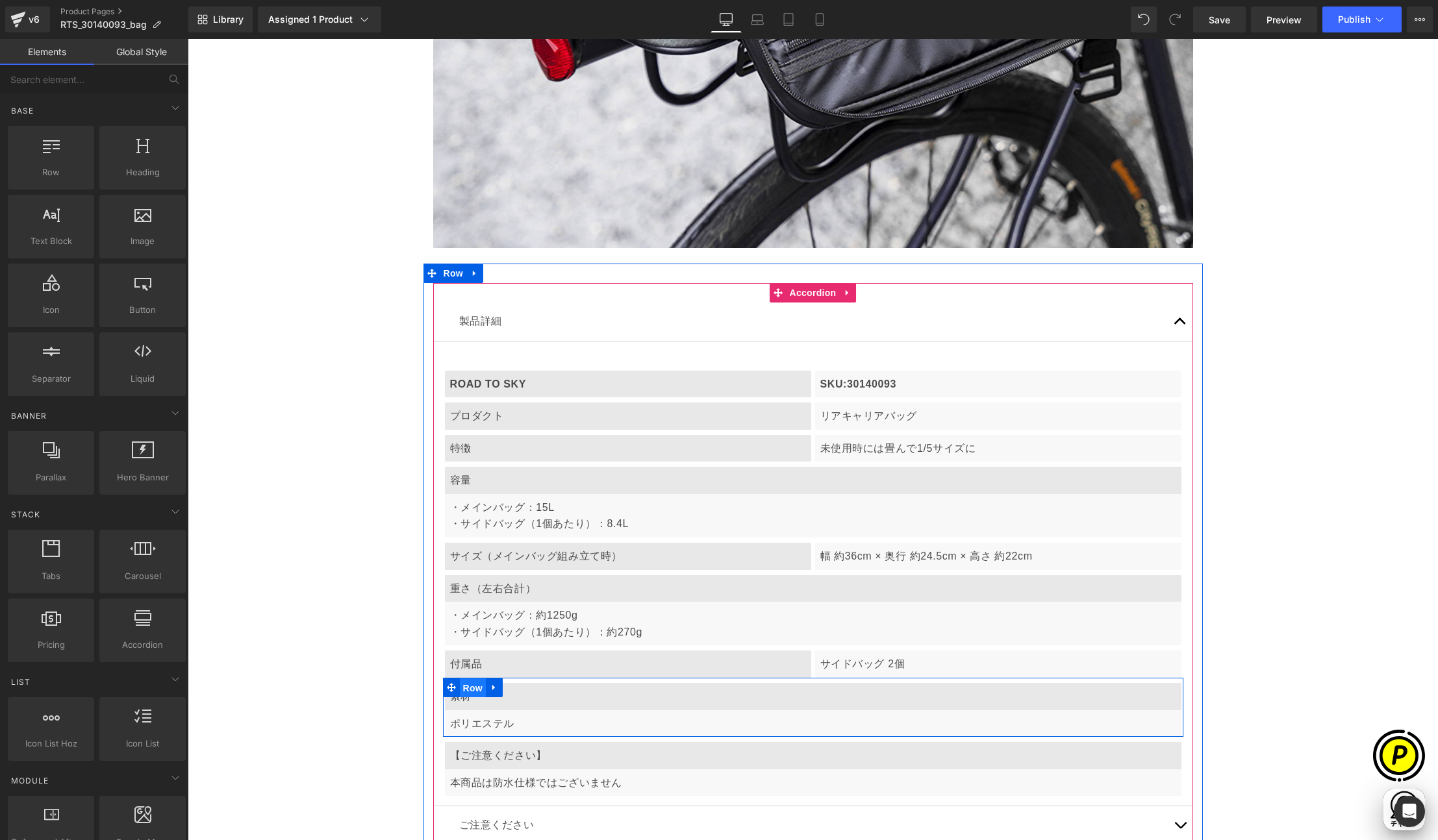
click at [467, 684] on span "Row" at bounding box center [473, 688] width 26 height 19
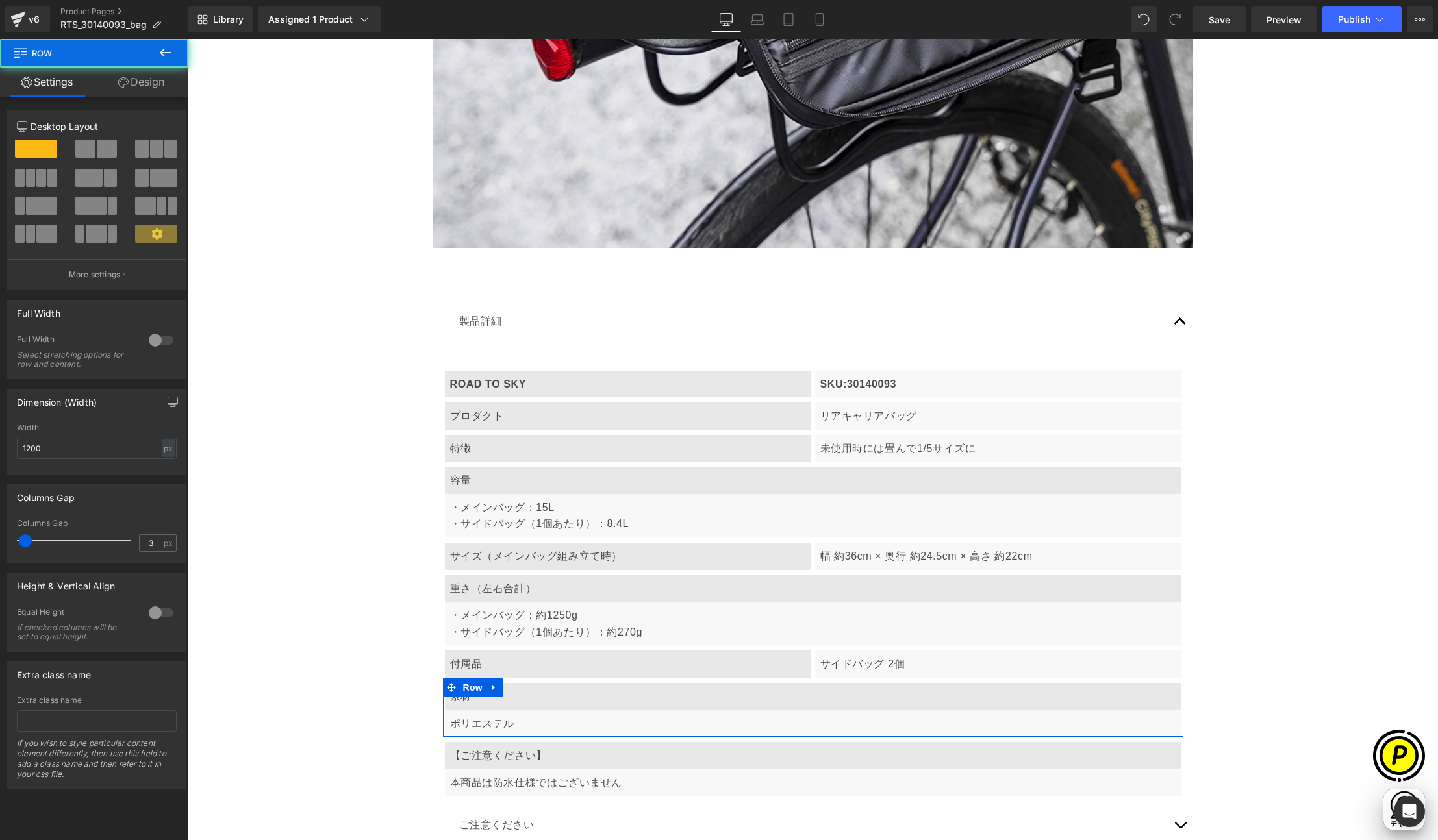
click at [83, 148] on span at bounding box center [85, 148] width 20 height 18
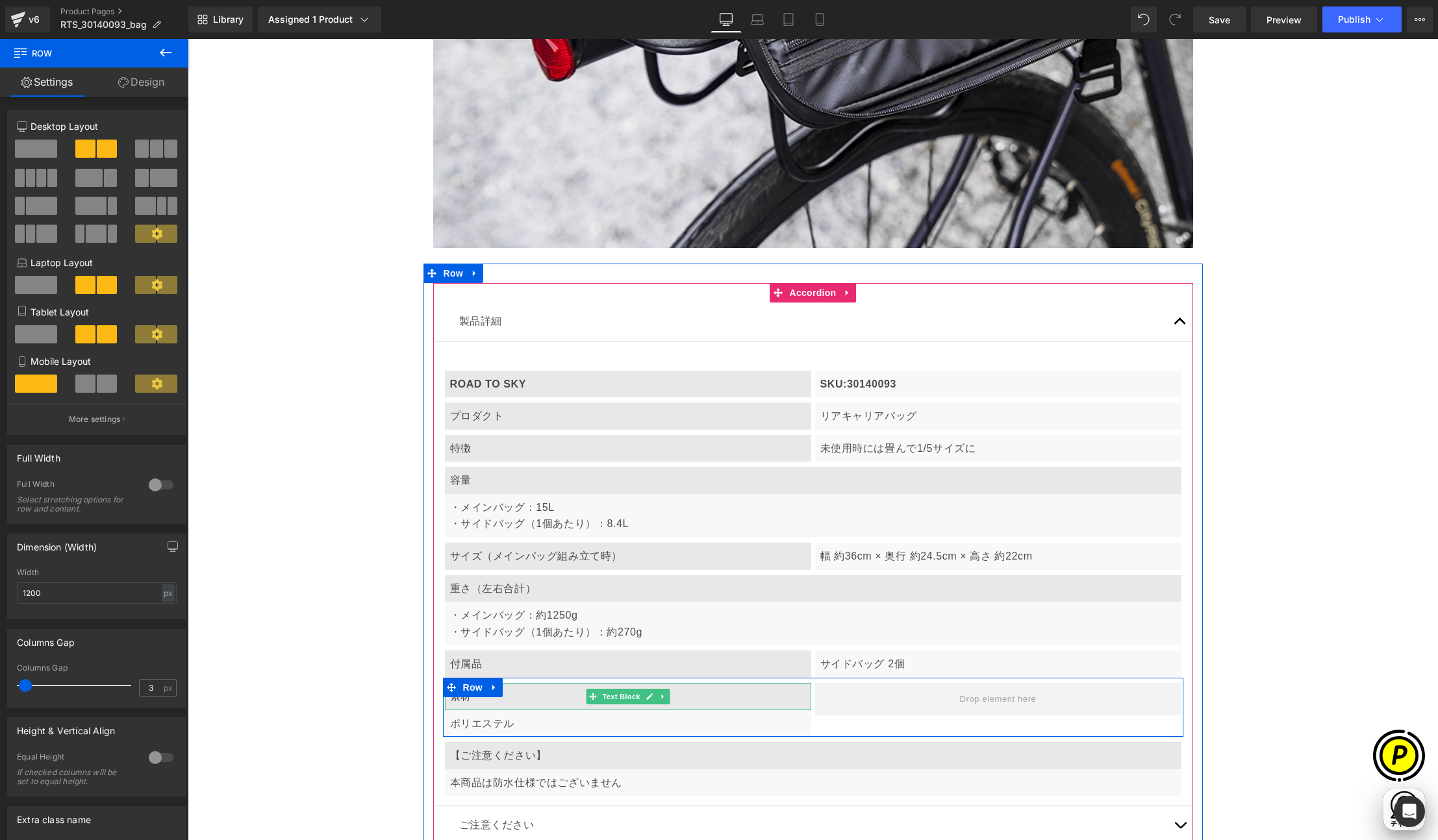
scroll to position [0, 253]
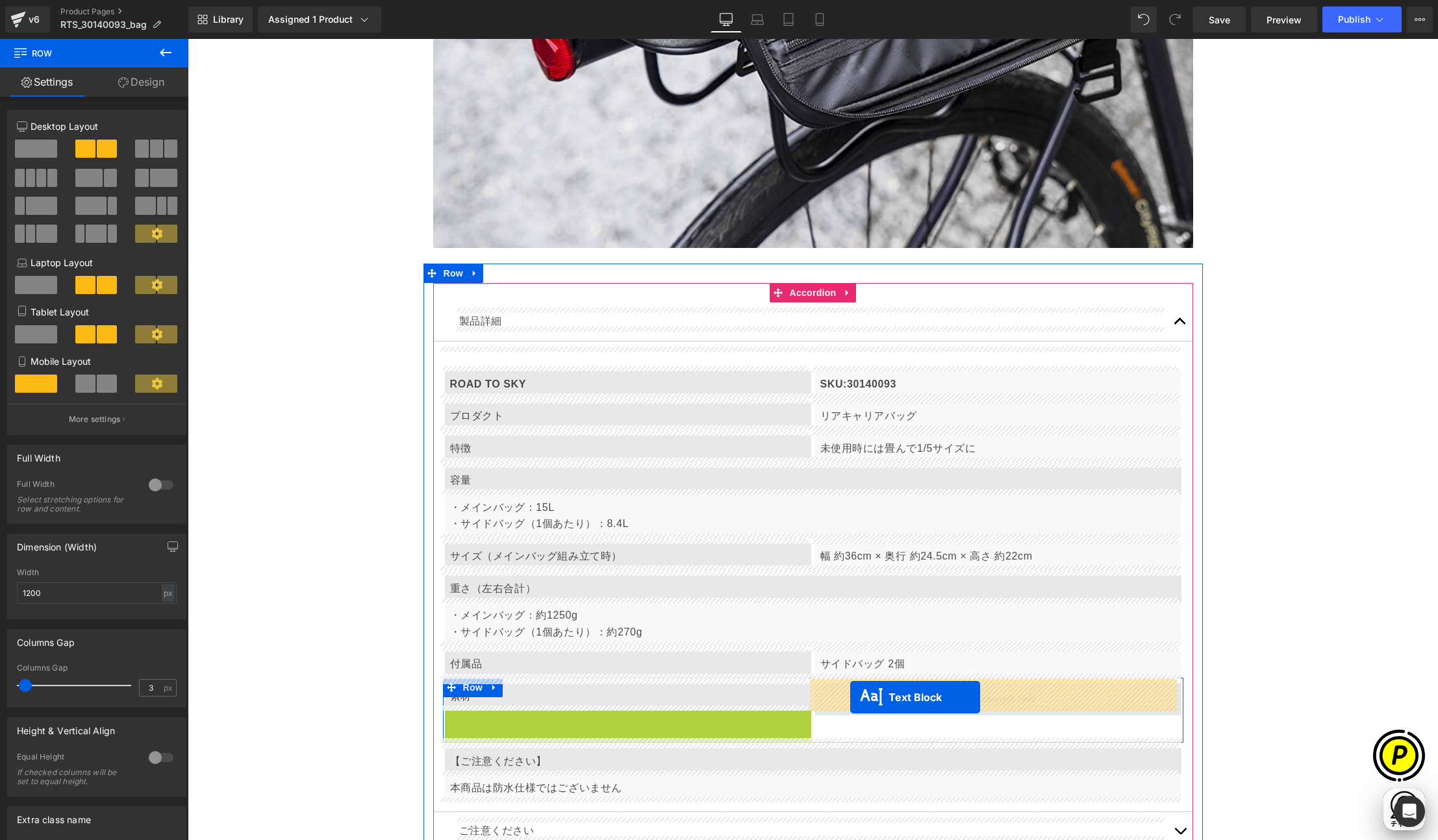
drag, startPoint x: 588, startPoint y: 718, endPoint x: 850, endPoint y: 697, distance: 262.8
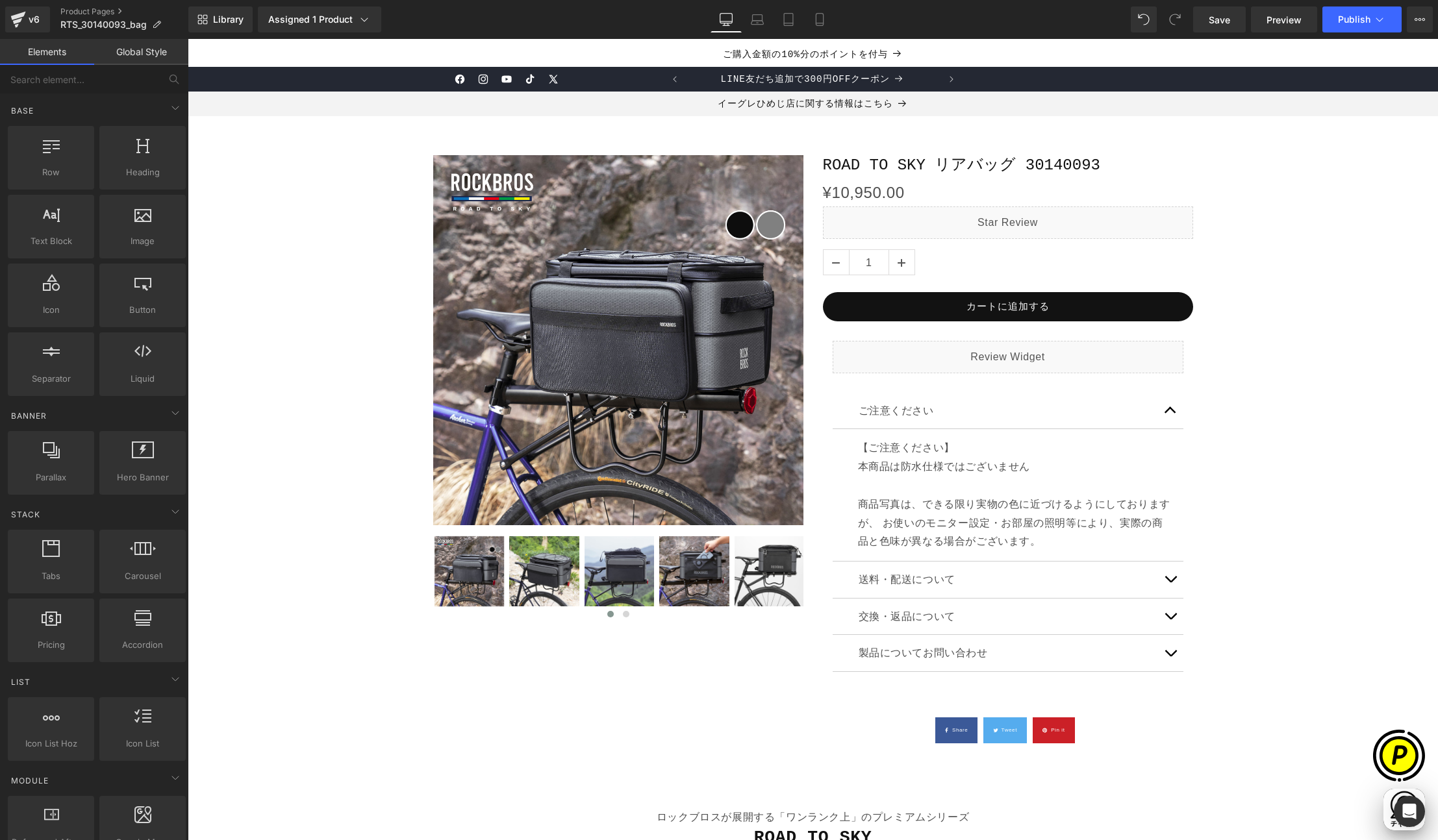
scroll to position [0, 0]
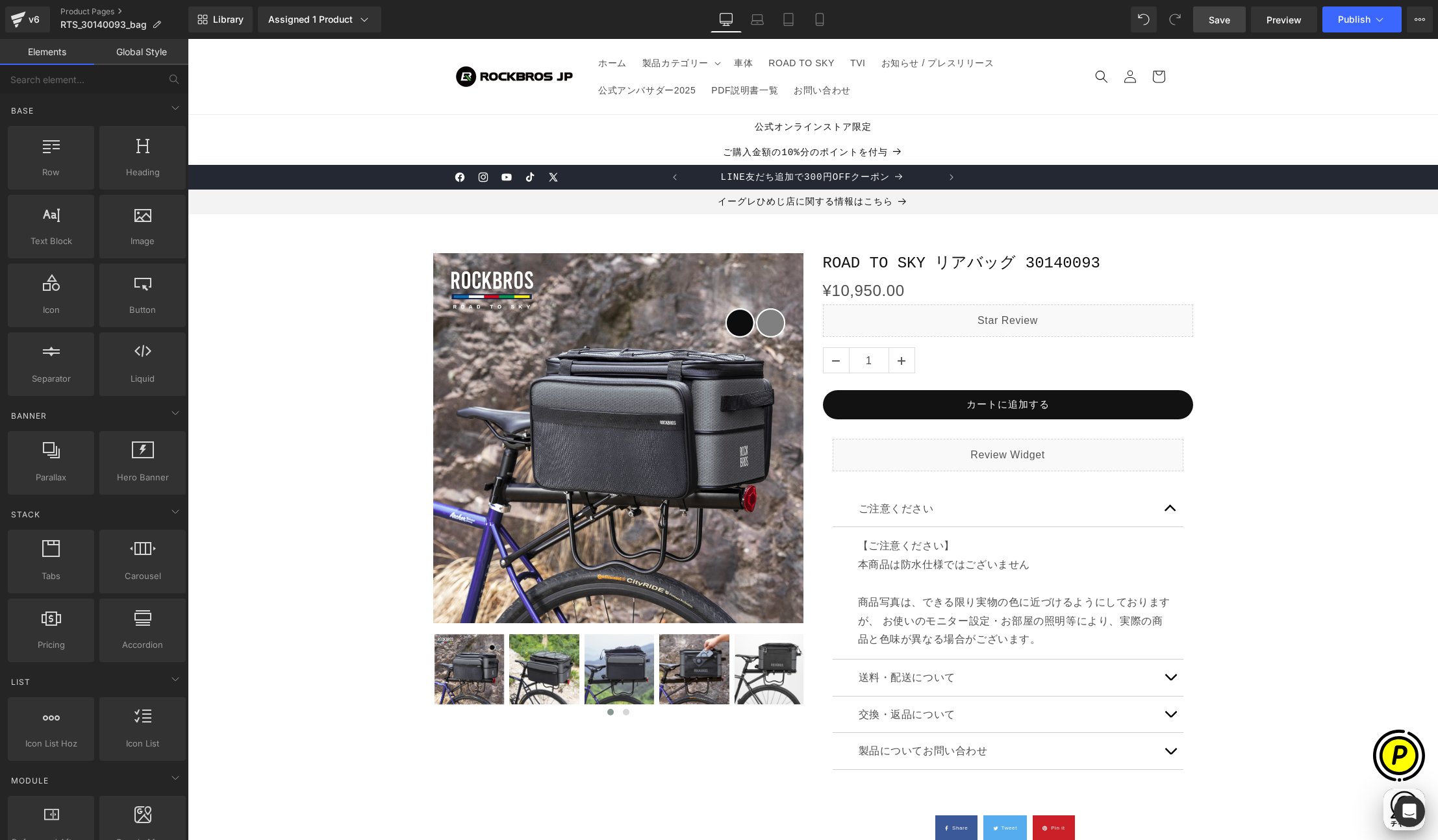
drag, startPoint x: 1231, startPoint y: 14, endPoint x: 601, endPoint y: 80, distance: 633.4
click at [1231, 14] on link "Save" at bounding box center [1219, 19] width 53 height 26
click at [288, 83] on sticky-header "ホーム 製品カテゴリー 製品カテゴリー サングラス ヘルメット フェイスカバー・インナーキャップ グローブ ウェア" at bounding box center [812, 77] width 1250 height 76
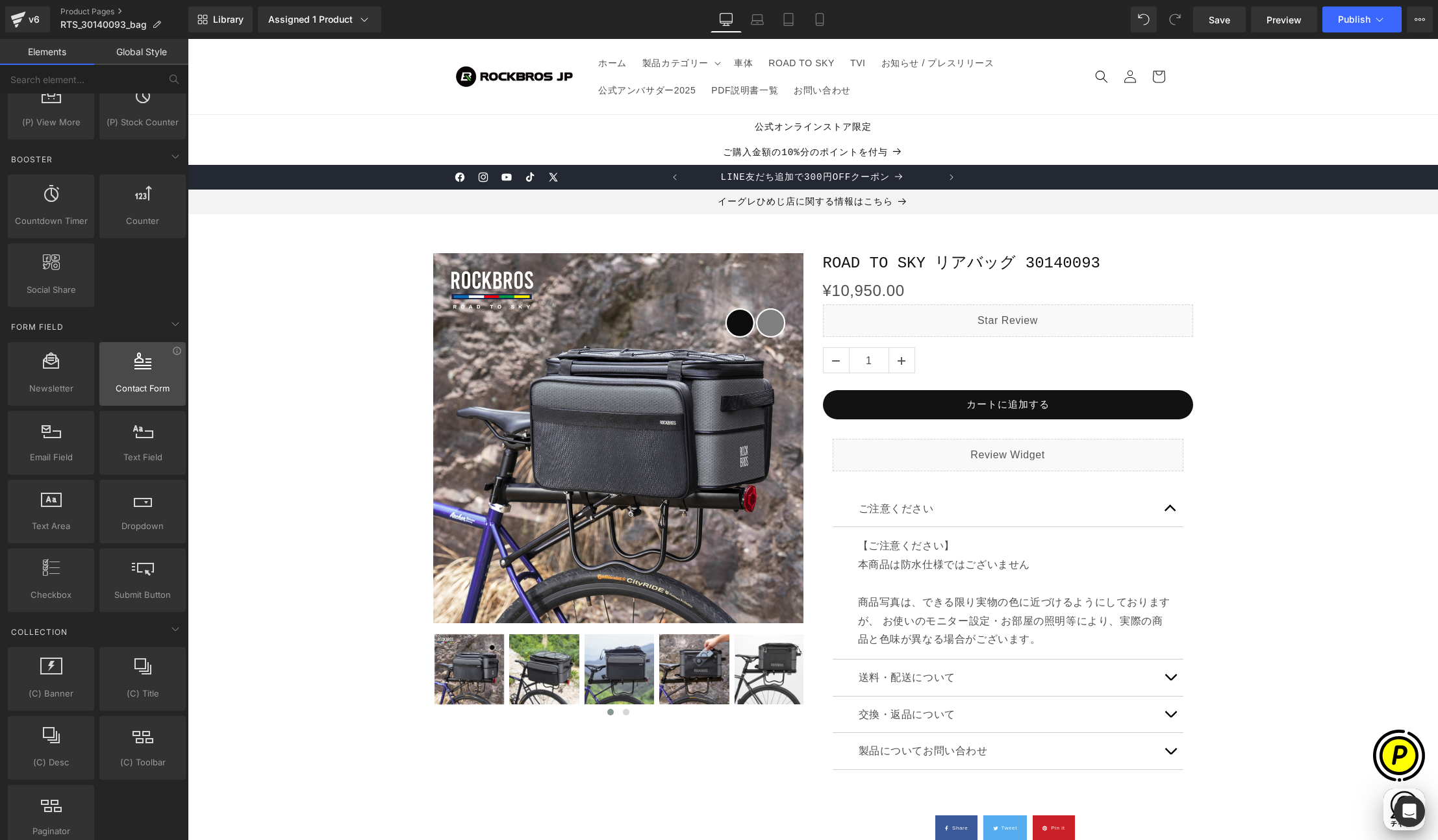
scroll to position [1379, 0]
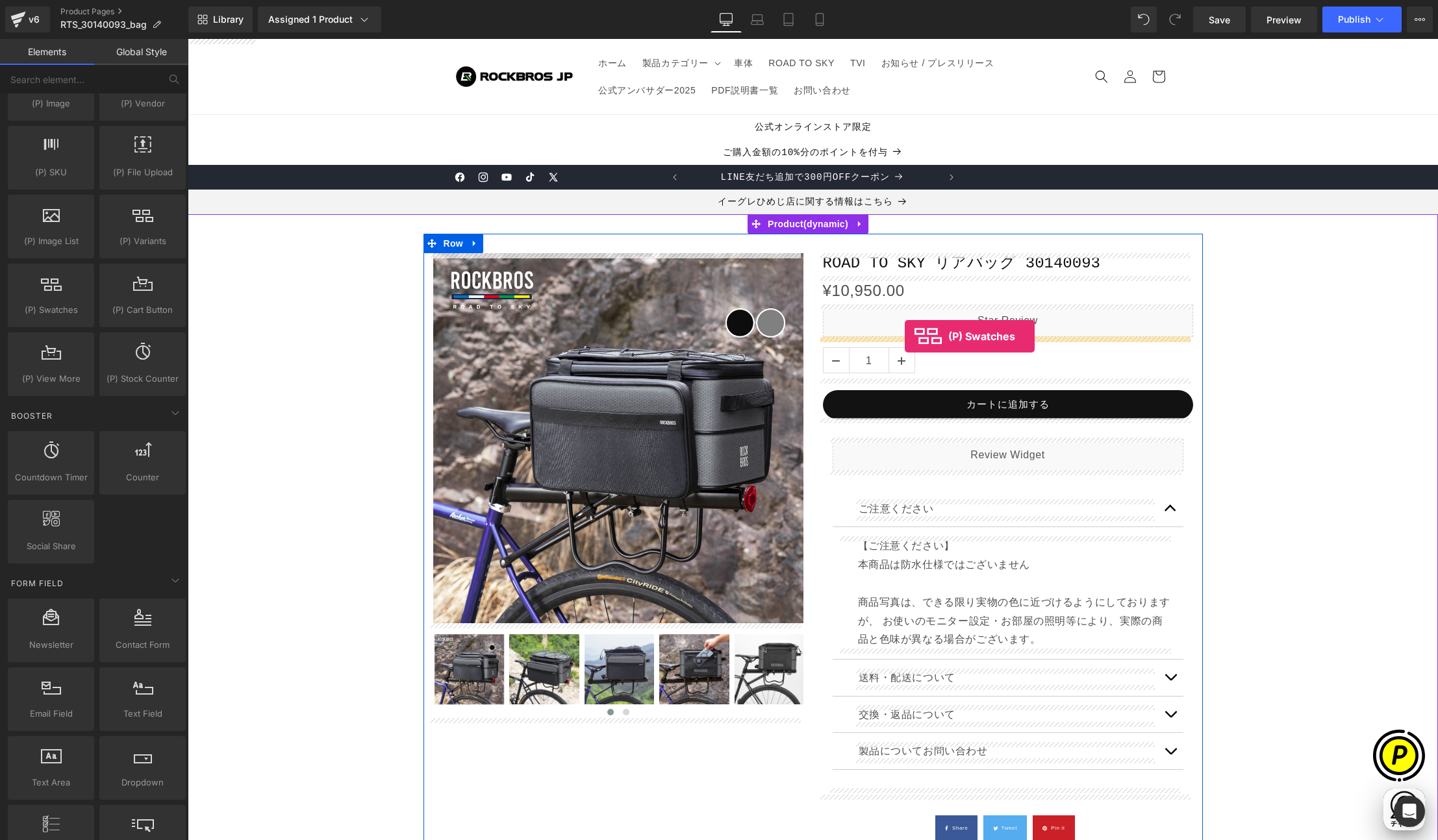
drag, startPoint x: 246, startPoint y: 342, endPoint x: 905, endPoint y: 336, distance: 659.0
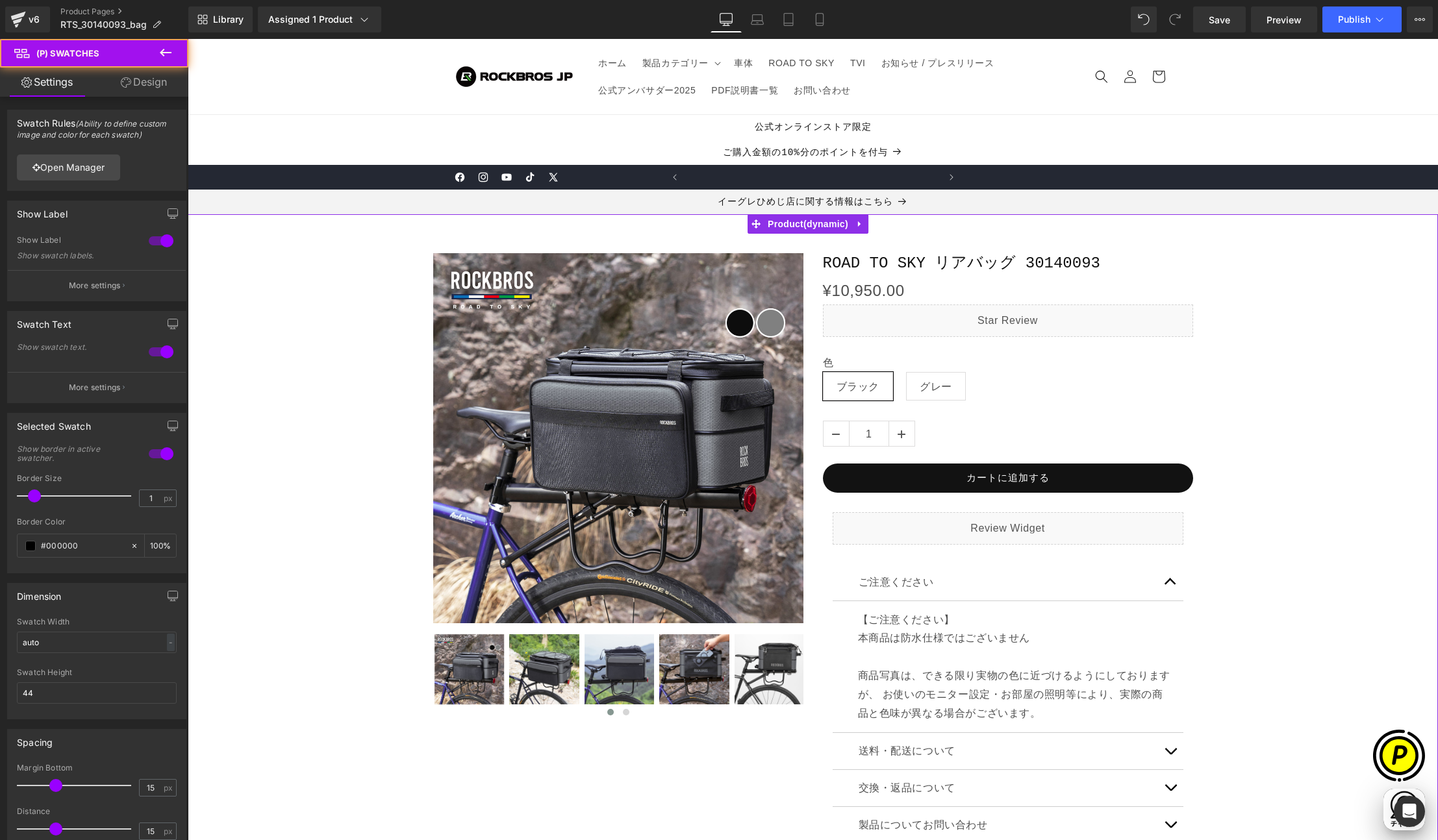
scroll to position [0, 253]
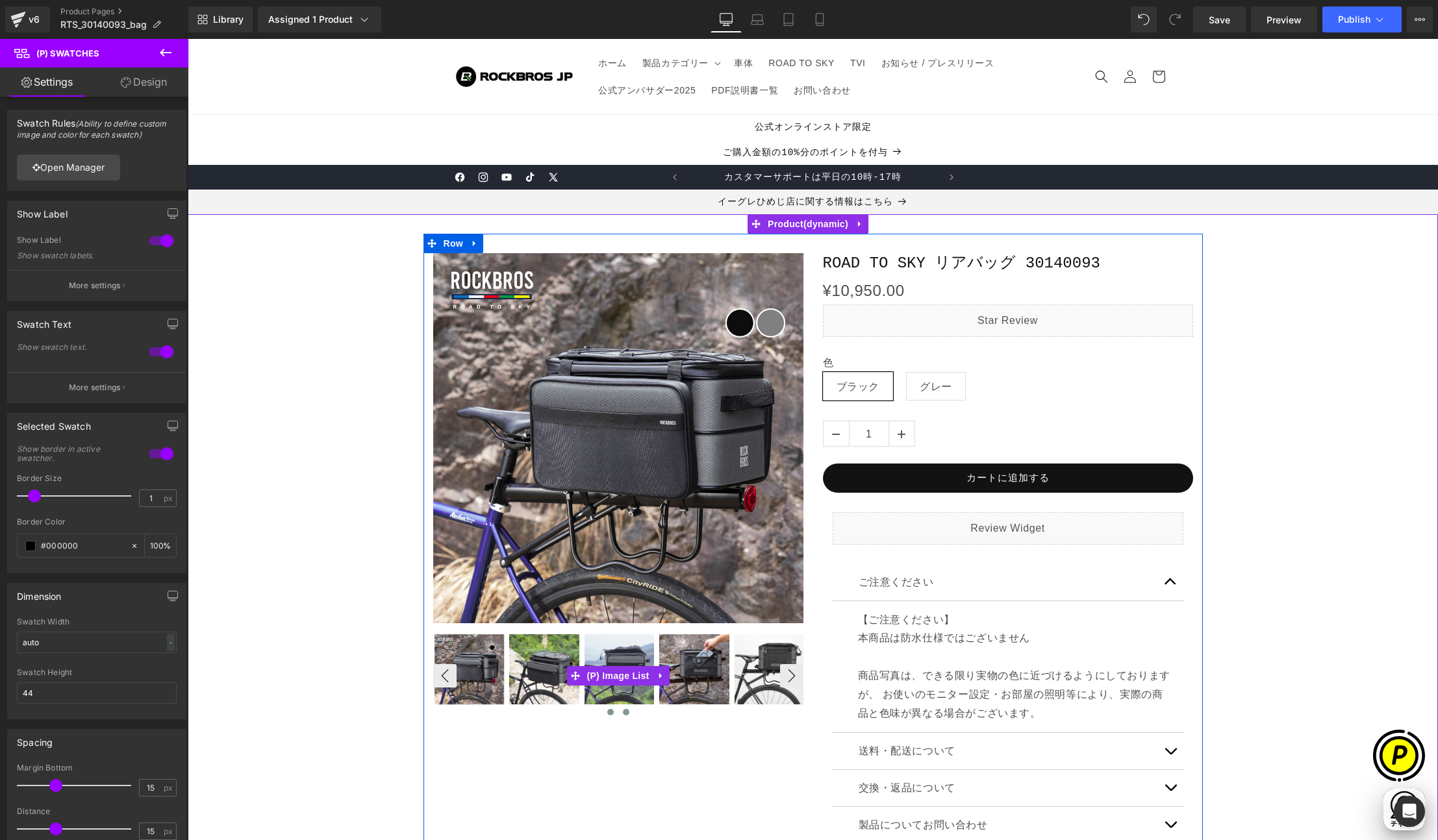
click at [618, 710] on button at bounding box center [626, 712] width 16 height 13
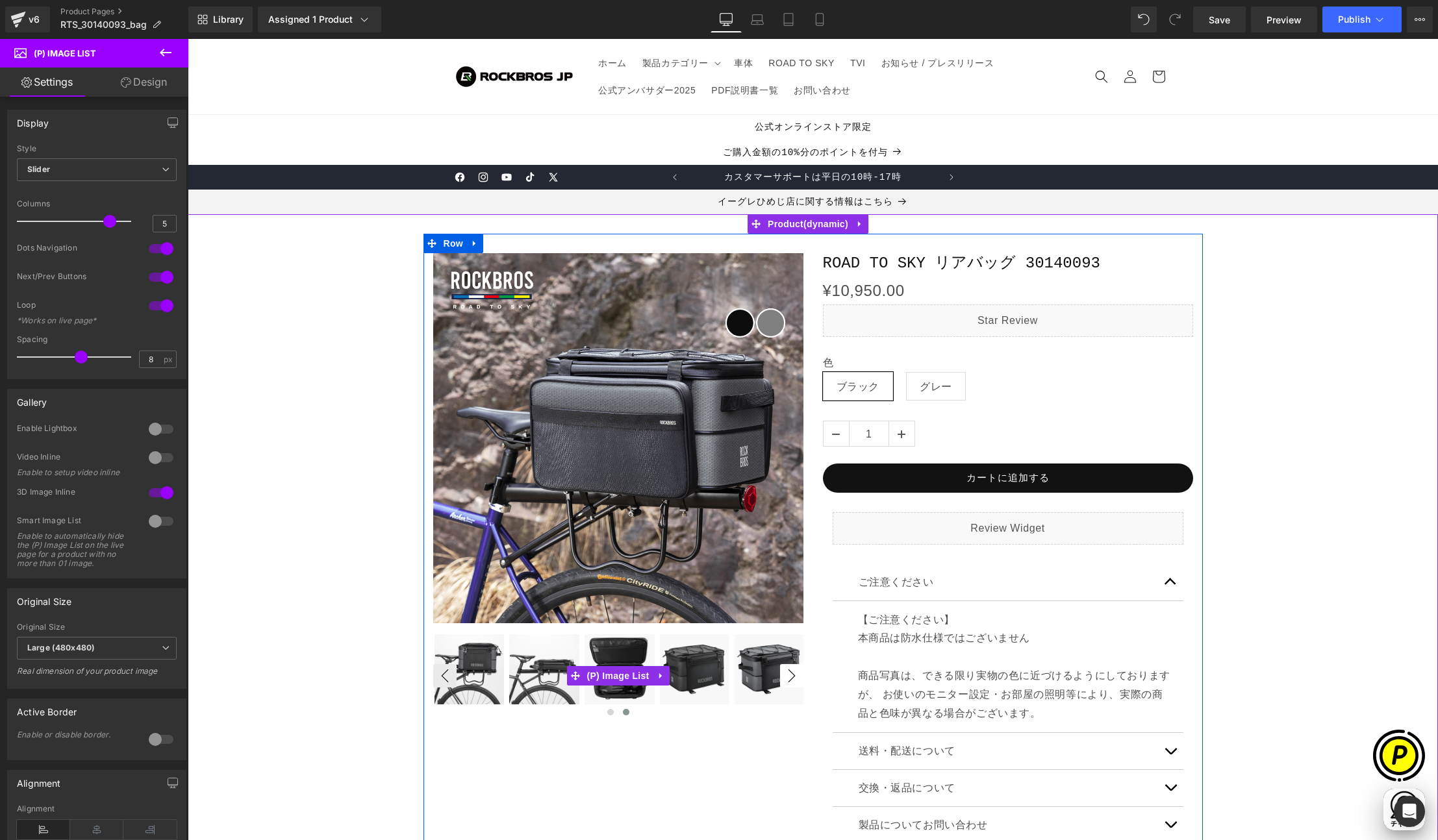
click at [789, 676] on button "›" at bounding box center [791, 676] width 23 height 23
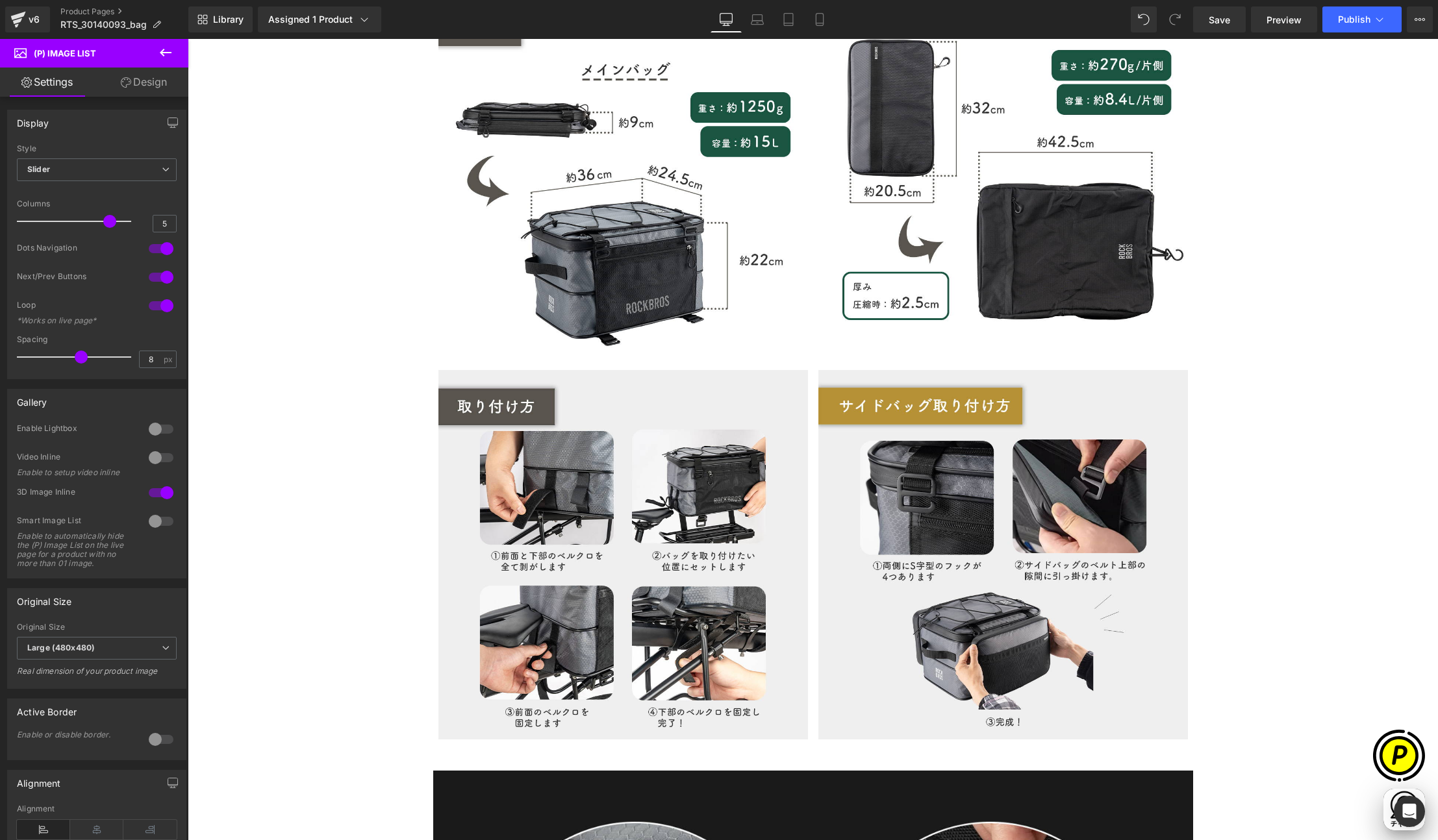
scroll to position [4898, 0]
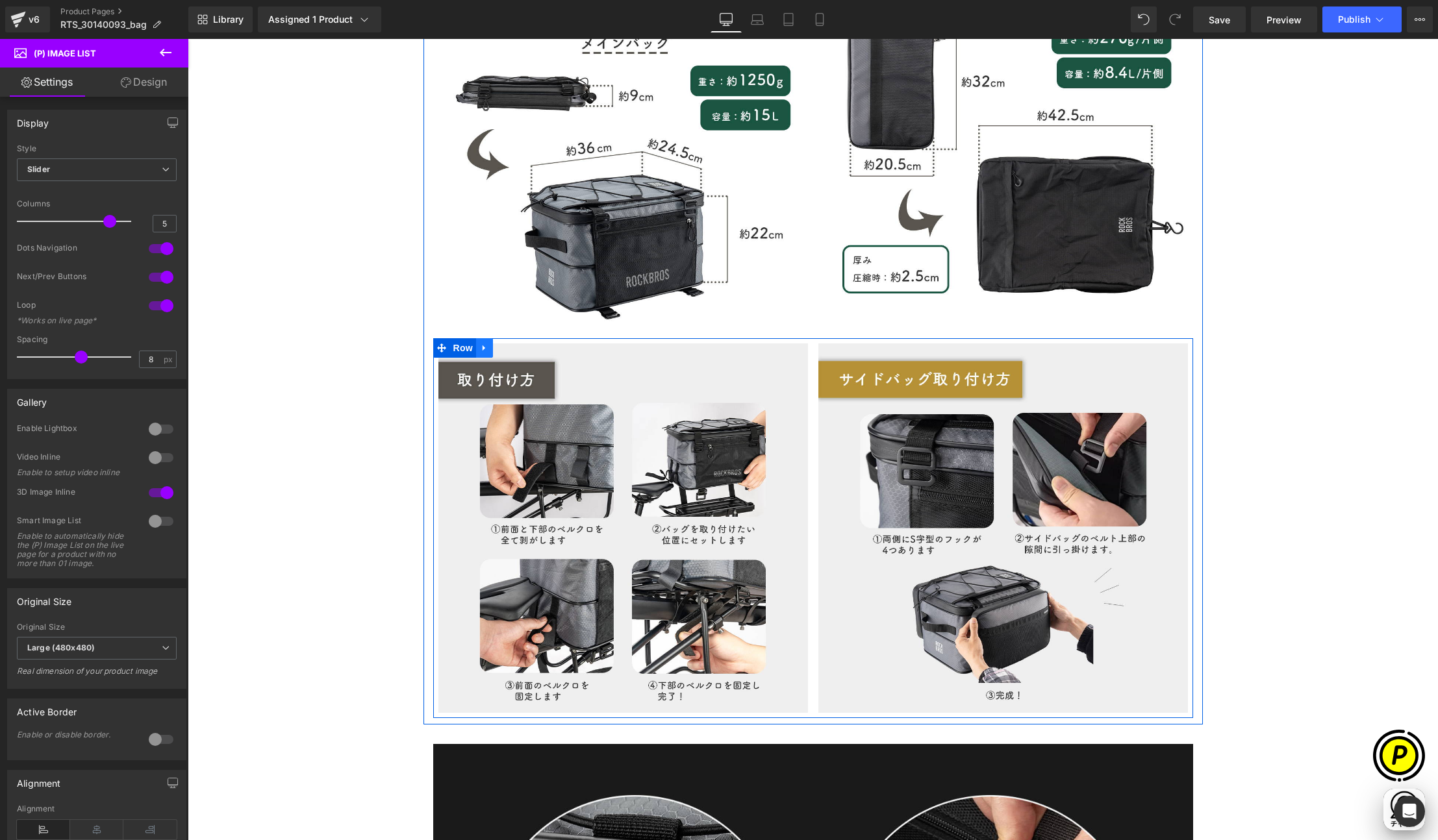
click at [480, 343] on icon at bounding box center [484, 348] width 9 height 10
click at [497, 343] on icon at bounding box center [501, 347] width 9 height 9
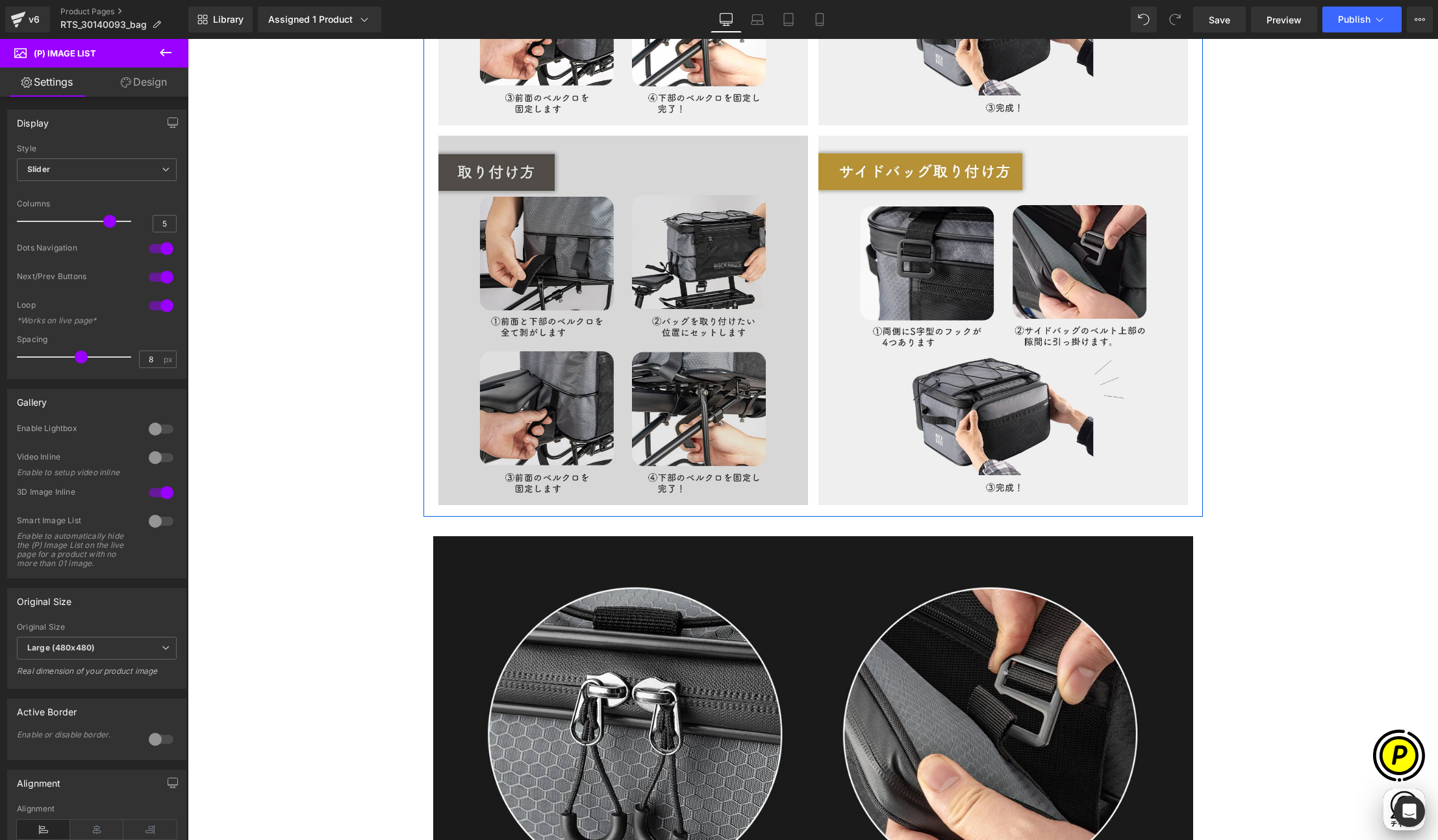
scroll to position [5521, 0]
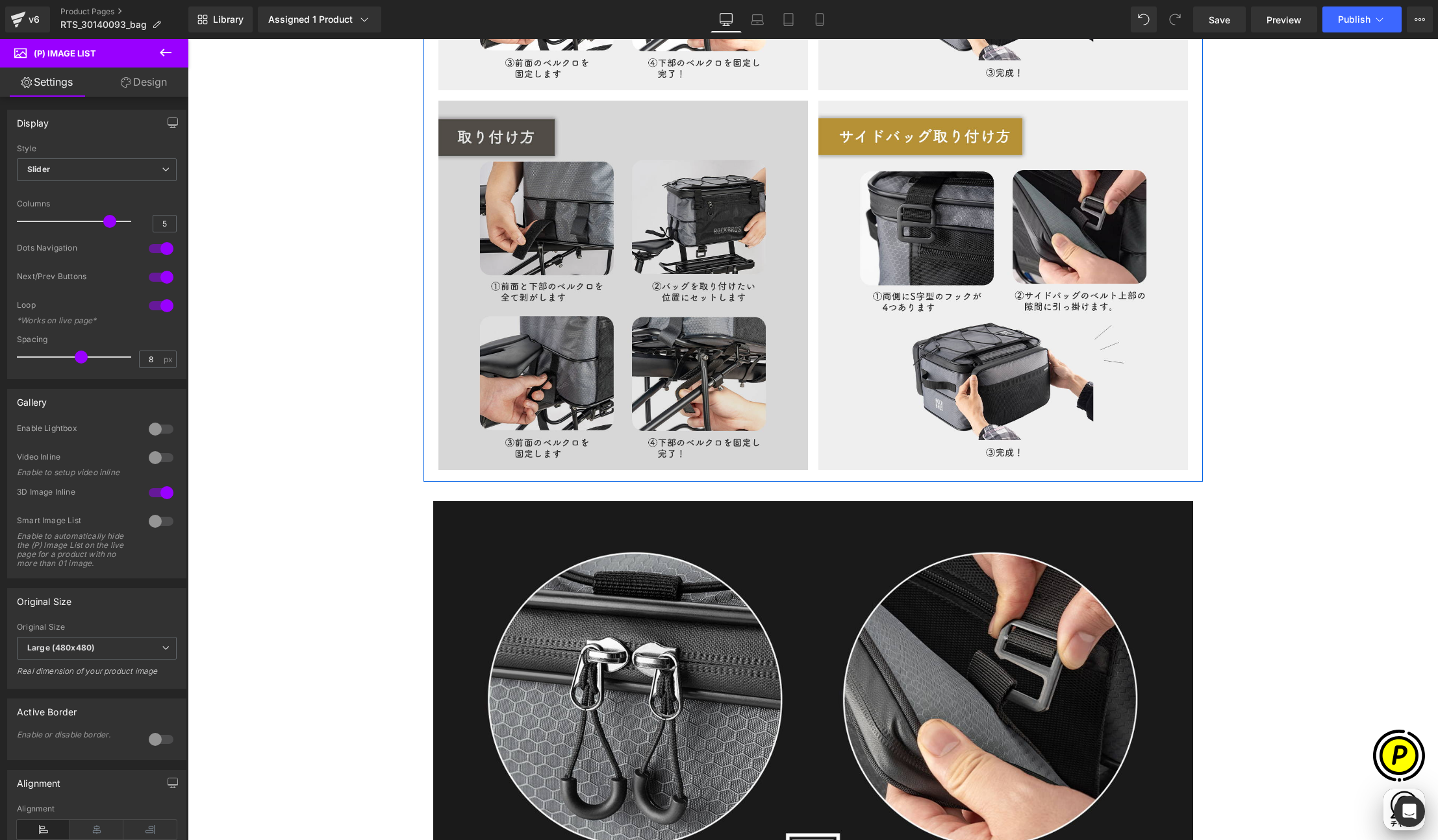
click at [531, 277] on img at bounding box center [623, 285] width 369 height 369
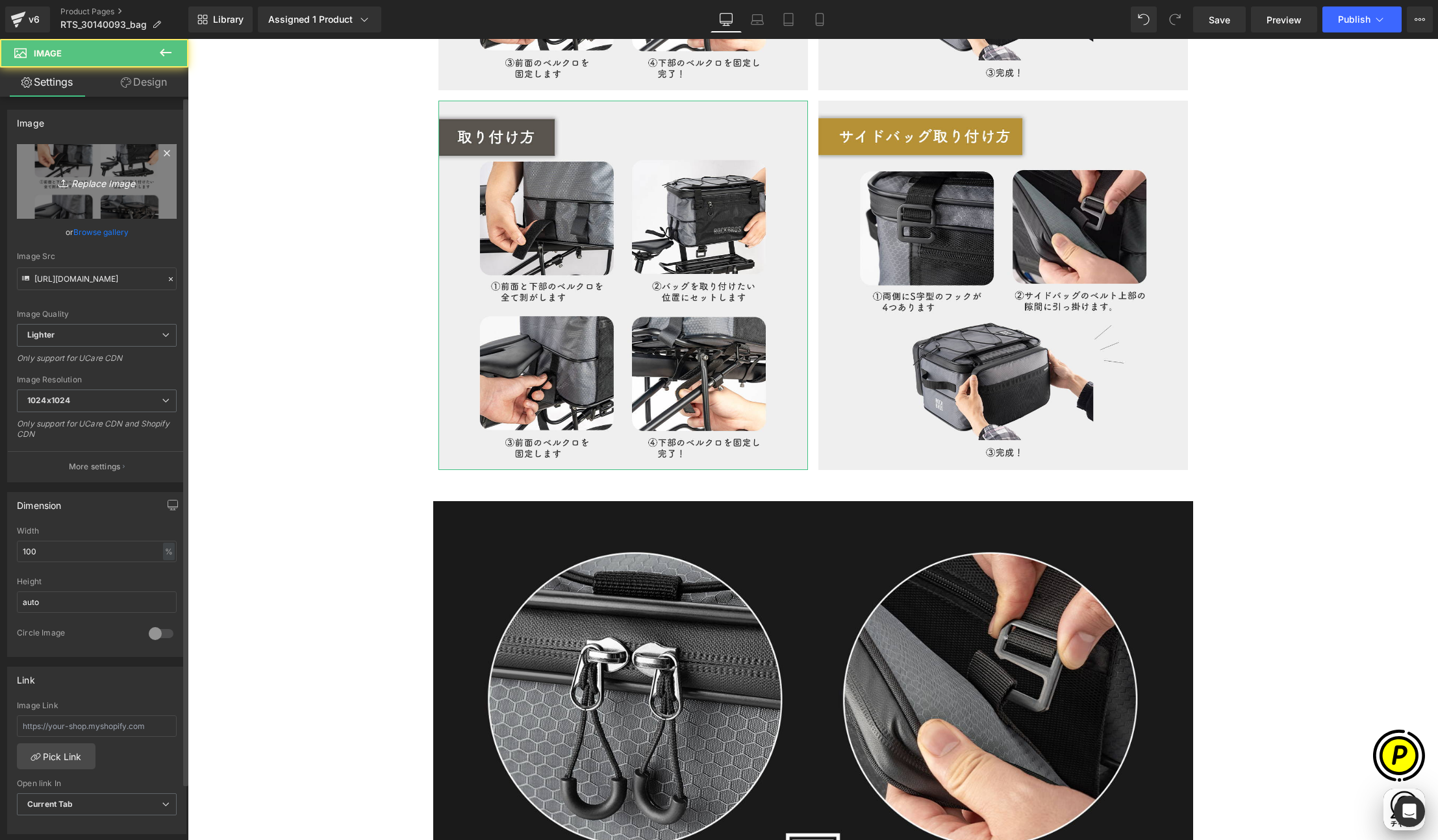
click at [102, 185] on icon "Replace Image" at bounding box center [96, 182] width 104 height 16
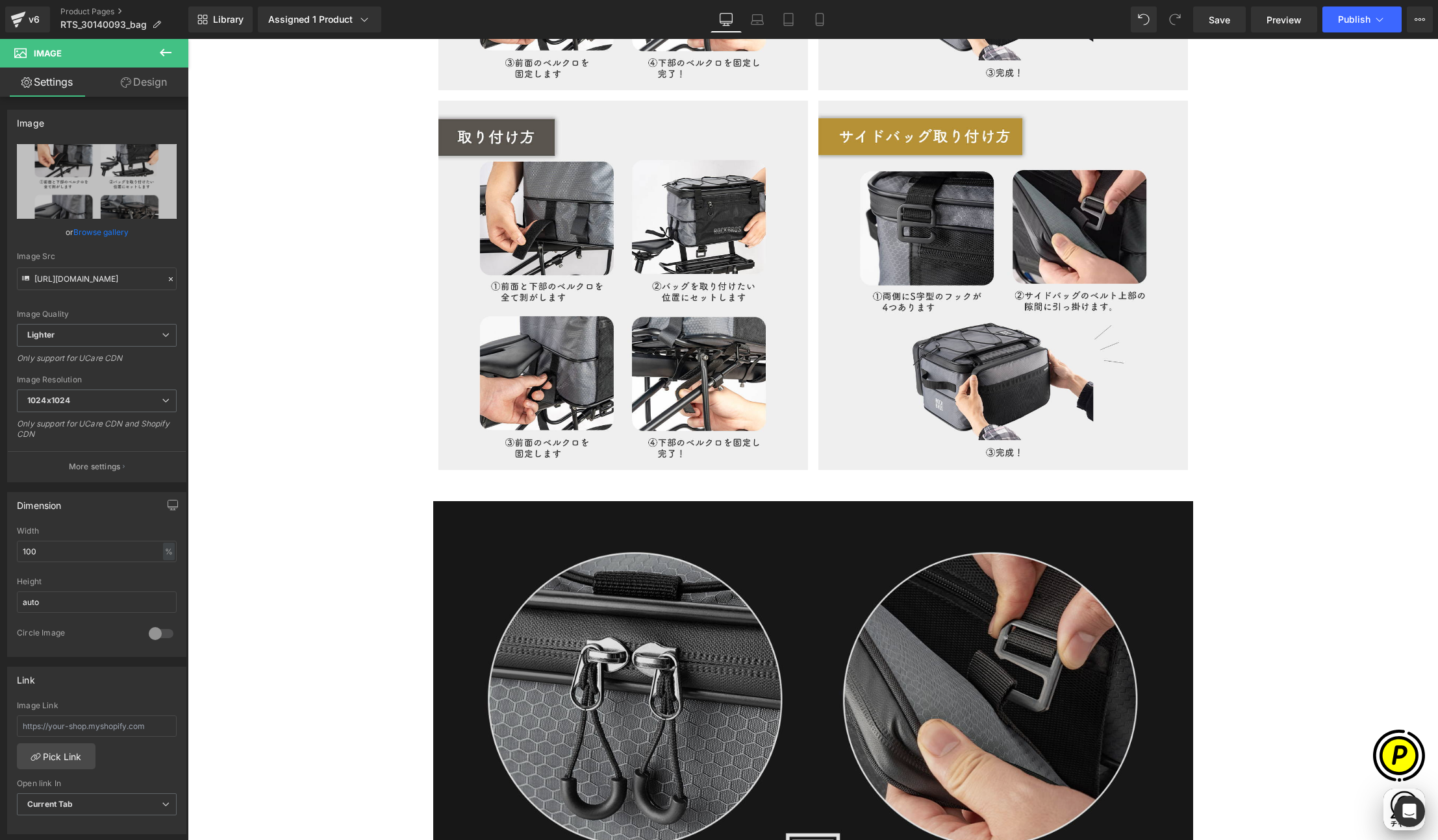
type input "C:\fakepath\30140093_13.jpg"
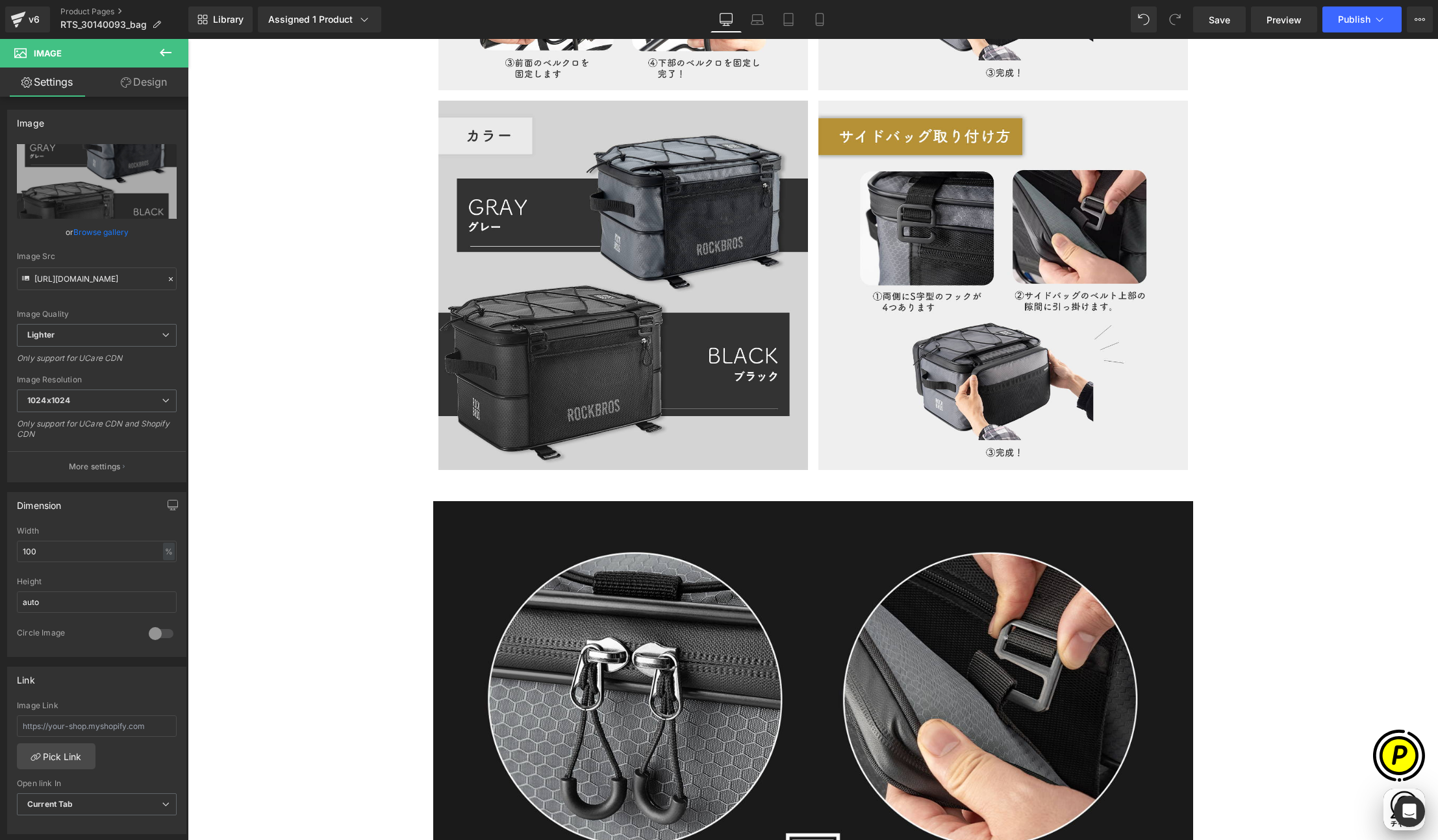
scroll to position [0, 253]
type input "https://ucarecdn.com/0ab68c7c-aab8-41b3-95ed-7160ee26e5fa/-/format/auto/-/previ…"
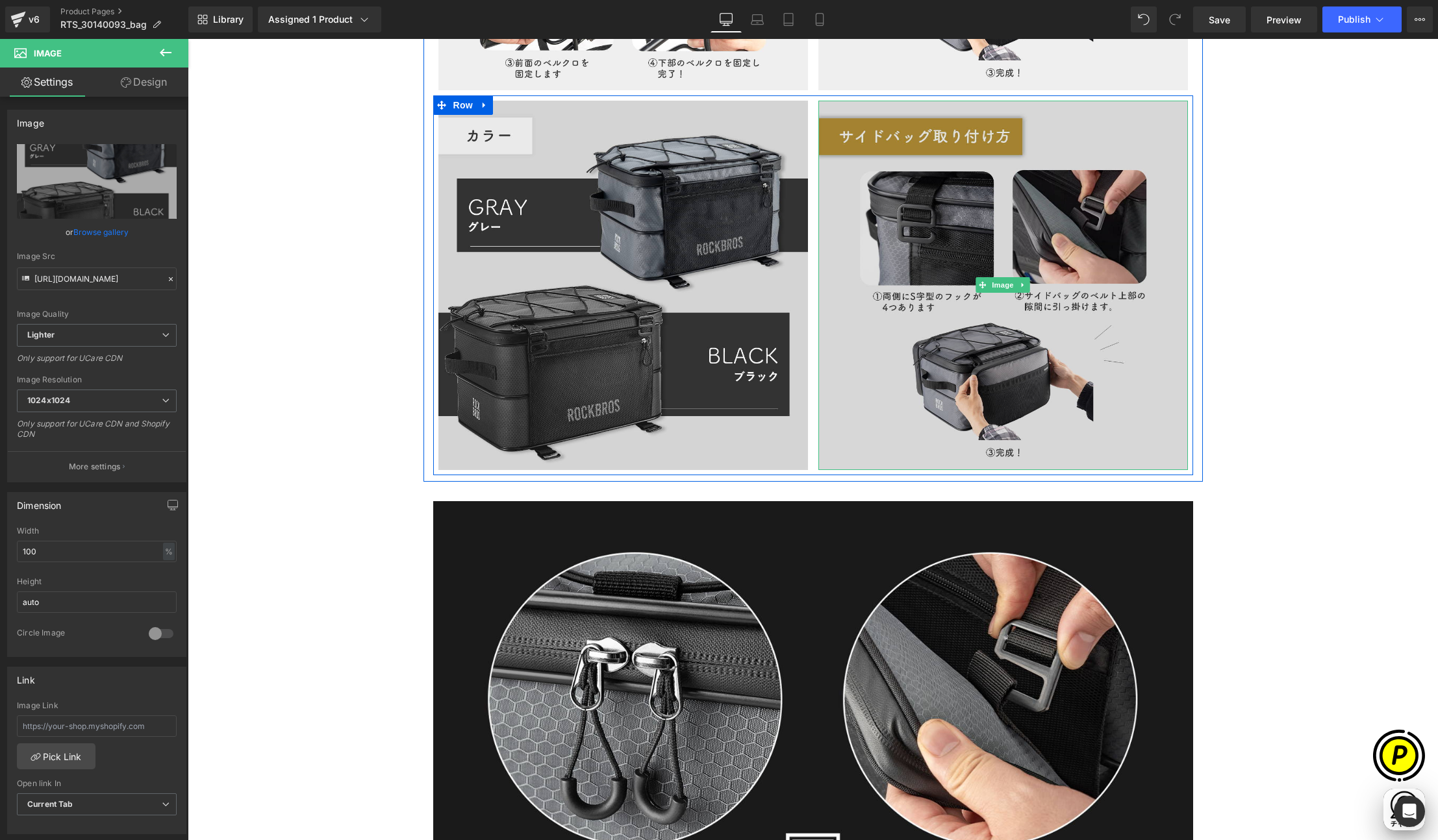
click at [896, 298] on img at bounding box center [1003, 285] width 369 height 369
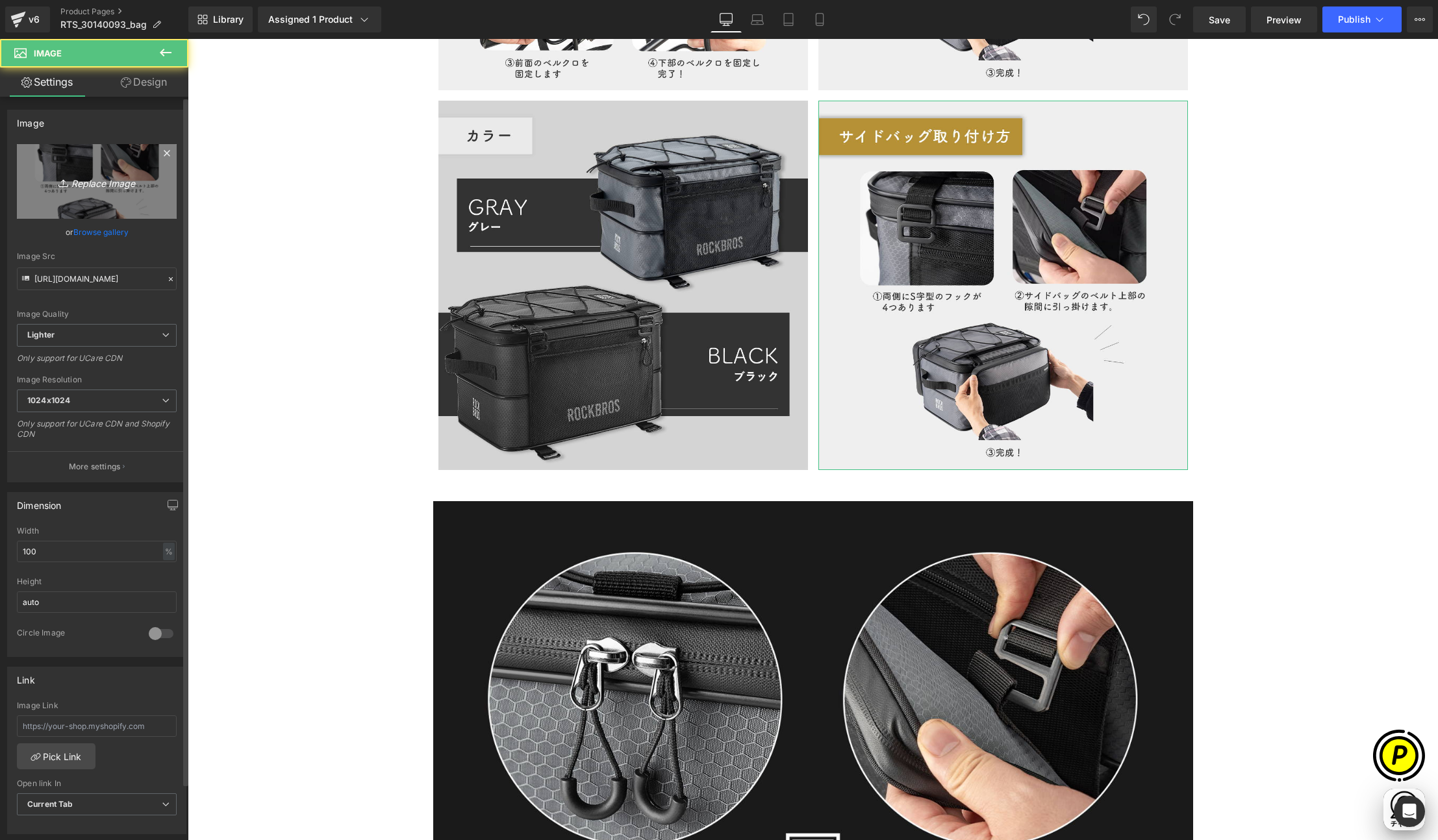
click at [119, 179] on icon "Replace Image" at bounding box center [96, 182] width 104 height 16
type input "C:\fakepath\30140093_12.jpg"
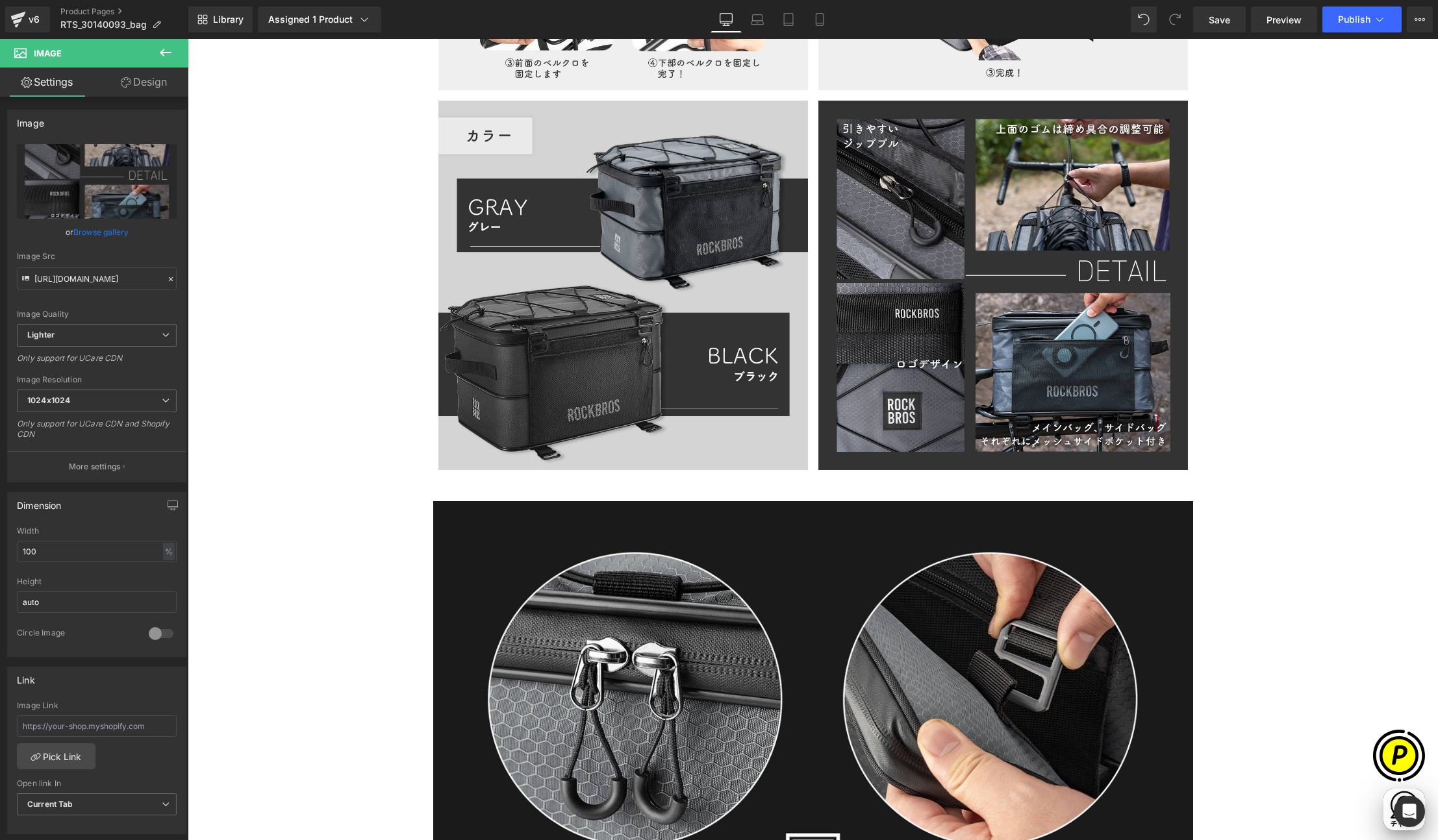
scroll to position [0, 0]
type input "https://ucarecdn.com/42470bfe-c464-4a57-a341-f19c55c87cf9/-/format/auto/-/previ…"
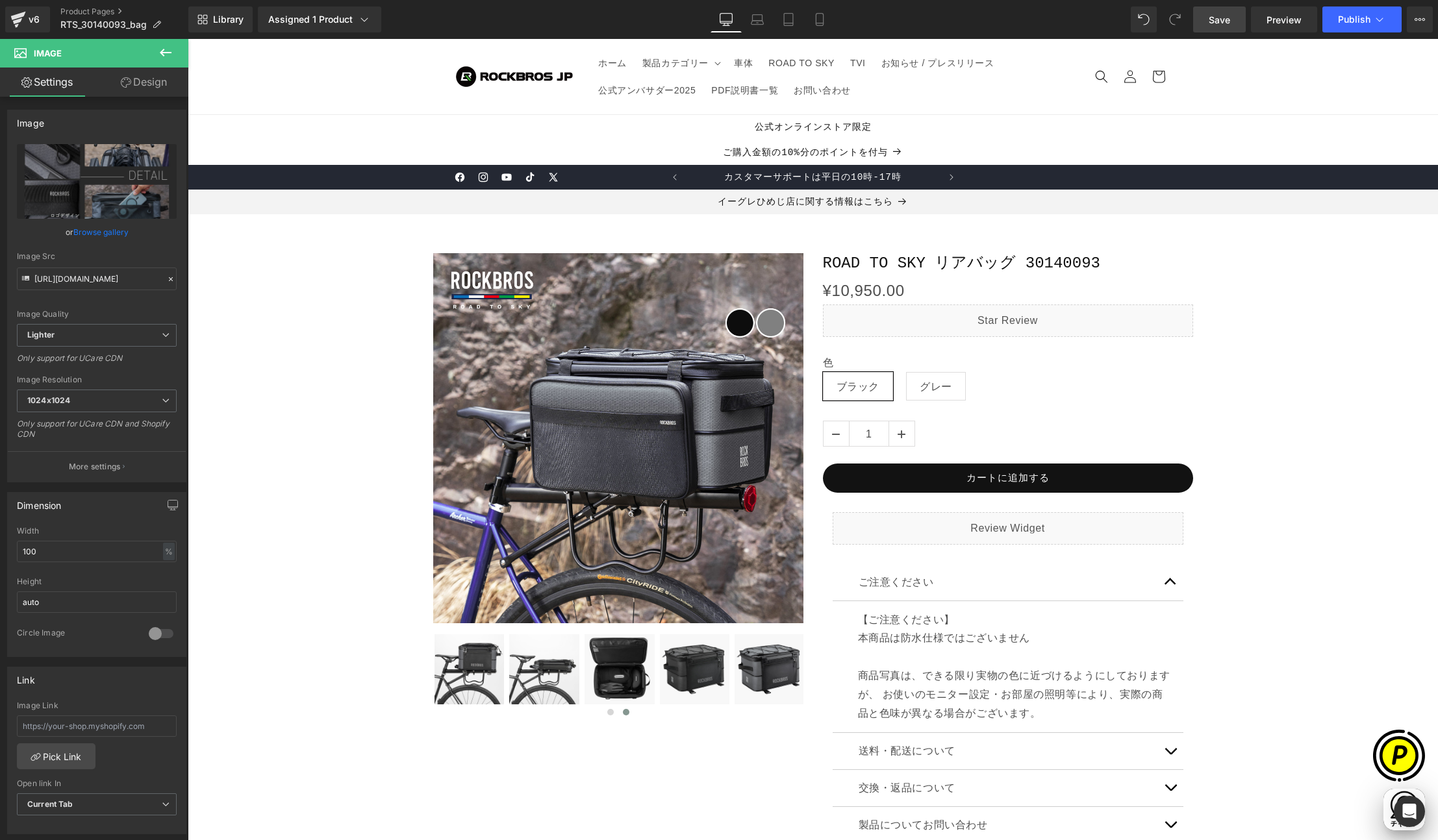
click at [1214, 21] on span "Save" at bounding box center [1219, 20] width 21 height 14
click at [1356, 25] on span "Publish" at bounding box center [1354, 19] width 32 height 10
click at [761, 20] on icon at bounding box center [757, 19] width 13 height 13
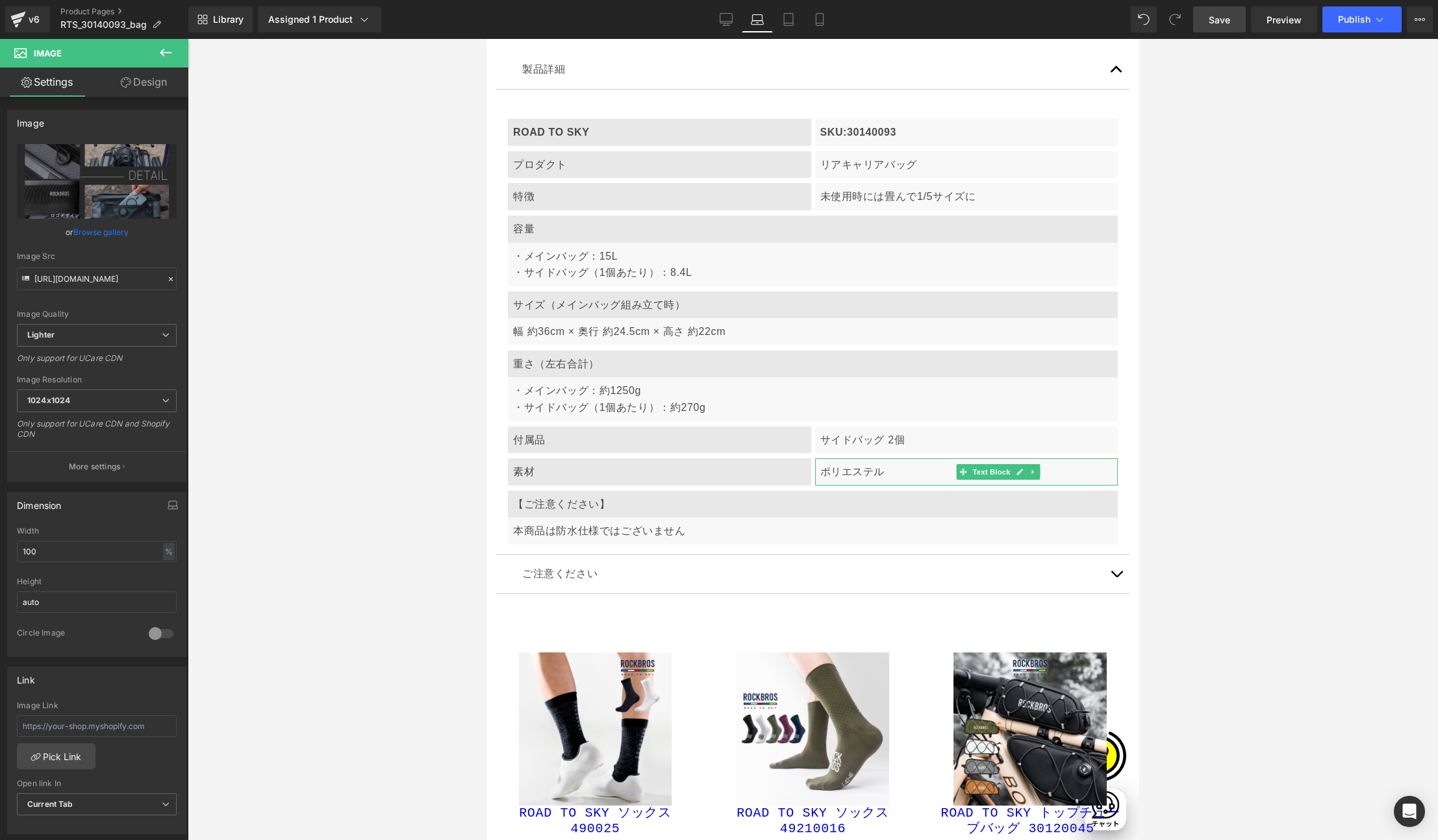
scroll to position [6875, 0]
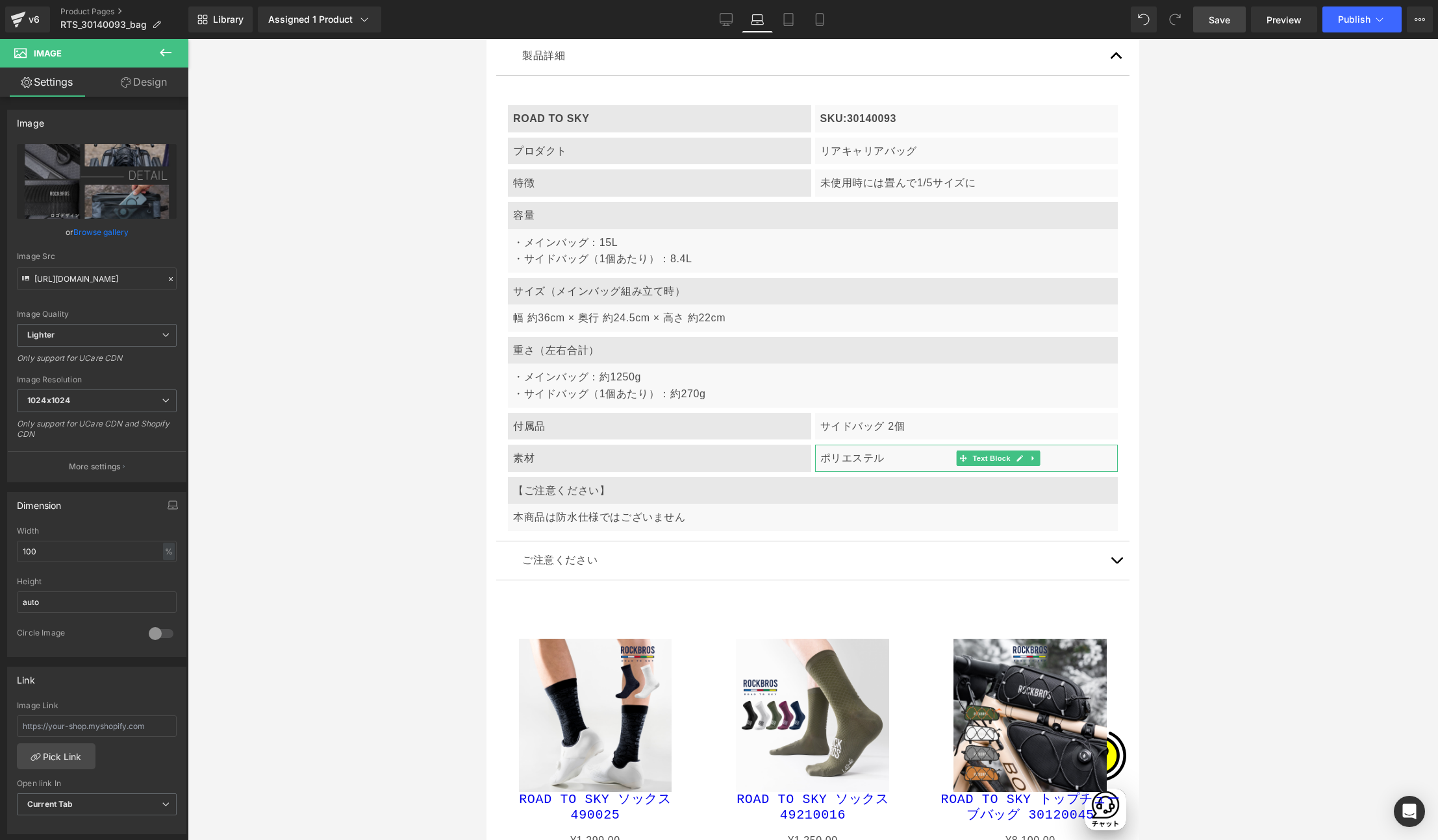
click at [1218, 363] on div at bounding box center [812, 439] width 1250 height 801
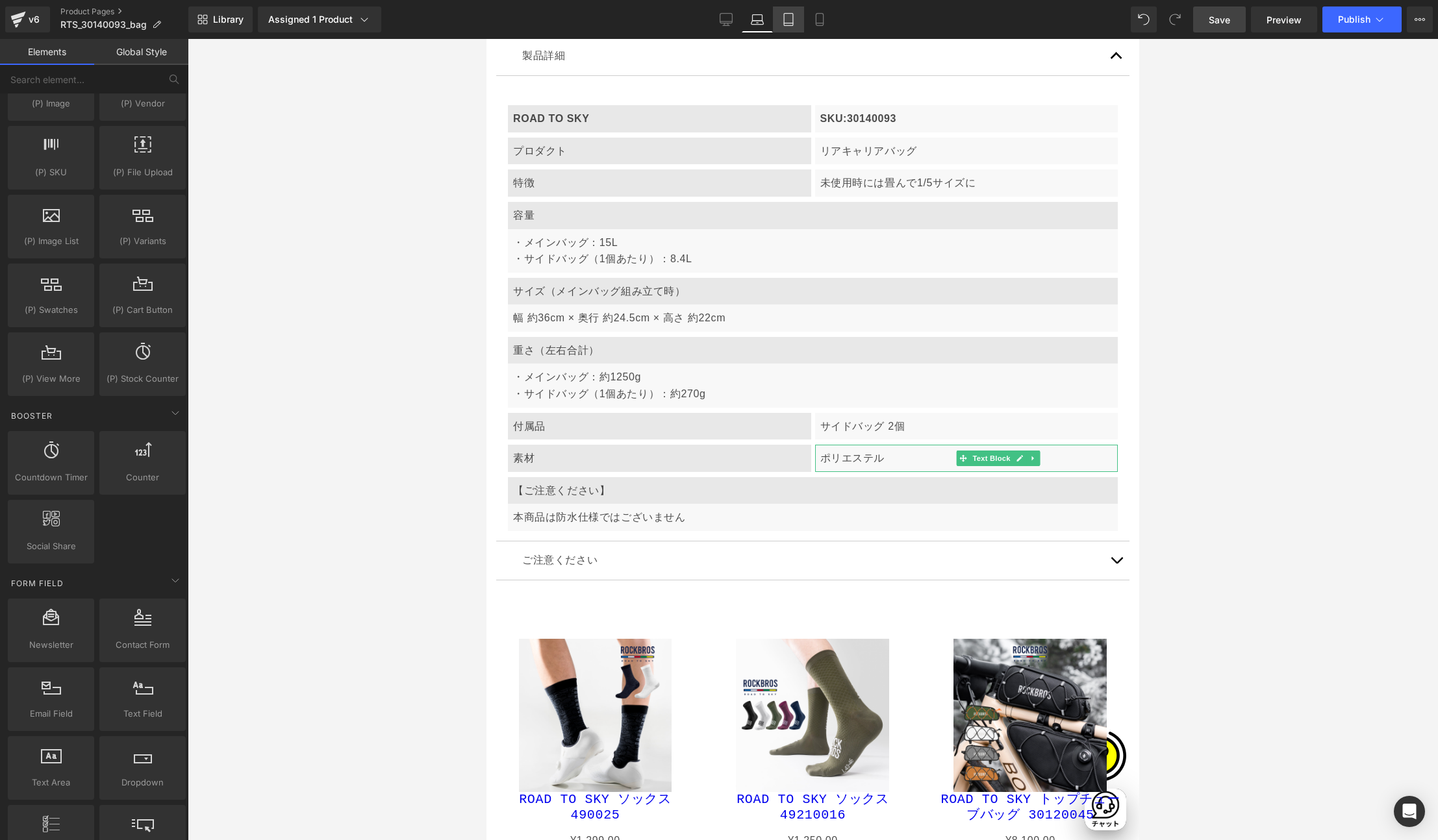
scroll to position [0, 0]
drag, startPoint x: 792, startPoint y: 15, endPoint x: 304, endPoint y: 17, distance: 488.0
click at [792, 15] on icon at bounding box center [788, 19] width 13 height 13
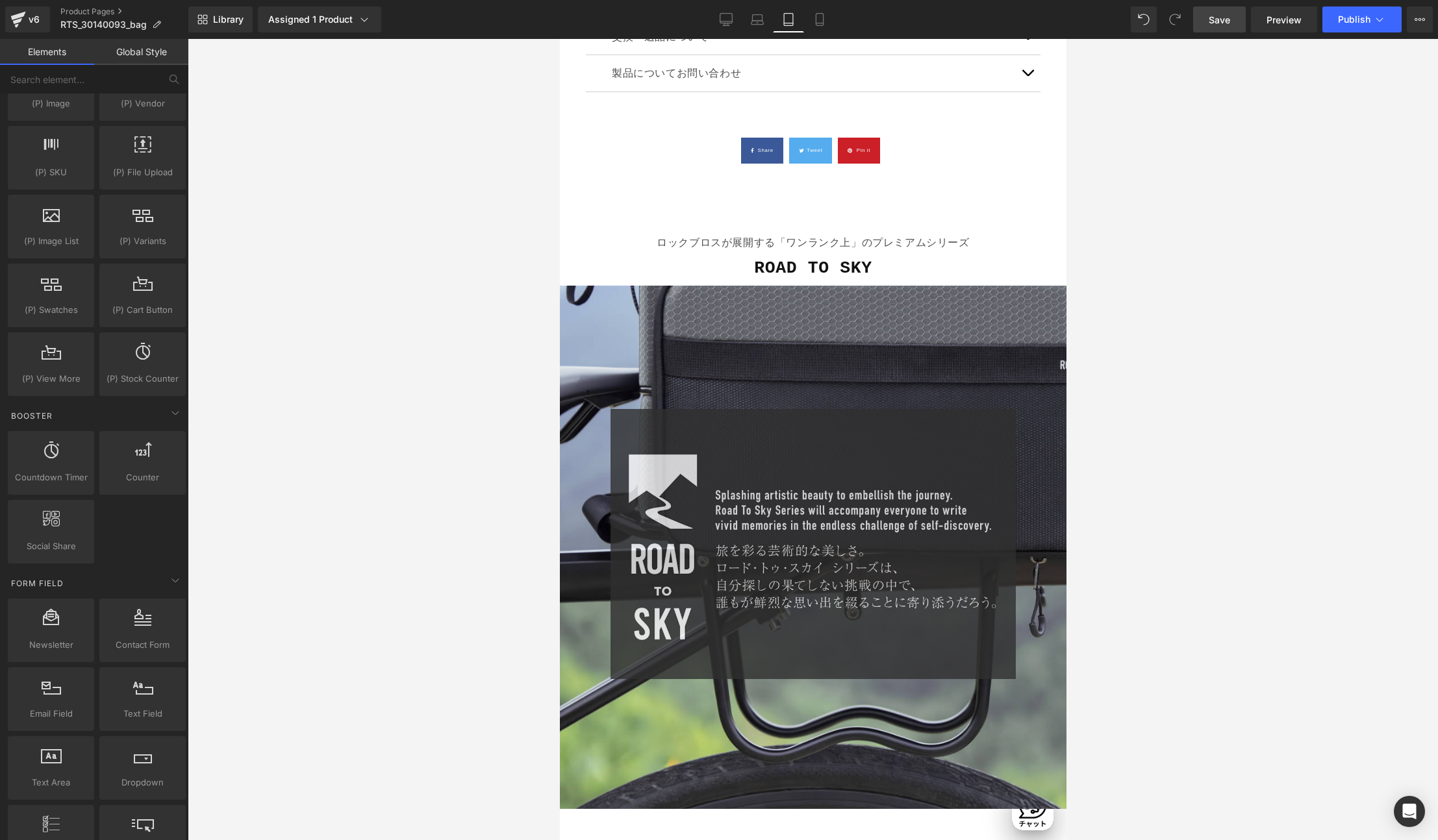
scroll to position [1316, 0]
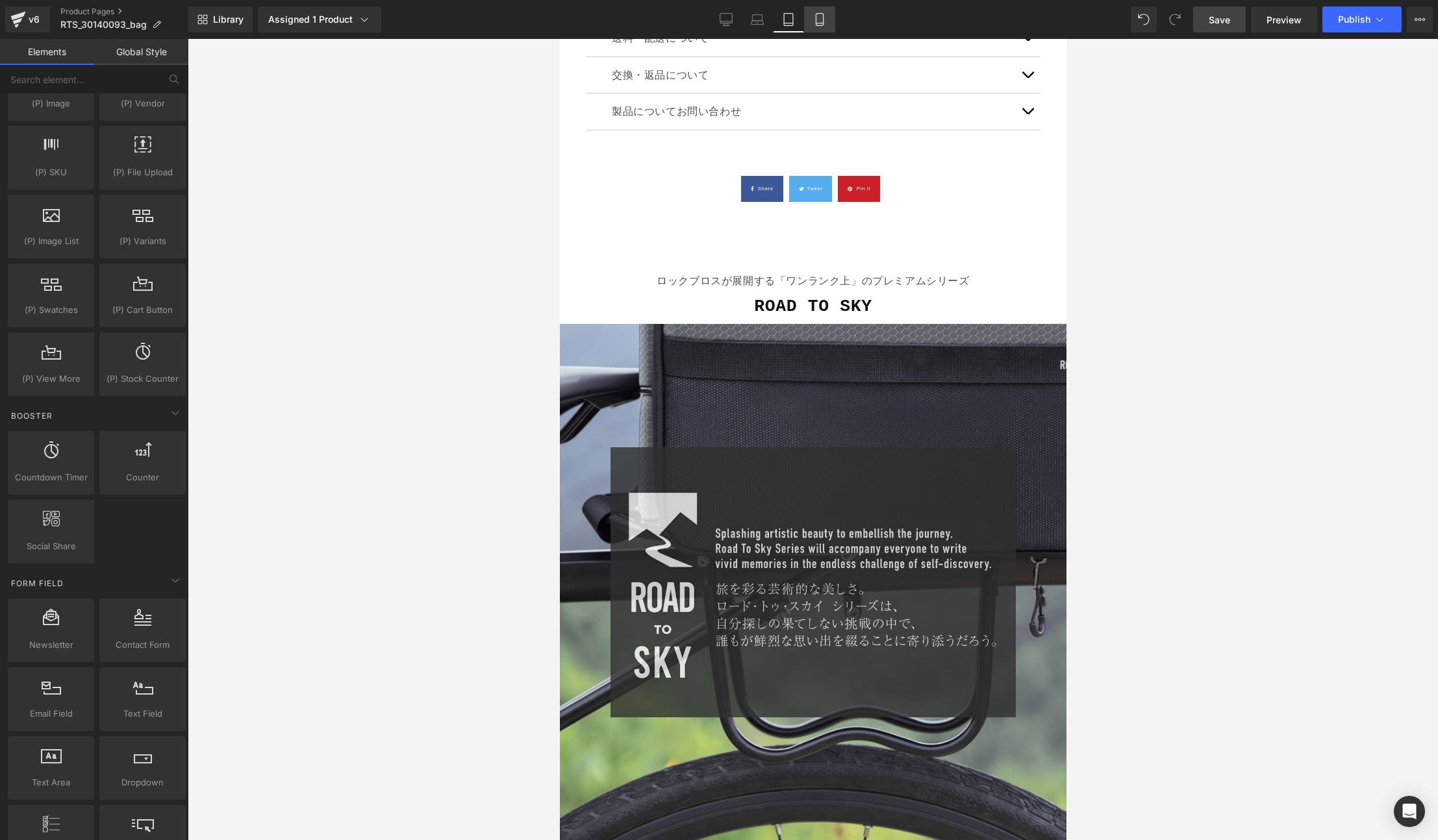
click at [825, 8] on link "Mobile" at bounding box center [819, 19] width 31 height 26
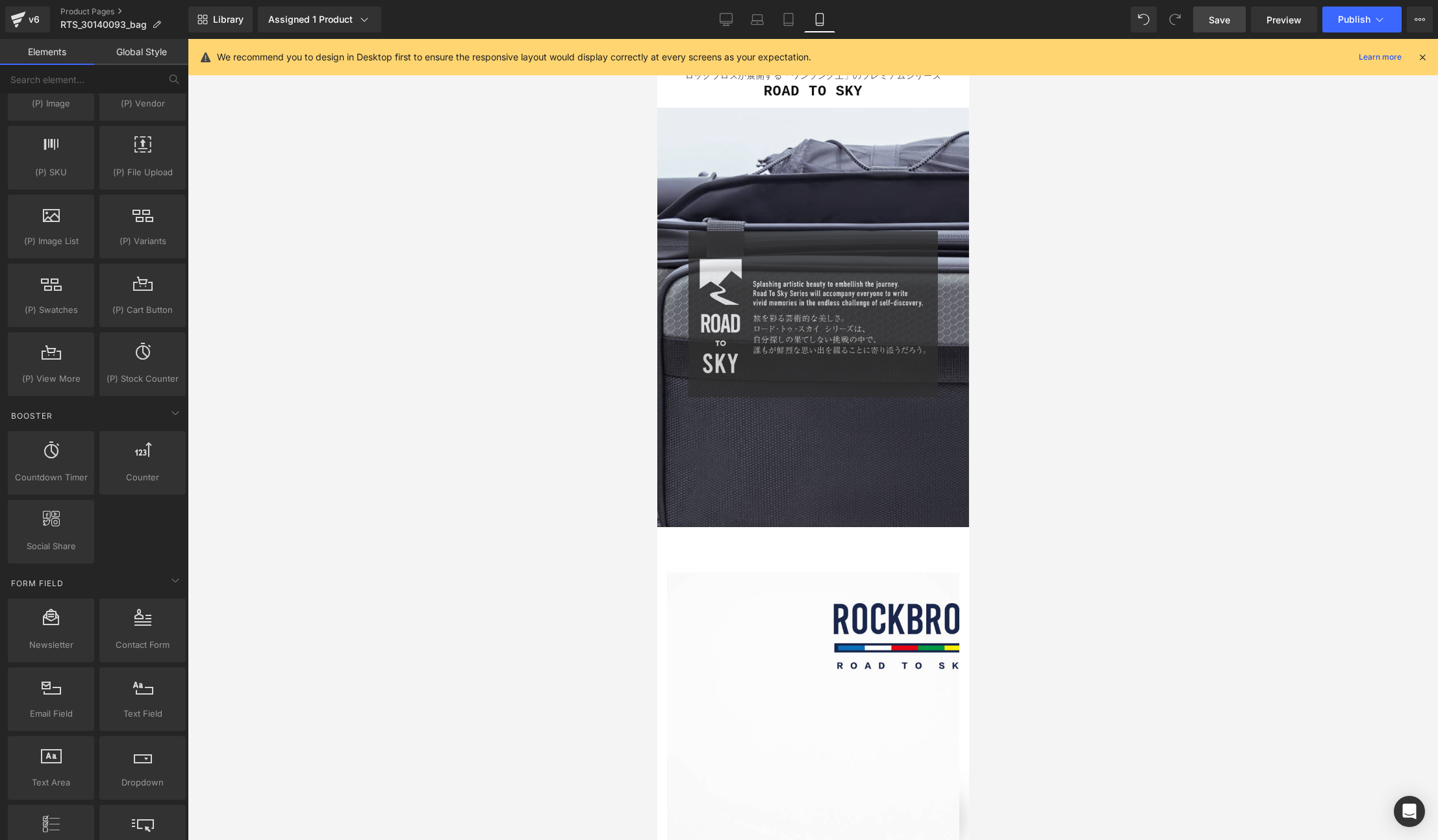
scroll to position [1272, 0]
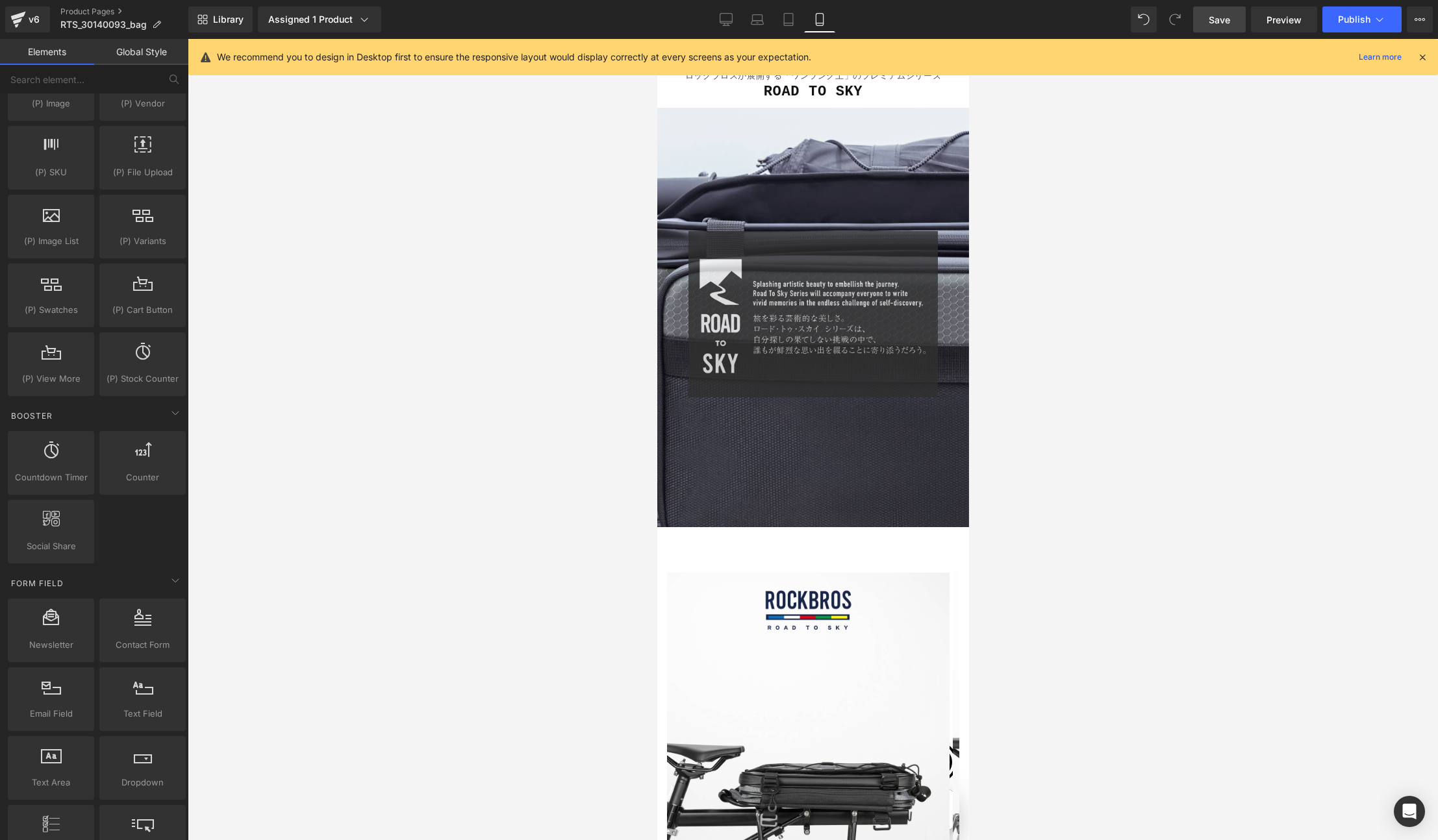
click at [1424, 59] on icon at bounding box center [1422, 57] width 12 height 12
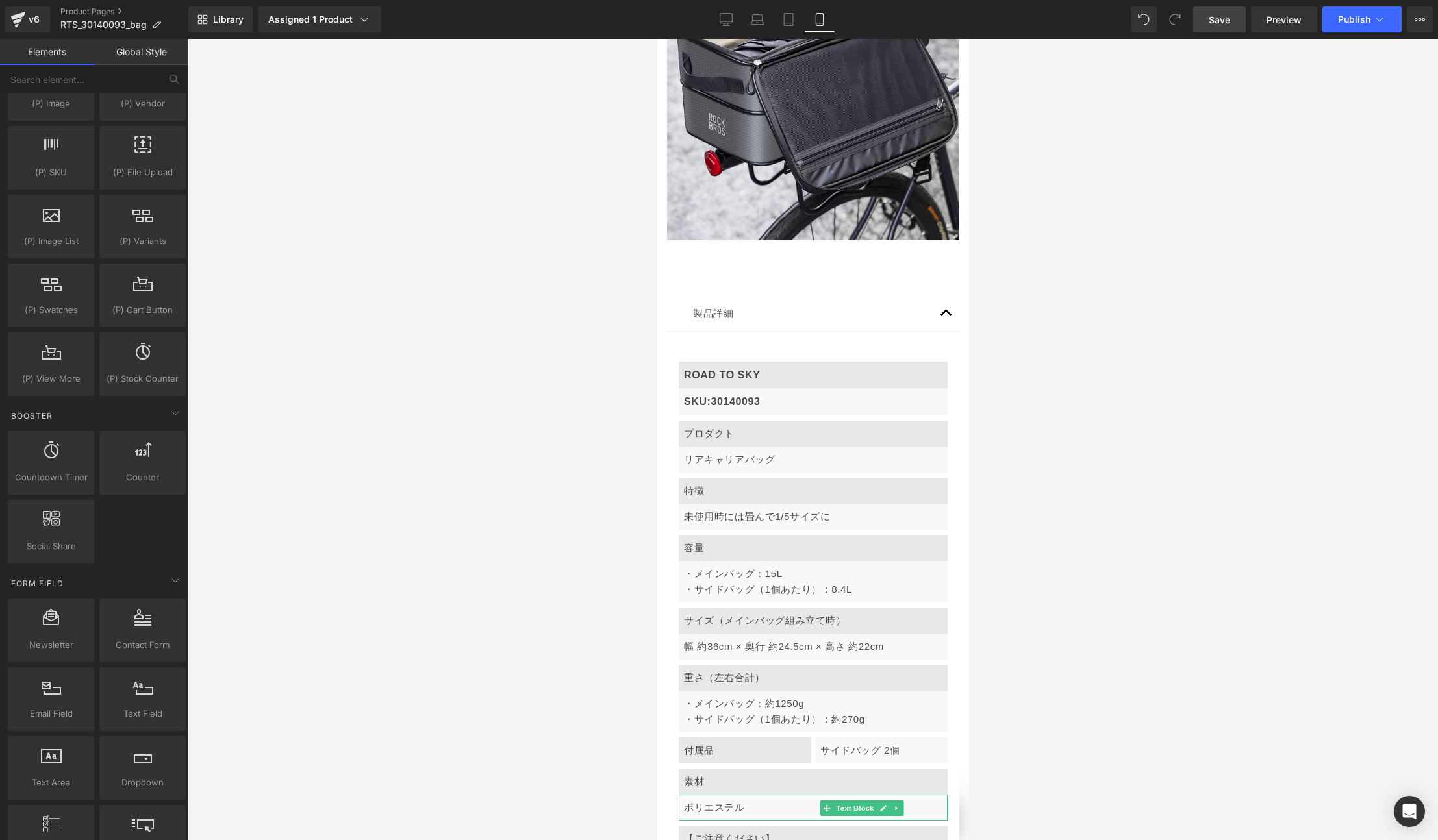
scroll to position [6957, 0]
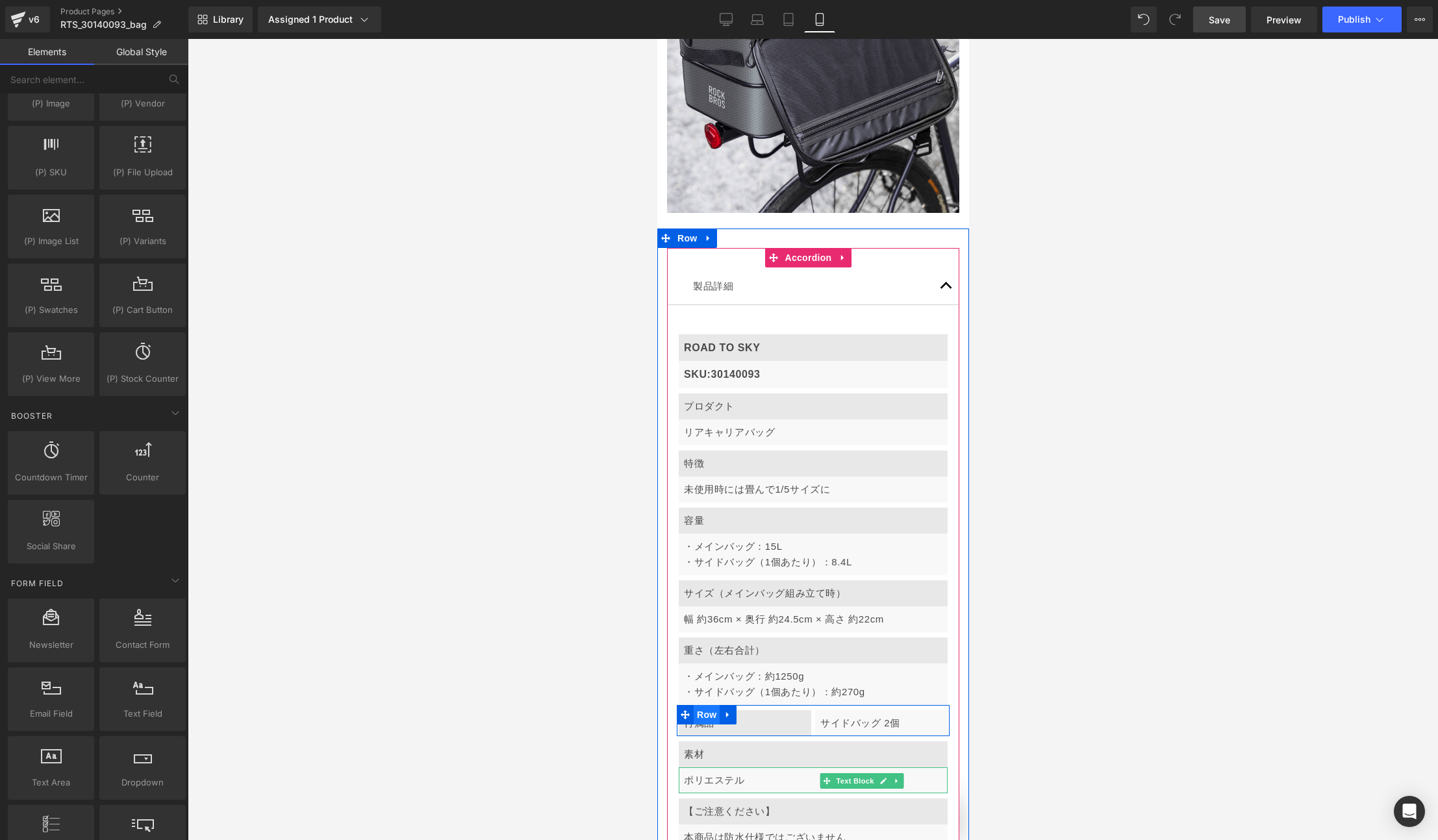
click at [708, 705] on span "Row" at bounding box center [706, 714] width 26 height 19
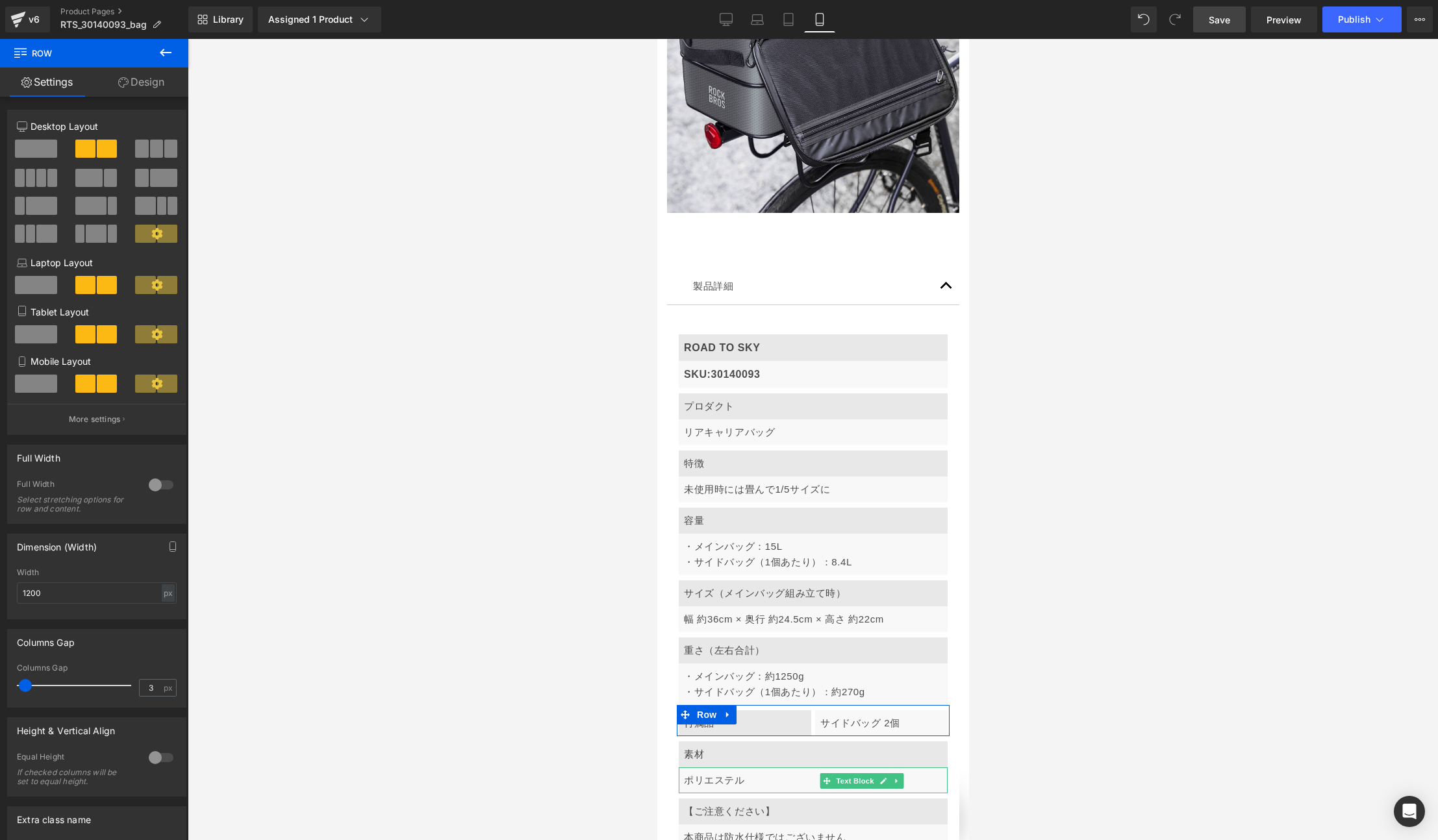
click at [42, 380] on span at bounding box center [36, 384] width 42 height 18
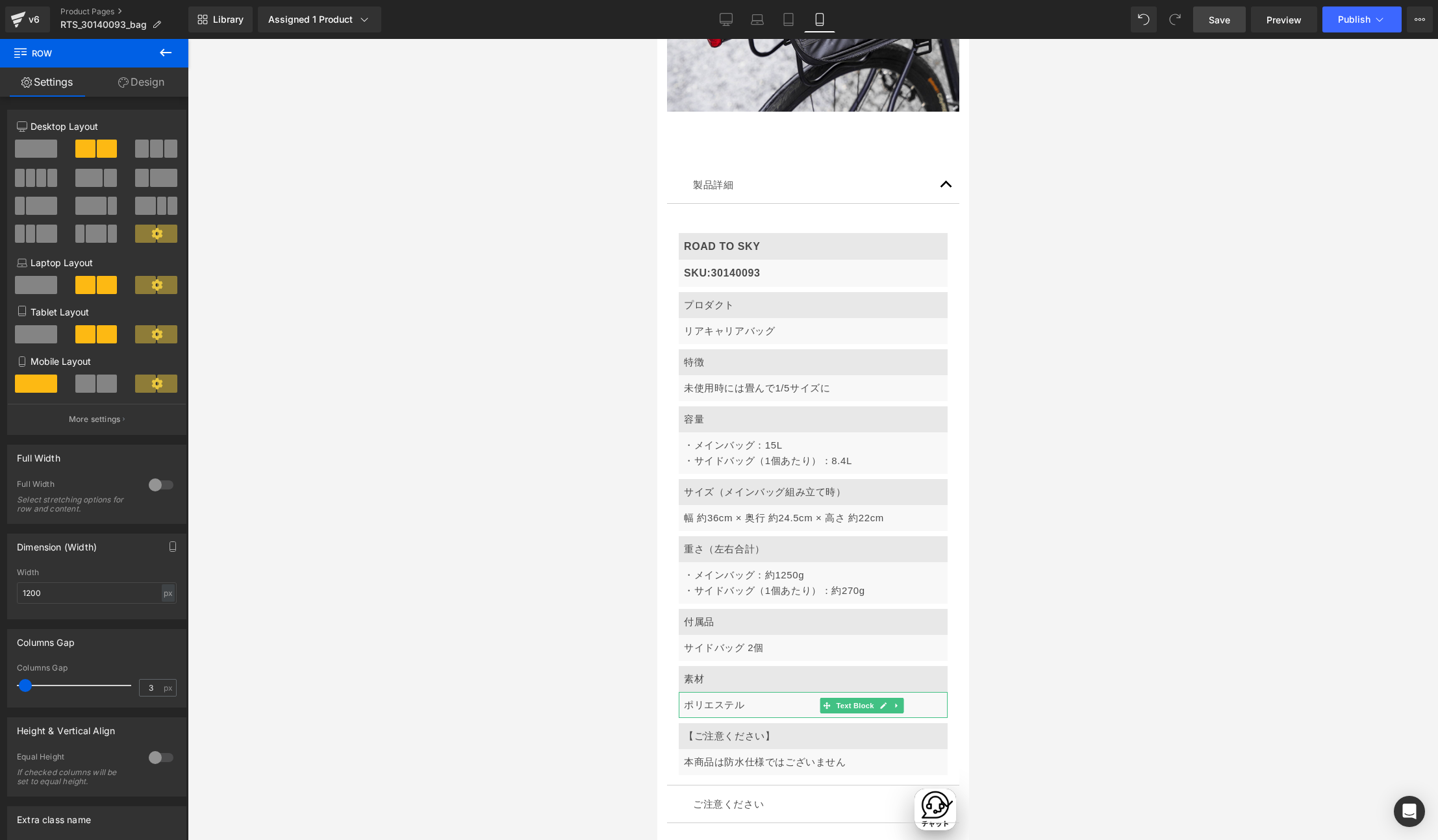
scroll to position [7080, 0]
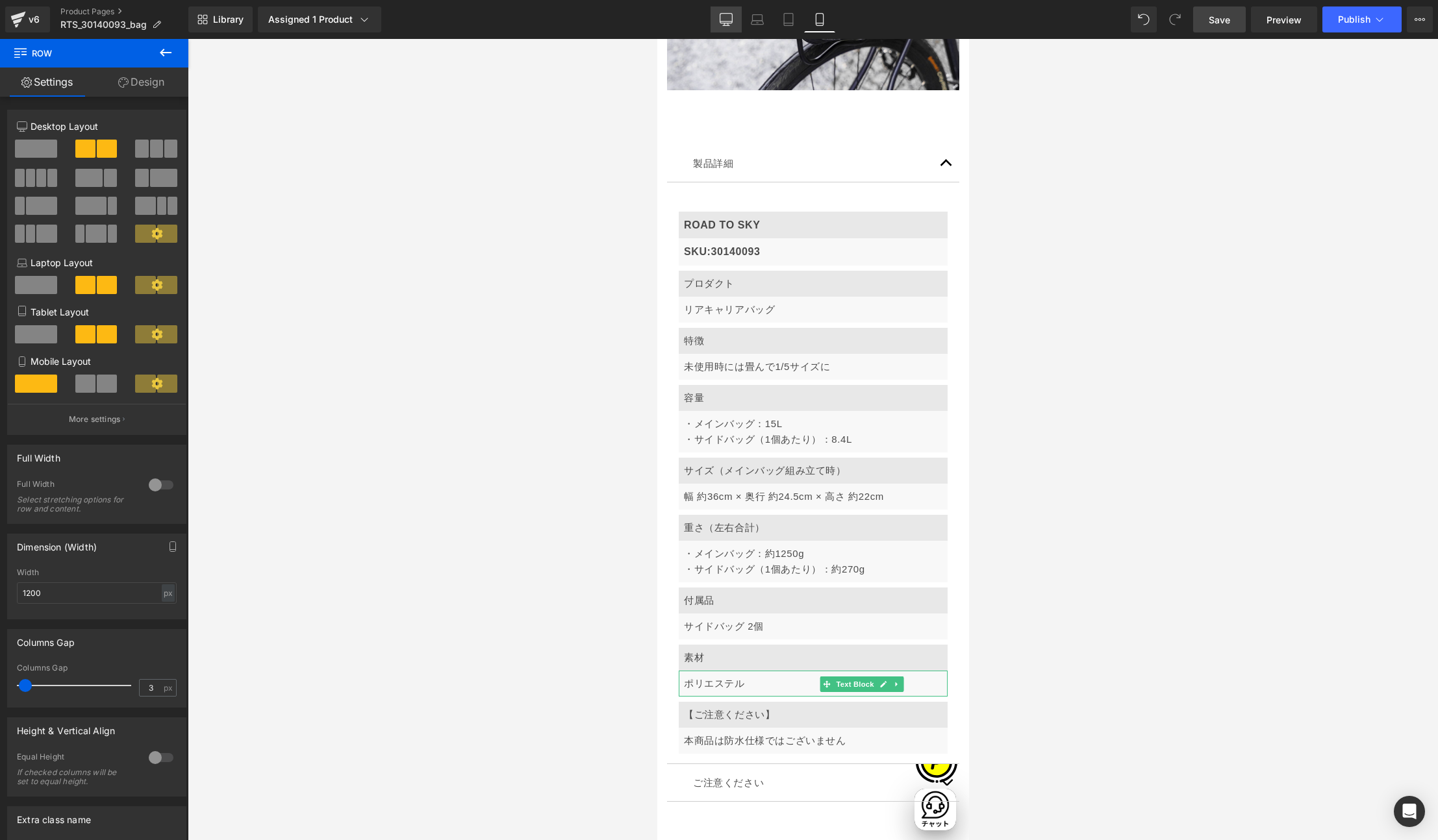
click at [724, 24] on icon at bounding box center [726, 19] width 13 height 13
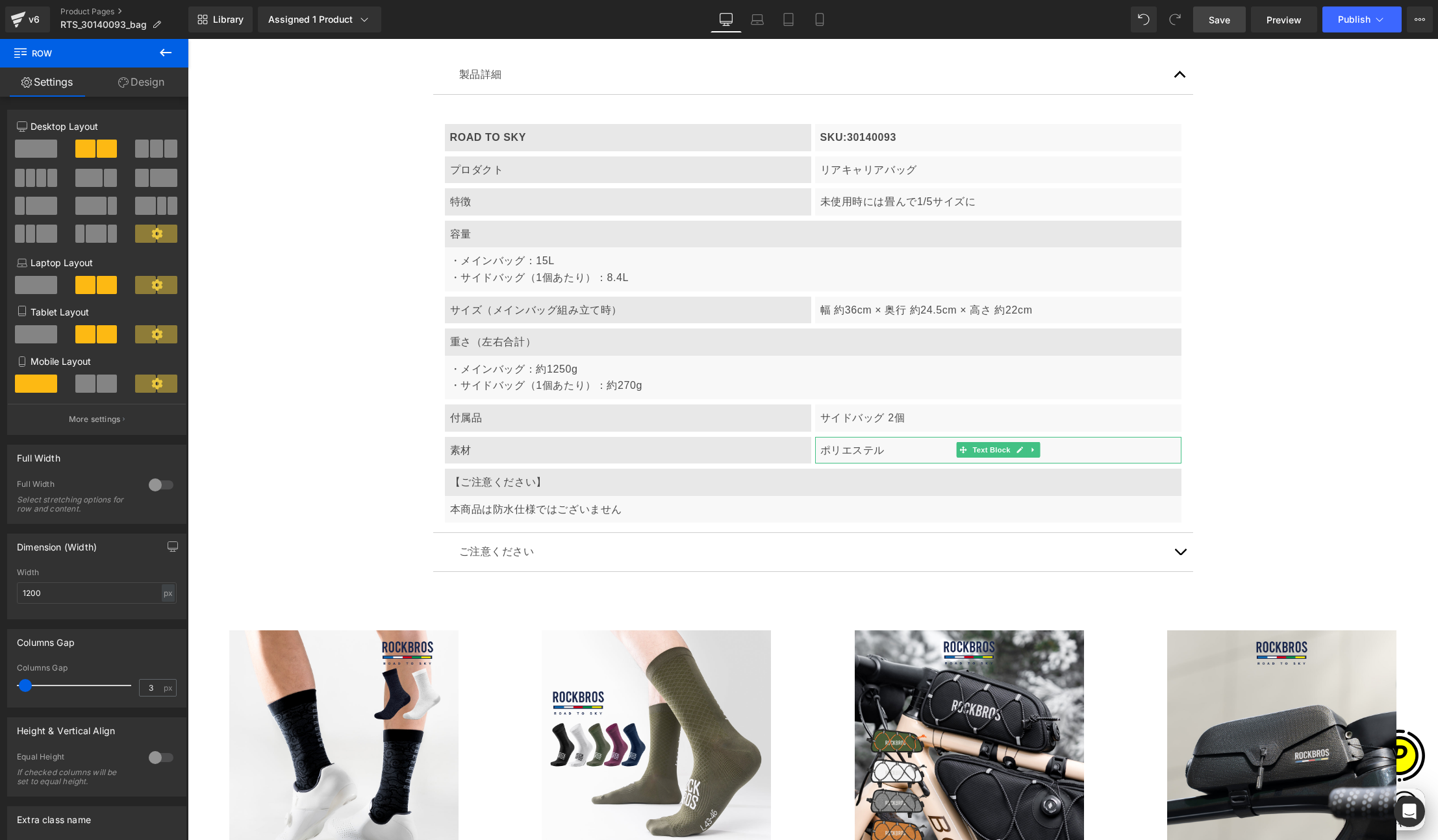
scroll to position [8038, 0]
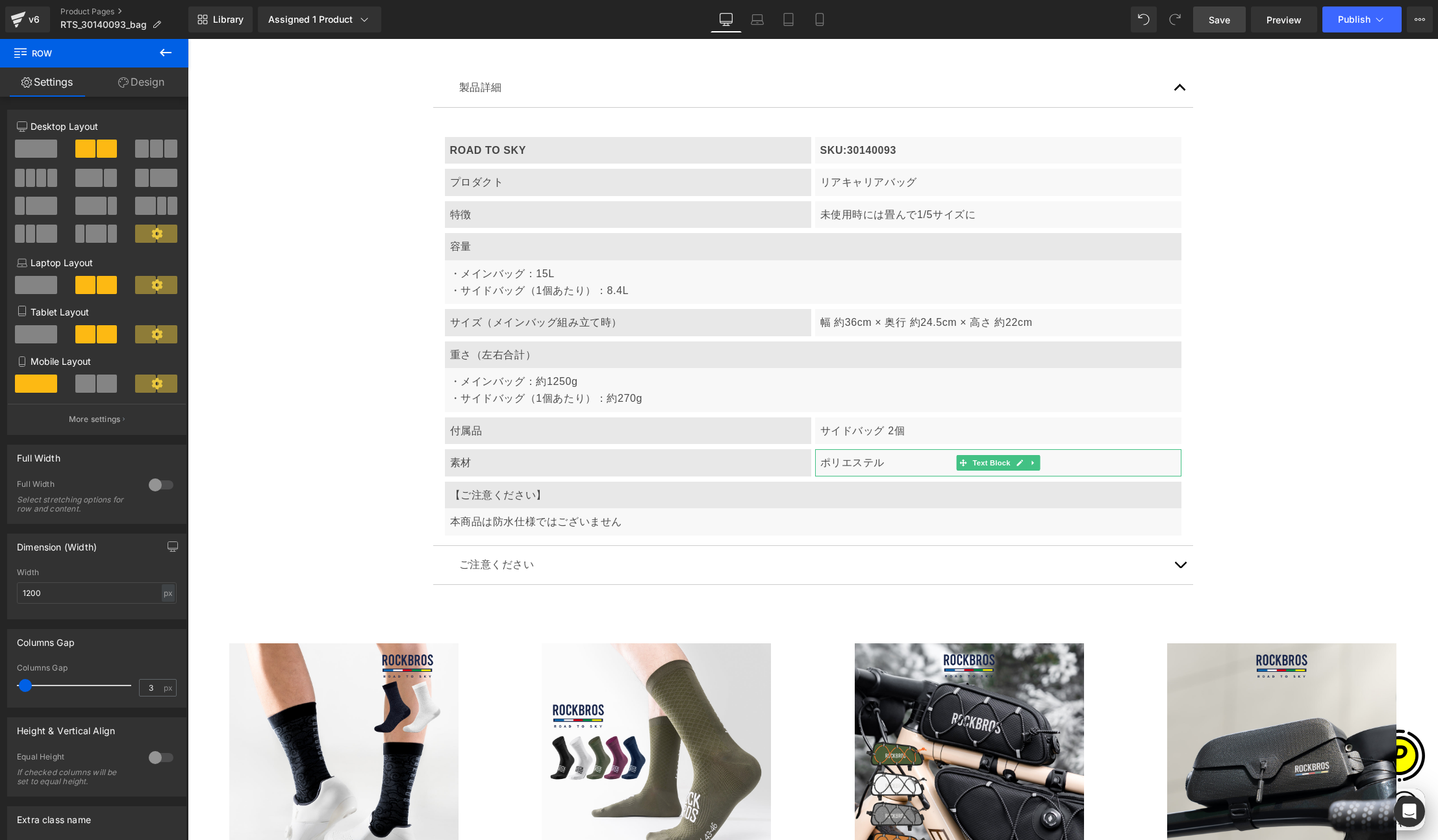
drag, startPoint x: 1218, startPoint y: 21, endPoint x: 1111, endPoint y: 130, distance: 152.7
click at [1218, 21] on span "Save" at bounding box center [1219, 20] width 21 height 14
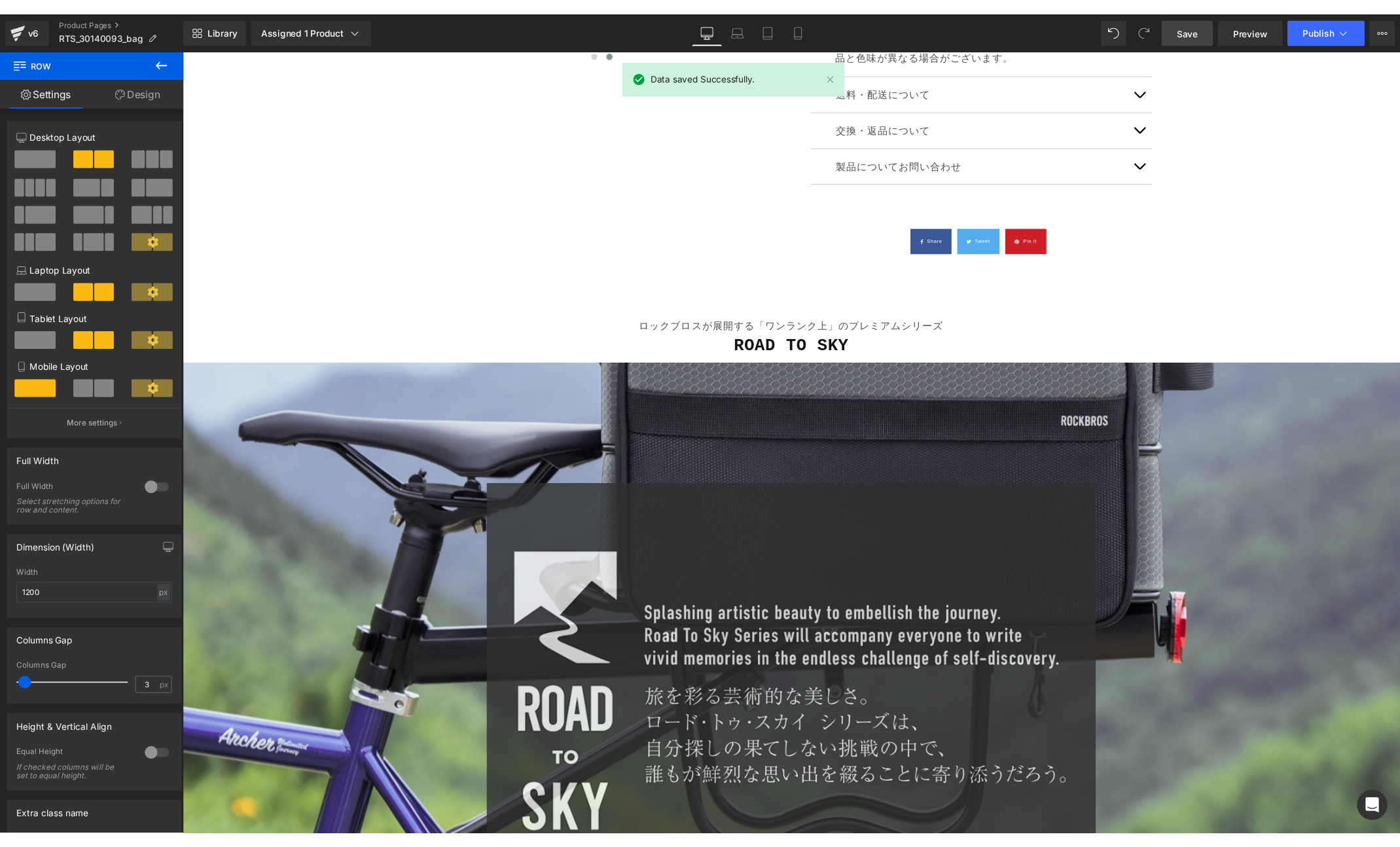
scroll to position [376, 0]
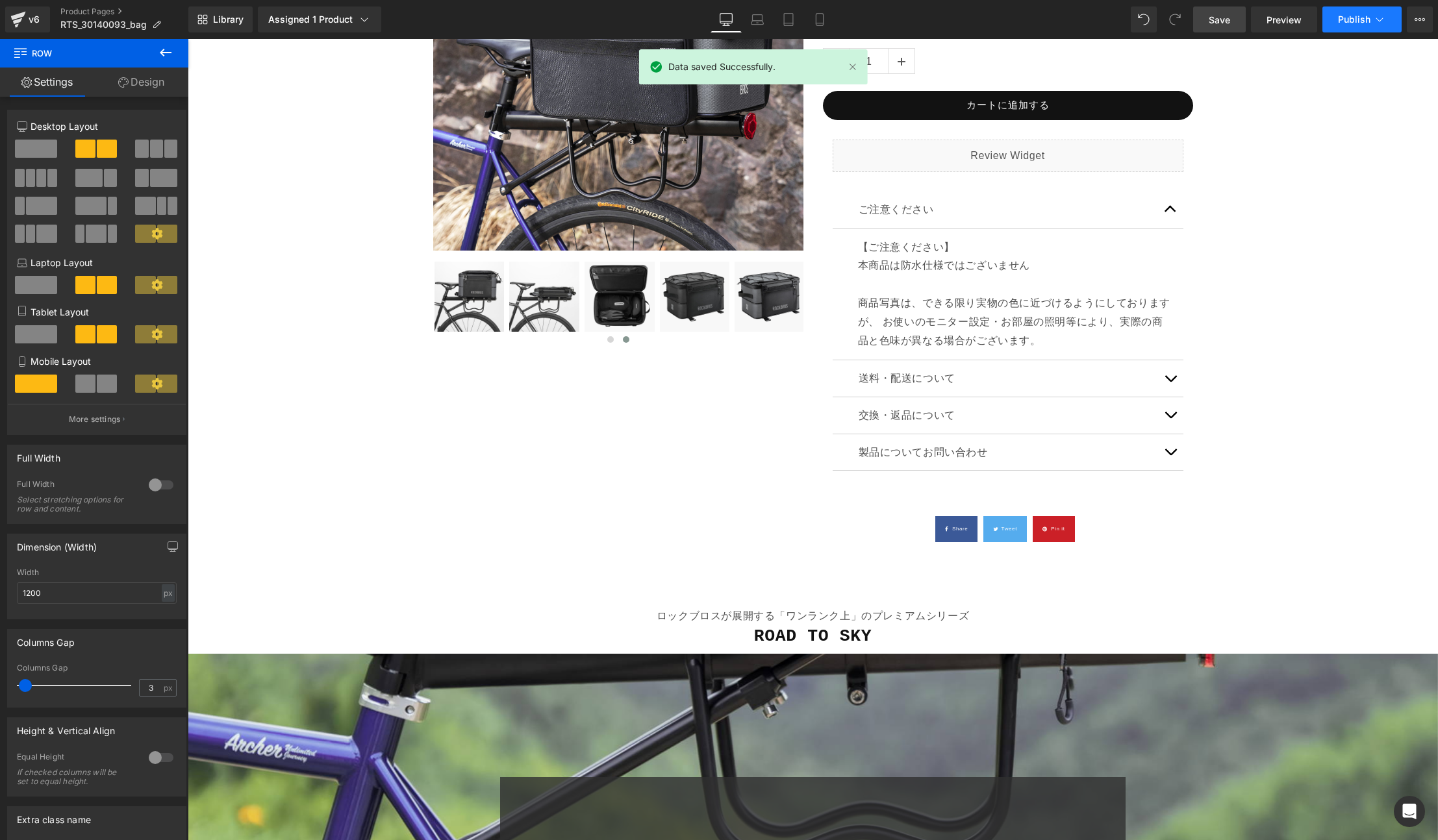
click at [1354, 21] on span "Publish" at bounding box center [1354, 19] width 32 height 10
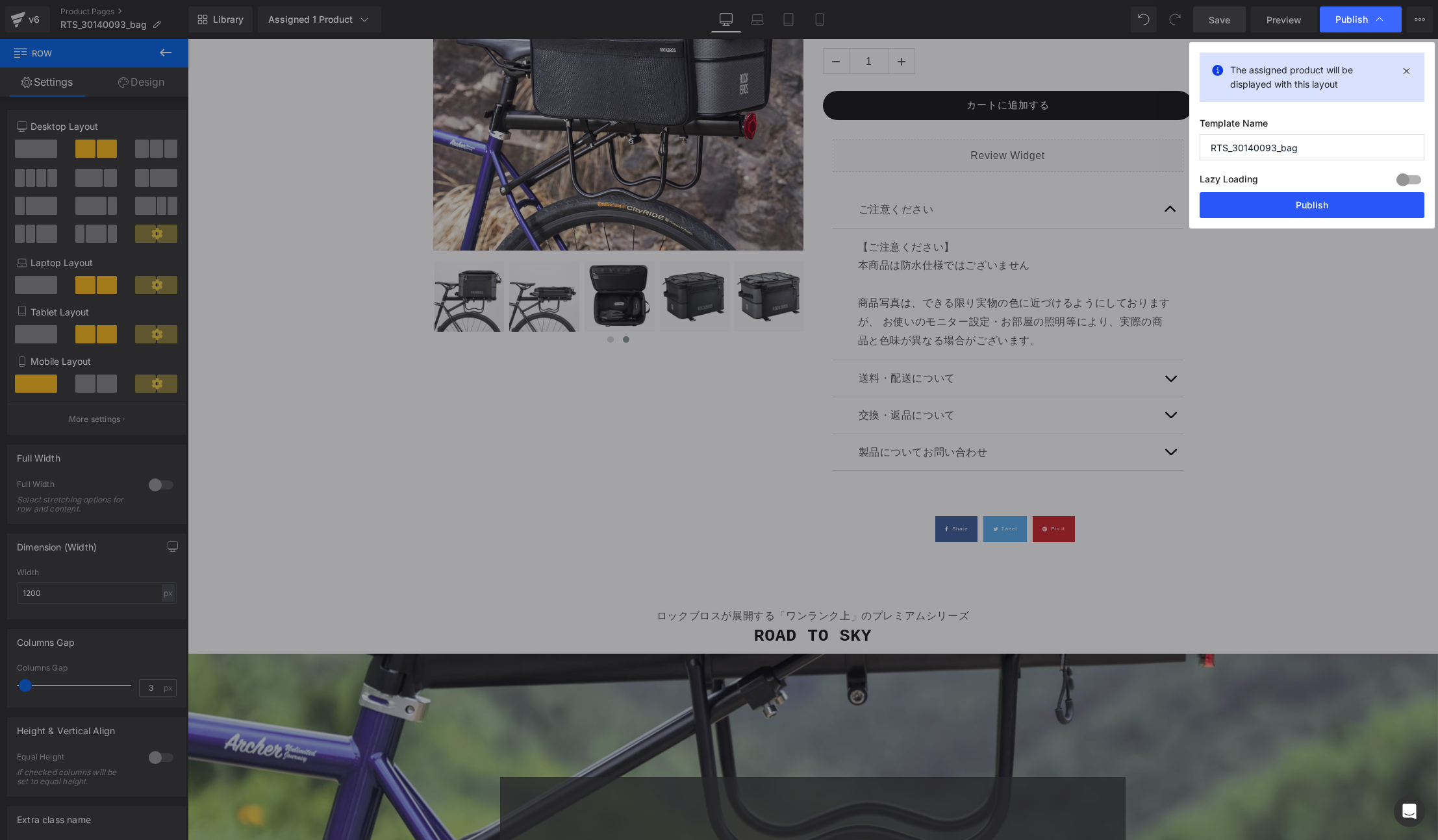
click at [1322, 208] on button "Publish" at bounding box center [1311, 205] width 224 height 26
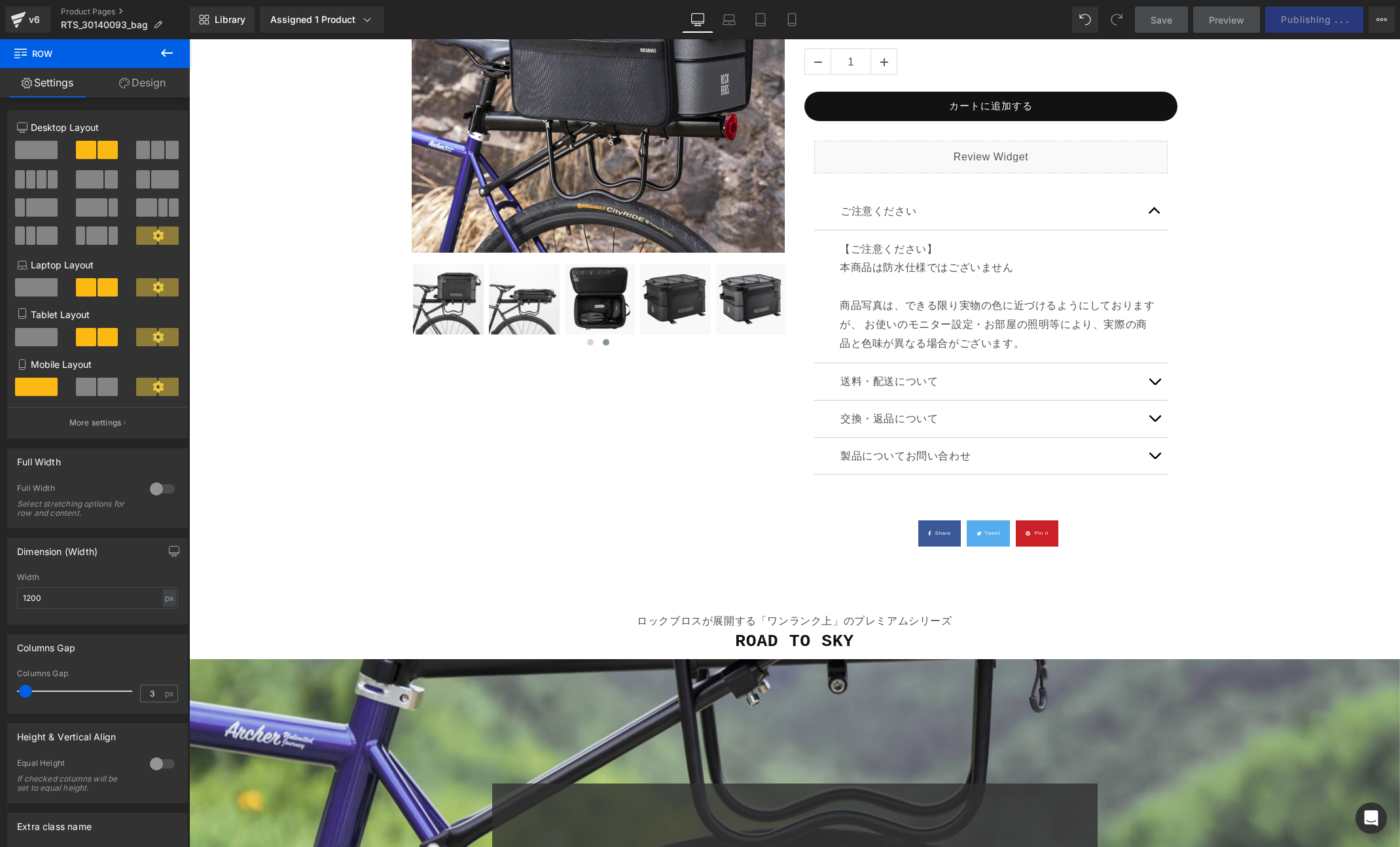
scroll to position [0, 0]
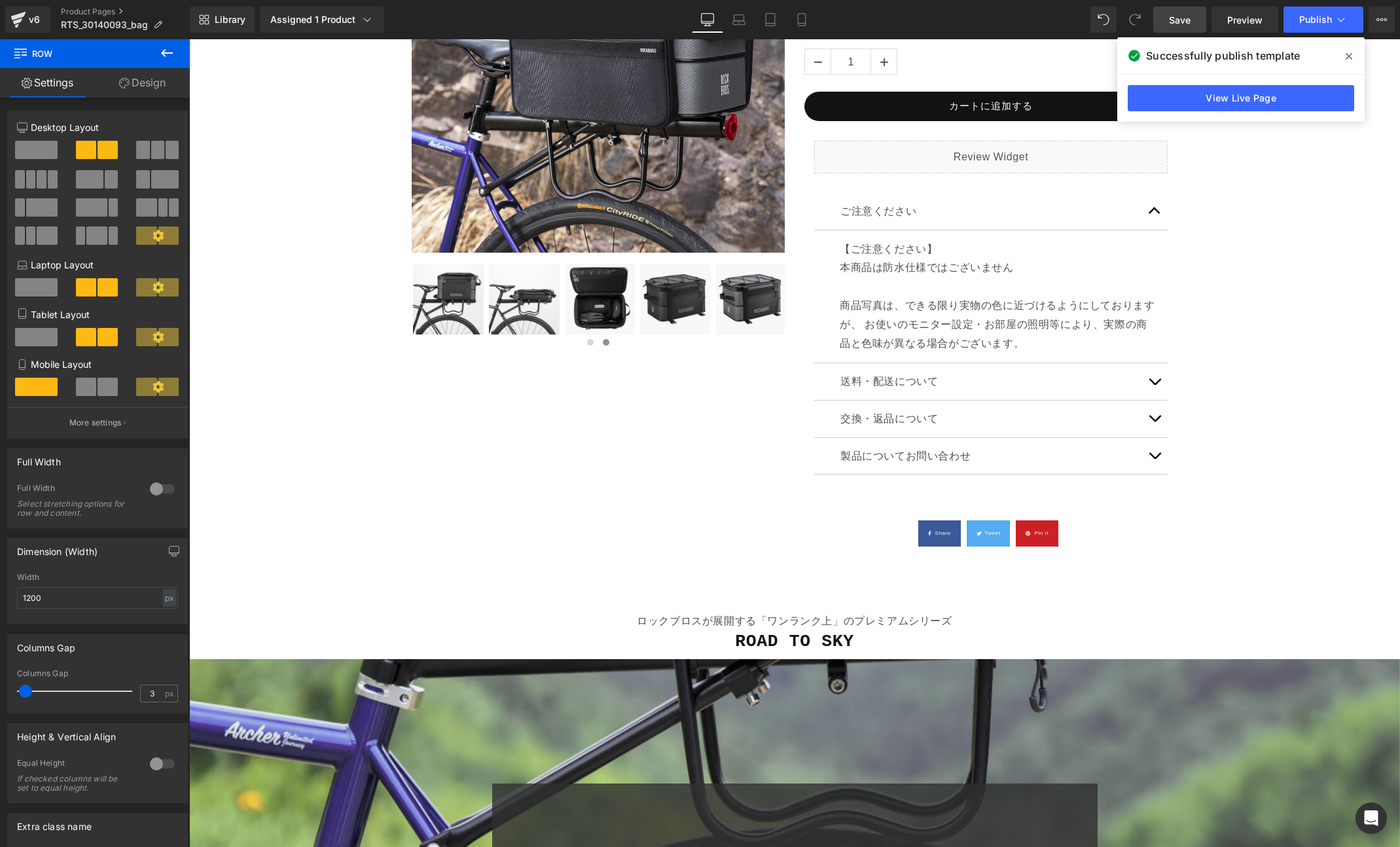
click at [1347, 55] on icon at bounding box center [1348, 56] width 6 height 6
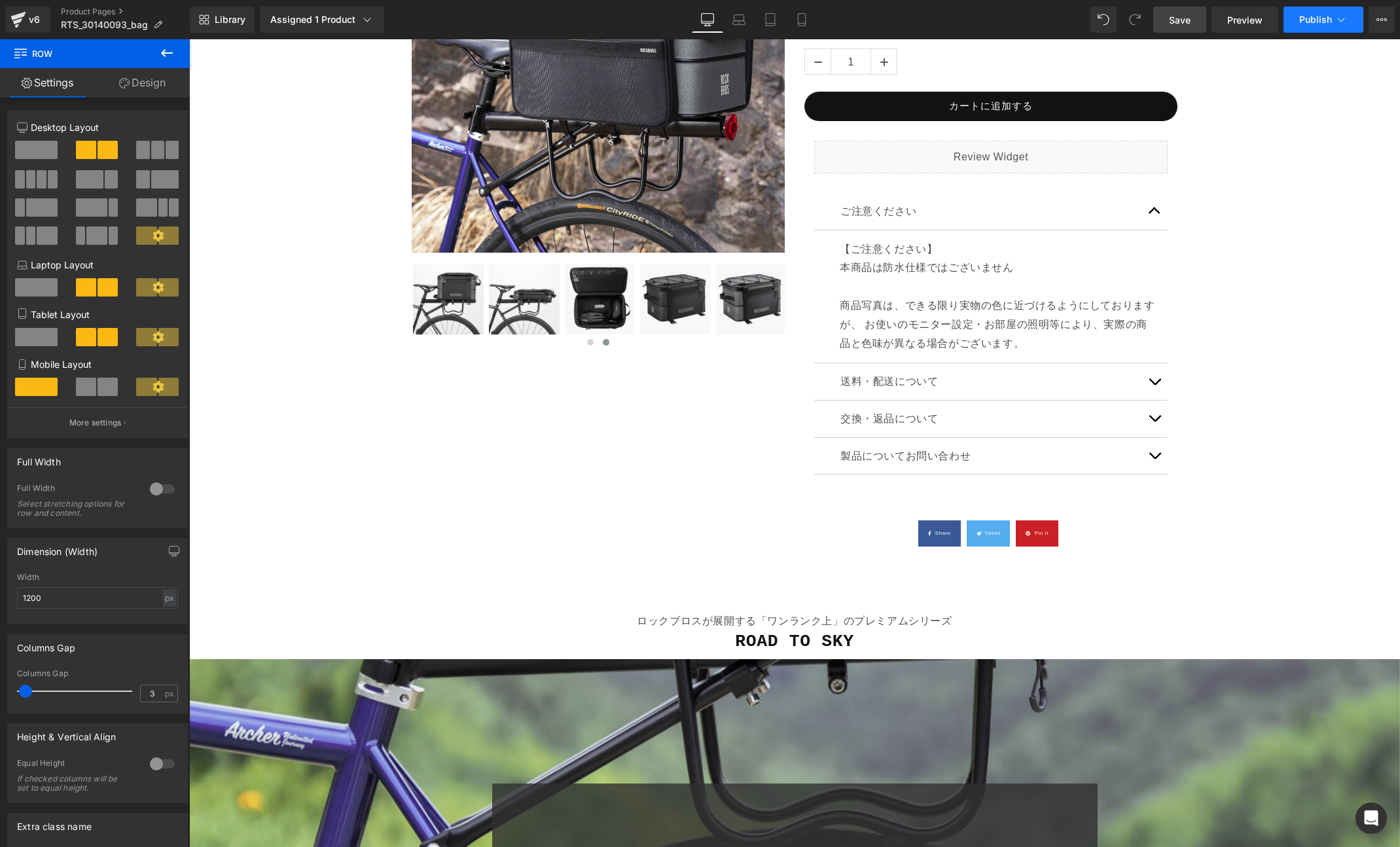
click at [1324, 24] on span "Publish" at bounding box center [1315, 19] width 33 height 10
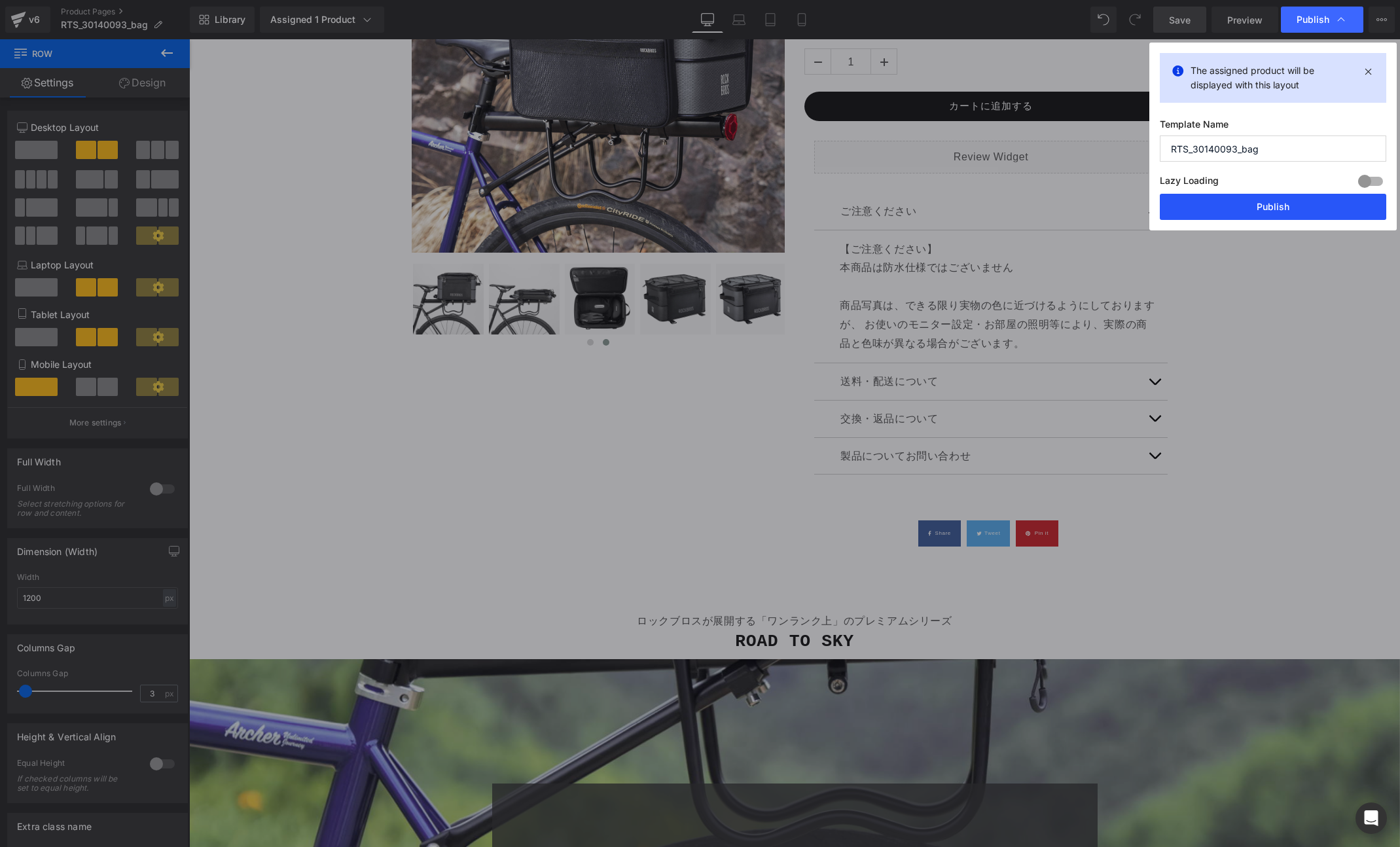
drag, startPoint x: 1258, startPoint y: 201, endPoint x: 1080, endPoint y: 159, distance: 182.9
click at [1258, 201] on button "Publish" at bounding box center [1272, 207] width 226 height 26
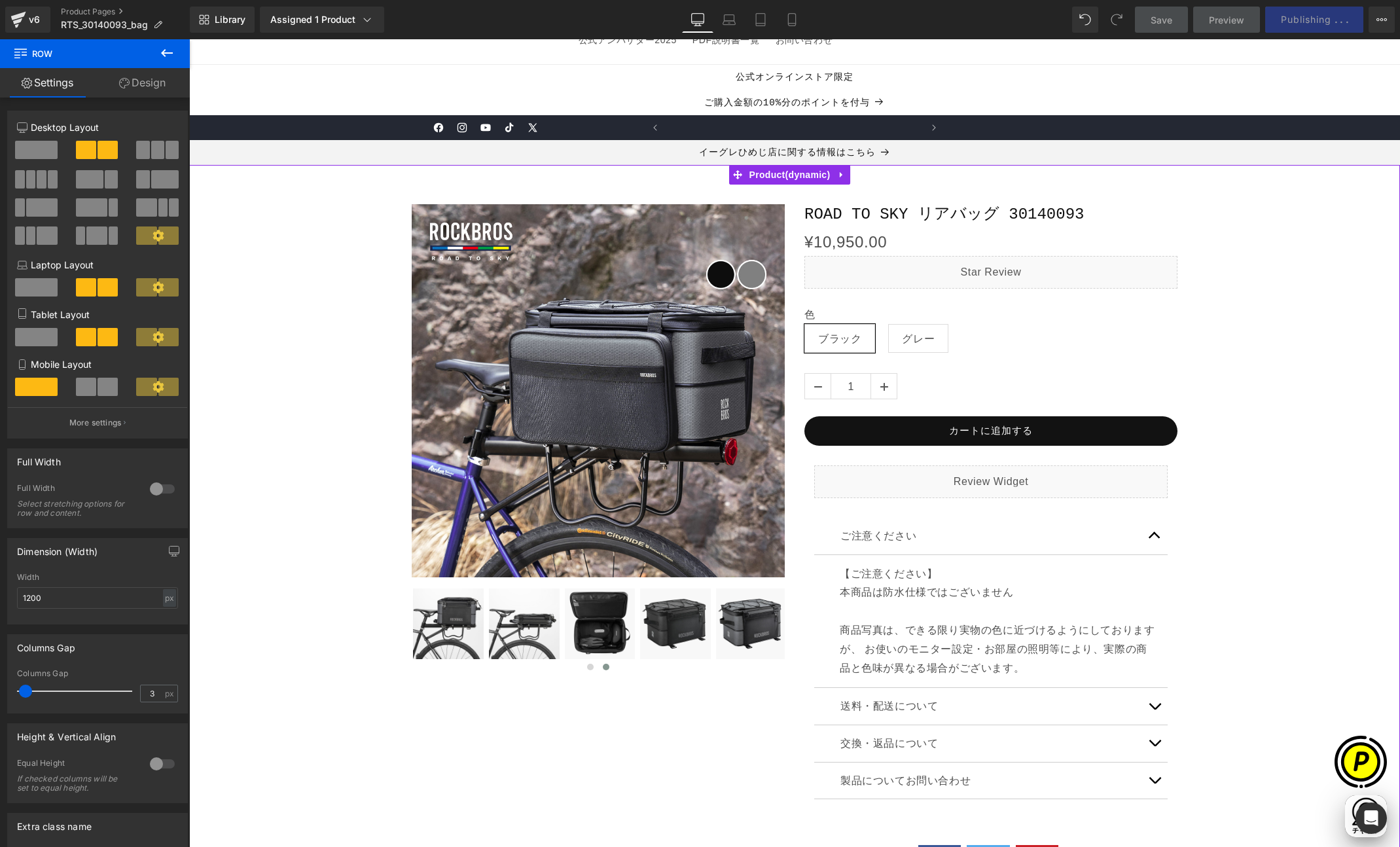
scroll to position [0, 510]
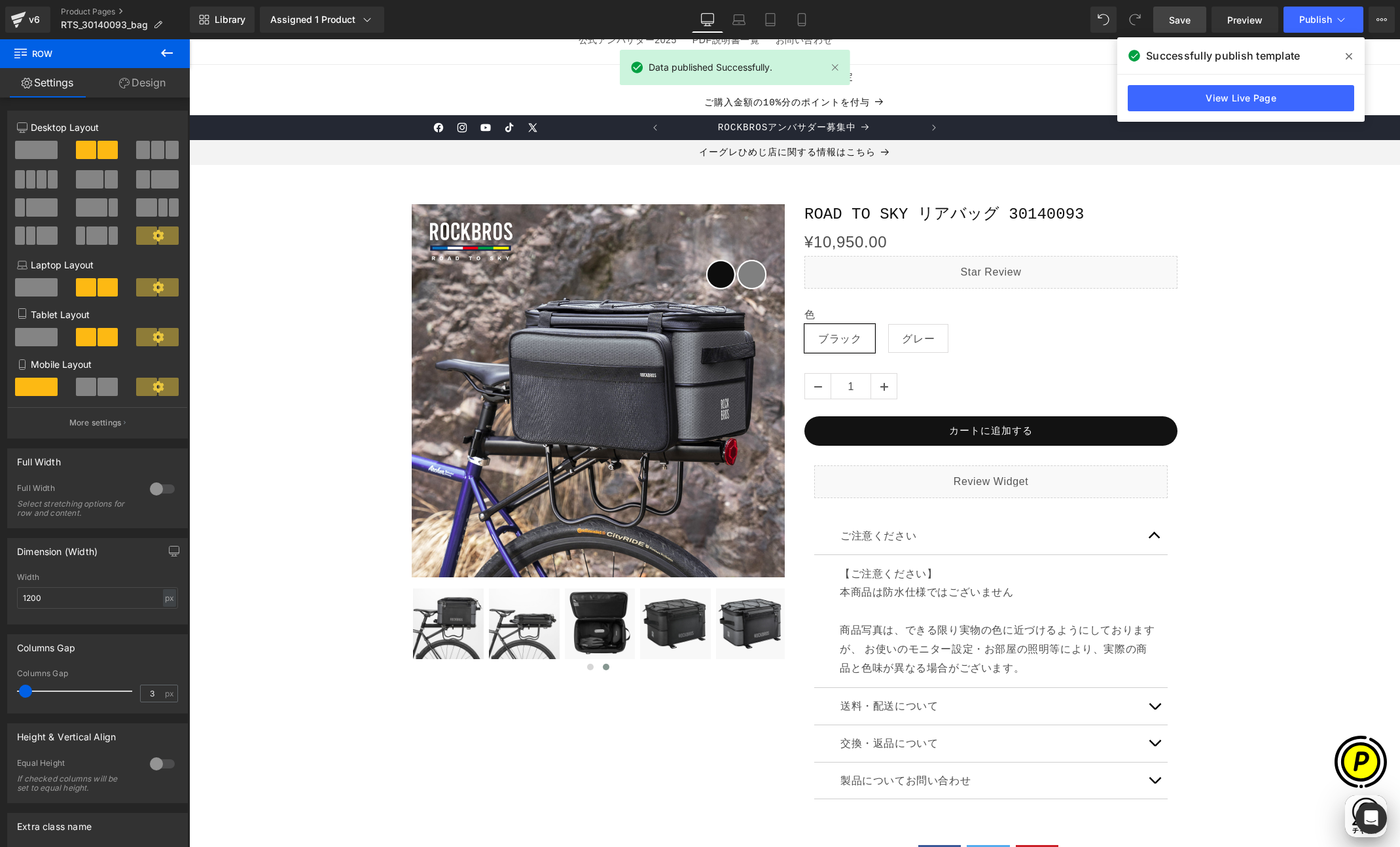
click at [1348, 51] on span at bounding box center [1349, 56] width 21 height 21
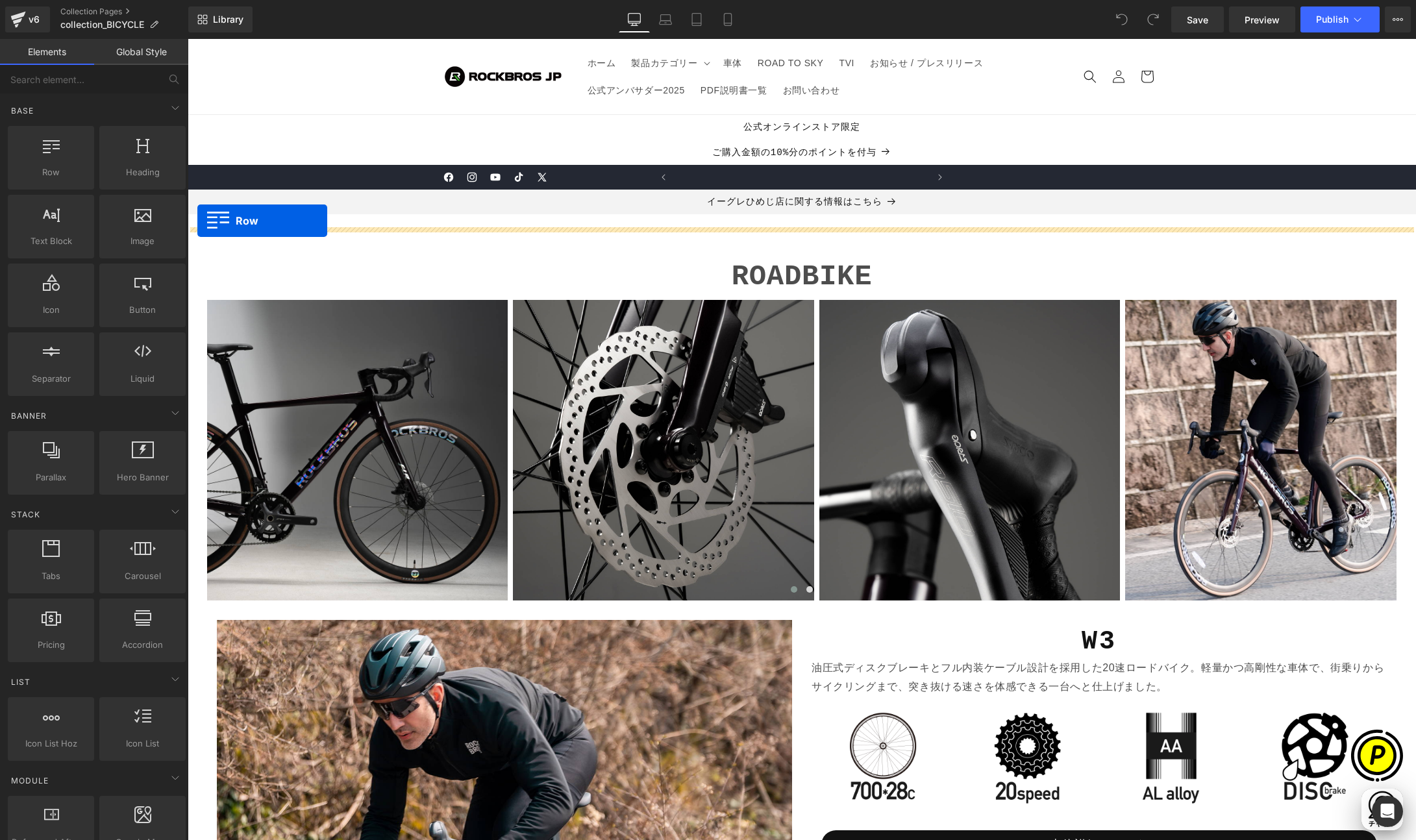
scroll to position [0, 253]
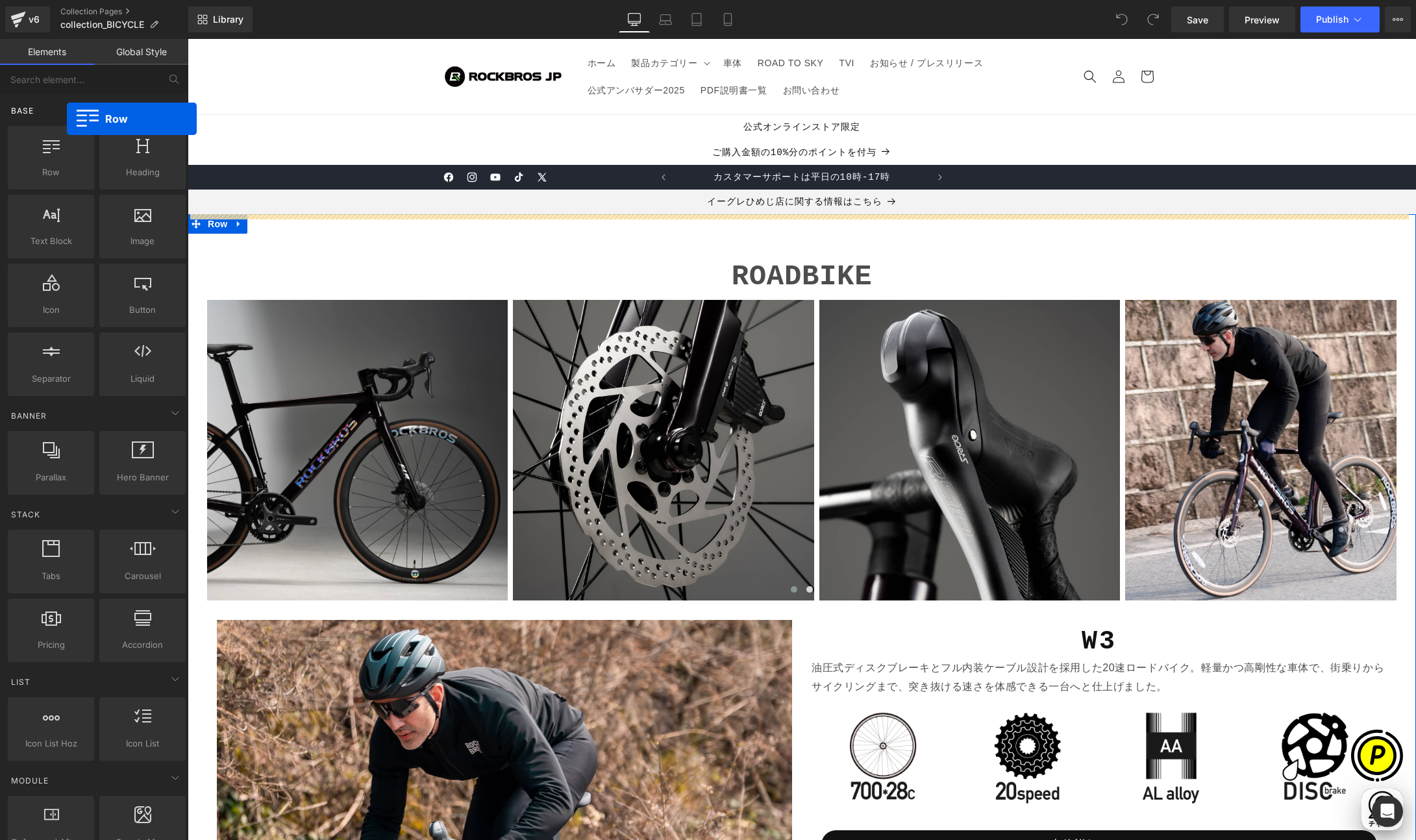
drag, startPoint x: 57, startPoint y: 160, endPoint x: 56, endPoint y: 118, distance: 42.0
click at [56, 118] on div "Base Row rows, columns, layouts, div Heading headings, titles, h1,h2,h3,h4,h5,h…" at bounding box center [97, 246] width 183 height 305
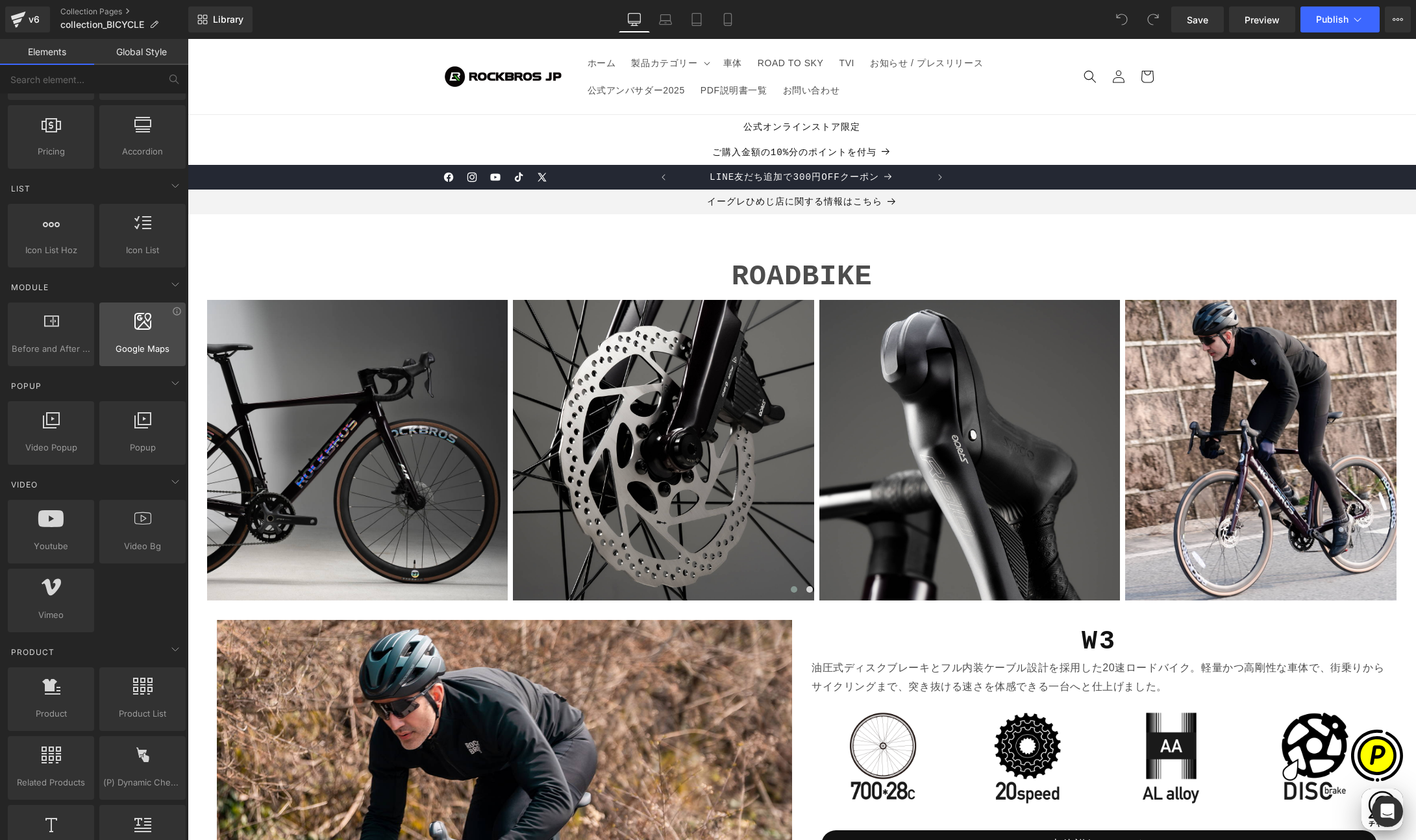
scroll to position [513, 0]
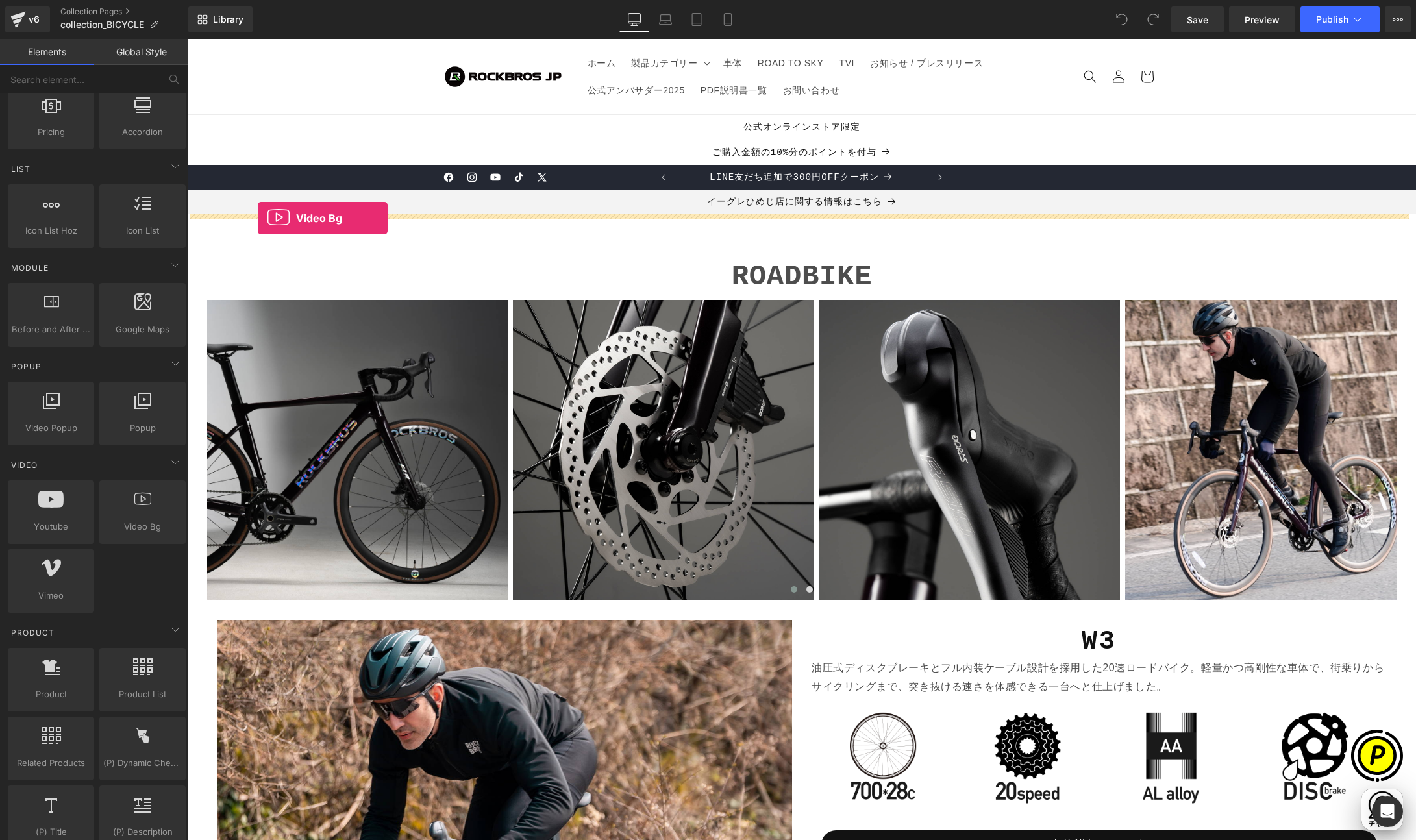
drag, startPoint x: 337, startPoint y: 532, endPoint x: 258, endPoint y: 218, distance: 323.8
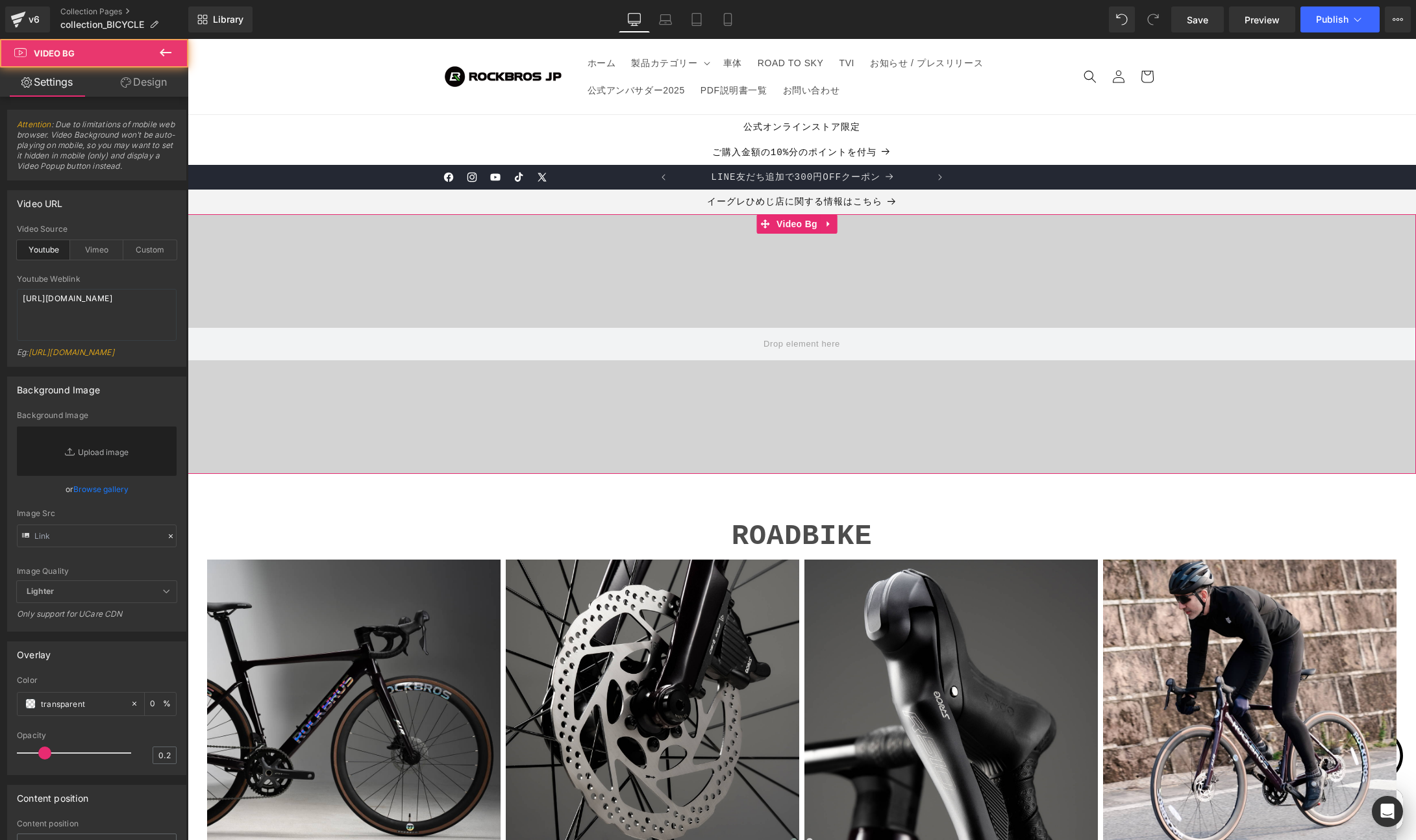
scroll to position [0, 253]
click at [798, 225] on span "Video Bg" at bounding box center [797, 224] width 47 height 19
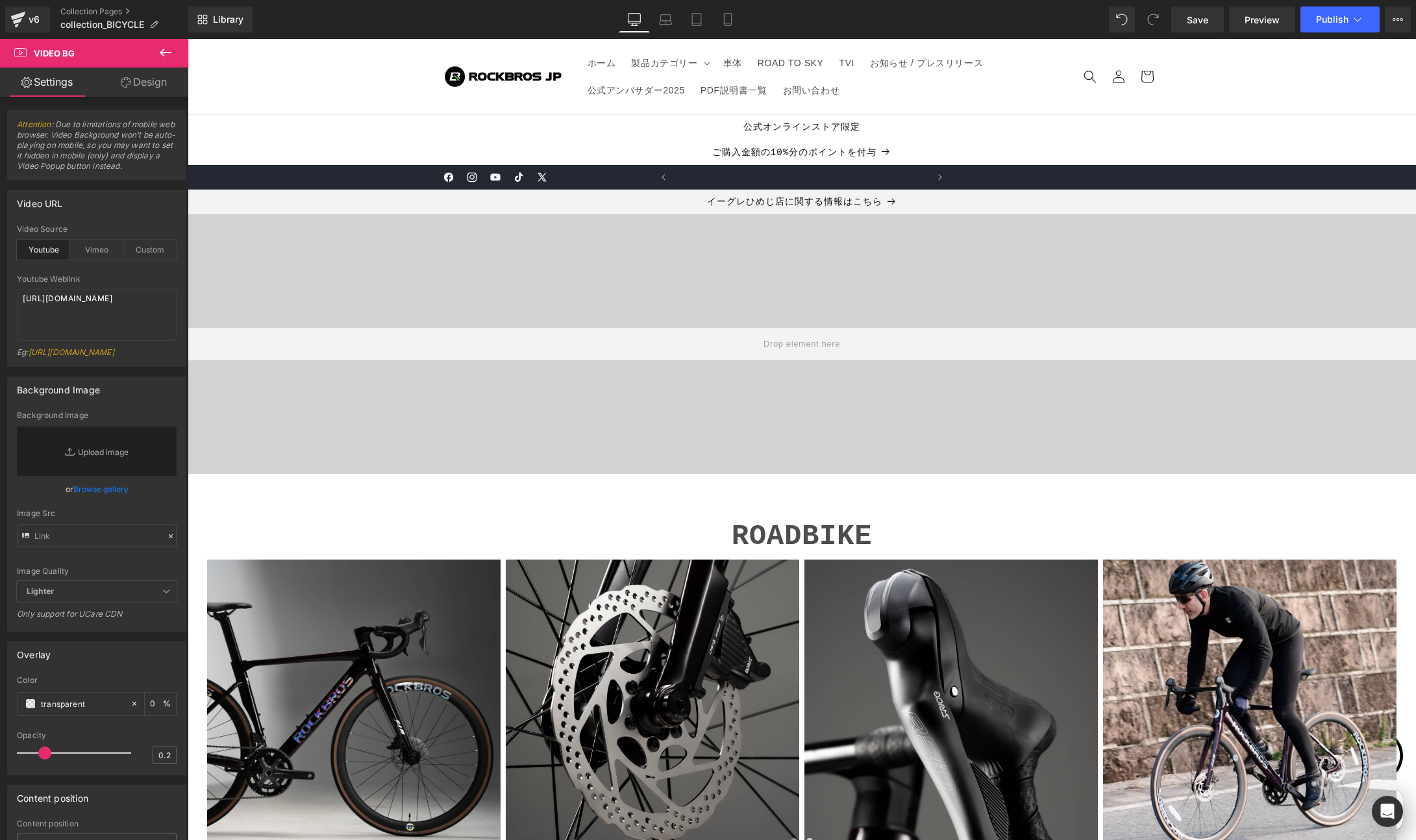
scroll to position [0, 0]
click at [151, 255] on div "Custom" at bounding box center [150, 250] width 54 height 19
click at [132, 324] on textarea "[URL][DOMAIN_NAME]" at bounding box center [97, 315] width 160 height 52
drag, startPoint x: 141, startPoint y: 322, endPoint x: 0, endPoint y: 283, distance: 146.3
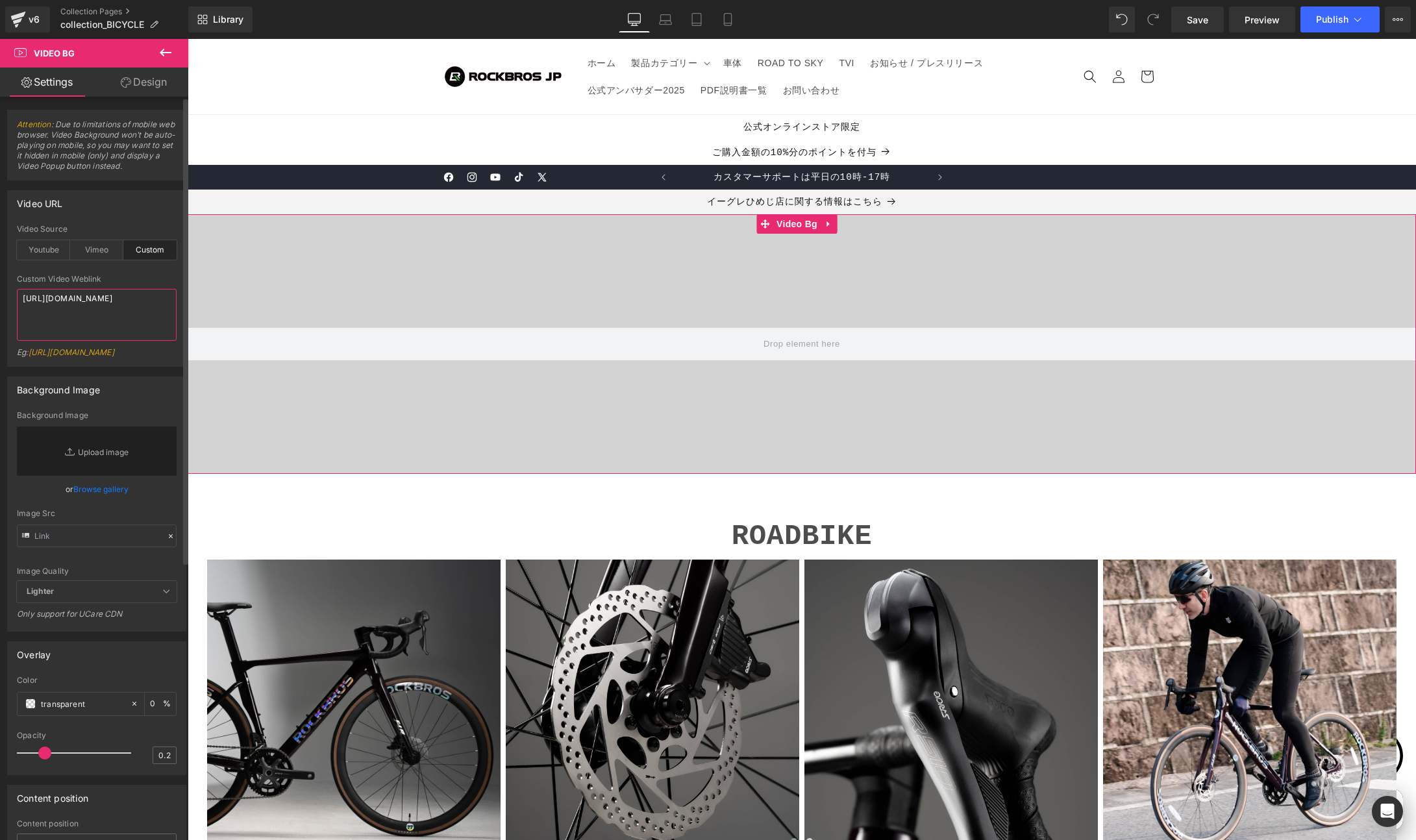
click at [0, 283] on div "Video URL custom Video Source Youtube Vimeo Custom Youtube Weblink [URL][DOMAIN…" at bounding box center [97, 274] width 194 height 187
paste textarea "videos/c/o/v/8e3b6ffa03024fca84ebda290ffe09bd.mp4"
type textarea "[URL][DOMAIN_NAME]"
click at [166, 51] on icon at bounding box center [165, 52] width 16 height 16
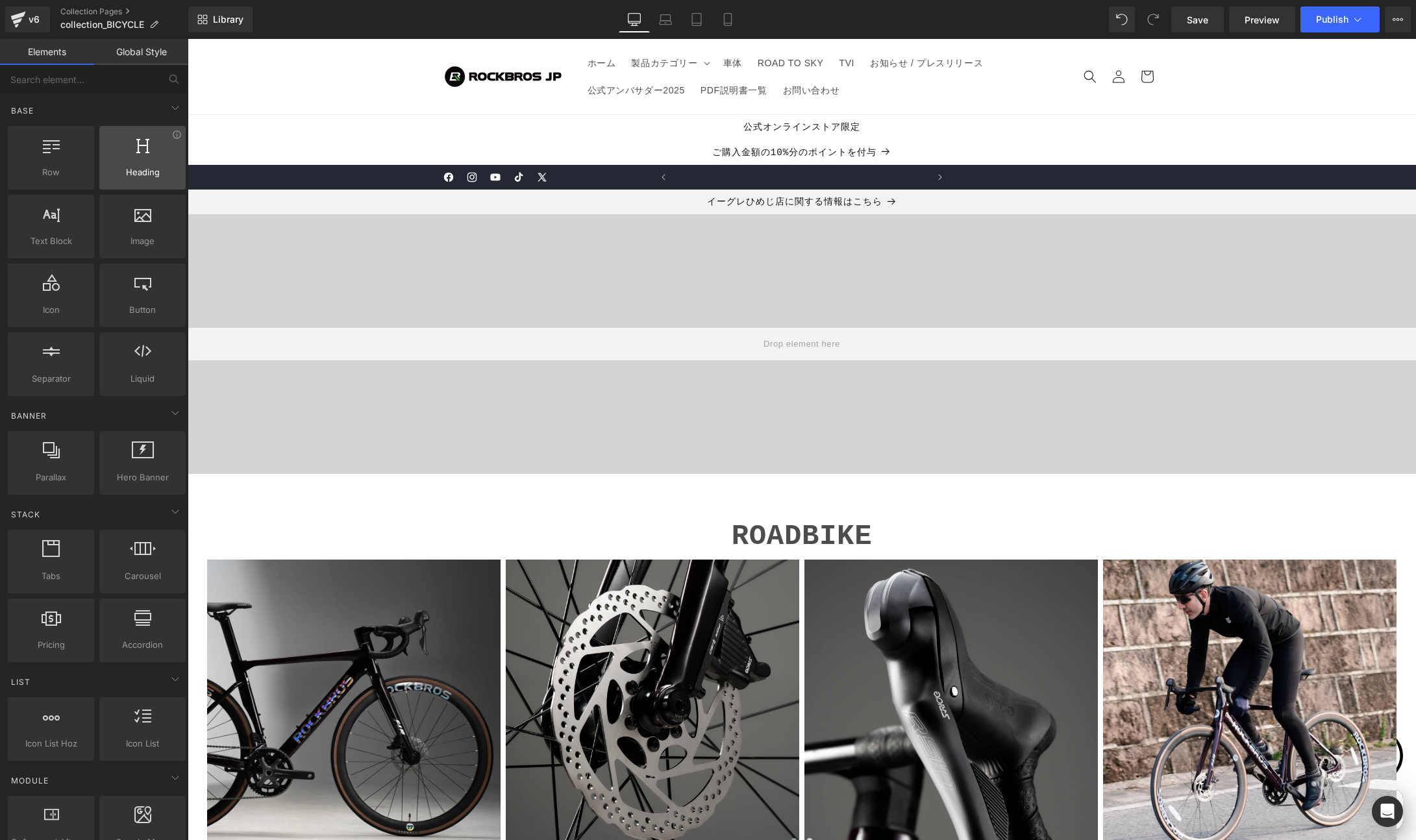
scroll to position [0, 0]
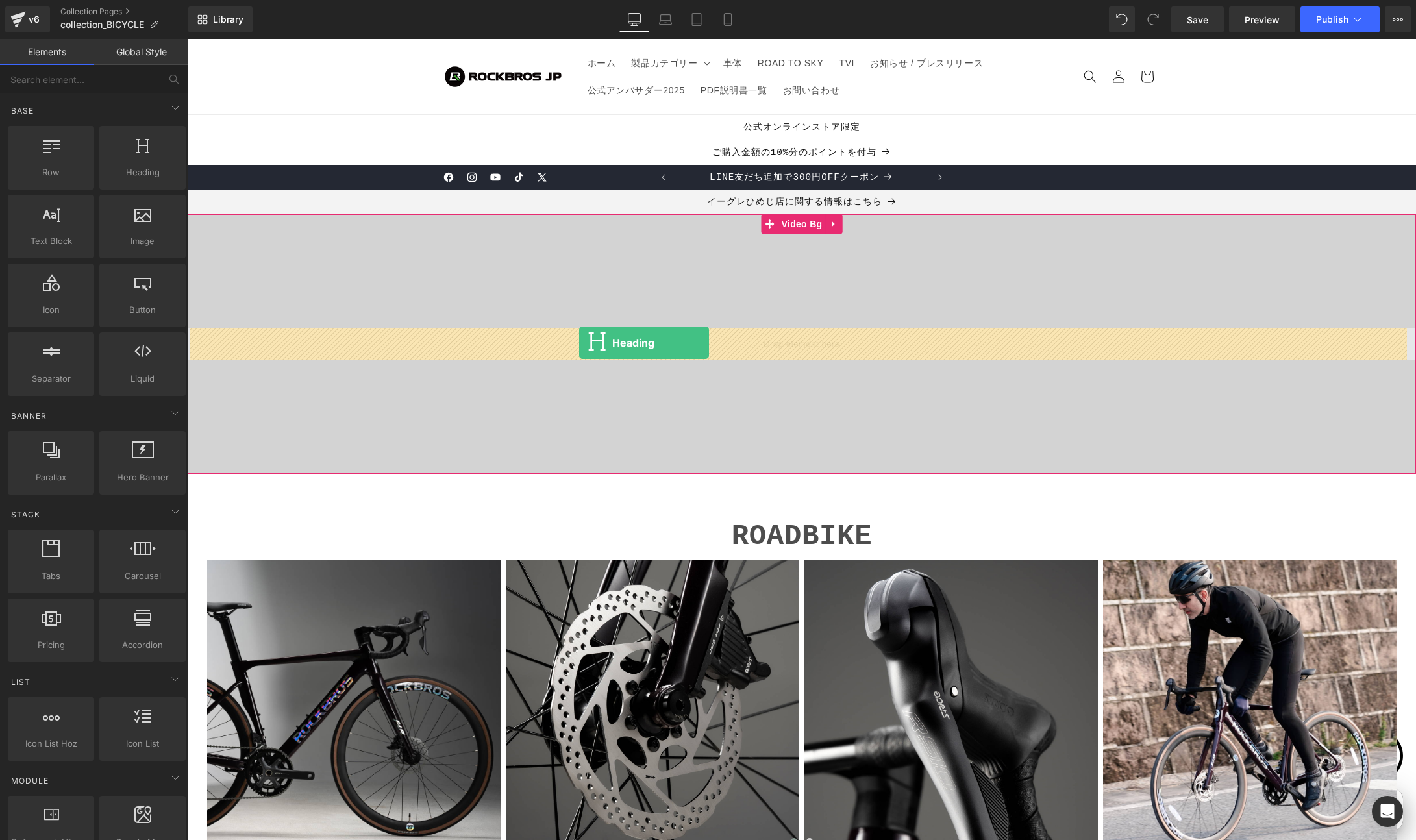
drag, startPoint x: 356, startPoint y: 213, endPoint x: 580, endPoint y: 343, distance: 259.0
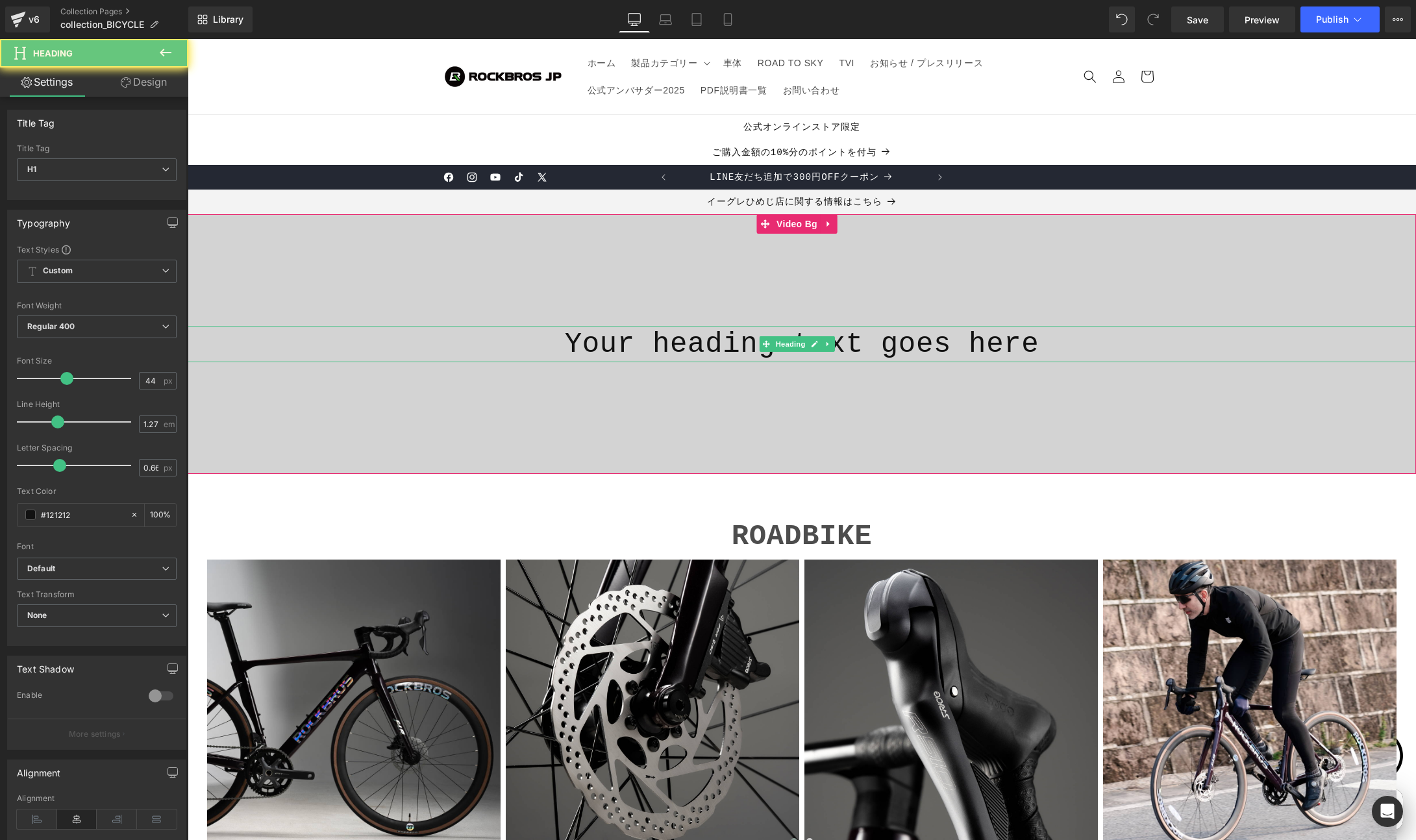
click at [621, 346] on h1 "Your heading text goes here" at bounding box center [802, 344] width 1229 height 36
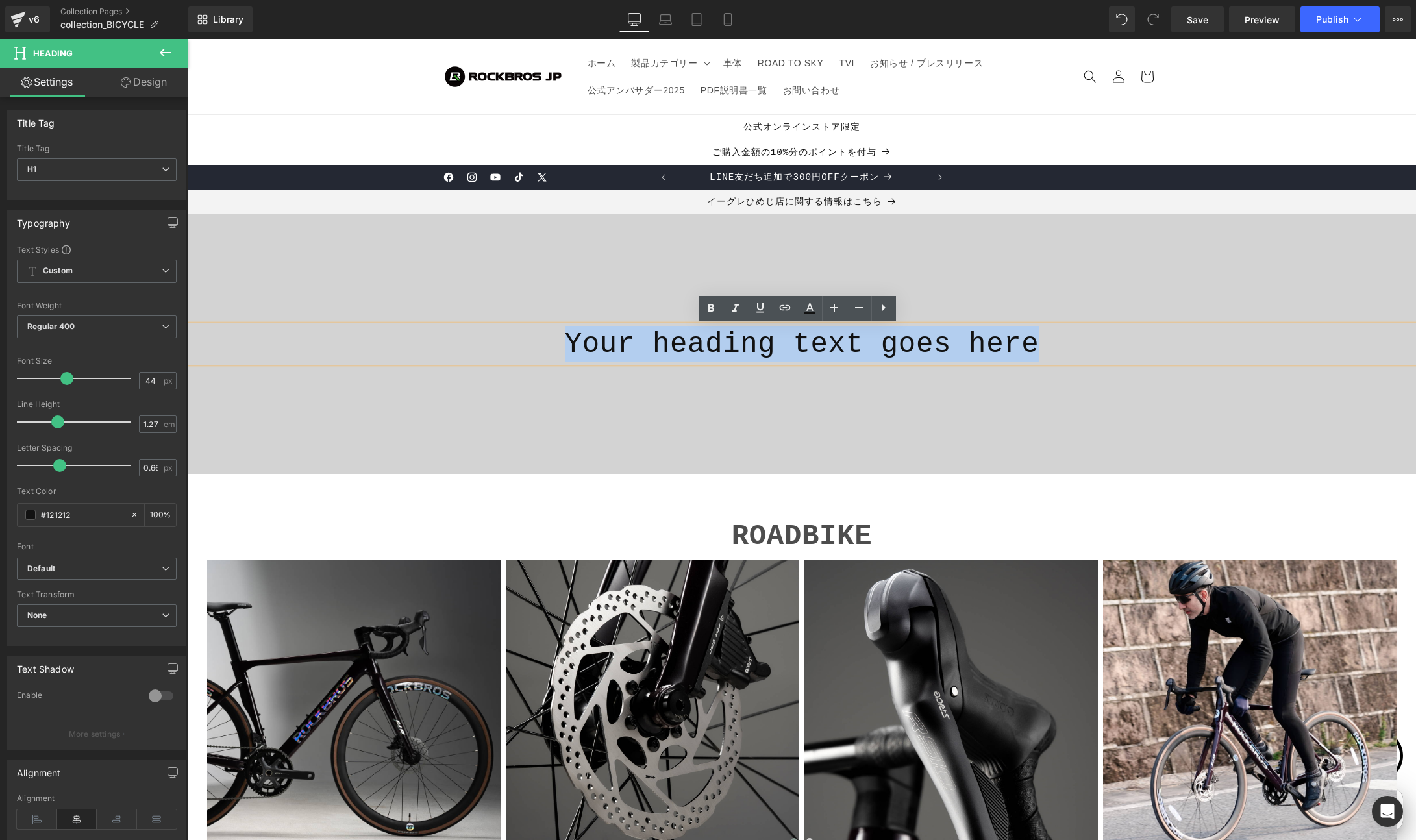
drag, startPoint x: 564, startPoint y: 343, endPoint x: 1054, endPoint y: 360, distance: 490.3
click at [1054, 360] on h1 "Your heading text goes here" at bounding box center [802, 344] width 1229 height 36
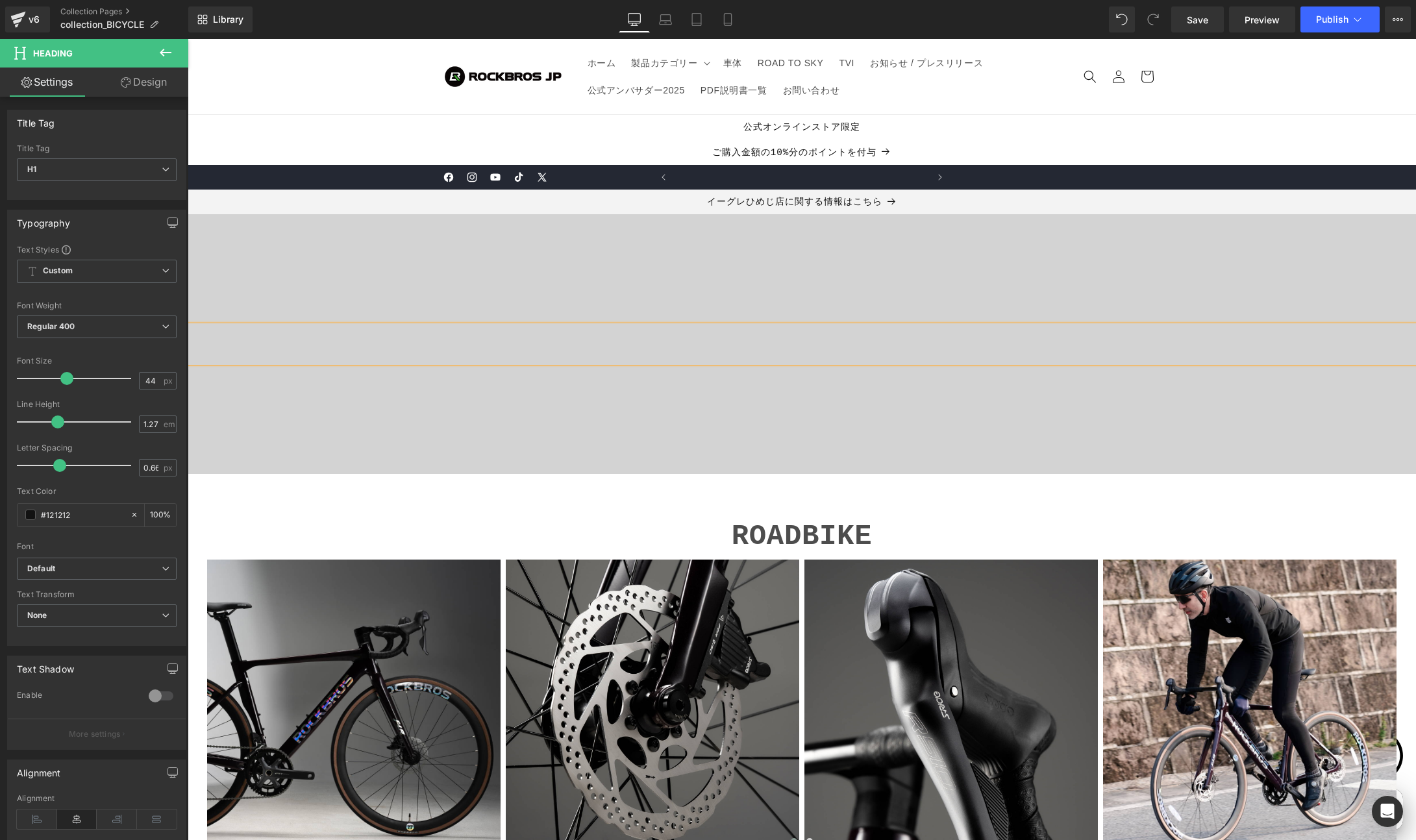
scroll to position [0, 253]
click at [250, 207] on div "イーグレひめじ店に関する情報はこちら" at bounding box center [802, 202] width 1229 height 25
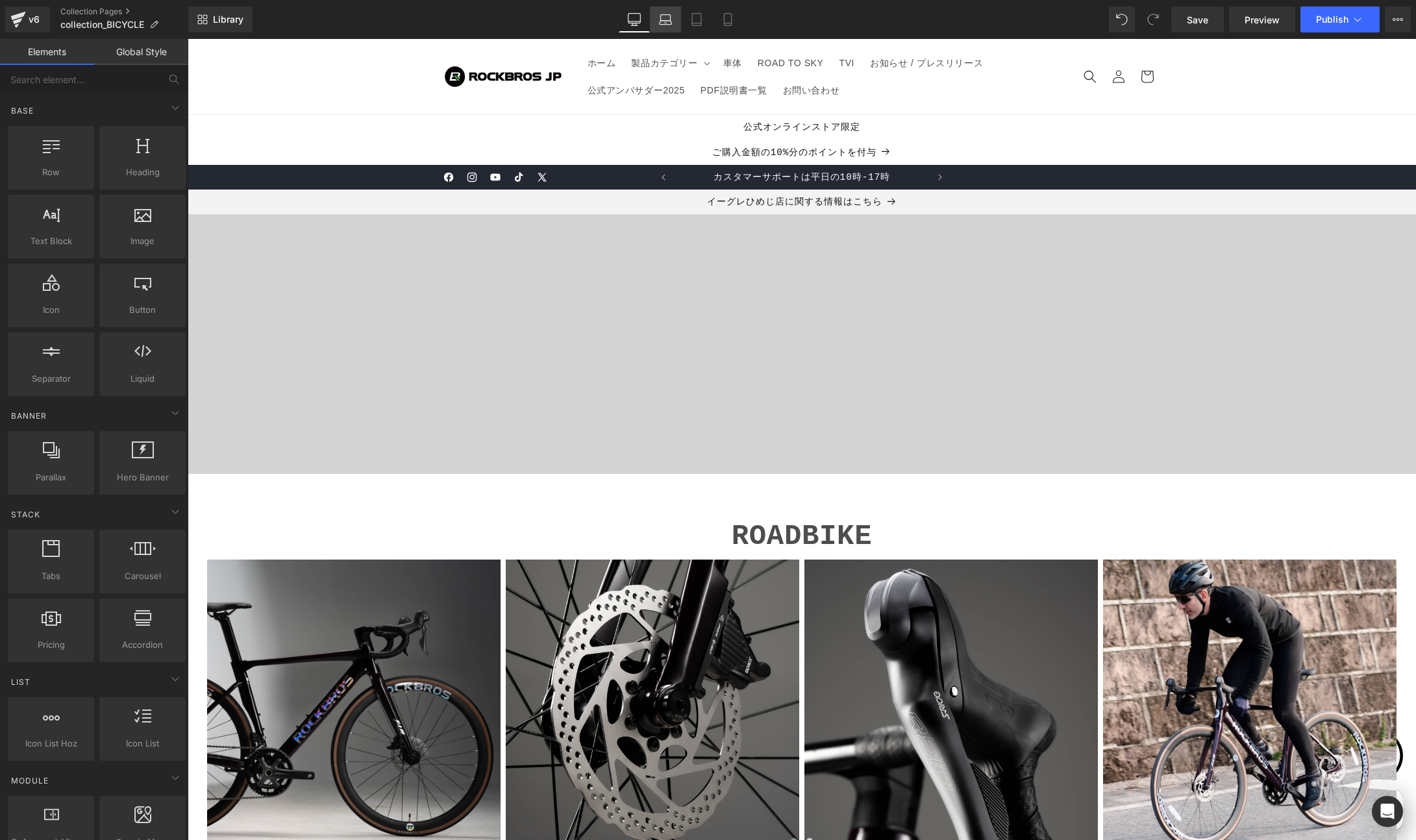
click at [668, 19] on icon at bounding box center [665, 19] width 13 height 13
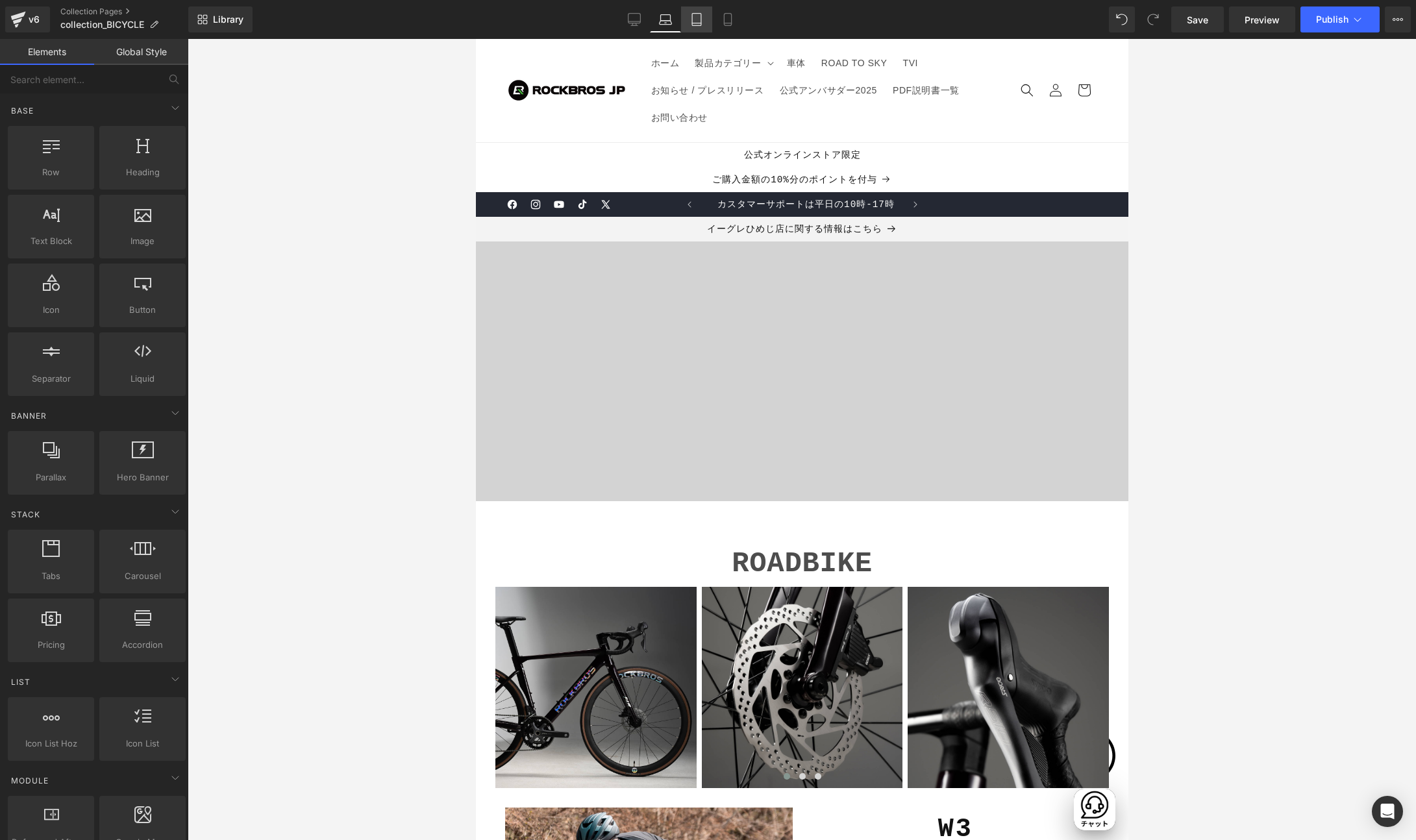
click at [698, 25] on icon at bounding box center [697, 19] width 13 height 13
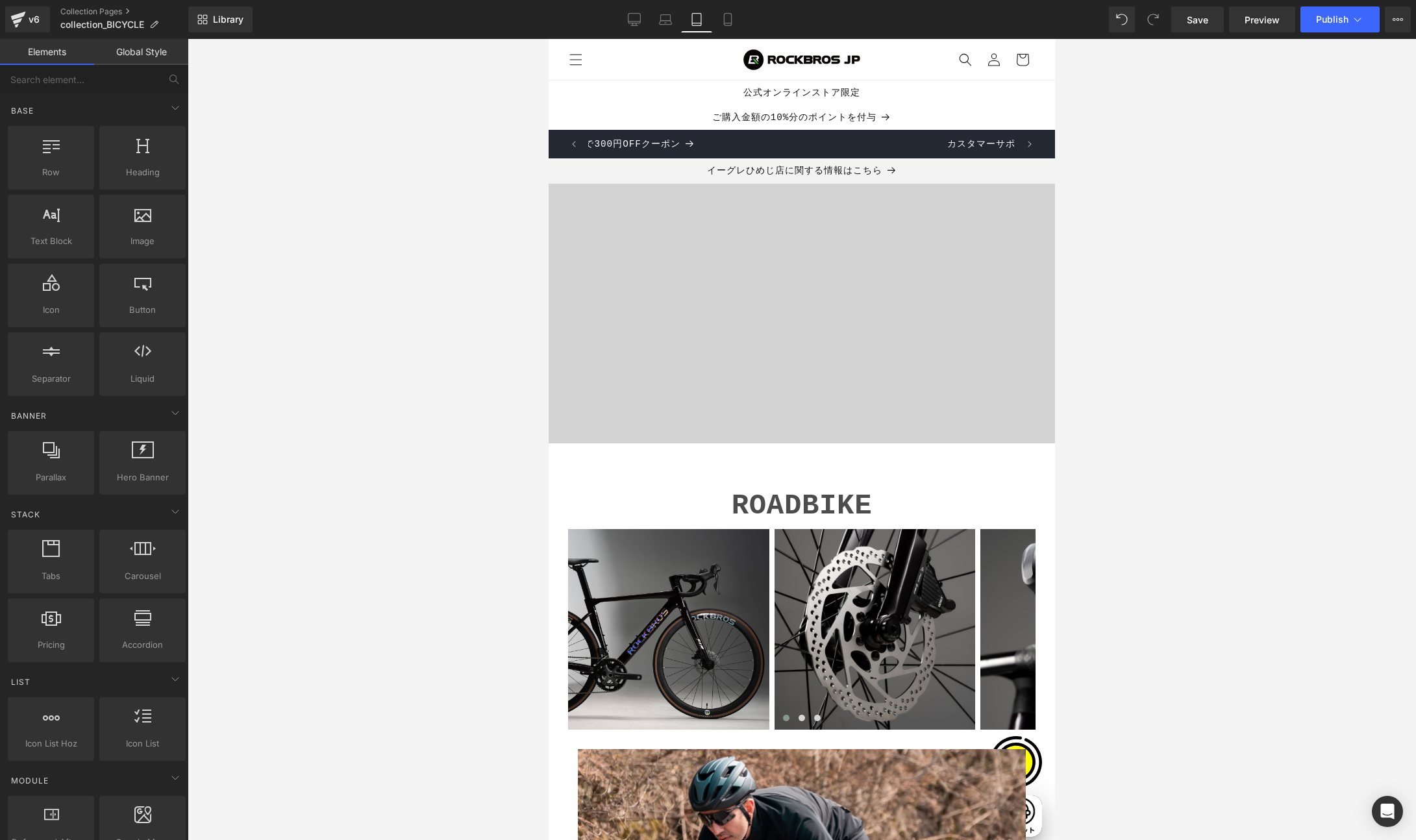
scroll to position [0, 423]
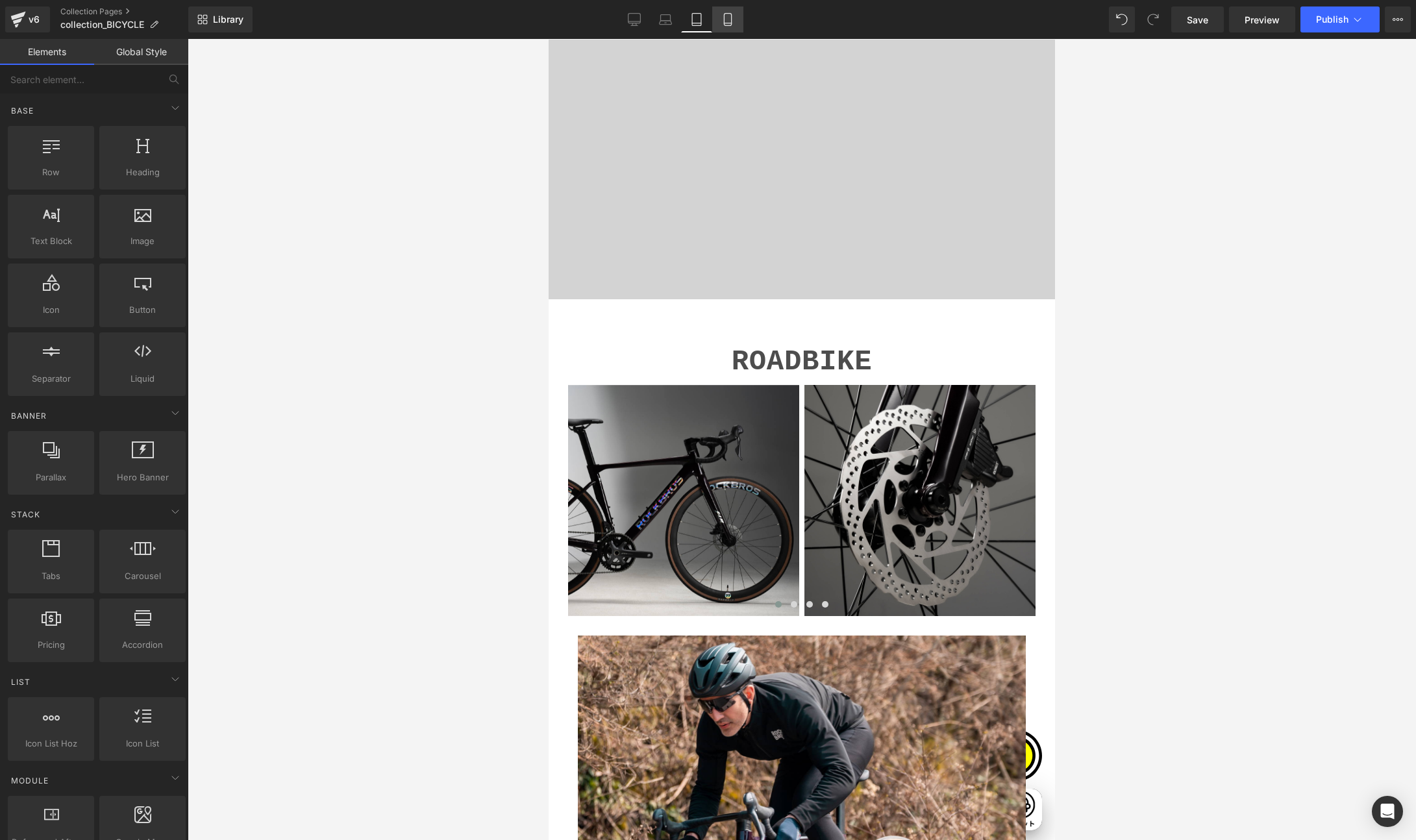
click at [729, 18] on icon at bounding box center [728, 19] width 13 height 13
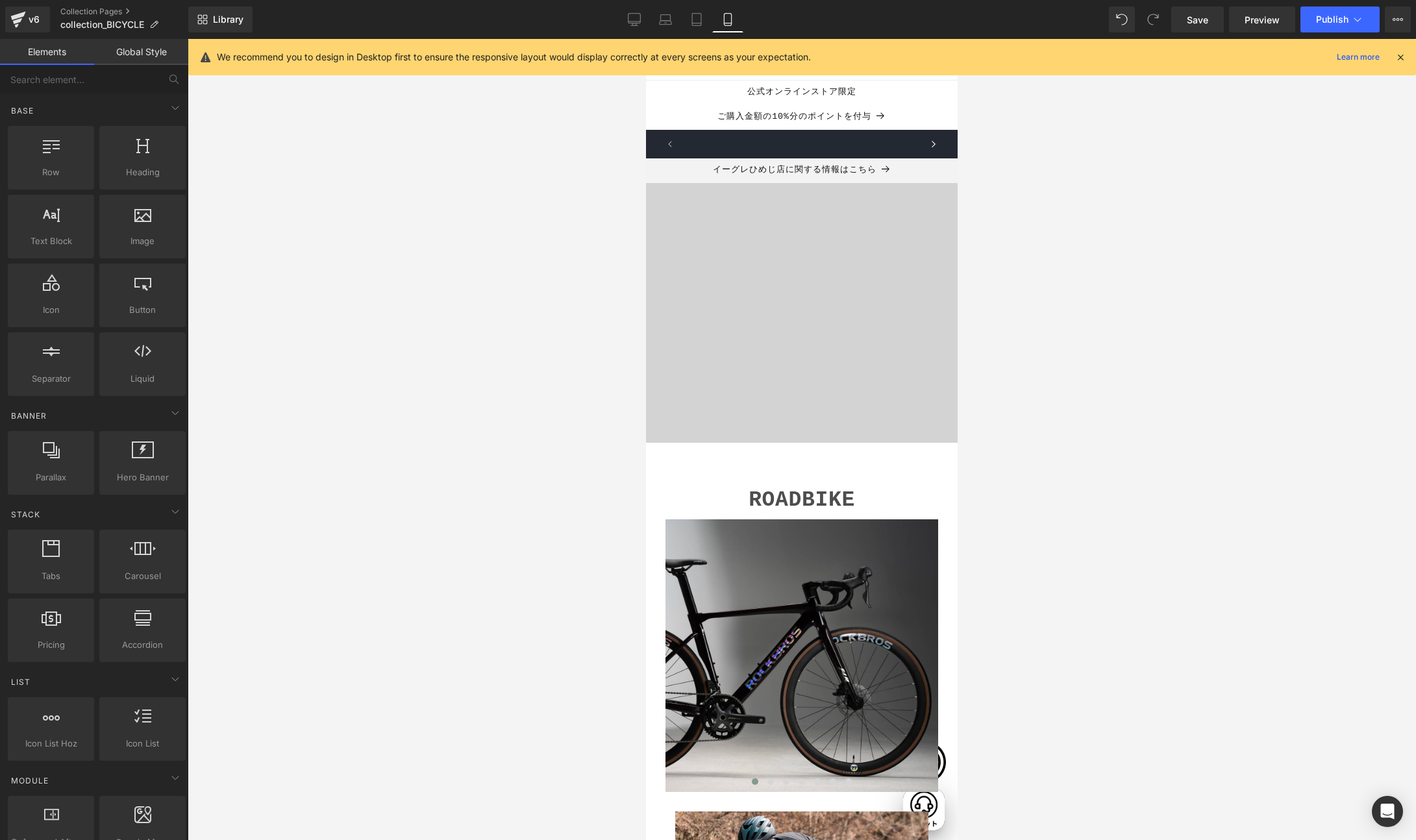
scroll to position [0, 456]
click at [1399, 57] on icon at bounding box center [1400, 57] width 12 height 12
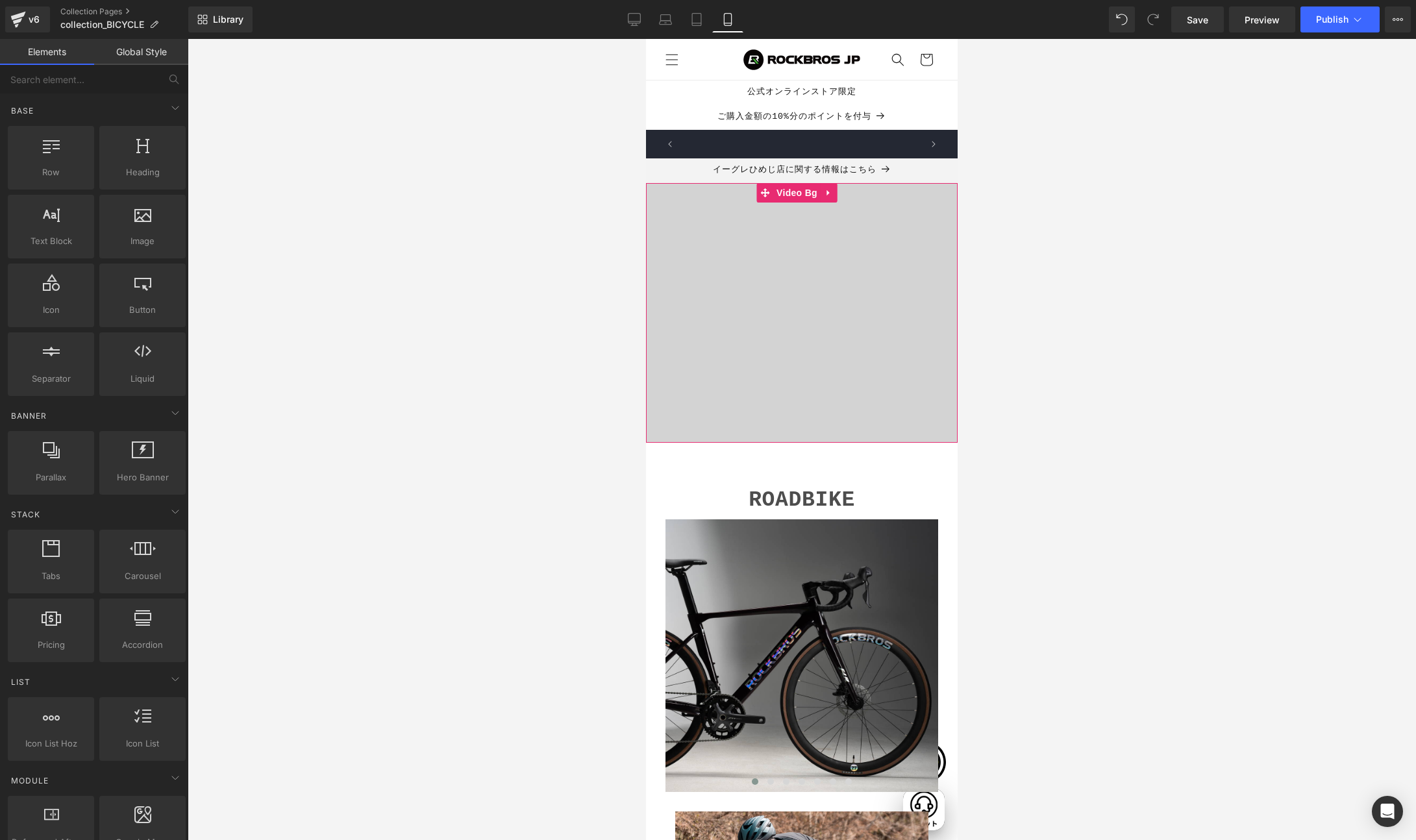
scroll to position [0, 228]
click at [631, 20] on icon at bounding box center [634, 19] width 13 height 13
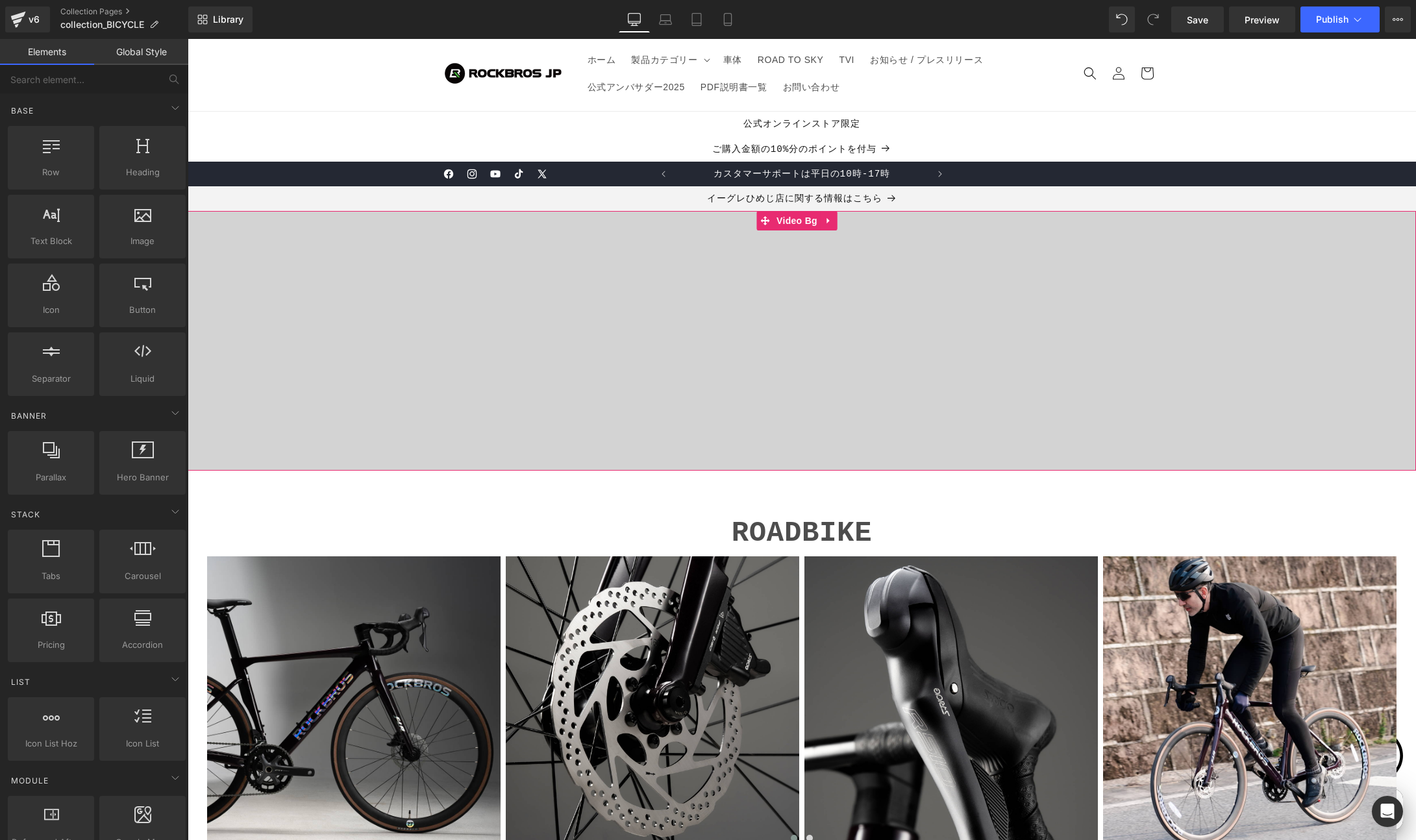
scroll to position [0, 0]
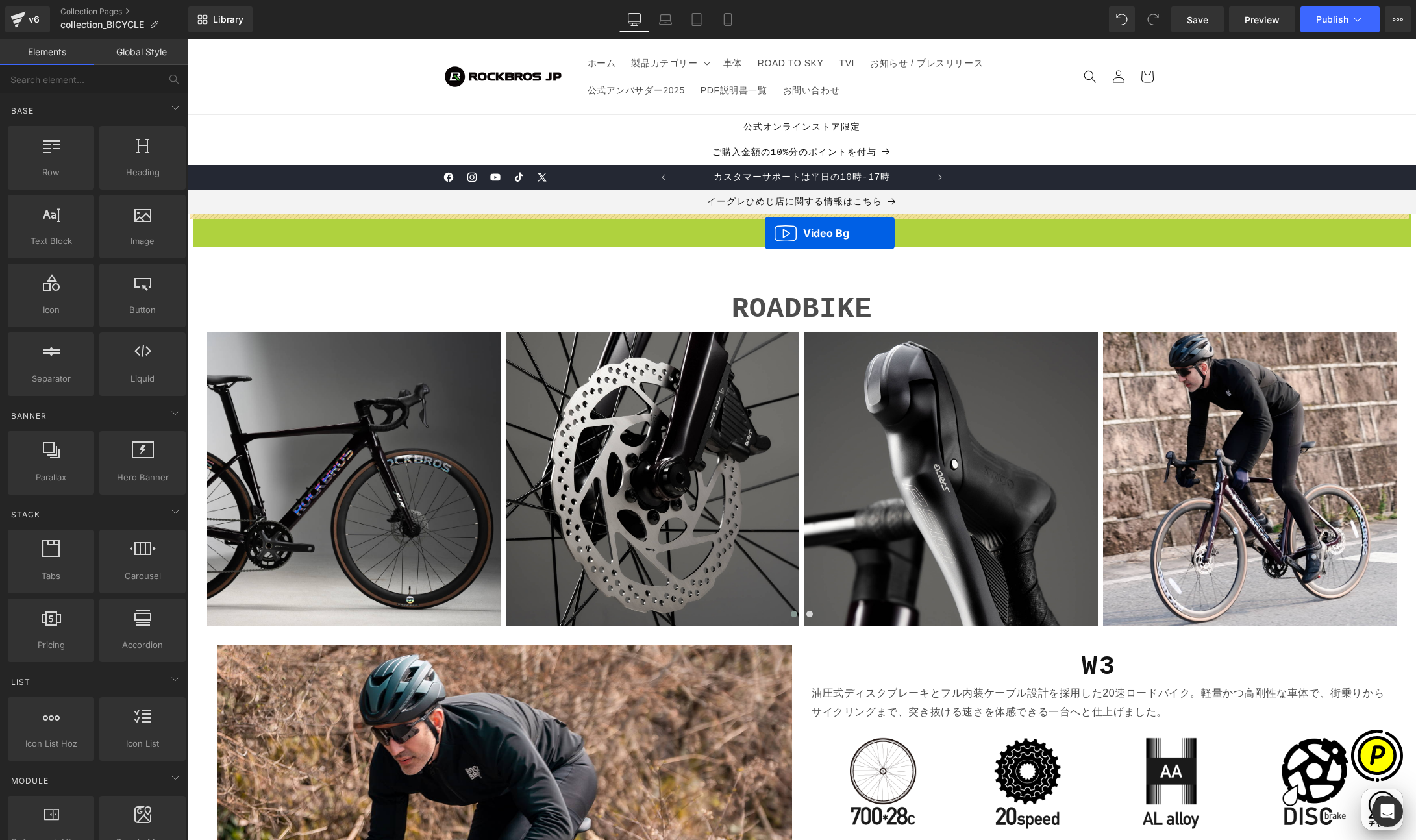
drag, startPoint x: 764, startPoint y: 222, endPoint x: 765, endPoint y: 233, distance: 11.0
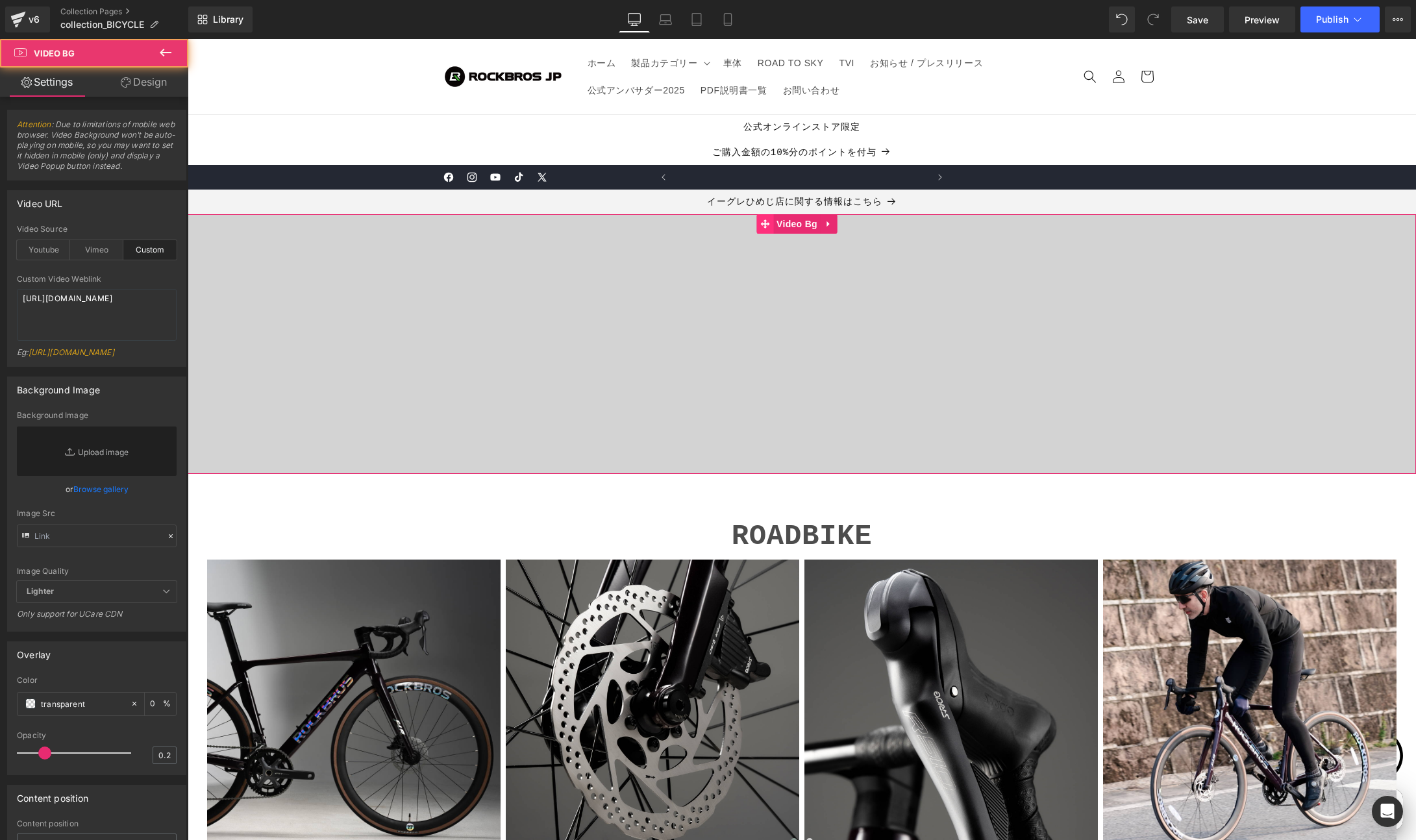
scroll to position [0, 507]
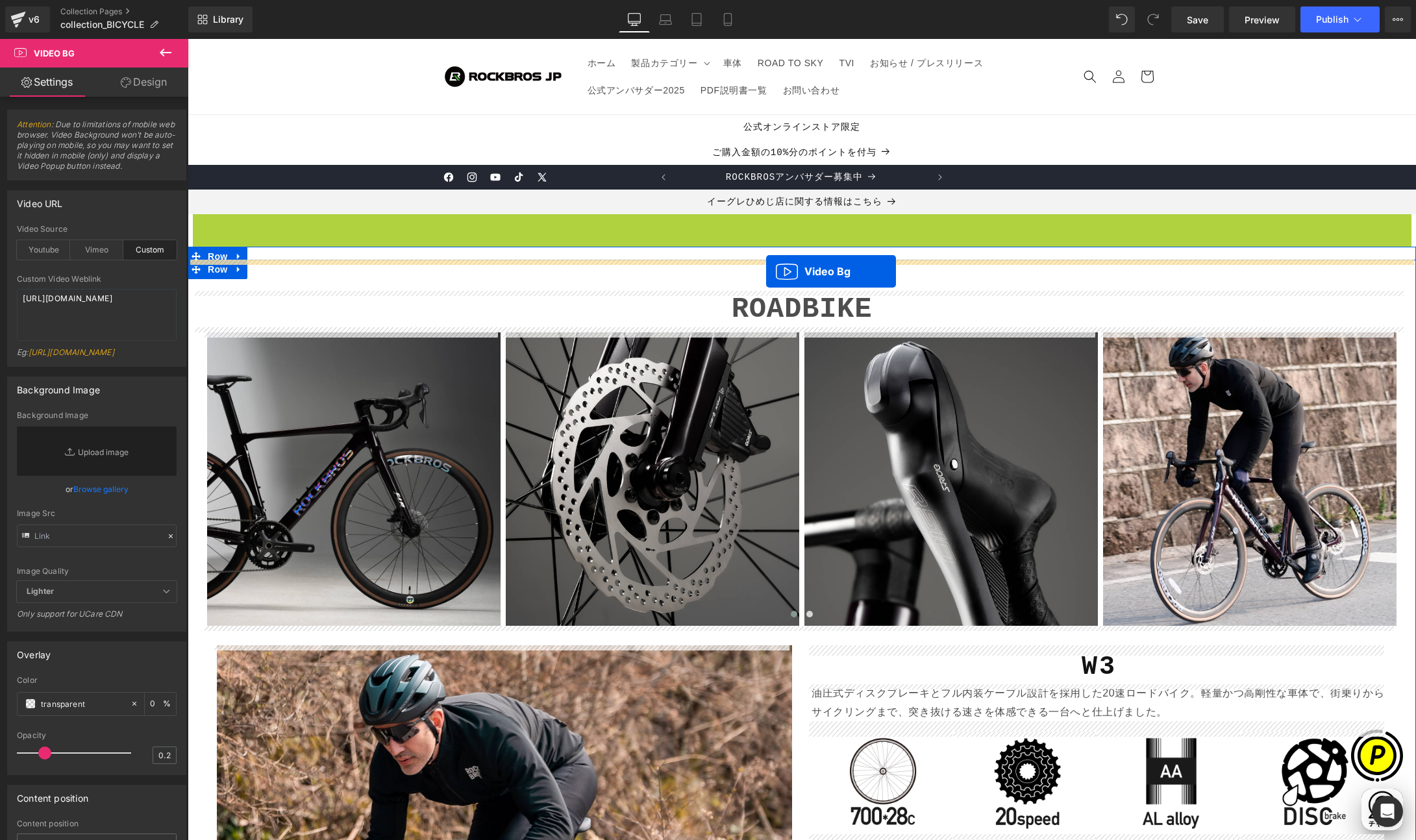
drag, startPoint x: 765, startPoint y: 226, endPoint x: 766, endPoint y: 271, distance: 45.0
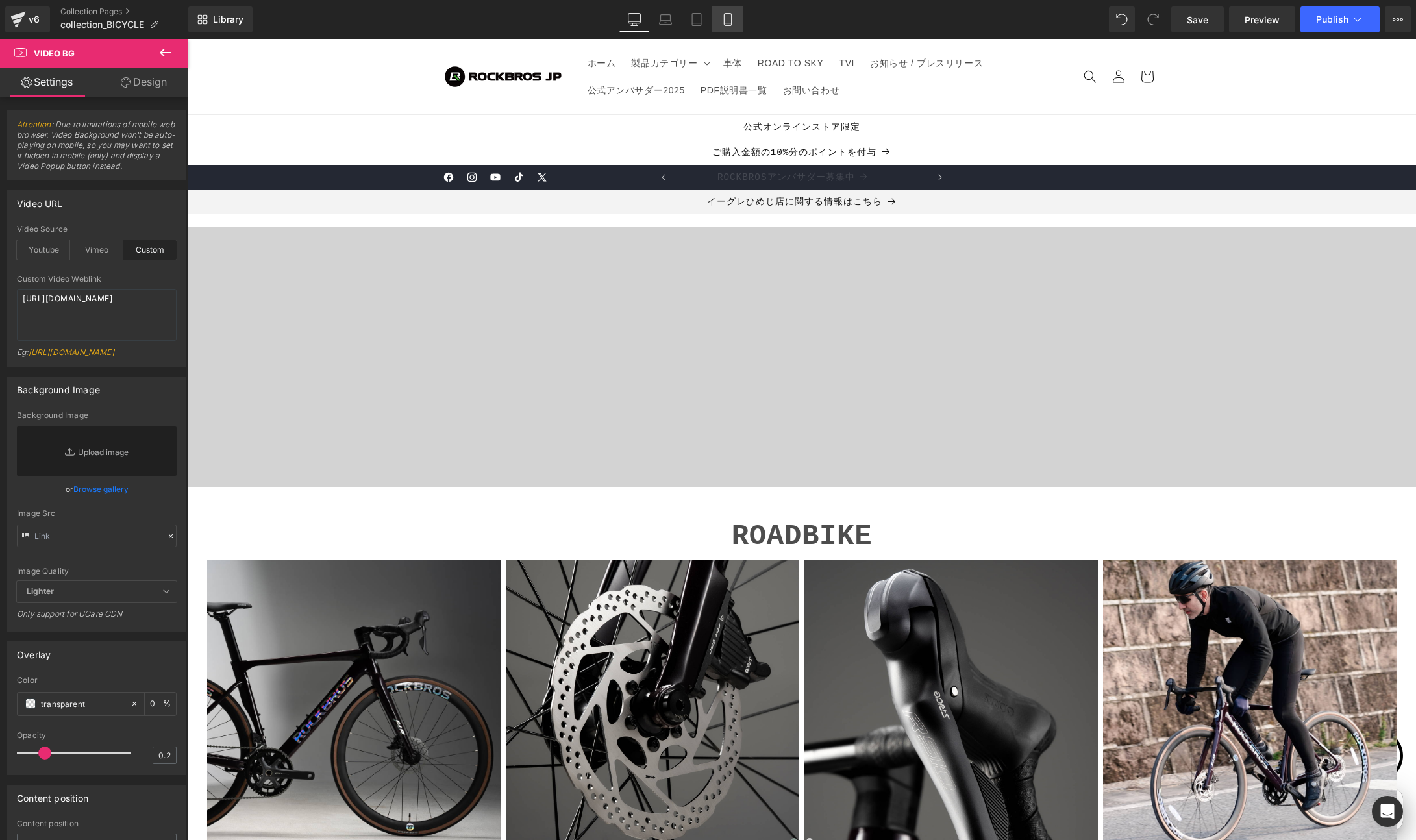
scroll to position [0, 0]
click at [725, 22] on icon at bounding box center [728, 19] width 13 height 13
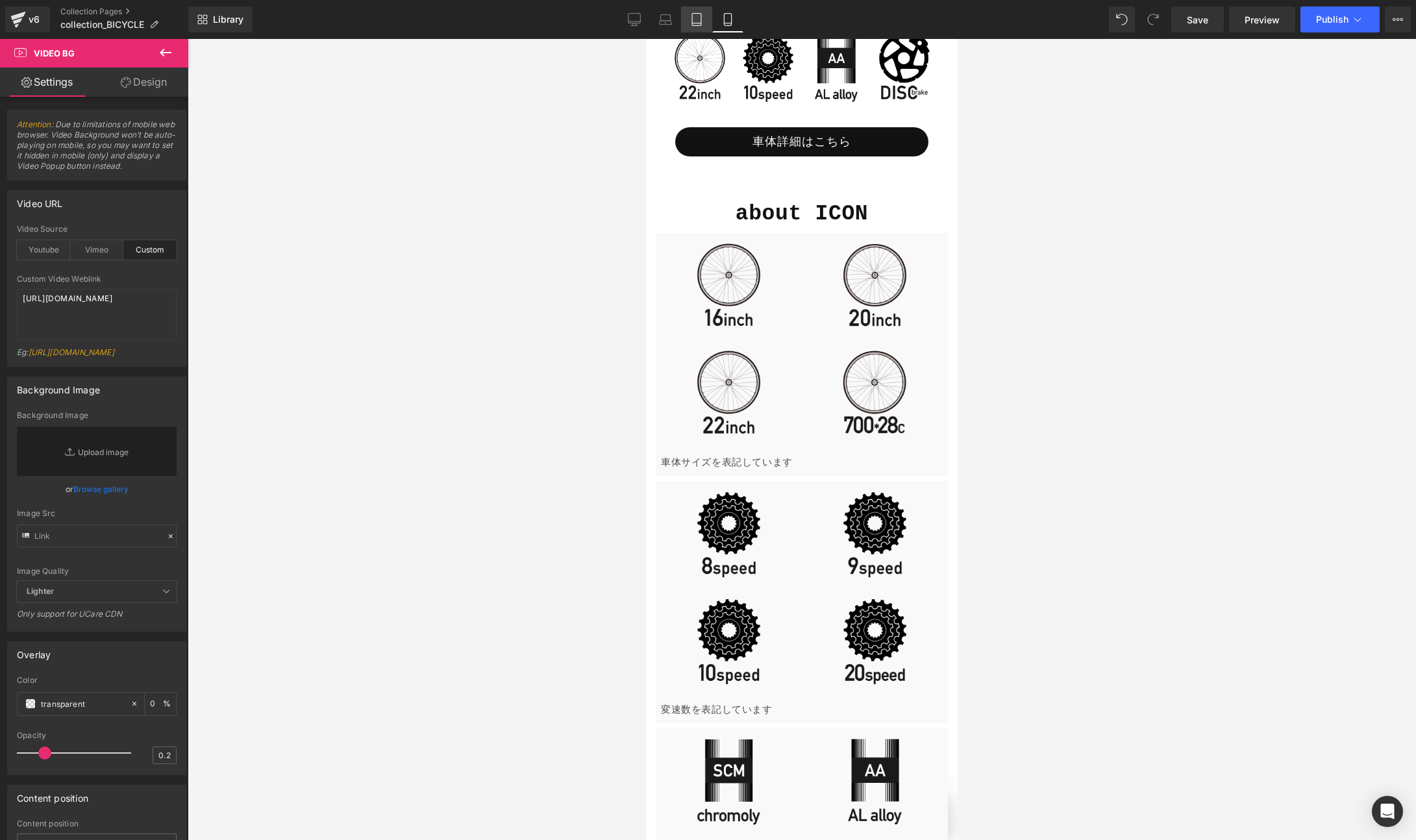
scroll to position [2420, 0]
click at [632, 21] on icon at bounding box center [634, 21] width 12 height 0
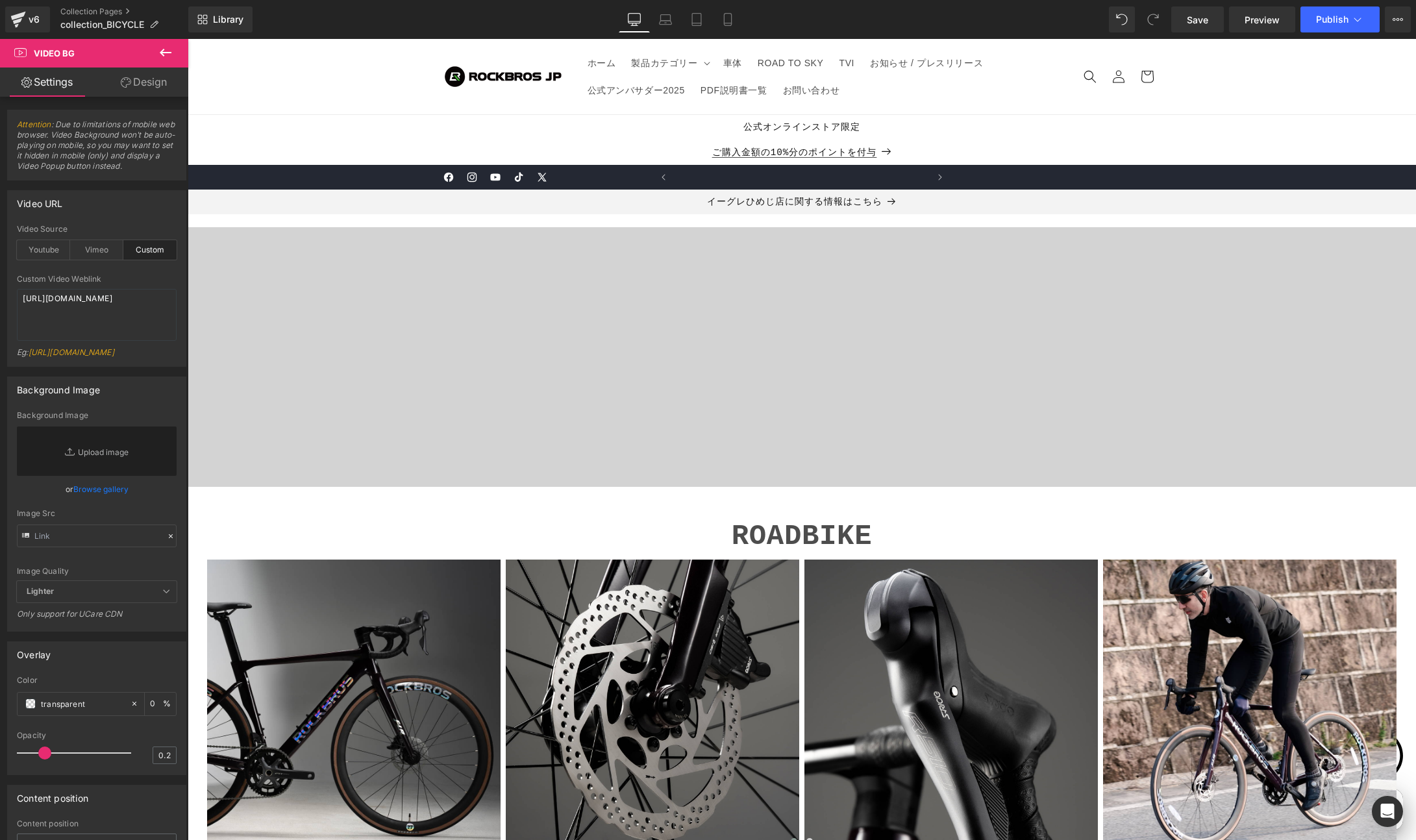
scroll to position [0, 253]
click at [1194, 18] on span "Save" at bounding box center [1197, 20] width 21 height 14
click at [730, 17] on icon at bounding box center [728, 19] width 13 height 13
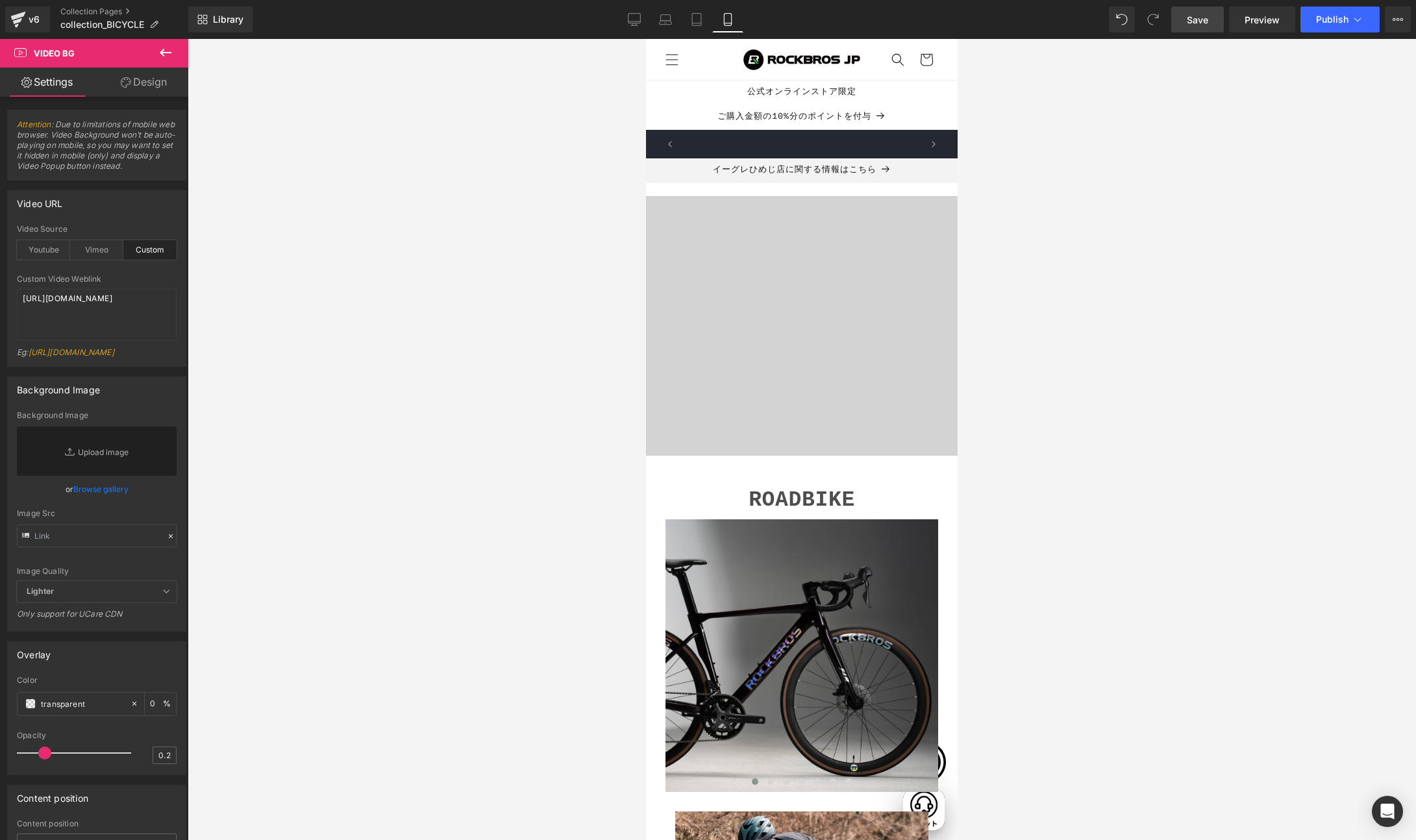
scroll to position [0, 228]
click at [632, 18] on icon at bounding box center [634, 19] width 13 height 13
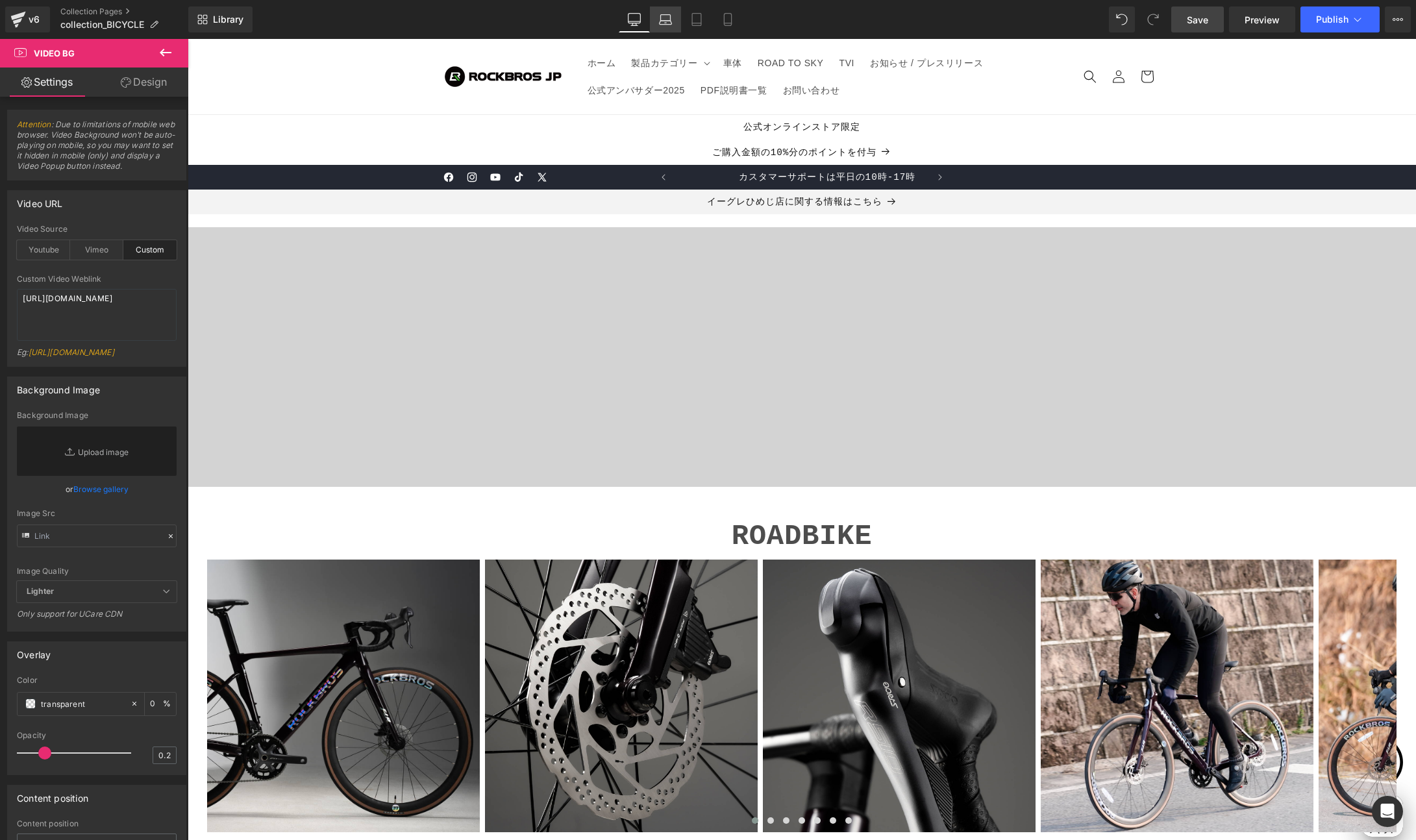
scroll to position [0, 253]
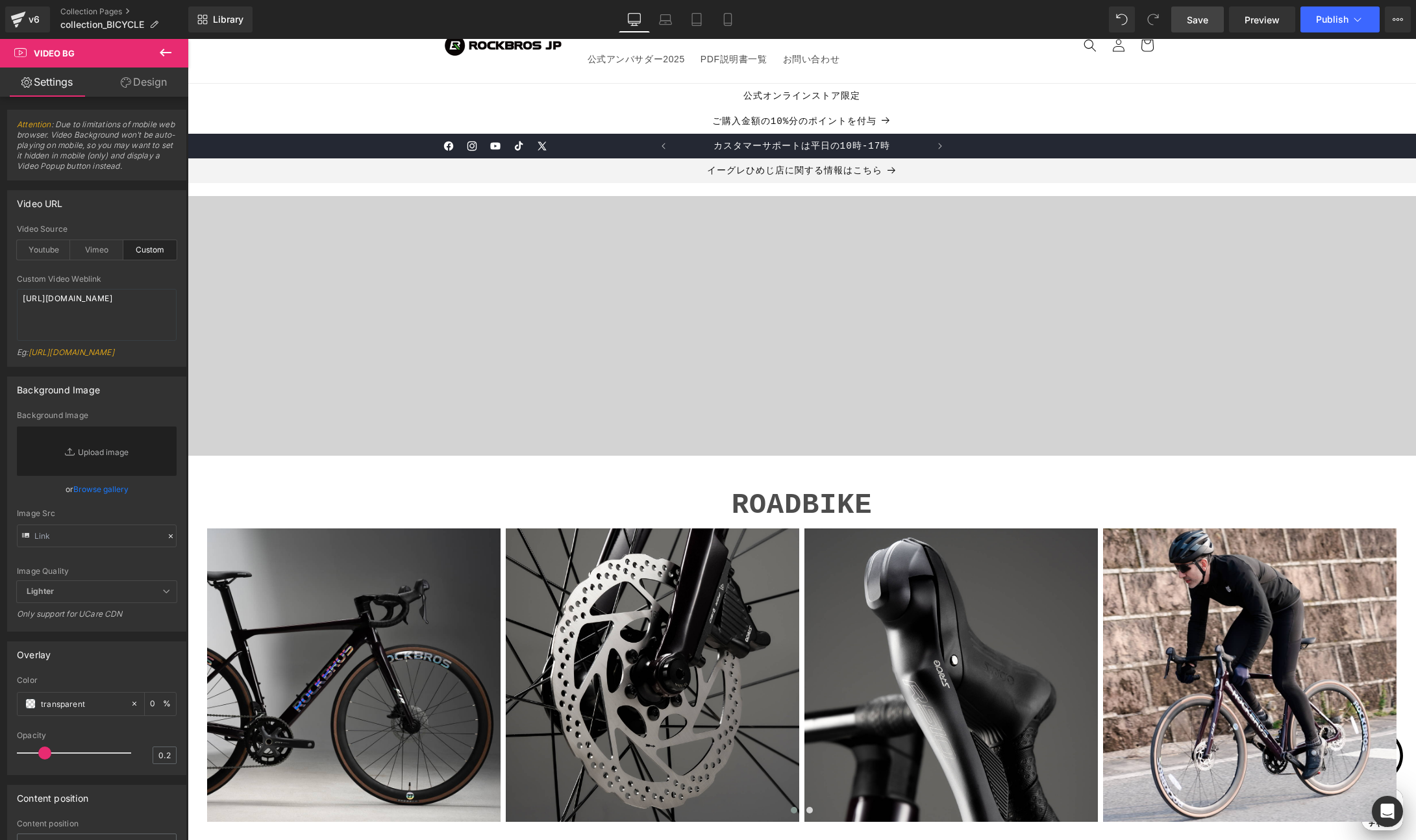
click at [1207, 16] on span "Save" at bounding box center [1197, 20] width 21 height 14
click at [1337, 18] on span "Publish" at bounding box center [1332, 19] width 32 height 10
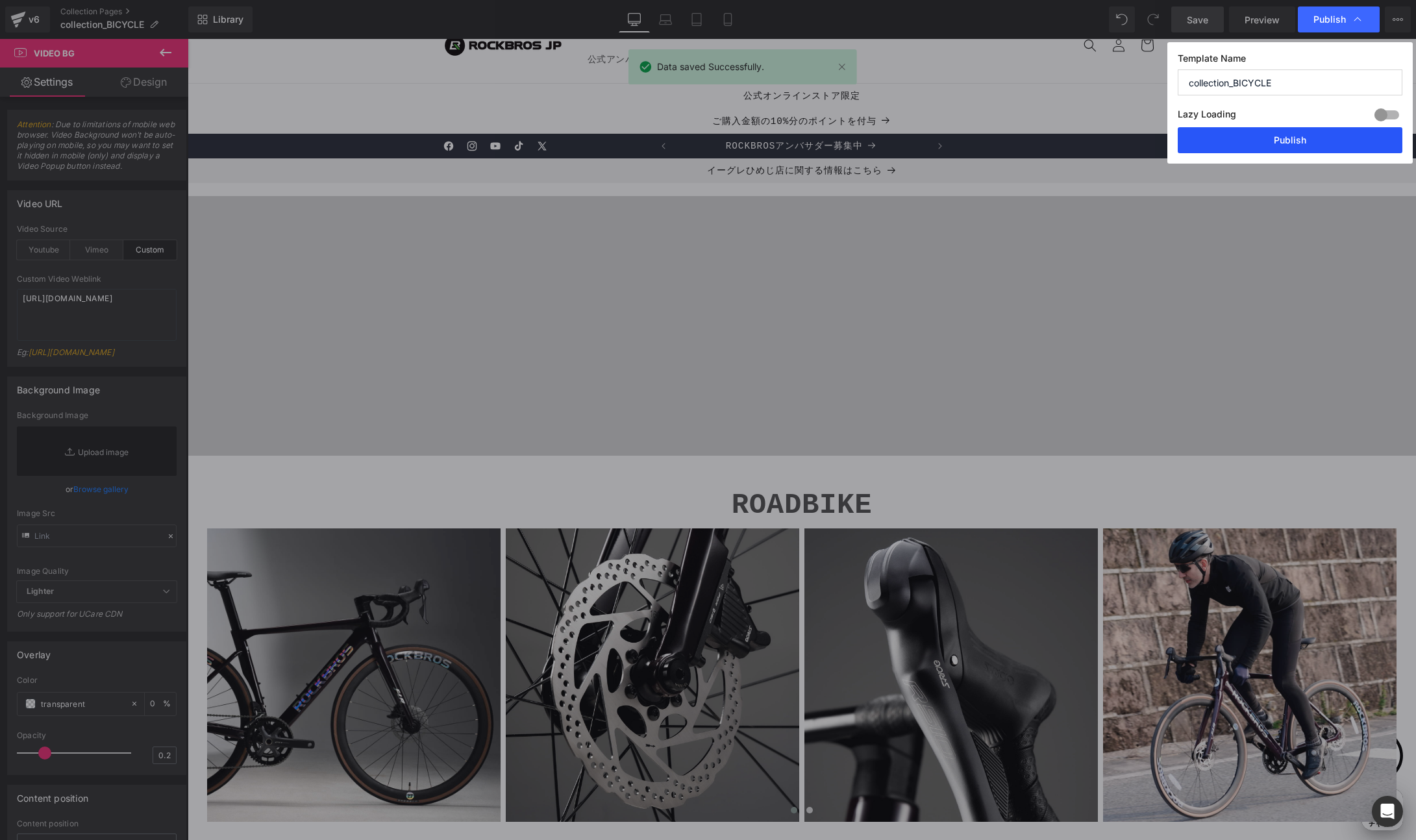
click at [0, 0] on button "Publish" at bounding box center [0, 0] width 0 height 0
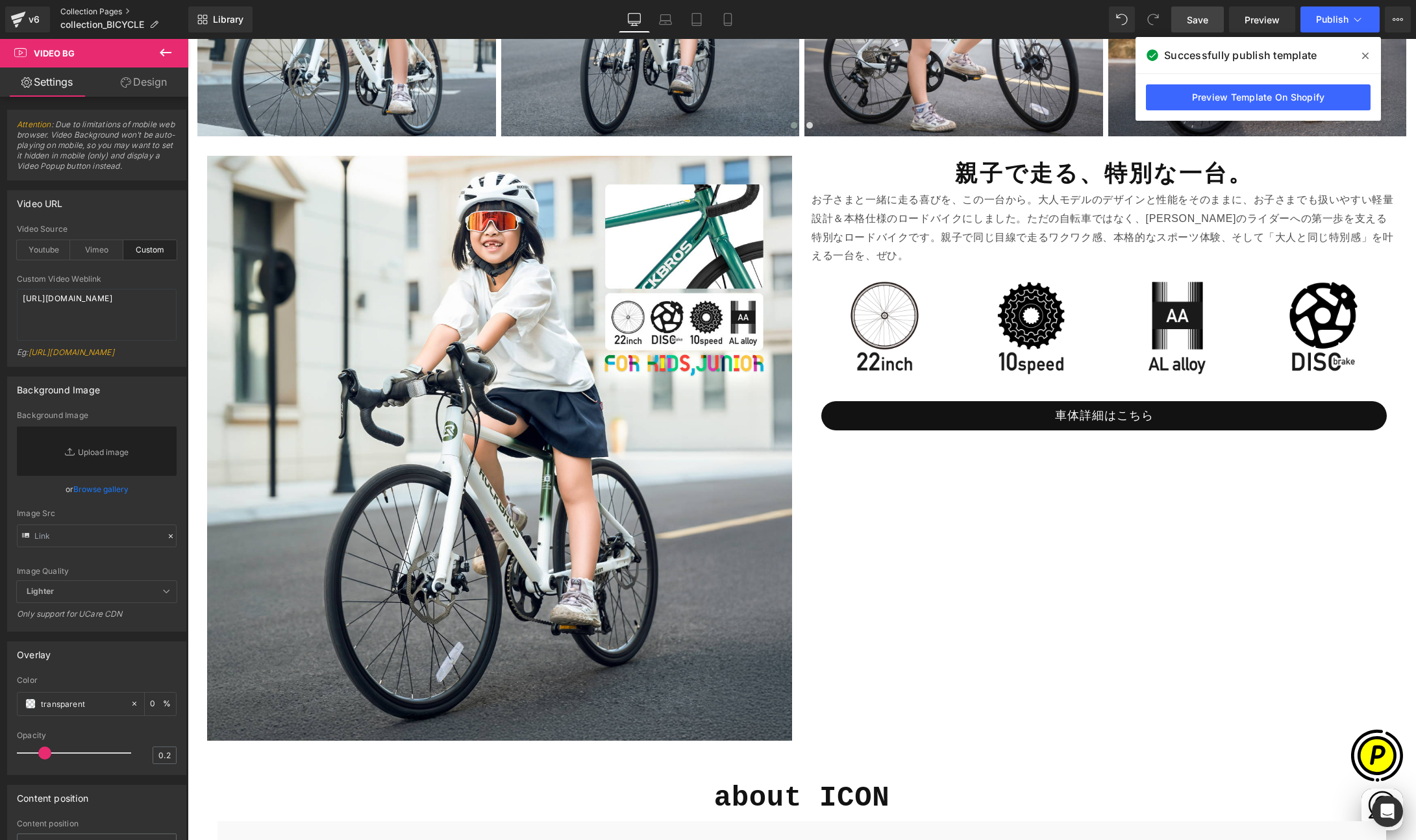
click at [120, 12] on link "Collection Pages" at bounding box center [124, 11] width 128 height 10
